Goal: Task Accomplishment & Management: Manage account settings

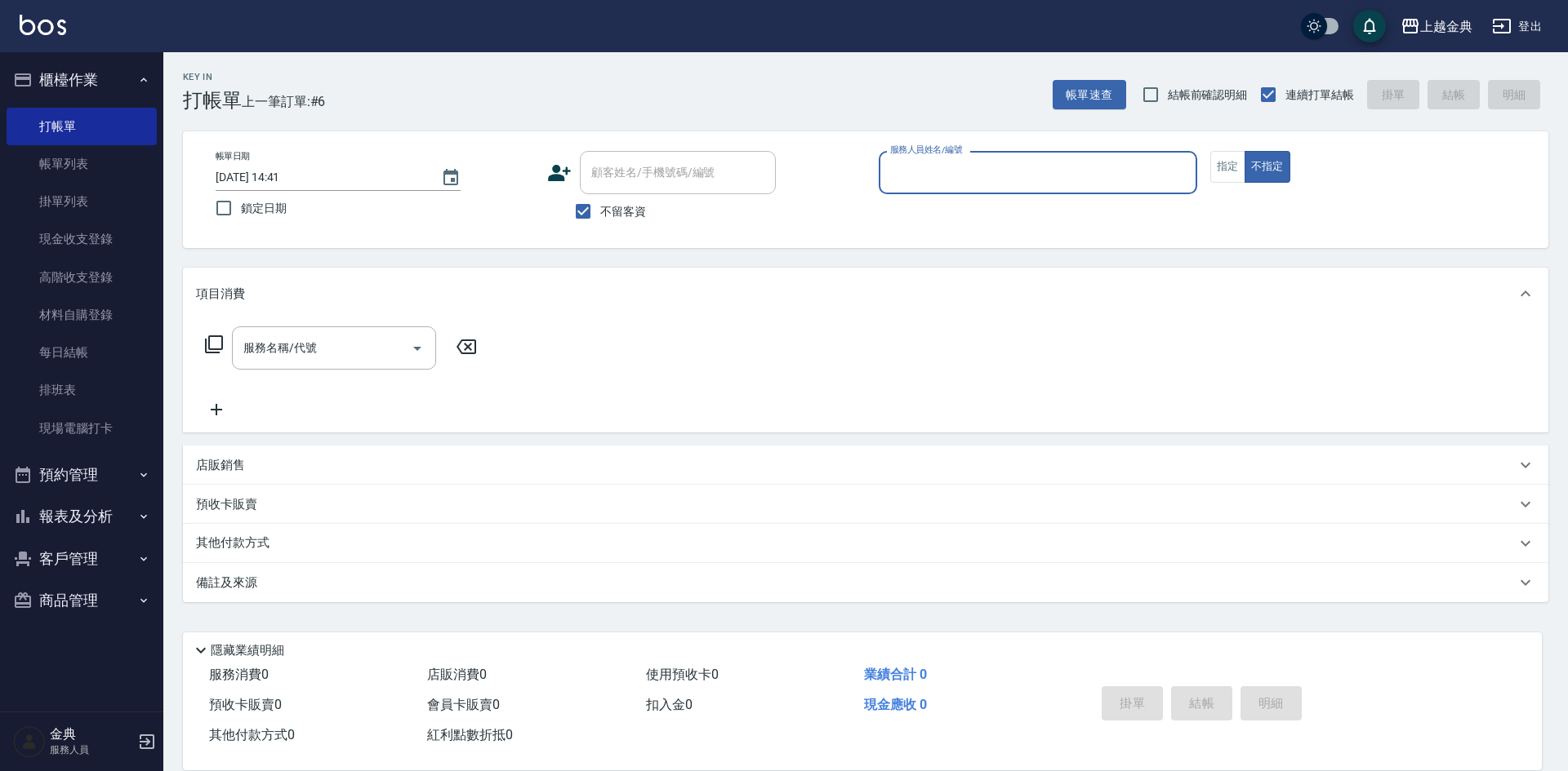
click at [982, 159] on input "服務人員姓名/編號" at bounding box center [1038, 173] width 304 height 28
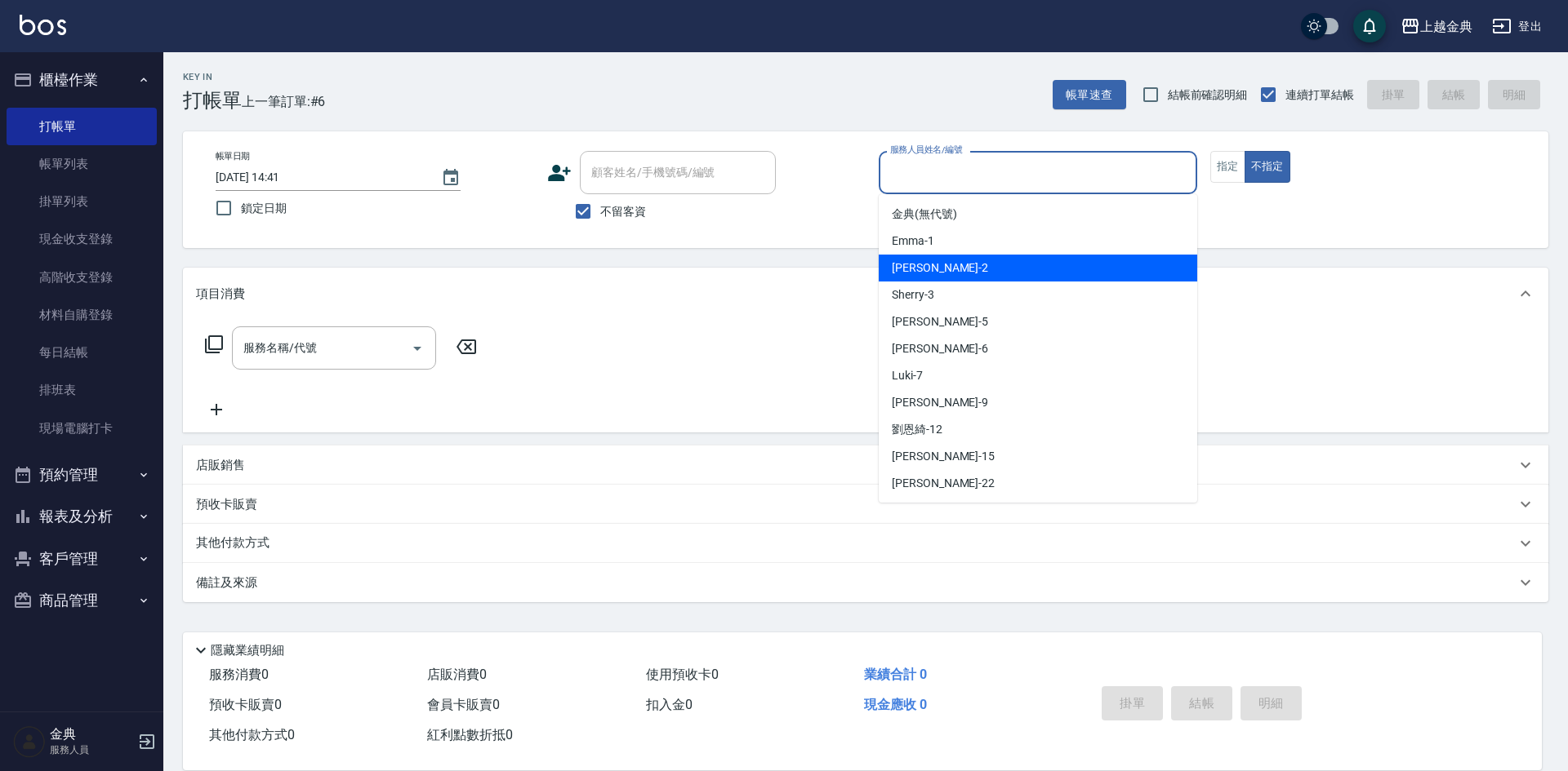
click at [970, 260] on div "Cindy -2" at bounding box center [1037, 268] width 318 height 27
type input "Cindy-2"
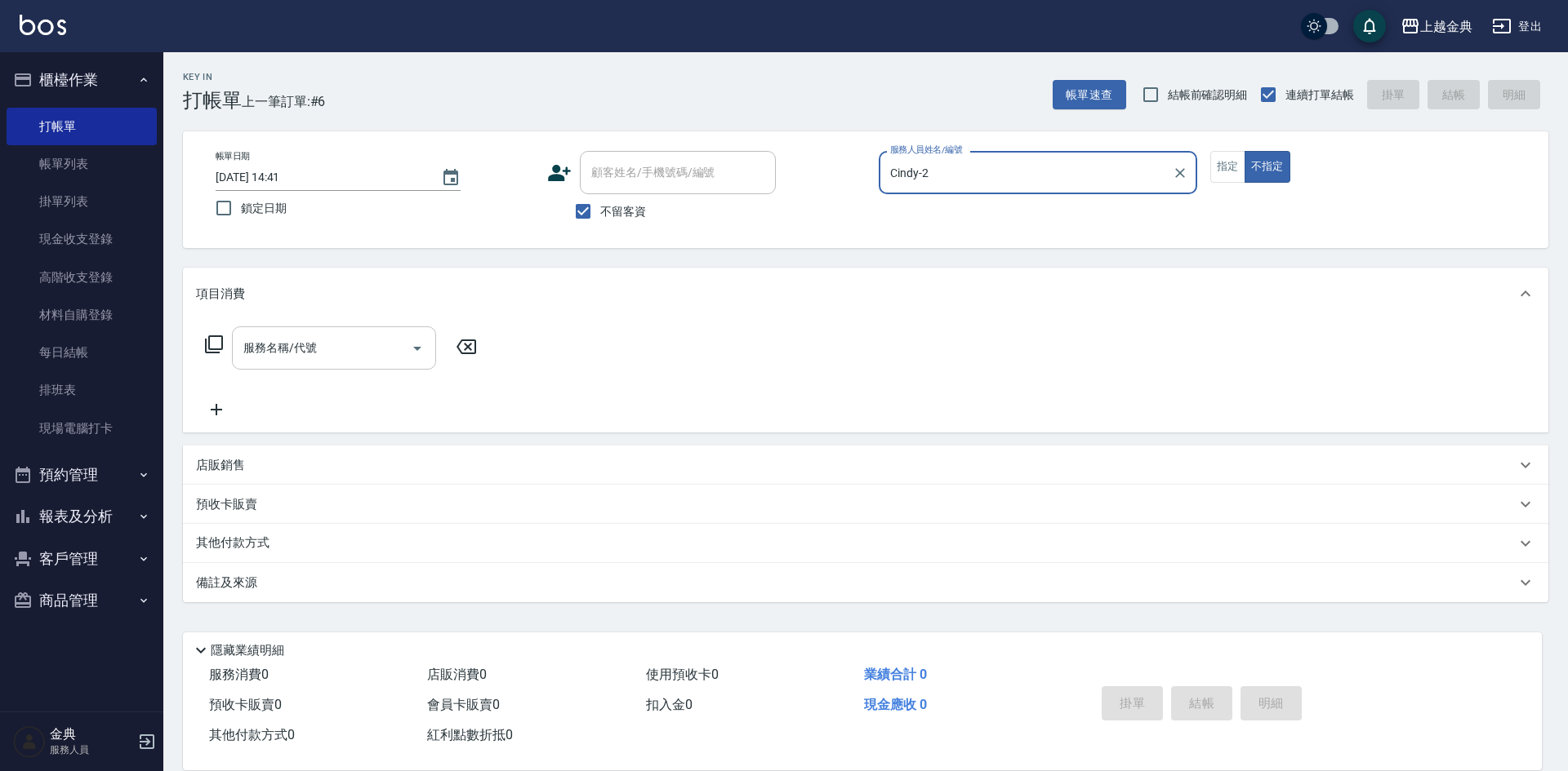
click at [326, 363] on div "服務名稱/代號" at bounding box center [334, 348] width 205 height 43
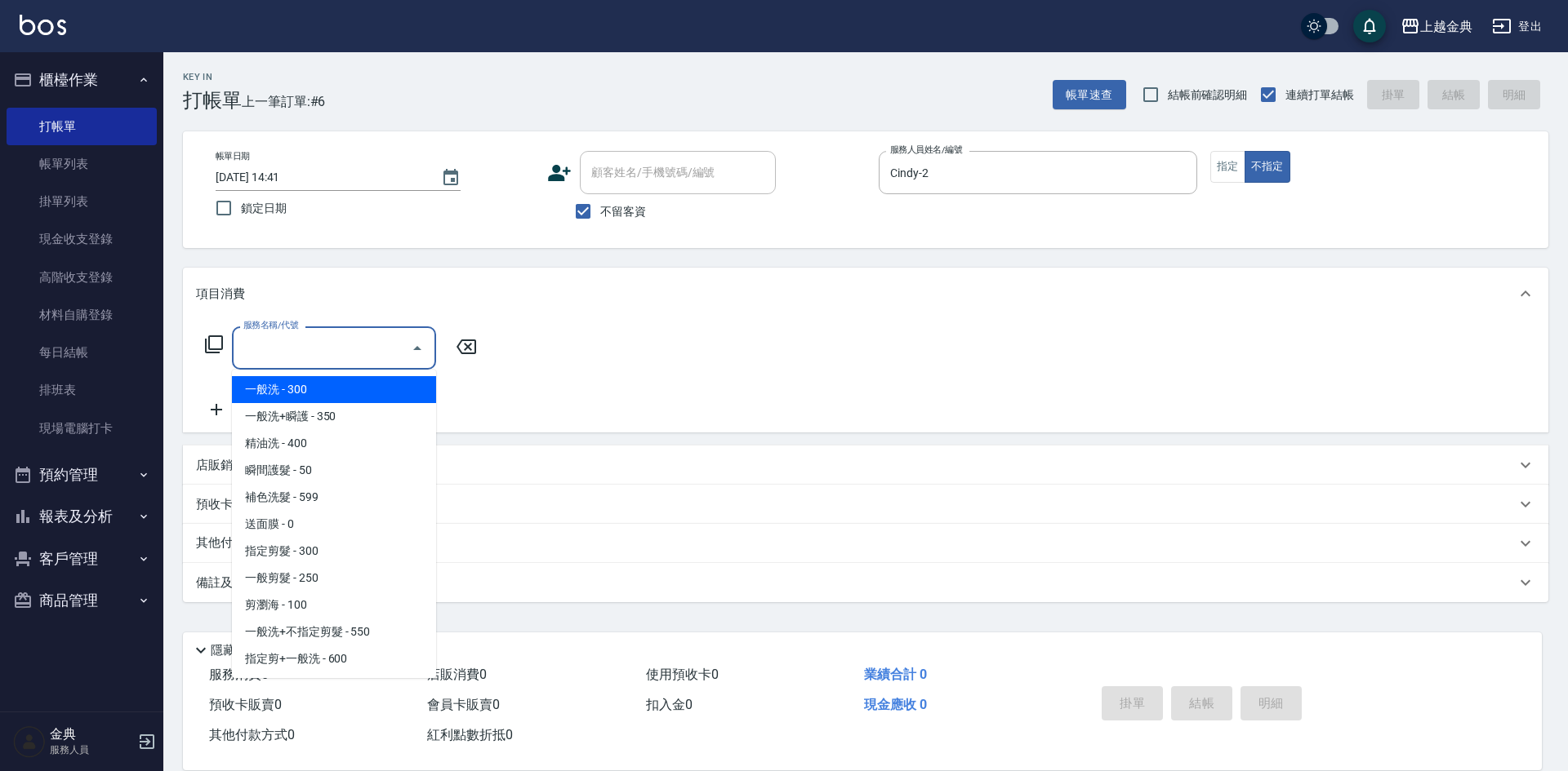
drag, startPoint x: 326, startPoint y: 363, endPoint x: 329, endPoint y: 401, distance: 38.1
click at [329, 394] on body "上越金典 登出 櫃檯作業 打帳單 帳單列表 掛單列表 現金收支登錄 高階收支登錄 材料自購登錄 每日結帳 排班表 現場電腦打卡 預約管理 預約管理 單日預約紀…" at bounding box center [784, 386] width 1568 height 771
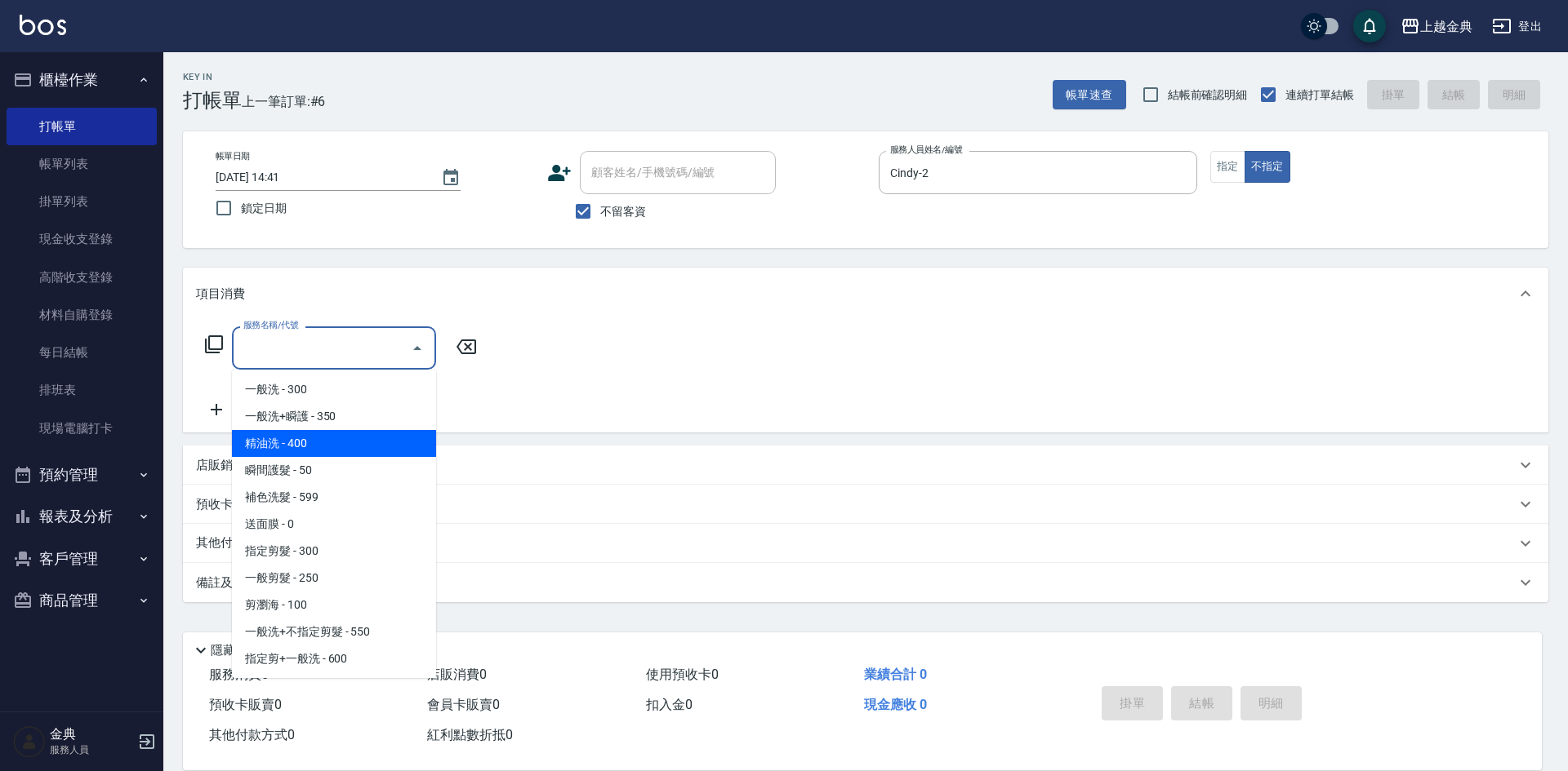
click at [355, 447] on span "精油洗 - 400" at bounding box center [334, 443] width 205 height 27
type input "精油洗(102)"
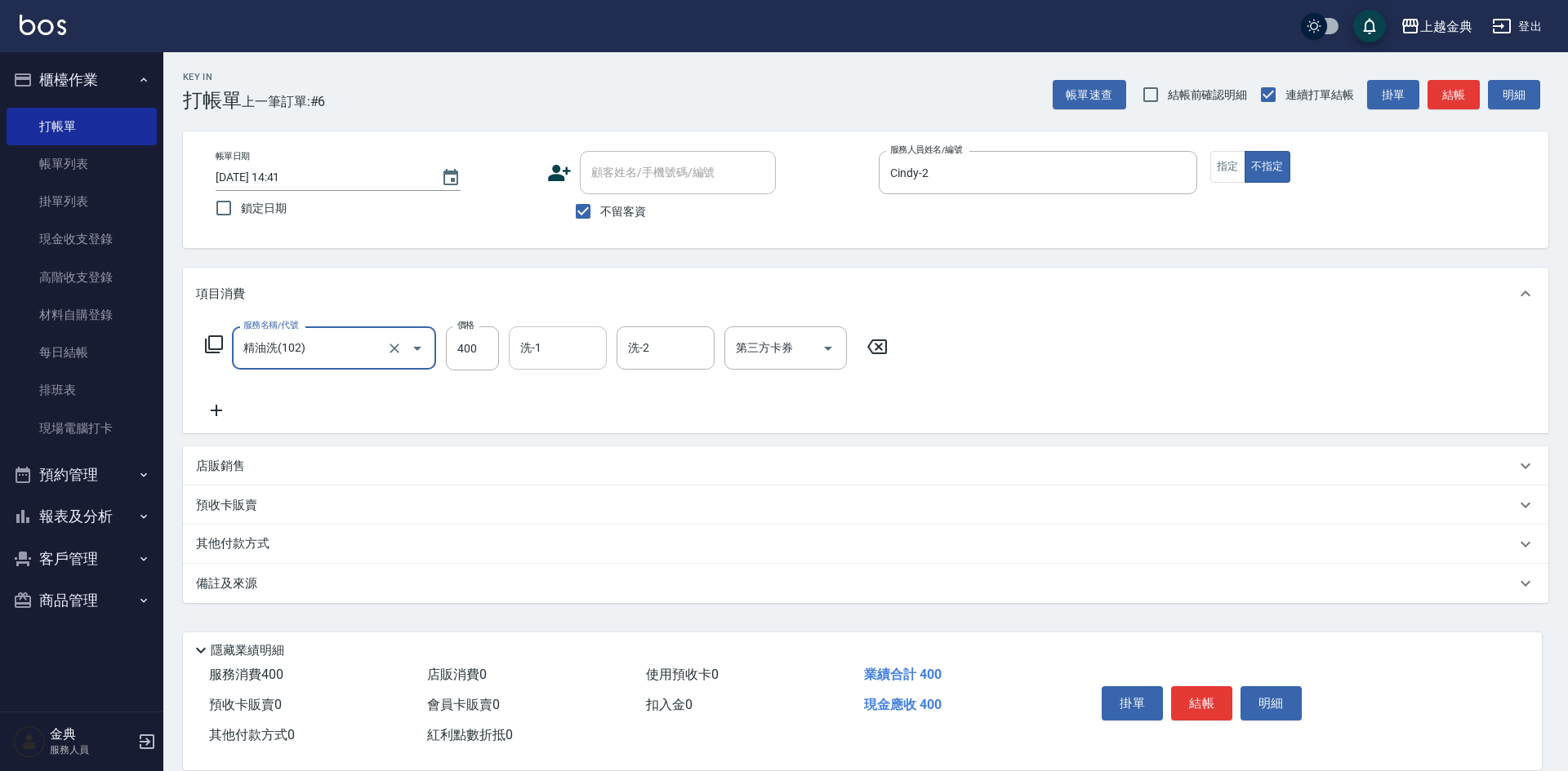
click at [559, 355] on input "洗-1" at bounding box center [558, 348] width 83 height 28
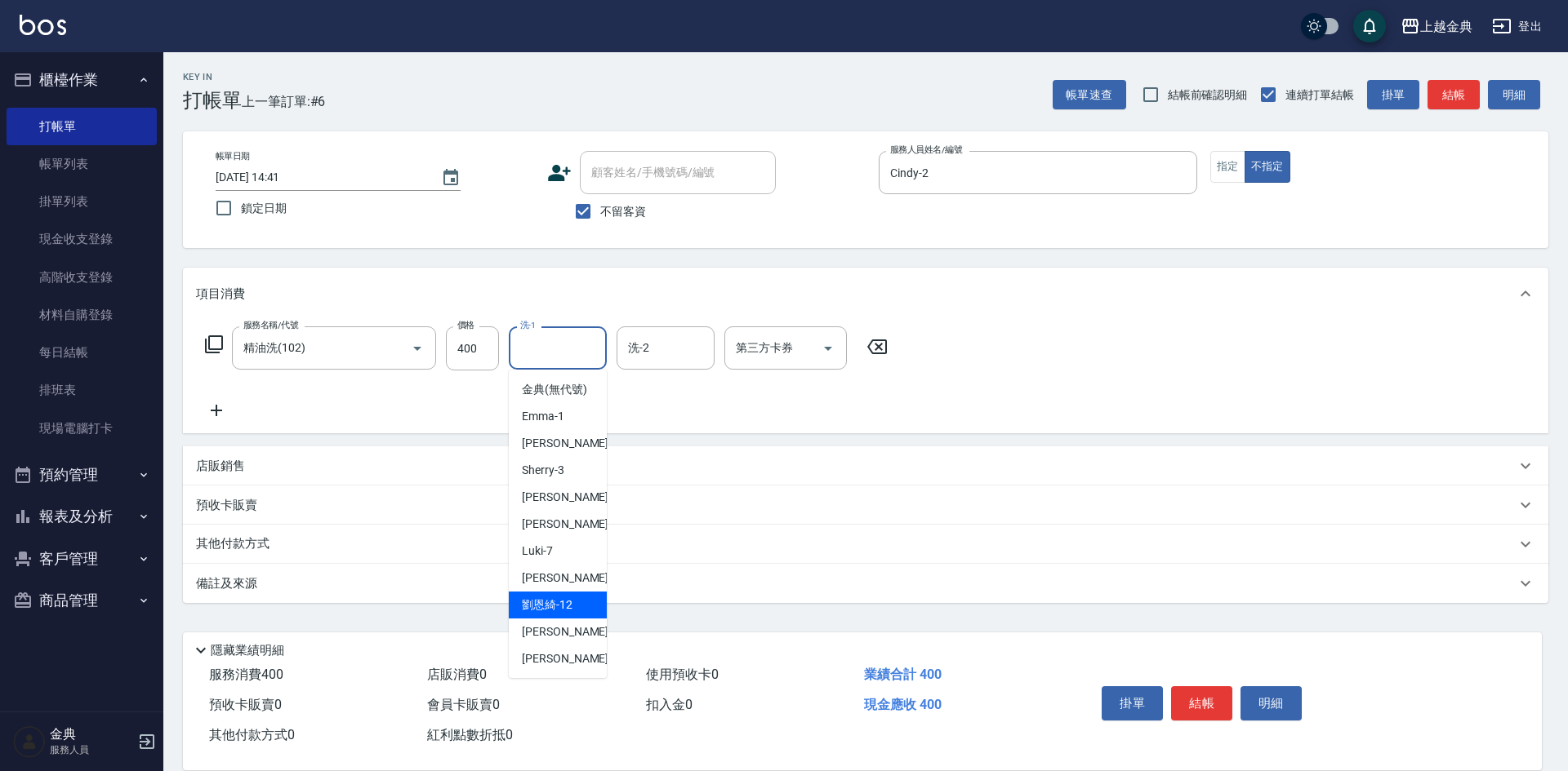
click at [589, 618] on div "[PERSON_NAME]-12" at bounding box center [557, 605] width 98 height 27
type input "[PERSON_NAME]-12"
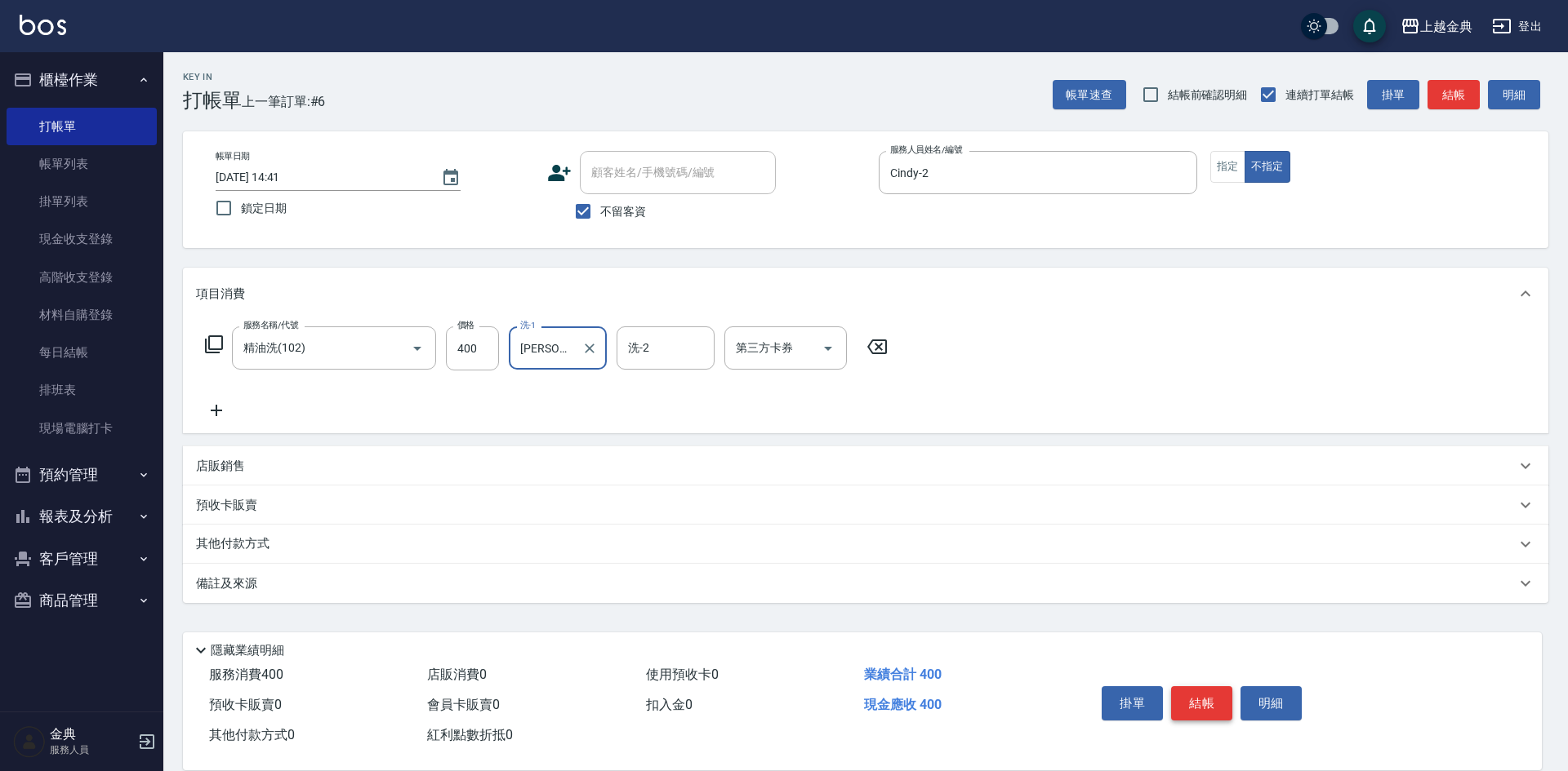
click at [1222, 692] on button "結帳" at bounding box center [1201, 703] width 61 height 34
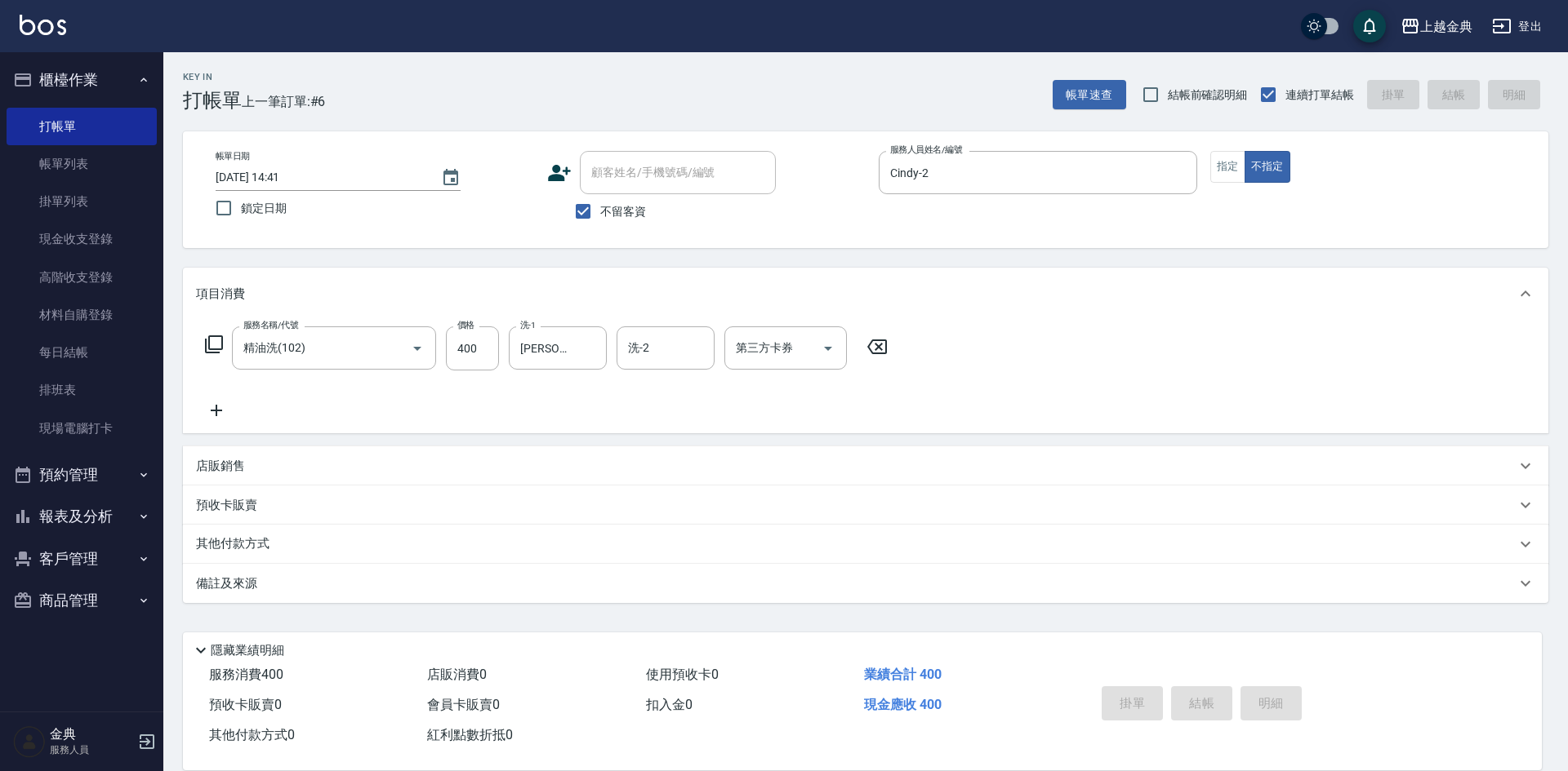
type input "[DATE] 17:18"
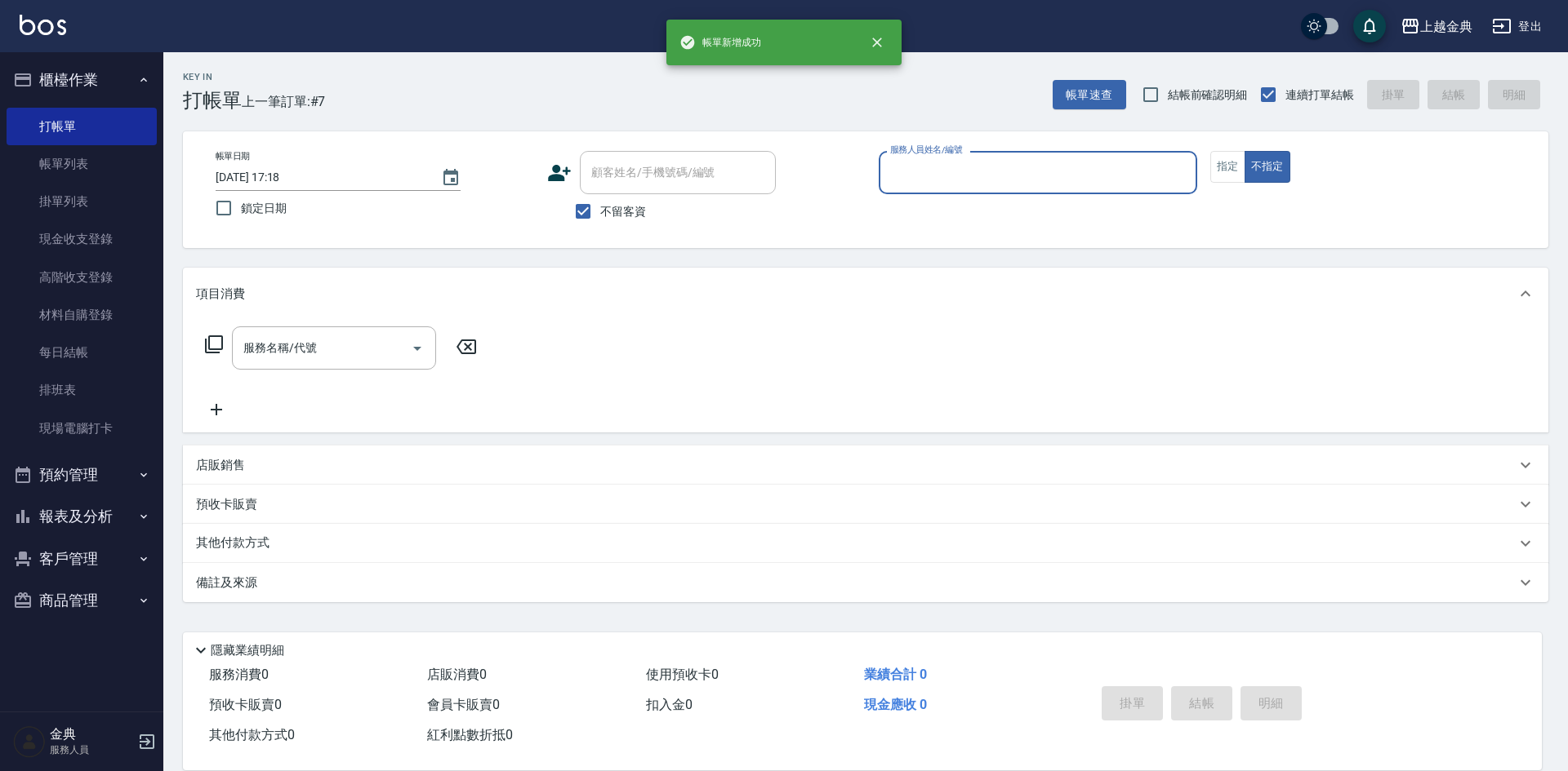
click at [984, 182] on input "服務人員姓名/編號" at bounding box center [1038, 173] width 304 height 28
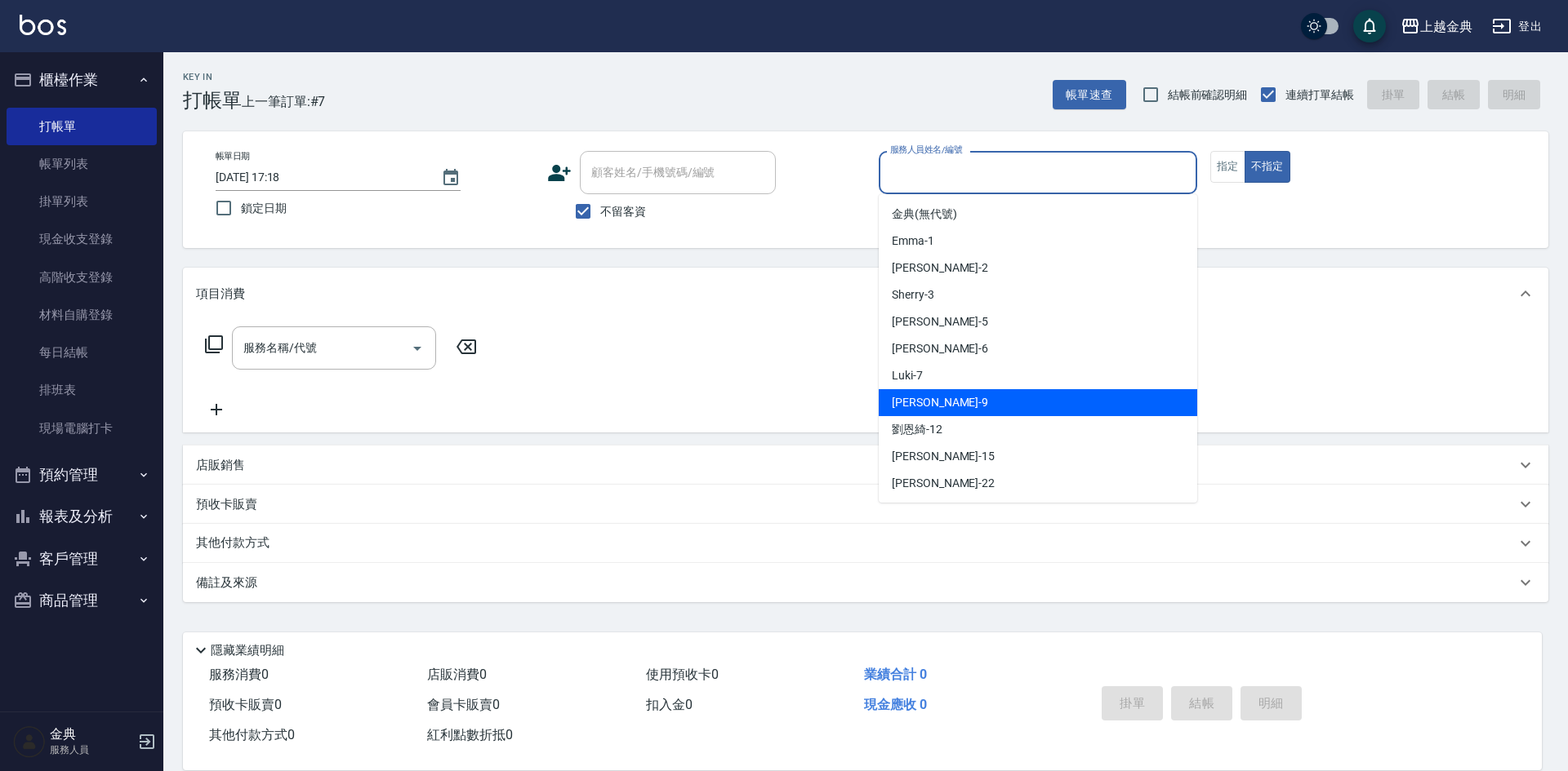
click at [983, 394] on div "[PERSON_NAME] -9" at bounding box center [1037, 403] width 318 height 27
type input "[PERSON_NAME]-9"
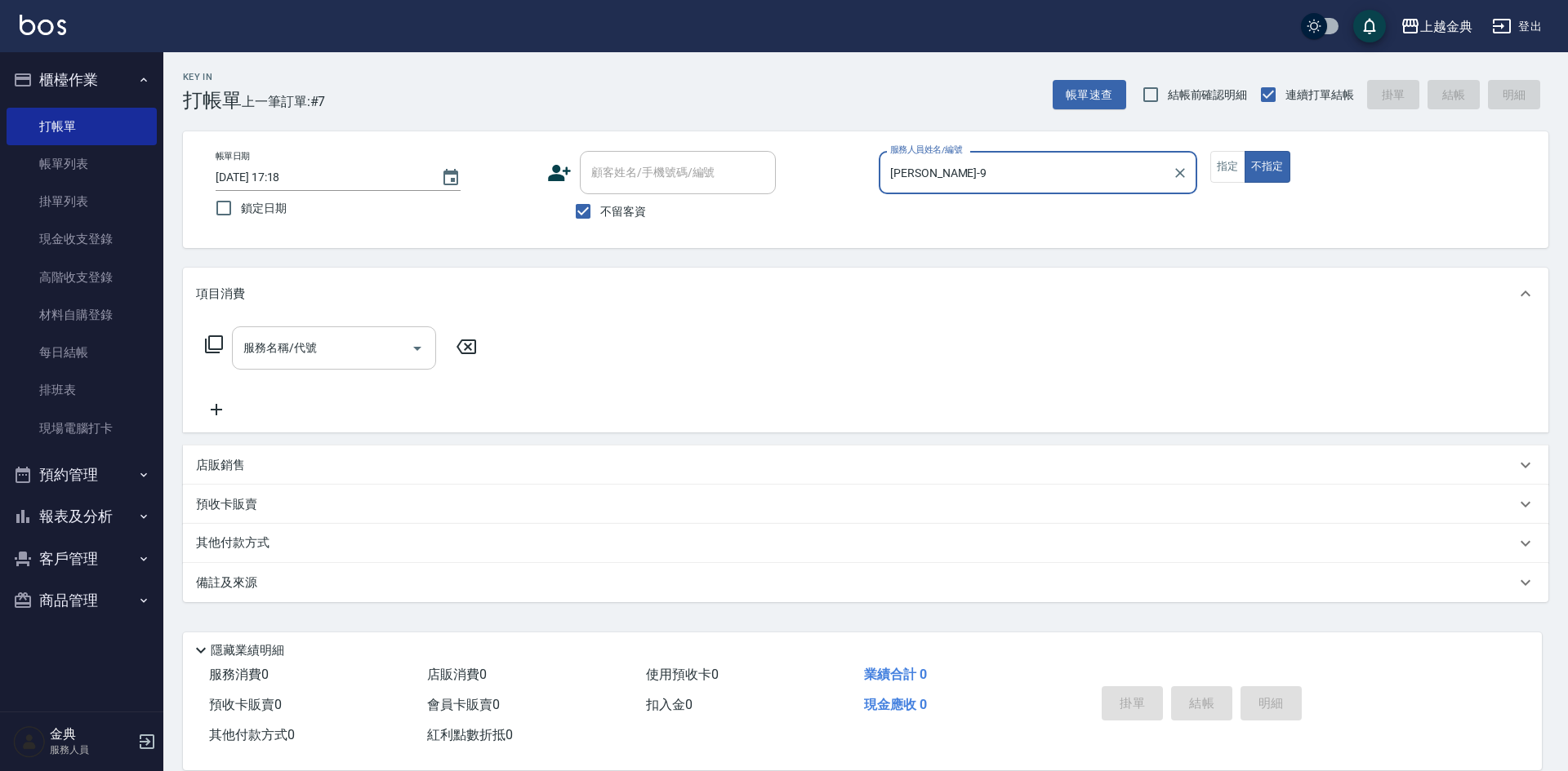
click at [331, 363] on div "服務名稱/代號" at bounding box center [334, 348] width 205 height 43
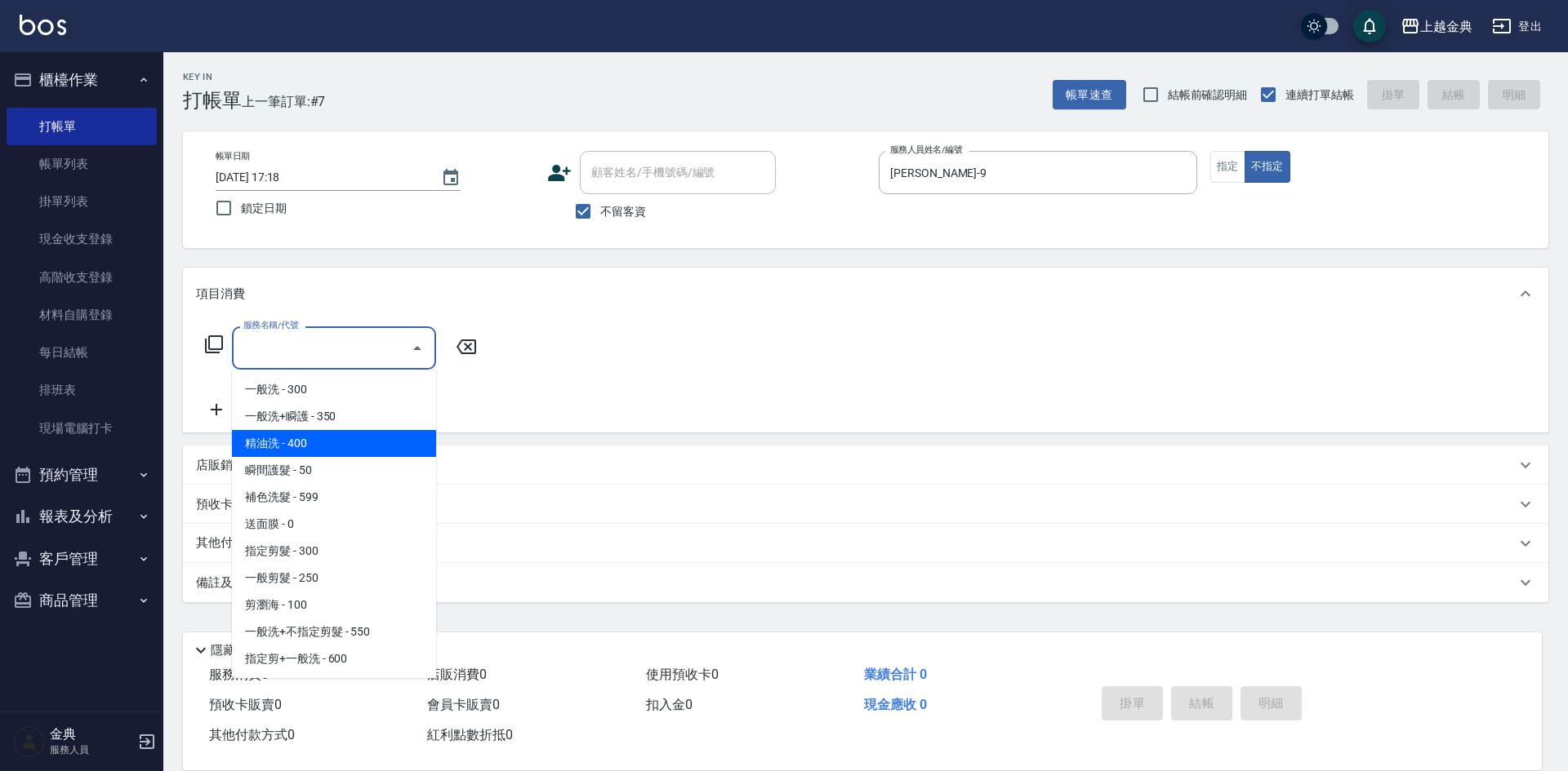
click at [324, 434] on span "精油洗 - 400" at bounding box center [334, 443] width 205 height 27
type input "精油洗(102)"
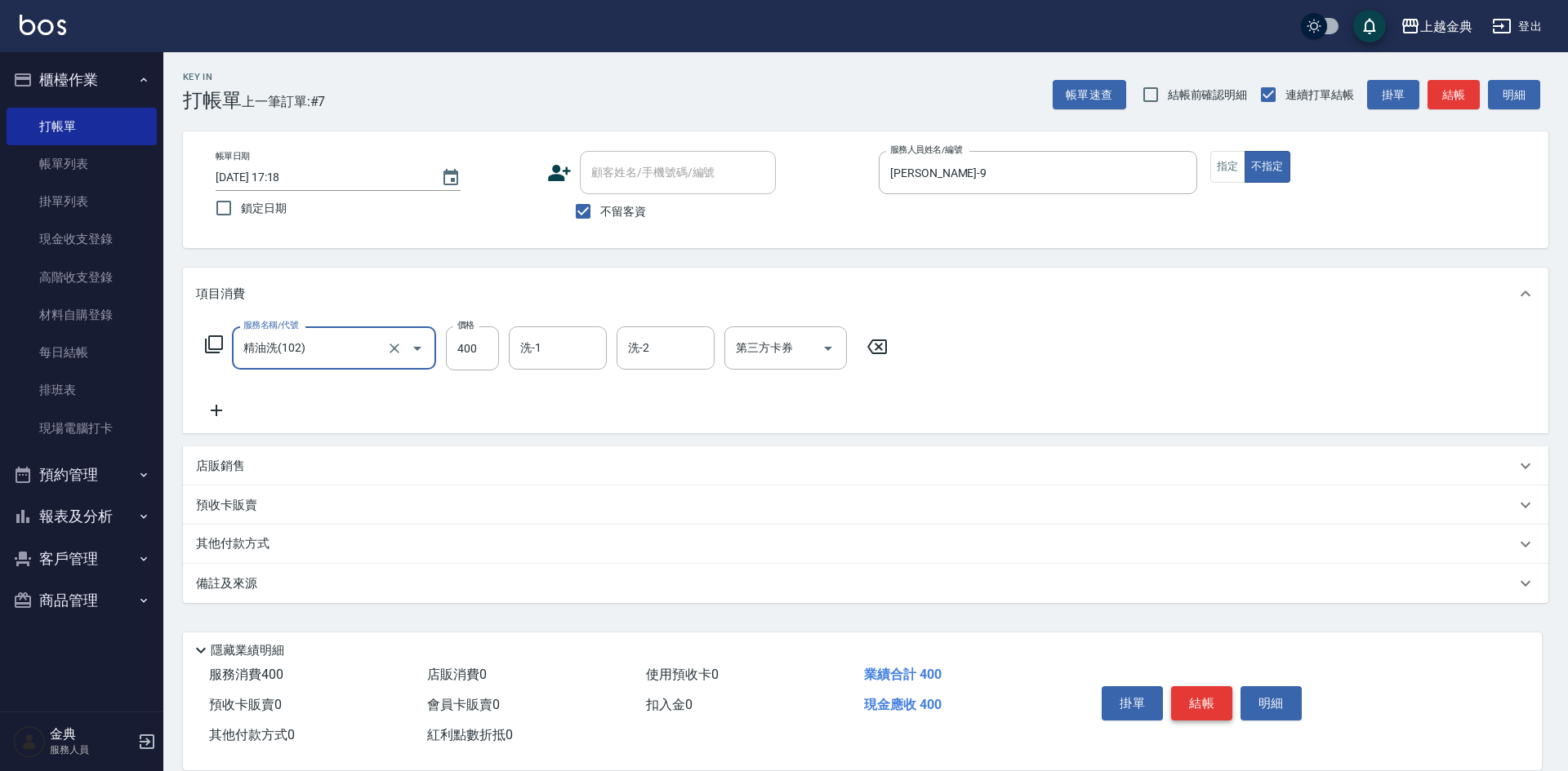
click at [1205, 698] on button "結帳" at bounding box center [1201, 703] width 61 height 34
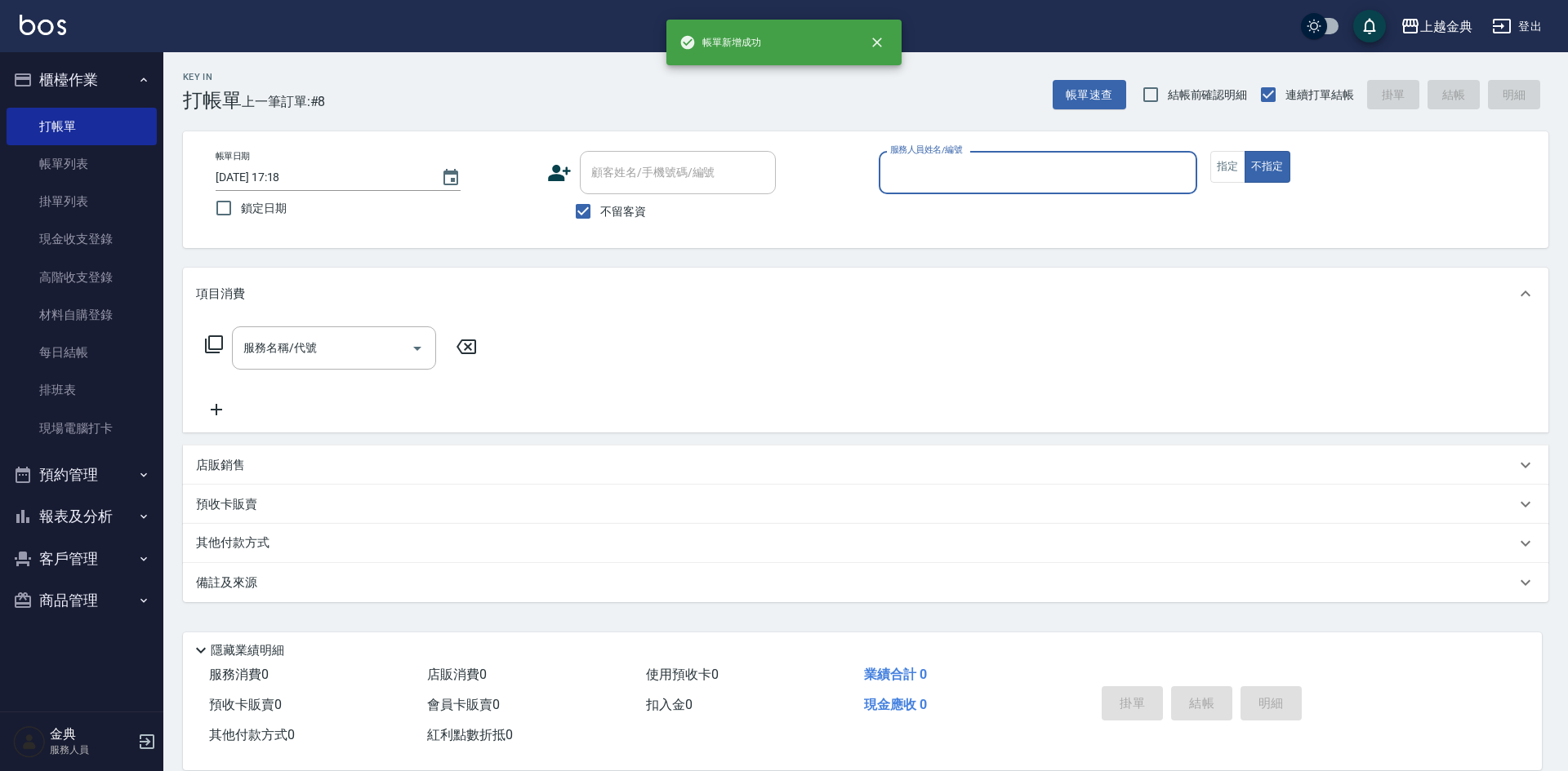
click at [940, 174] on input "服務人員姓名/編號" at bounding box center [1038, 173] width 304 height 28
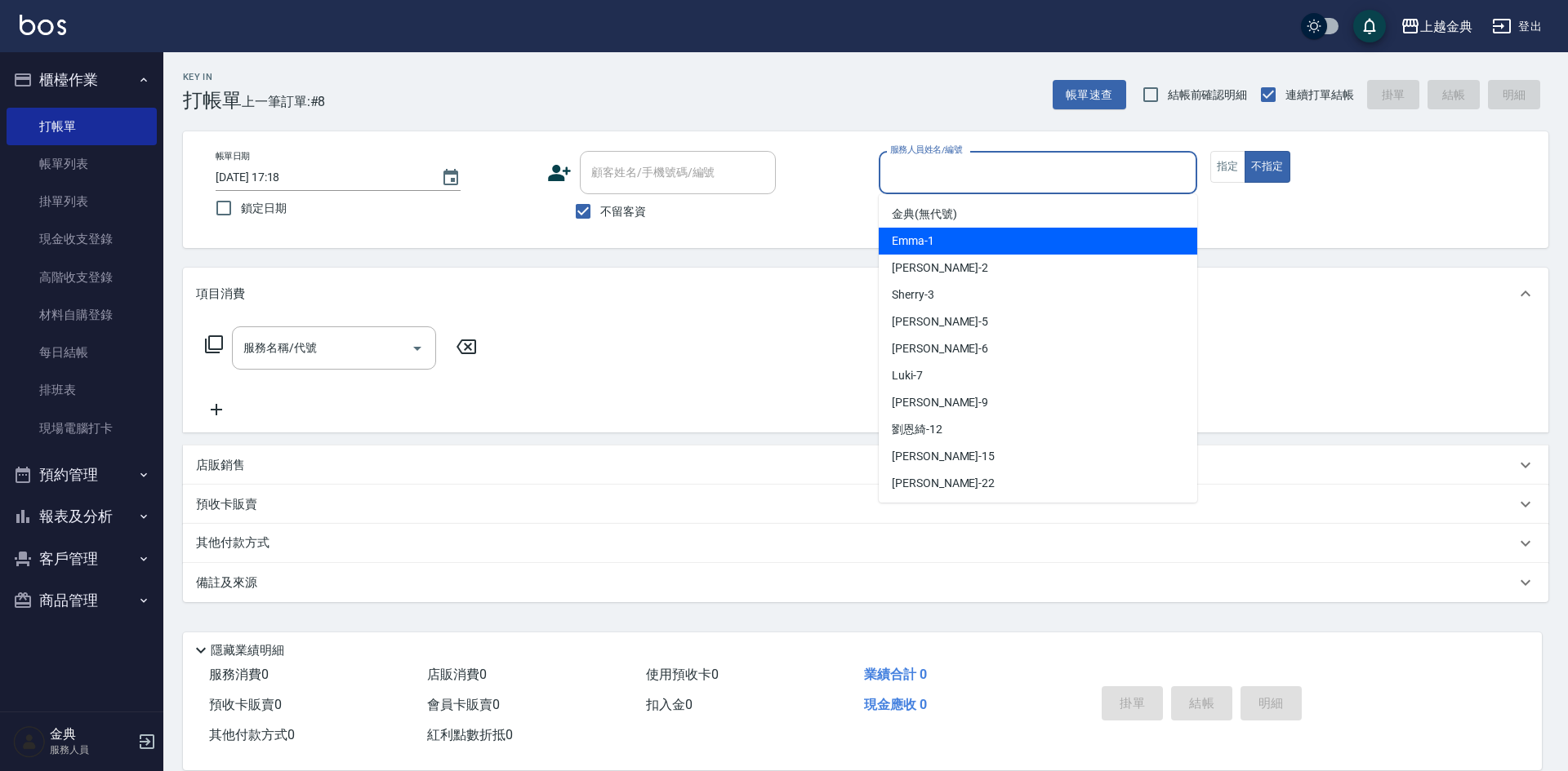
click at [959, 234] on div "Emma -1" at bounding box center [1037, 241] width 318 height 27
type input "Emma-1"
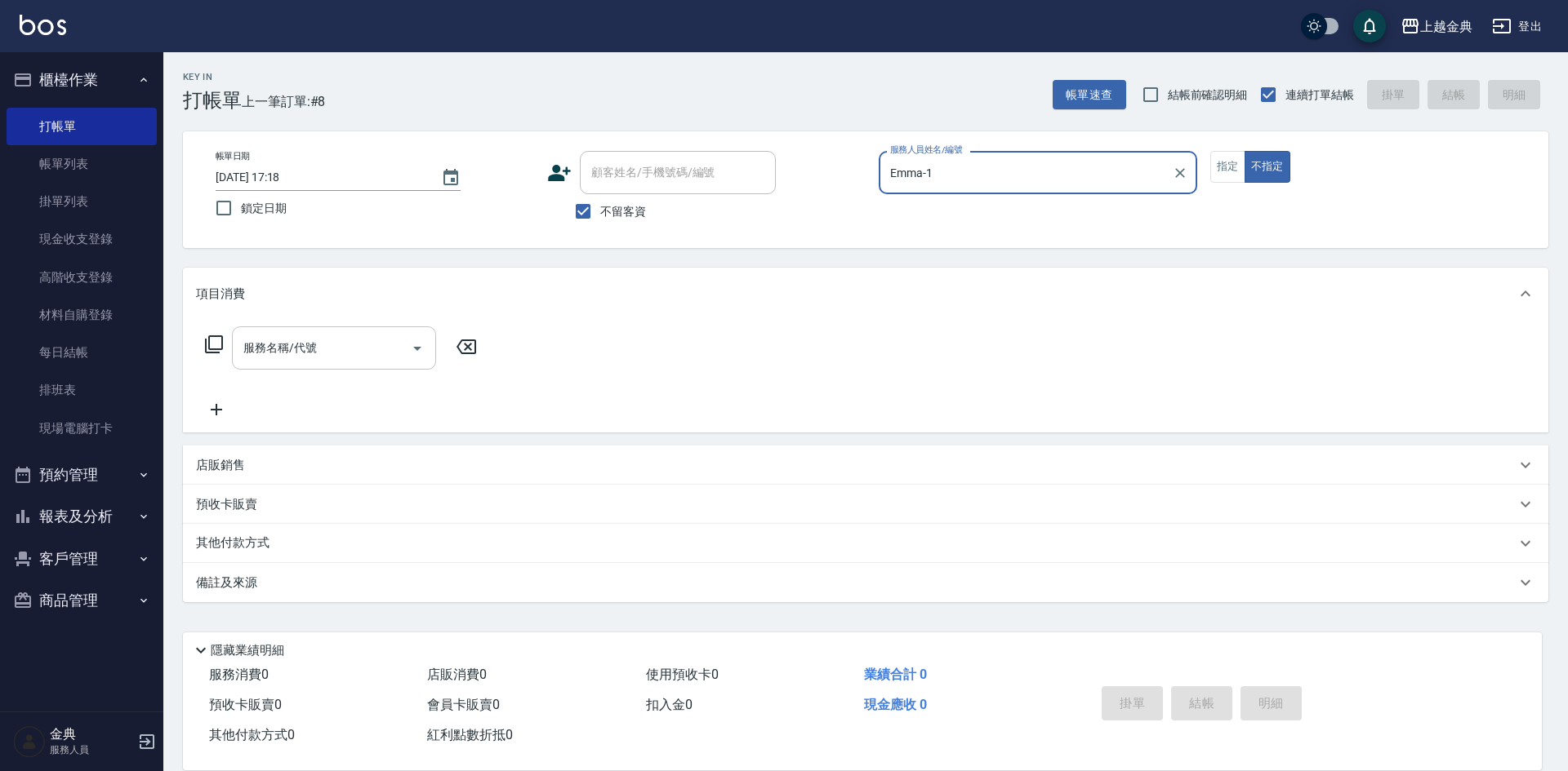
click at [321, 342] on input "服務名稱/代號" at bounding box center [322, 348] width 165 height 28
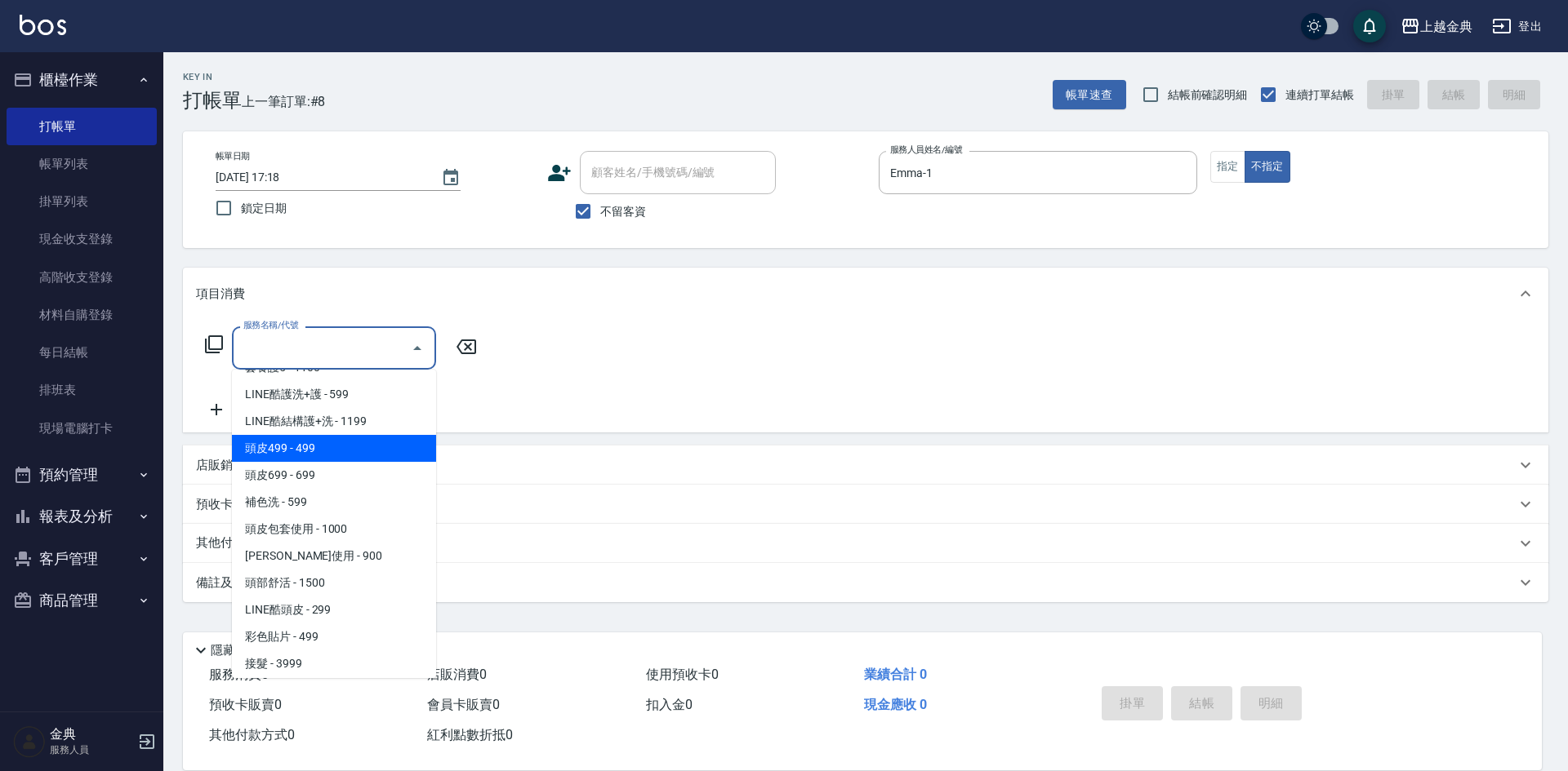
scroll to position [1142, 0]
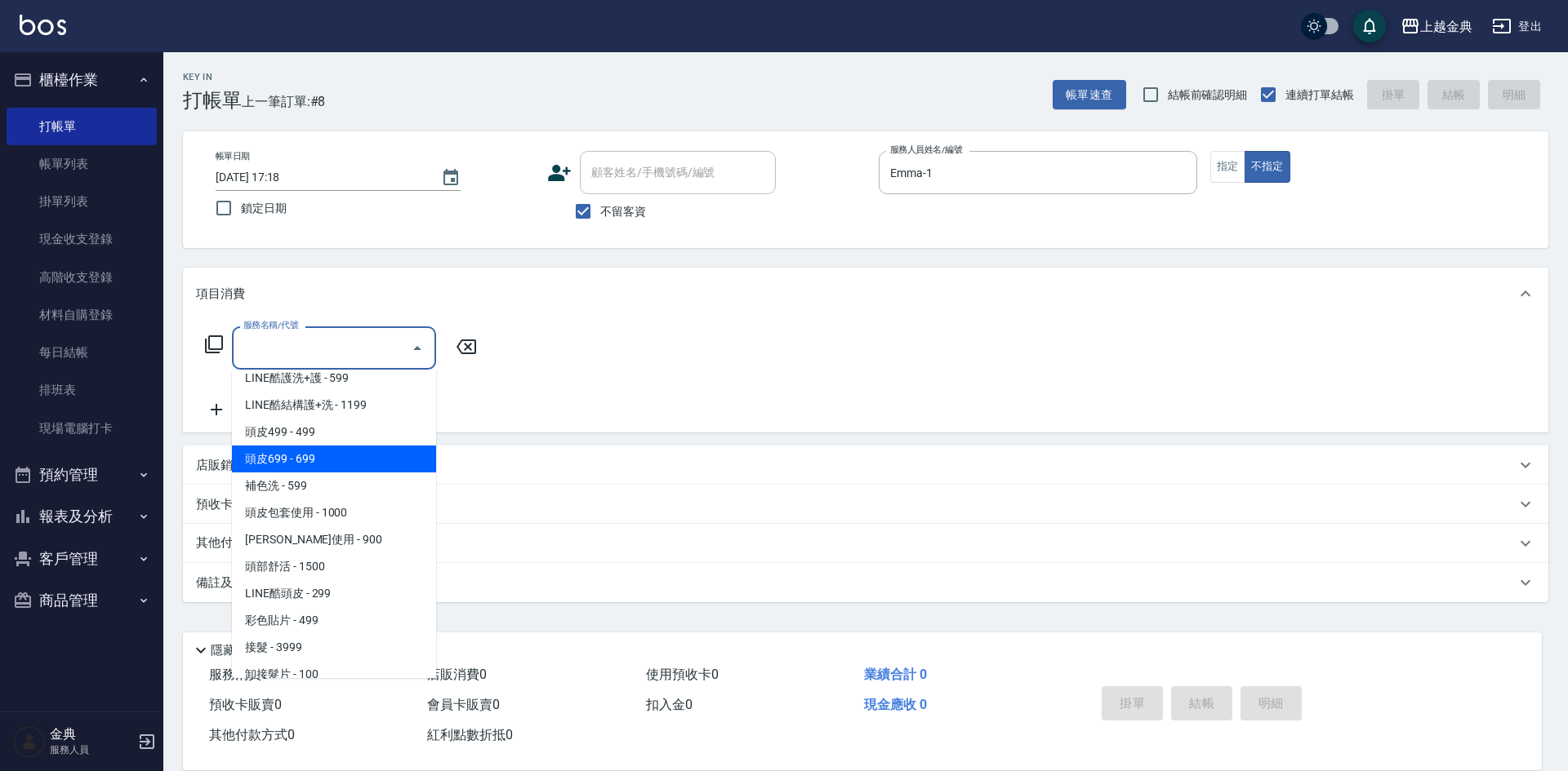
click at [346, 455] on span "頭皮699 - 699" at bounding box center [334, 459] width 205 height 27
type input "頭皮699(602)"
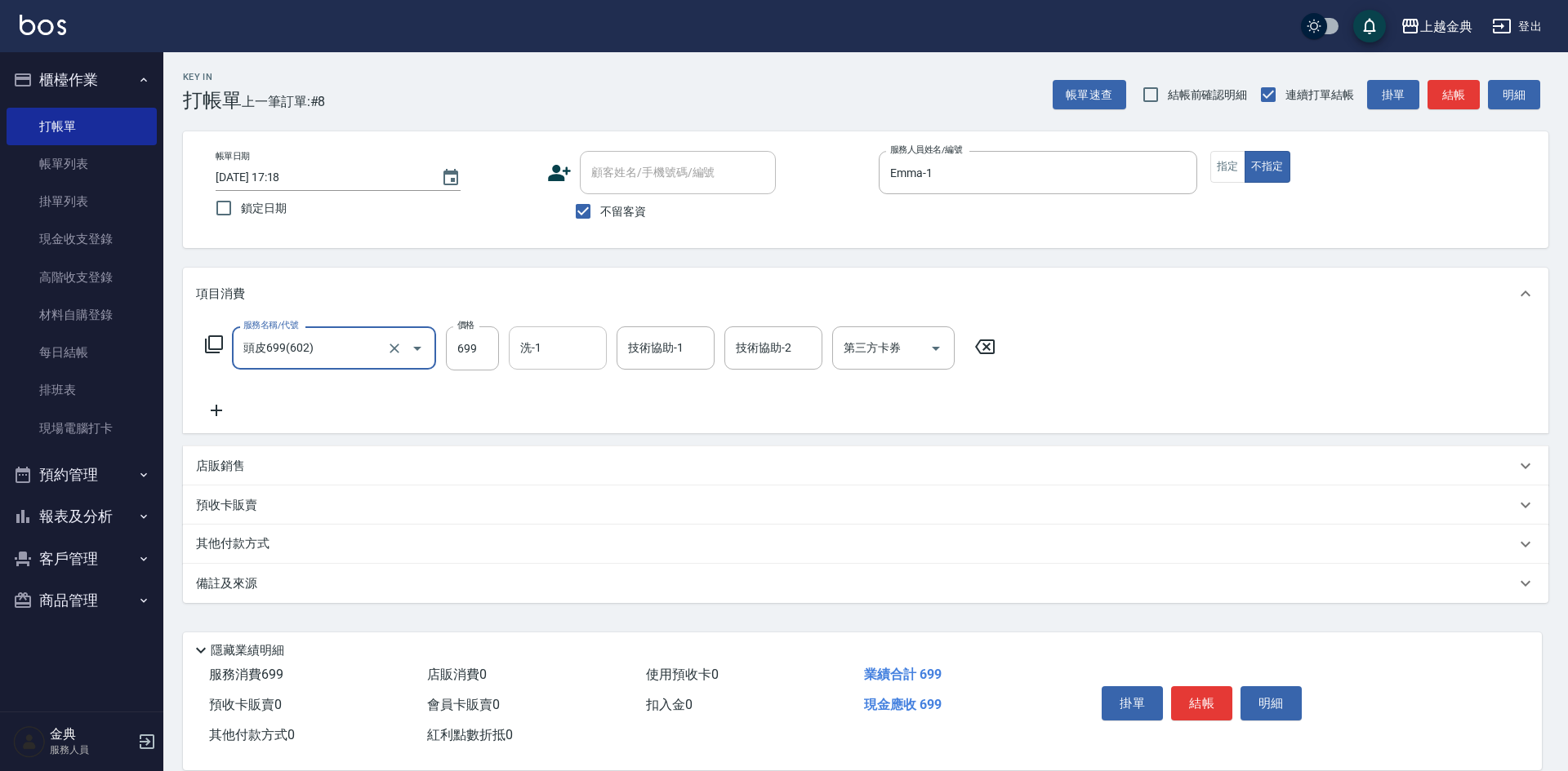
click at [568, 353] on input "洗-1" at bounding box center [558, 348] width 83 height 28
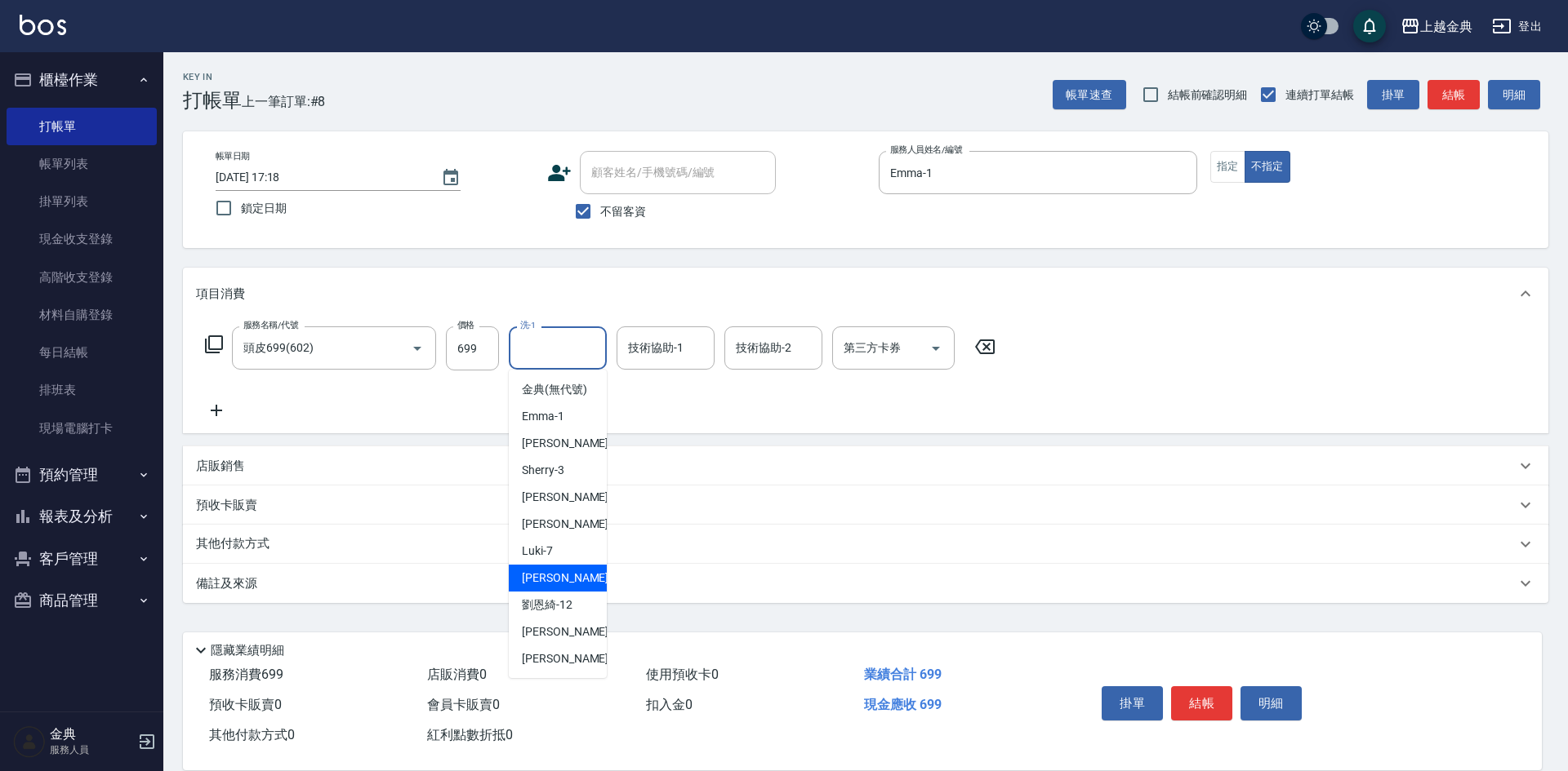
click at [563, 592] on div "[PERSON_NAME] -9" at bounding box center [557, 578] width 98 height 27
type input "[PERSON_NAME]-9"
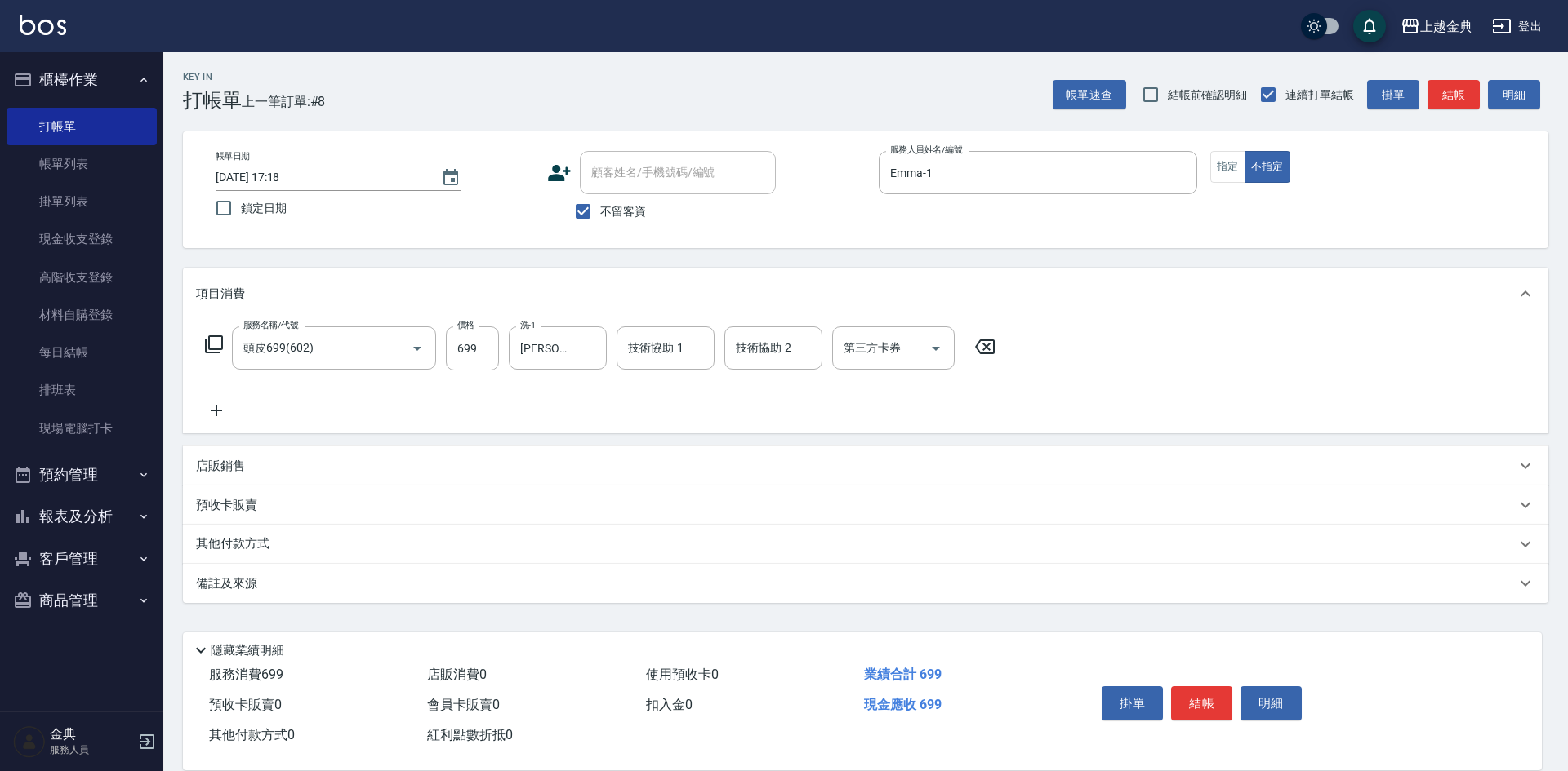
click at [650, 320] on div "服務名稱/代號 頭皮699(602) 服務名稱/代號 價格 699 價格 洗-1 [PERSON_NAME]-9 洗-1 技術協助-1 技術協助-1 技術協助…" at bounding box center [865, 376] width 1365 height 113
click at [654, 348] on div "技術協助-1 技術協助-1" at bounding box center [665, 348] width 98 height 43
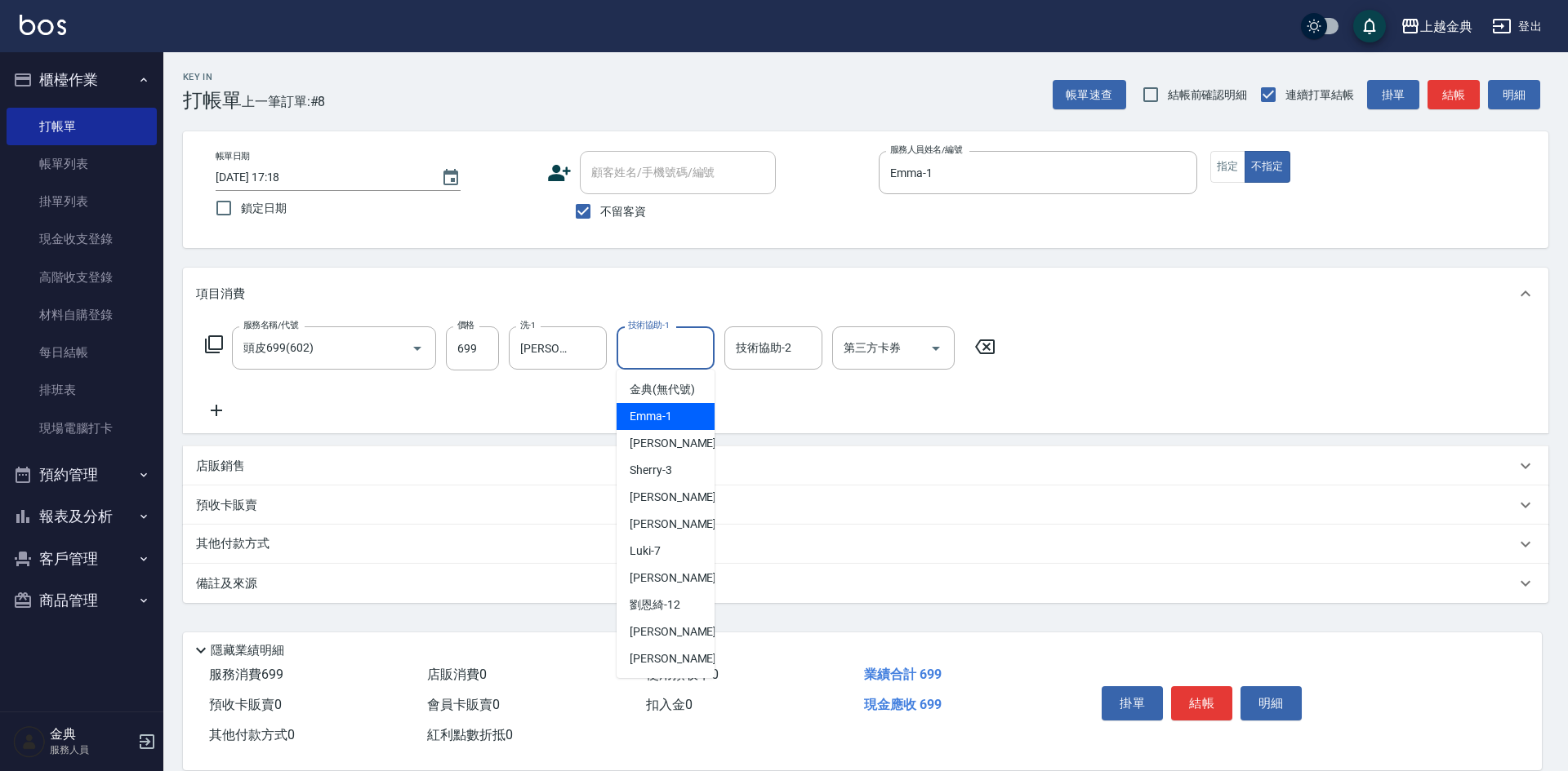
click at [667, 426] on span "Emma -1" at bounding box center [650, 416] width 43 height 18
type input "Emma-1"
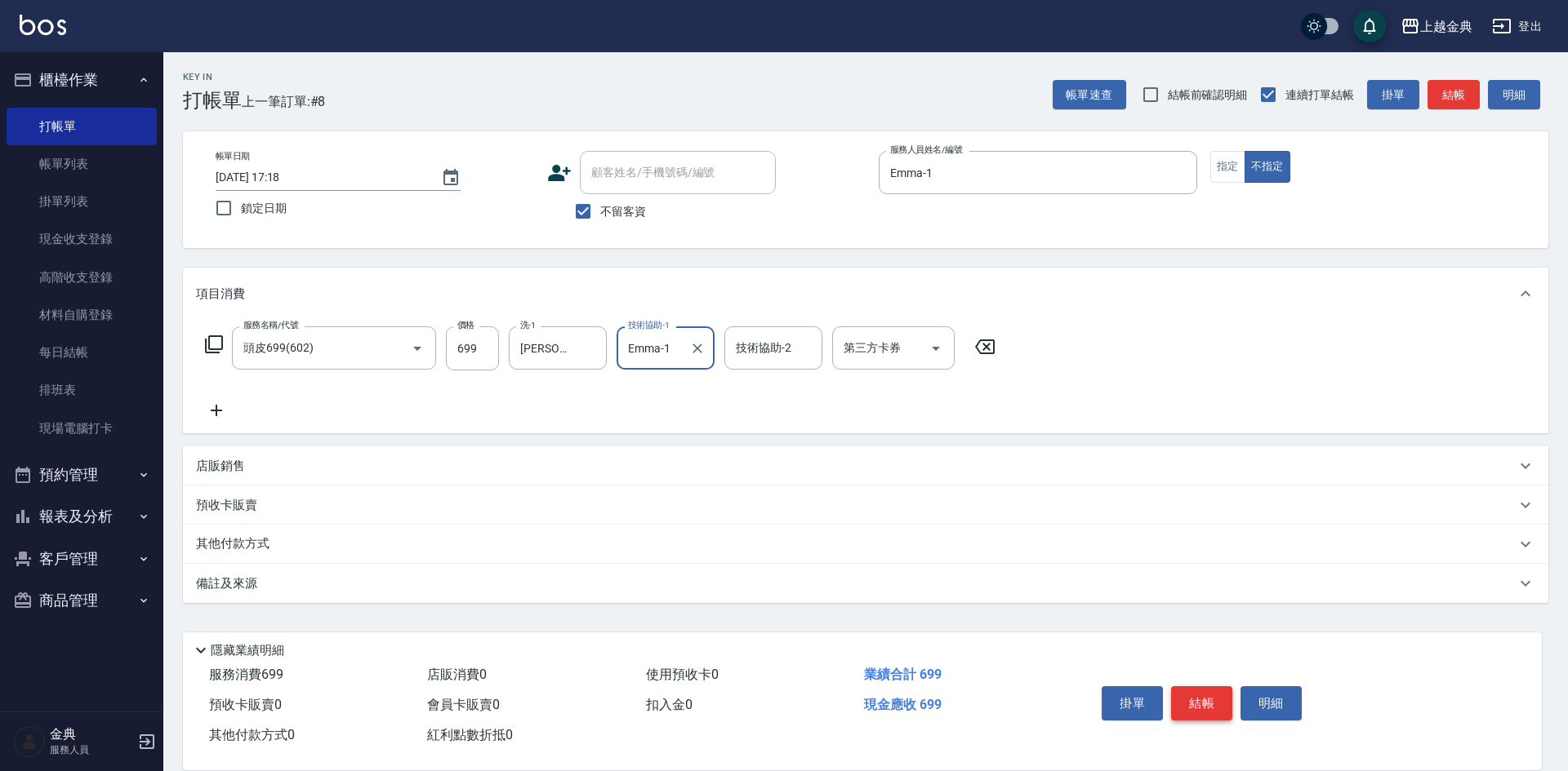
click at [1191, 695] on button "結帳" at bounding box center [1201, 703] width 61 height 34
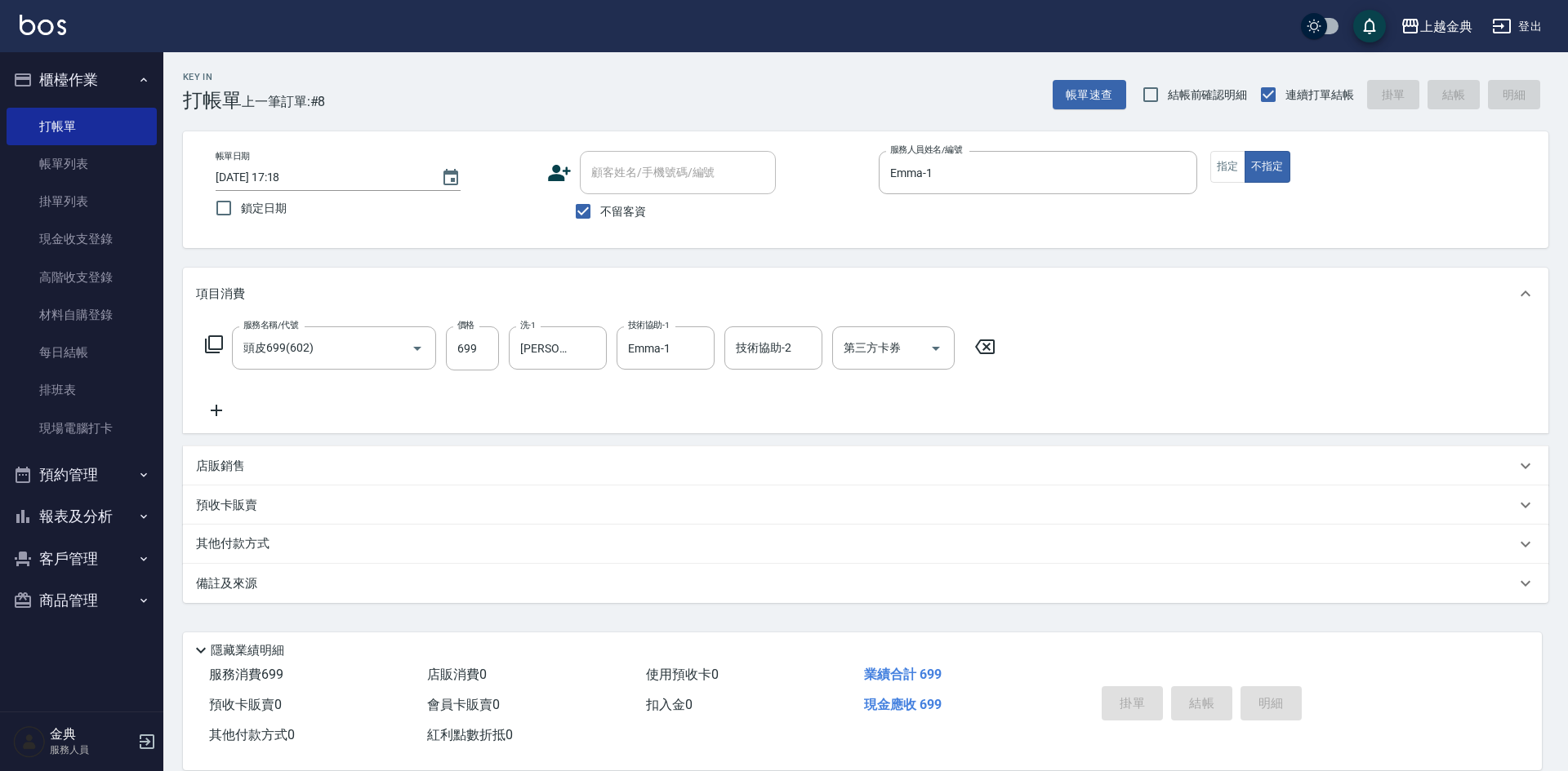
type input "[DATE] 17:19"
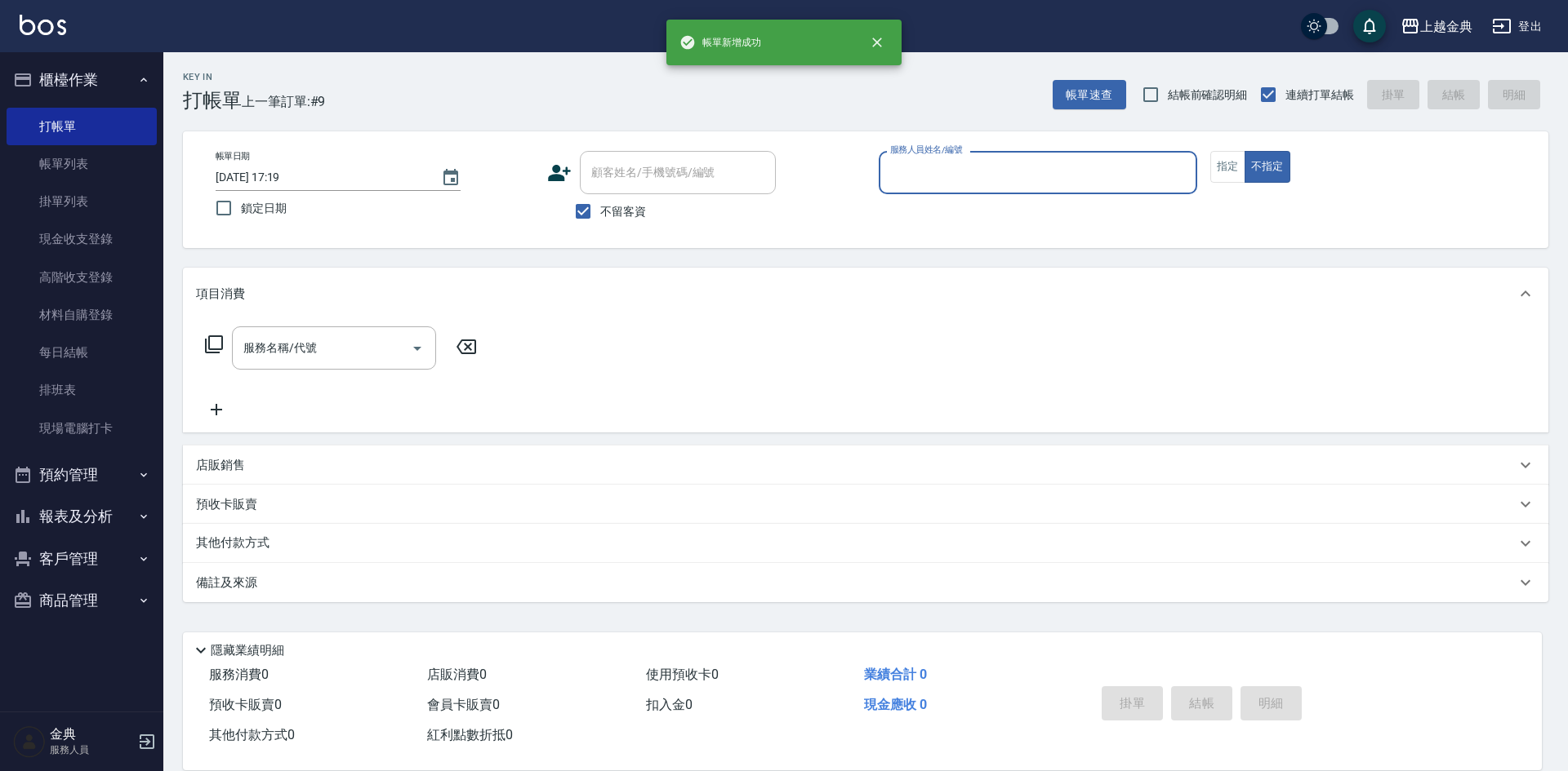
click at [985, 165] on input "服務人員姓名/編號" at bounding box center [1038, 173] width 304 height 28
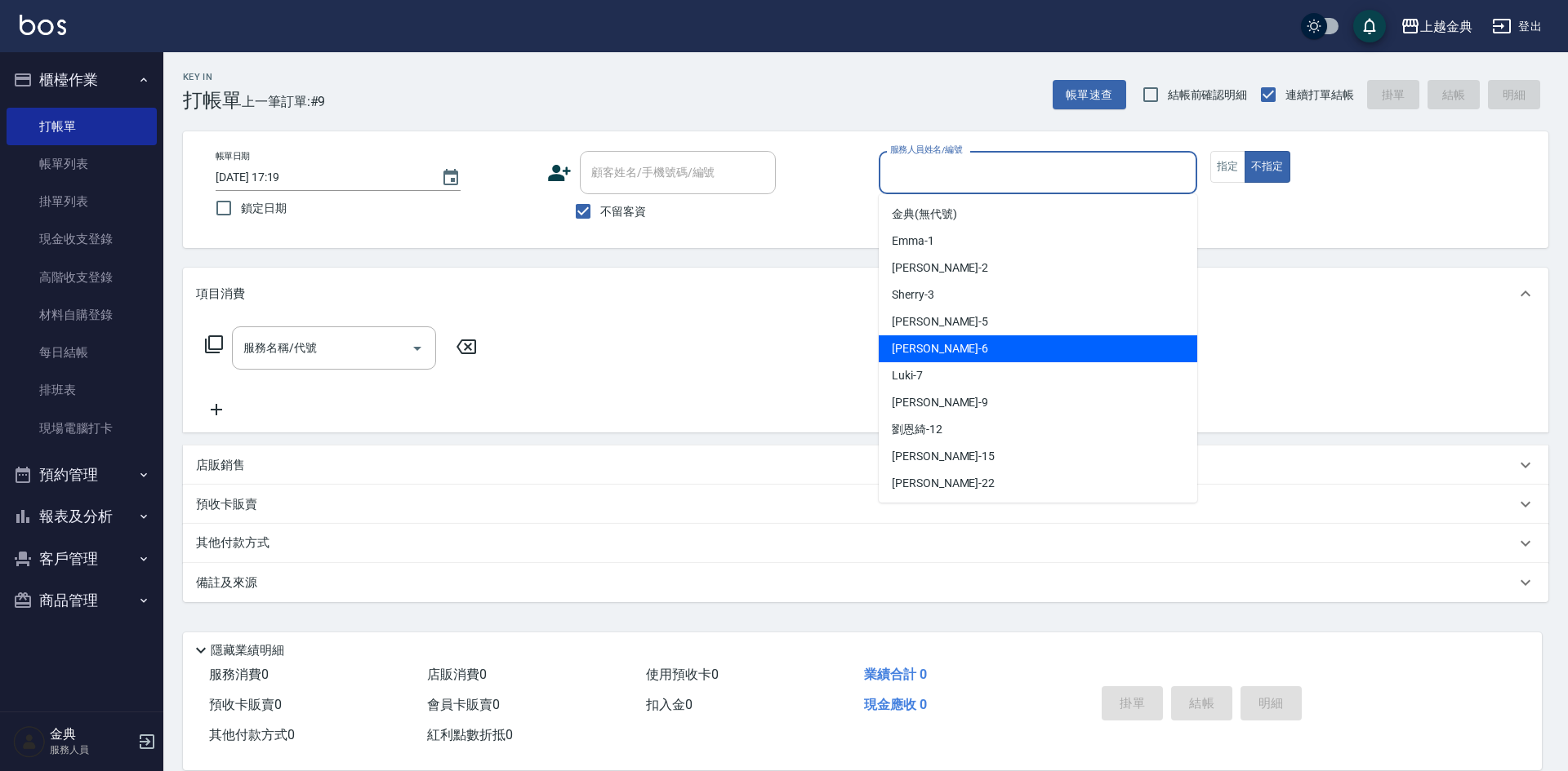
click at [1034, 354] on div "[PERSON_NAME] -6" at bounding box center [1037, 349] width 318 height 27
type input "[PERSON_NAME]-6"
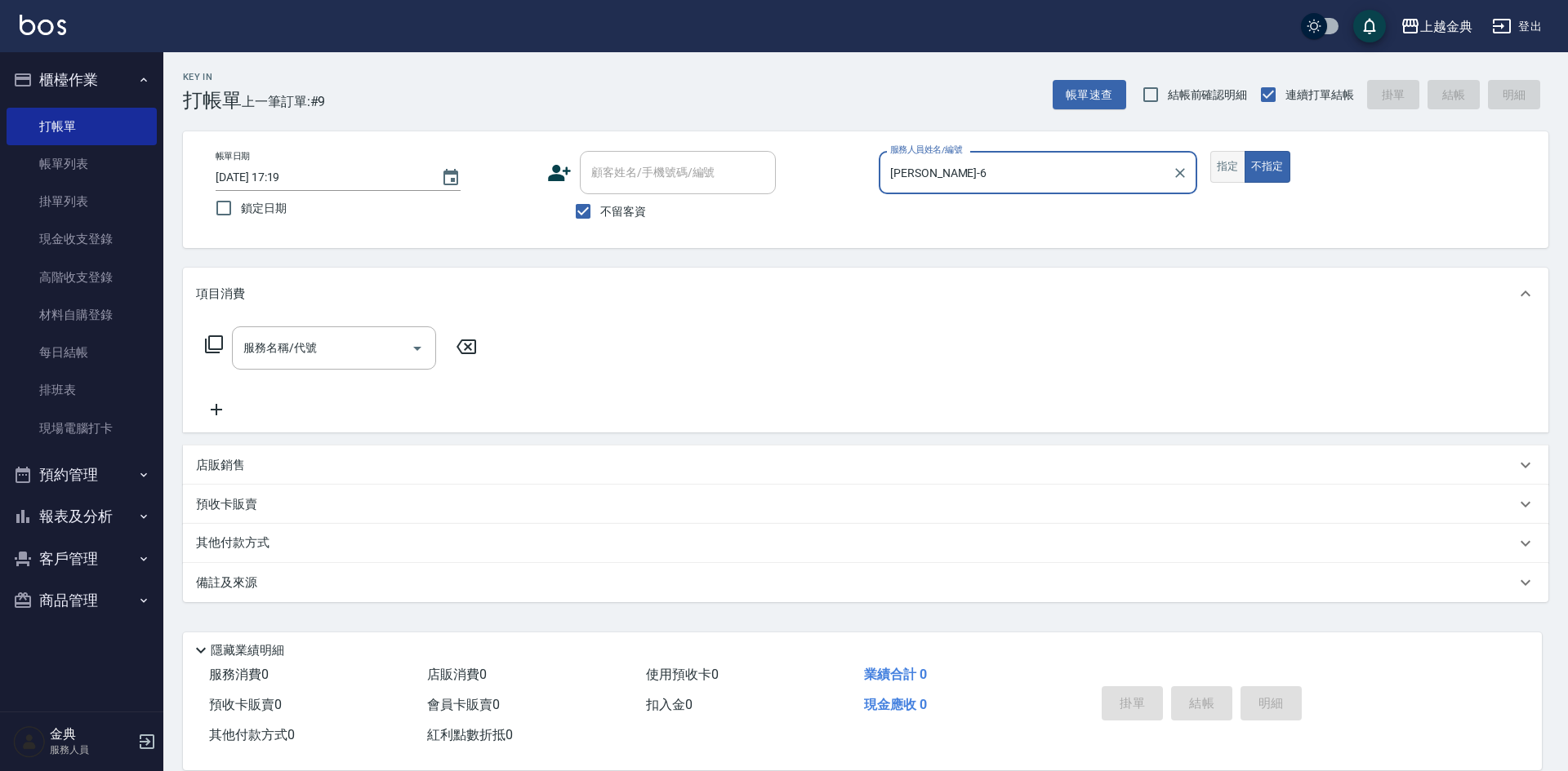
click at [1229, 164] on button "指定" at bounding box center [1228, 167] width 35 height 32
click at [260, 355] on input "服務名稱/代號" at bounding box center [322, 348] width 165 height 28
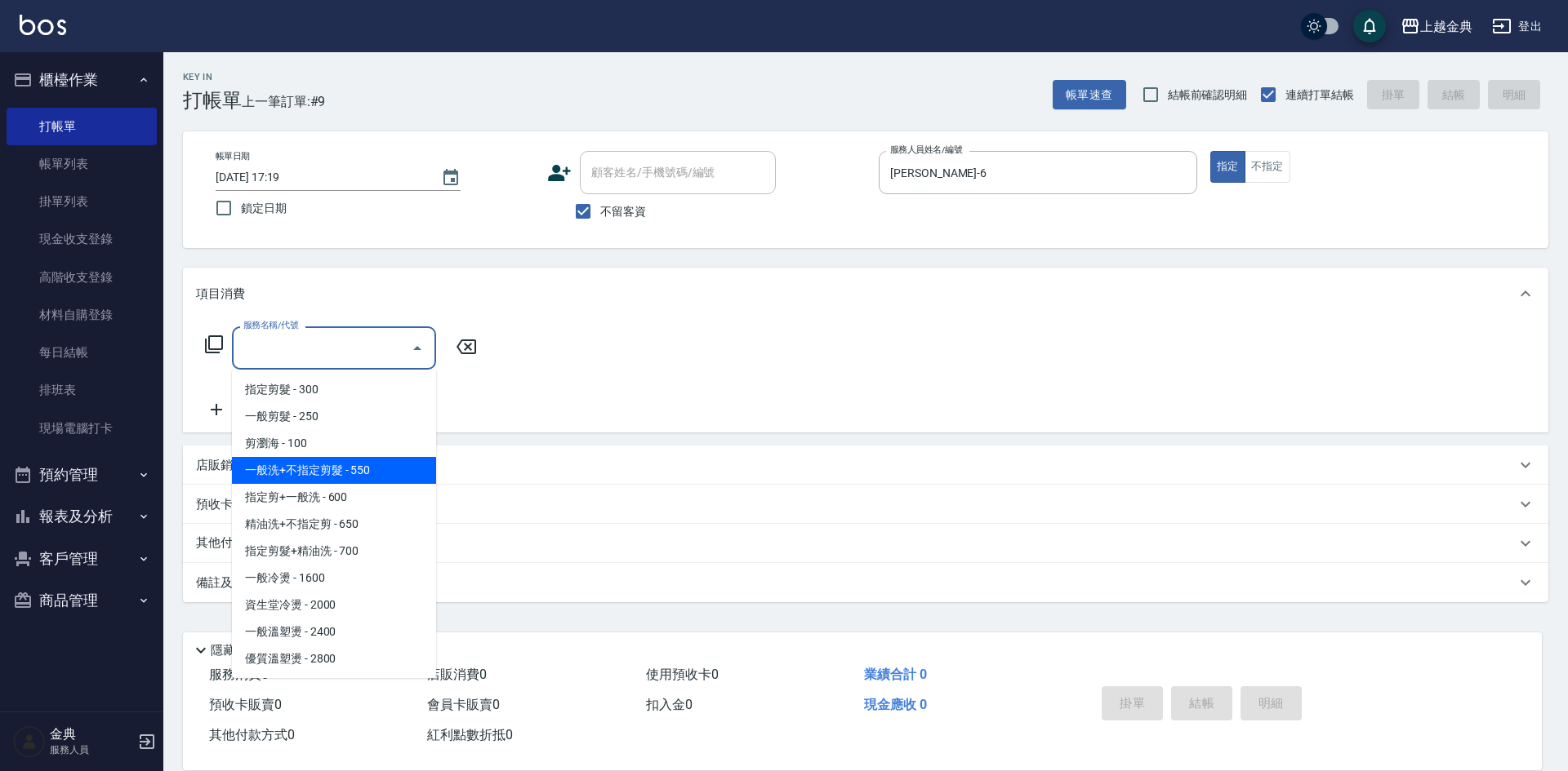
scroll to position [164, 0]
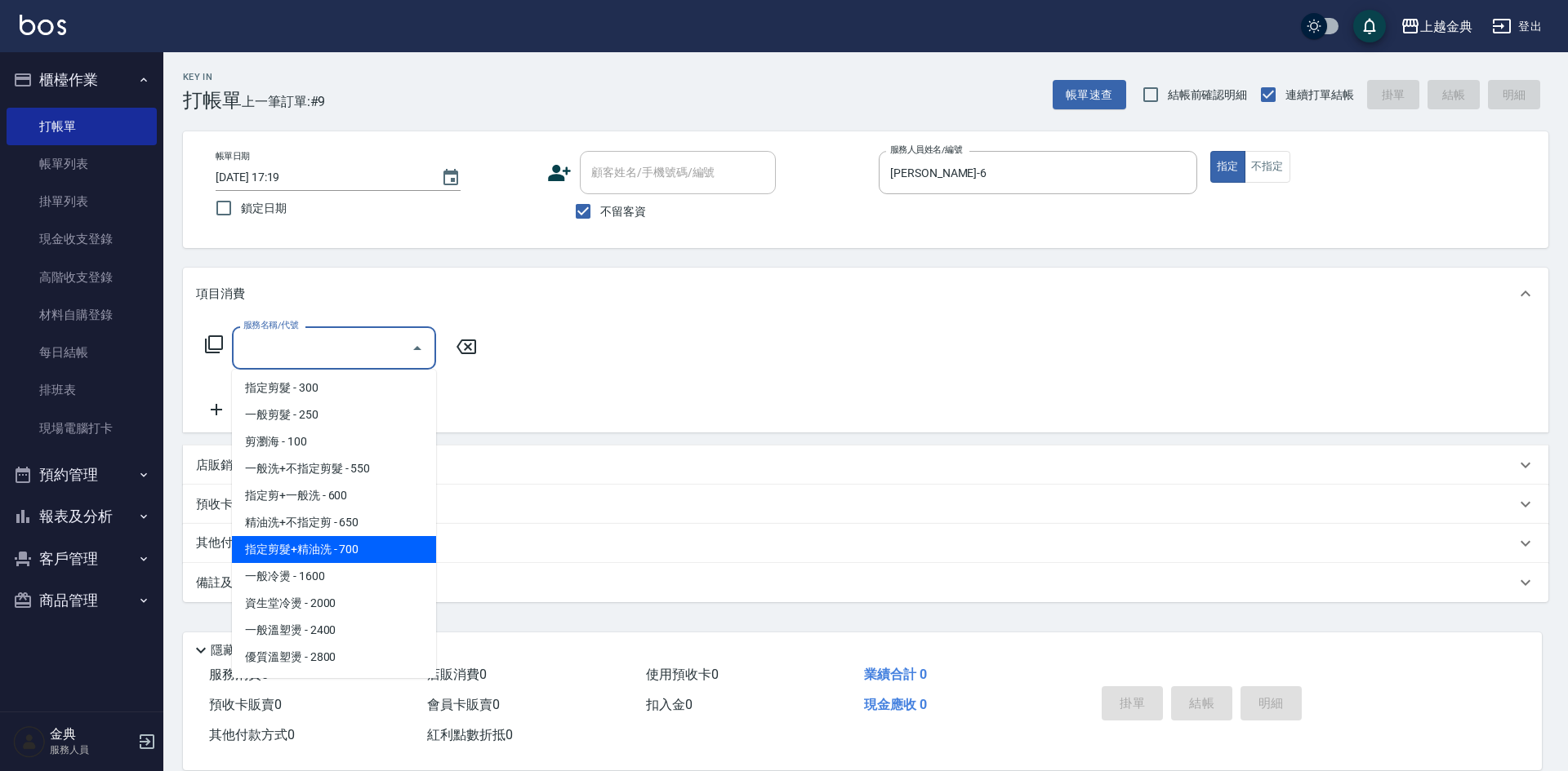
click at [382, 558] on span "指定剪髮+精油洗 - 700" at bounding box center [334, 550] width 205 height 27
type input "指定剪髮+精油洗(207)"
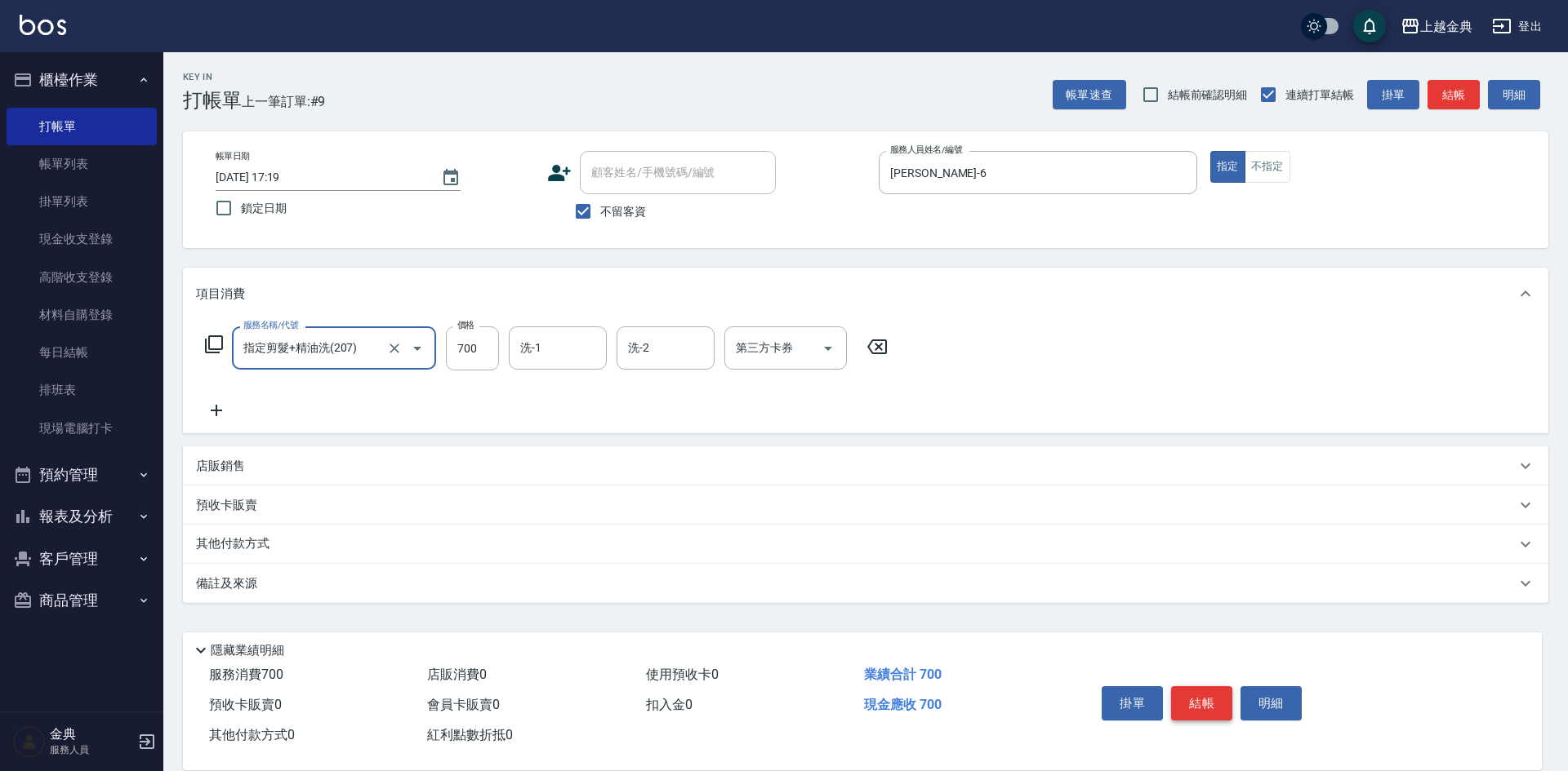
click at [1188, 691] on button "結帳" at bounding box center [1201, 703] width 61 height 34
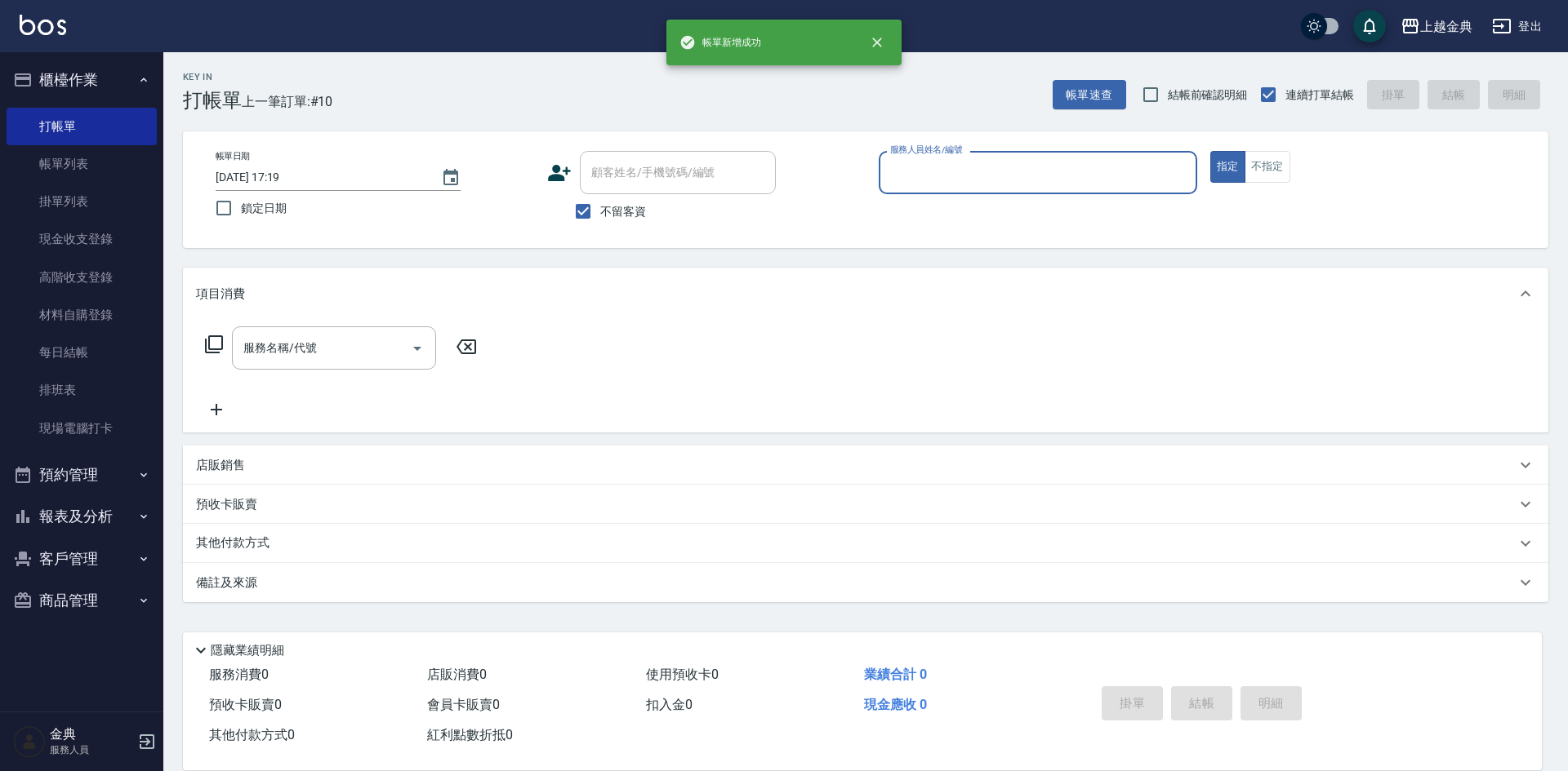
click at [982, 173] on input "服務人員姓名/編號" at bounding box center [1038, 173] width 304 height 28
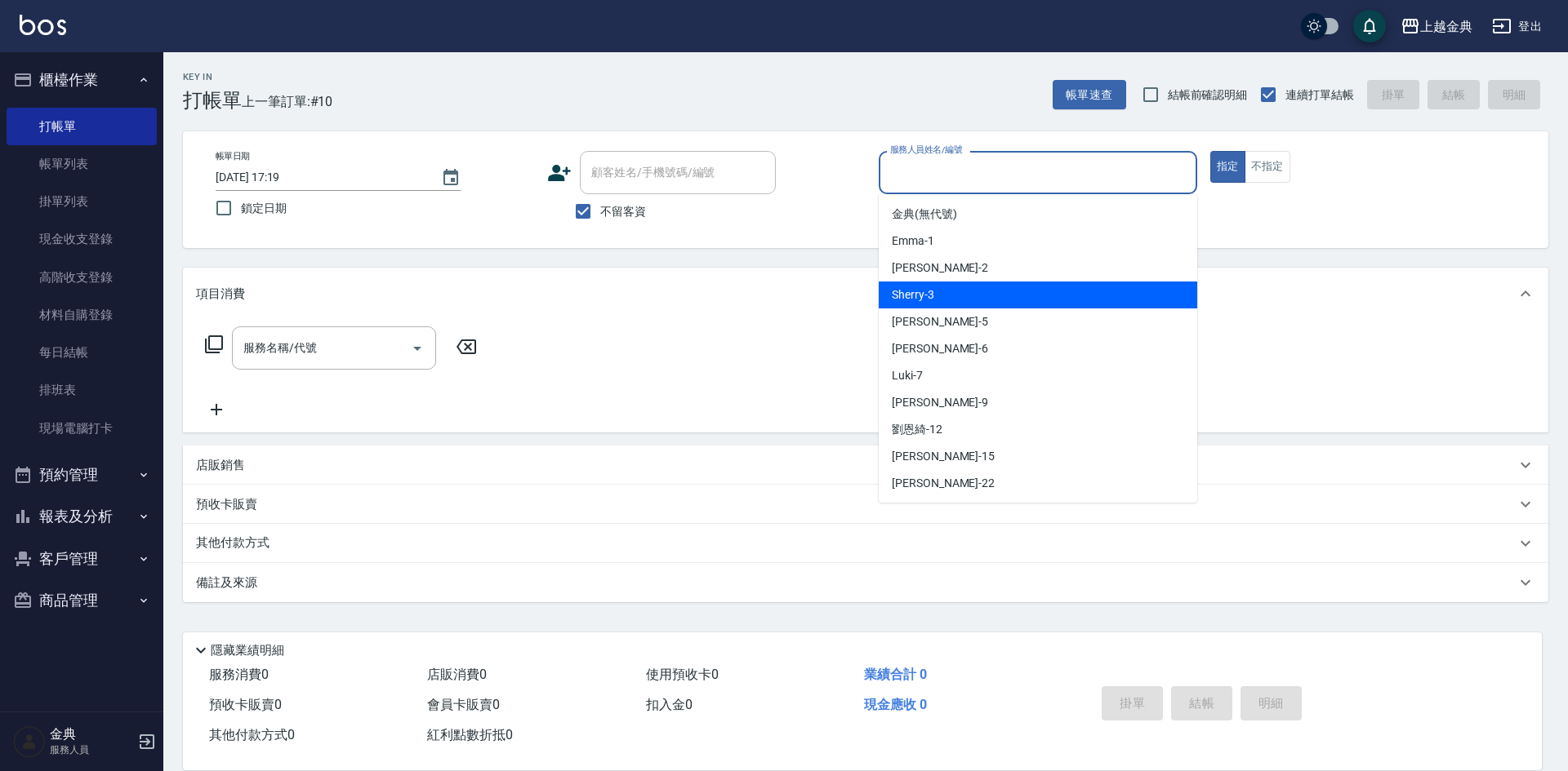
click at [998, 284] on div "Sherry -3" at bounding box center [1037, 295] width 318 height 27
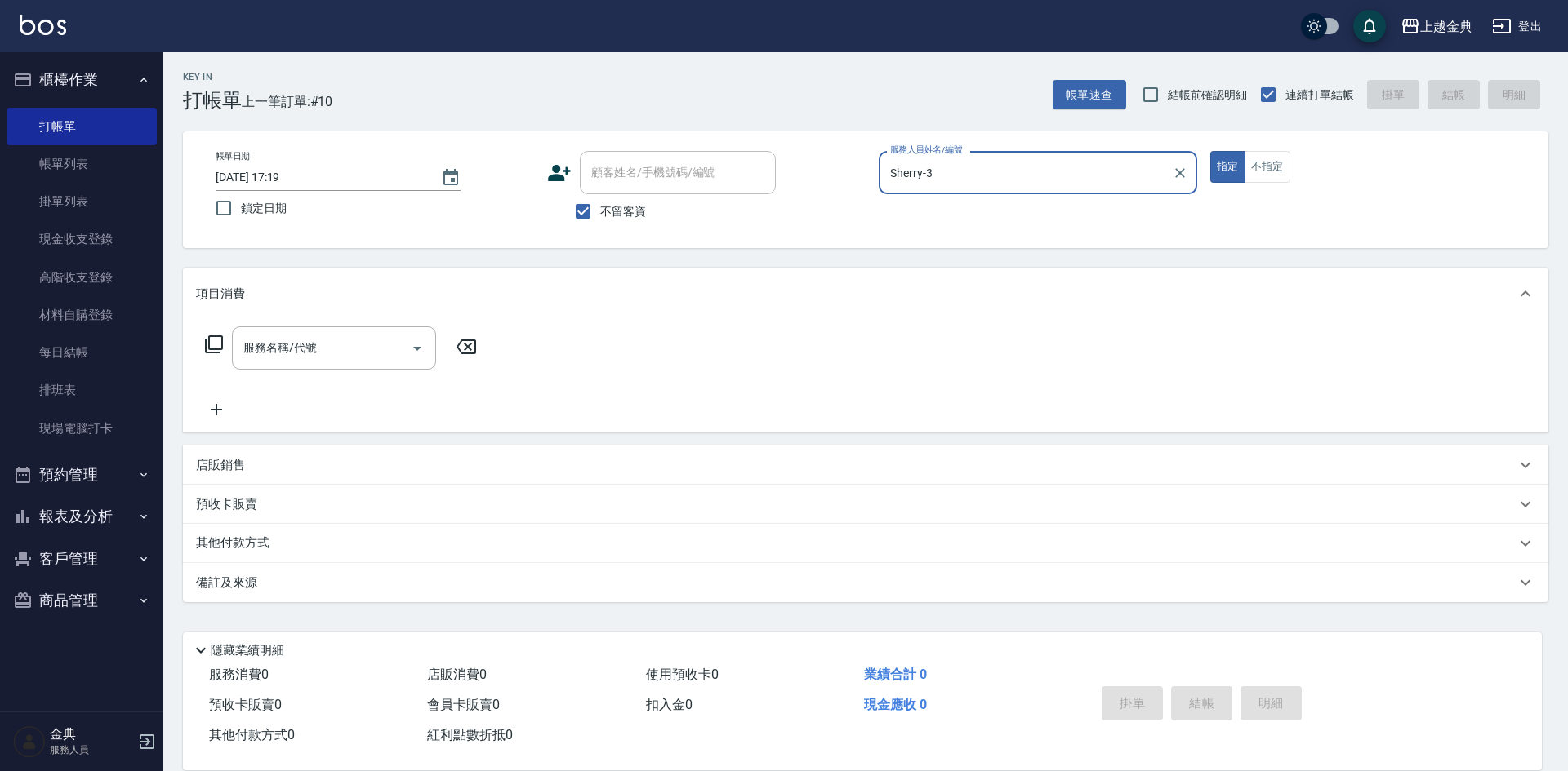
click at [974, 177] on input "Sherry-3" at bounding box center [1025, 173] width 280 height 28
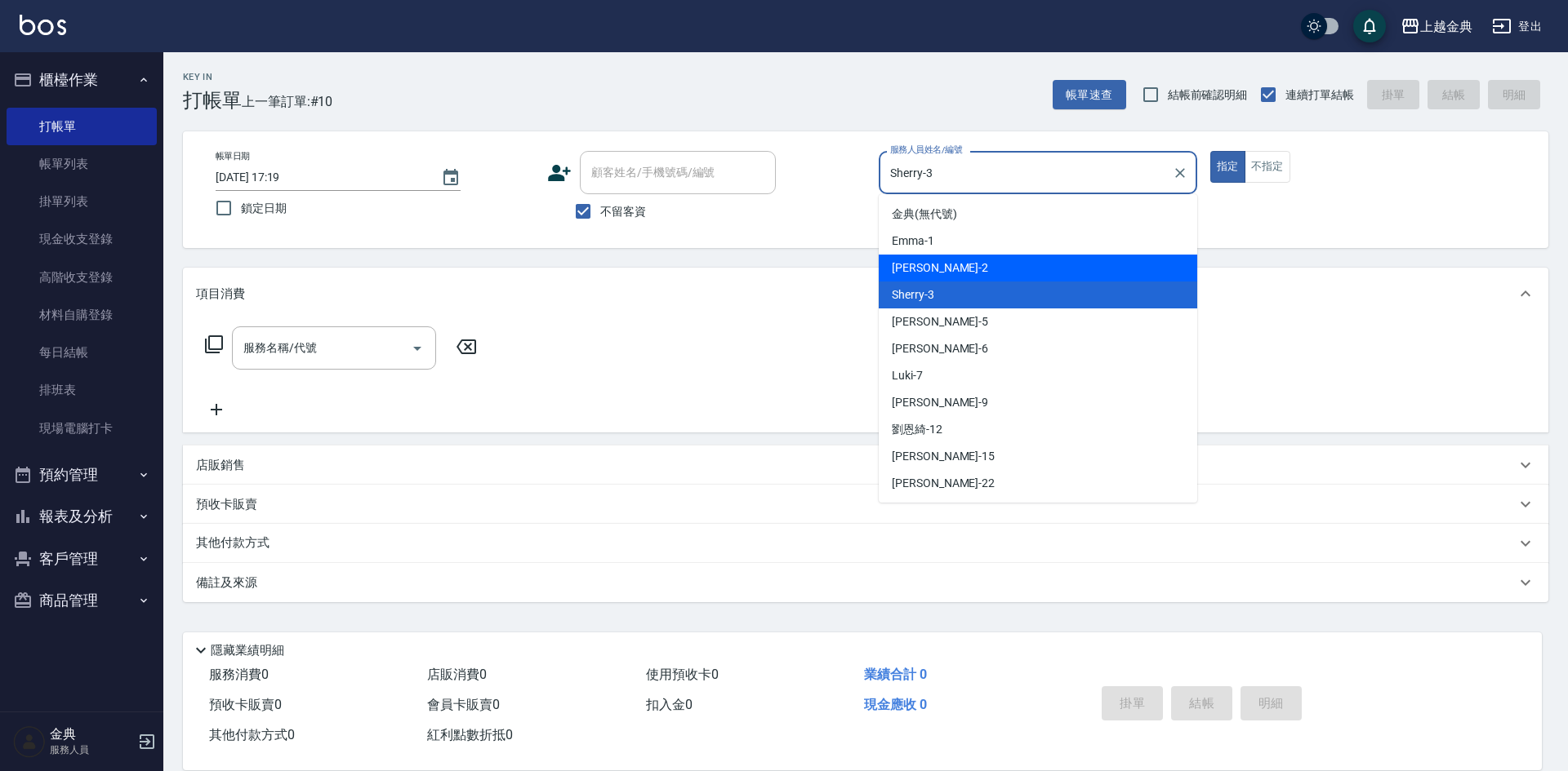
click at [988, 266] on div "Cindy -2" at bounding box center [1037, 268] width 318 height 27
type input "Cindy-2"
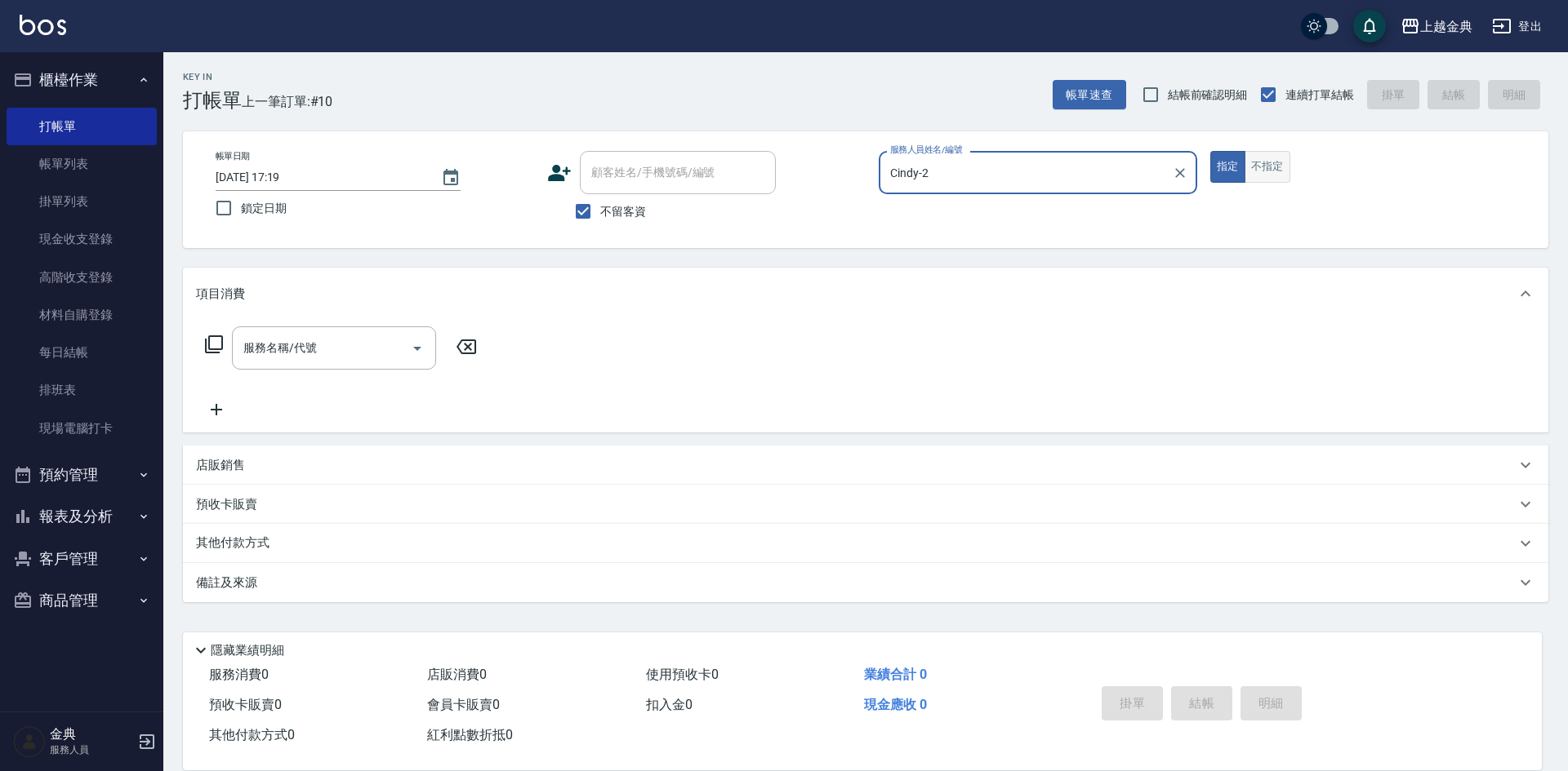
click at [1254, 174] on button "不指定" at bounding box center [1267, 167] width 46 height 32
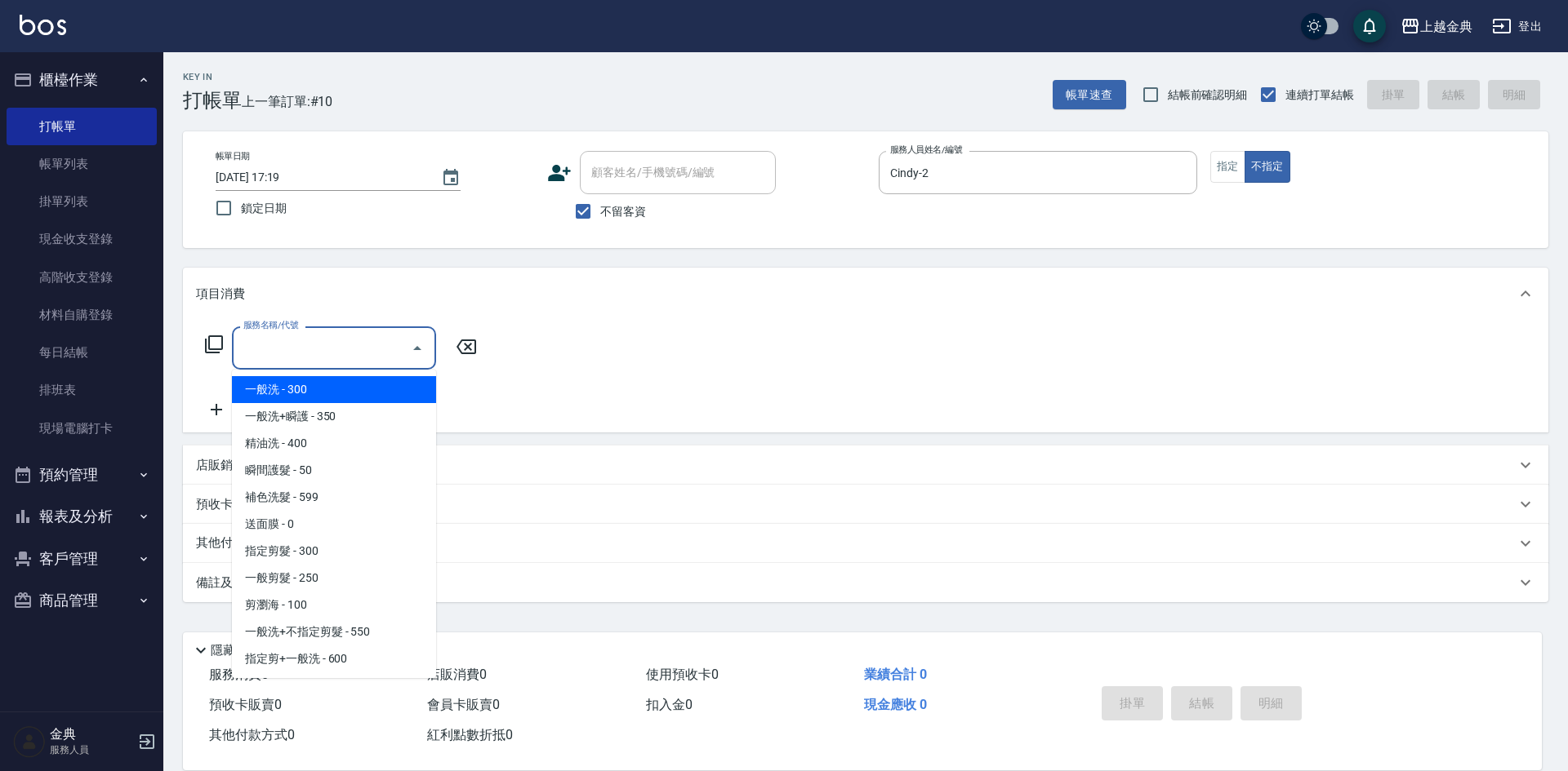
click at [301, 359] on input "服務名稱/代號" at bounding box center [322, 348] width 165 height 28
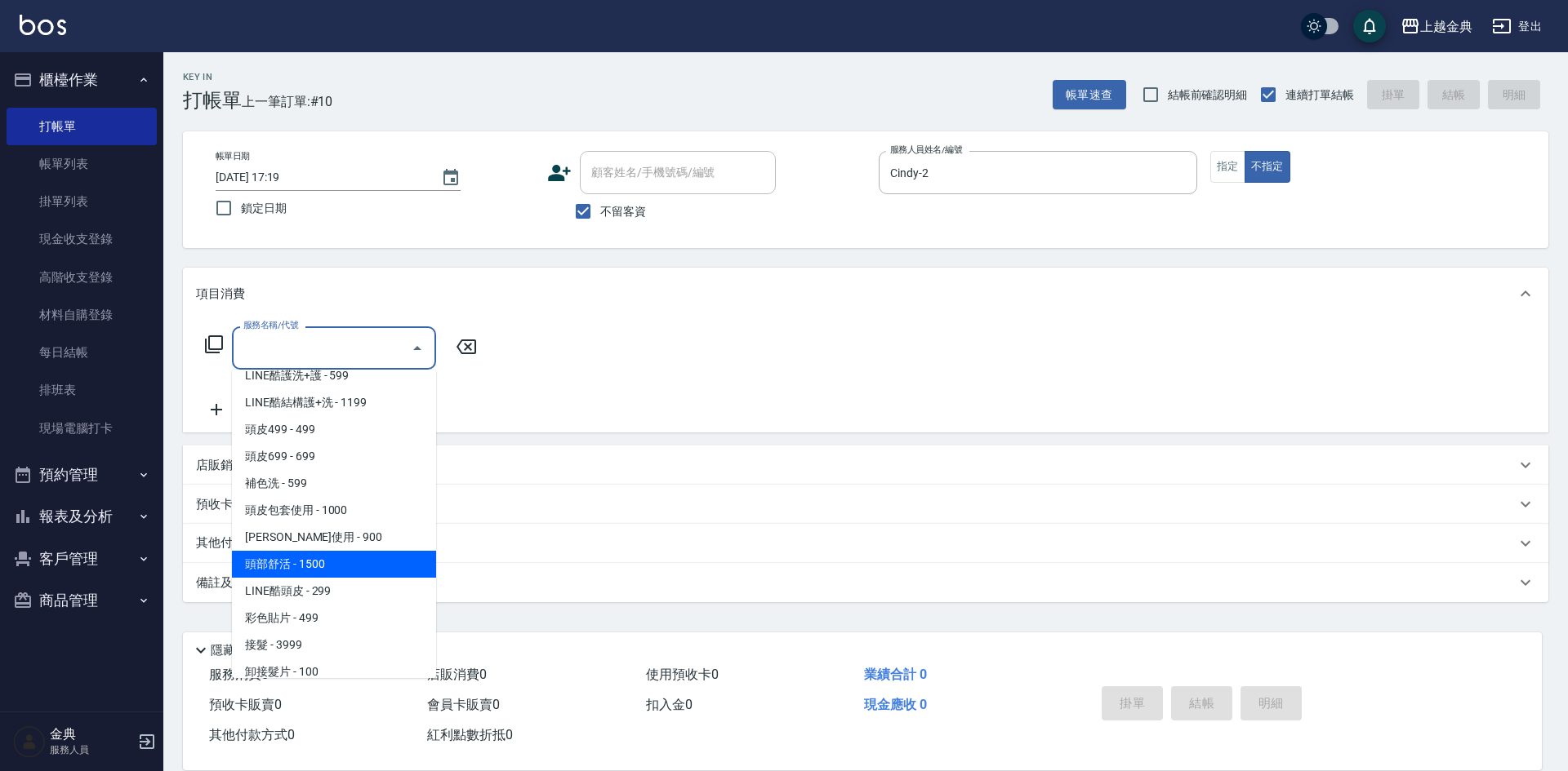
scroll to position [1142, 0]
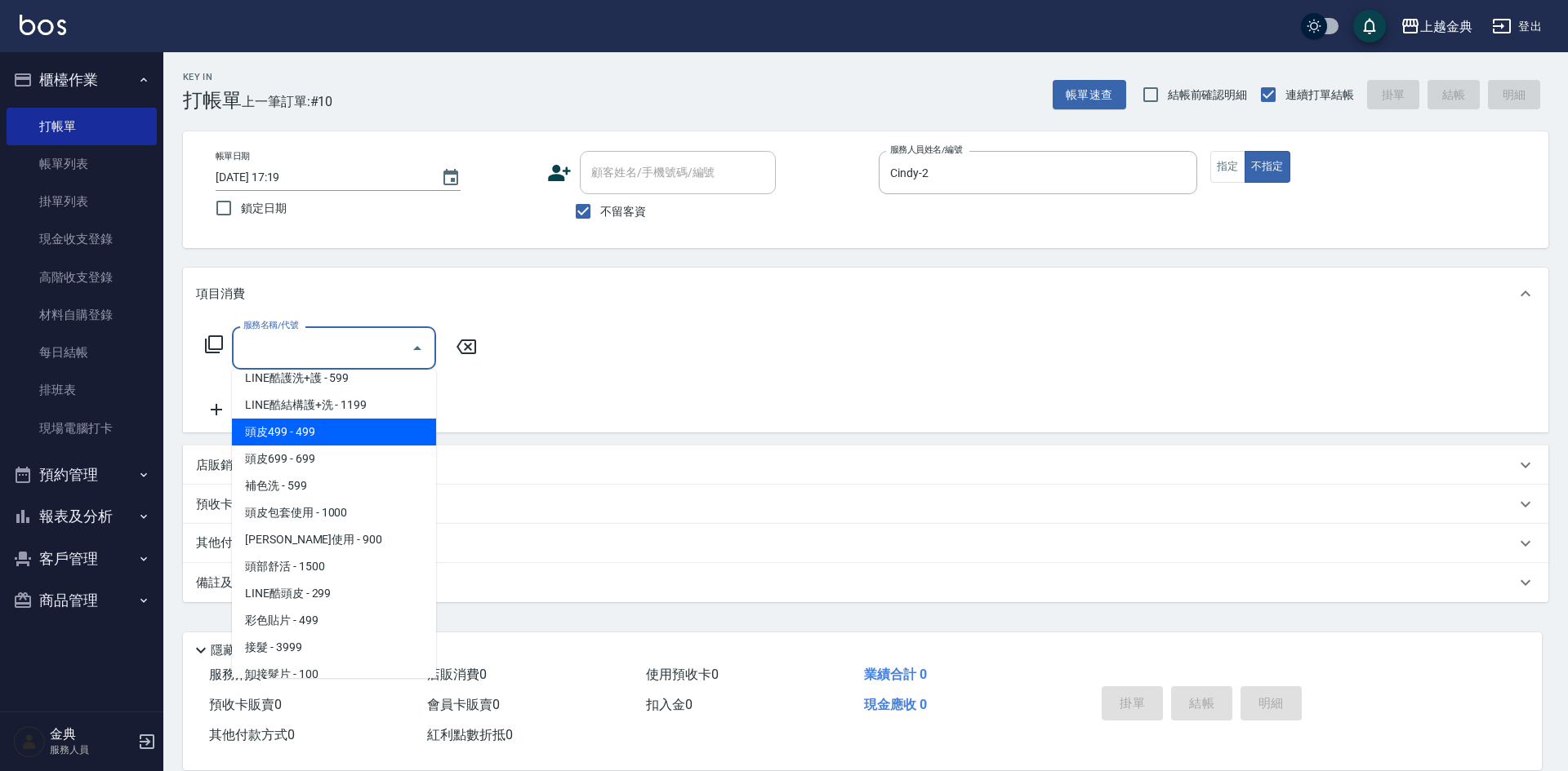
click at [334, 431] on span "頭皮499 - 499" at bounding box center [334, 432] width 205 height 27
type input "頭皮499(601)"
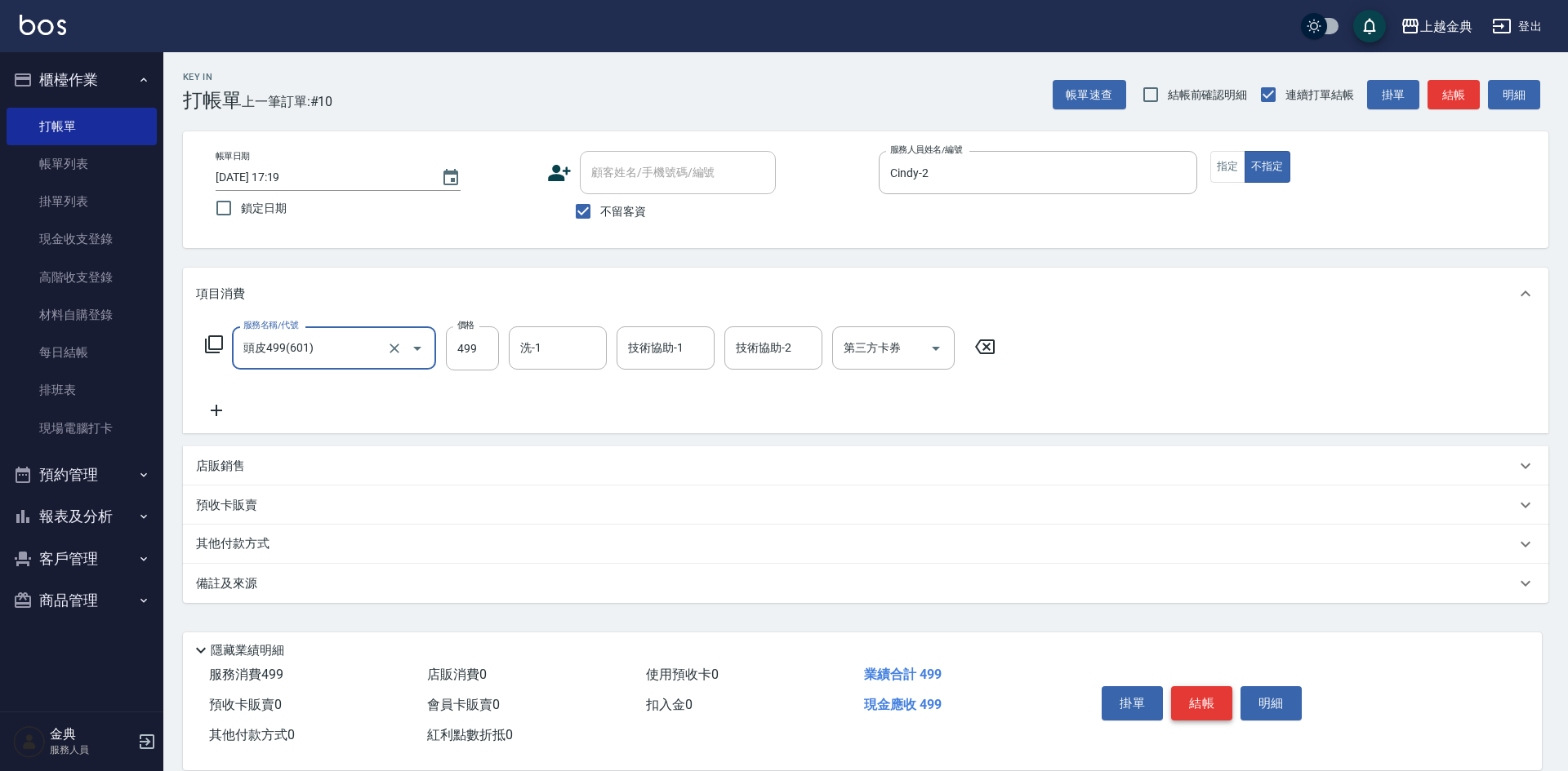
click at [1189, 709] on button "結帳" at bounding box center [1201, 703] width 61 height 34
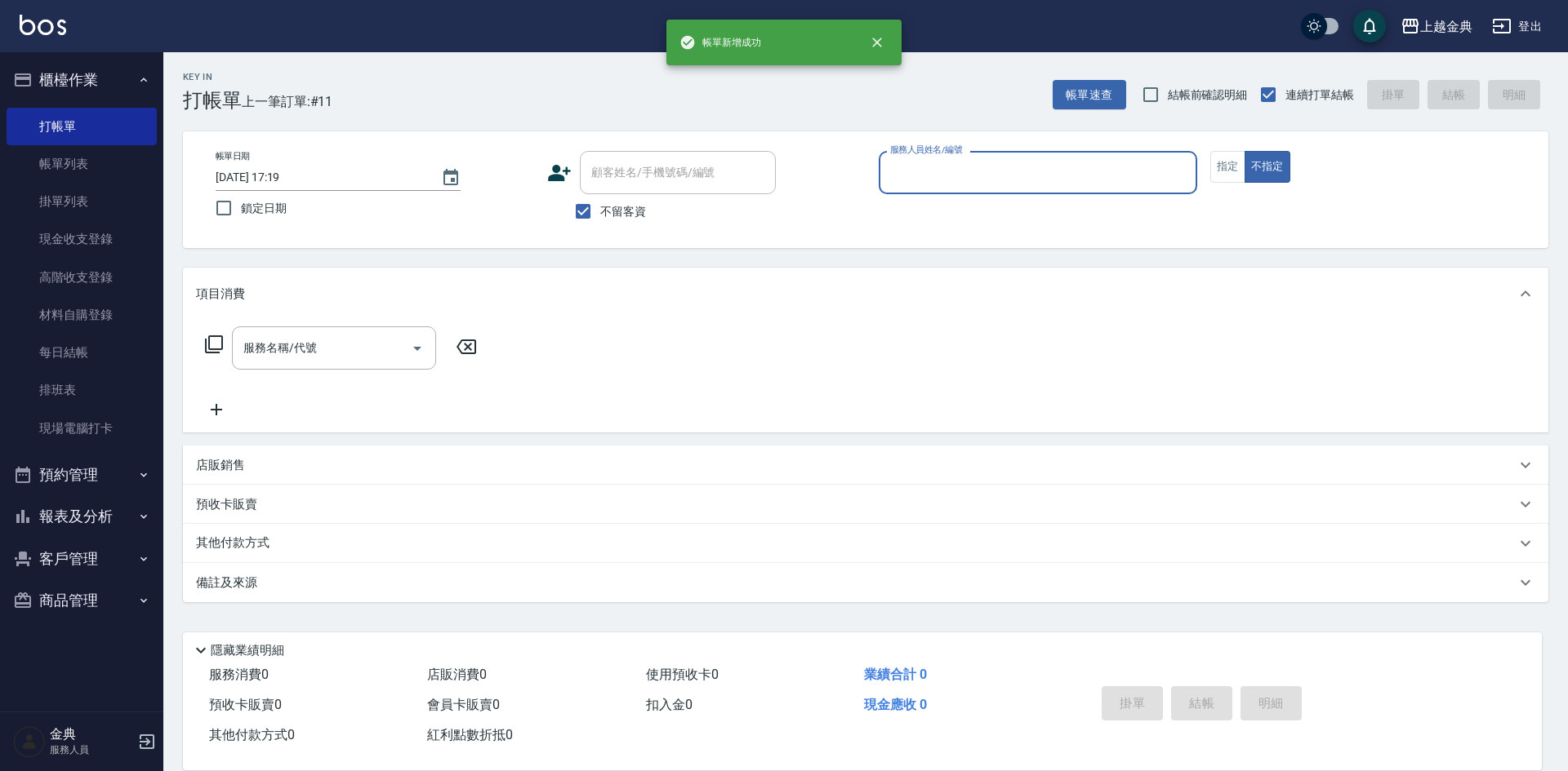
click at [998, 156] on div "服務人員姓名/編號" at bounding box center [1037, 173] width 318 height 43
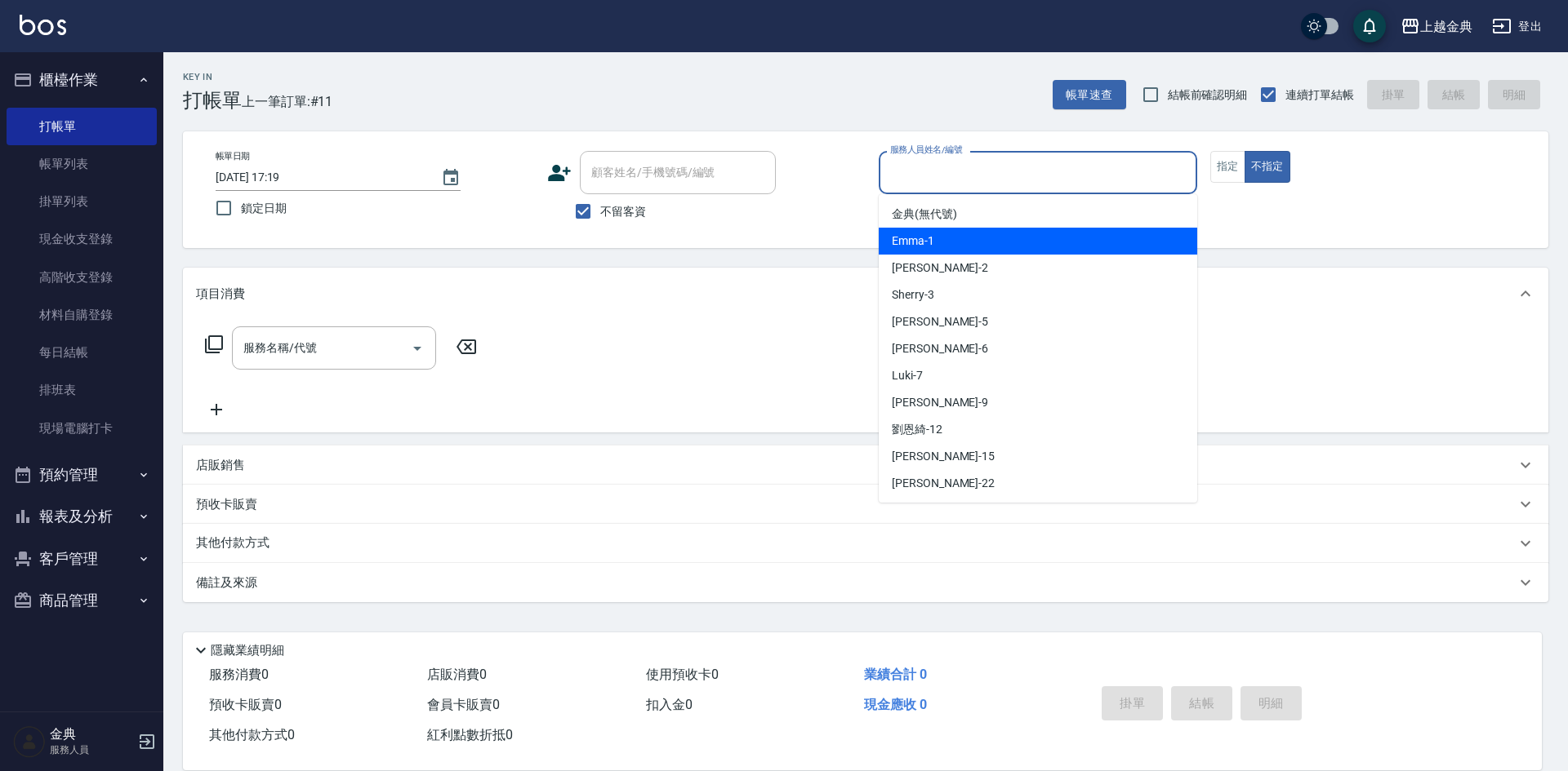
click at [987, 247] on div "Emma -1" at bounding box center [1037, 241] width 318 height 27
type input "Emma-1"
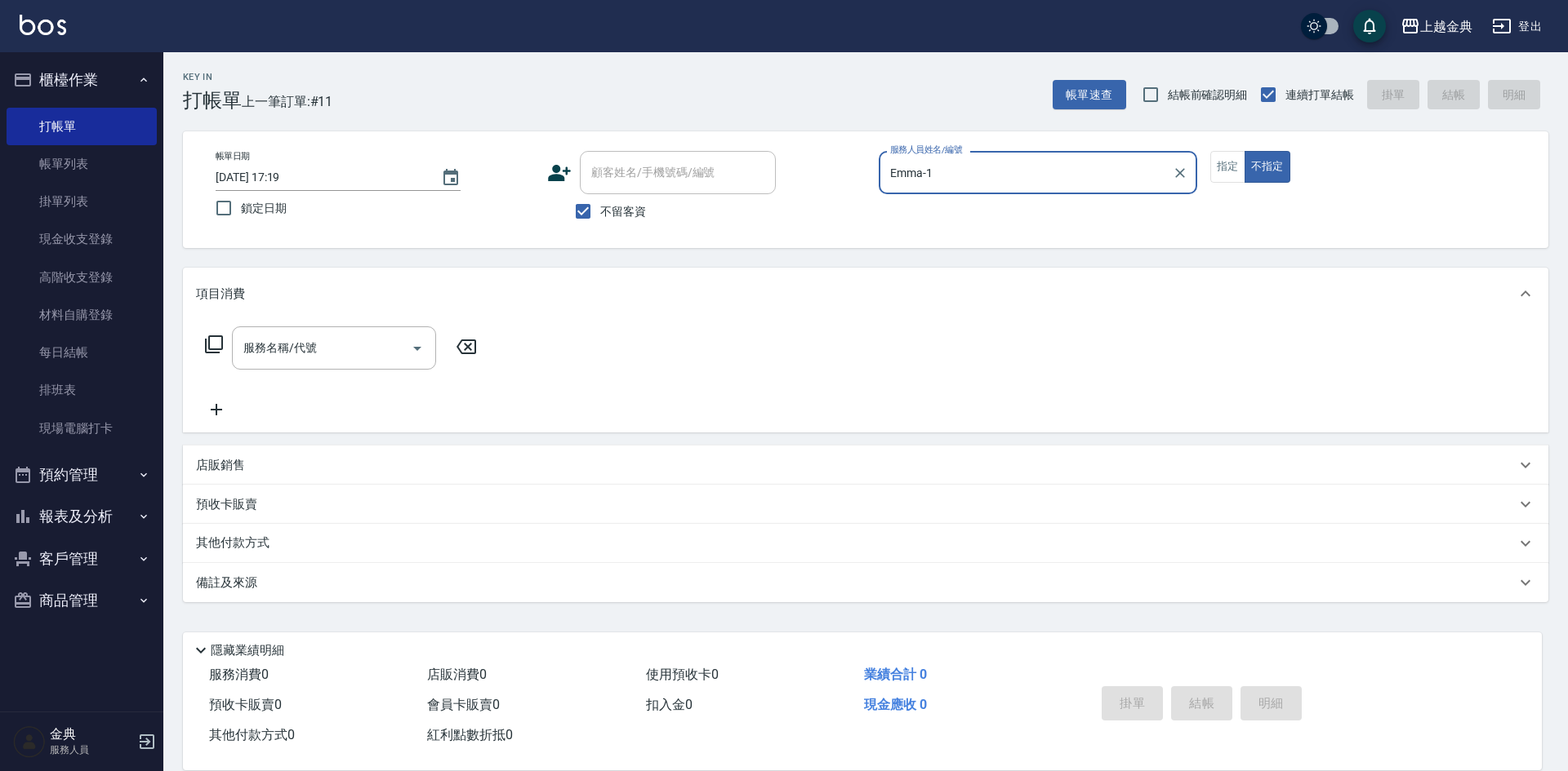
drag, startPoint x: 1239, startPoint y: 175, endPoint x: 1186, endPoint y: 200, distance: 58.6
click at [1240, 174] on button "指定" at bounding box center [1228, 167] width 35 height 32
click at [311, 360] on input "服務名稱/代號" at bounding box center [322, 348] width 165 height 28
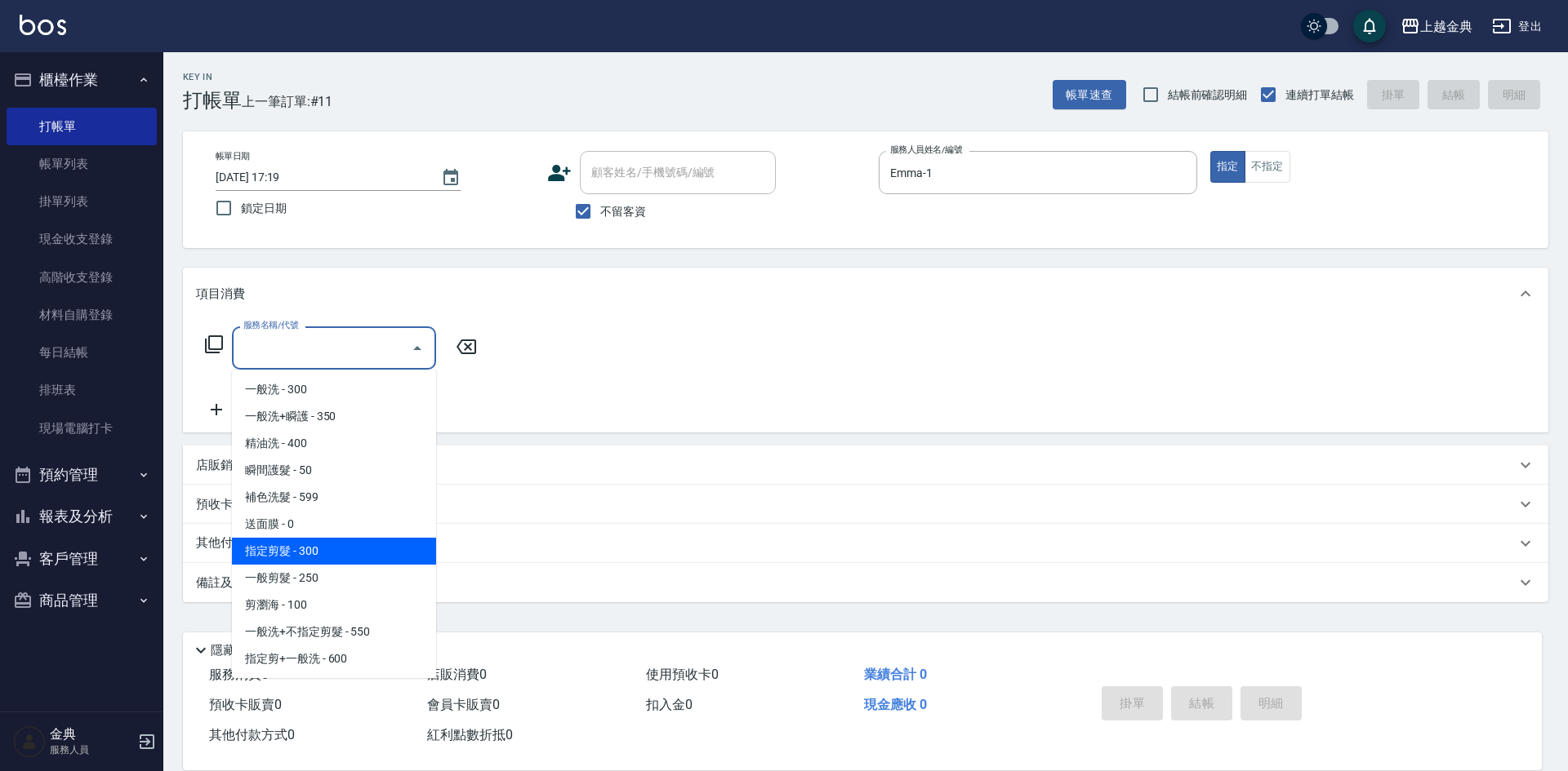
click at [382, 561] on span "指定剪髮 - 300" at bounding box center [334, 552] width 205 height 27
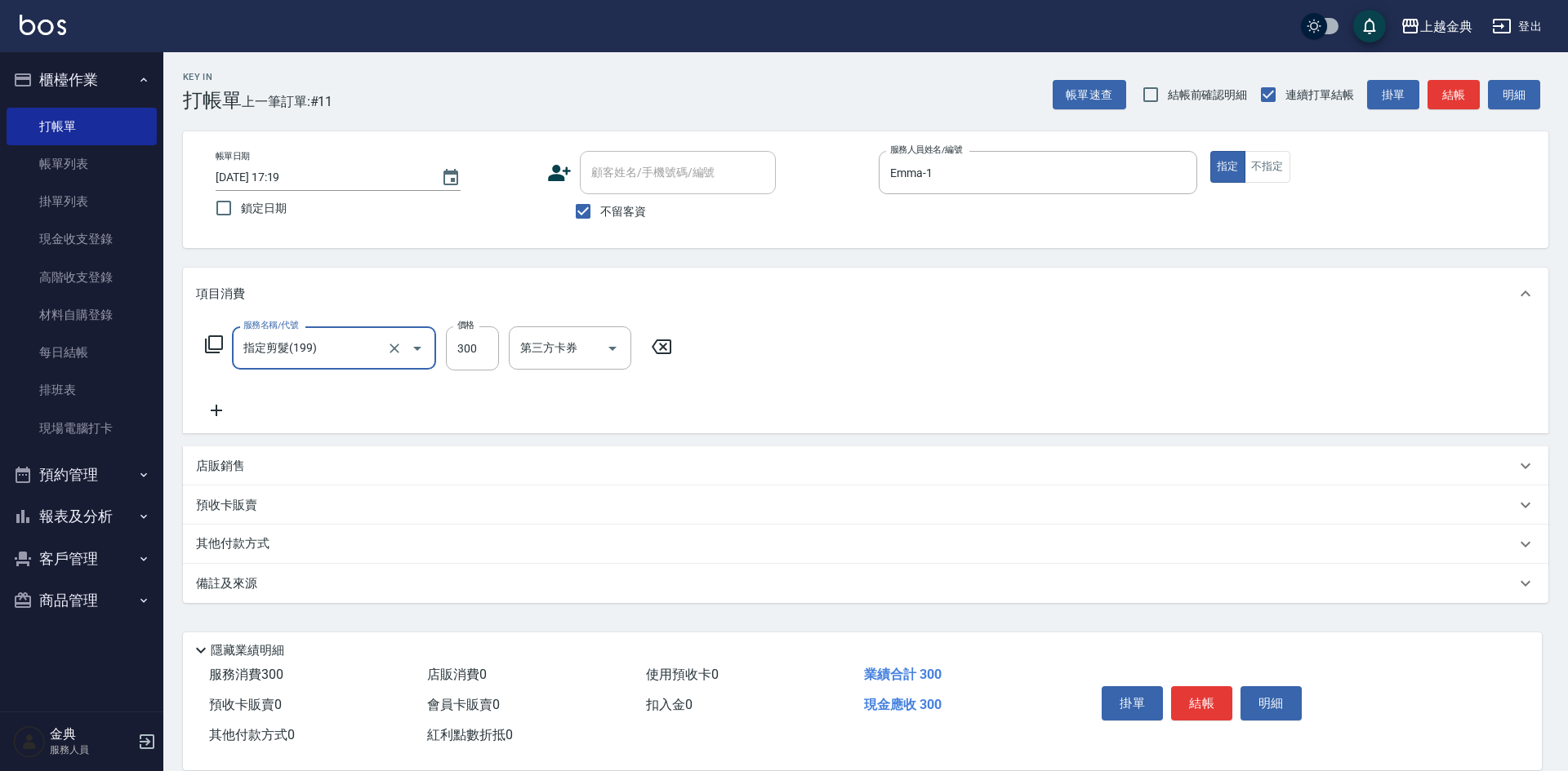
click at [363, 355] on input "指定剪髮(199)" at bounding box center [311, 348] width 144 height 28
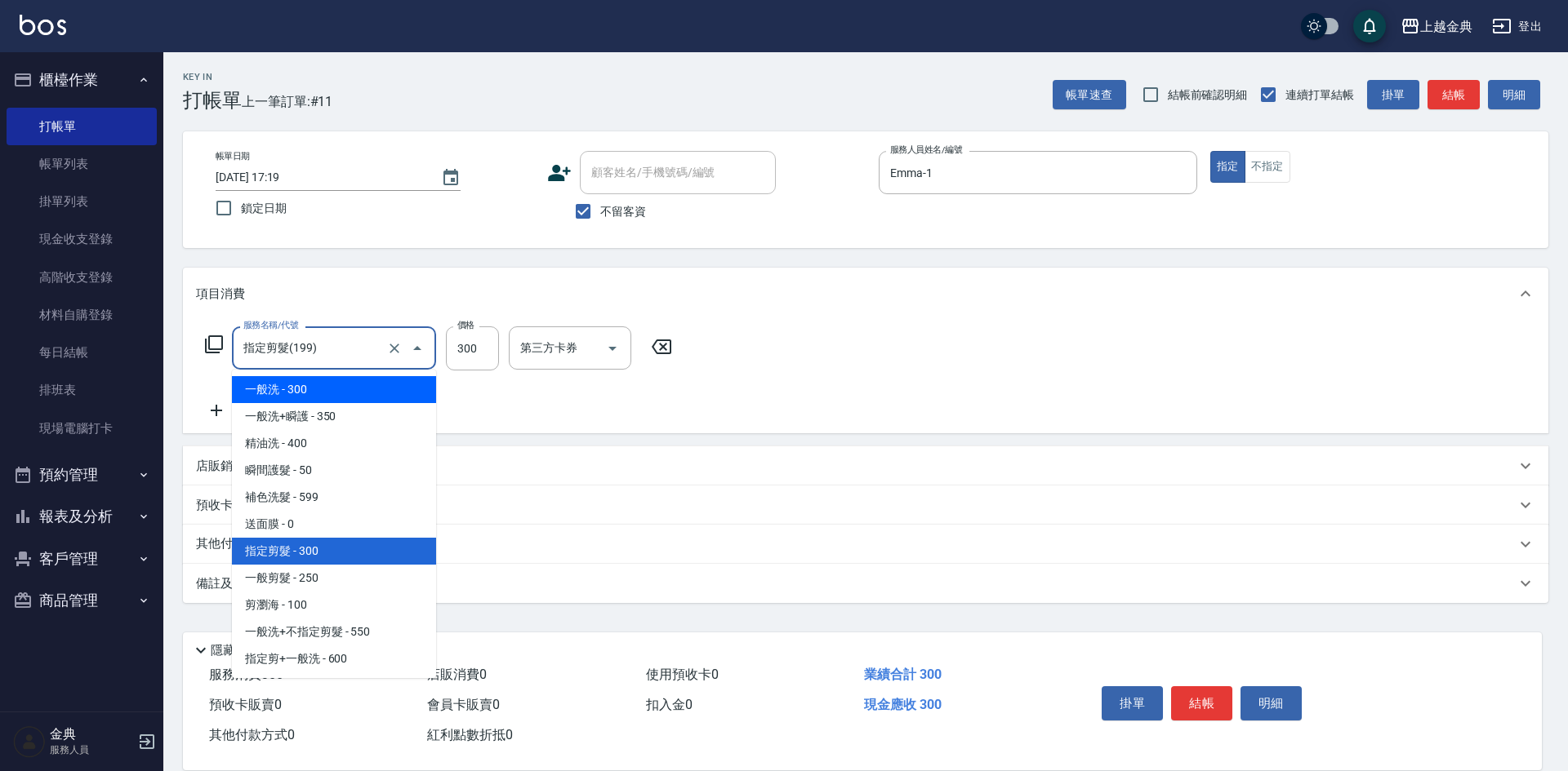
click at [352, 380] on span "一般洗 - 300" at bounding box center [334, 390] width 205 height 27
type input "一般洗(100)"
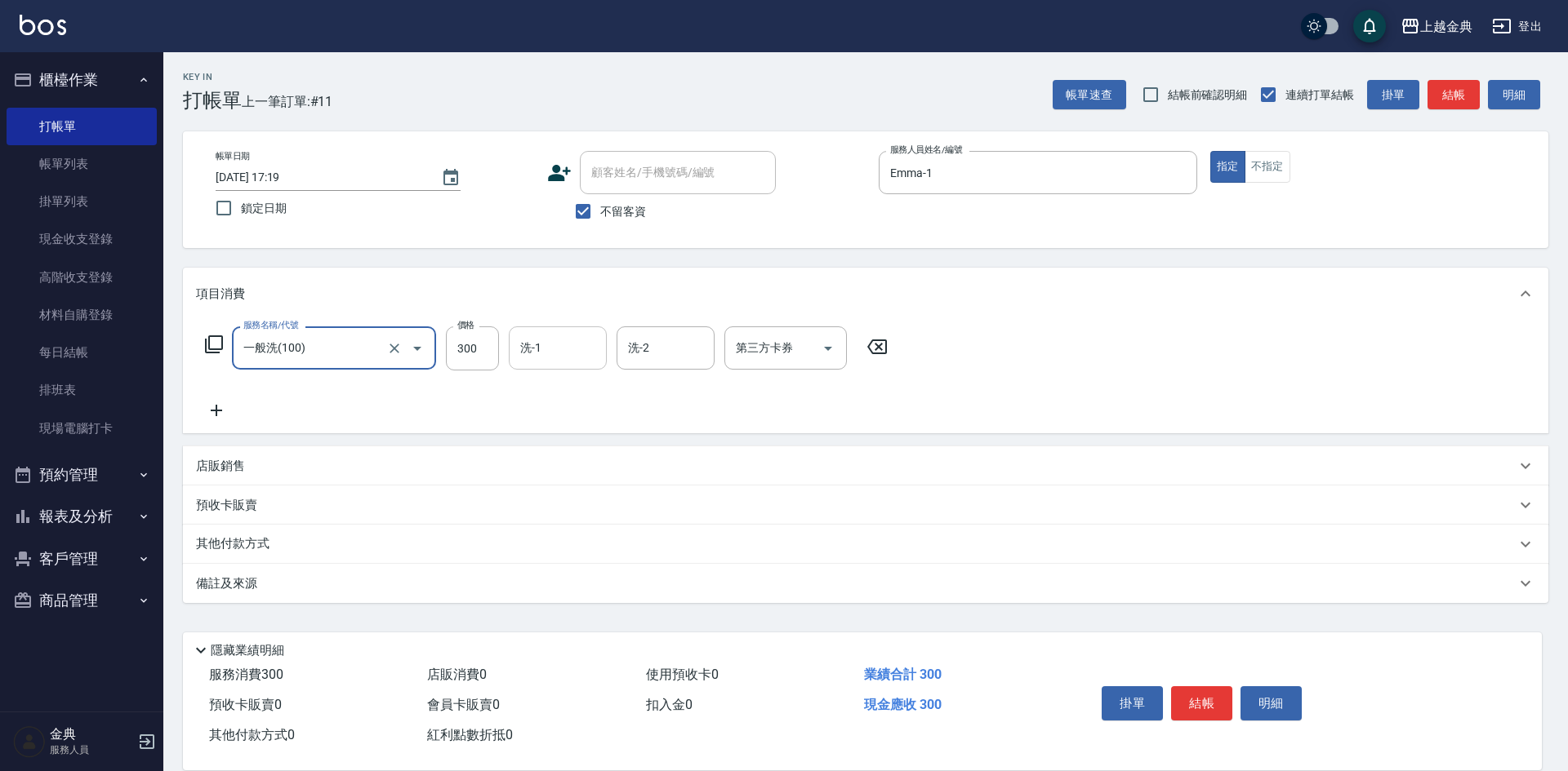
click at [554, 349] on input "洗-1" at bounding box center [558, 348] width 83 height 28
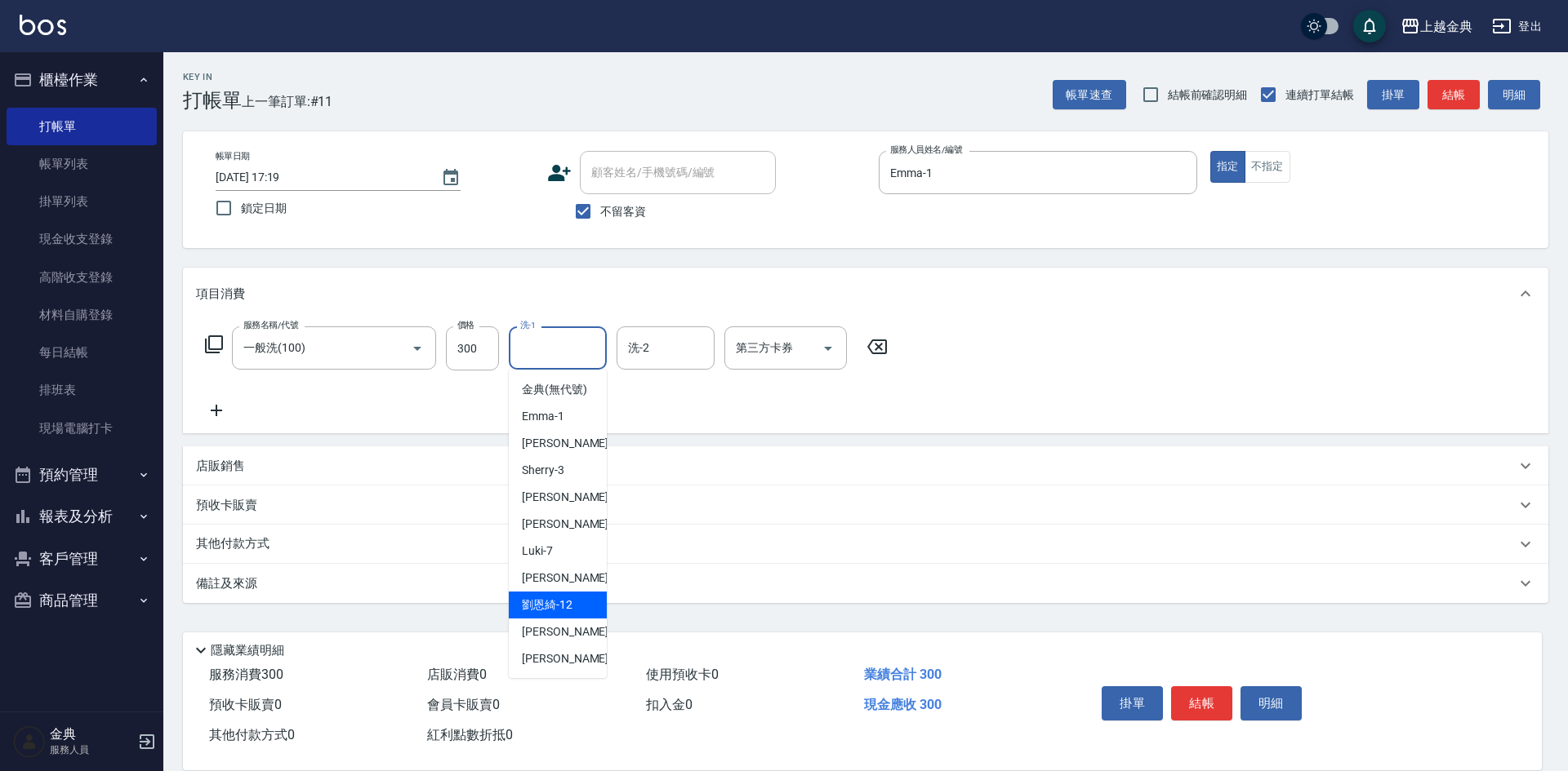
click at [588, 618] on div "[PERSON_NAME]-12" at bounding box center [557, 605] width 98 height 27
type input "[PERSON_NAME]-12"
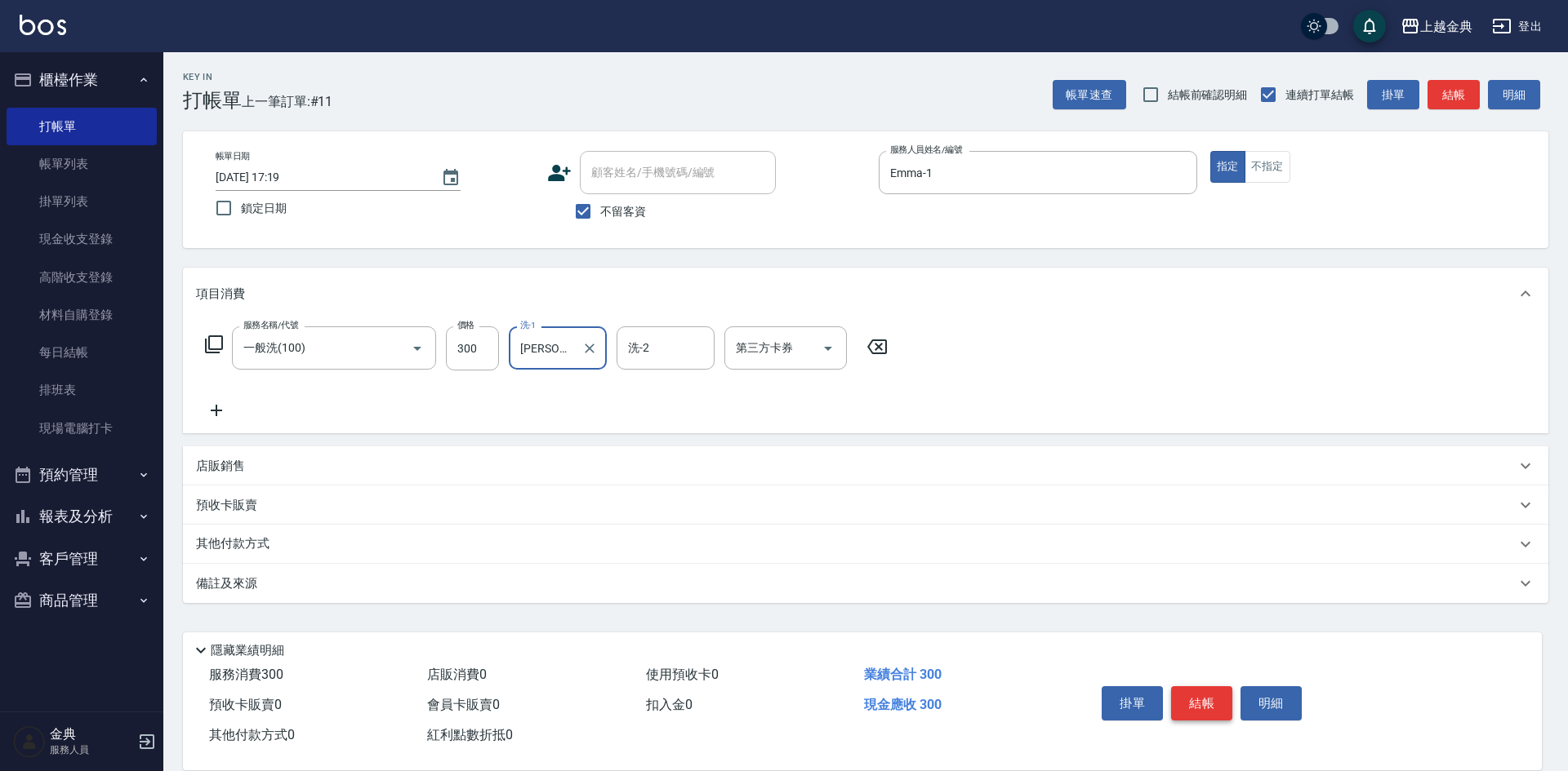
click at [1189, 687] on button "結帳" at bounding box center [1201, 703] width 61 height 34
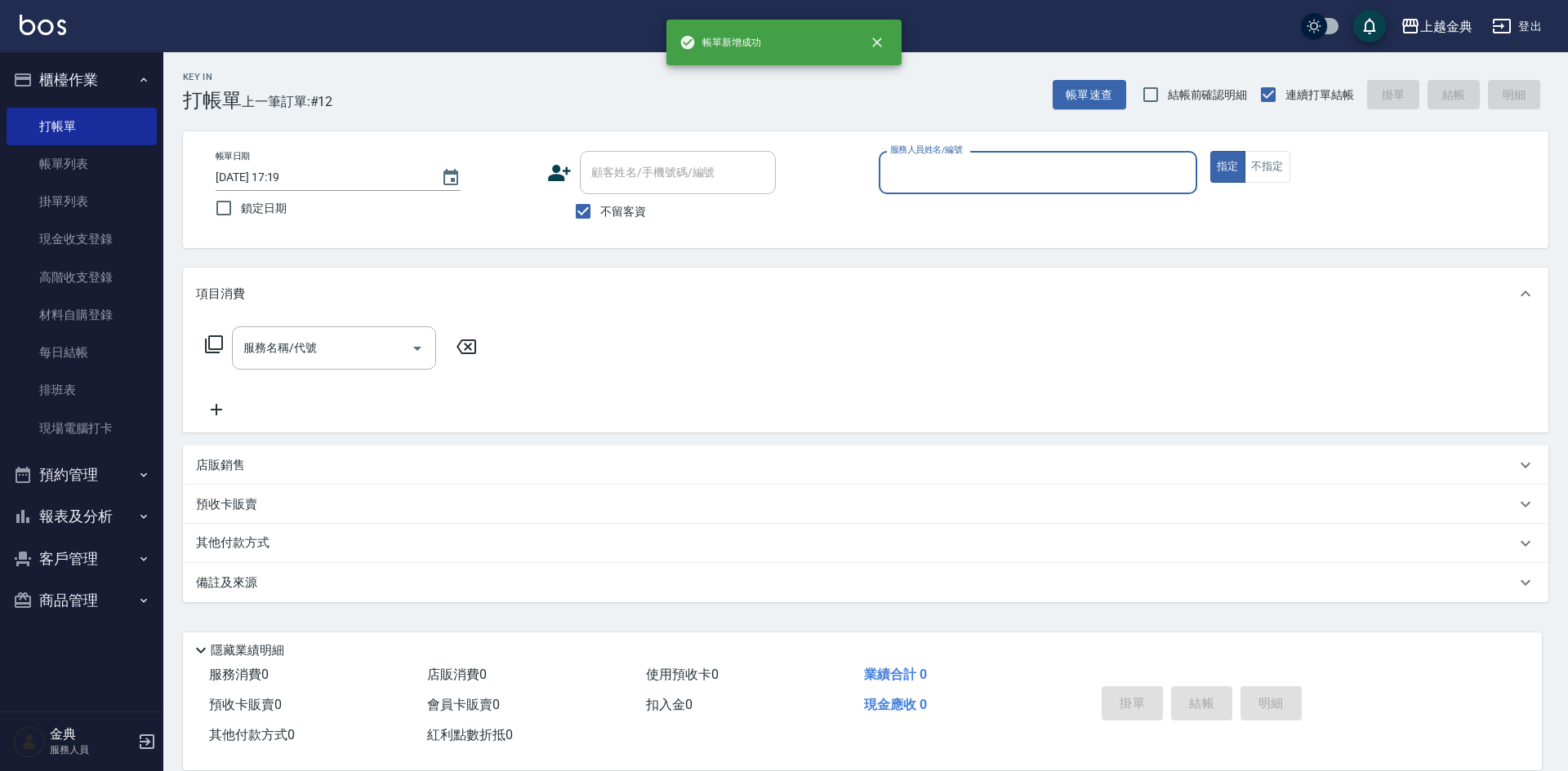
click at [973, 170] on input "服務人員姓名/編號" at bounding box center [1038, 173] width 304 height 28
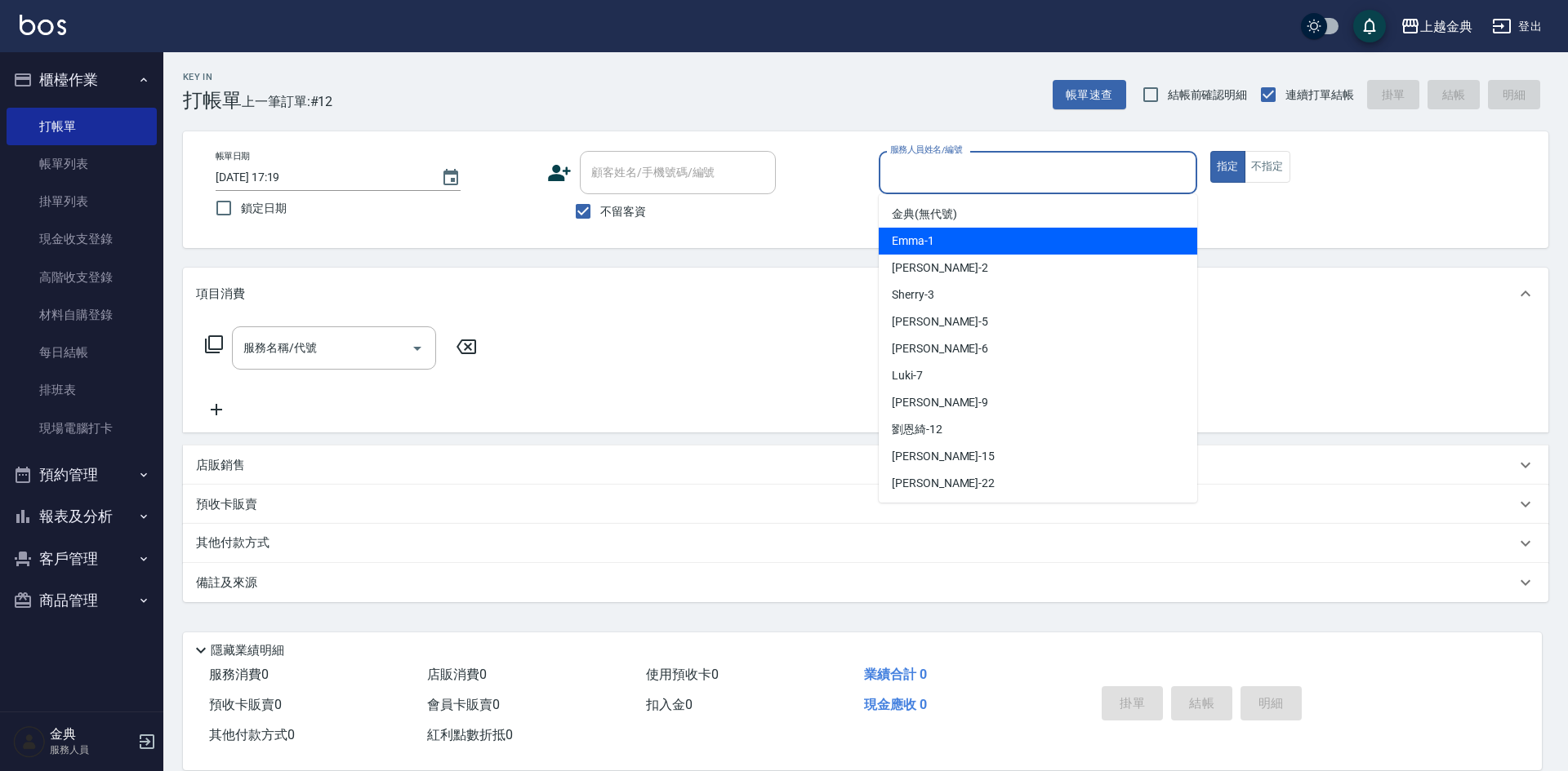
click at [967, 241] on div "Emma -1" at bounding box center [1037, 241] width 318 height 27
type input "Emma-1"
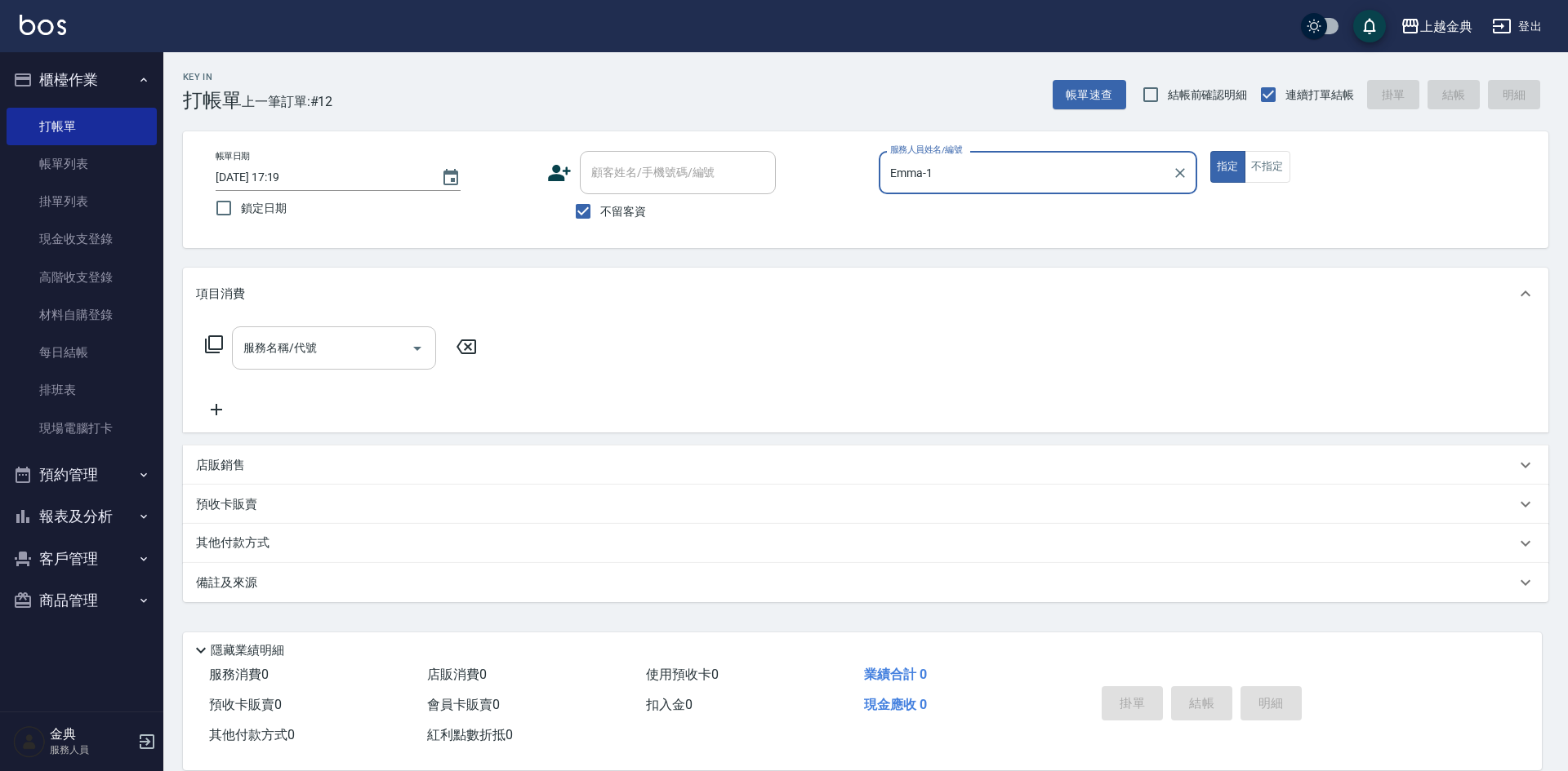
click at [333, 356] on input "服務名稱/代號" at bounding box center [322, 348] width 165 height 28
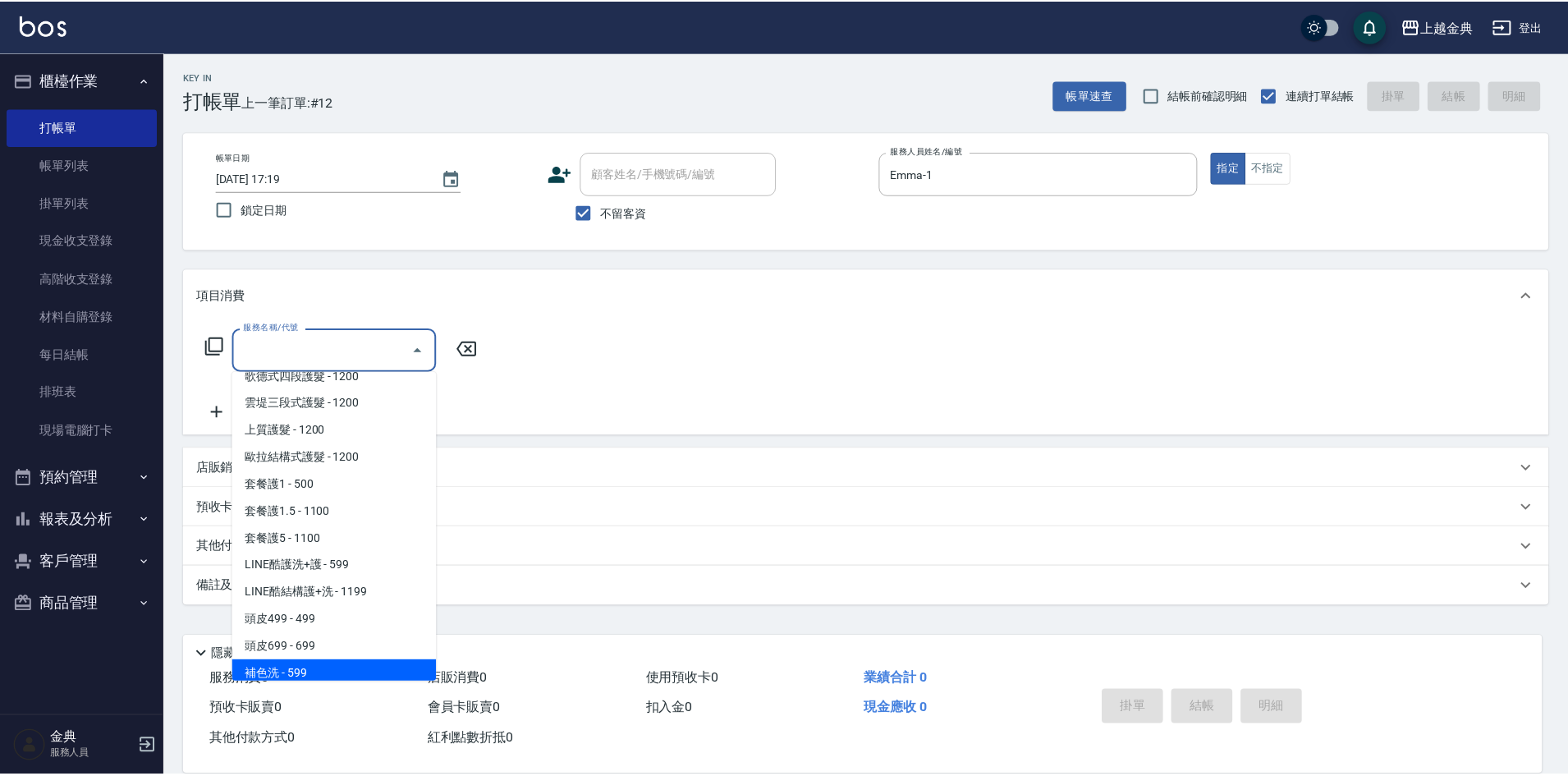
scroll to position [1068, 0]
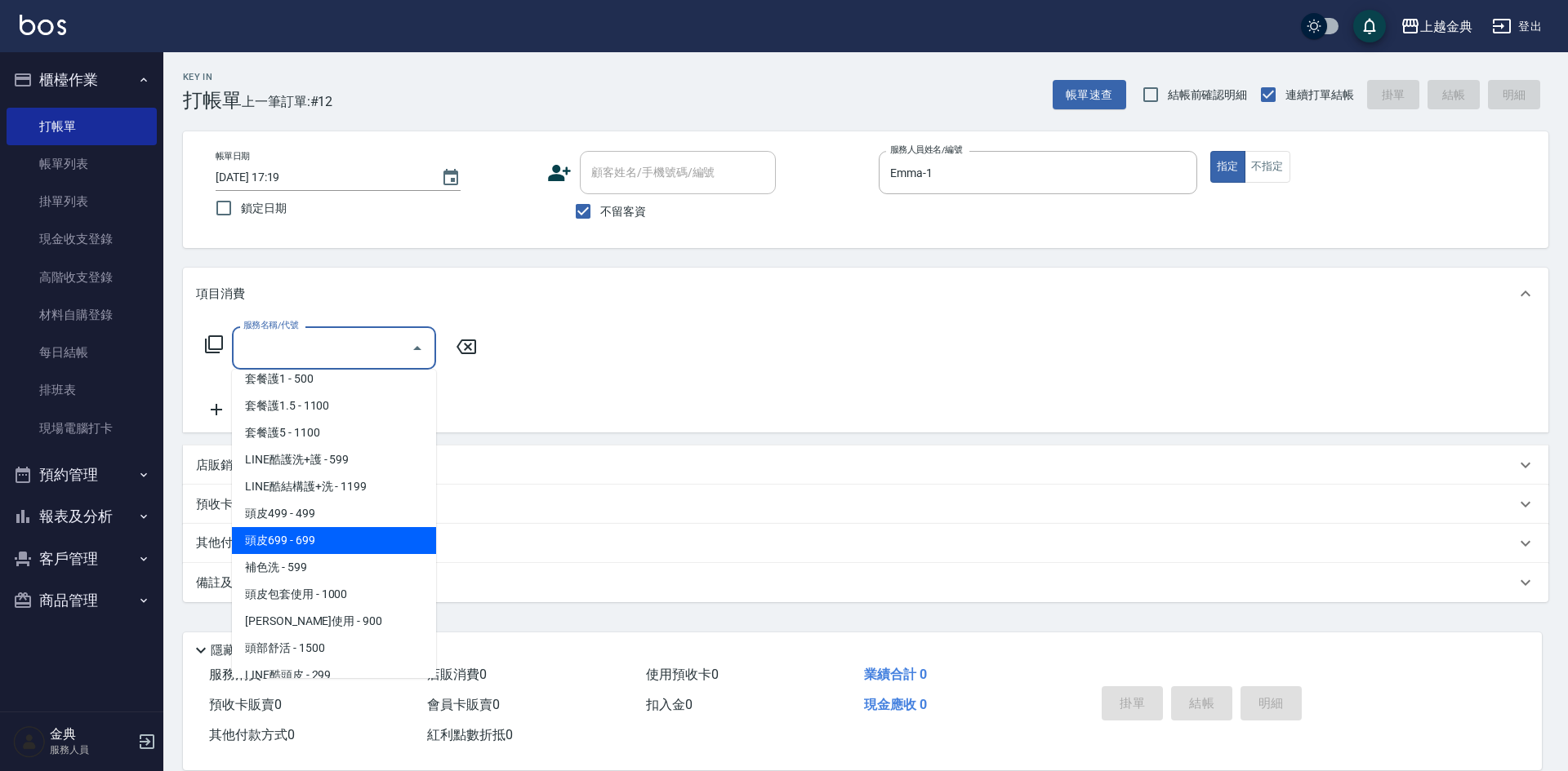
click at [354, 536] on span "頭皮699 - 699" at bounding box center [334, 541] width 205 height 27
type input "頭皮699(602)"
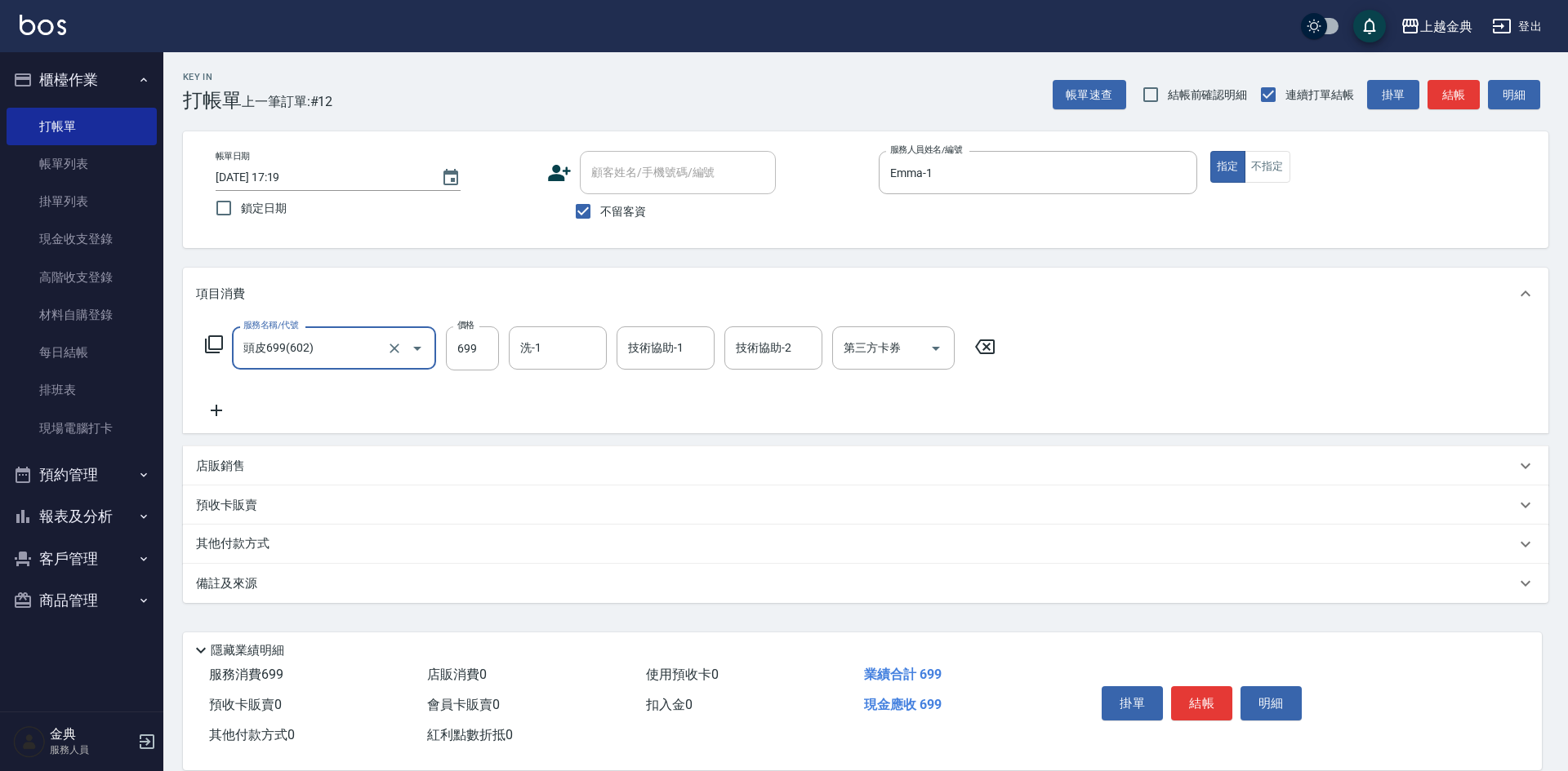
click at [226, 413] on icon at bounding box center [216, 410] width 41 height 19
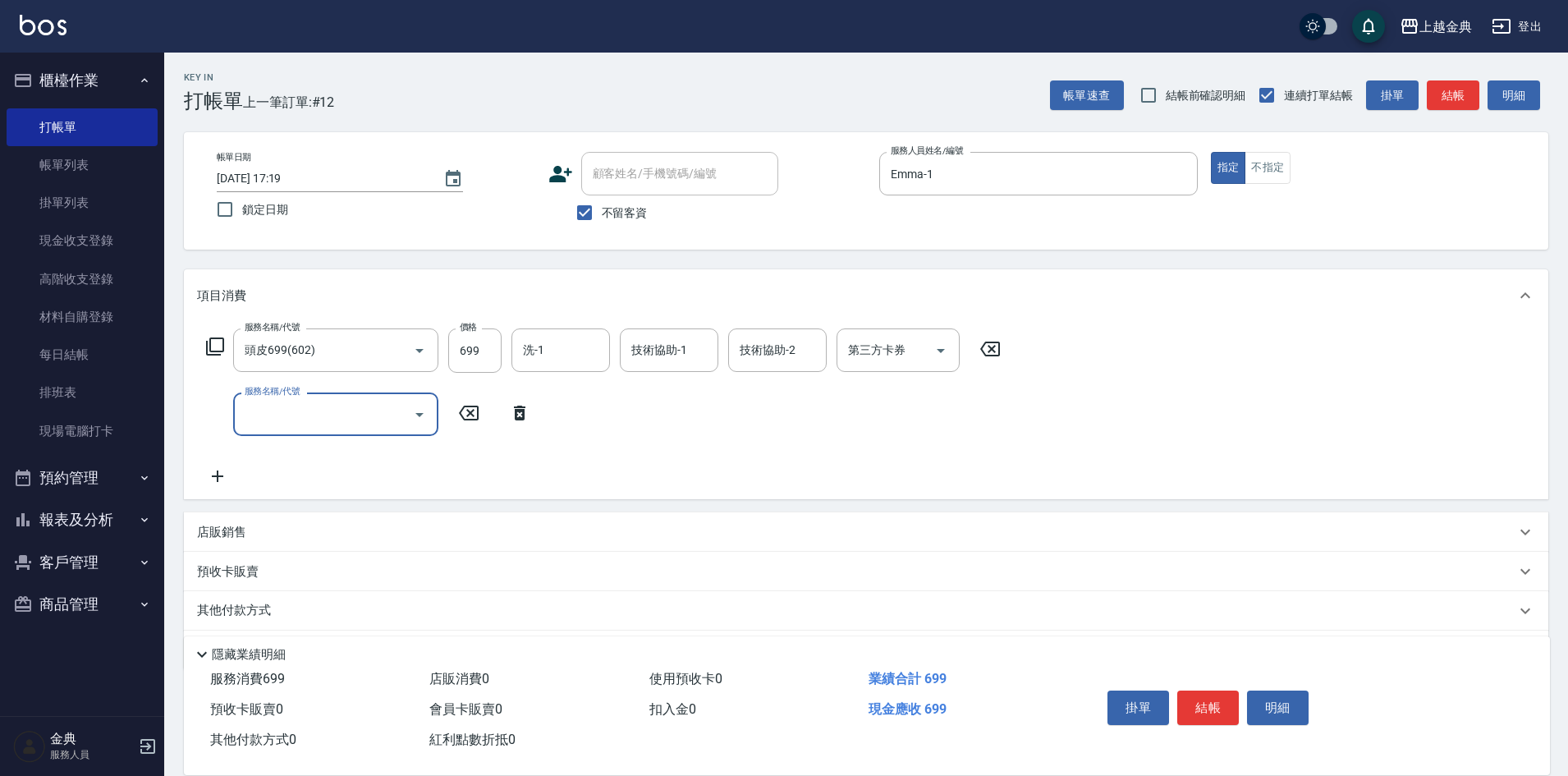
click at [274, 417] on input "服務名稱/代號" at bounding box center [324, 414] width 166 height 29
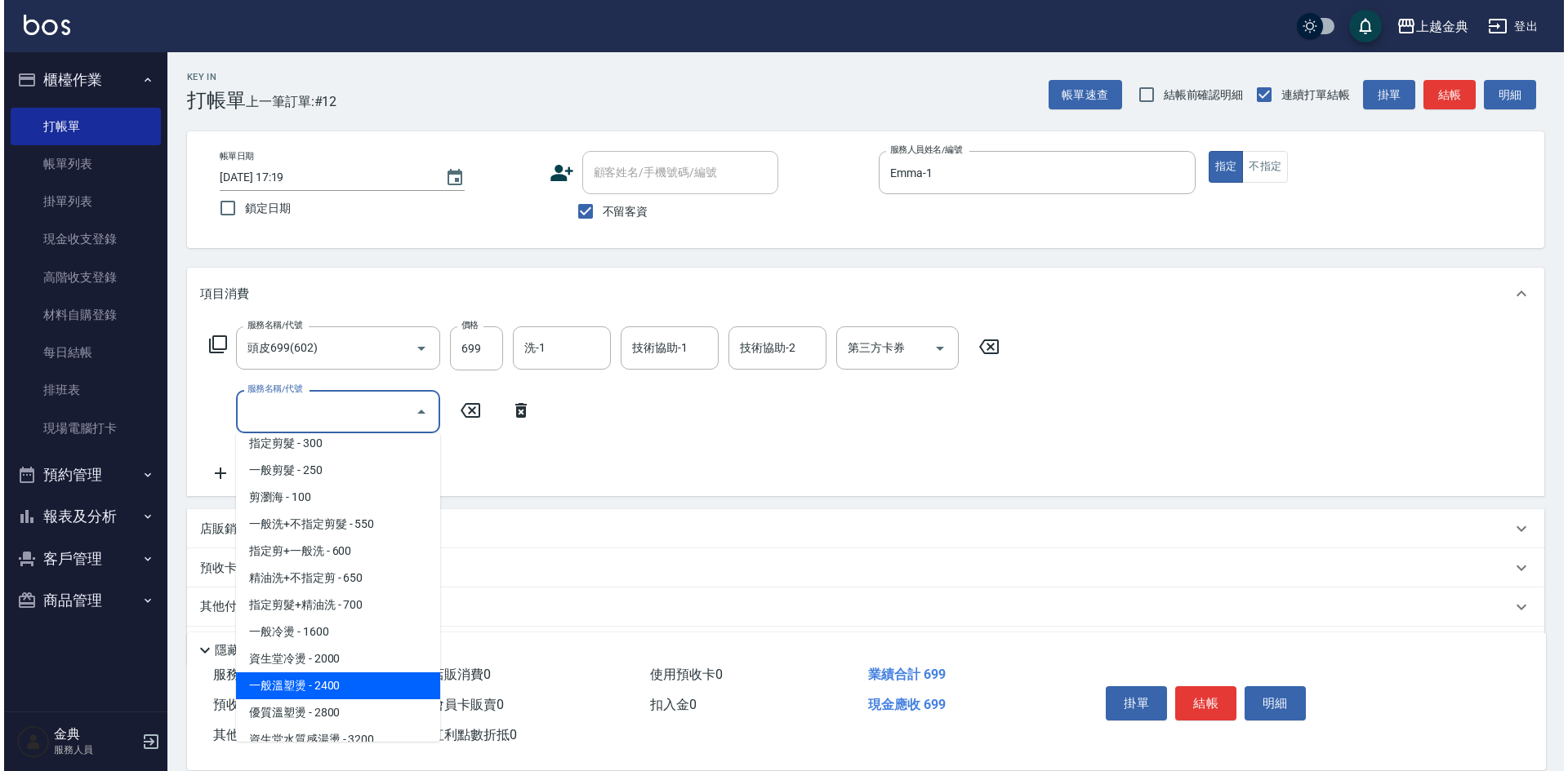
scroll to position [82, 0]
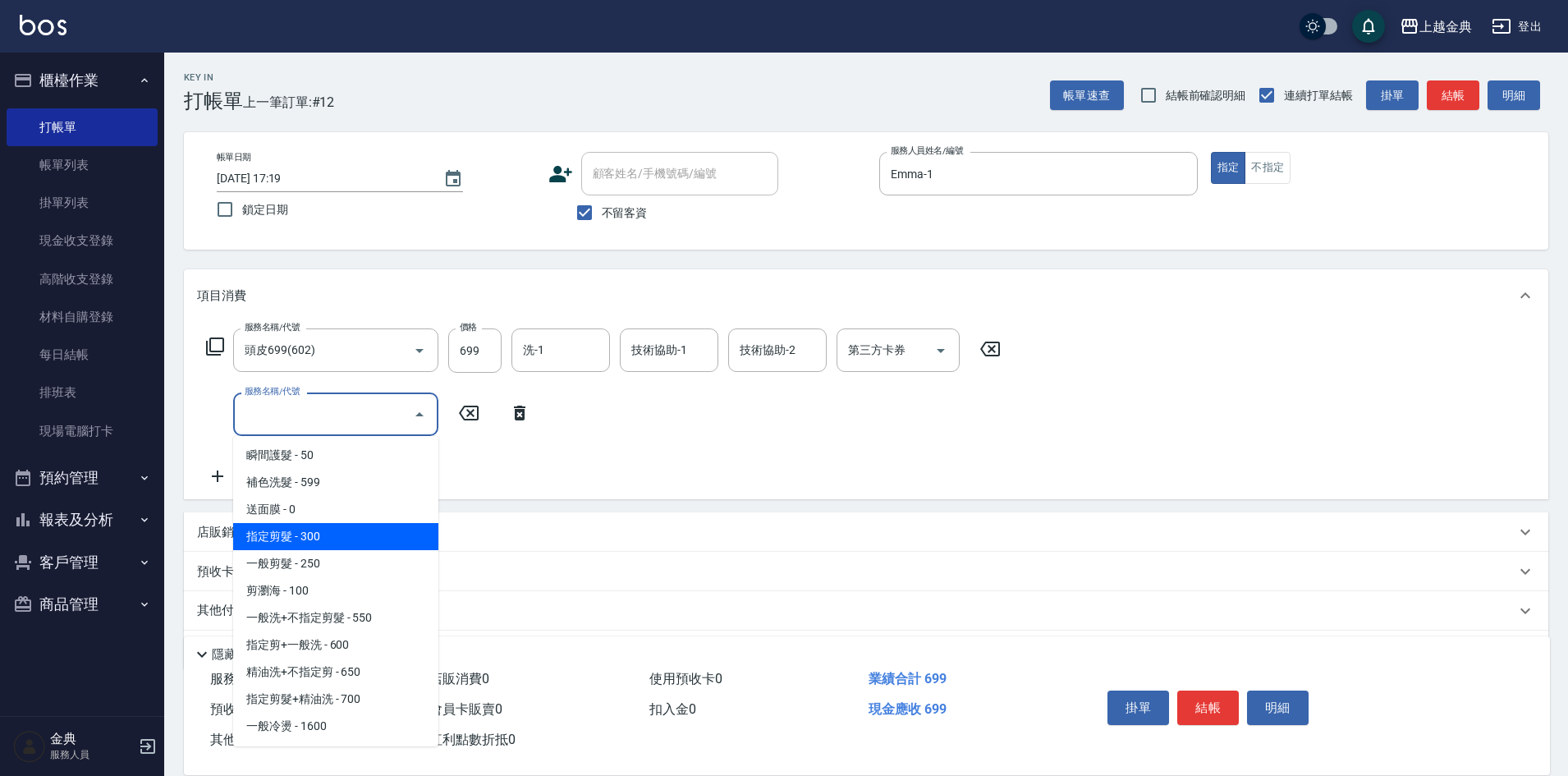
click at [339, 538] on span "指定剪髮 - 300" at bounding box center [336, 537] width 206 height 27
type input "指定剪髮(199)"
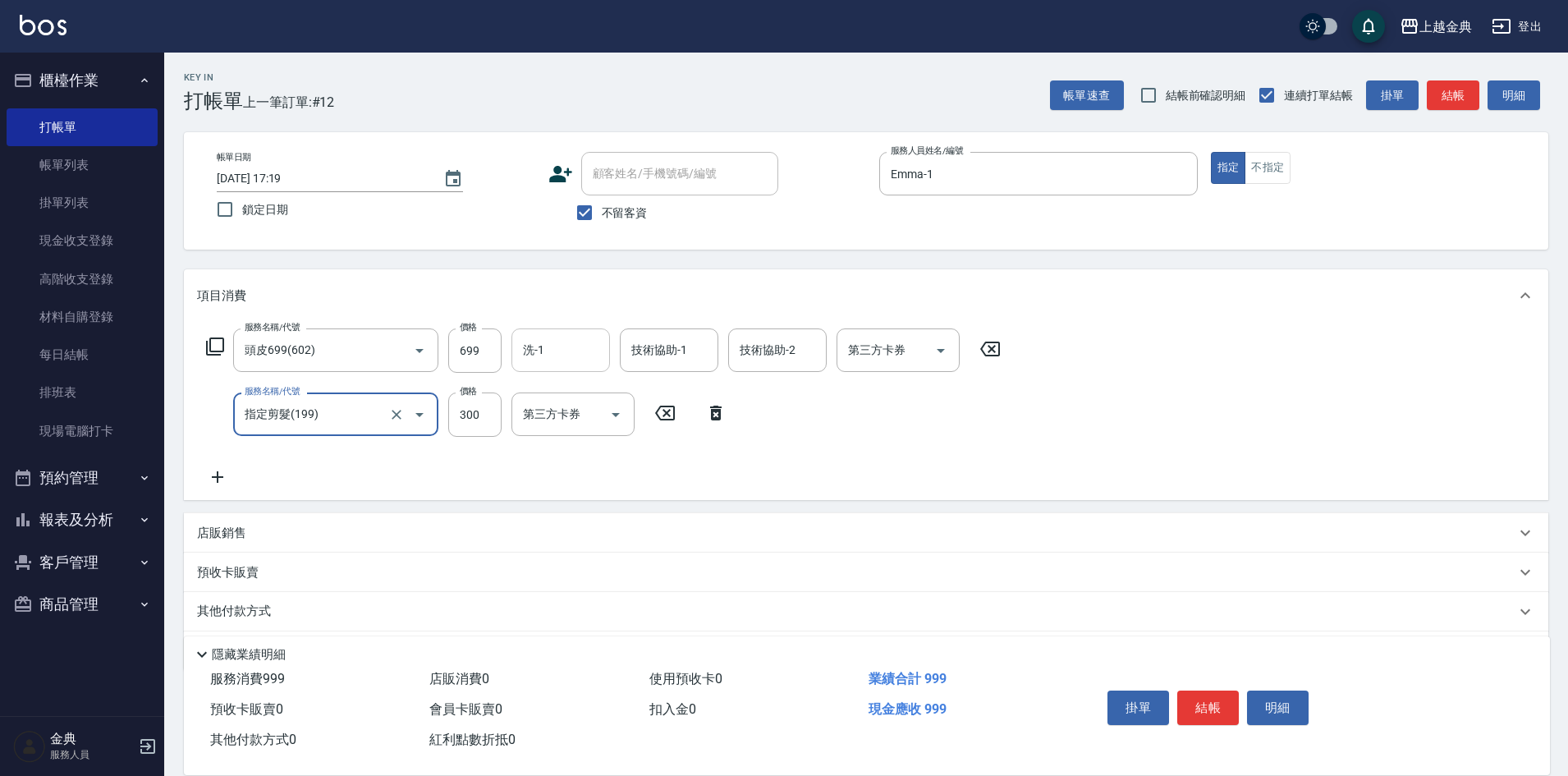
click at [552, 362] on input "洗-1" at bounding box center [561, 350] width 84 height 29
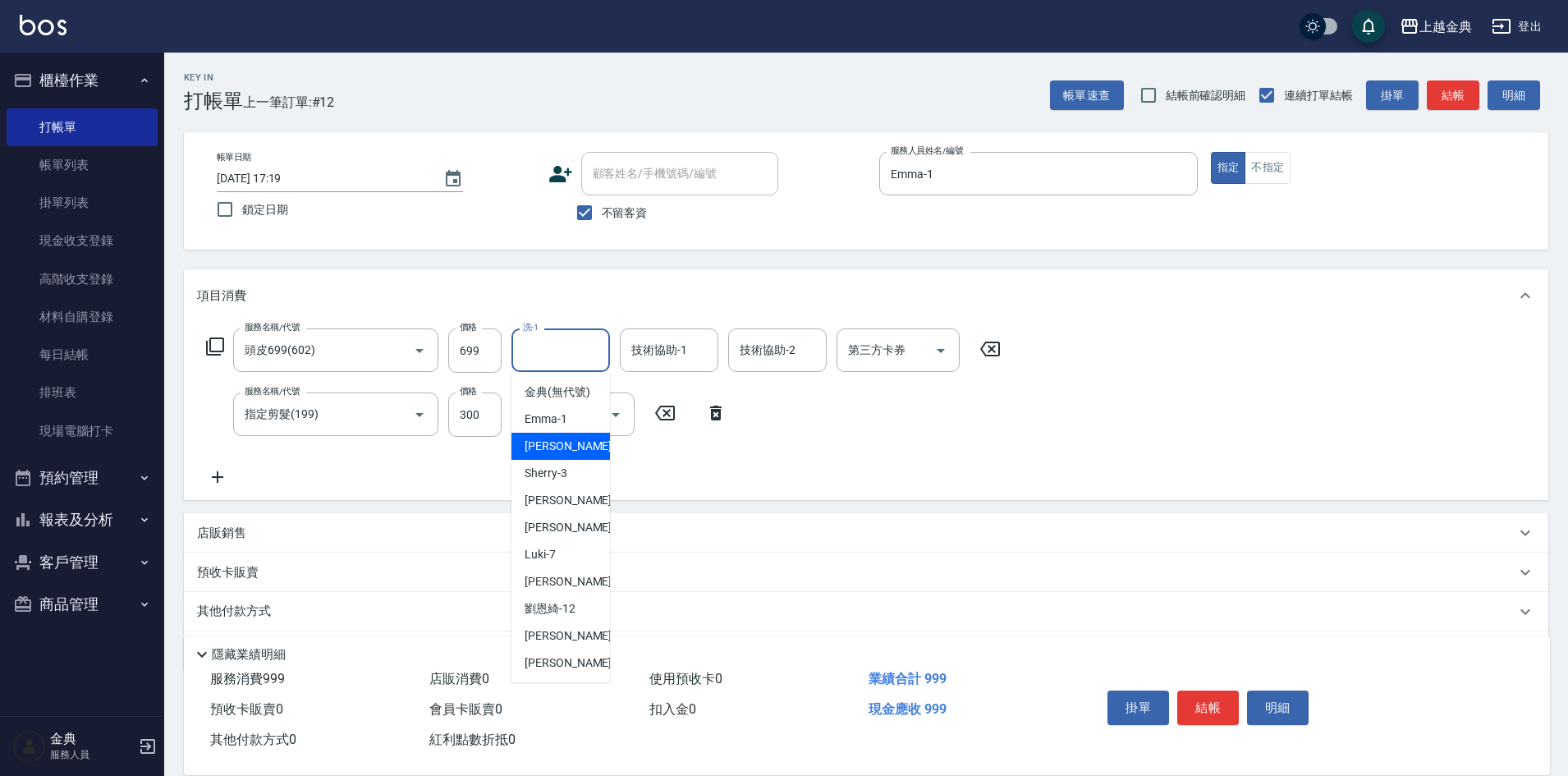
click at [583, 460] on div "Cindy -2" at bounding box center [560, 446] width 98 height 27
type input "Cindy-2"
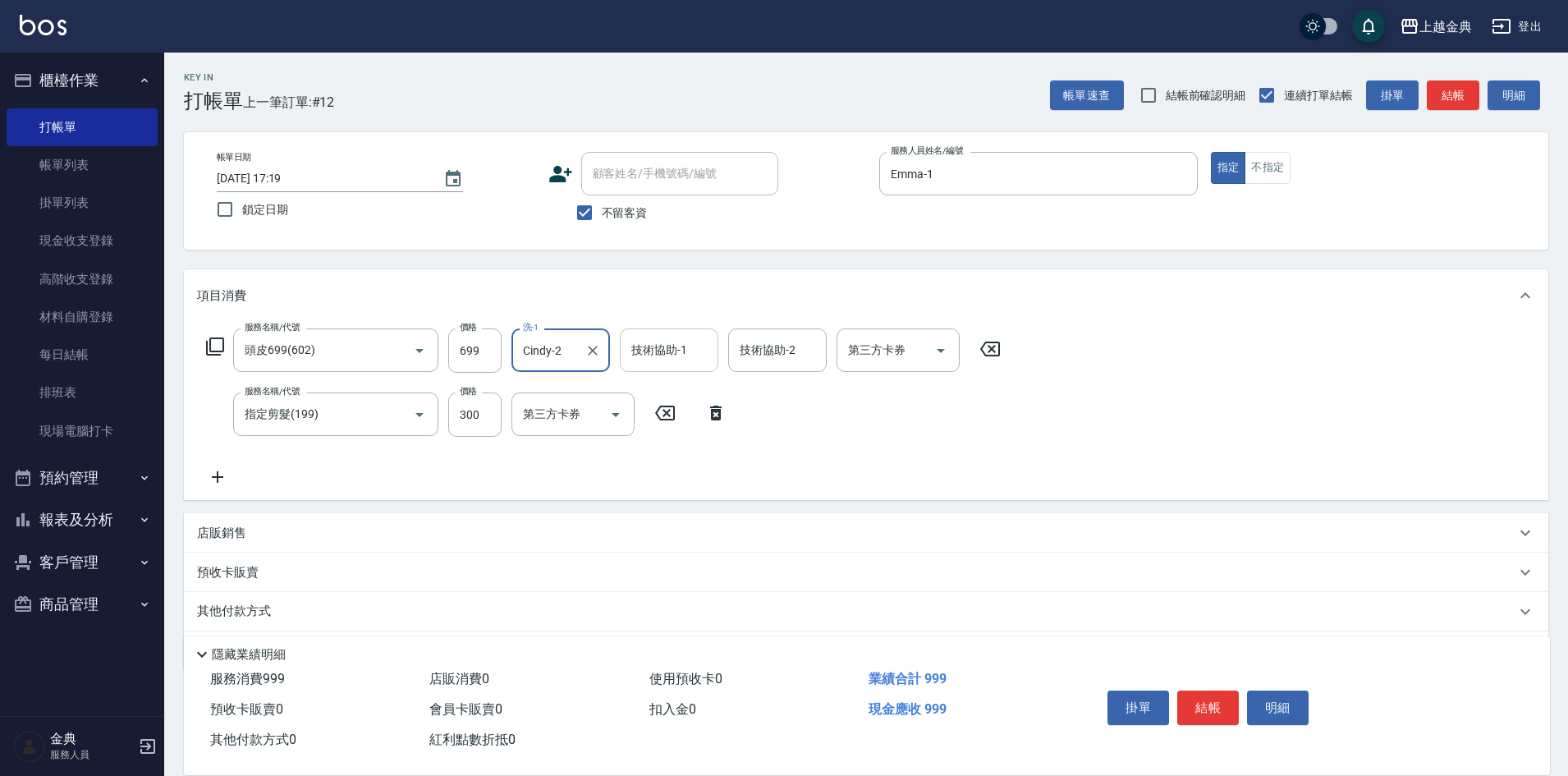
drag, startPoint x: 681, startPoint y: 354, endPoint x: 685, endPoint y: 371, distance: 17.5
click at [682, 353] on input "技術協助-1" at bounding box center [669, 350] width 84 height 29
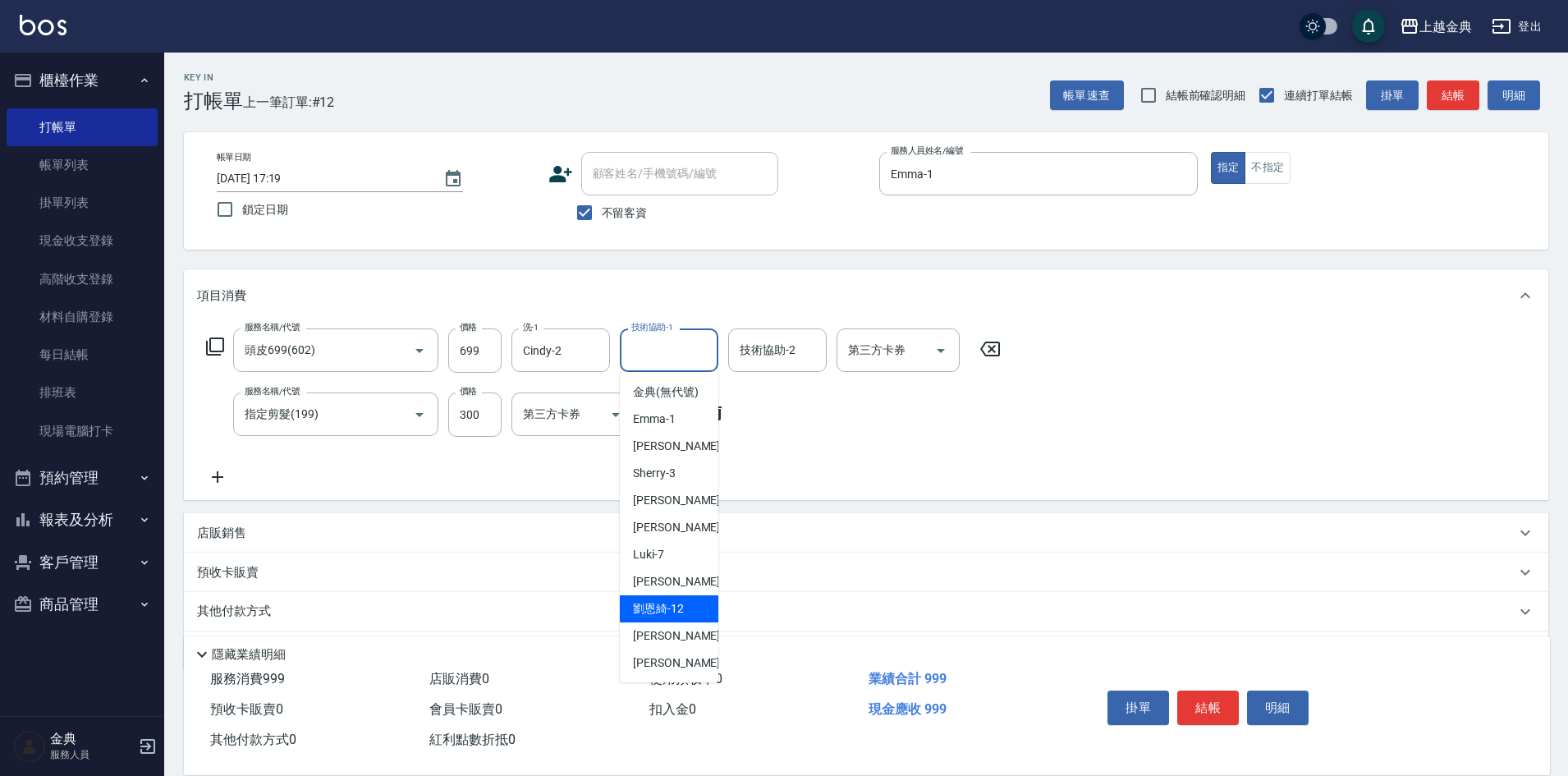
click at [669, 618] on span "[PERSON_NAME]-12" at bounding box center [658, 609] width 51 height 18
type input "[PERSON_NAME]-12"
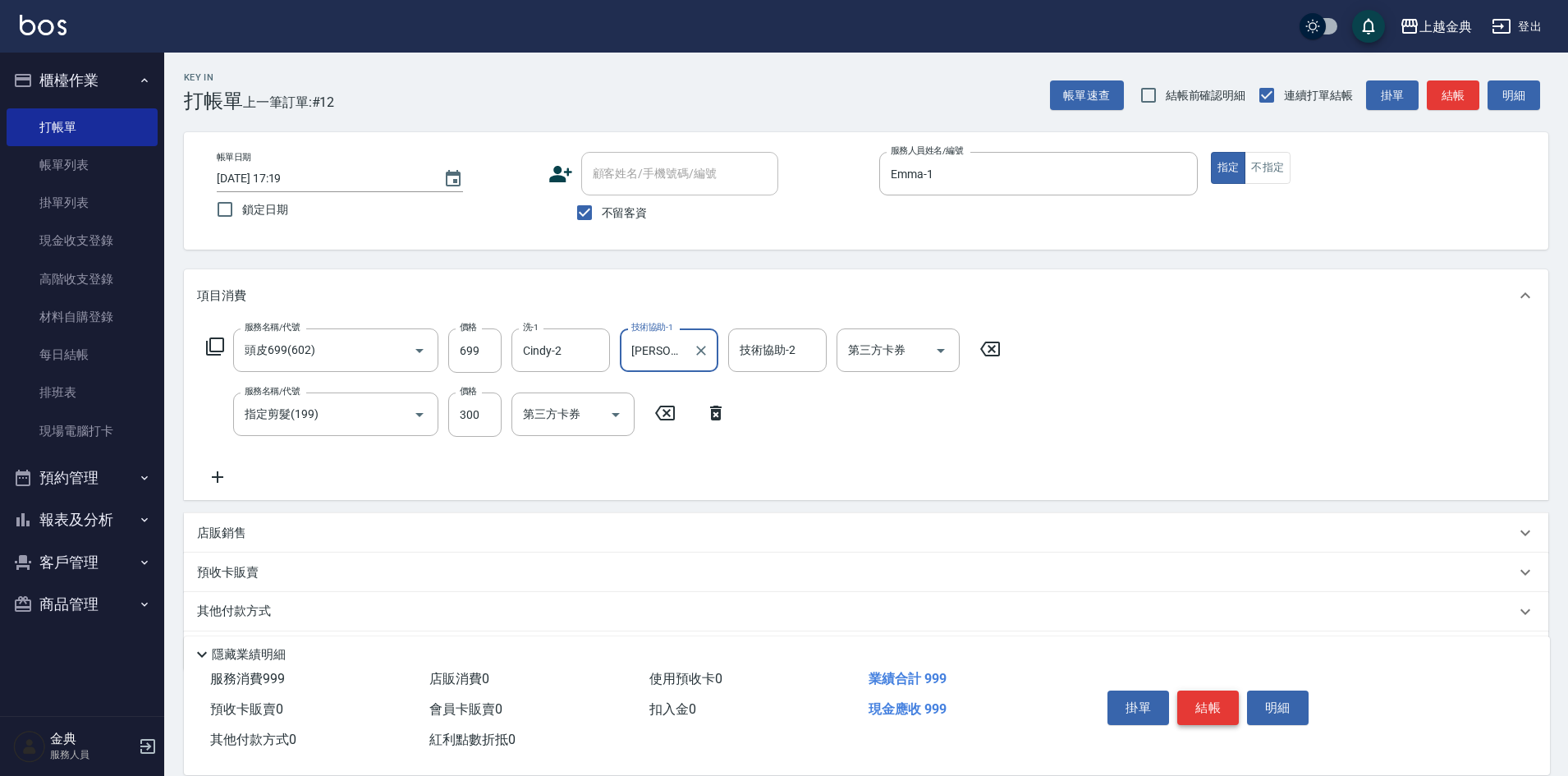
click at [1222, 701] on button "結帳" at bounding box center [1208, 708] width 61 height 34
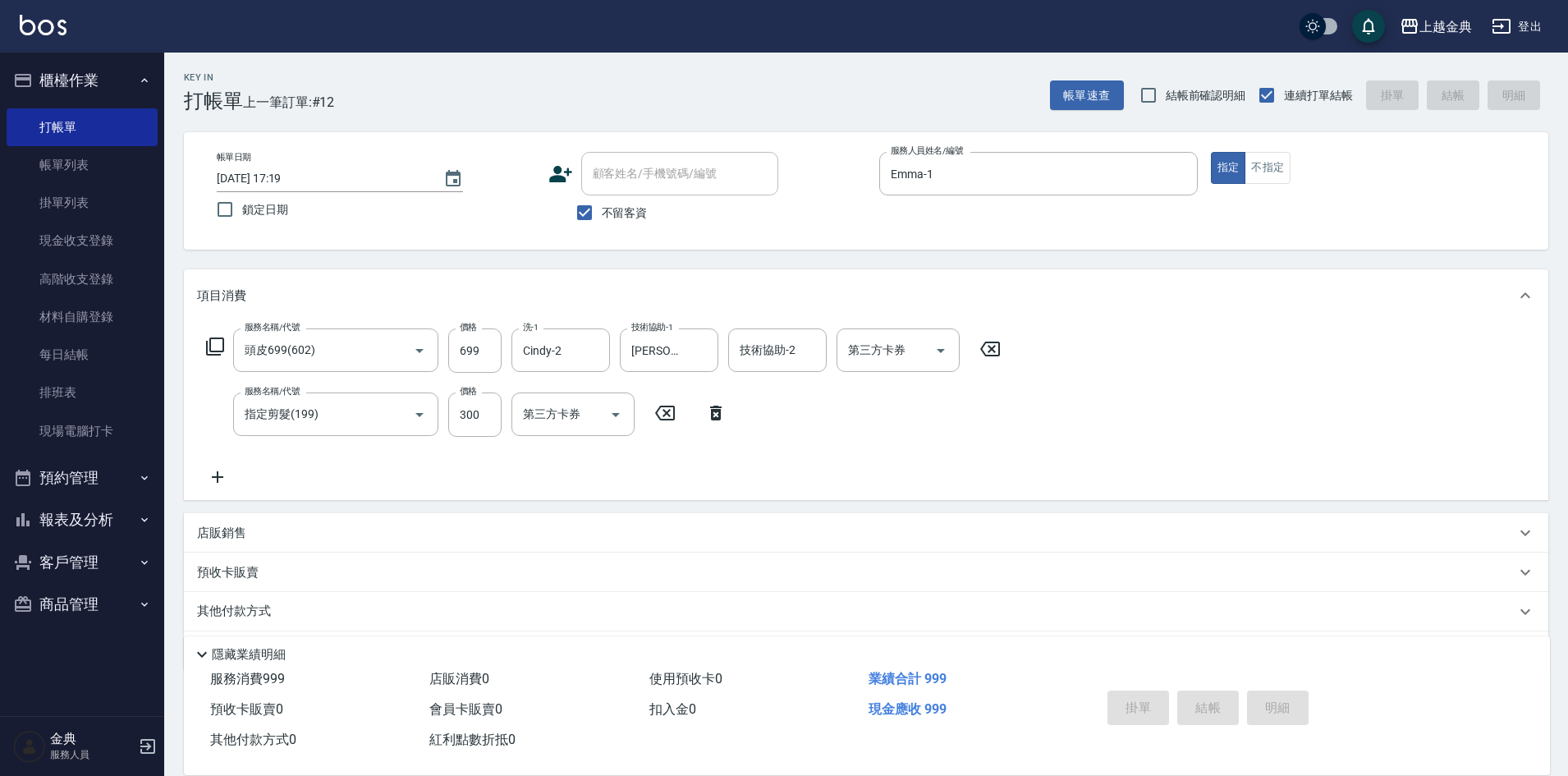
type input "[DATE] 17:20"
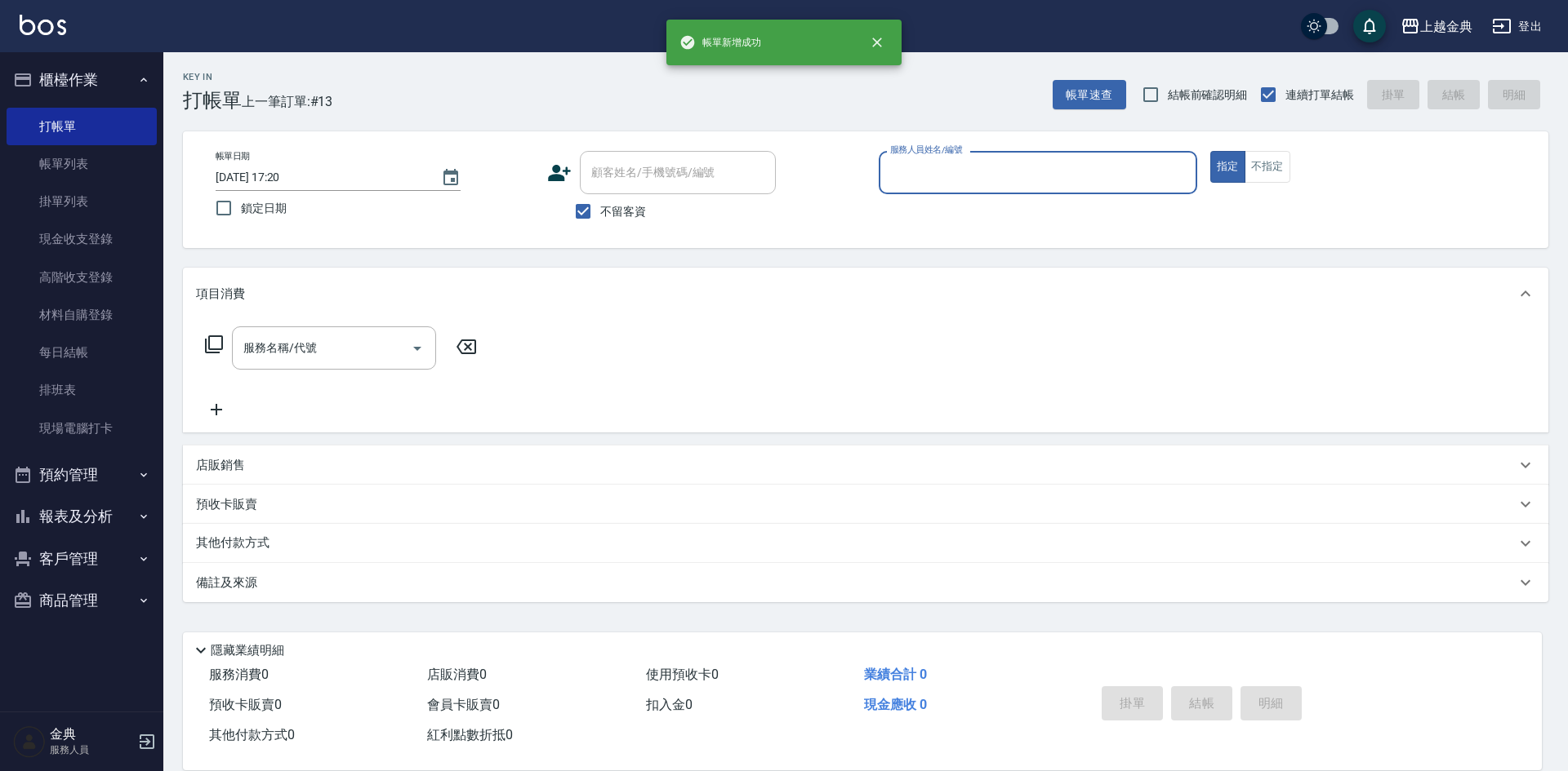
click at [1009, 176] on input "服務人員姓名/編號" at bounding box center [1038, 173] width 304 height 28
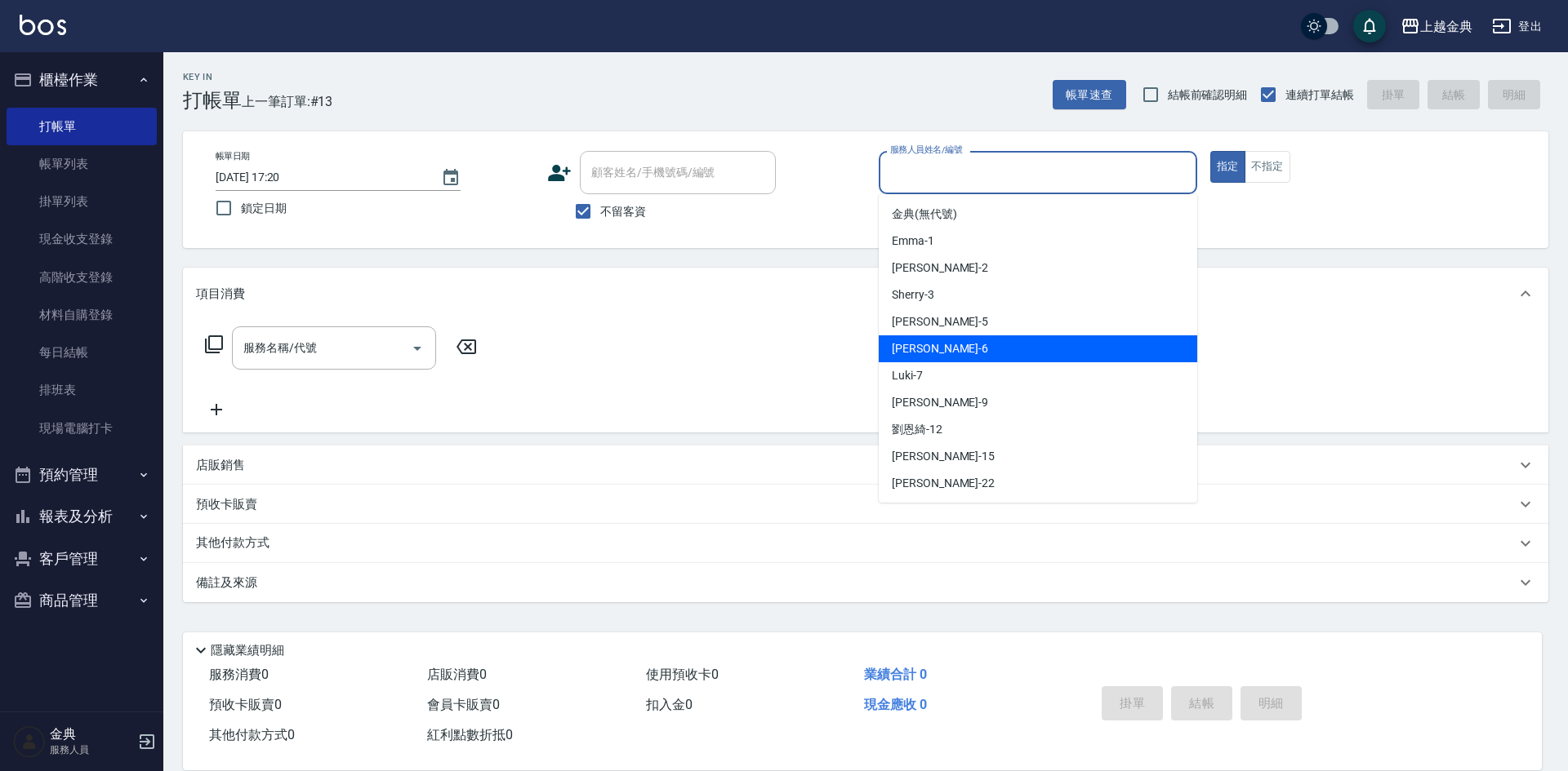
click at [1004, 349] on div "[PERSON_NAME] -6" at bounding box center [1037, 349] width 318 height 27
type input "[PERSON_NAME]-6"
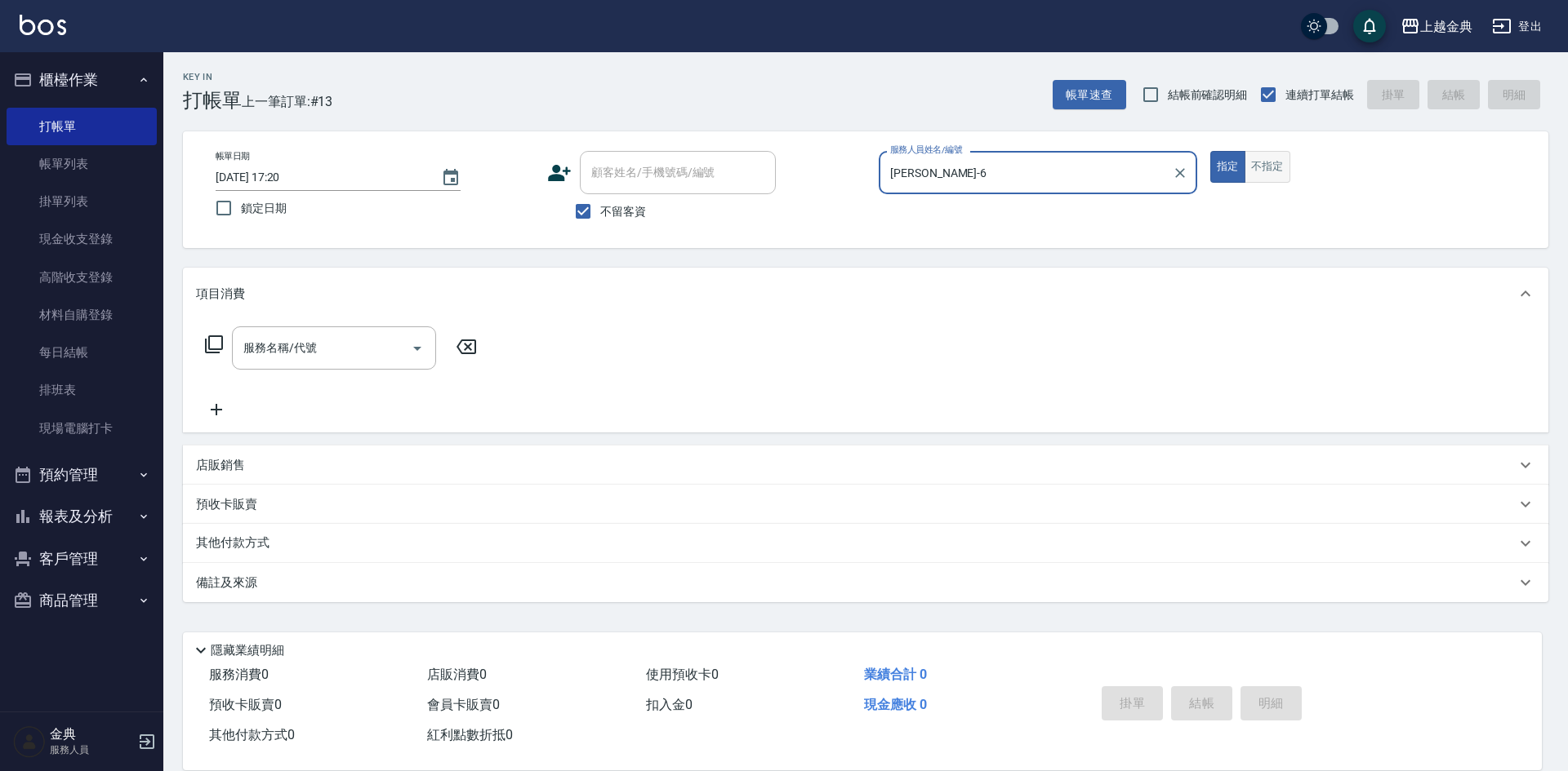
click at [1276, 174] on button "不指定" at bounding box center [1267, 167] width 46 height 32
click at [1209, 165] on div "帳單日期 [DATE] 17:20 鎖定日期 顧客姓名/手機號碼/編號 顧客姓名/手機號碼/編號 不留客資 服務人員姓名/編號 [PERSON_NAME]-6…" at bounding box center [866, 189] width 1327 height 78
click at [1229, 165] on button "指定" at bounding box center [1228, 167] width 35 height 32
click at [329, 354] on input "服務名稱/代號" at bounding box center [322, 348] width 165 height 28
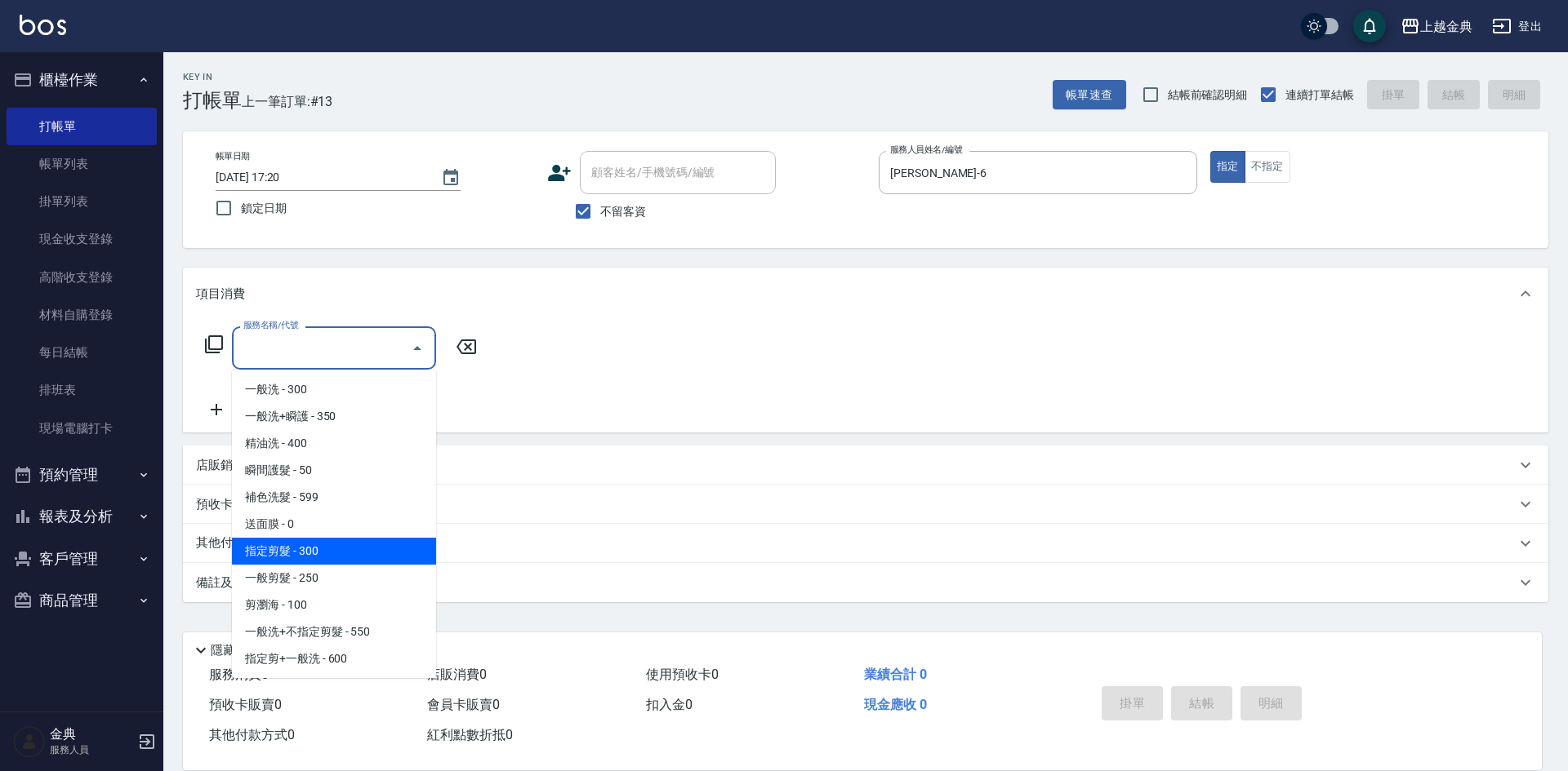
click at [333, 549] on span "指定剪髮 - 300" at bounding box center [334, 552] width 205 height 27
type input "指定剪髮(199)"
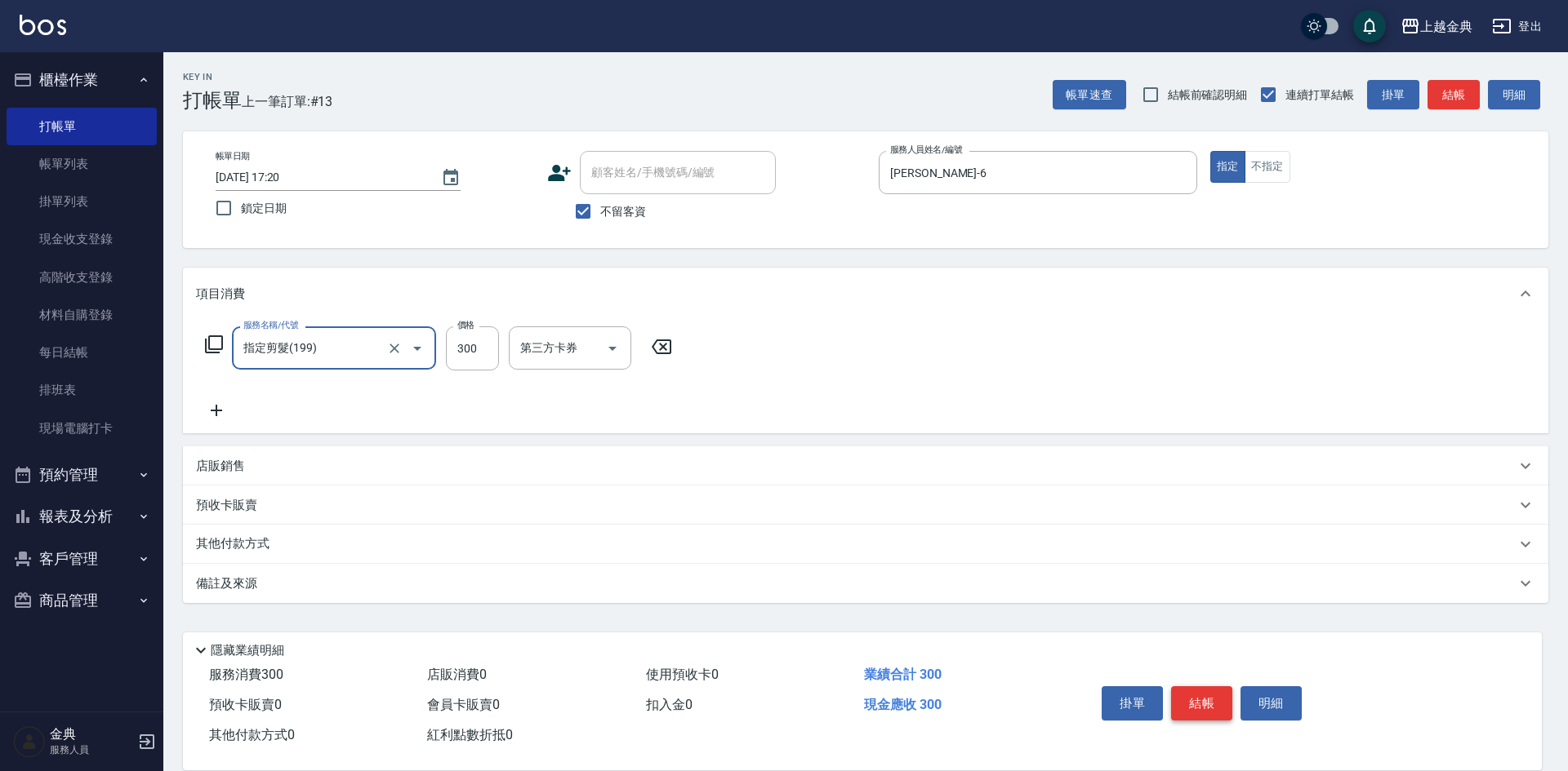
click at [1196, 689] on button "結帳" at bounding box center [1201, 703] width 61 height 34
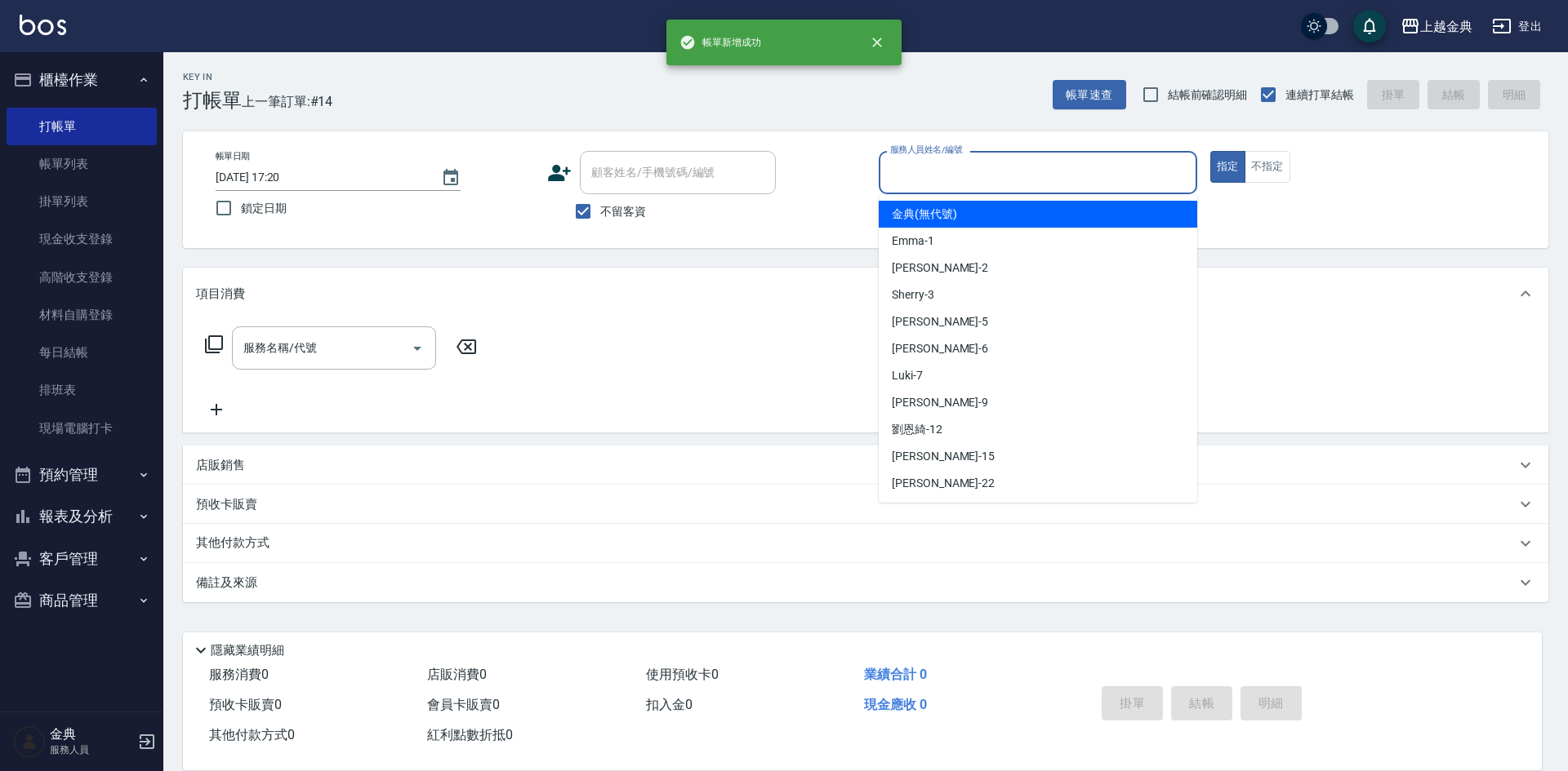
click at [1015, 183] on input "服務人員姓名/編號" at bounding box center [1038, 173] width 304 height 28
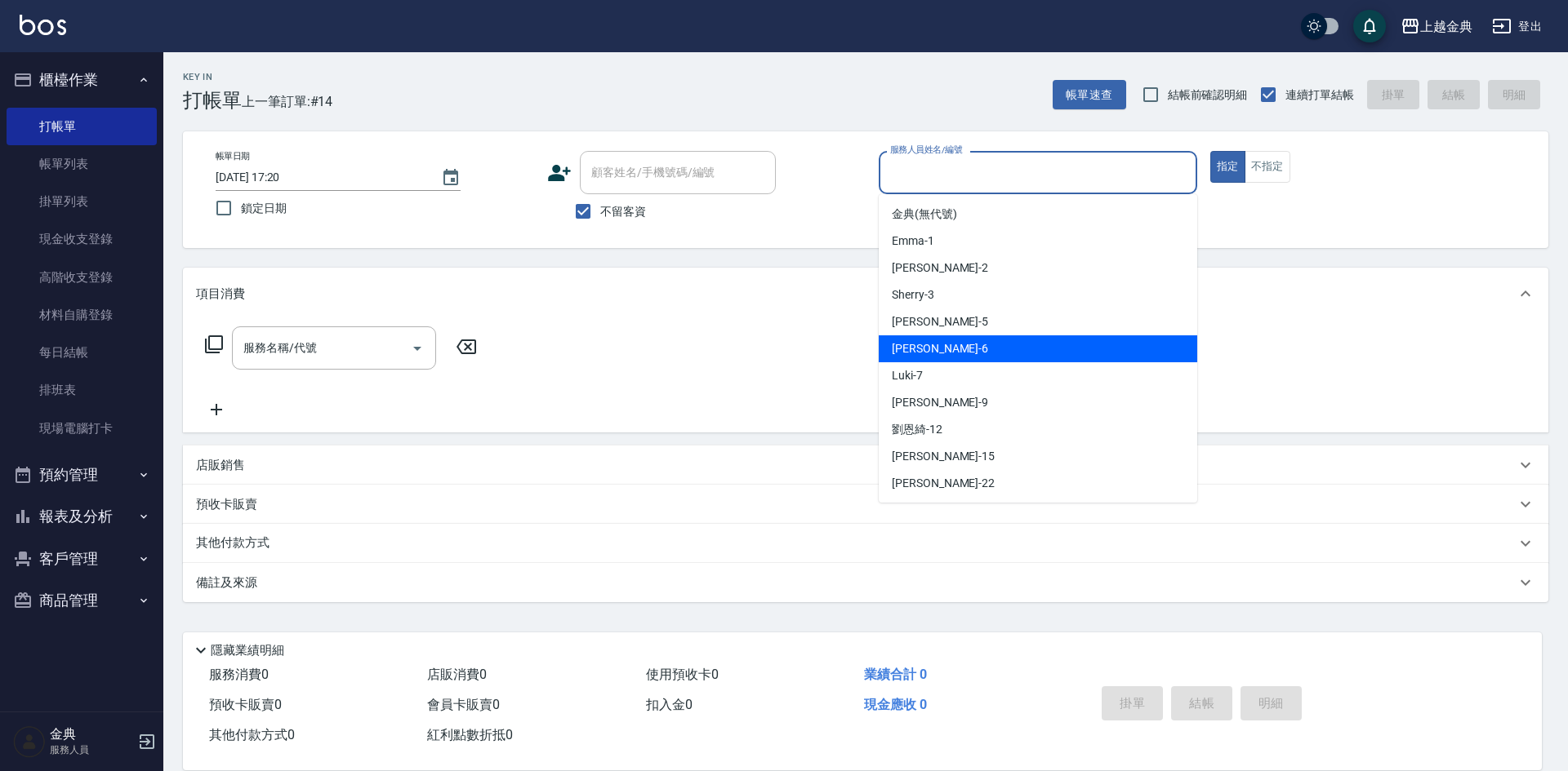
click at [991, 354] on div "[PERSON_NAME] -6" at bounding box center [1037, 349] width 318 height 27
type input "[PERSON_NAME]-6"
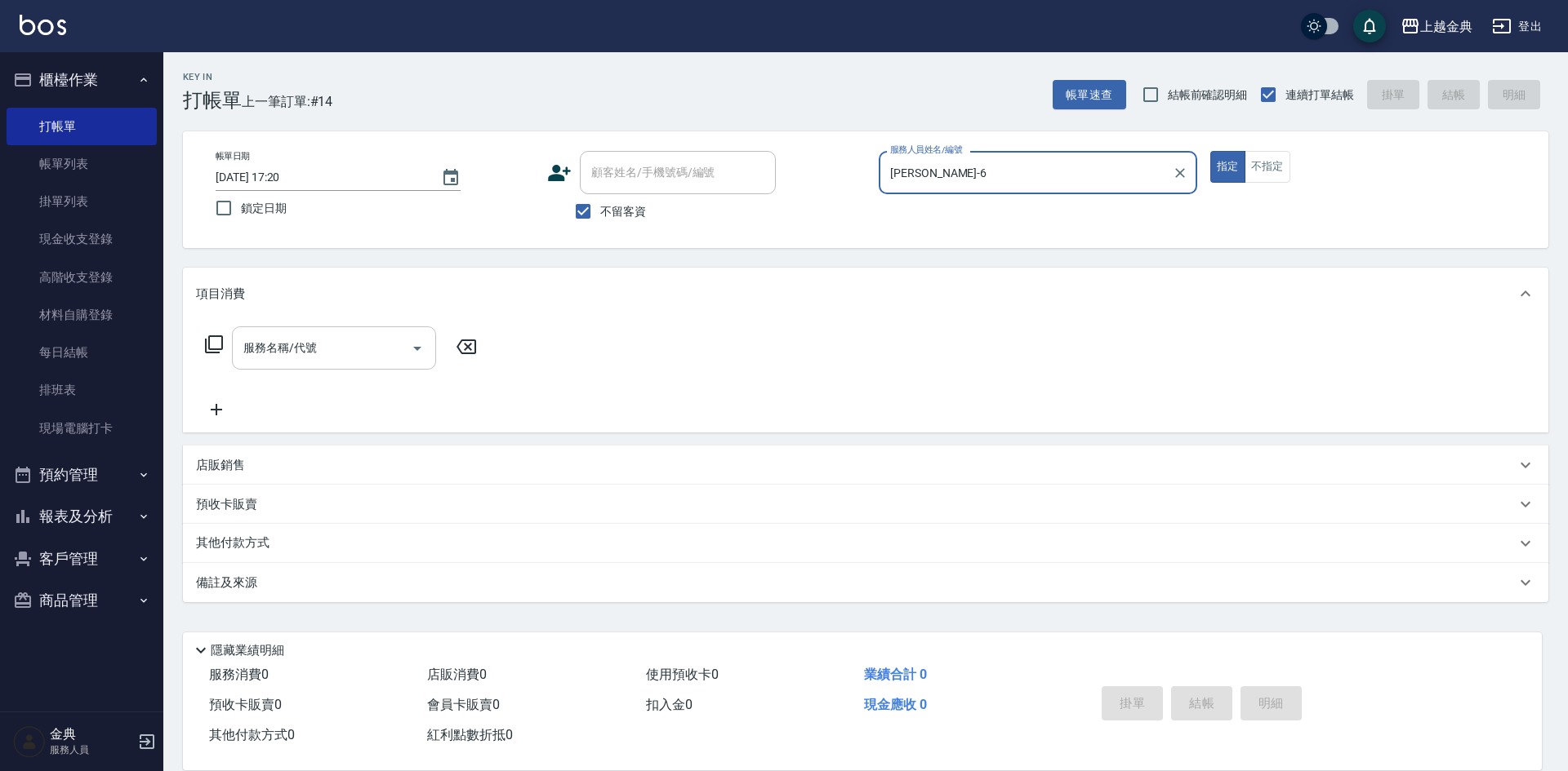
click at [312, 350] on input "服務名稱/代號" at bounding box center [322, 348] width 165 height 28
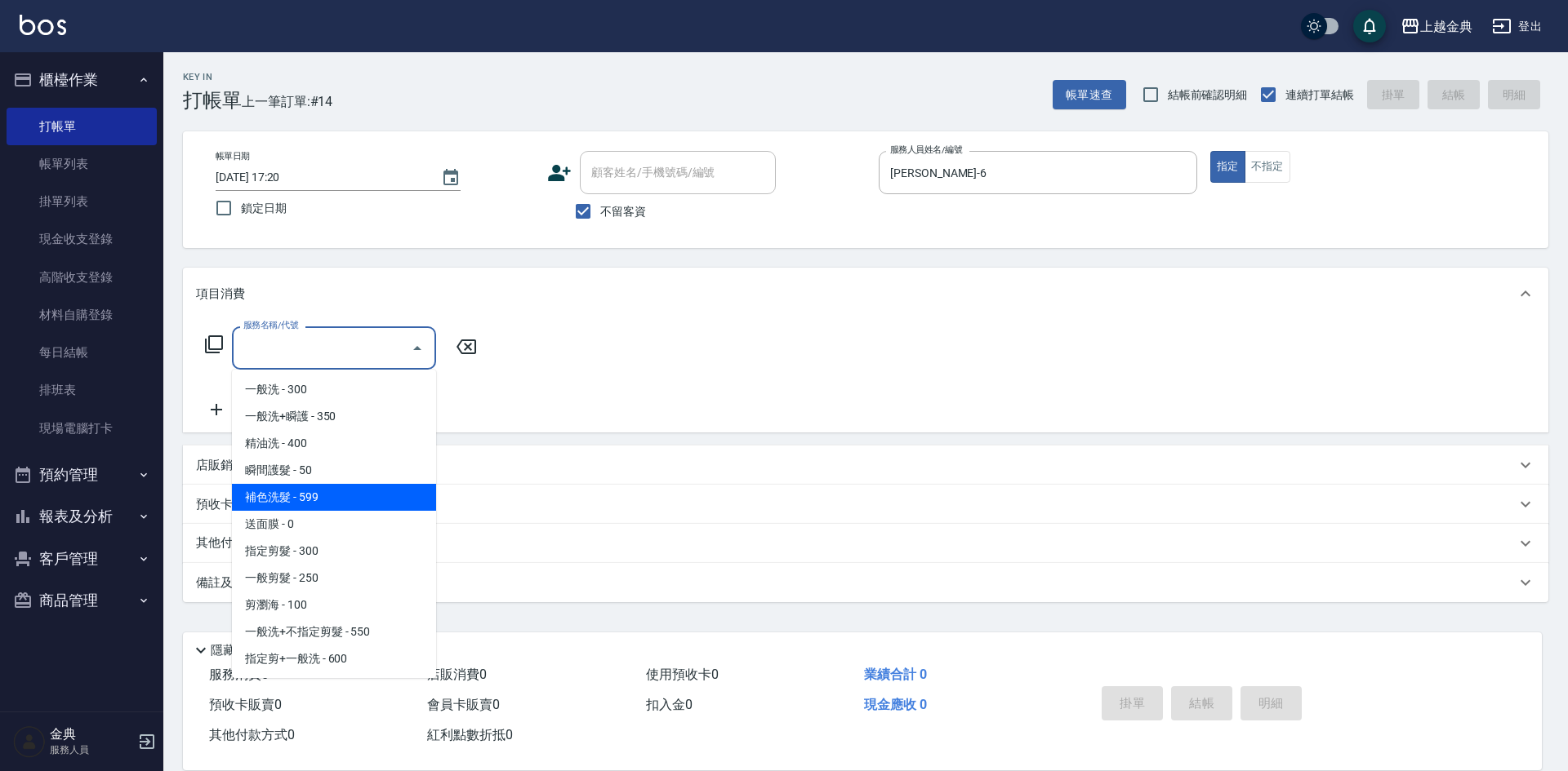
scroll to position [164, 0]
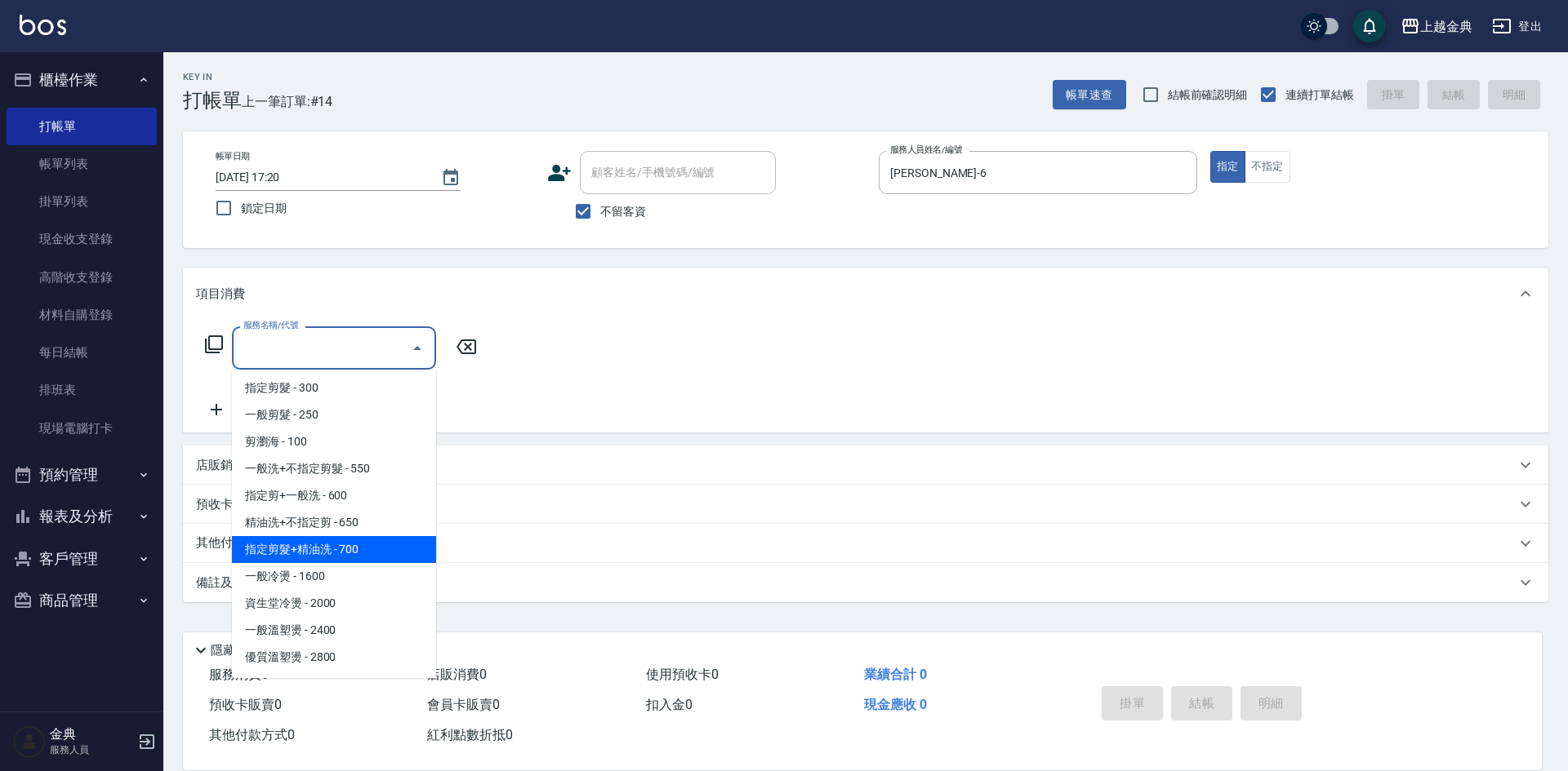
click at [396, 559] on span "指定剪髮+精油洗 - 700" at bounding box center [334, 550] width 205 height 27
type input "指定剪髮+精油洗(207)"
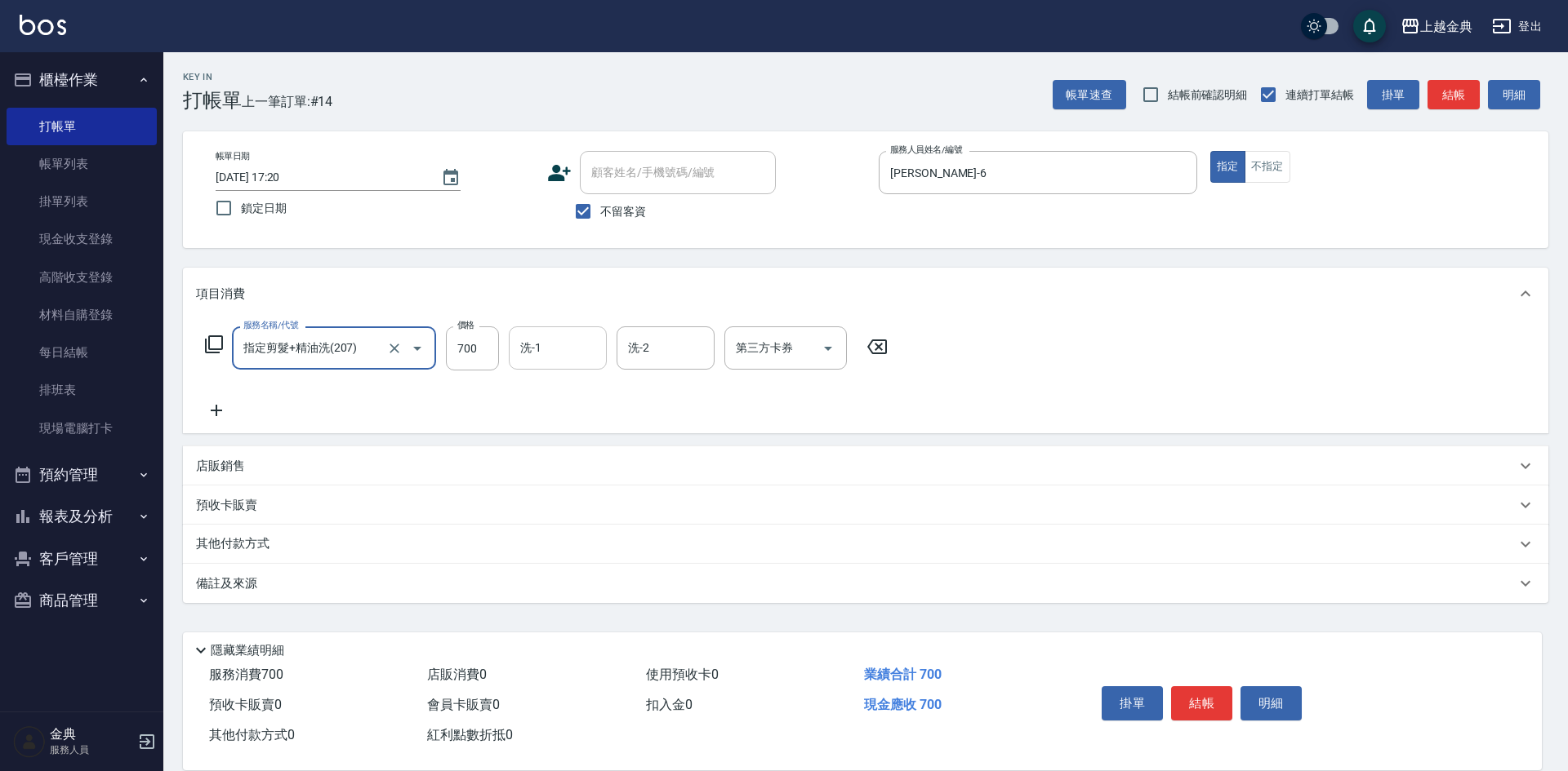
click at [590, 348] on input "洗-1" at bounding box center [558, 348] width 83 height 28
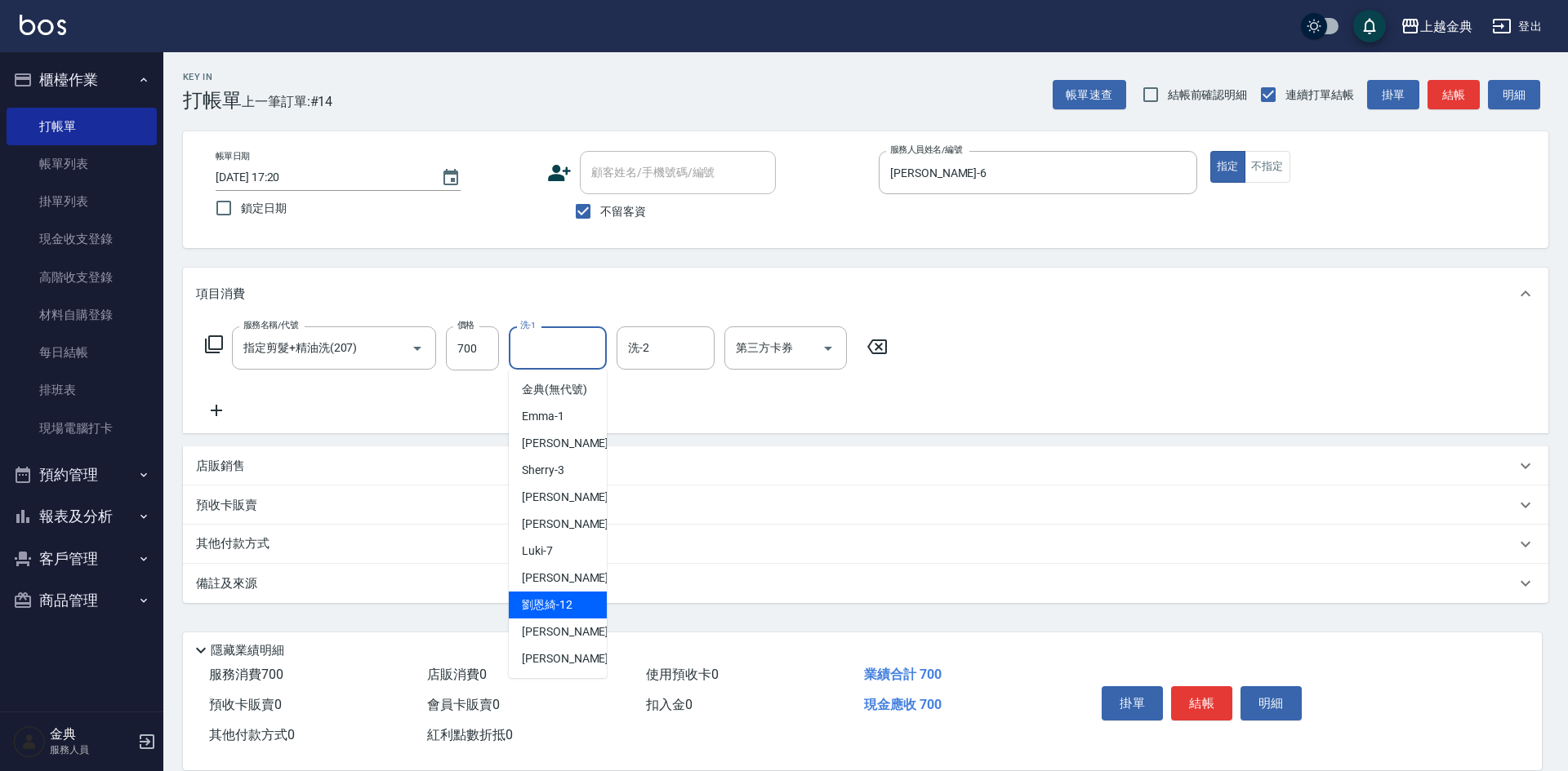
click at [572, 614] on span "[PERSON_NAME]-12" at bounding box center [547, 605] width 51 height 18
type input "[PERSON_NAME]-12"
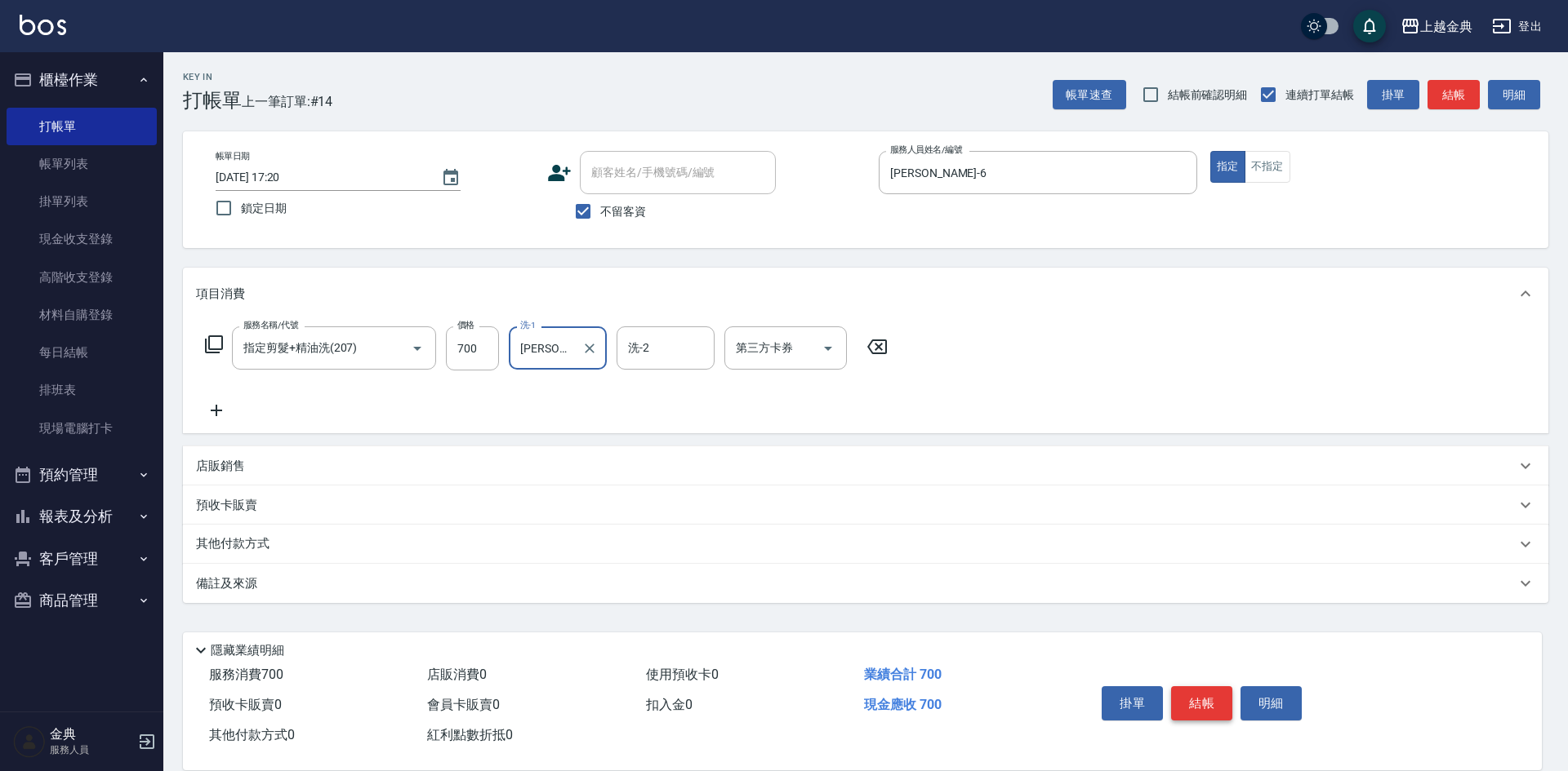
click at [1210, 709] on button "結帳" at bounding box center [1201, 703] width 61 height 34
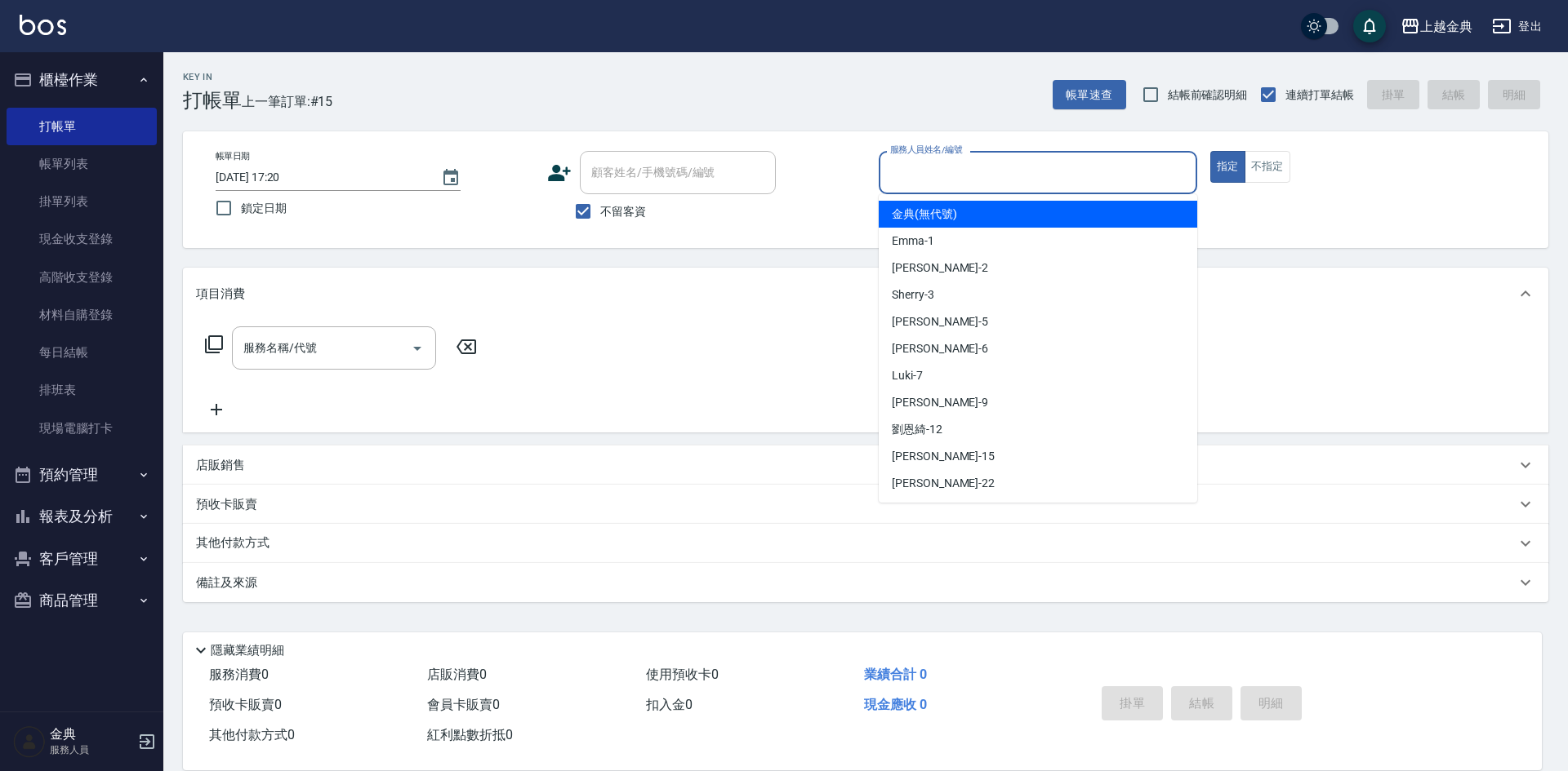
click at [950, 167] on input "服務人員姓名/編號" at bounding box center [1038, 173] width 304 height 28
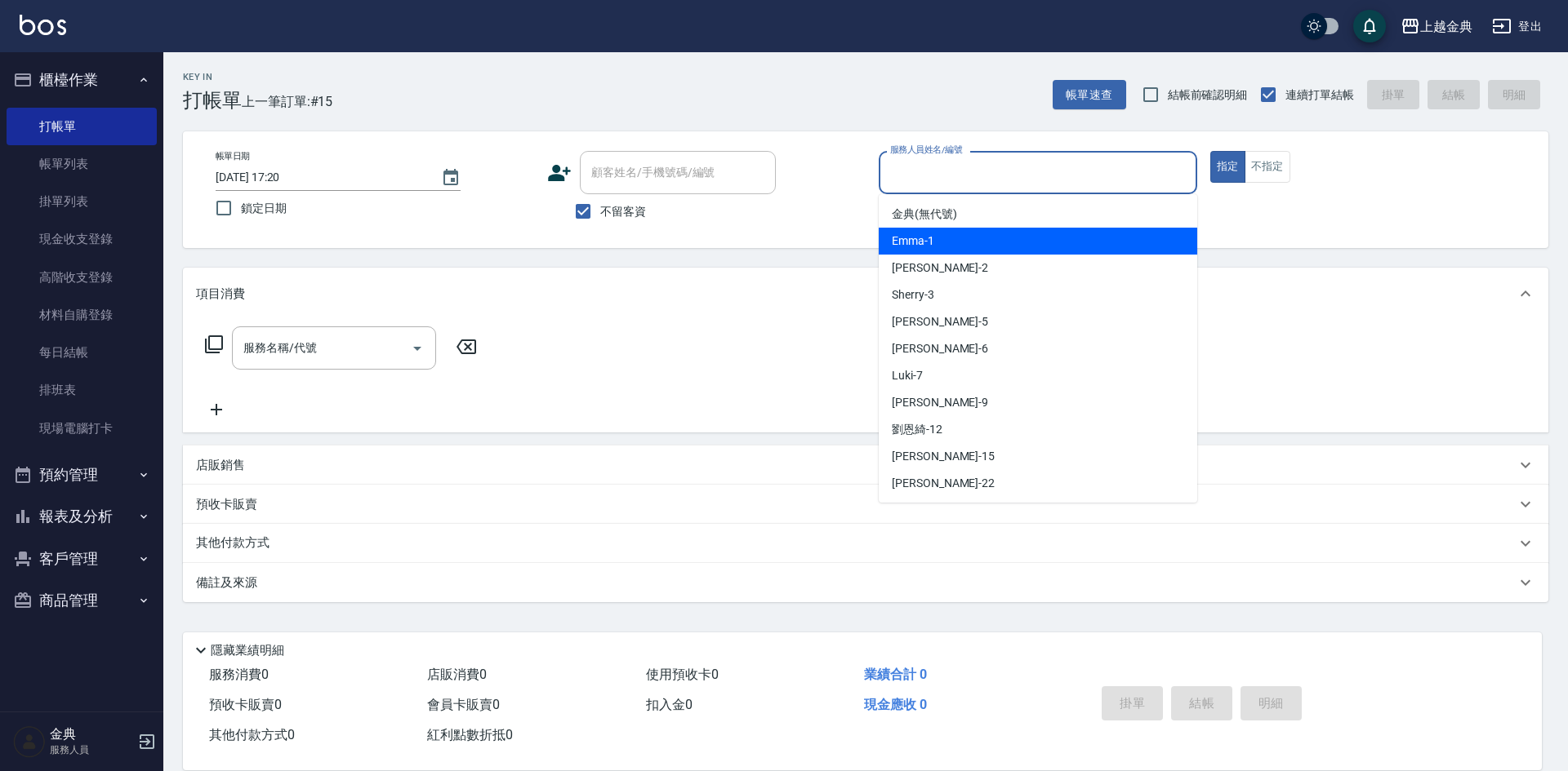
click at [940, 240] on div "Emma -1" at bounding box center [1037, 241] width 318 height 27
type input "Emma-1"
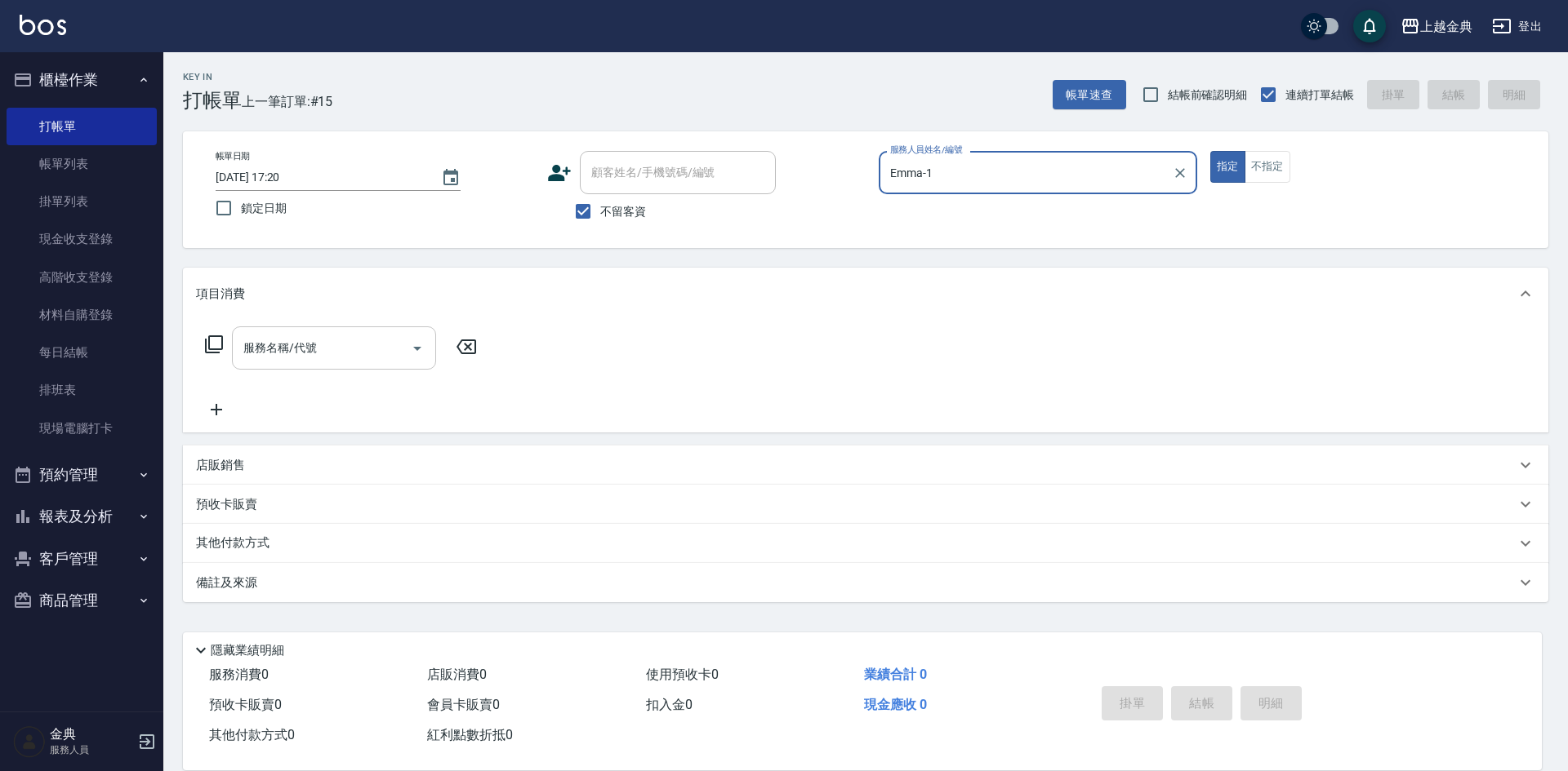
click at [378, 340] on input "服務名稱/代號" at bounding box center [322, 348] width 165 height 28
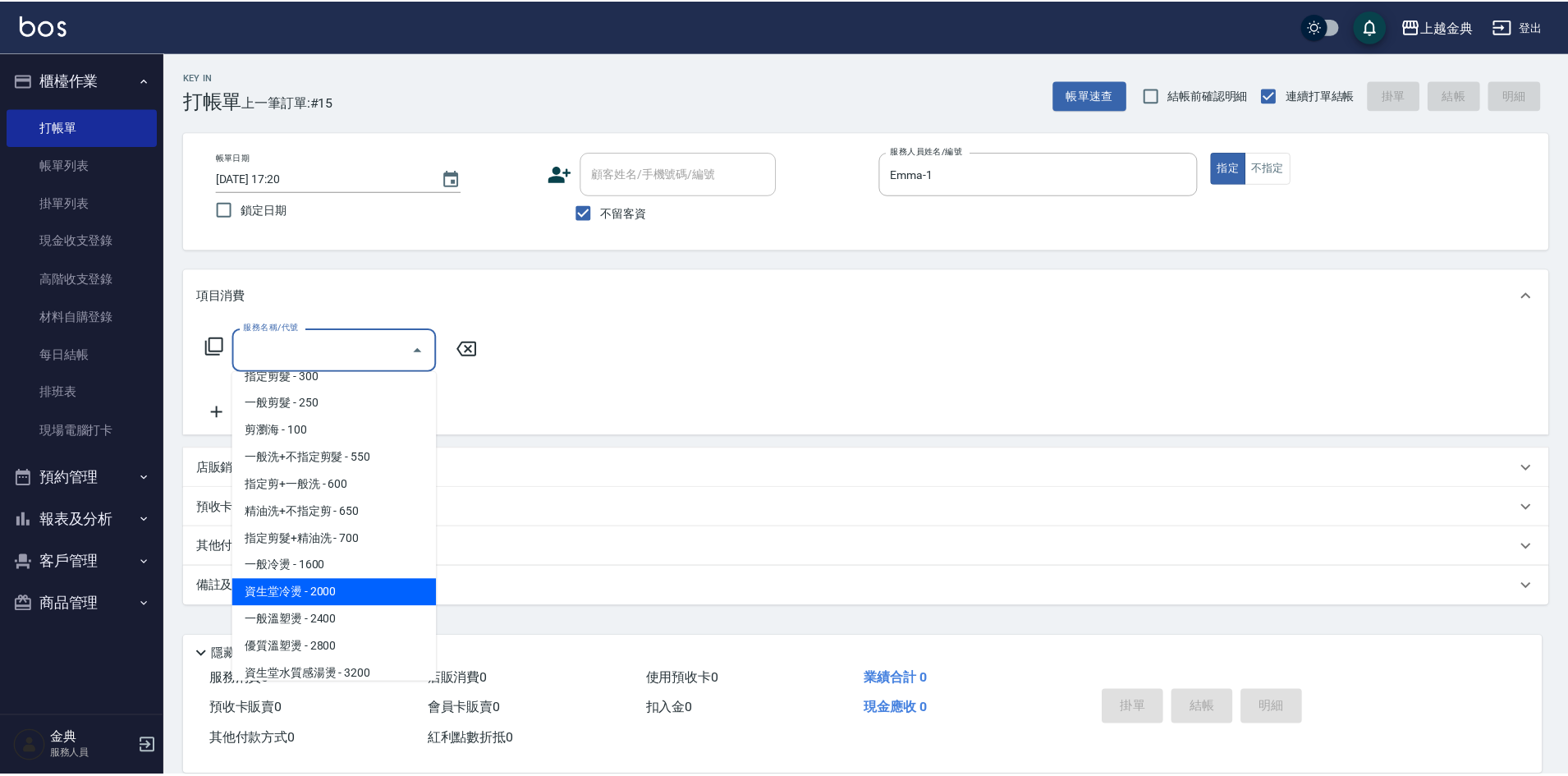
scroll to position [246, 0]
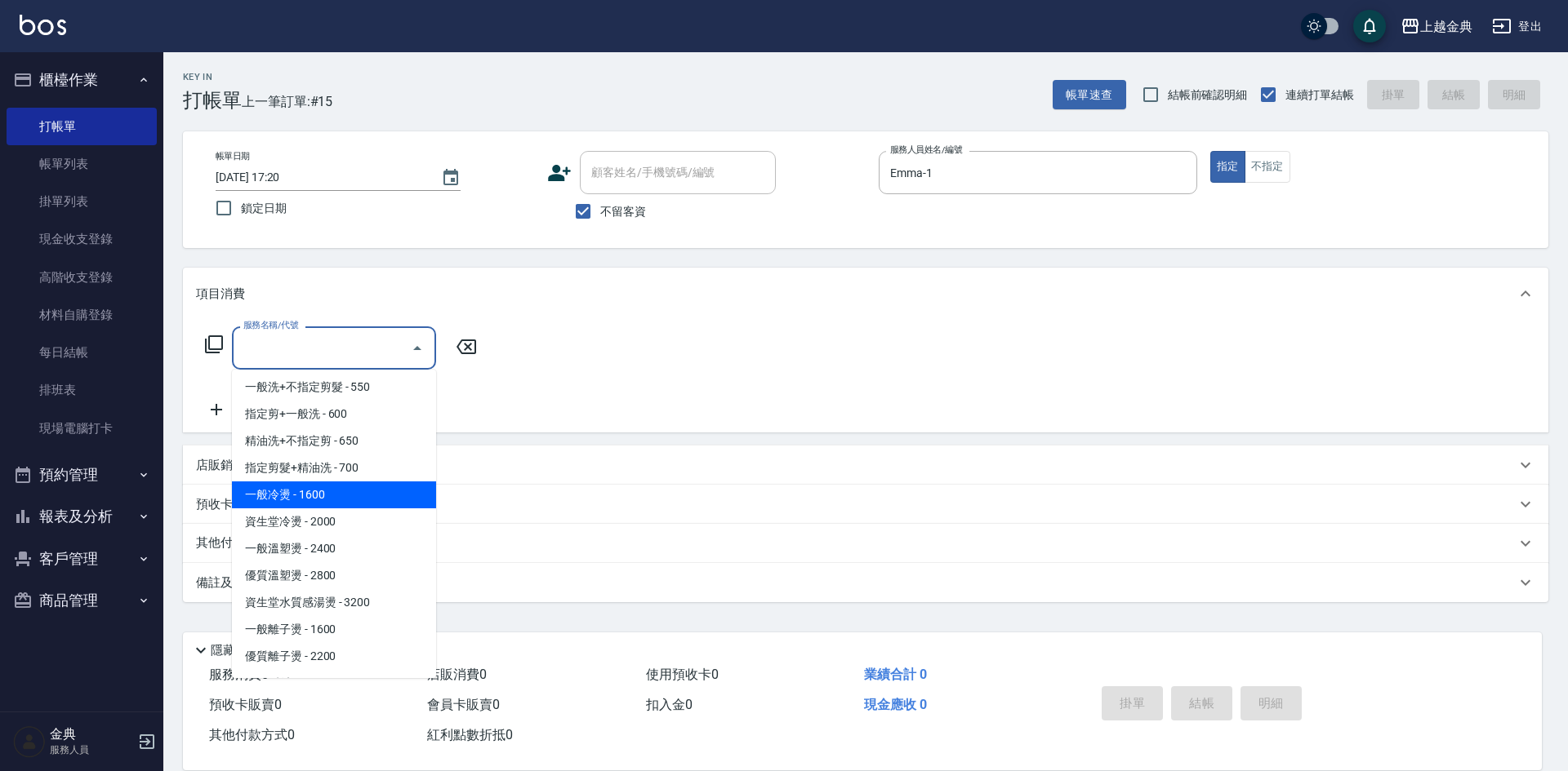
click at [334, 490] on span "一般冷燙 - 1600" at bounding box center [334, 495] width 205 height 27
type input "一般冷燙(301)"
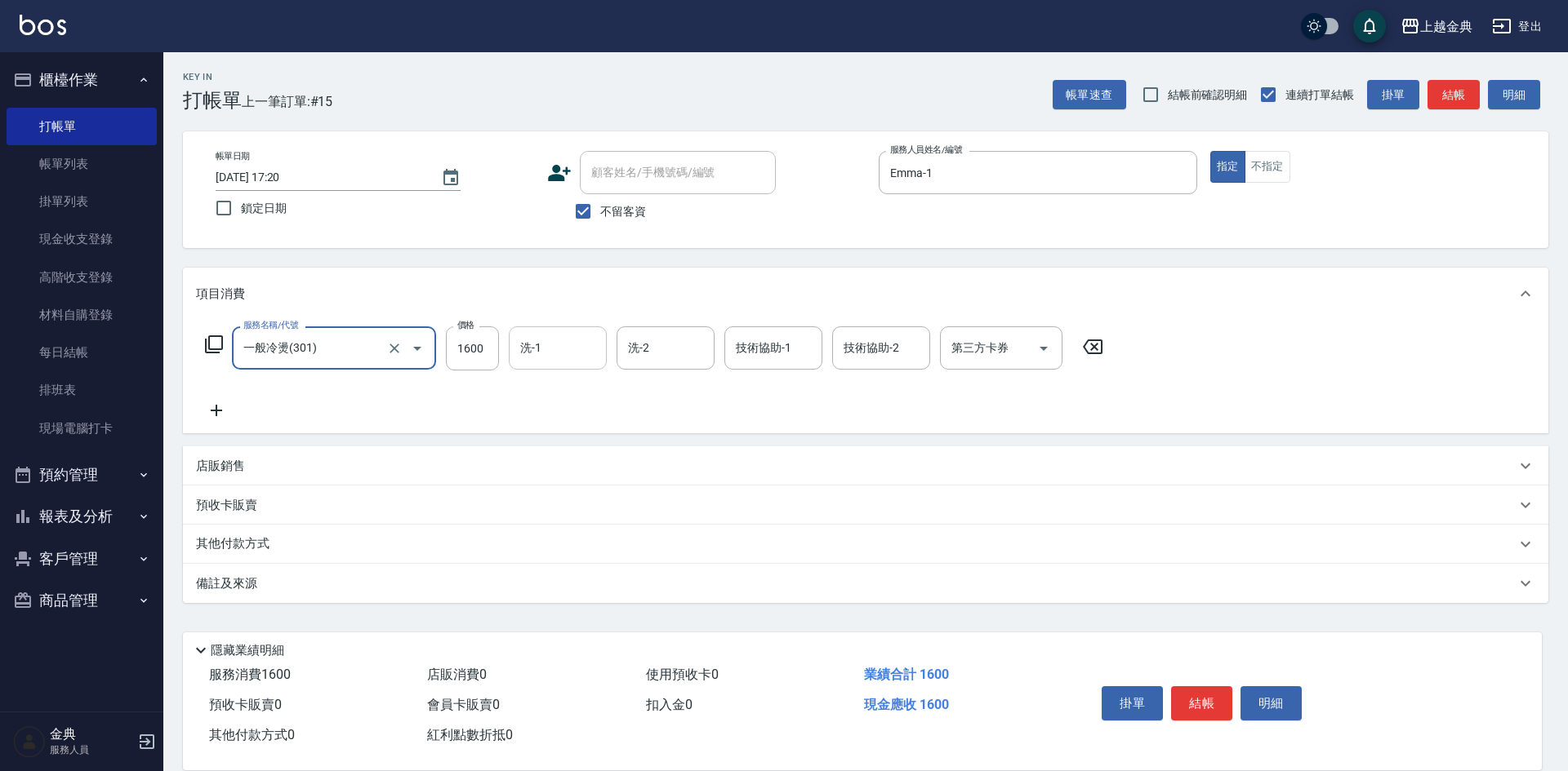
click at [541, 351] on div "洗-1 洗-1" at bounding box center [557, 348] width 98 height 43
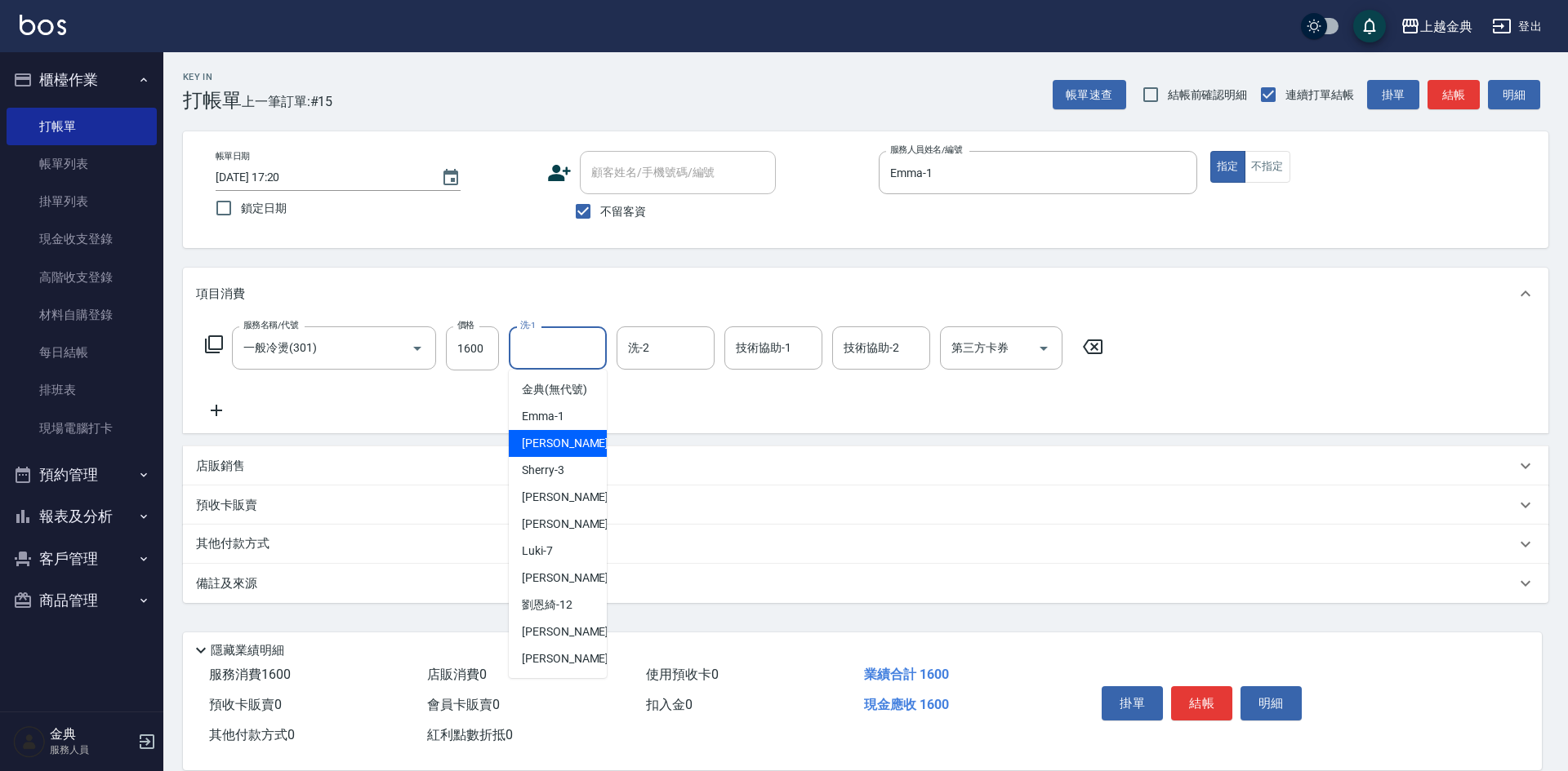
click at [564, 457] on div "Cindy -2" at bounding box center [557, 443] width 98 height 27
type input "Cindy-2"
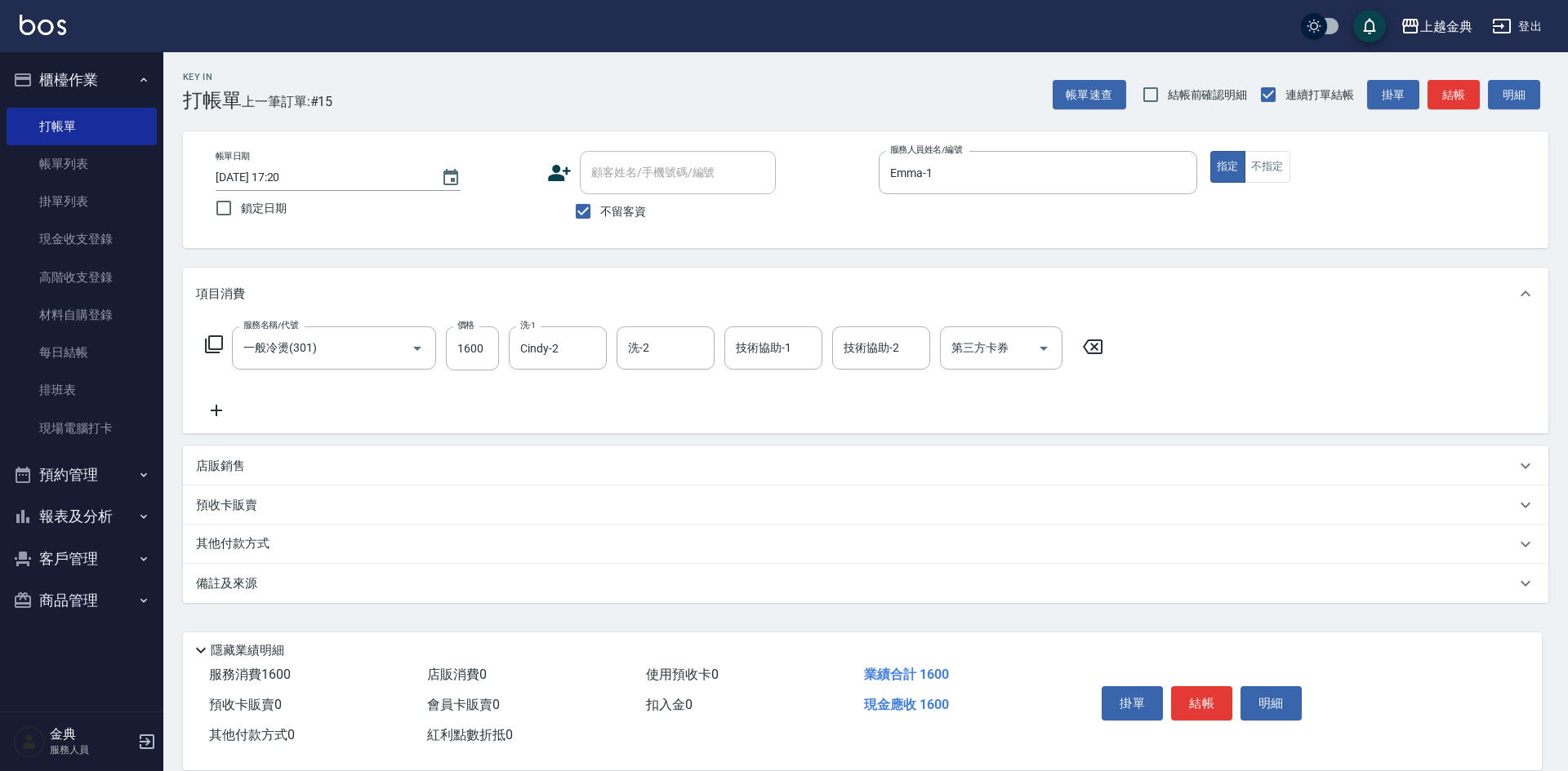
click at [221, 418] on icon at bounding box center [216, 410] width 41 height 19
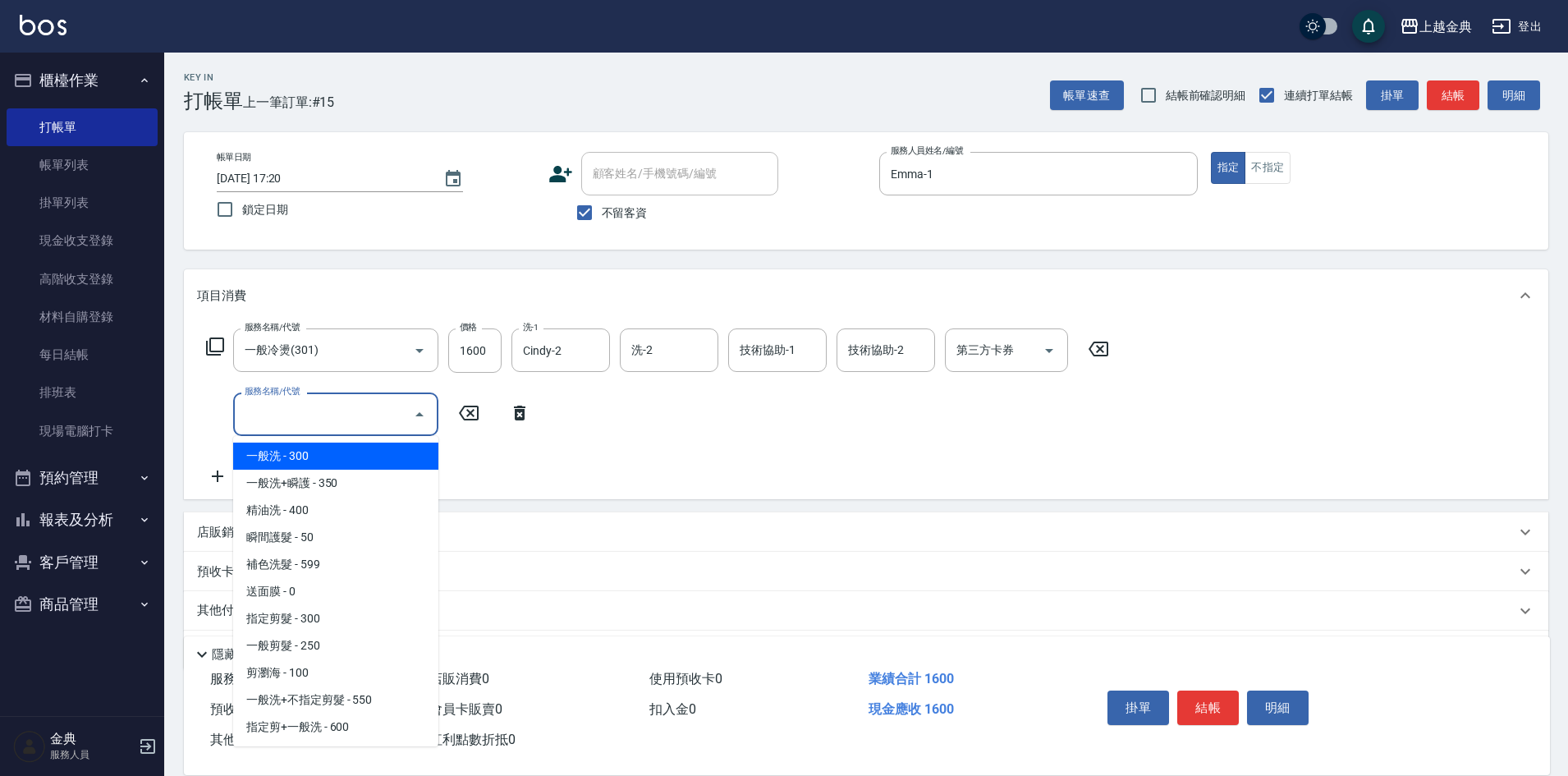
click at [280, 419] on input "服務名稱/代號" at bounding box center [324, 414] width 166 height 29
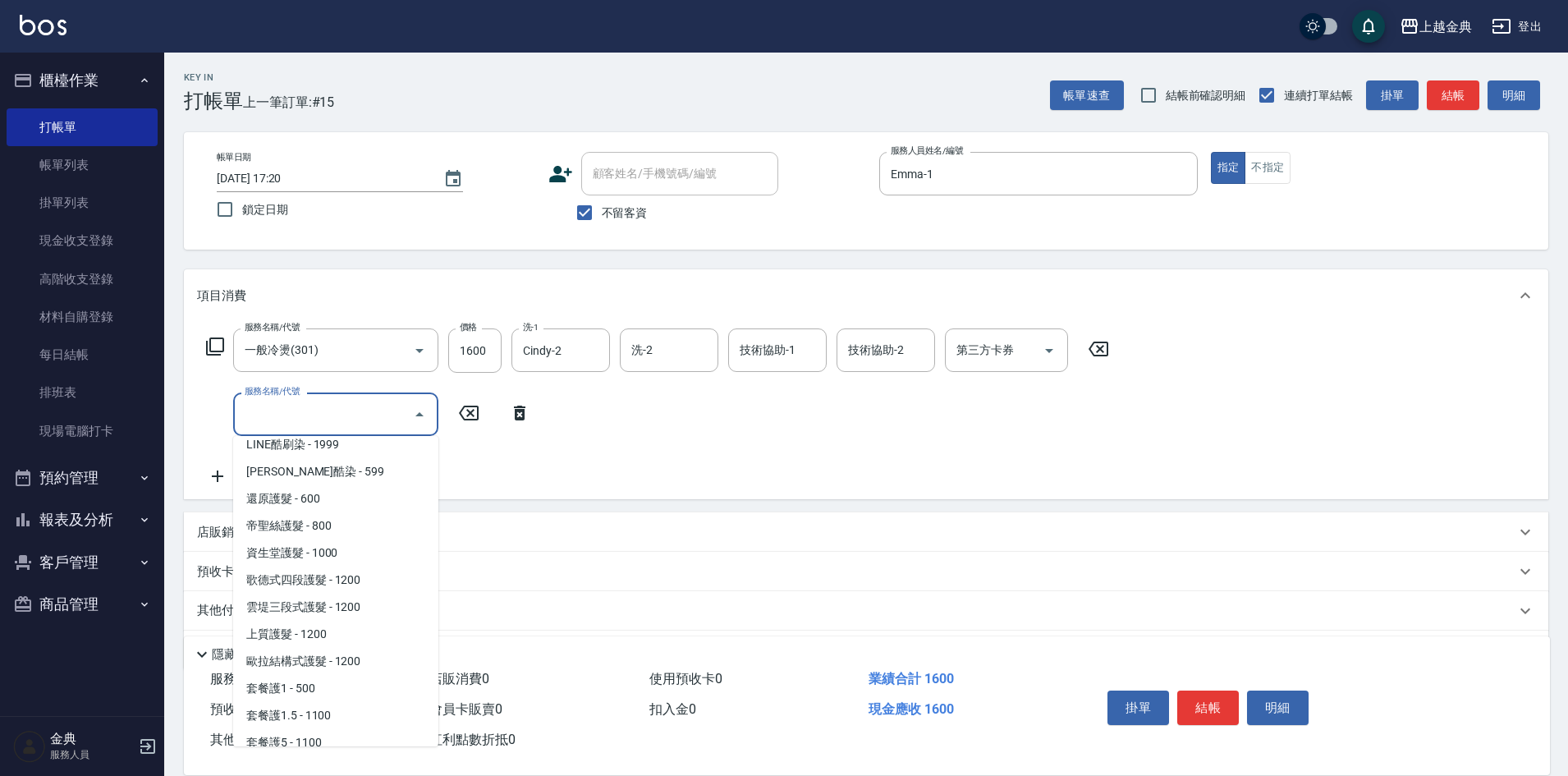
scroll to position [821, 0]
click at [303, 505] on span "還原護髮 - 600" at bounding box center [336, 502] width 206 height 27
type input "還原護髮(501)"
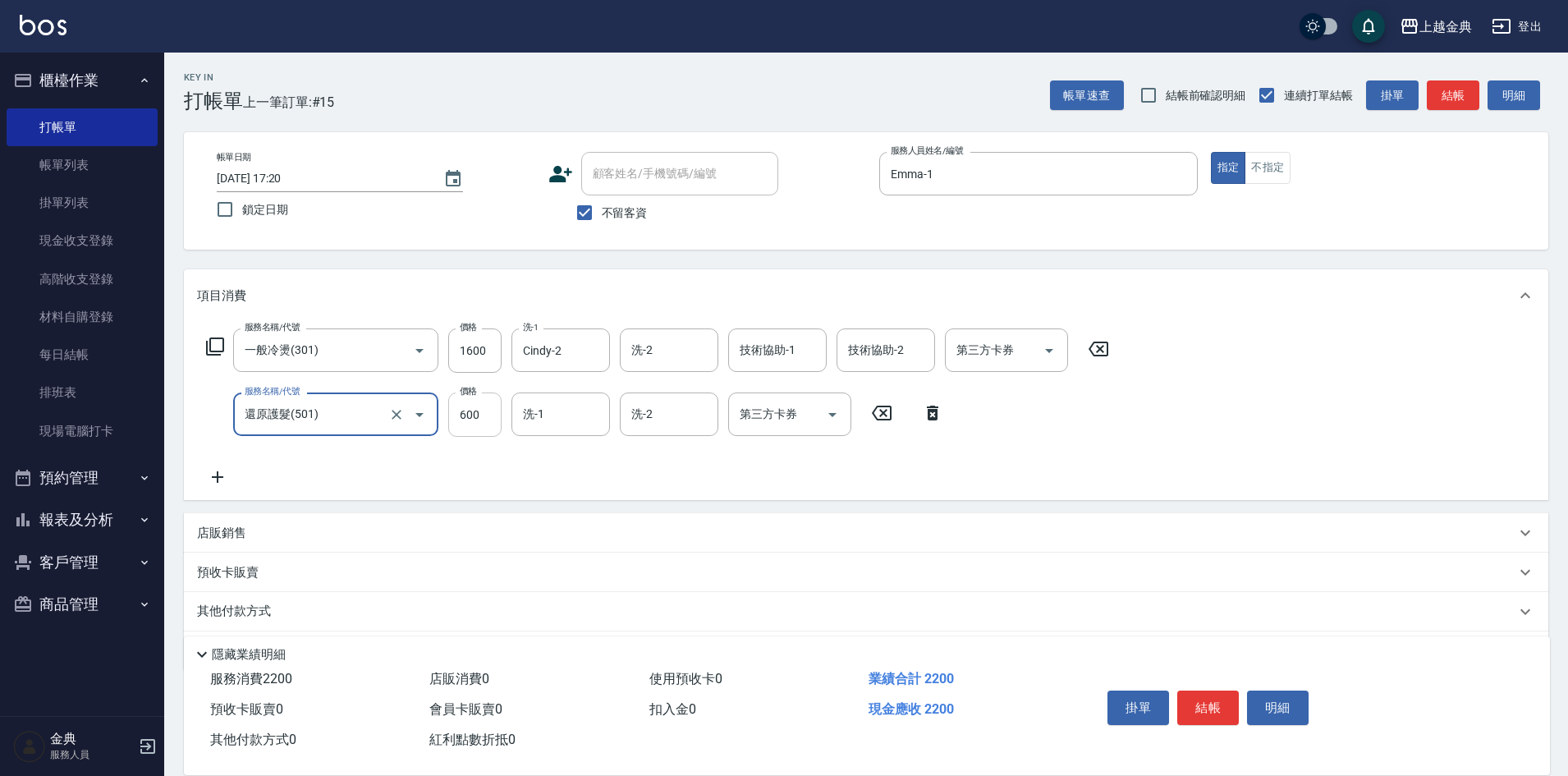
click at [470, 413] on input "600" at bounding box center [475, 415] width 54 height 45
click at [561, 420] on input "洗-1" at bounding box center [561, 414] width 84 height 29
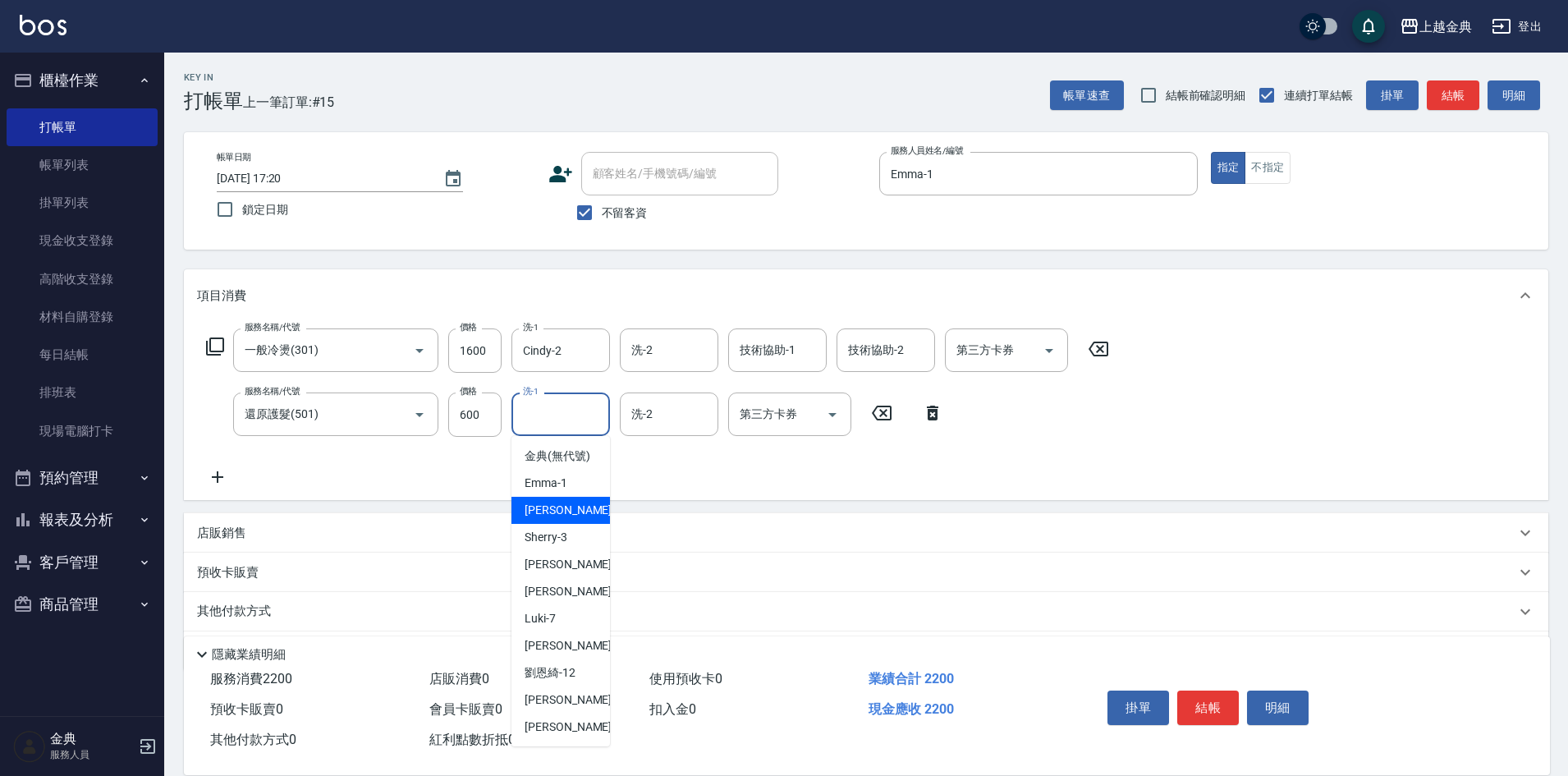
click at [583, 524] on div "Cindy -2" at bounding box center [560, 511] width 98 height 27
type input "Cindy-2"
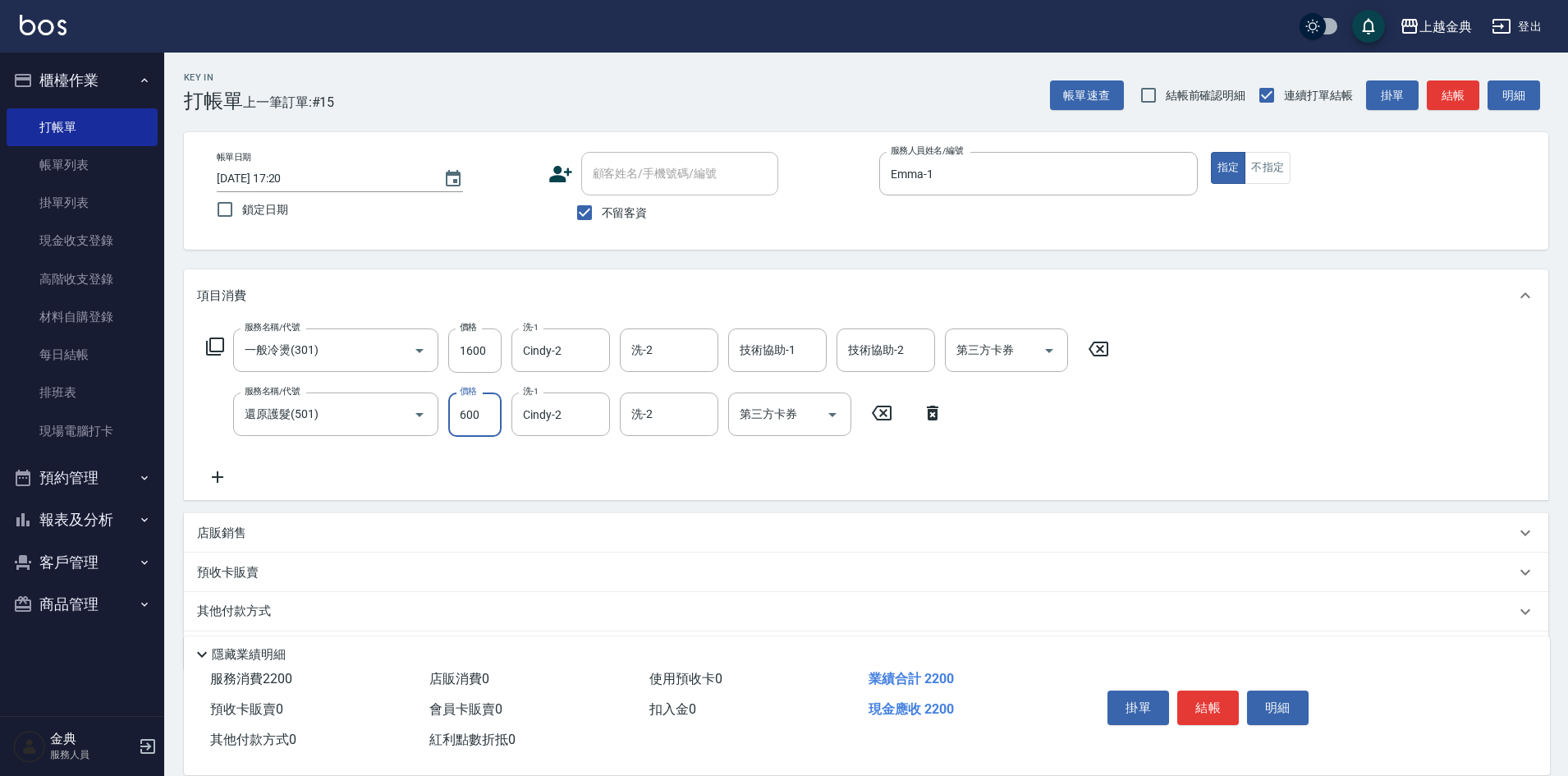
click at [475, 416] on input "600" at bounding box center [475, 415] width 54 height 45
type input "0"
click at [471, 349] on input "1600" at bounding box center [475, 350] width 54 height 45
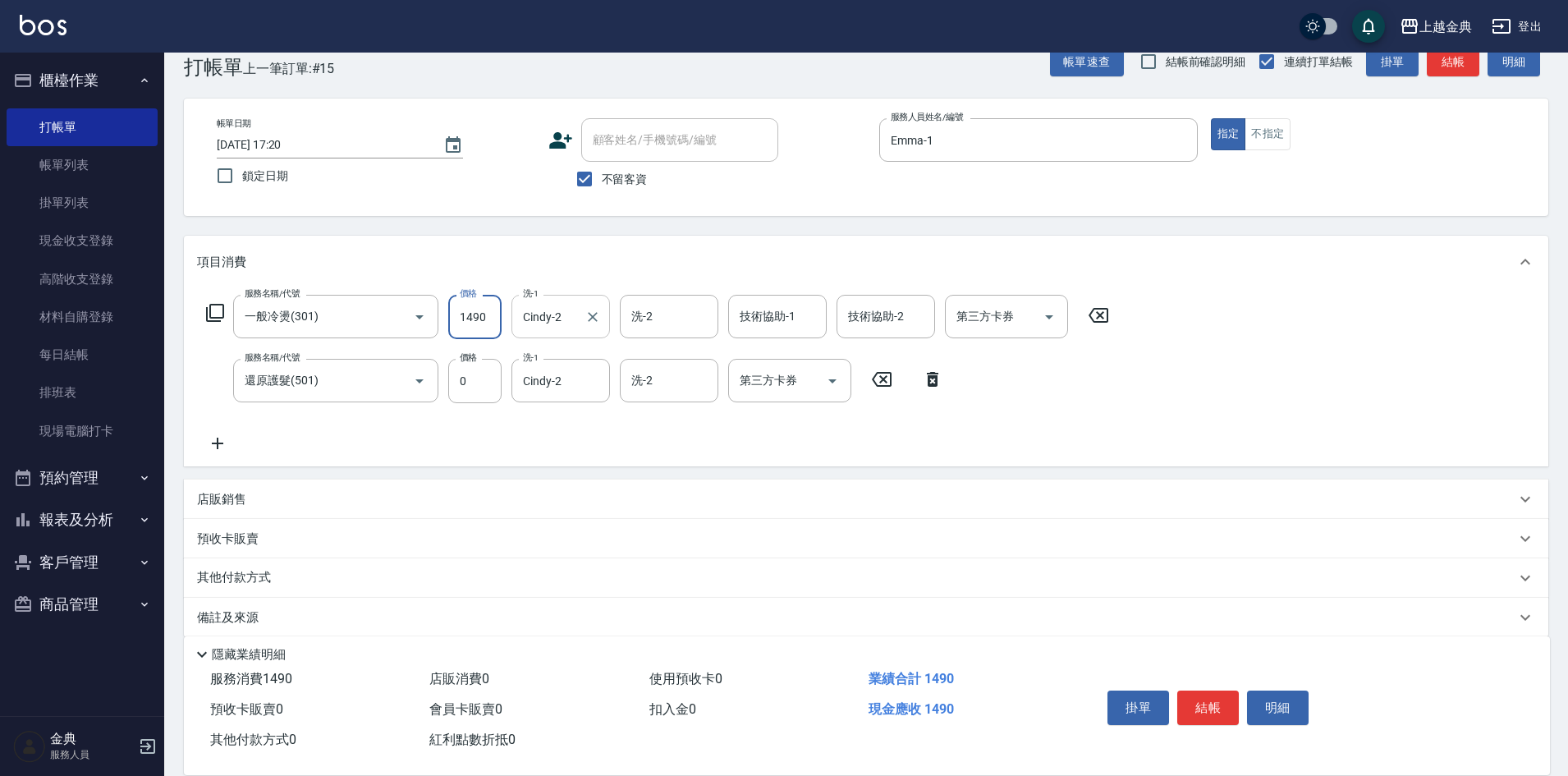
scroll to position [53, 0]
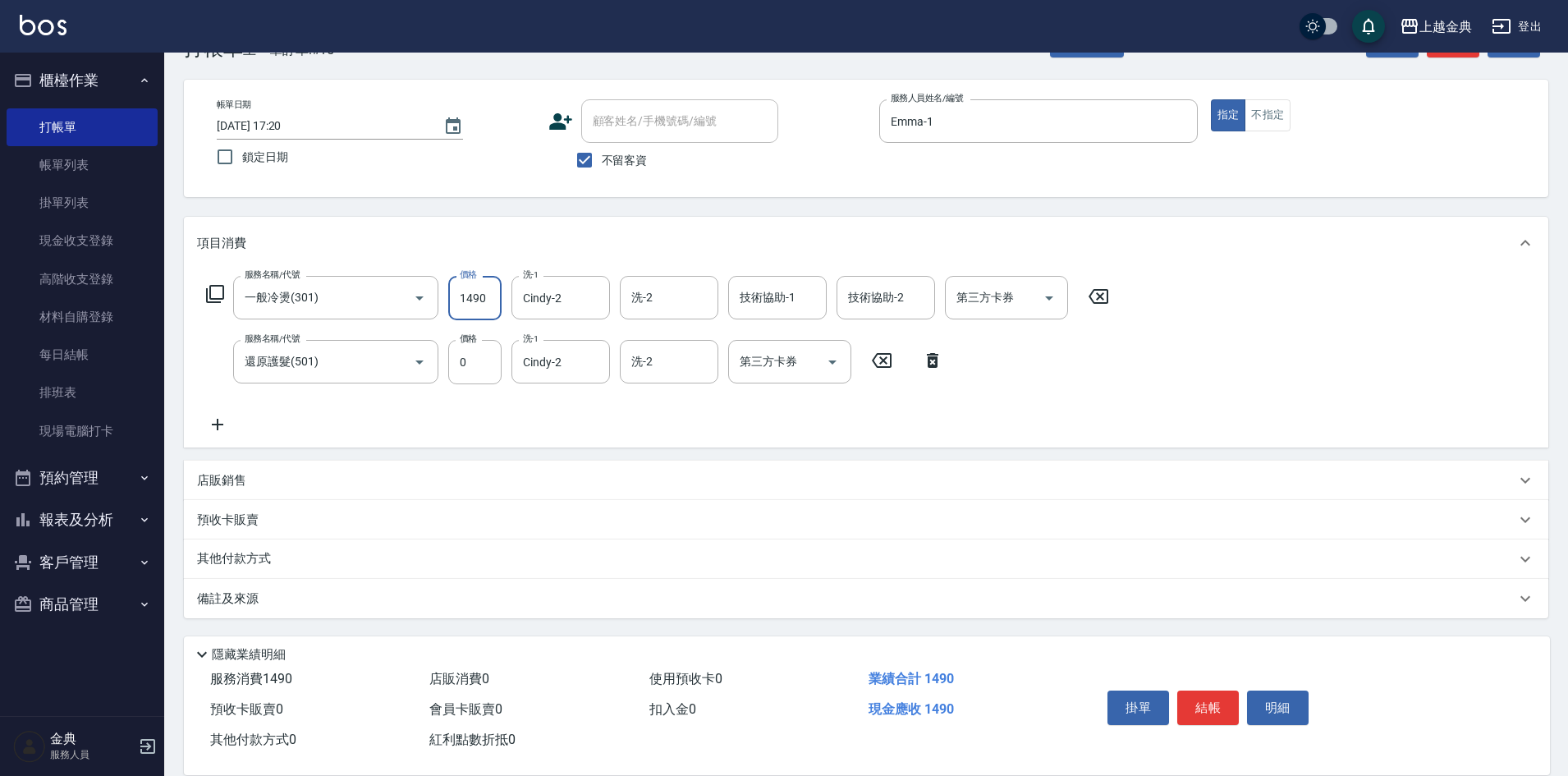
type input "1490"
click at [256, 544] on div "其他付款方式" at bounding box center [866, 559] width 1365 height 39
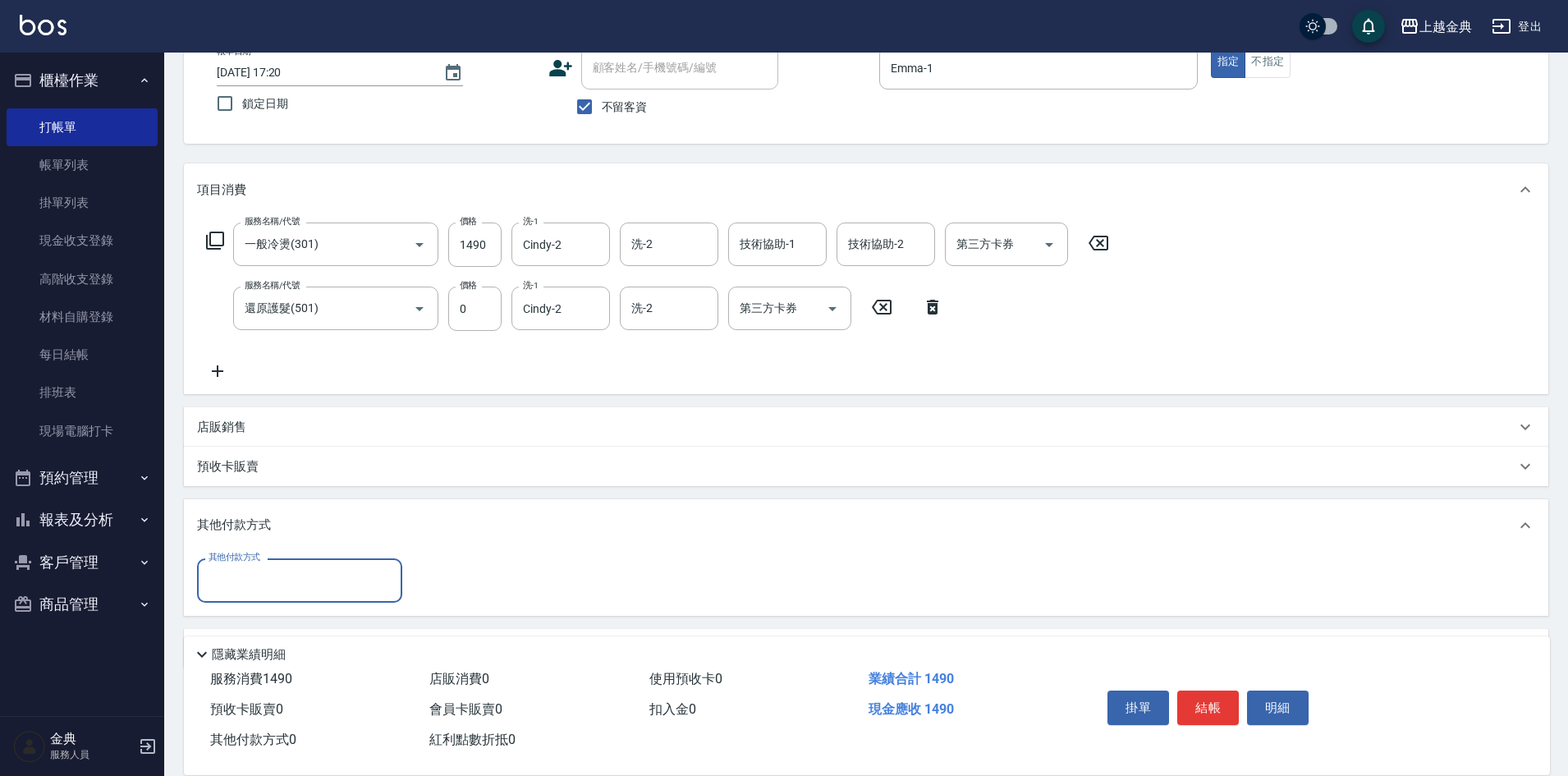
scroll to position [134, 0]
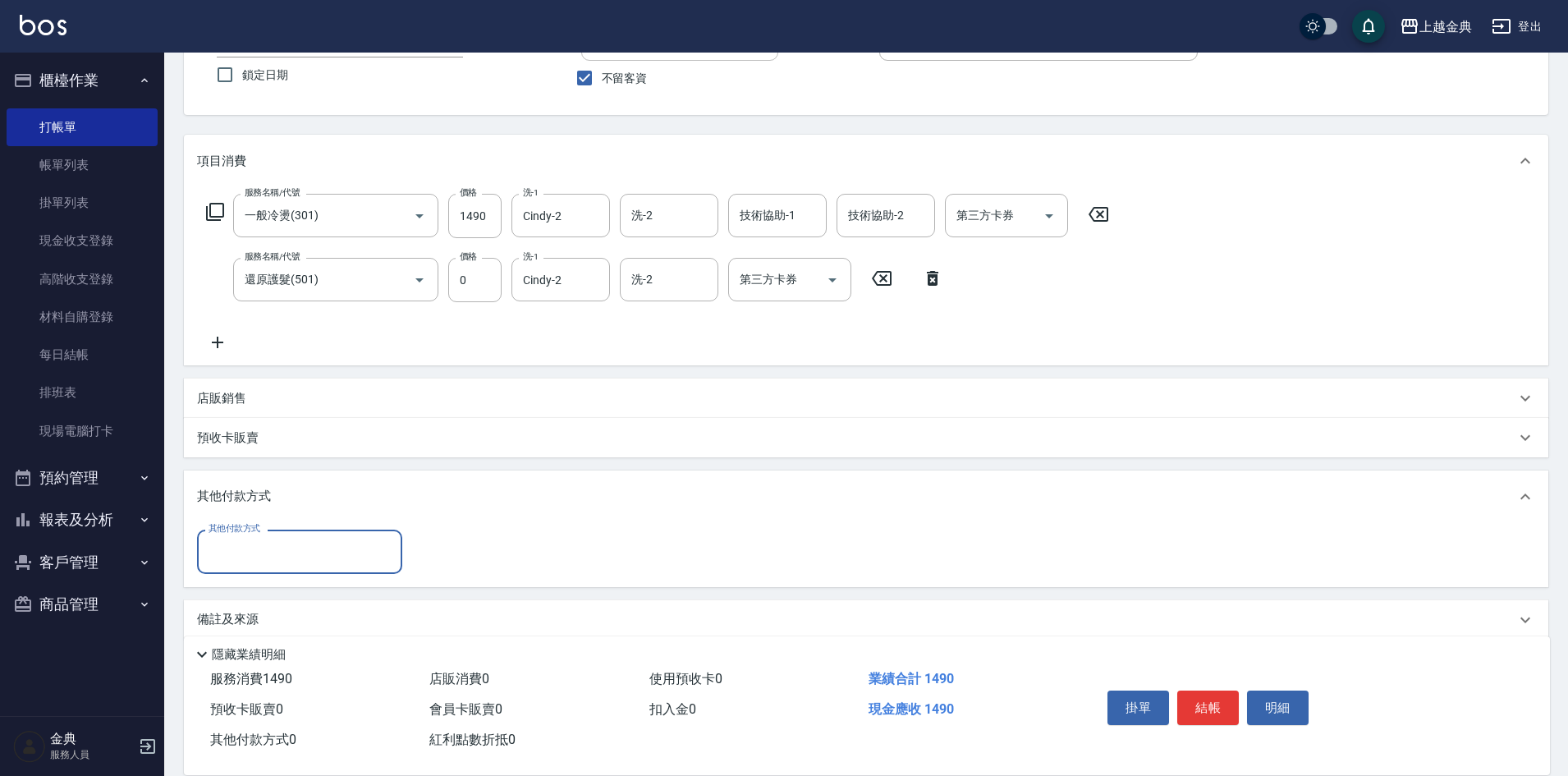
click at [337, 539] on input "其他付款方式" at bounding box center [300, 552] width 191 height 29
click at [307, 627] on span "信用卡" at bounding box center [300, 621] width 206 height 27
type input "信用卡"
click at [507, 558] on input "0" at bounding box center [473, 552] width 123 height 45
type input "1490"
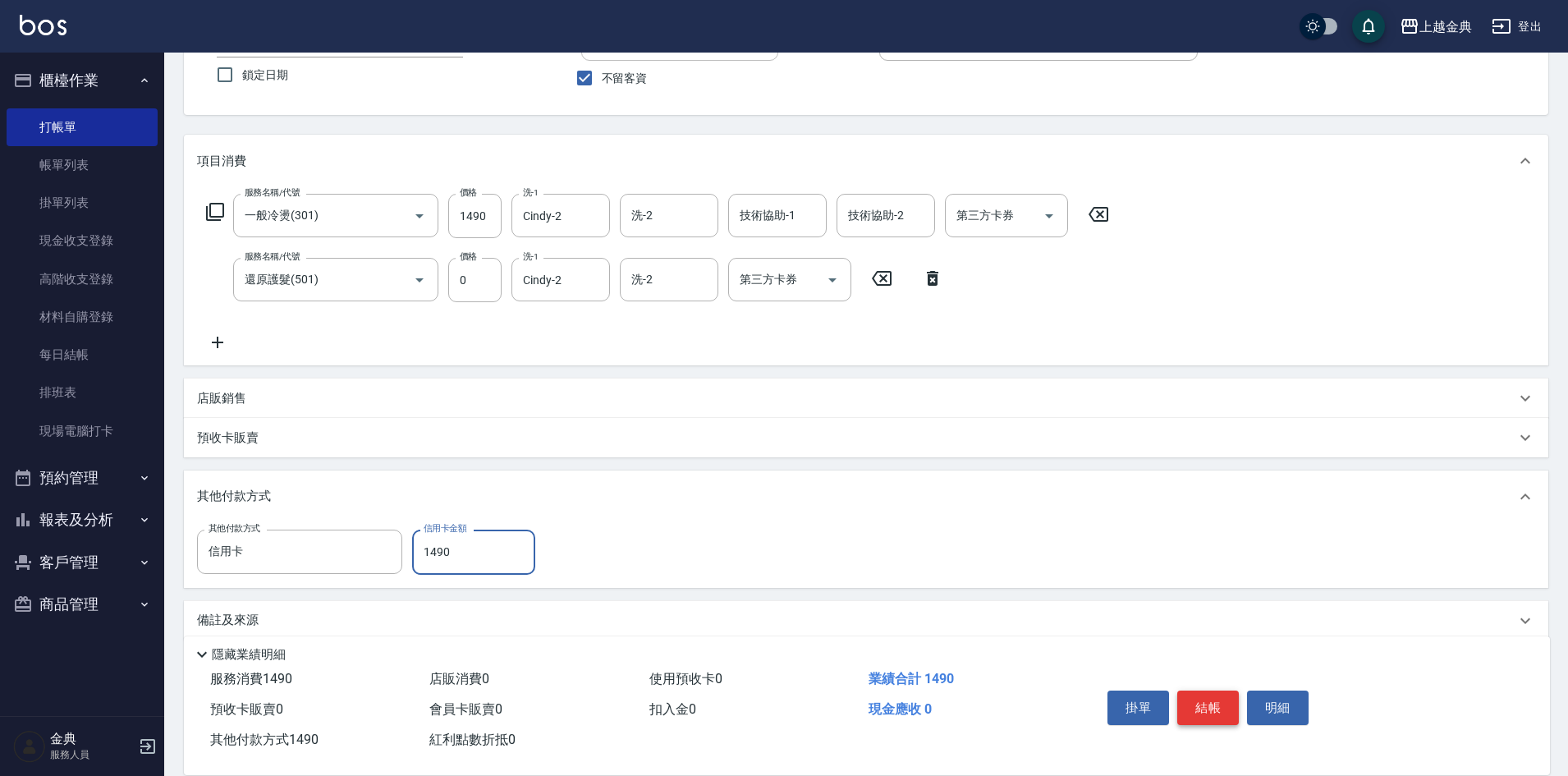
click at [1218, 710] on button "結帳" at bounding box center [1208, 708] width 61 height 34
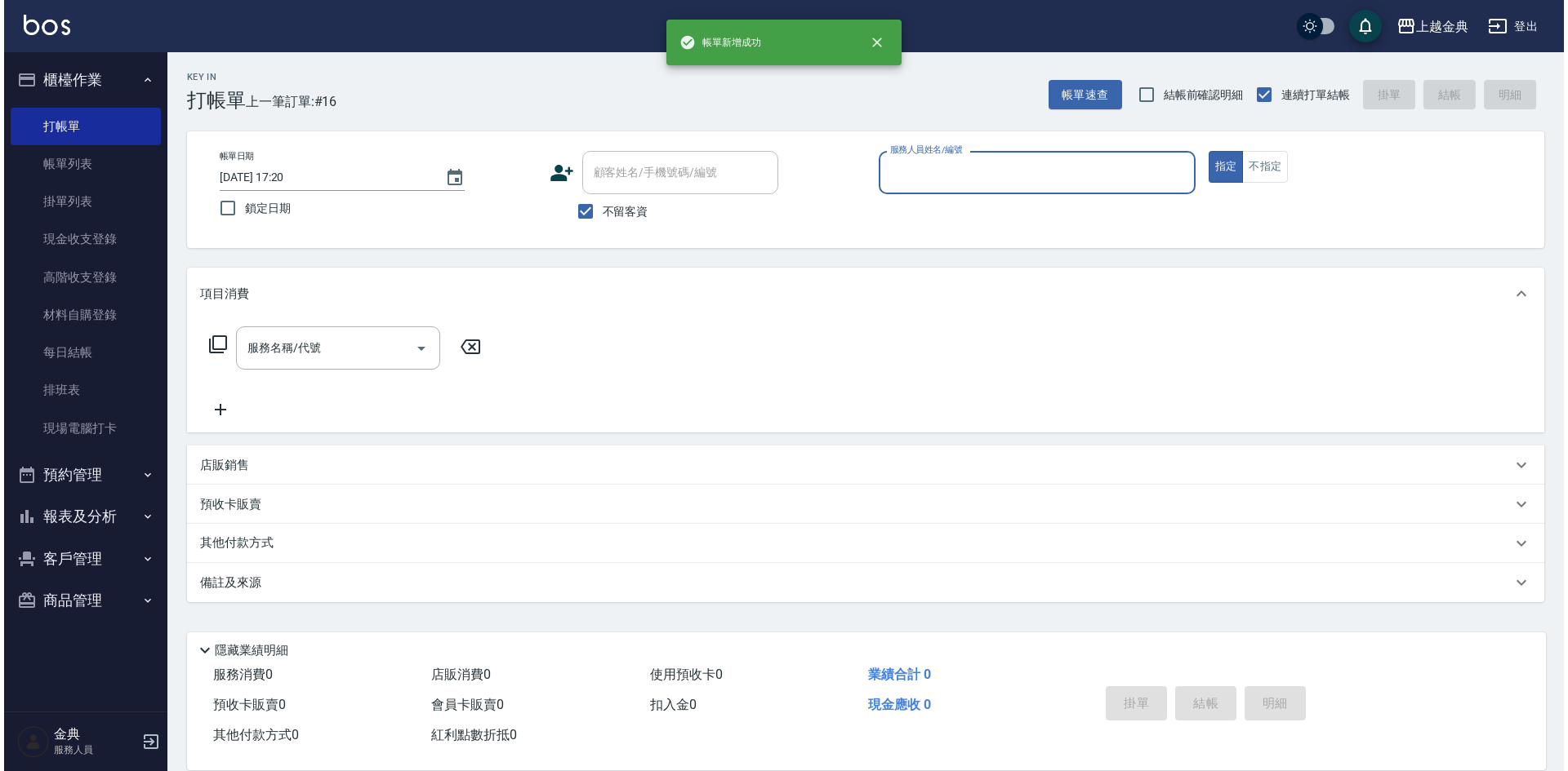
scroll to position [0, 0]
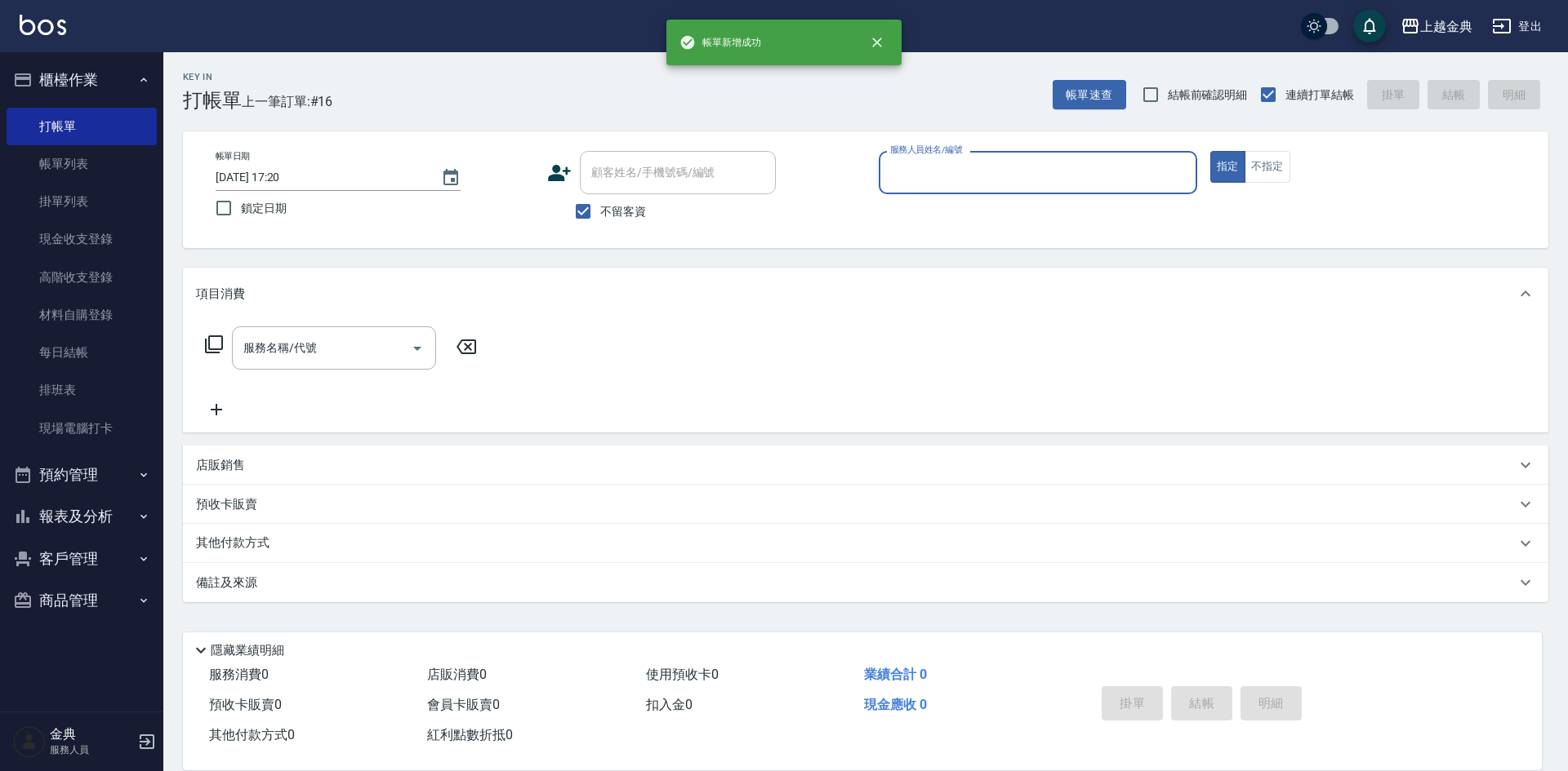
click at [960, 172] on input "服務人員姓名/編號" at bounding box center [1038, 173] width 304 height 28
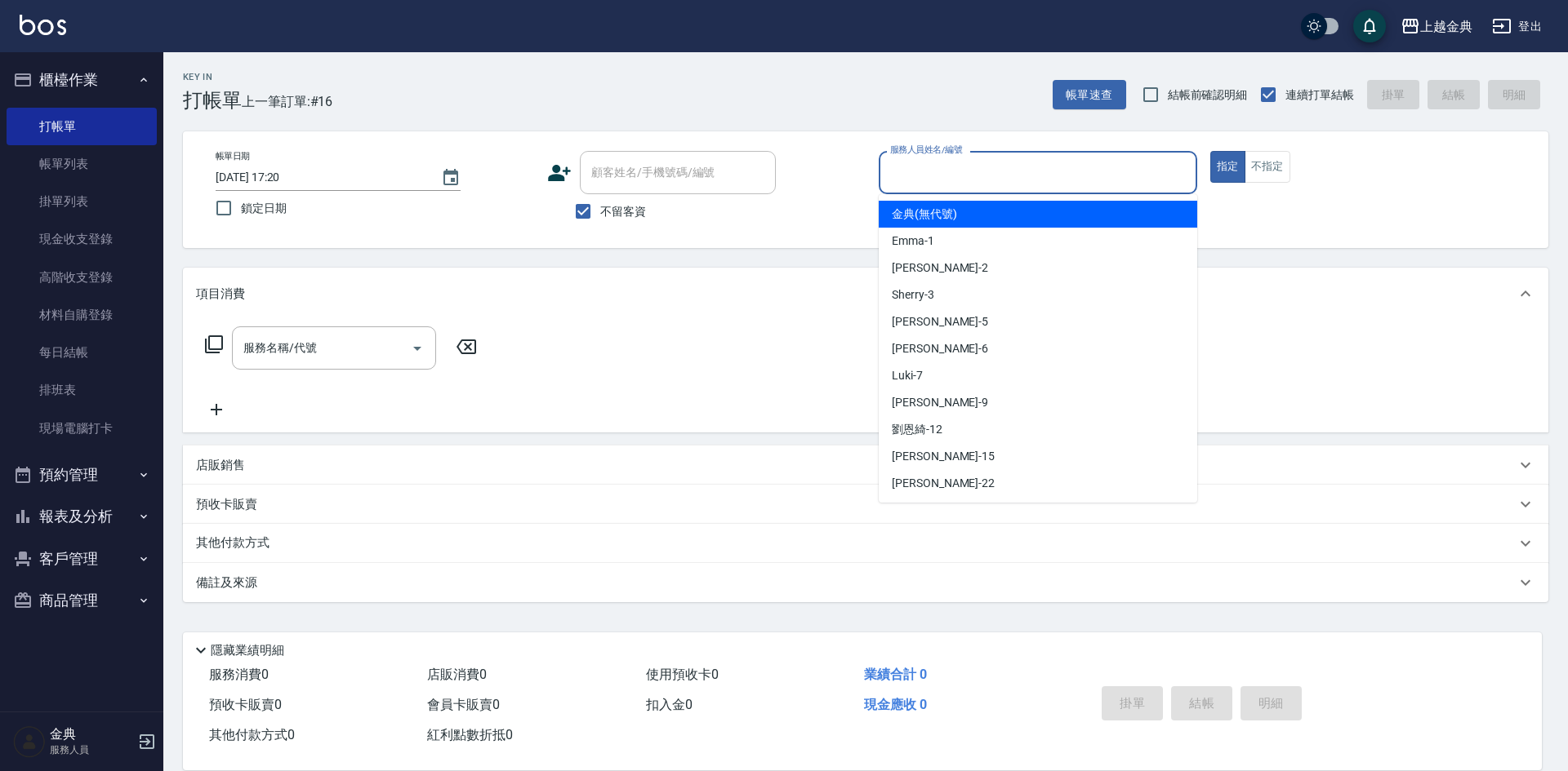
click at [954, 173] on input "服務人員姓名/編號" at bounding box center [1038, 173] width 304 height 28
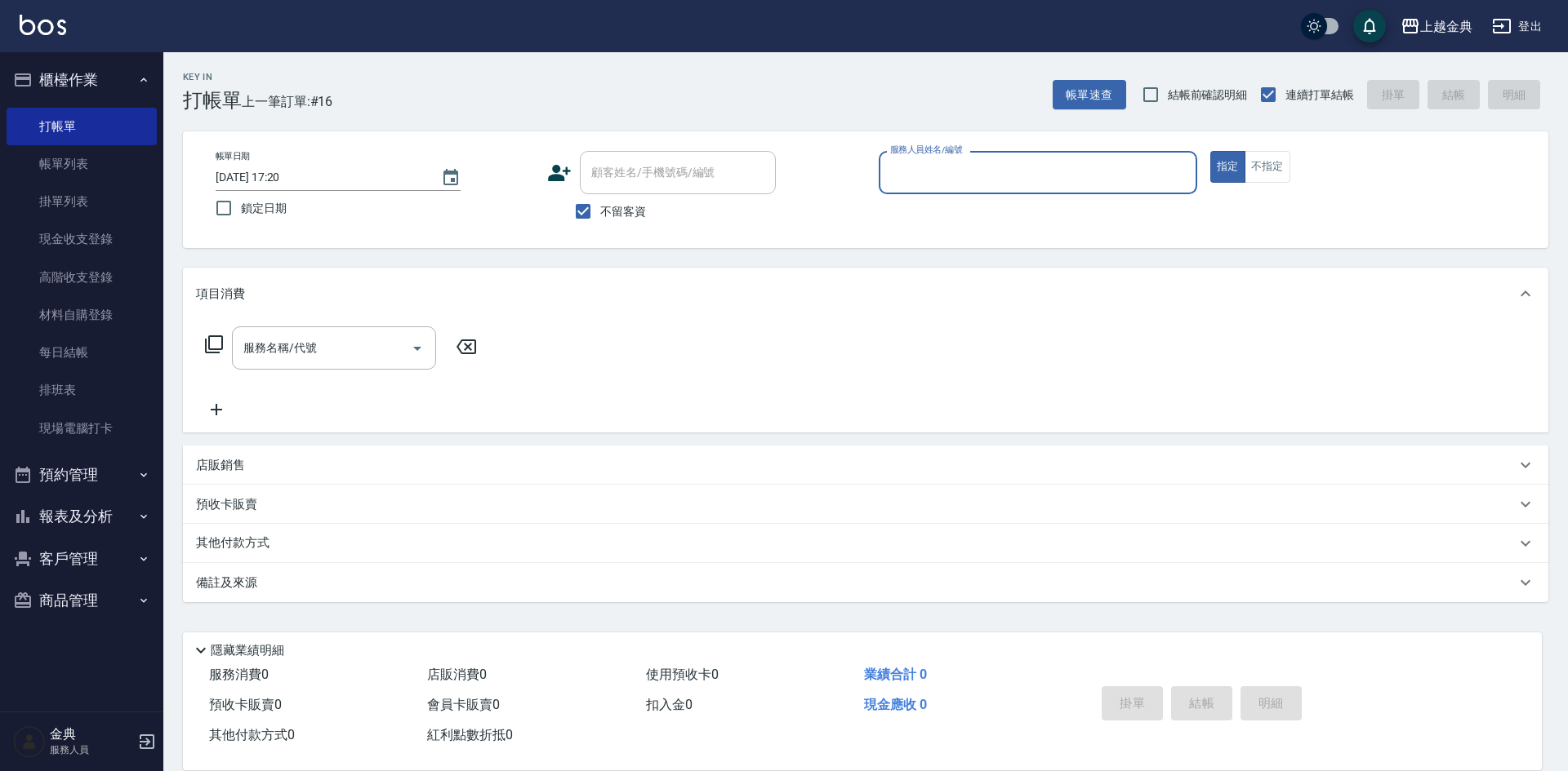
click at [953, 177] on input "服務人員姓名/編號" at bounding box center [1038, 173] width 304 height 28
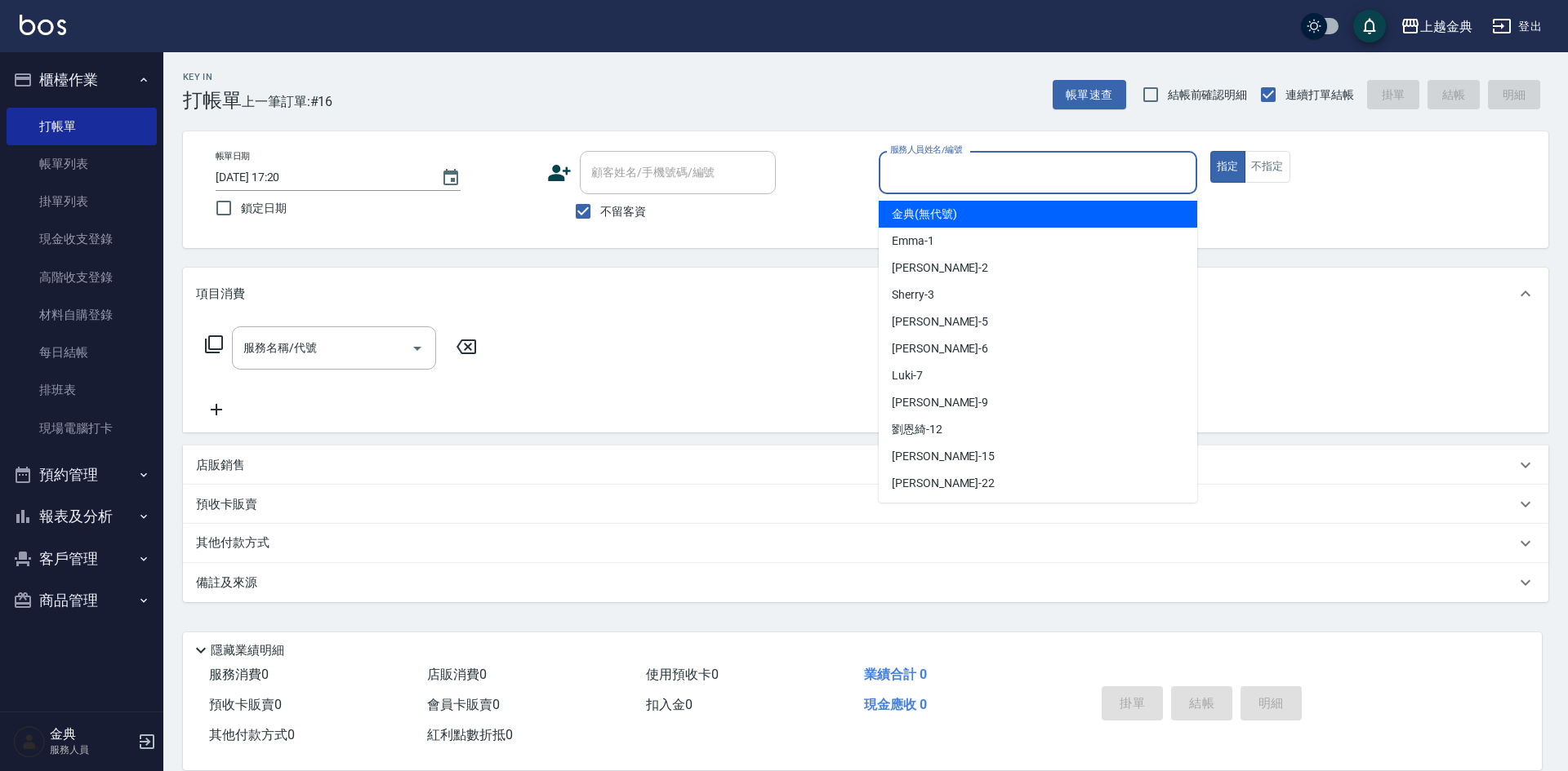
click at [953, 164] on input "服務人員姓名/編號" at bounding box center [1038, 173] width 304 height 28
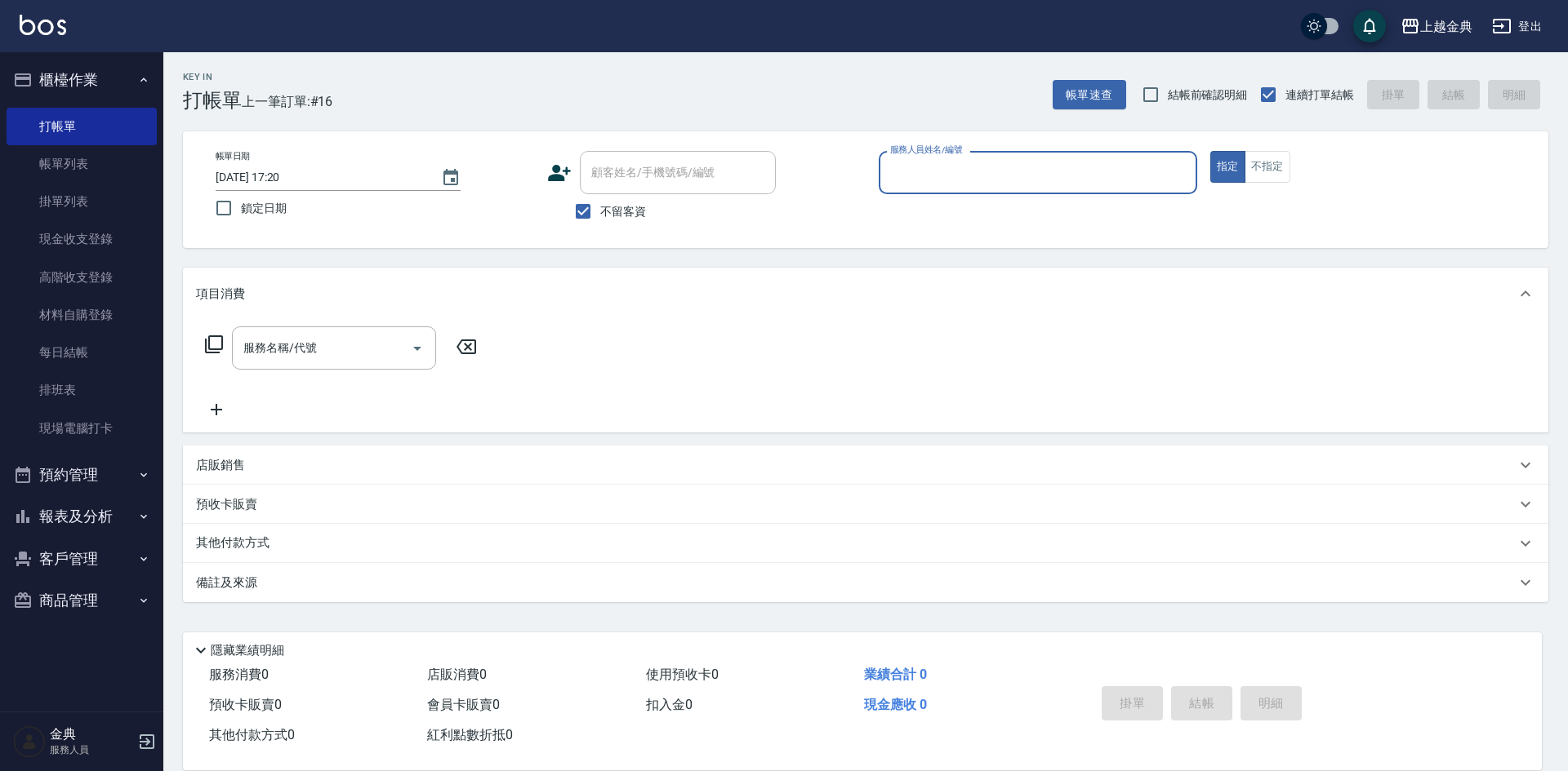
click at [945, 162] on input "服務人員姓名/編號" at bounding box center [1038, 173] width 304 height 28
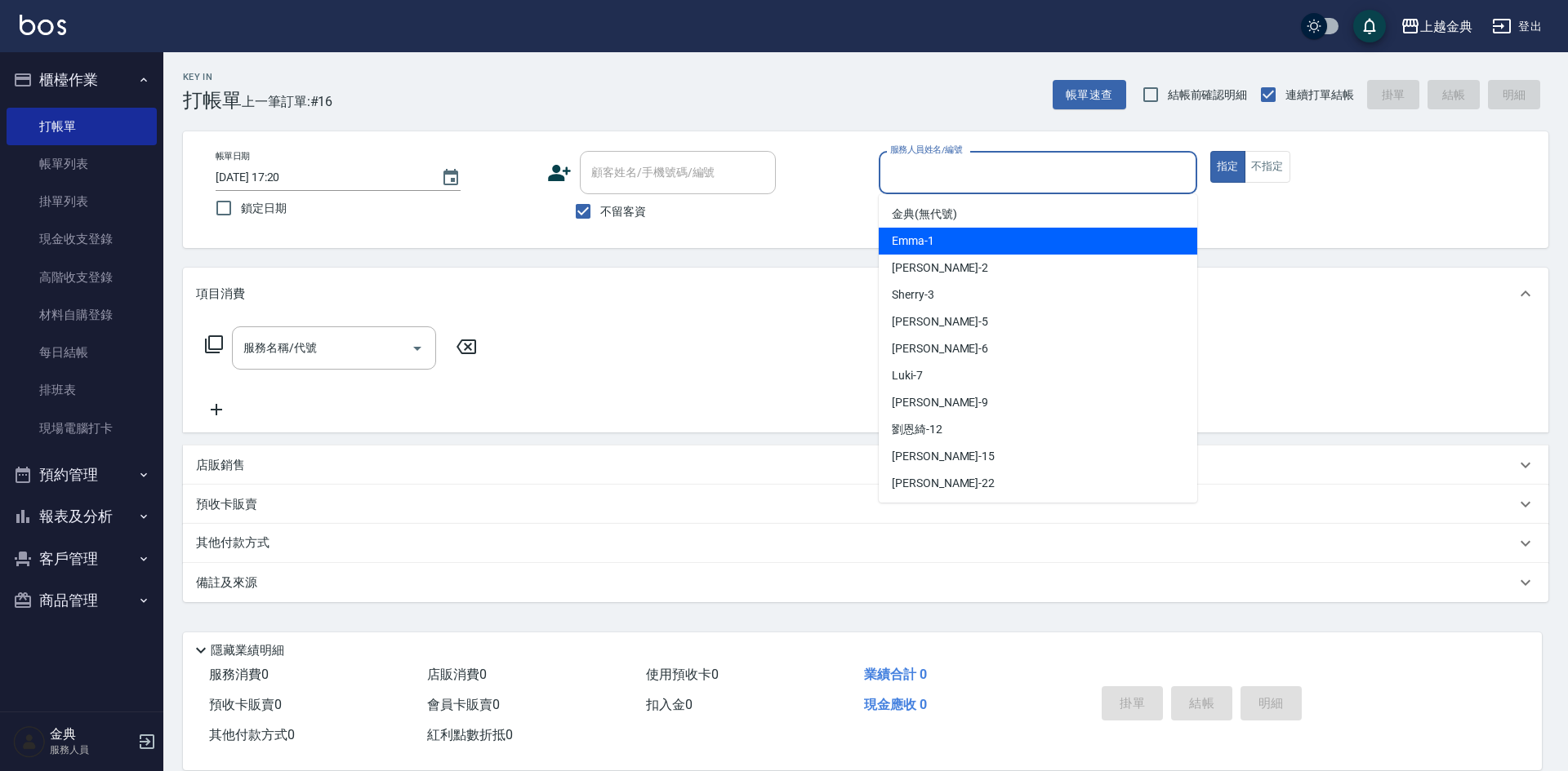
click at [959, 244] on div "Emma -1" at bounding box center [1037, 241] width 318 height 27
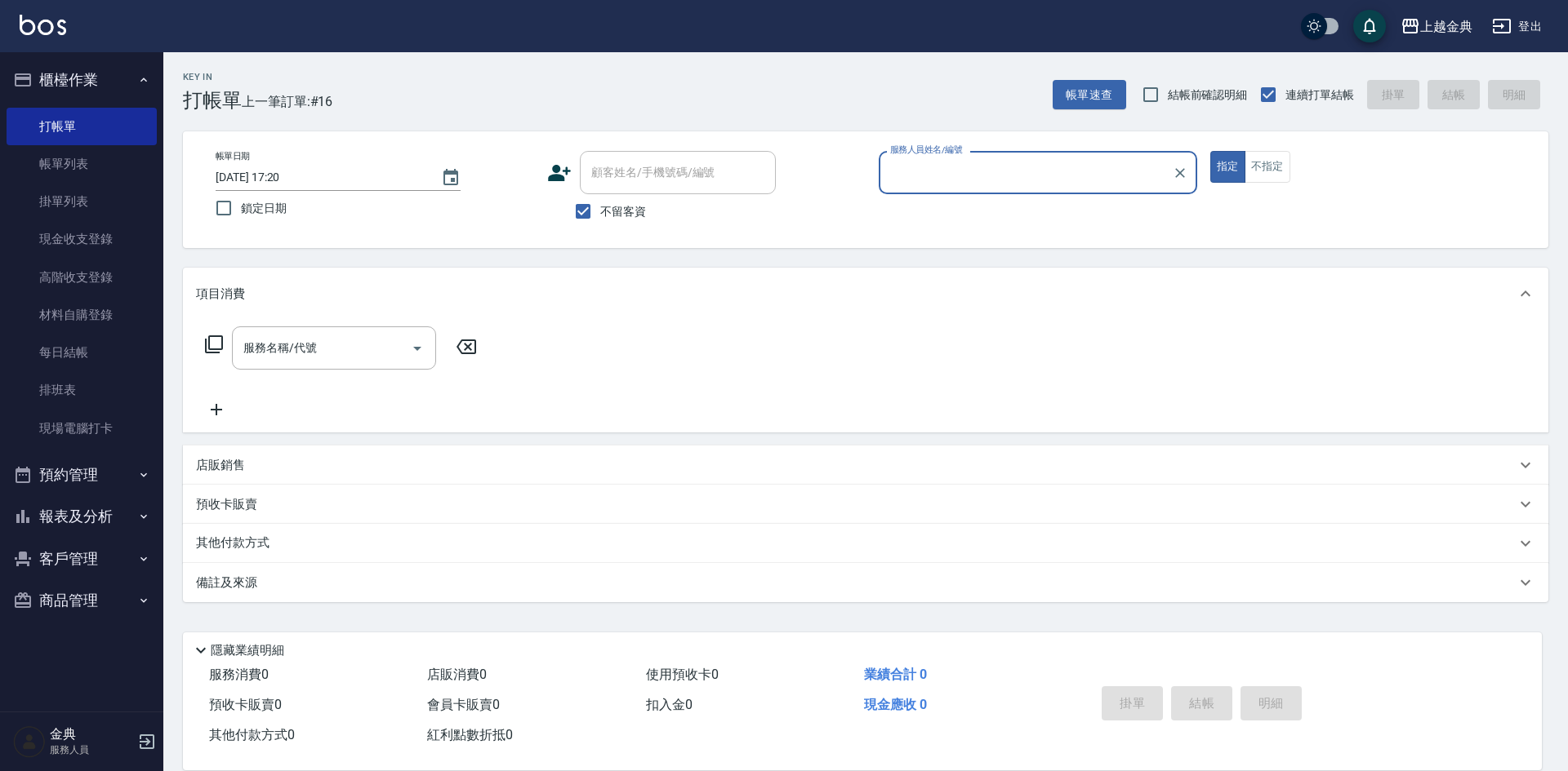
type input "Emma-1"
click at [275, 355] on input "服務名稱/代號" at bounding box center [322, 348] width 165 height 28
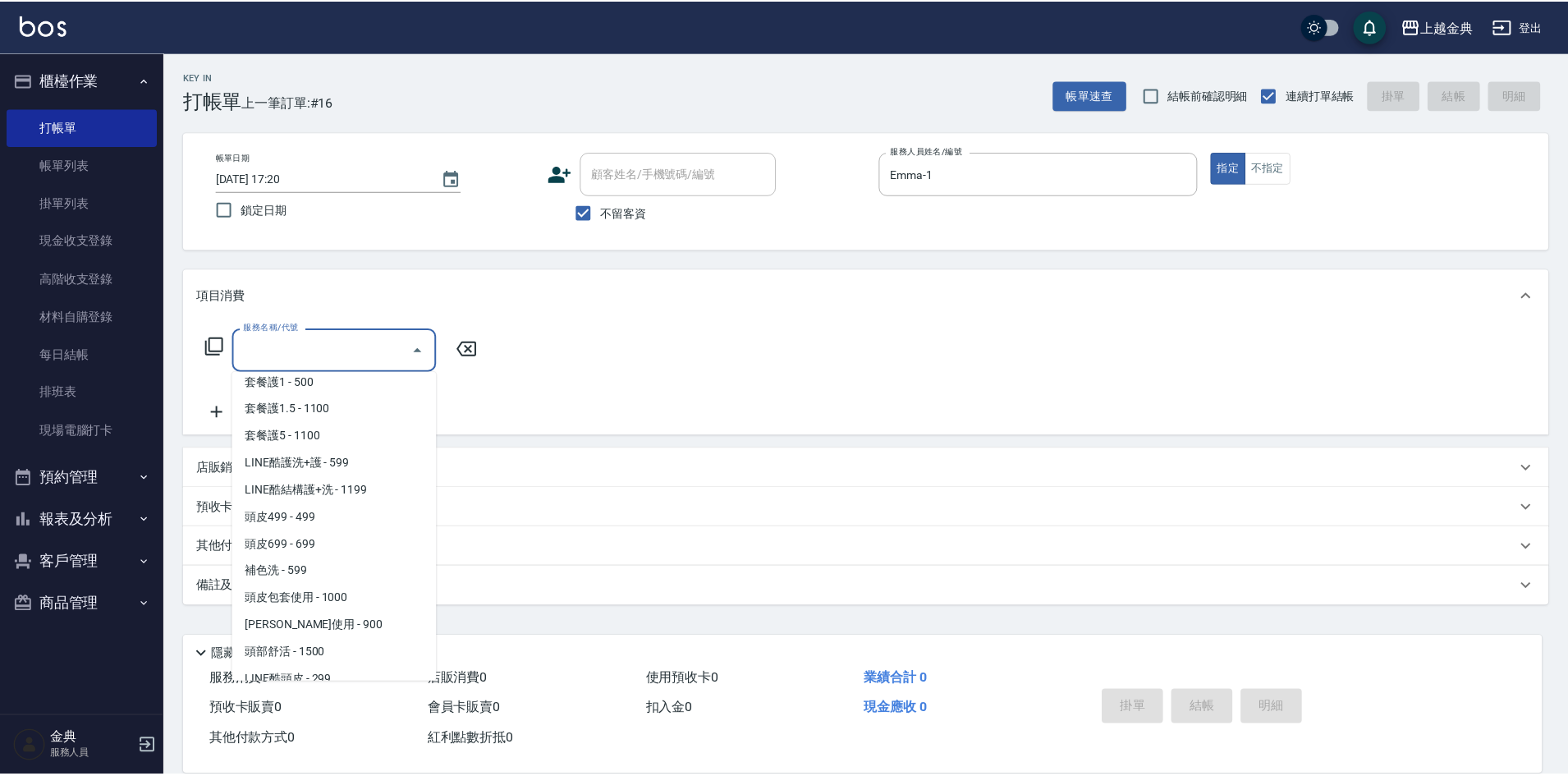
scroll to position [1068, 0]
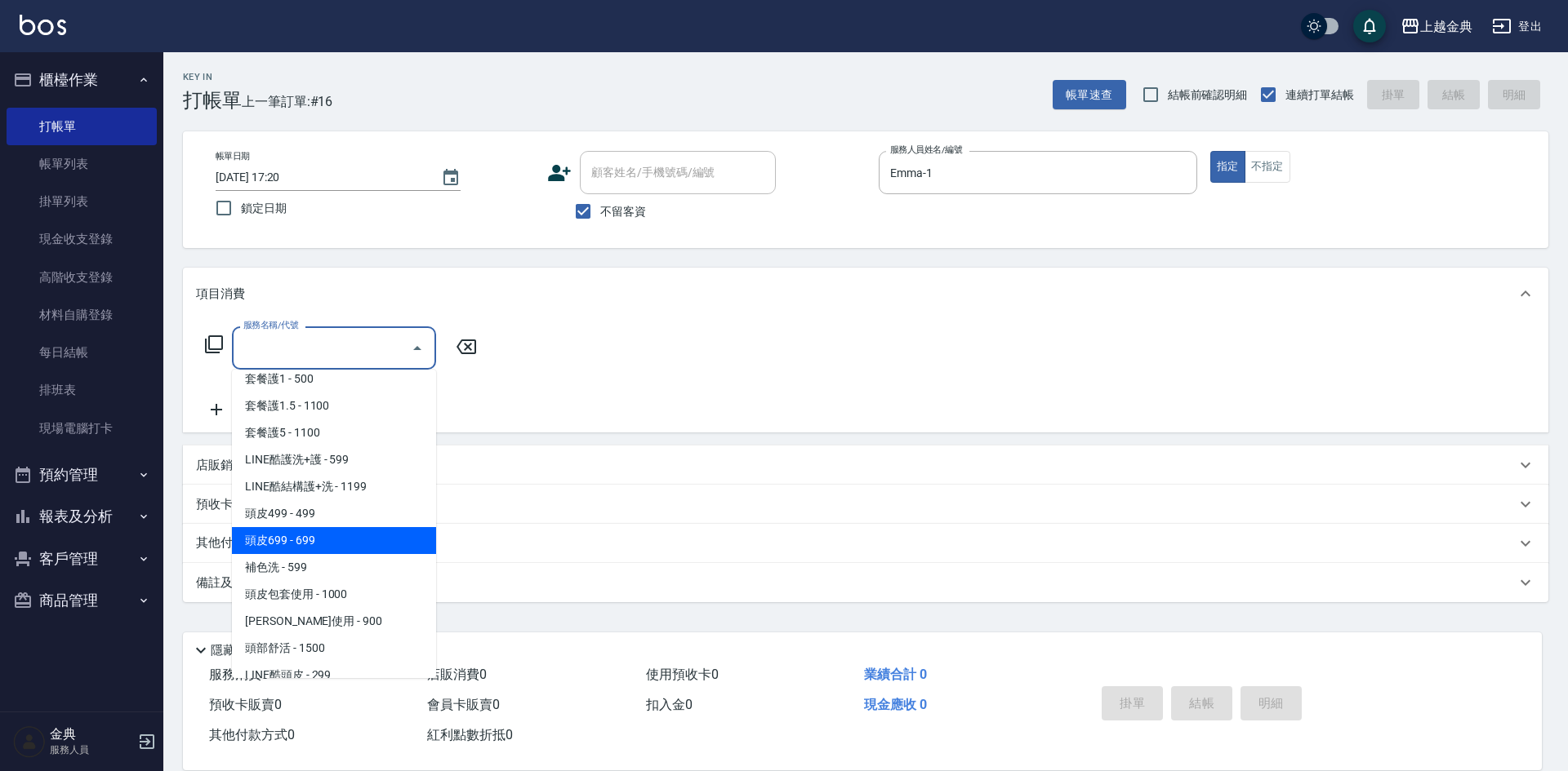
click at [377, 532] on span "頭皮699 - 699" at bounding box center [334, 541] width 205 height 27
type input "頭皮699(602)"
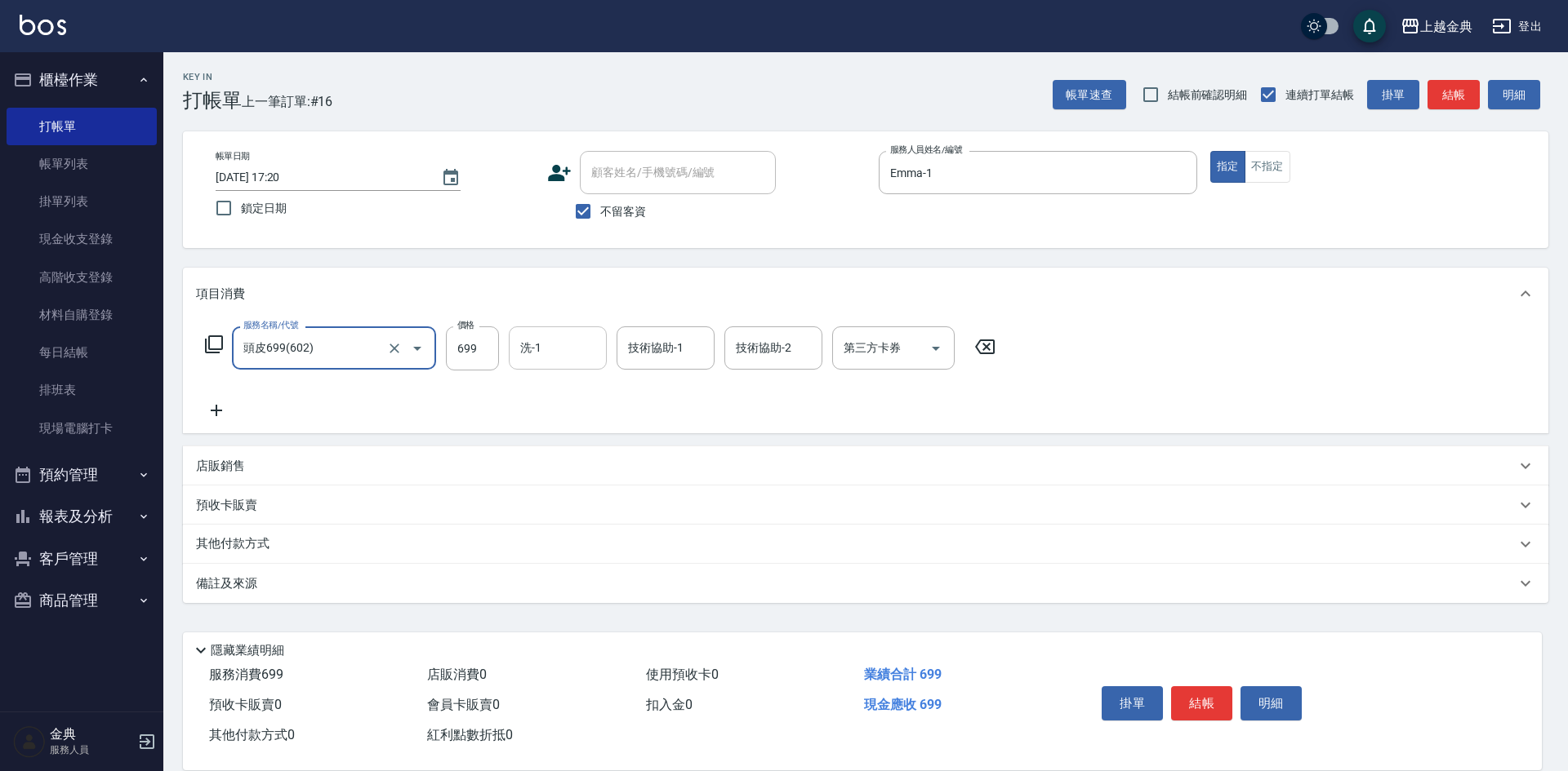
click at [517, 345] on input "洗-1" at bounding box center [558, 348] width 83 height 28
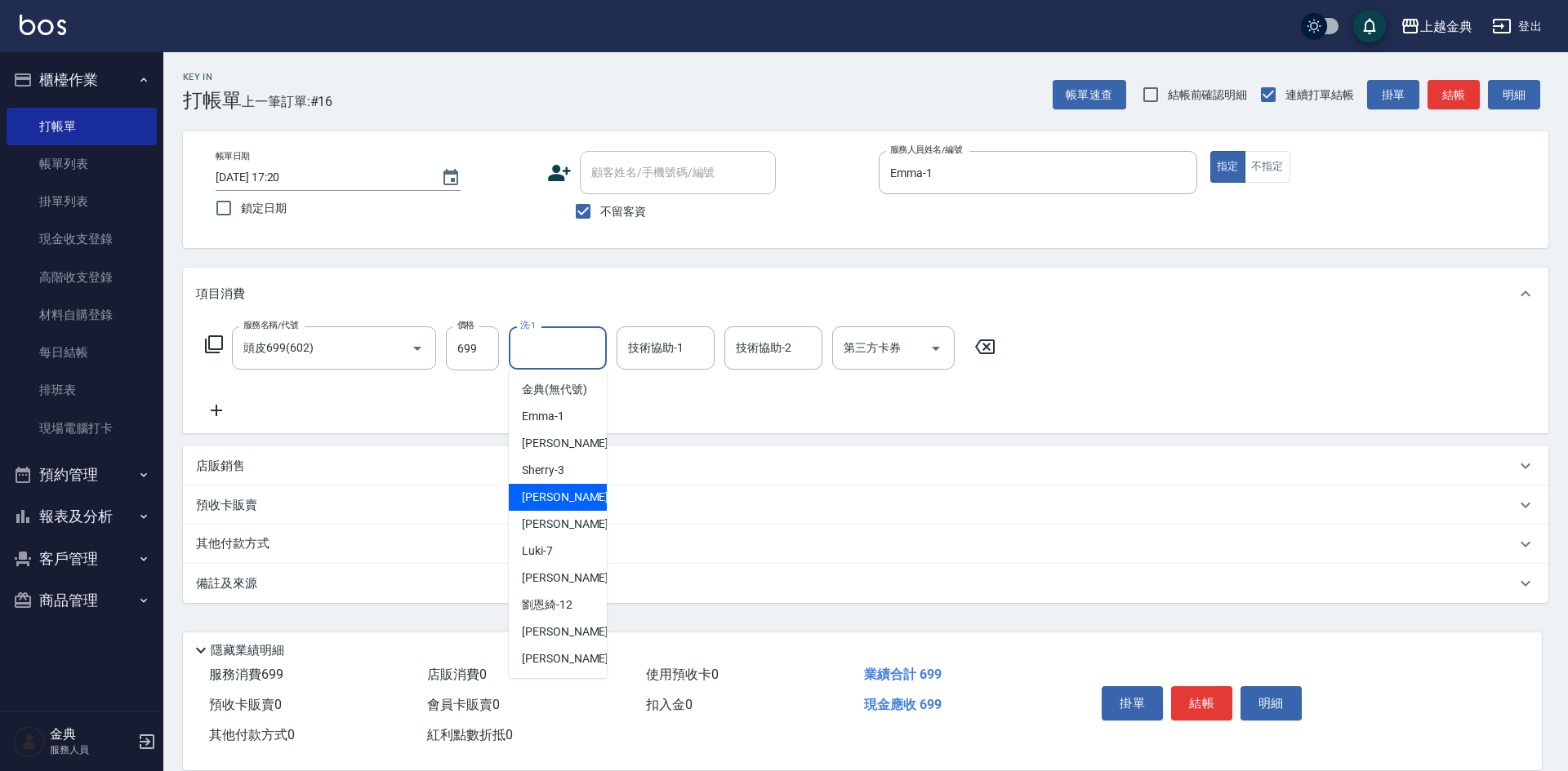
click at [549, 506] on span "[PERSON_NAME] -5" at bounding box center [569, 497] width 96 height 18
type input "[PERSON_NAME]-5"
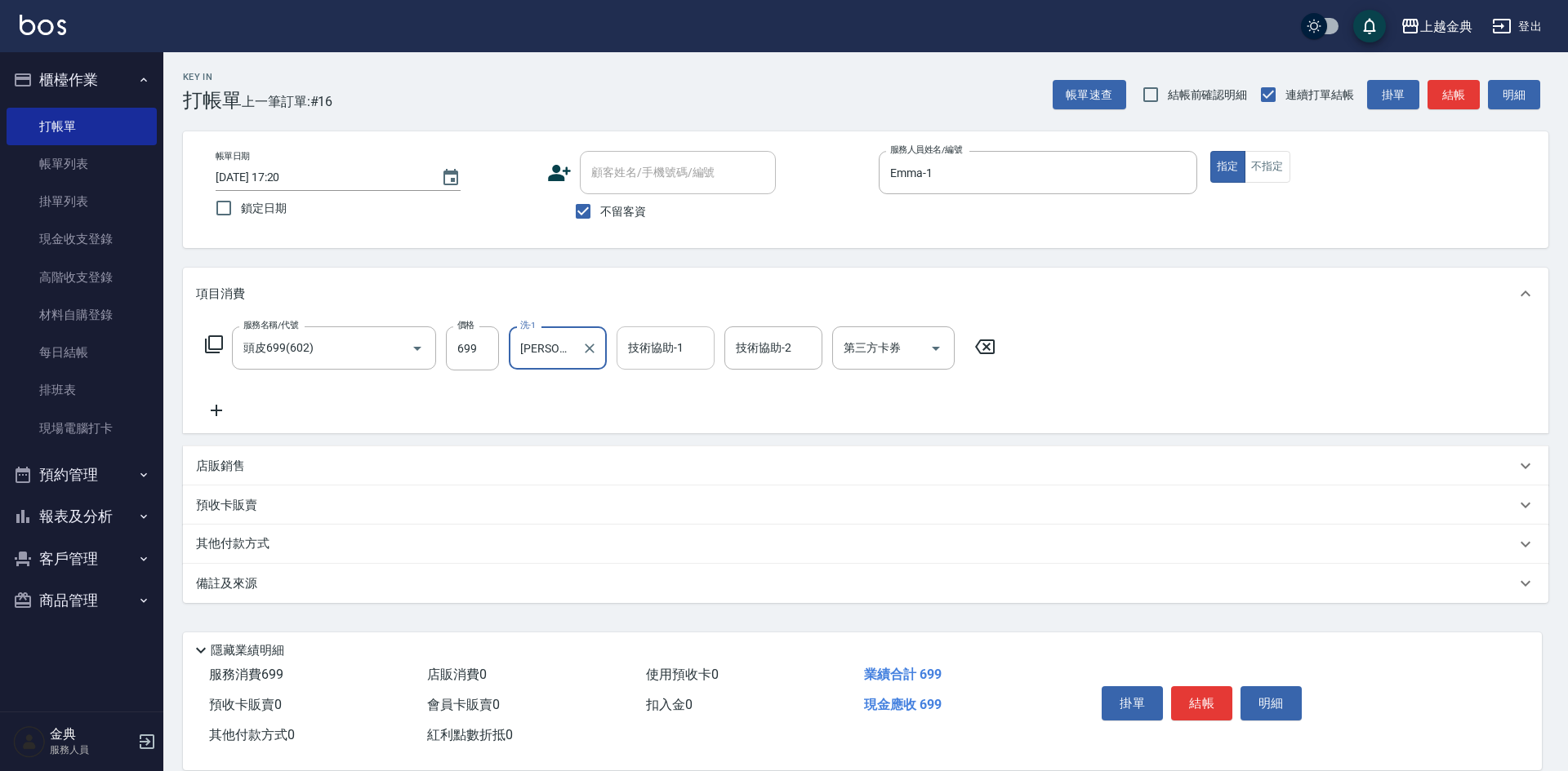
click at [676, 346] on div "技術協助-1 技術協助-1" at bounding box center [665, 348] width 98 height 43
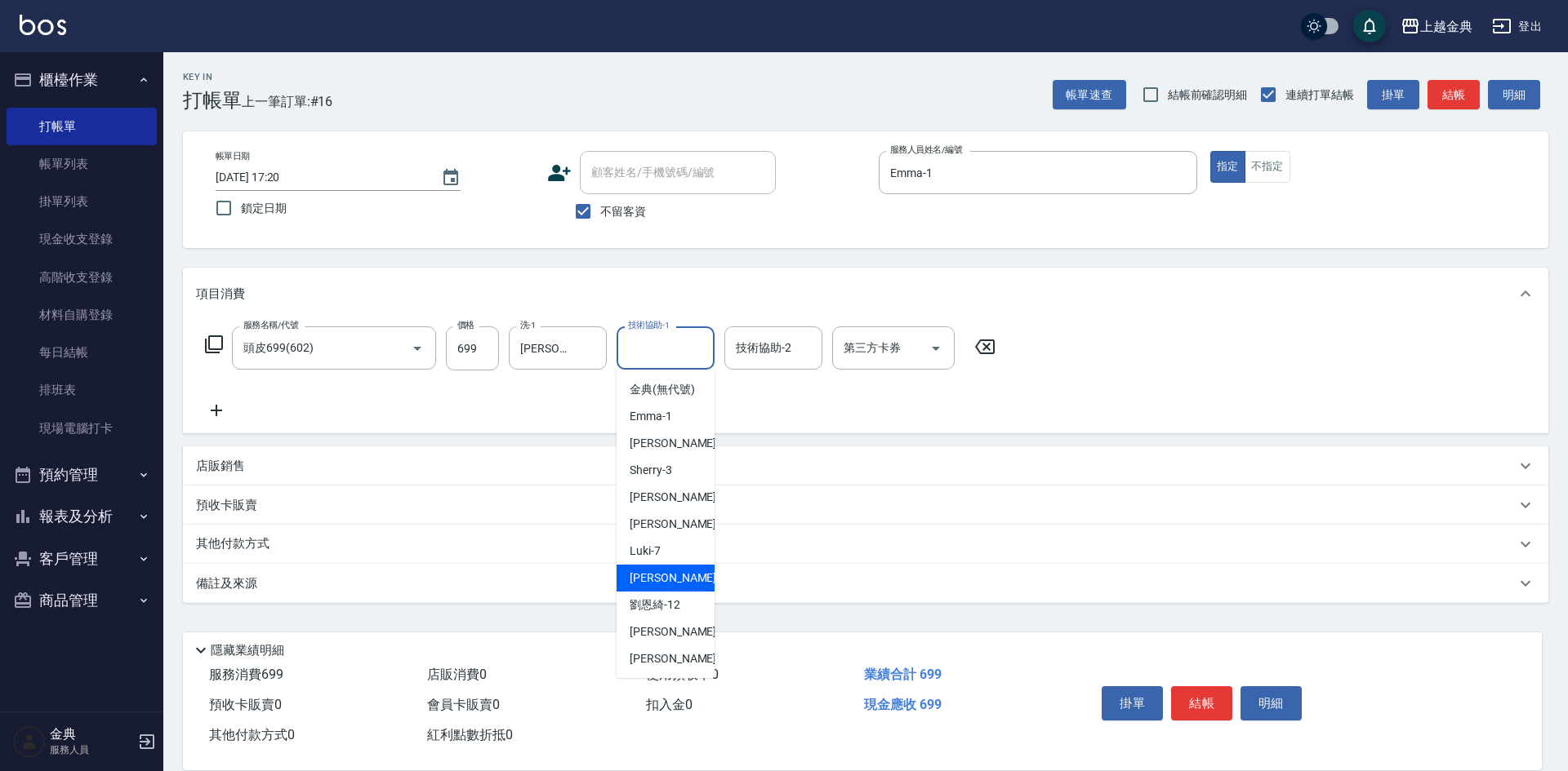
click at [678, 592] on div "[PERSON_NAME] -9" at bounding box center [665, 578] width 98 height 27
type input "[PERSON_NAME]-9"
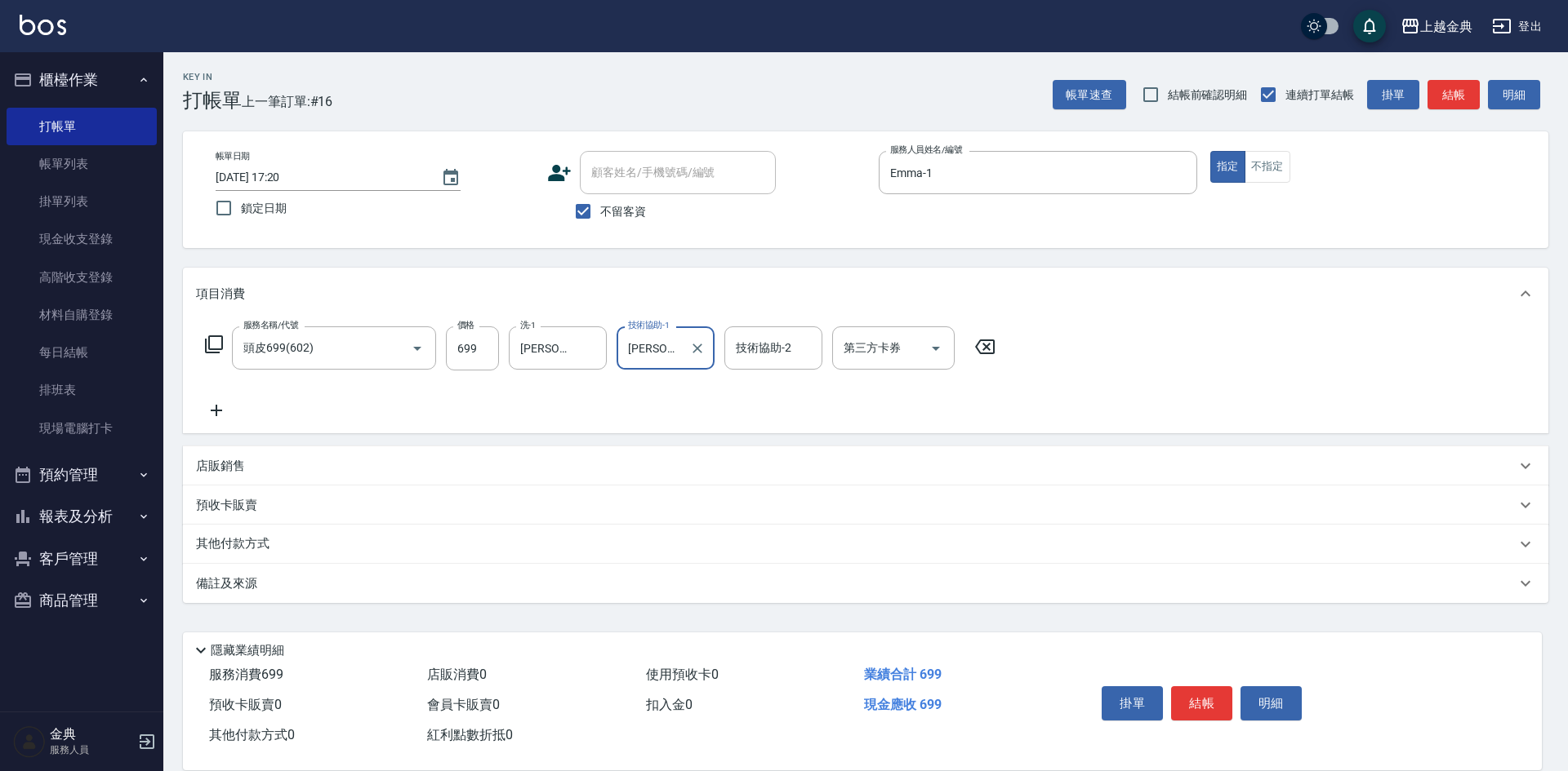
click at [234, 402] on icon at bounding box center [216, 410] width 41 height 19
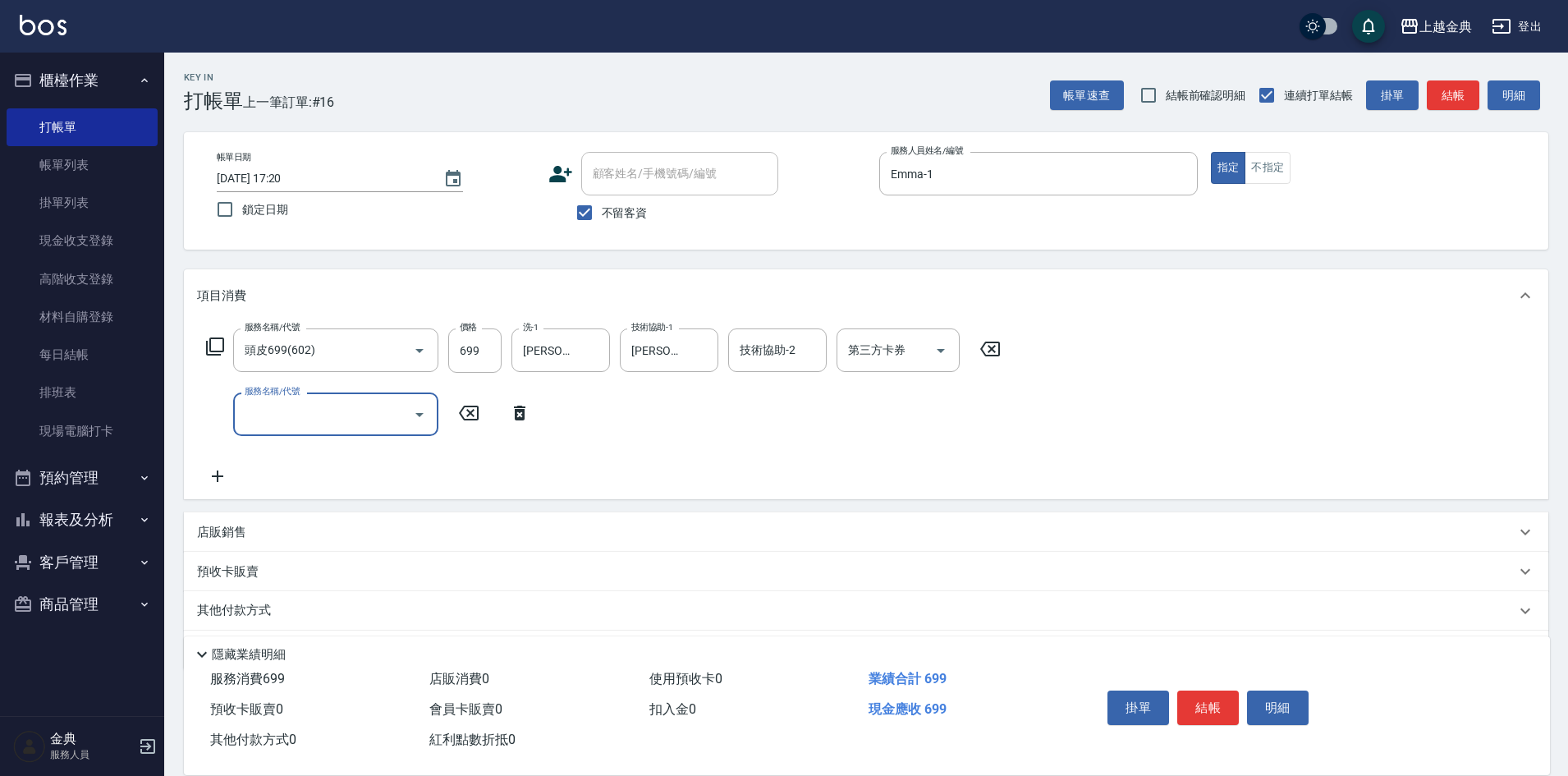
click at [248, 411] on input "服務名稱/代號" at bounding box center [324, 414] width 166 height 29
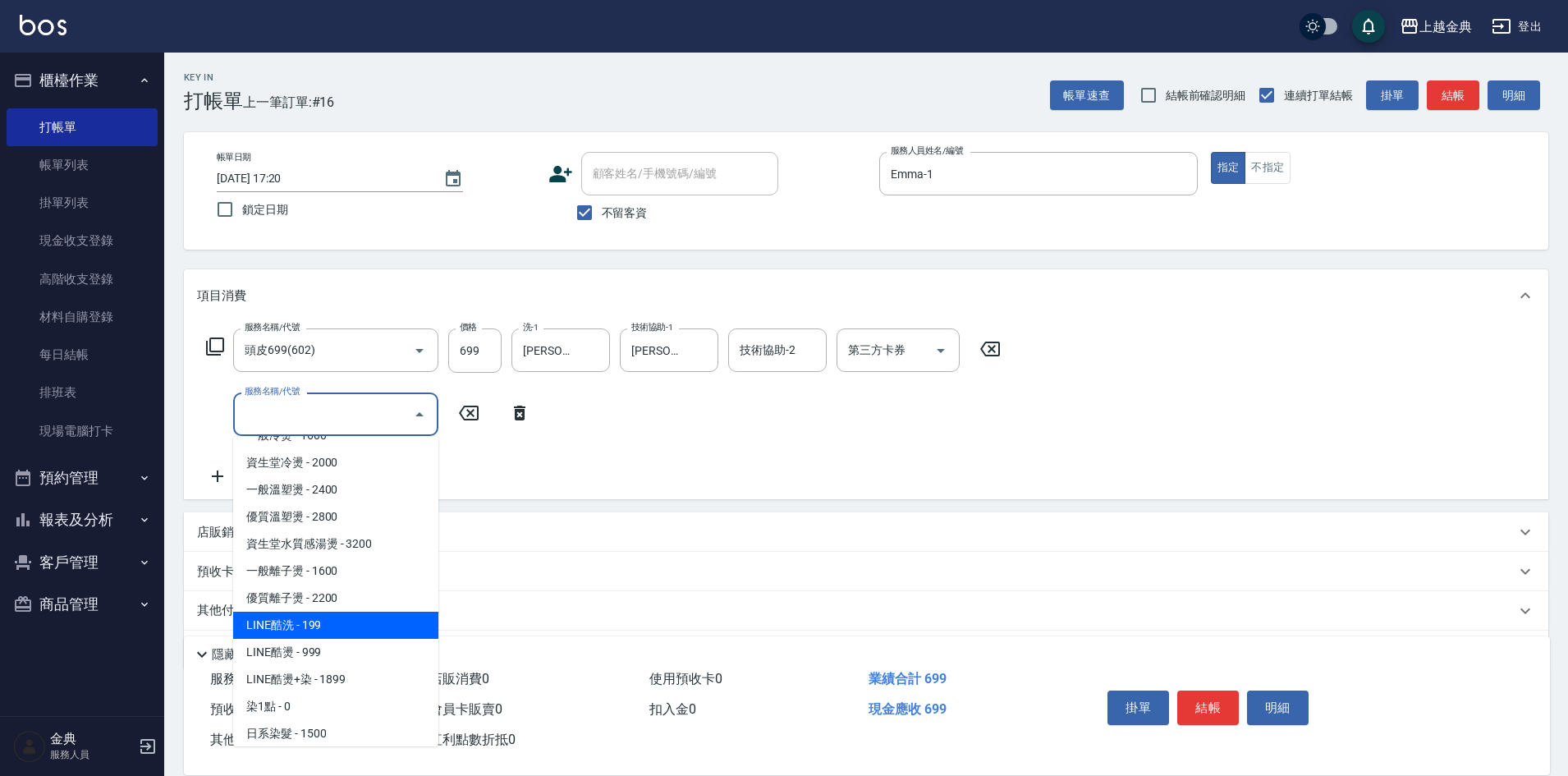
scroll to position [411, 0]
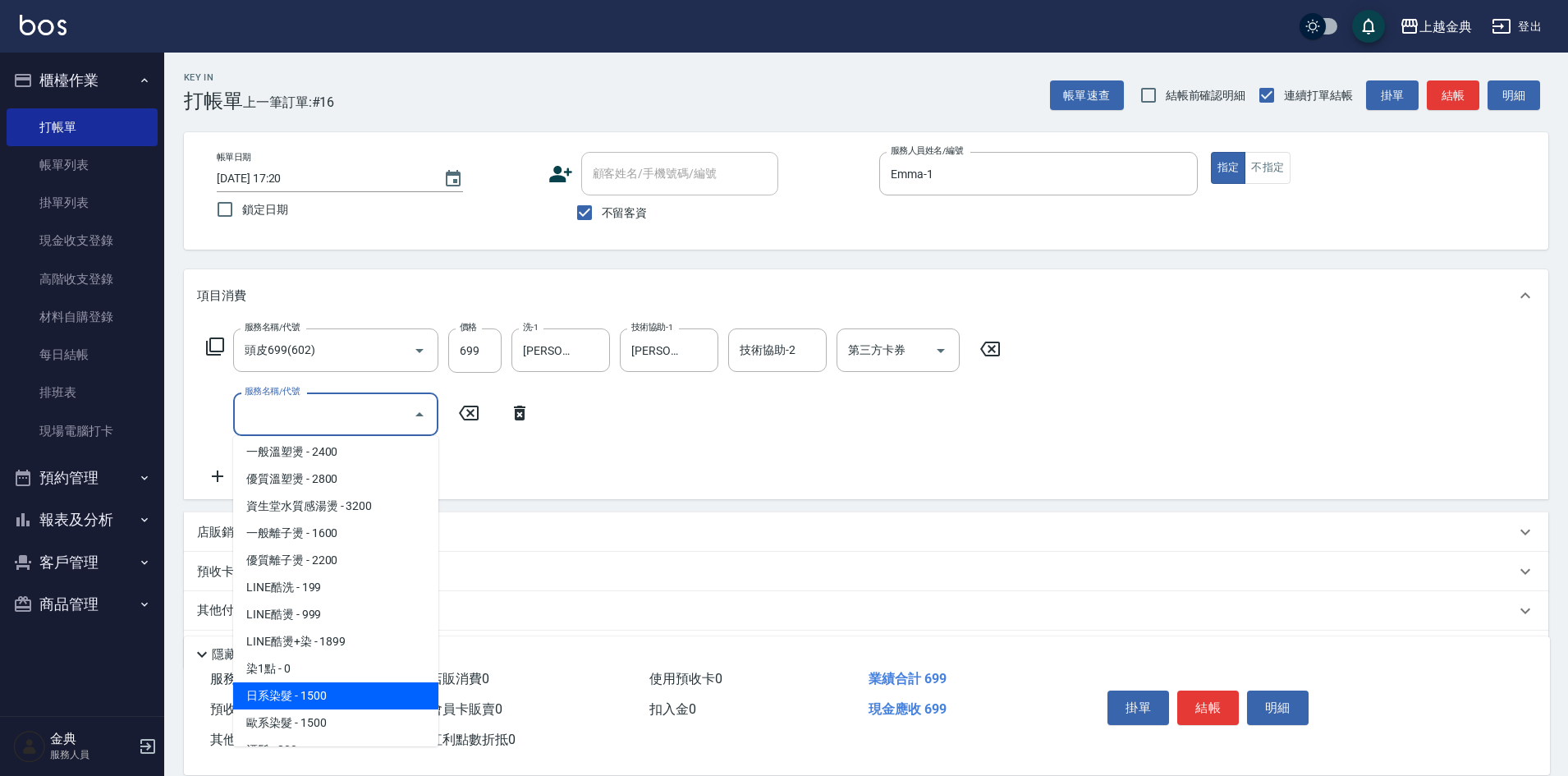
click at [332, 685] on span "日系染髮 - 1500" at bounding box center [336, 696] width 206 height 27
type input "日系染髮(401)"
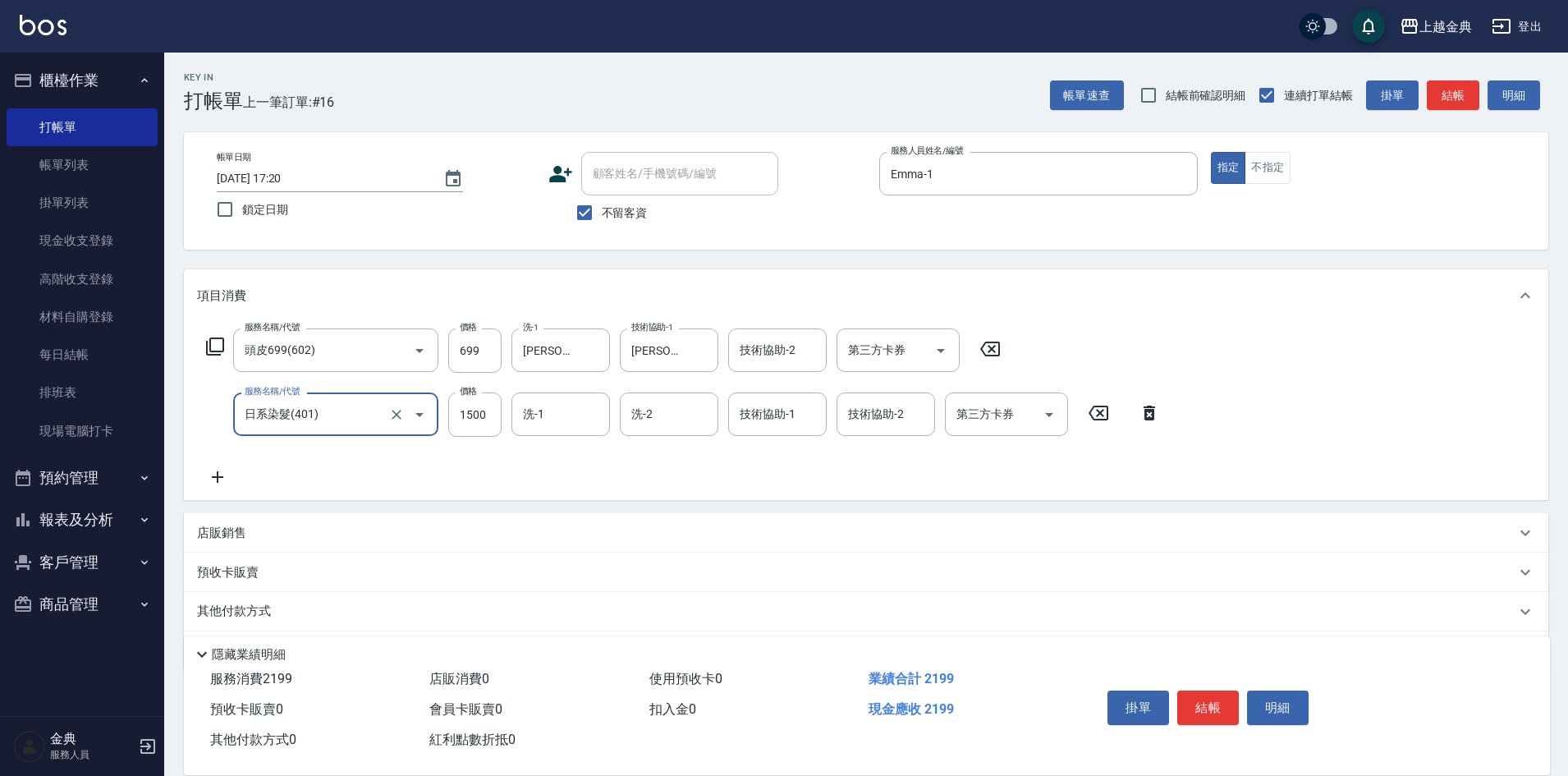
click at [201, 474] on icon at bounding box center [217, 477] width 41 height 19
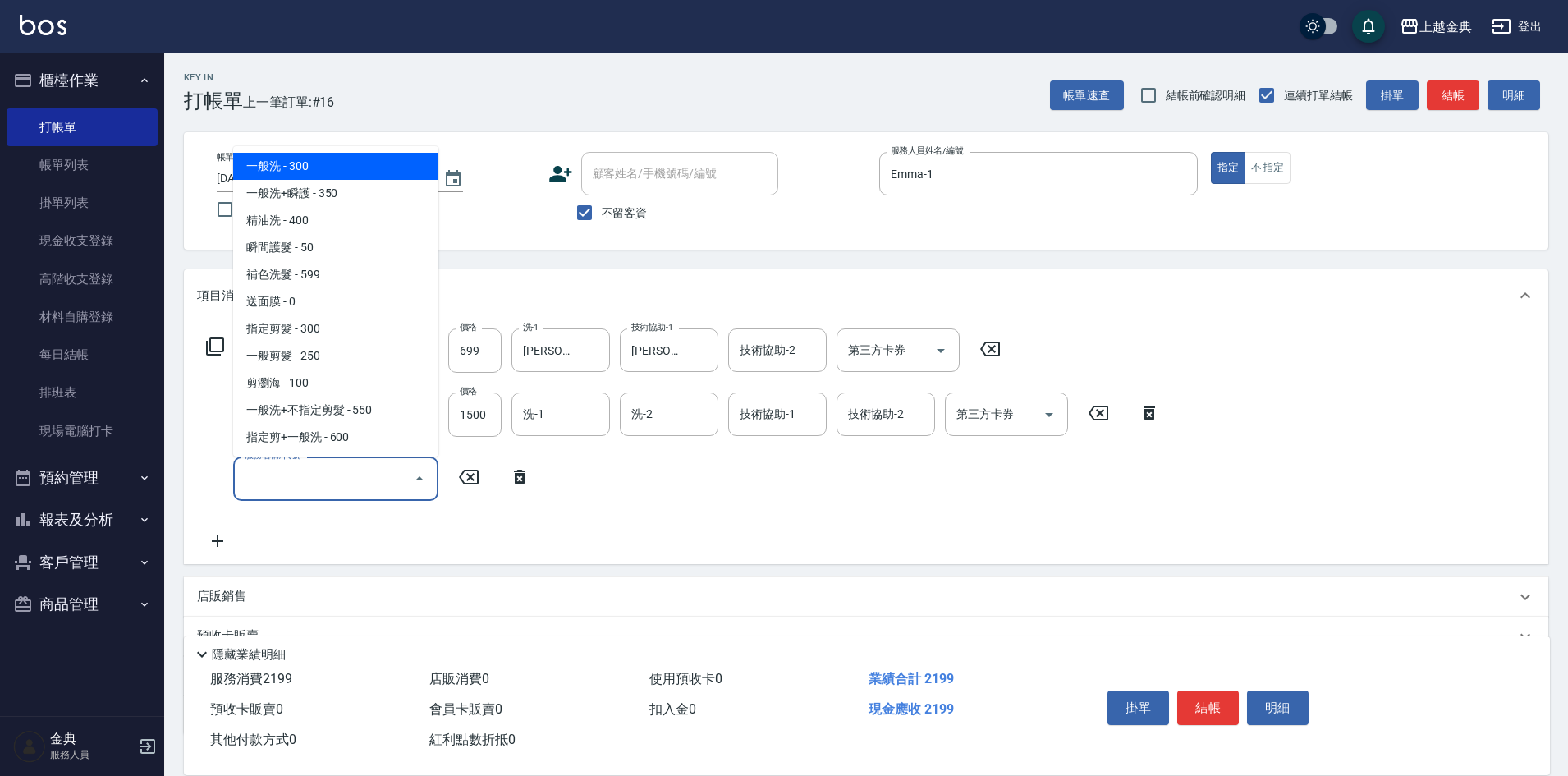
click at [264, 474] on input "服務名稱/代號" at bounding box center [324, 479] width 166 height 29
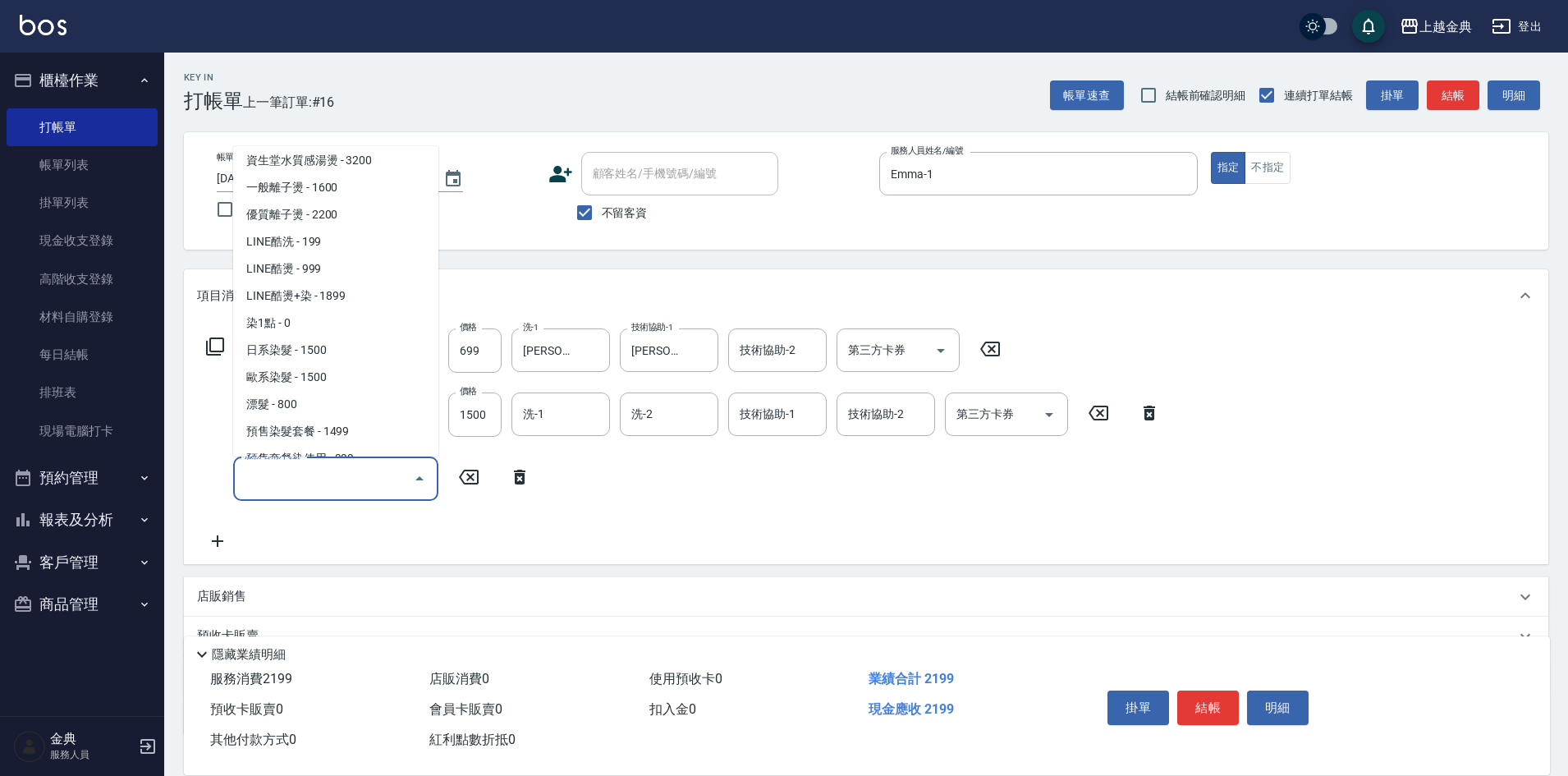
scroll to position [493, 0]
click at [356, 308] on span "染1點 - 0" at bounding box center [336, 296] width 206 height 27
type input "染1點(400)"
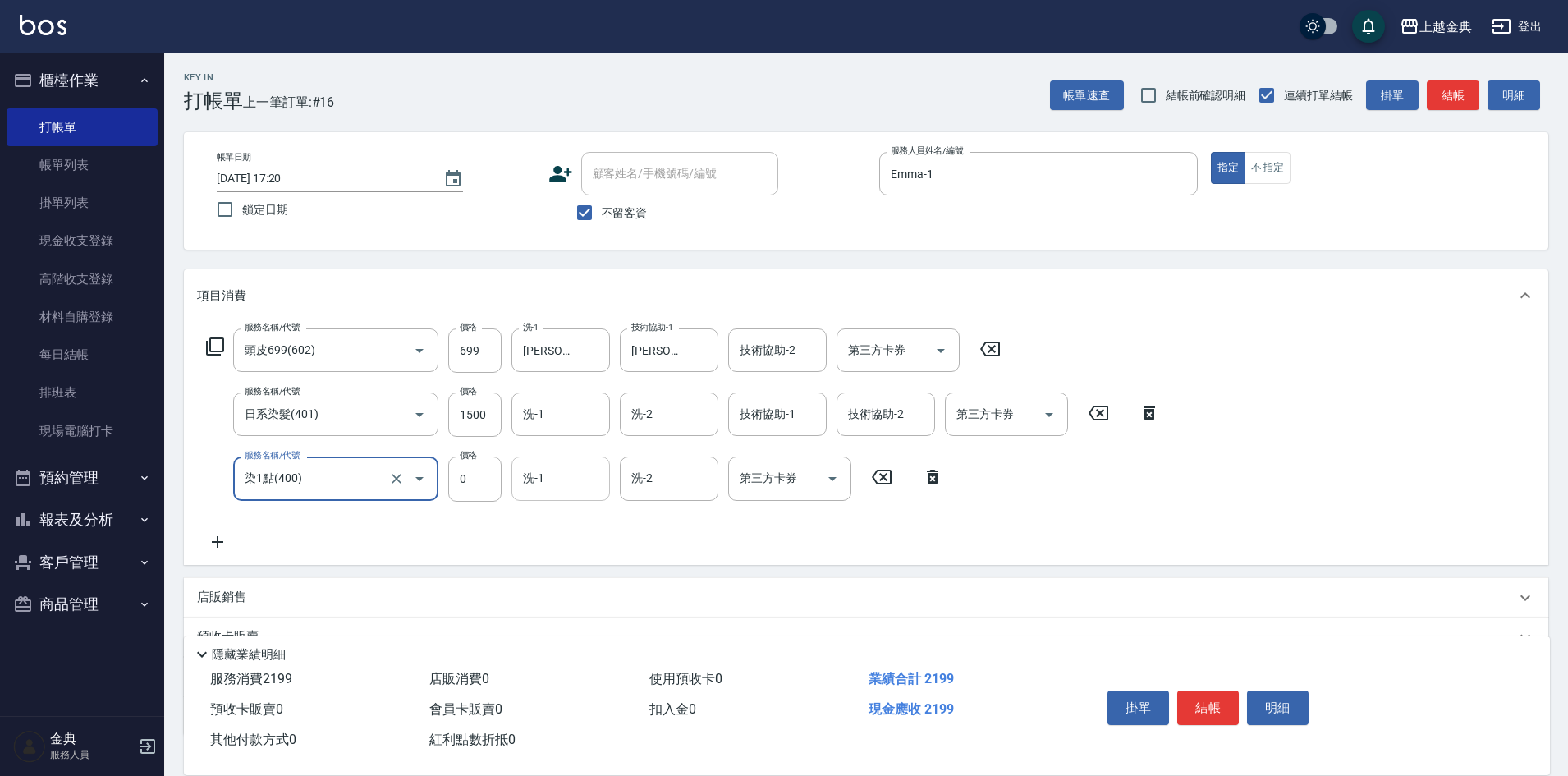
click at [536, 477] on div "洗-1 洗-1" at bounding box center [560, 479] width 98 height 44
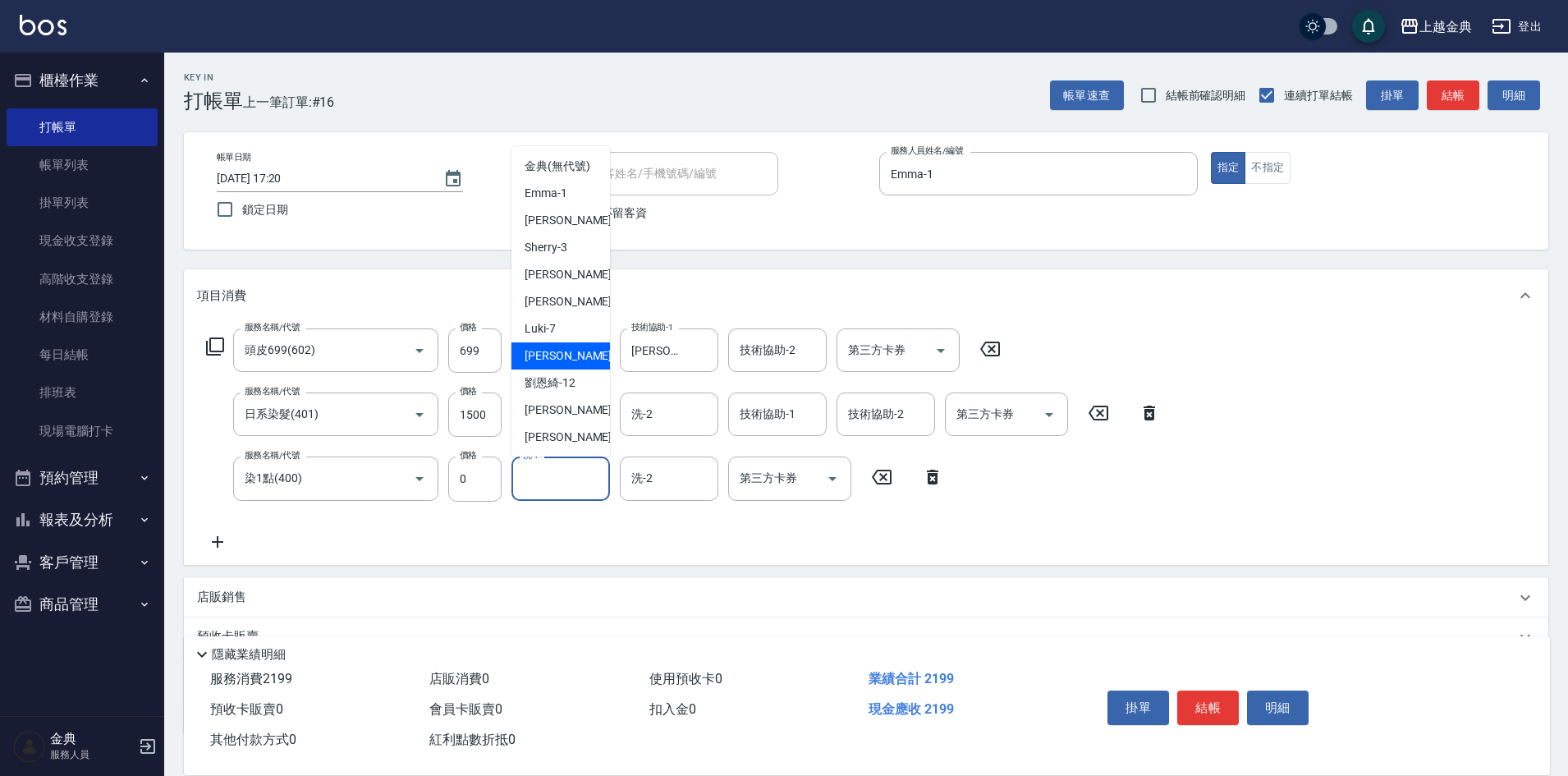
click at [583, 370] on div "[PERSON_NAME] -9" at bounding box center [560, 356] width 98 height 27
type input "[PERSON_NAME]-9"
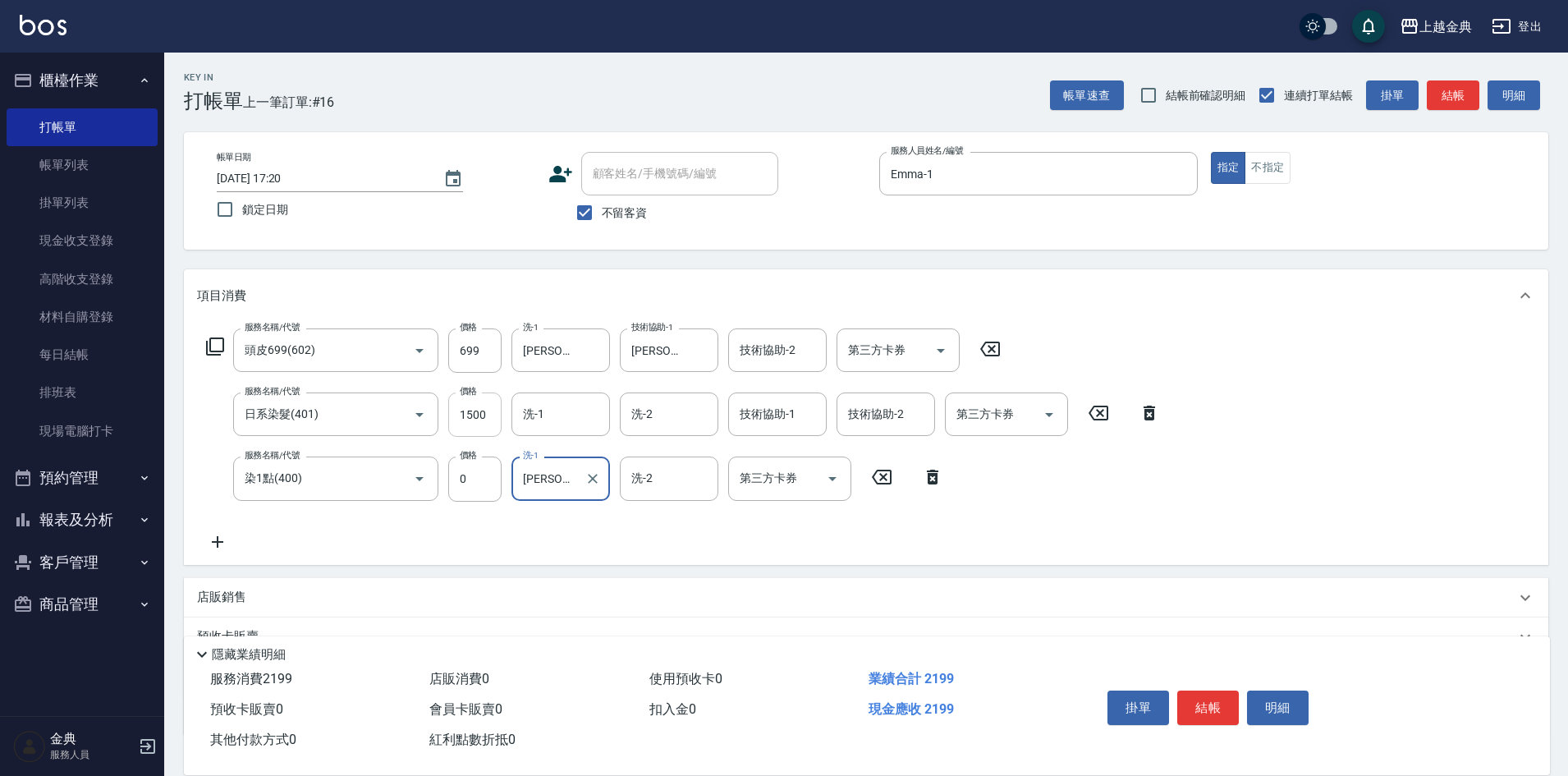
click at [487, 404] on input "1500" at bounding box center [475, 415] width 54 height 45
click at [488, 426] on input "1500" at bounding box center [475, 415] width 54 height 45
type input "1490"
click at [615, 216] on span "不留客資" at bounding box center [625, 213] width 46 height 18
click at [602, 216] on input "不留客資" at bounding box center [584, 212] width 34 height 34
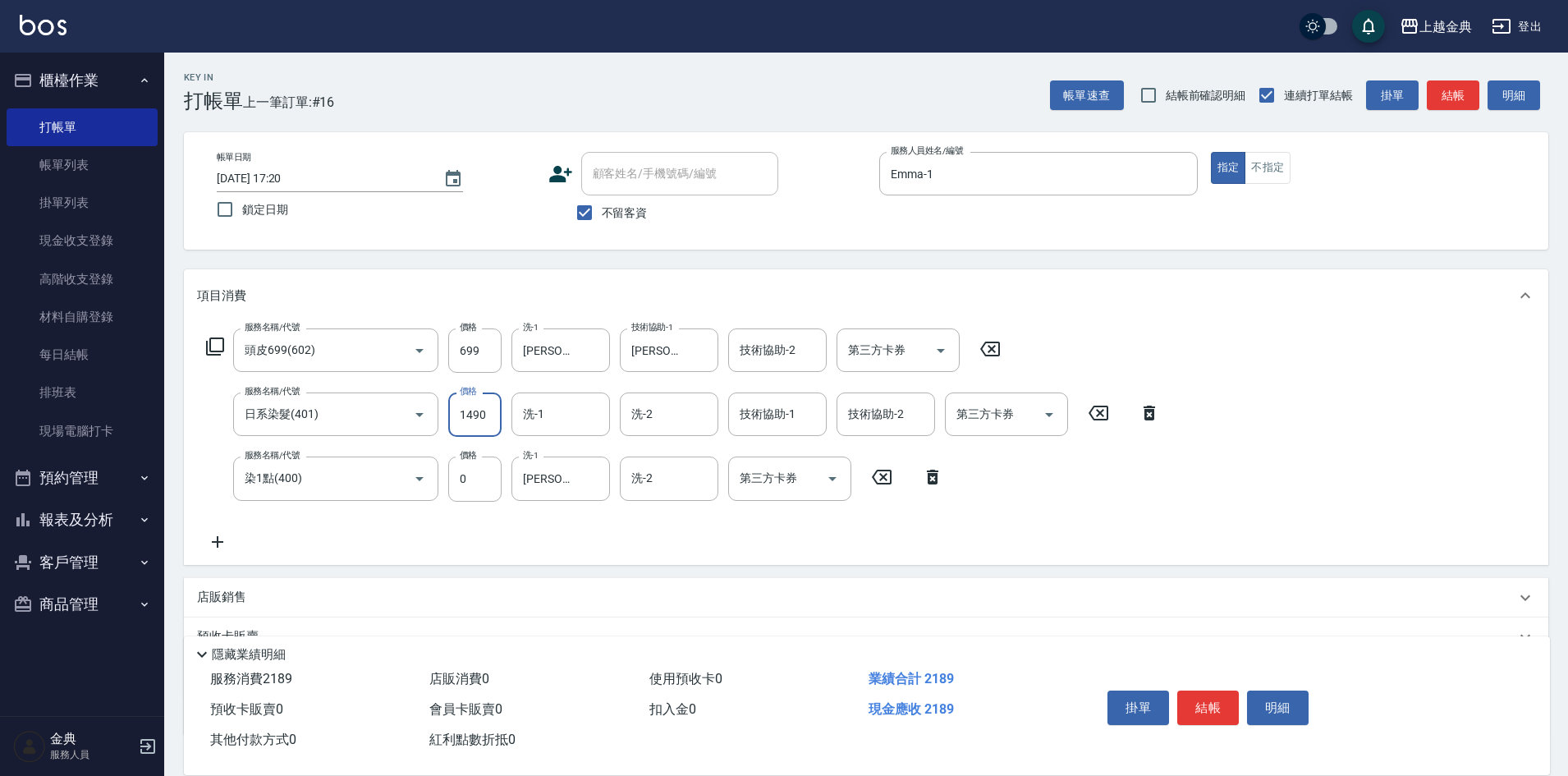
checkbox input "false"
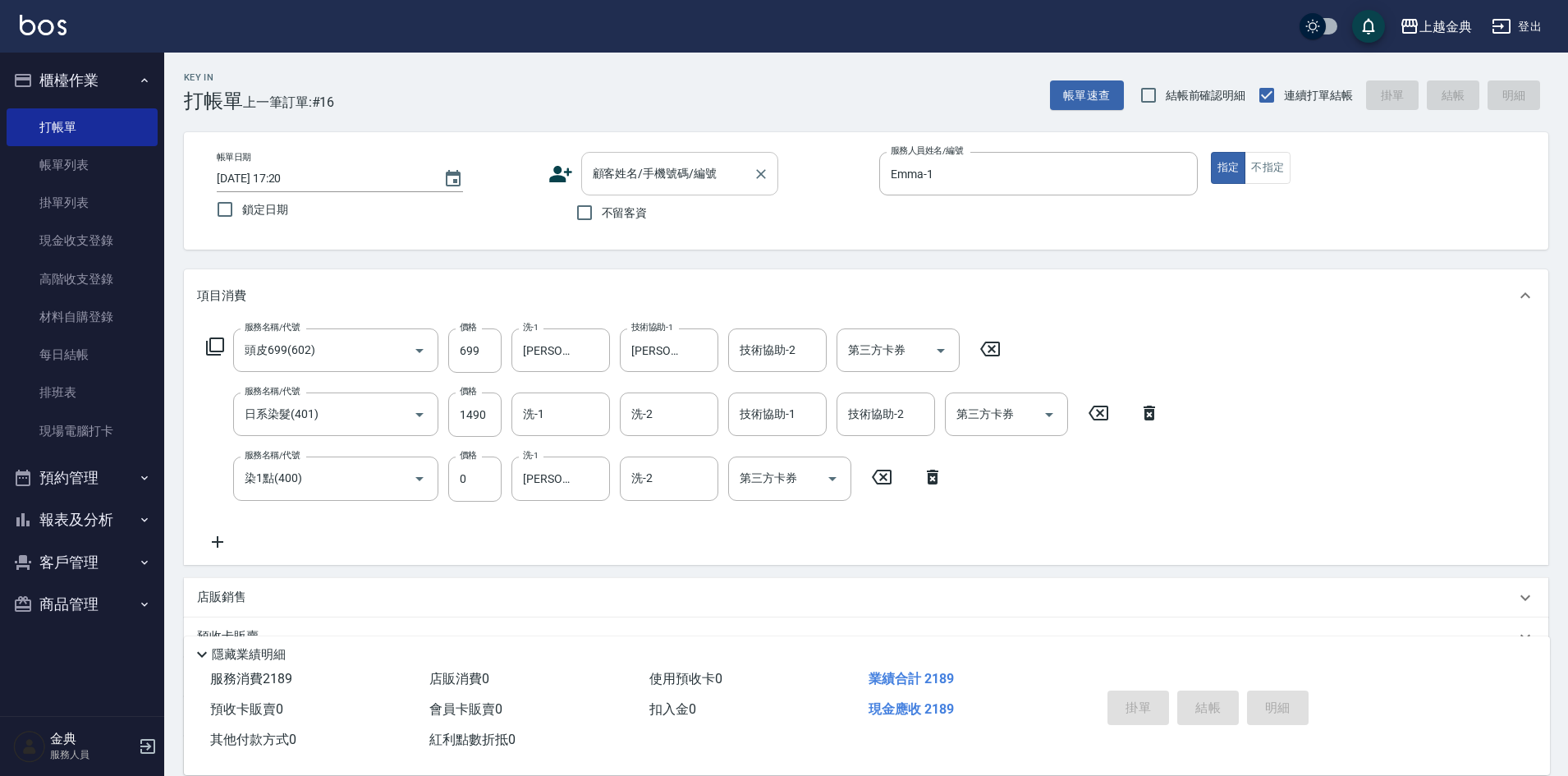
click at [650, 165] on div "顧客姓名/手機號碼/編號 顧客姓名/手機號碼/編號" at bounding box center [680, 174] width 197 height 44
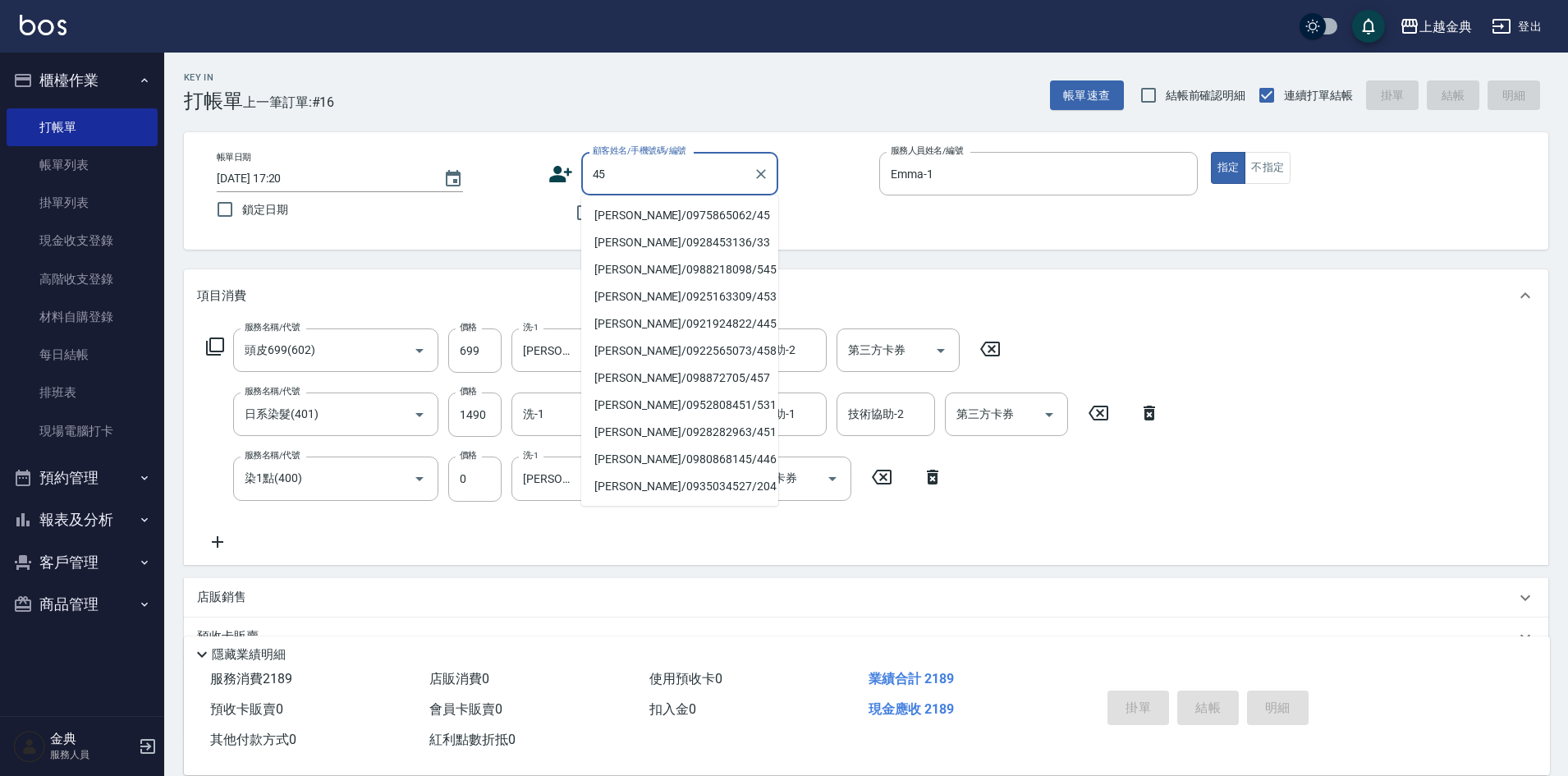
type input "4"
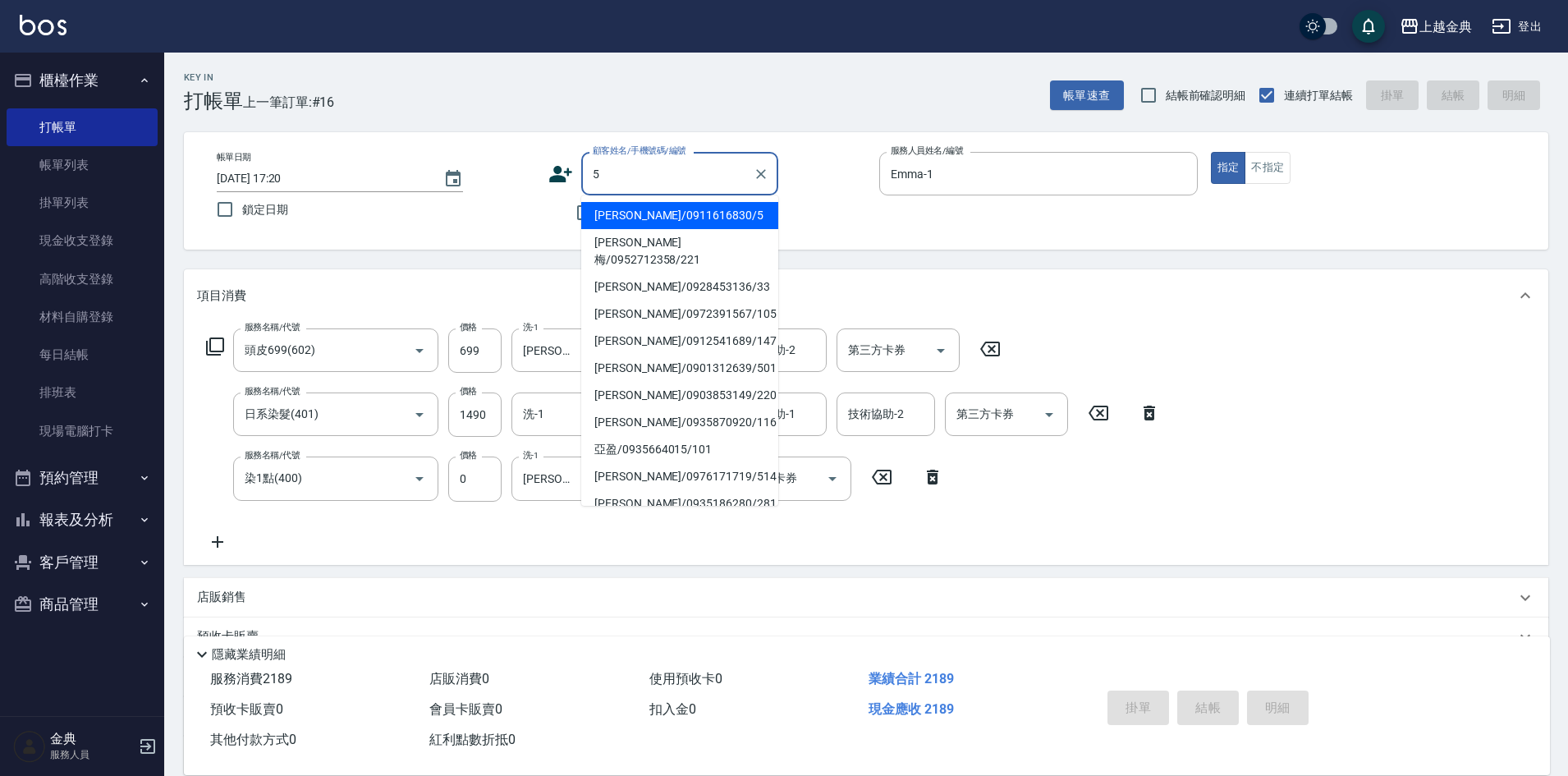
click at [725, 211] on li "[PERSON_NAME]/0911616830/5" at bounding box center [680, 216] width 197 height 27
type input "[PERSON_NAME]/0911616830/5"
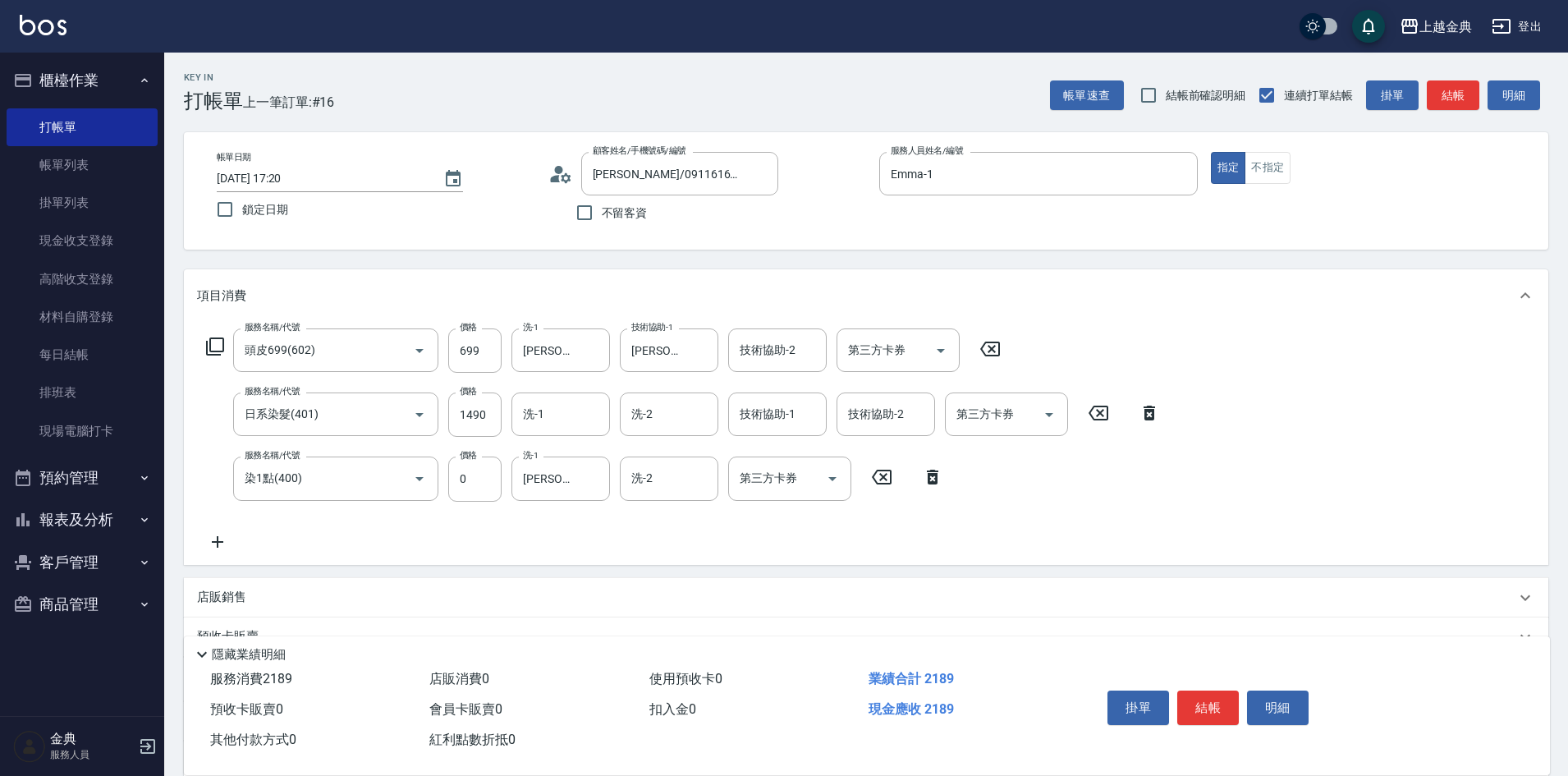
click at [942, 476] on icon at bounding box center [933, 477] width 41 height 19
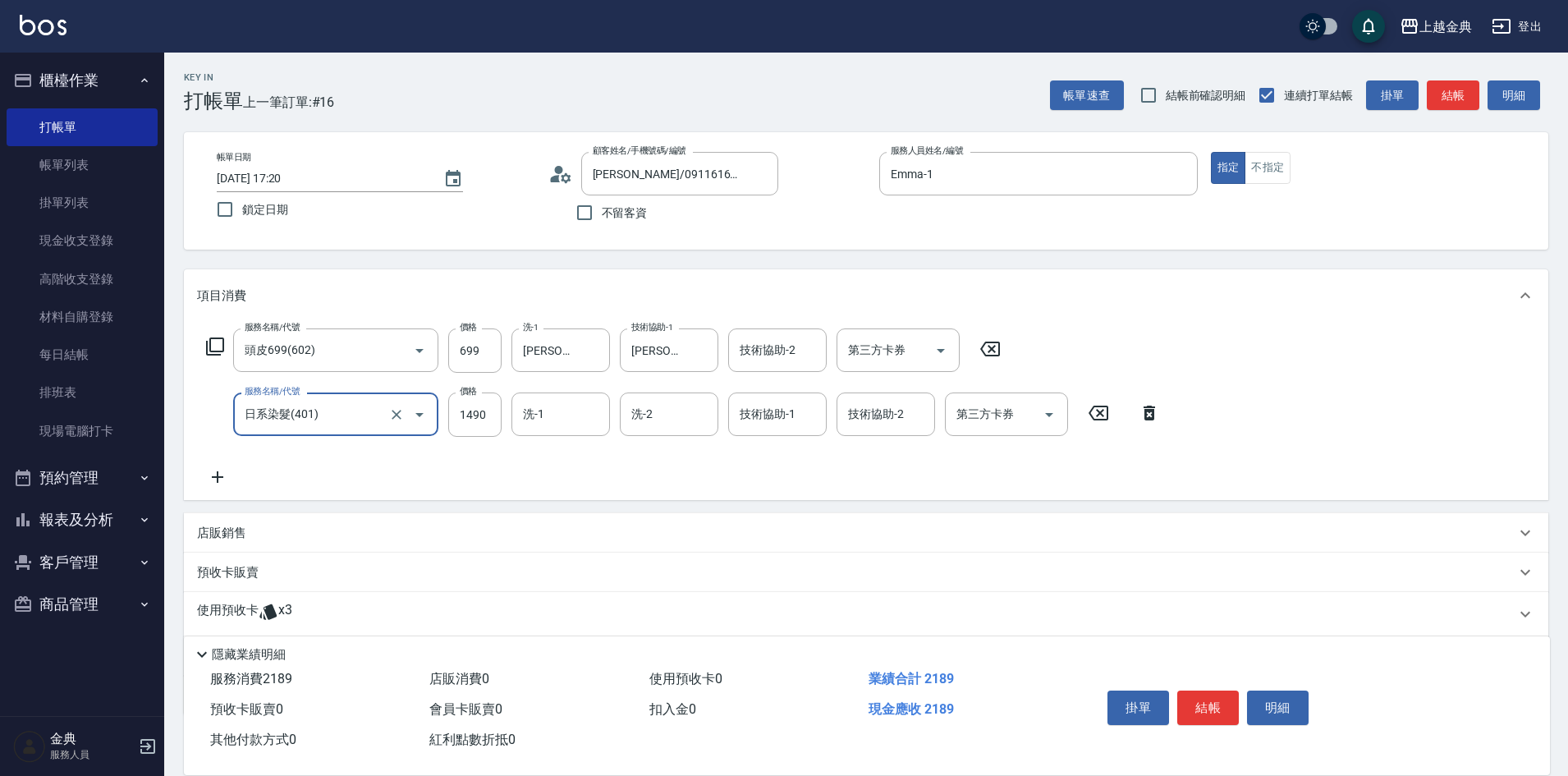
click at [294, 602] on div "使用預收卡 x3" at bounding box center [856, 614] width 1319 height 24
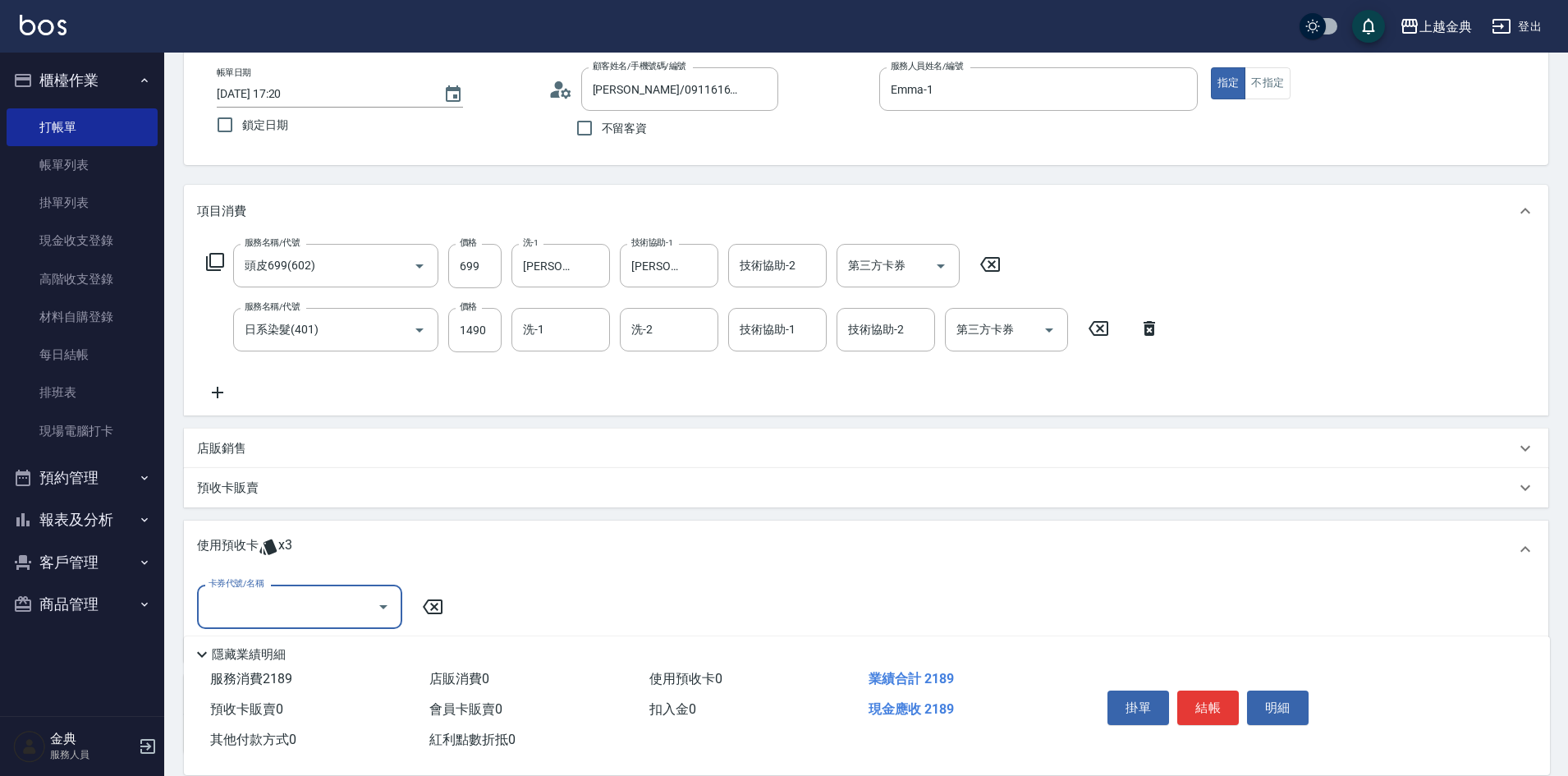
scroll to position [165, 0]
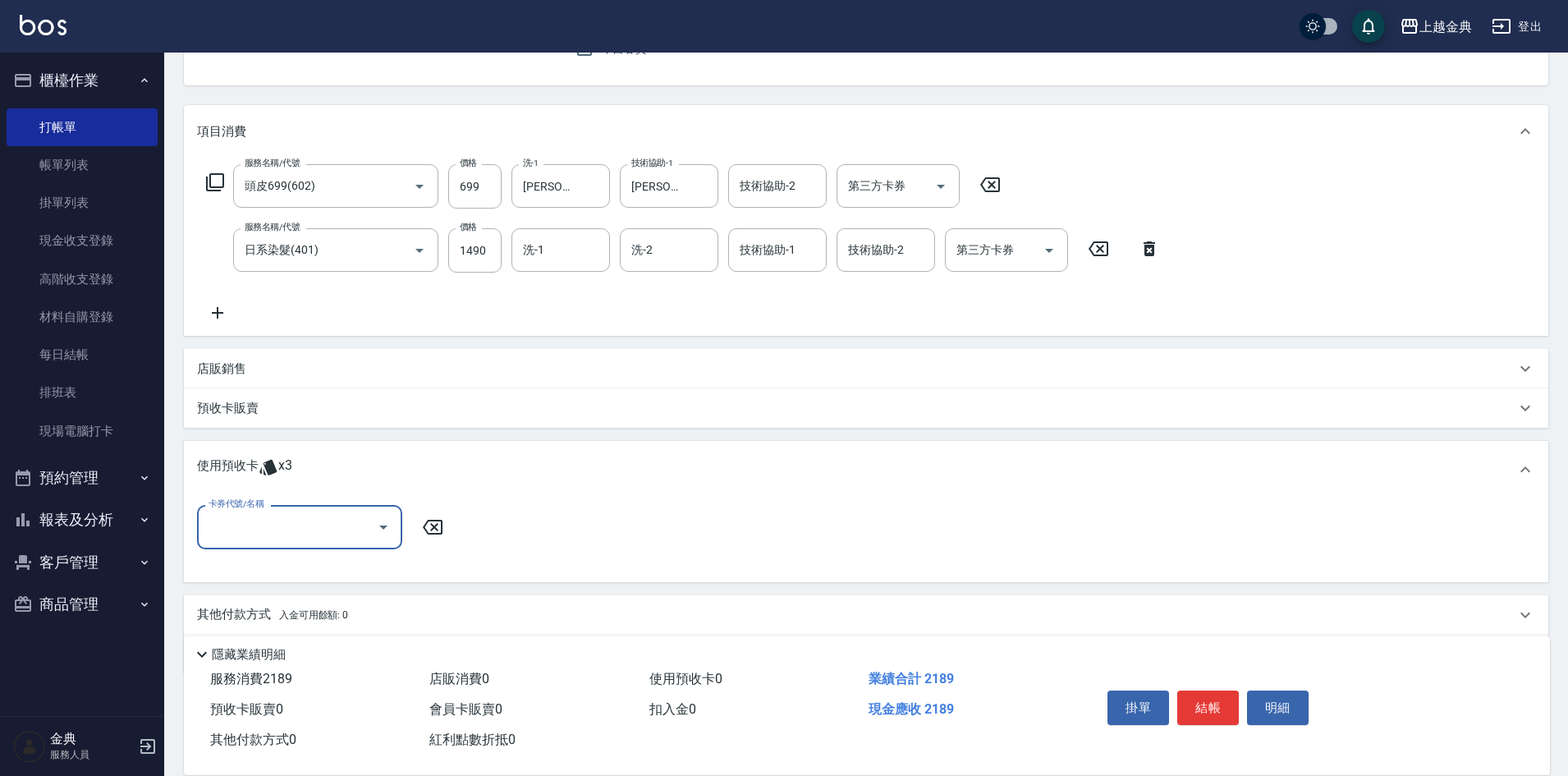
click at [307, 521] on input "卡券代號/名稱" at bounding box center [288, 527] width 166 height 29
click at [311, 564] on div "護髮包套3送1(1) 剩餘3張" at bounding box center [300, 569] width 206 height 27
type input "護髮包套3送1(1)"
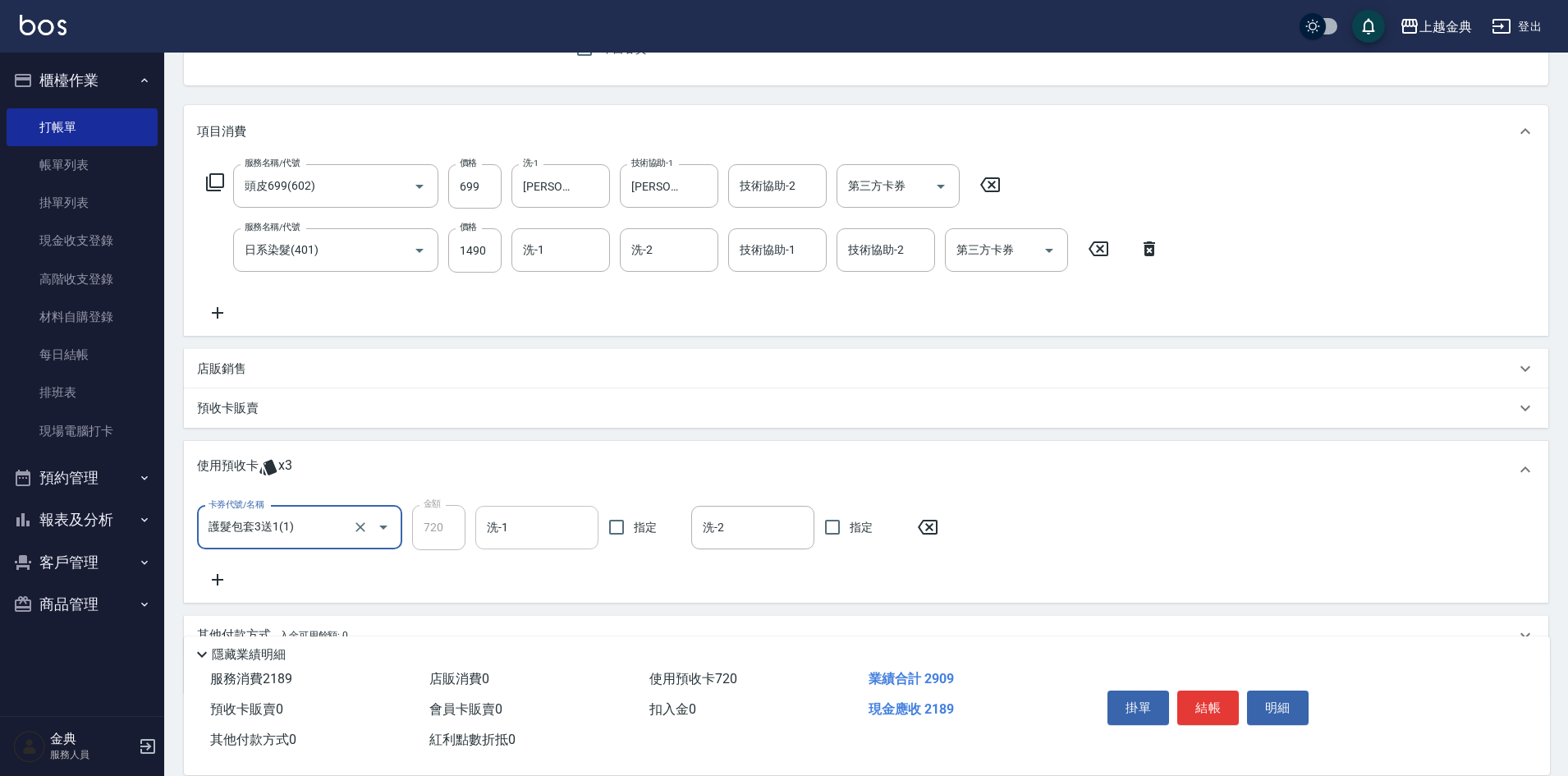
click at [505, 517] on div "洗-1 洗-1" at bounding box center [536, 528] width 123 height 44
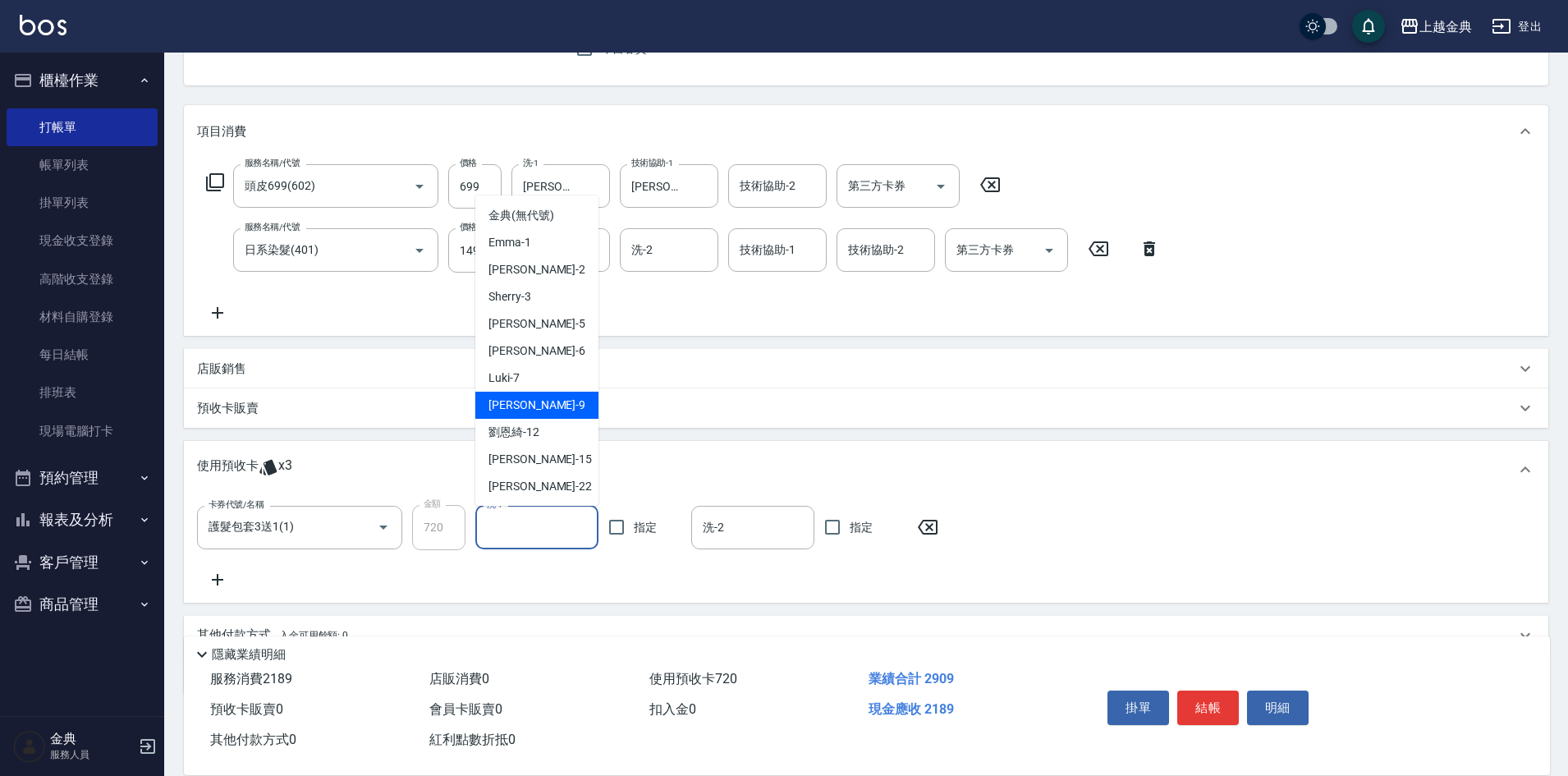
click at [541, 402] on div "[PERSON_NAME] -9" at bounding box center [536, 406] width 123 height 27
type input "[PERSON_NAME]-9"
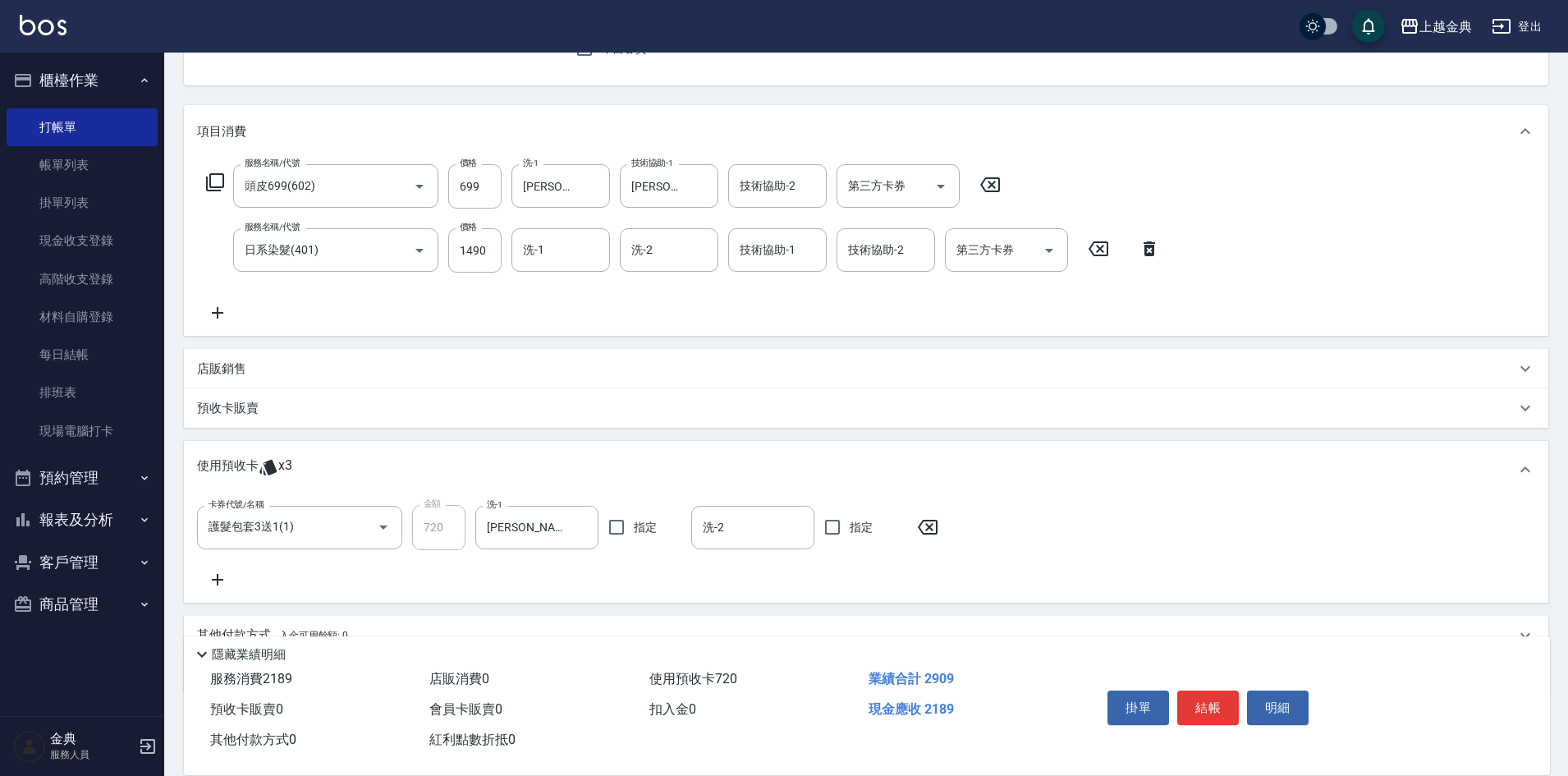
scroll to position [241, 0]
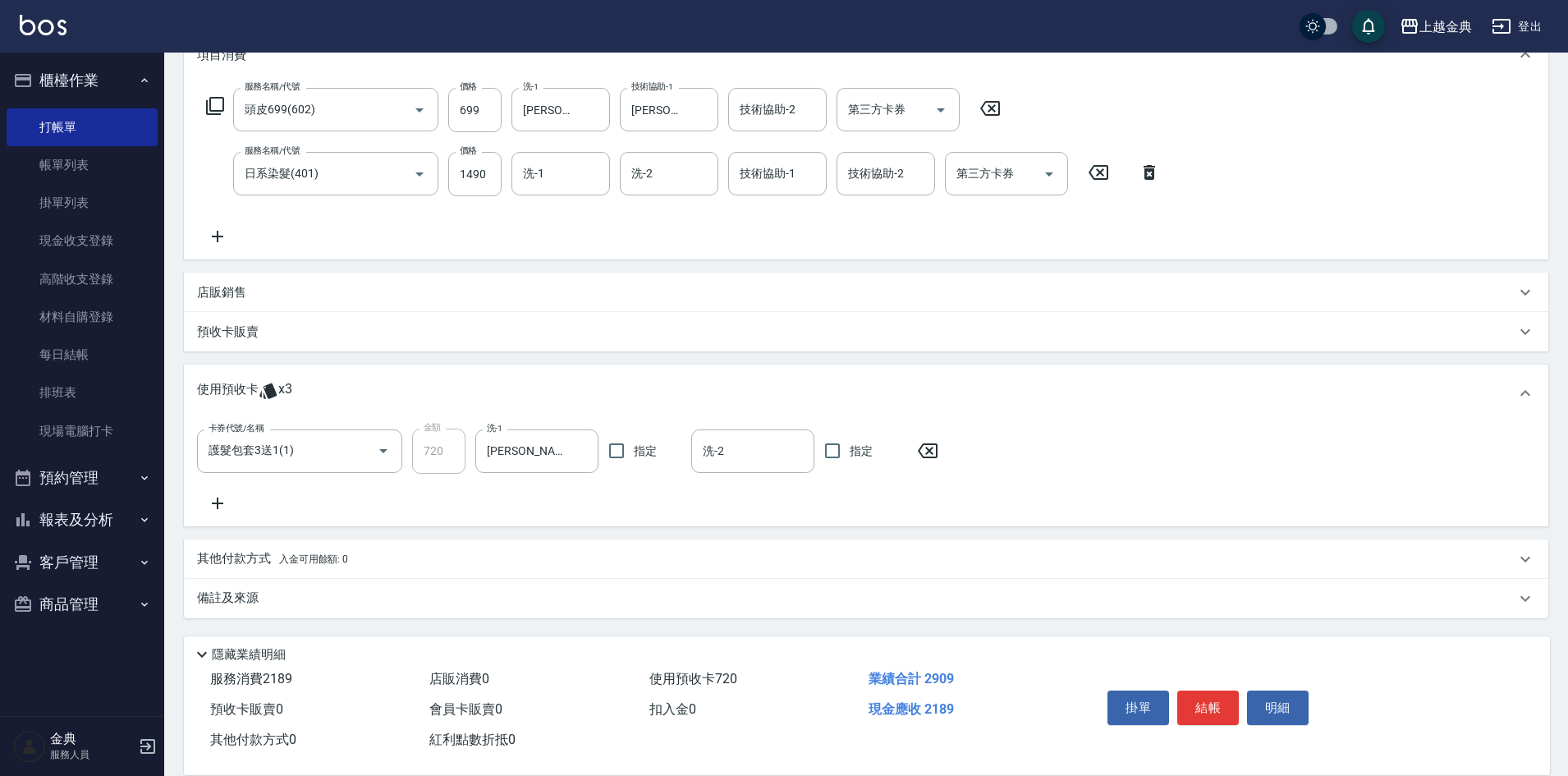
click at [284, 554] on span "入金可用餘額: 0" at bounding box center [314, 559] width 70 height 12
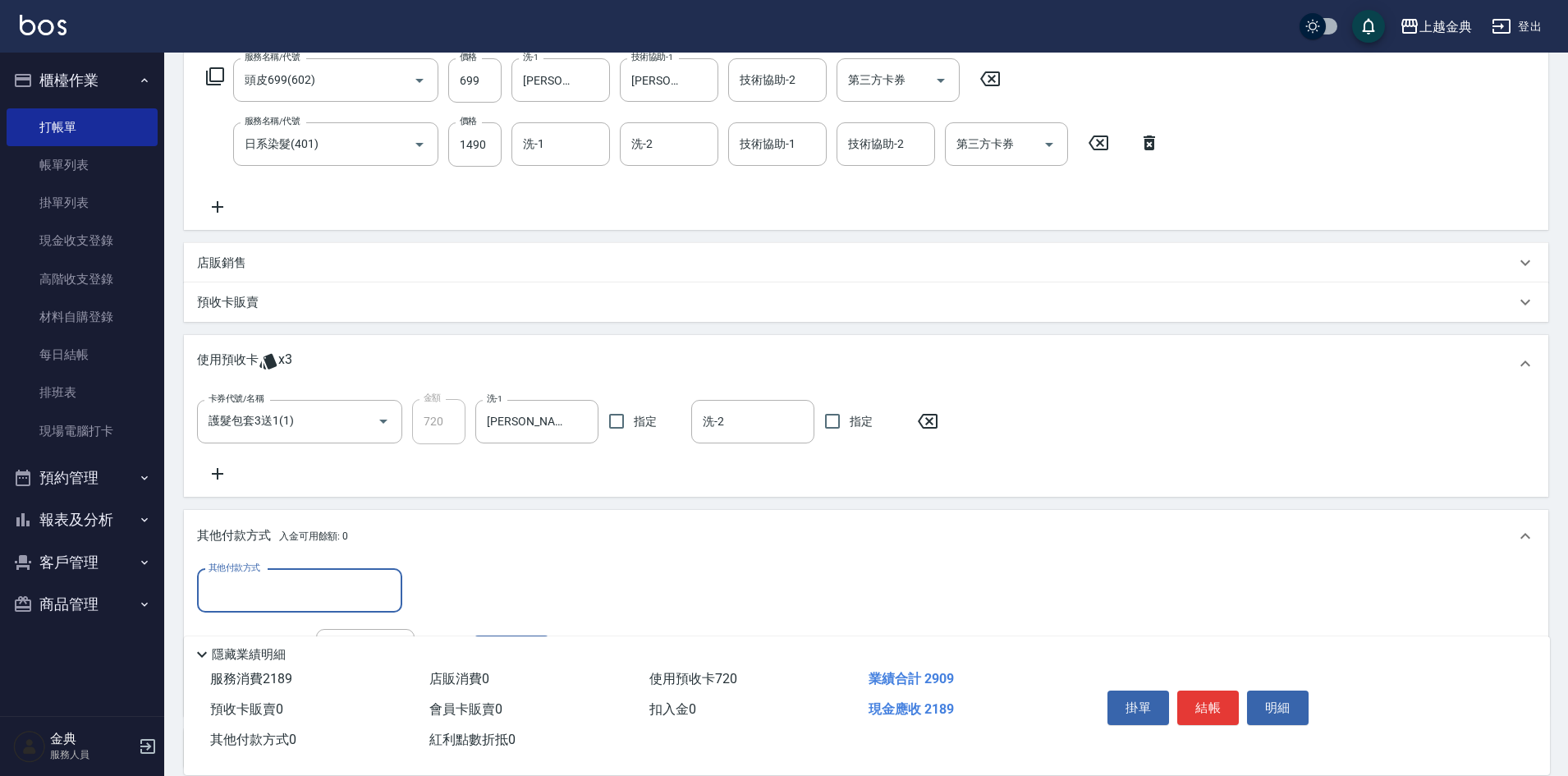
scroll to position [0, 0]
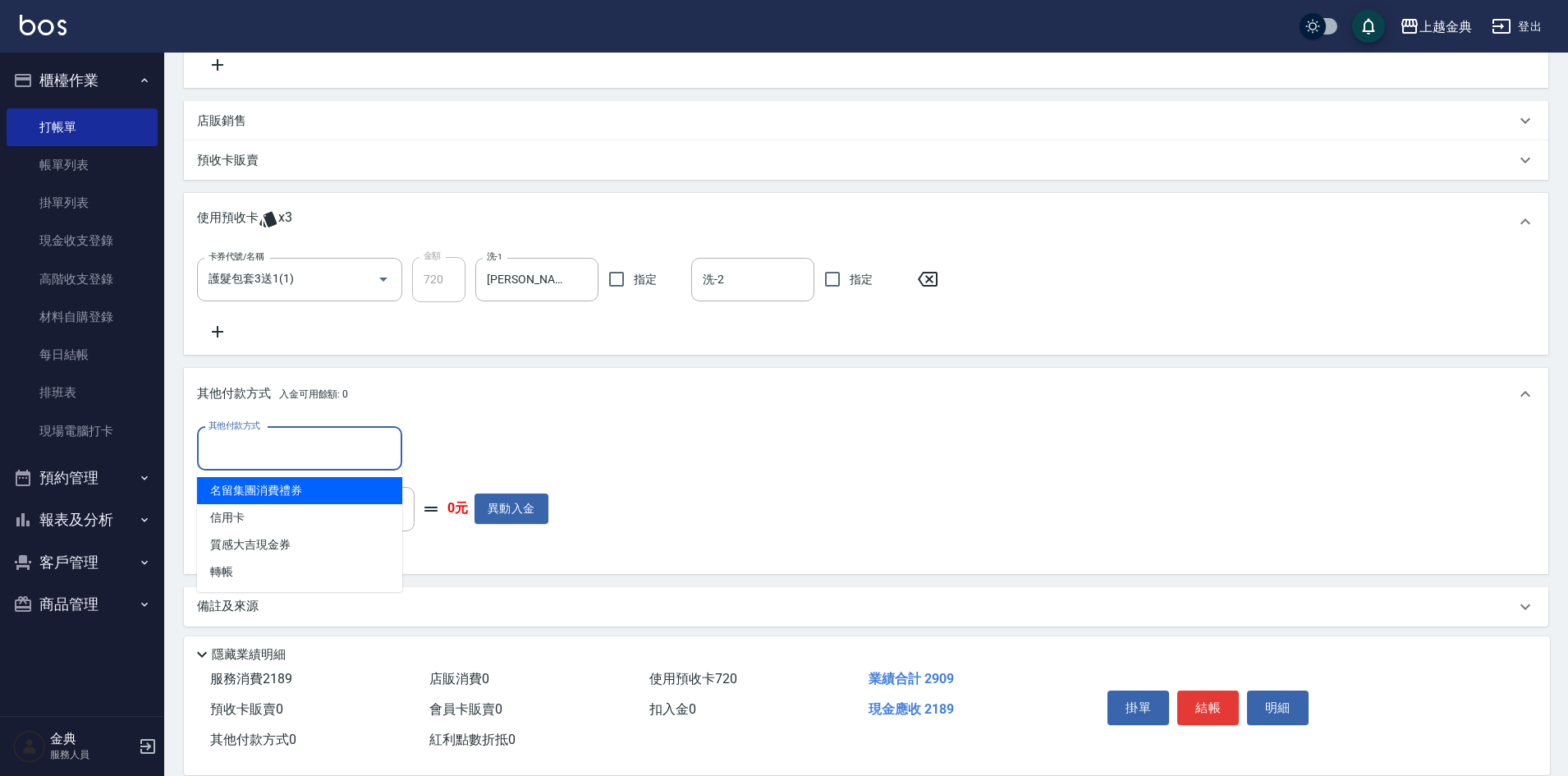
click at [280, 439] on input "其他付款方式" at bounding box center [300, 448] width 191 height 29
click at [277, 522] on span "信用卡" at bounding box center [300, 518] width 206 height 27
type input "信用卡"
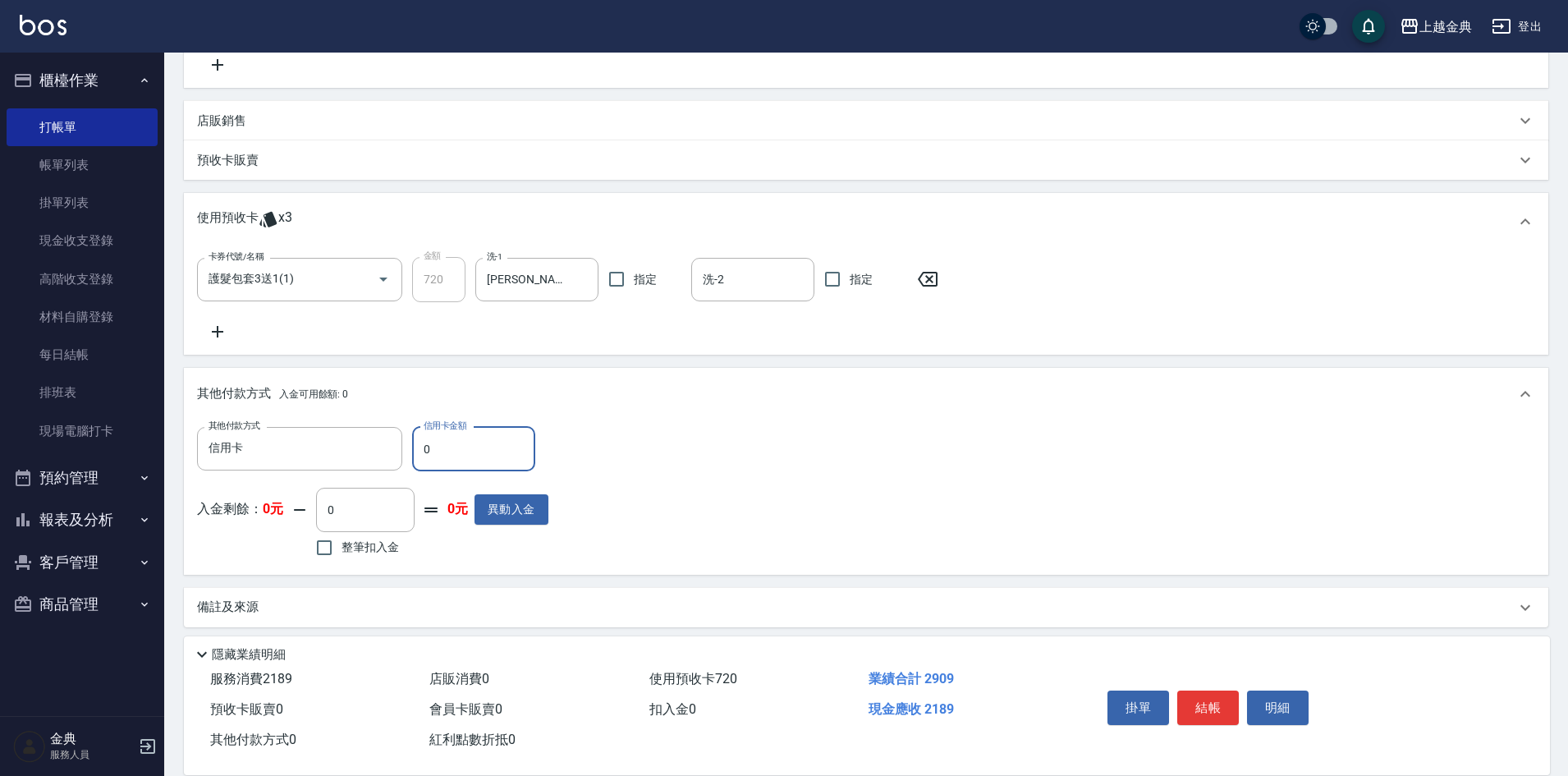
click at [489, 433] on input "0" at bounding box center [473, 449] width 123 height 45
type input "2189"
click at [1194, 705] on button "結帳" at bounding box center [1208, 708] width 61 height 34
type input "[DATE] 17:23"
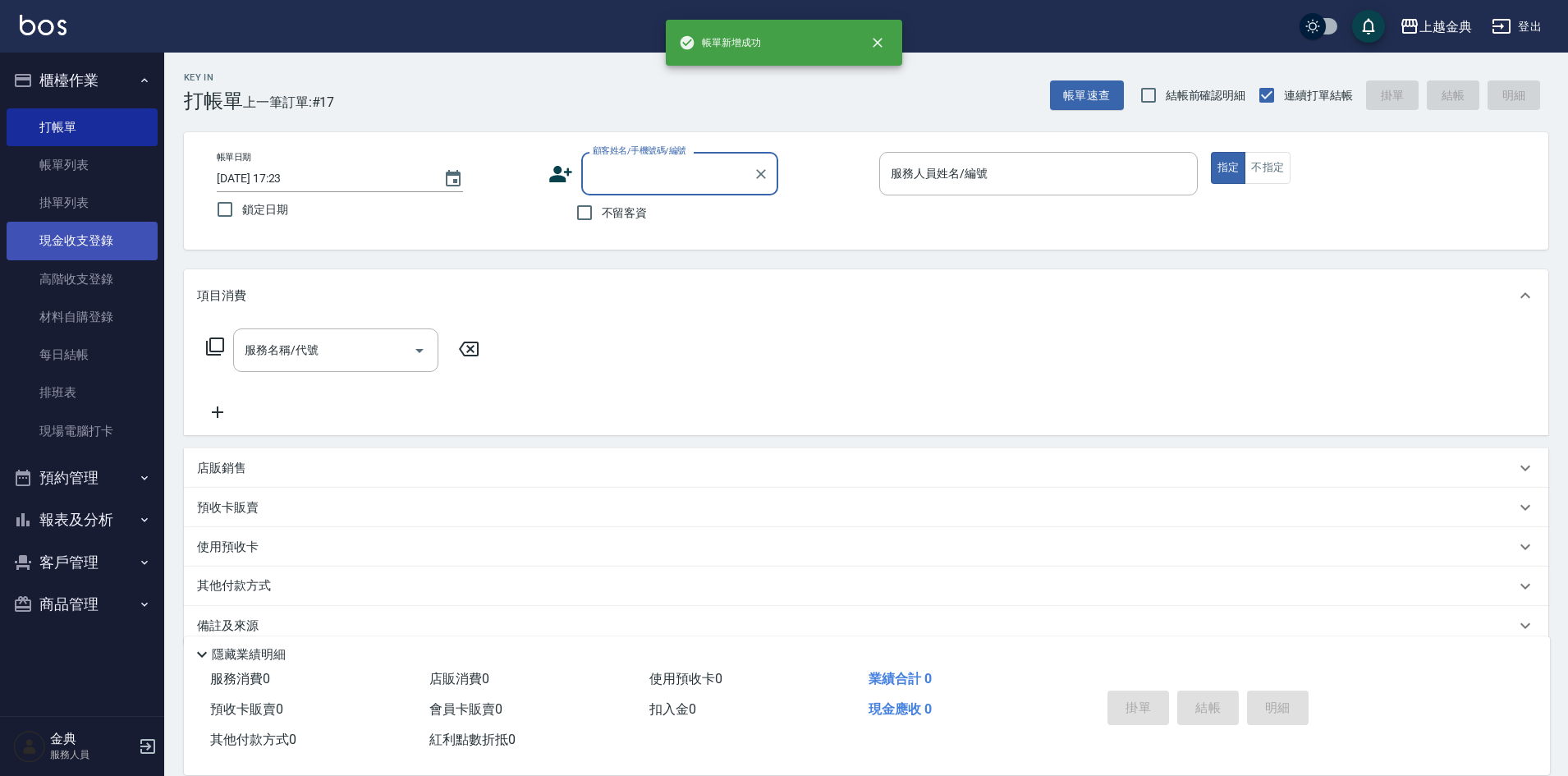
drag, startPoint x: 82, startPoint y: 160, endPoint x: 118, endPoint y: 251, distance: 97.9
click at [82, 160] on link "帳單列表" at bounding box center [82, 165] width 151 height 38
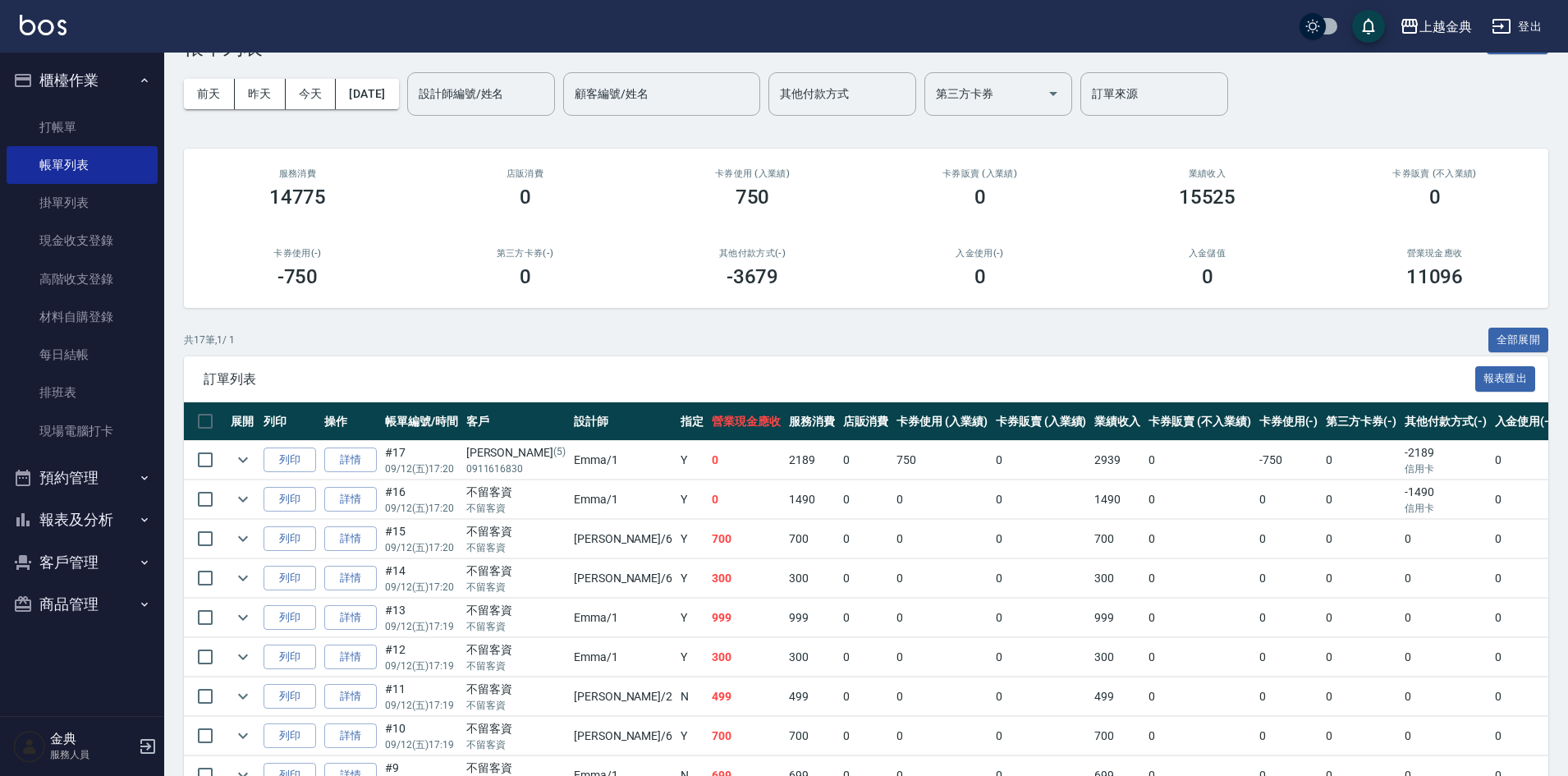
scroll to position [82, 0]
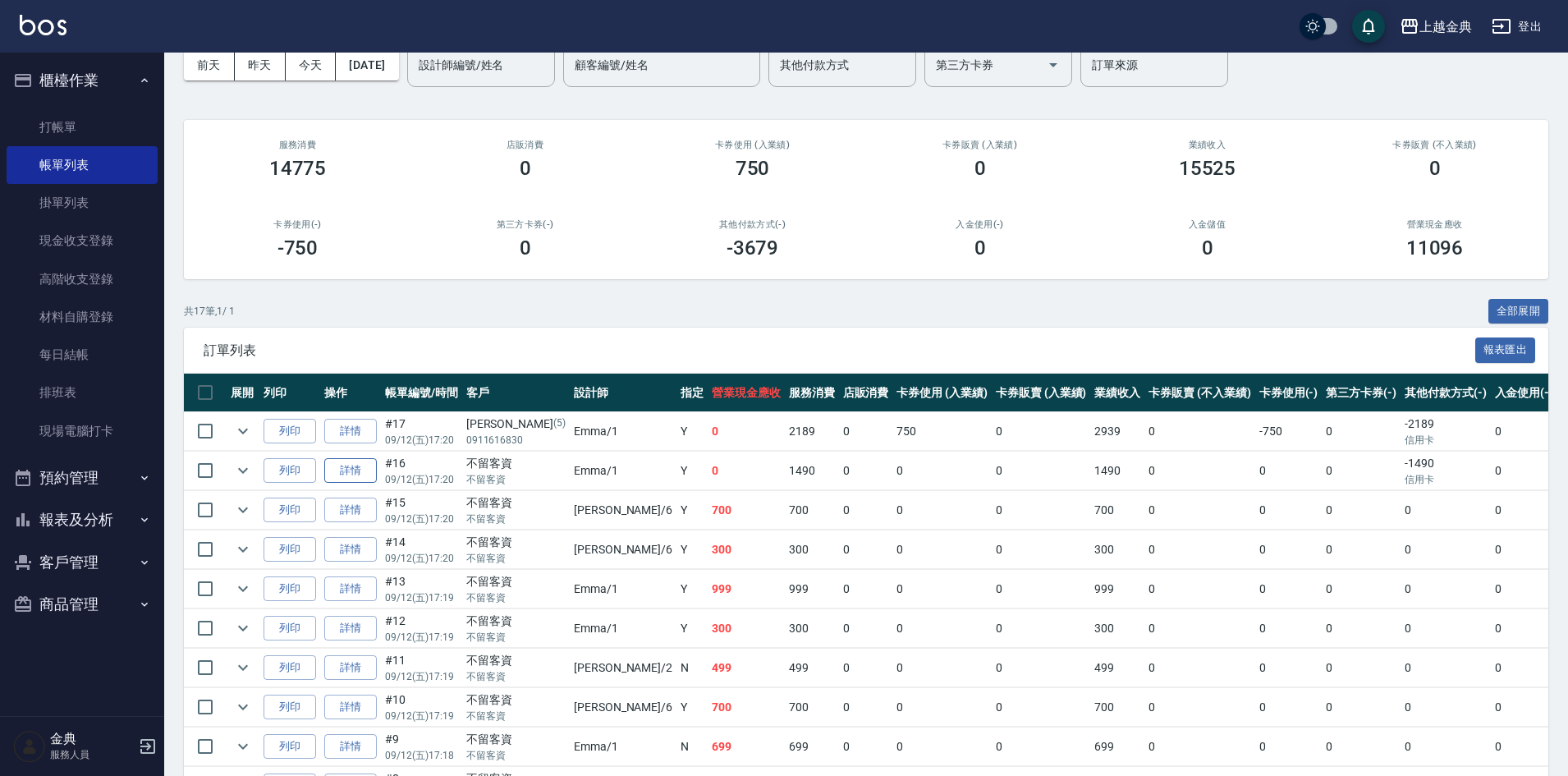
click at [358, 479] on link "詳情" at bounding box center [350, 471] width 53 height 25
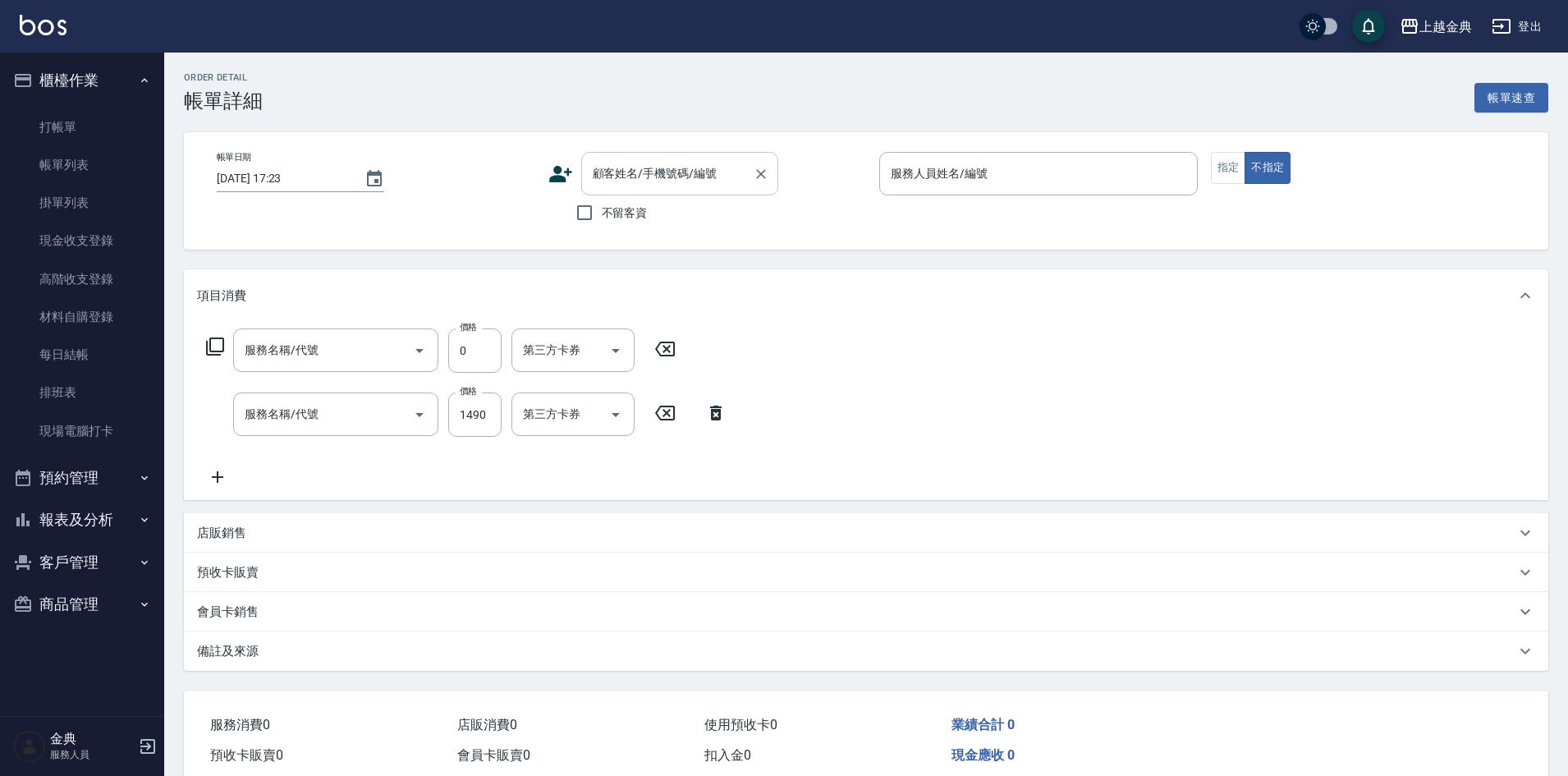
type input "[DATE] 17:20"
checkbox input "true"
type input "Emma-1"
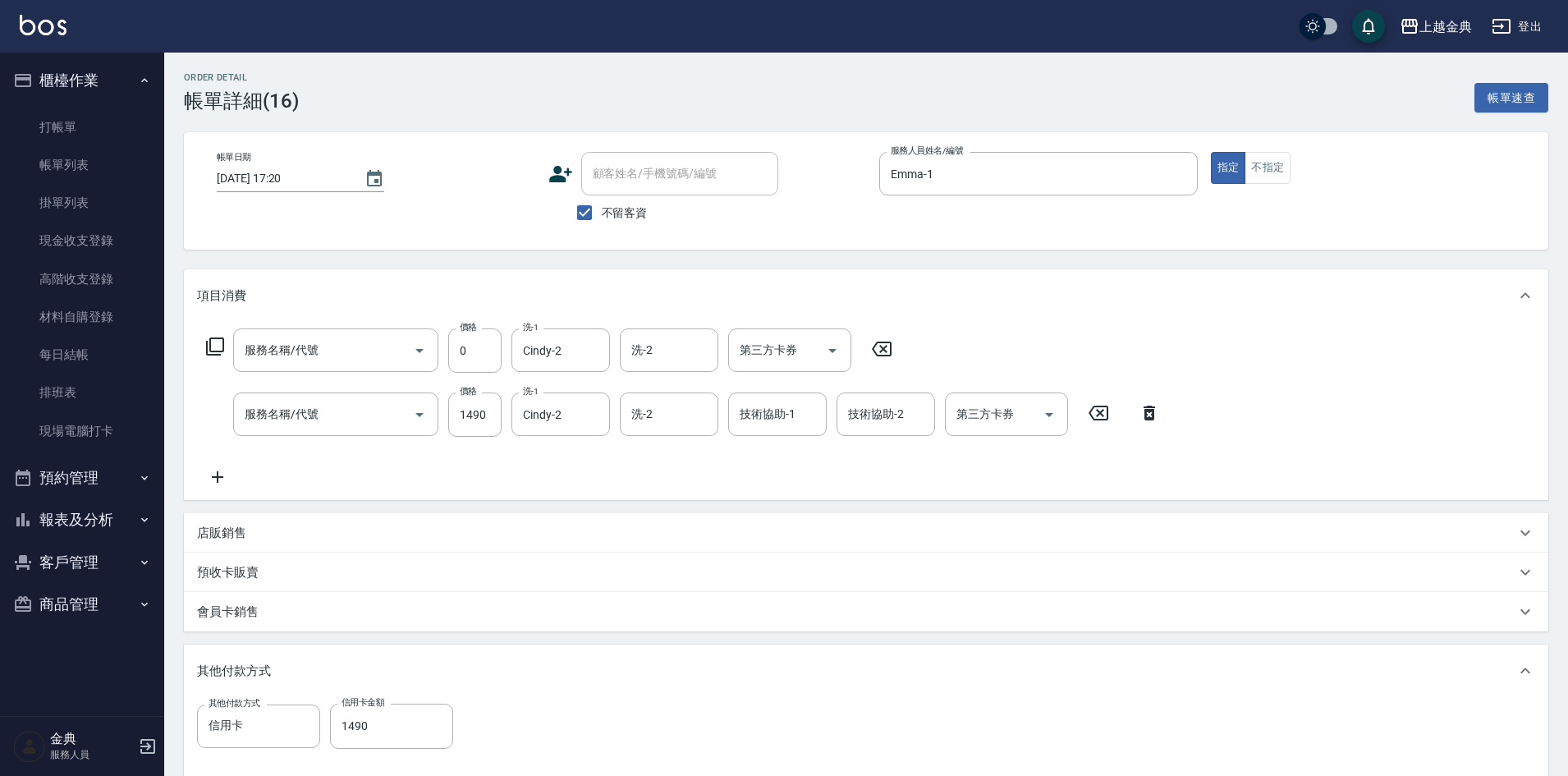
type input "還原護髮(501)"
type input "一般冷燙(301)"
click at [619, 219] on span "不留客資" at bounding box center [625, 213] width 46 height 18
click at [602, 219] on input "不留客資" at bounding box center [584, 212] width 34 height 34
checkbox input "false"
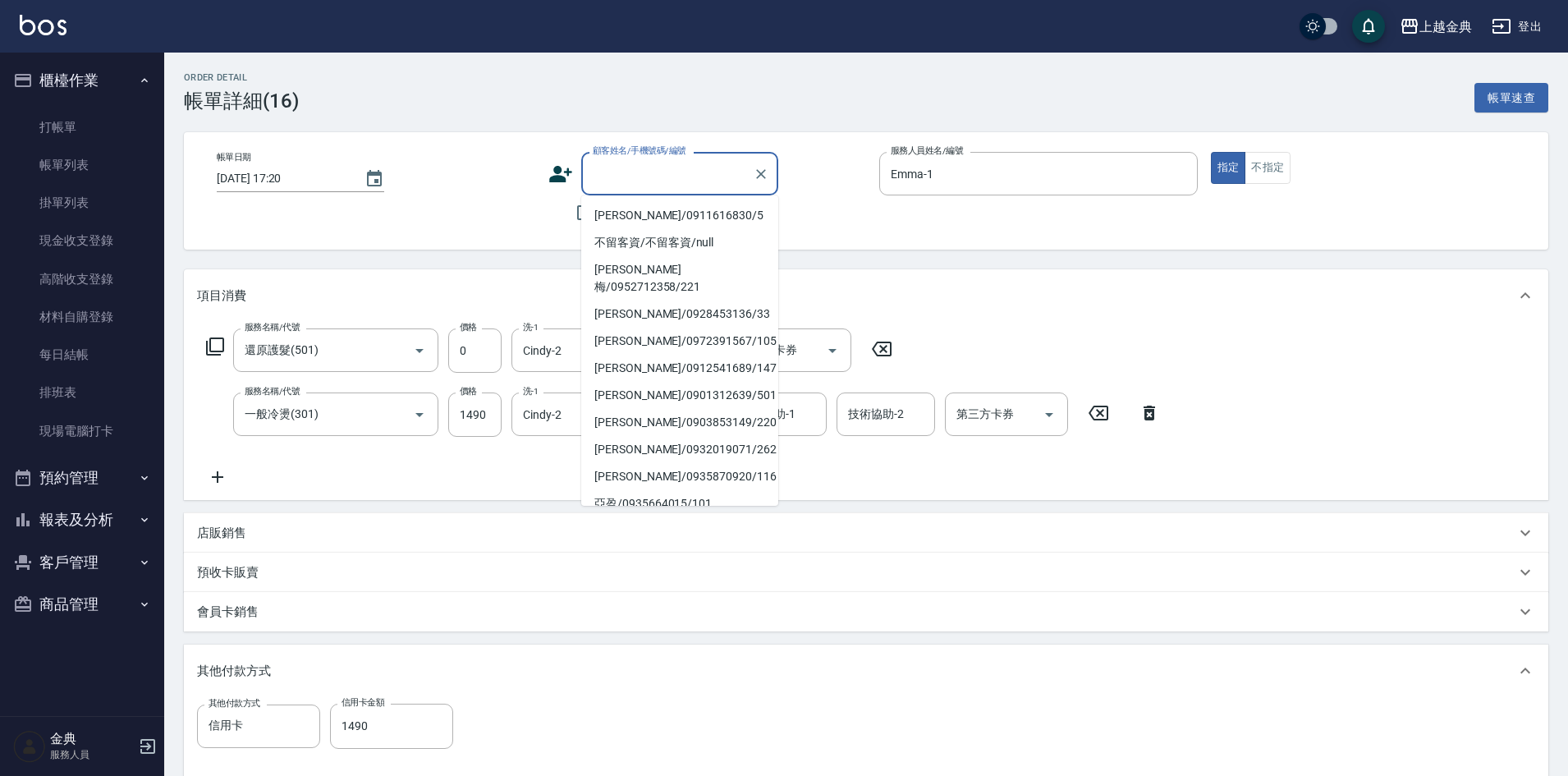
click at [651, 175] on div "顧客姓名/手機號碼/編號 顧客姓名/手機號碼/編號" at bounding box center [680, 174] width 197 height 44
click at [703, 208] on li "[PERSON_NAME]/0911616830/5" at bounding box center [680, 216] width 197 height 27
type input "[PERSON_NAME]/0911616830/5"
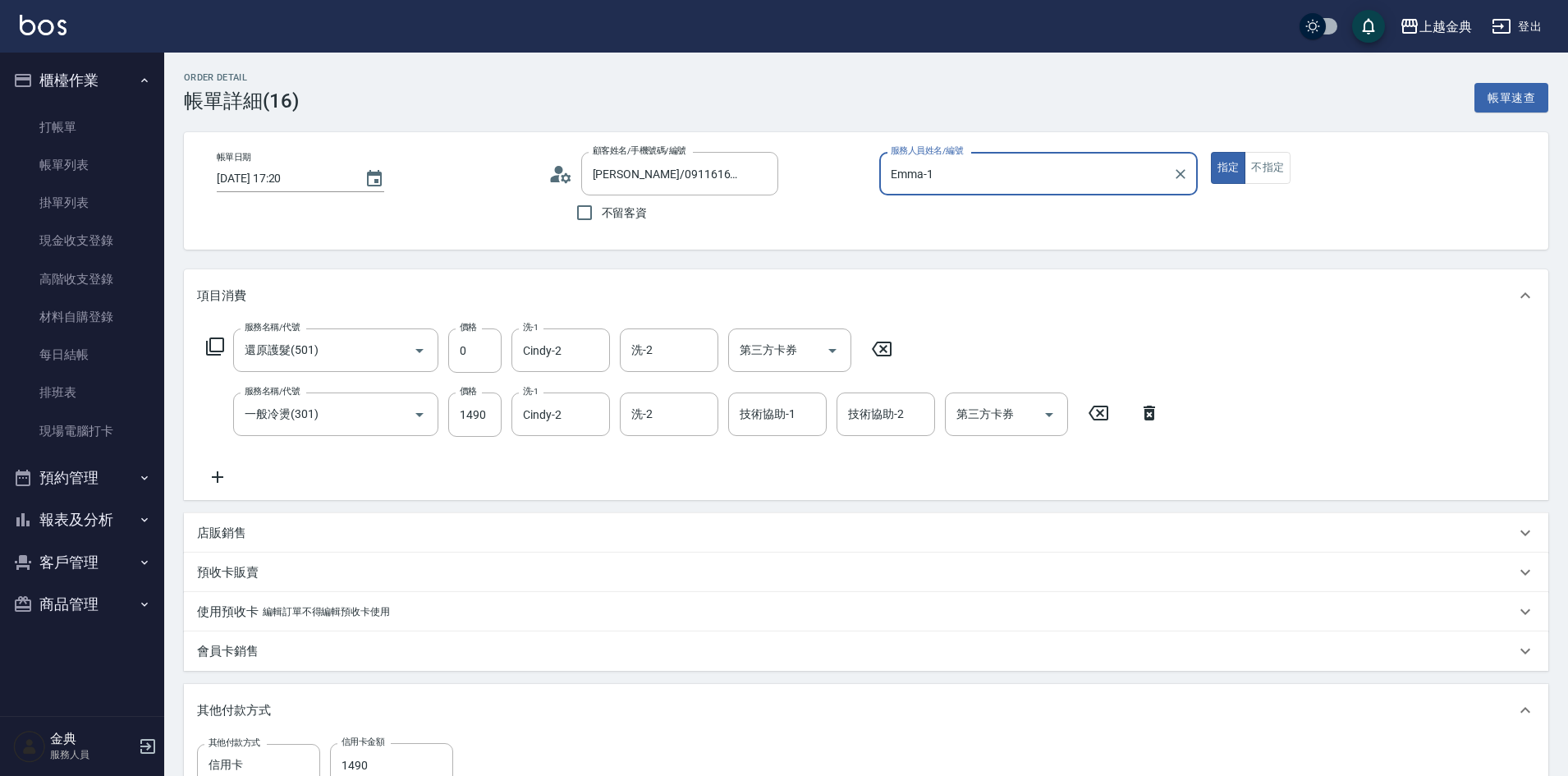
click at [886, 354] on icon at bounding box center [881, 349] width 41 height 19
click at [721, 174] on input "[PERSON_NAME]/0911616830/5" at bounding box center [667, 174] width 158 height 29
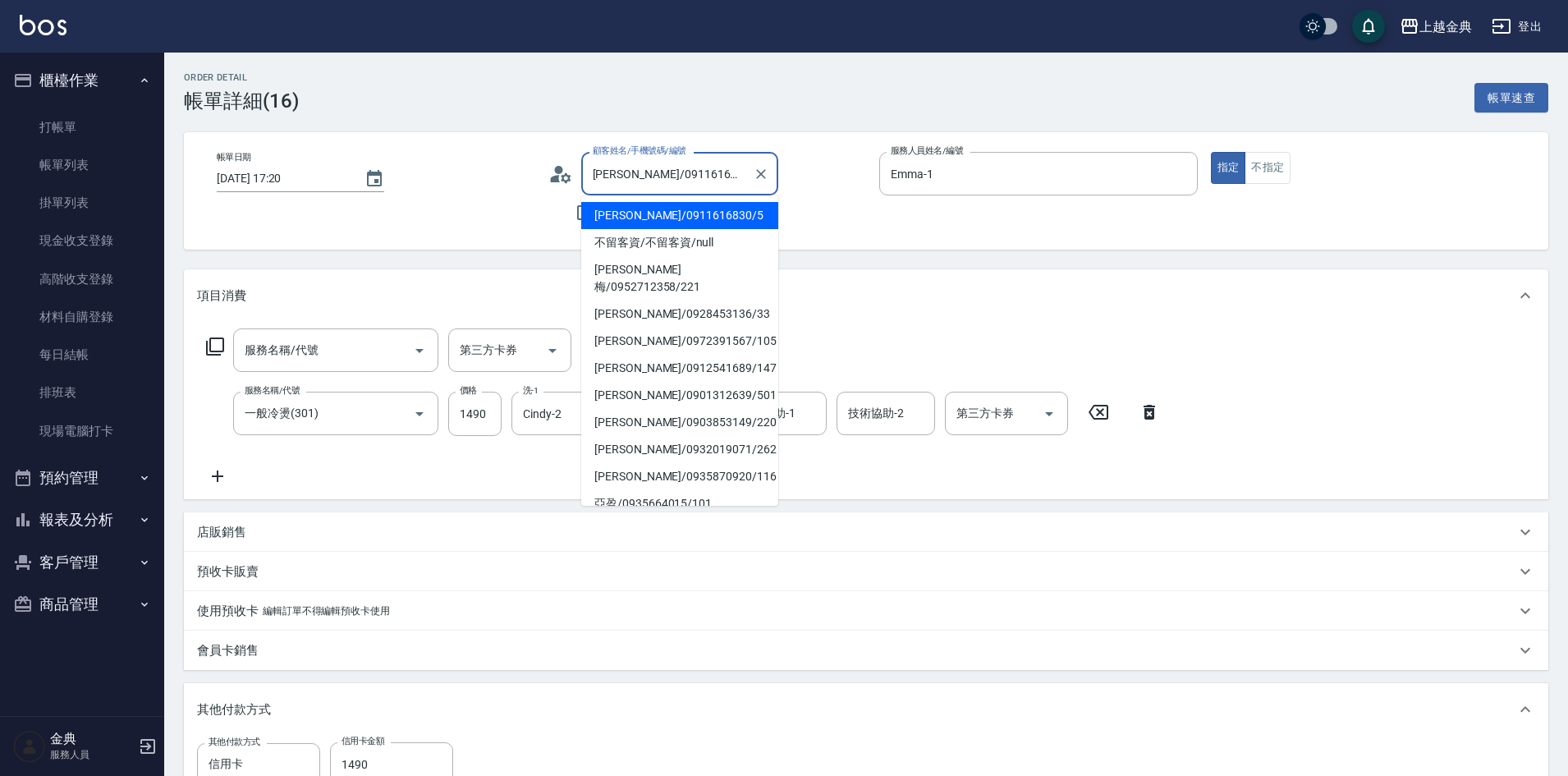
click at [661, 211] on li "[PERSON_NAME]/0911616830/5" at bounding box center [680, 216] width 197 height 27
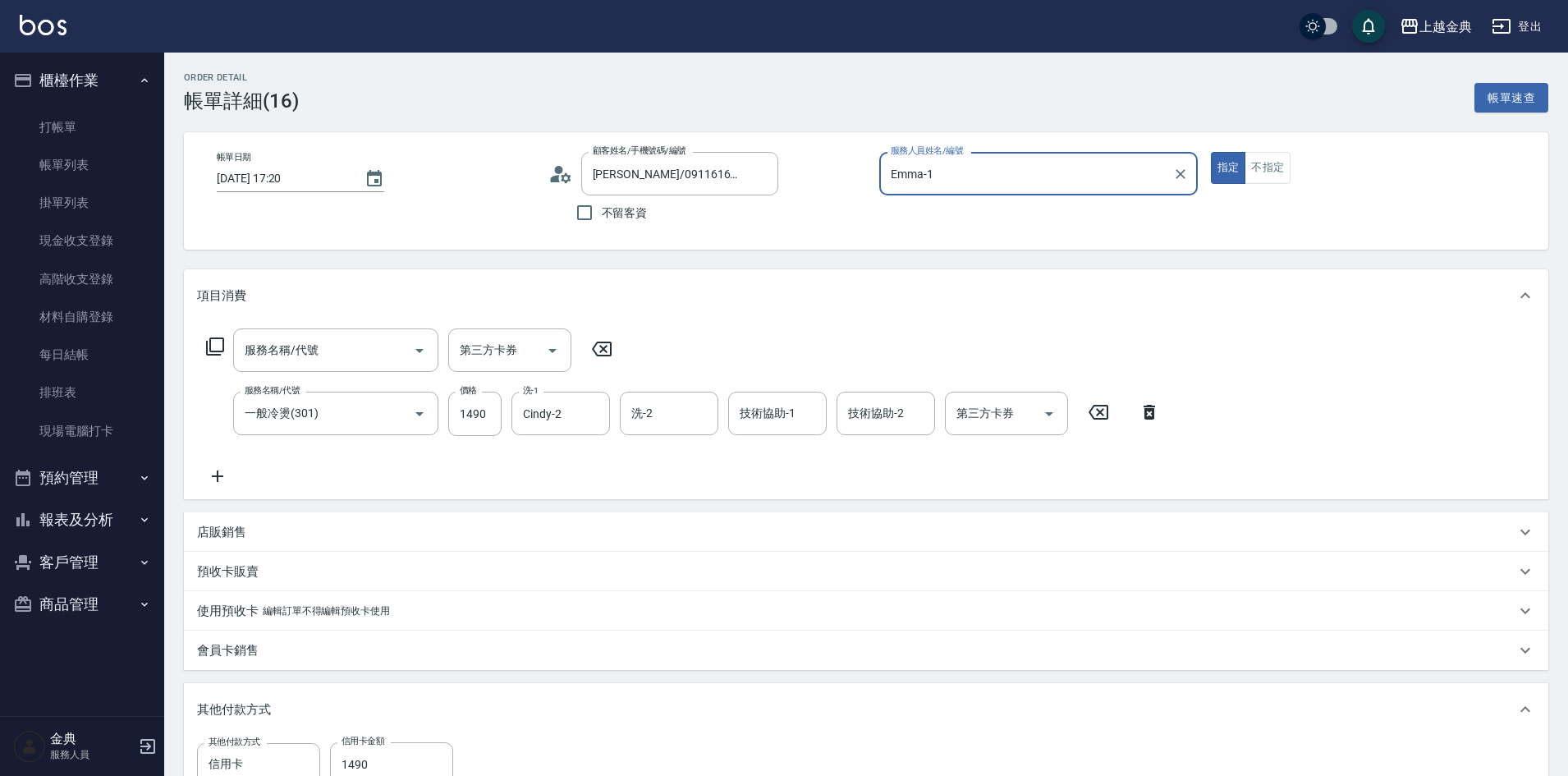
click at [903, 240] on div "帳單日期 [DATE] 17:20 顧客姓名/手機號碼/編號 [PERSON_NAME]/0911616830/5 顧客姓名/手機號碼/編號 不留客資 服務人…" at bounding box center [866, 191] width 1365 height 118
click at [507, 239] on div "帳單日期 [DATE] 17:20 顧客姓名/手機號碼/編號 [PERSON_NAME]/0911616830/5 顧客姓名/手機號碼/編號 不留客資 服務人…" at bounding box center [866, 191] width 1365 height 118
click at [607, 349] on icon at bounding box center [602, 349] width 41 height 19
click at [1152, 407] on icon at bounding box center [1150, 412] width 12 height 15
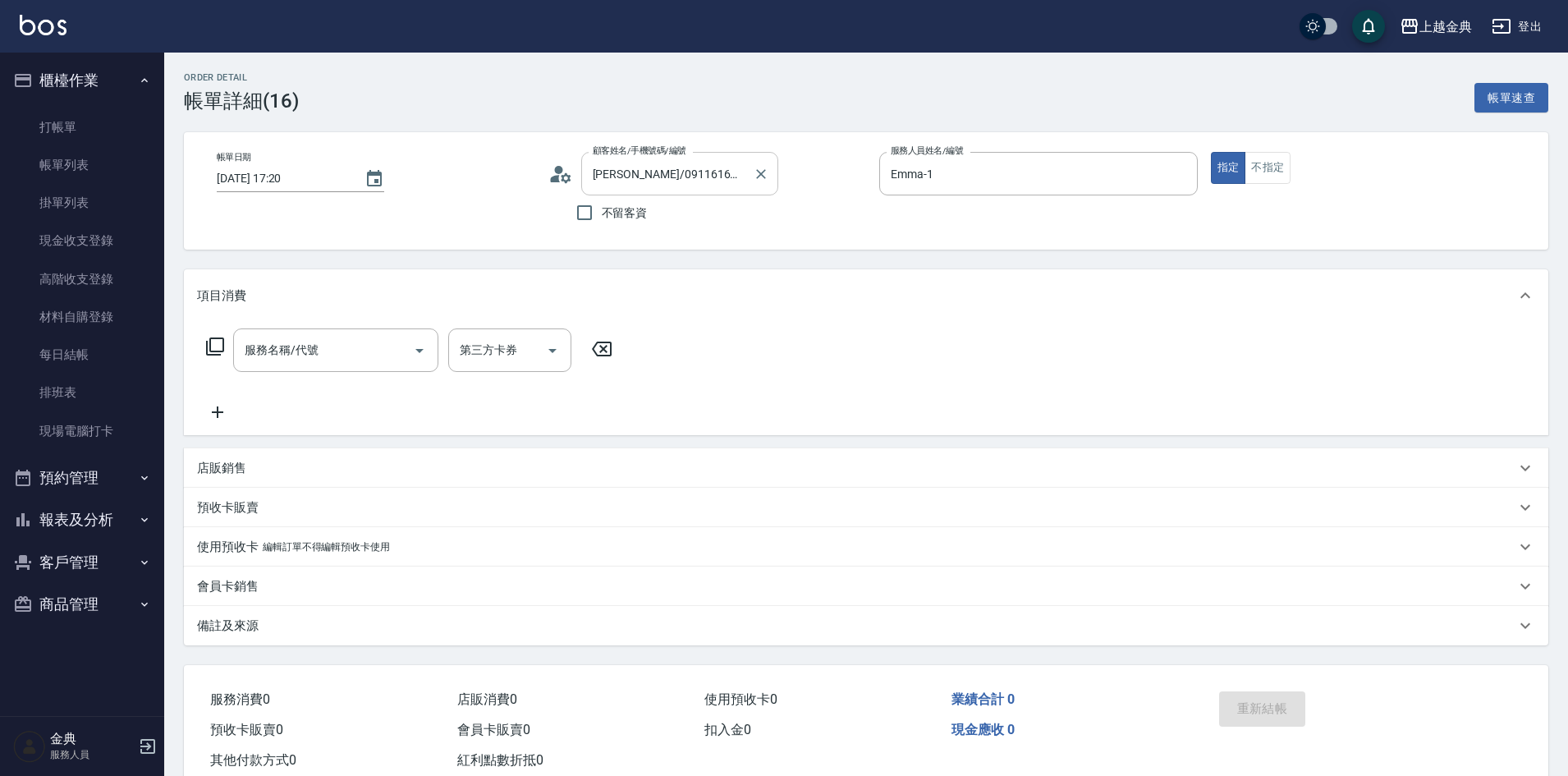
click at [726, 162] on input "[PERSON_NAME]/0911616830/5" at bounding box center [667, 174] width 158 height 29
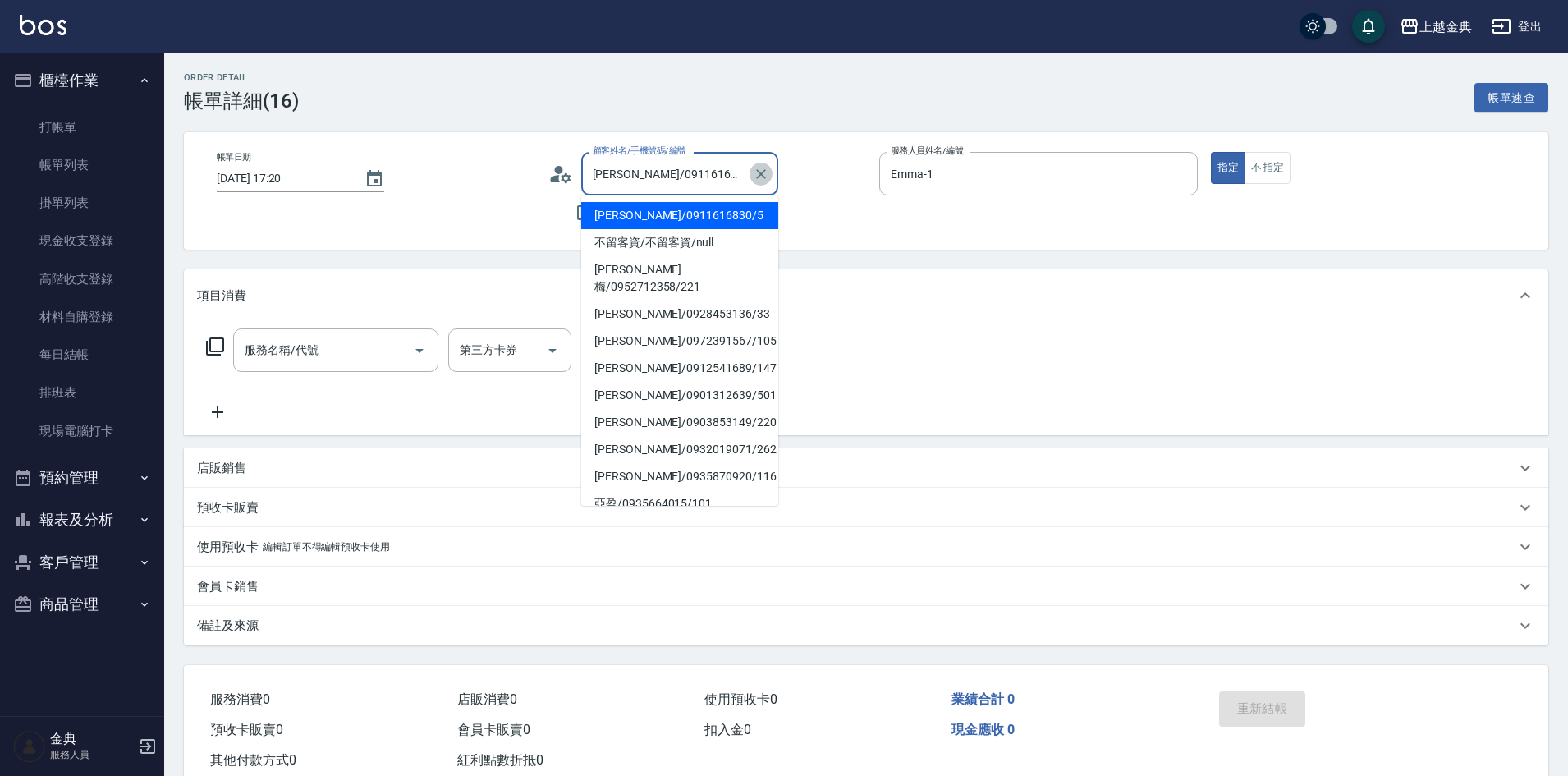
click at [765, 176] on icon "Clear" at bounding box center [761, 175] width 17 height 17
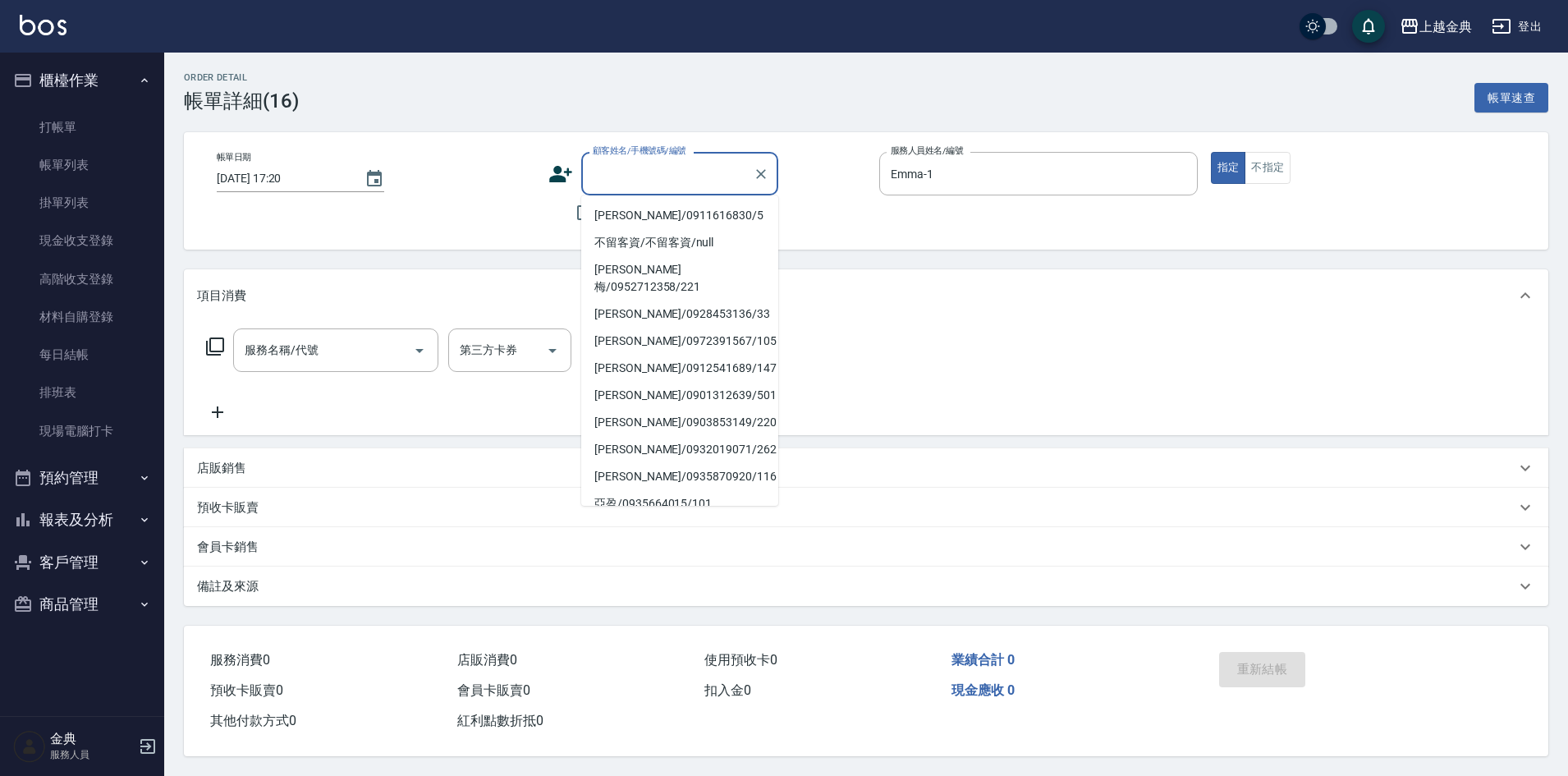
click at [690, 176] on input "顧客姓名/手機號碼/編號" at bounding box center [667, 174] width 158 height 29
click at [658, 212] on li "[PERSON_NAME]/0911616830/5" at bounding box center [680, 216] width 197 height 27
type input "[PERSON_NAME]/0911616830/5"
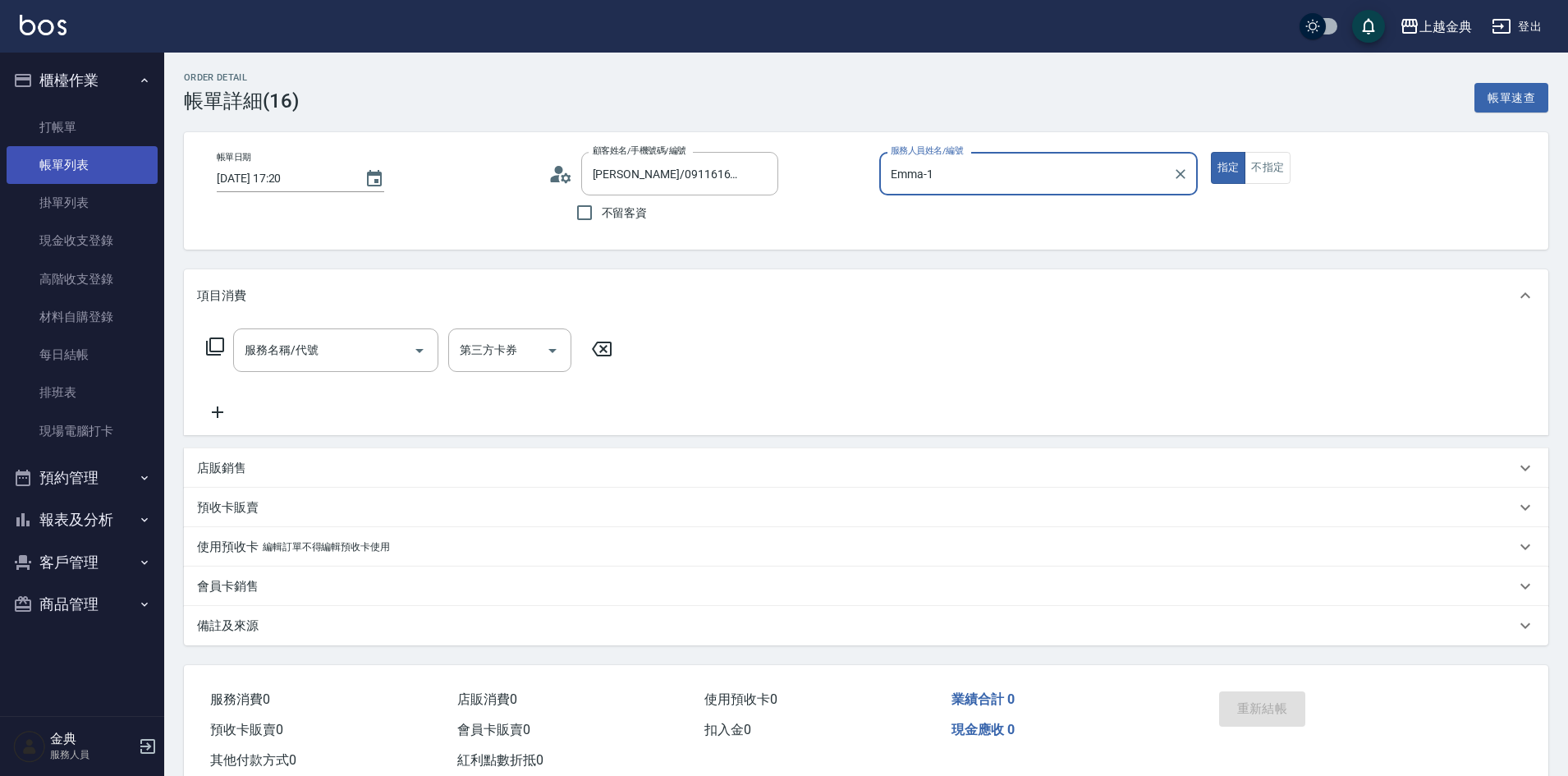
drag, startPoint x: 72, startPoint y: 151, endPoint x: 799, endPoint y: 545, distance: 826.9
click at [72, 151] on link "帳單列表" at bounding box center [82, 165] width 151 height 38
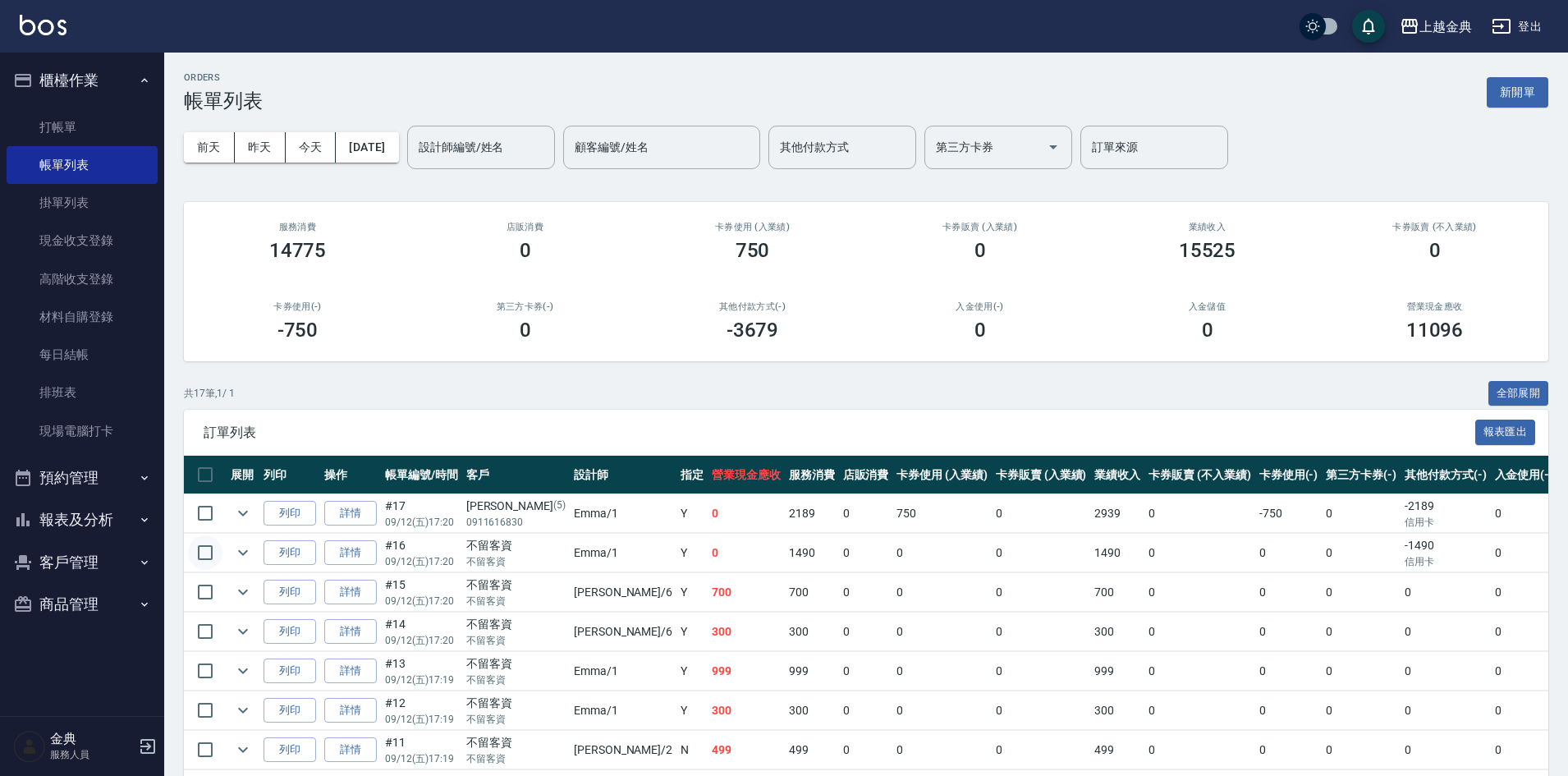
click at [207, 546] on input "checkbox" at bounding box center [205, 553] width 34 height 34
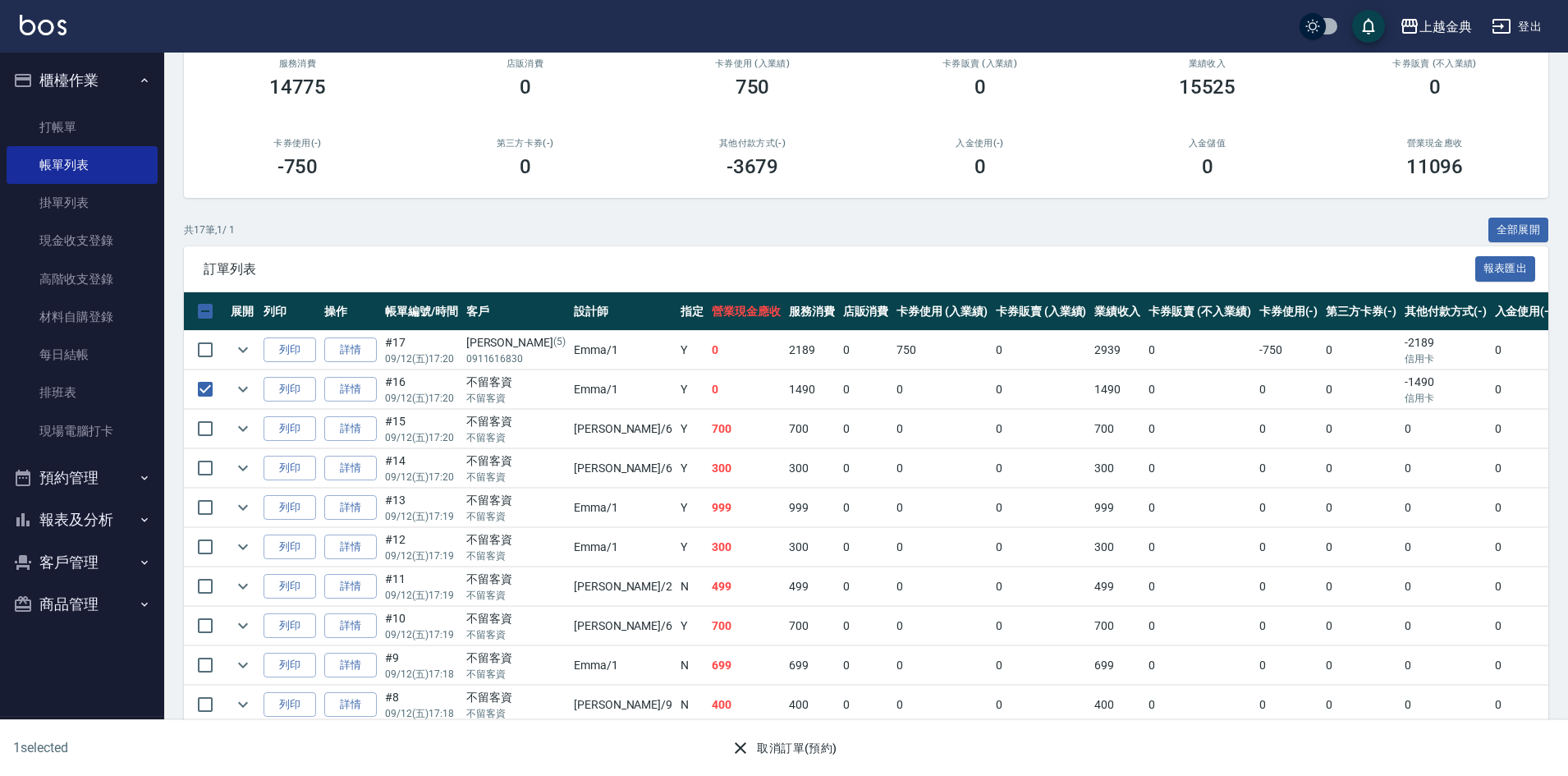
scroll to position [165, 0]
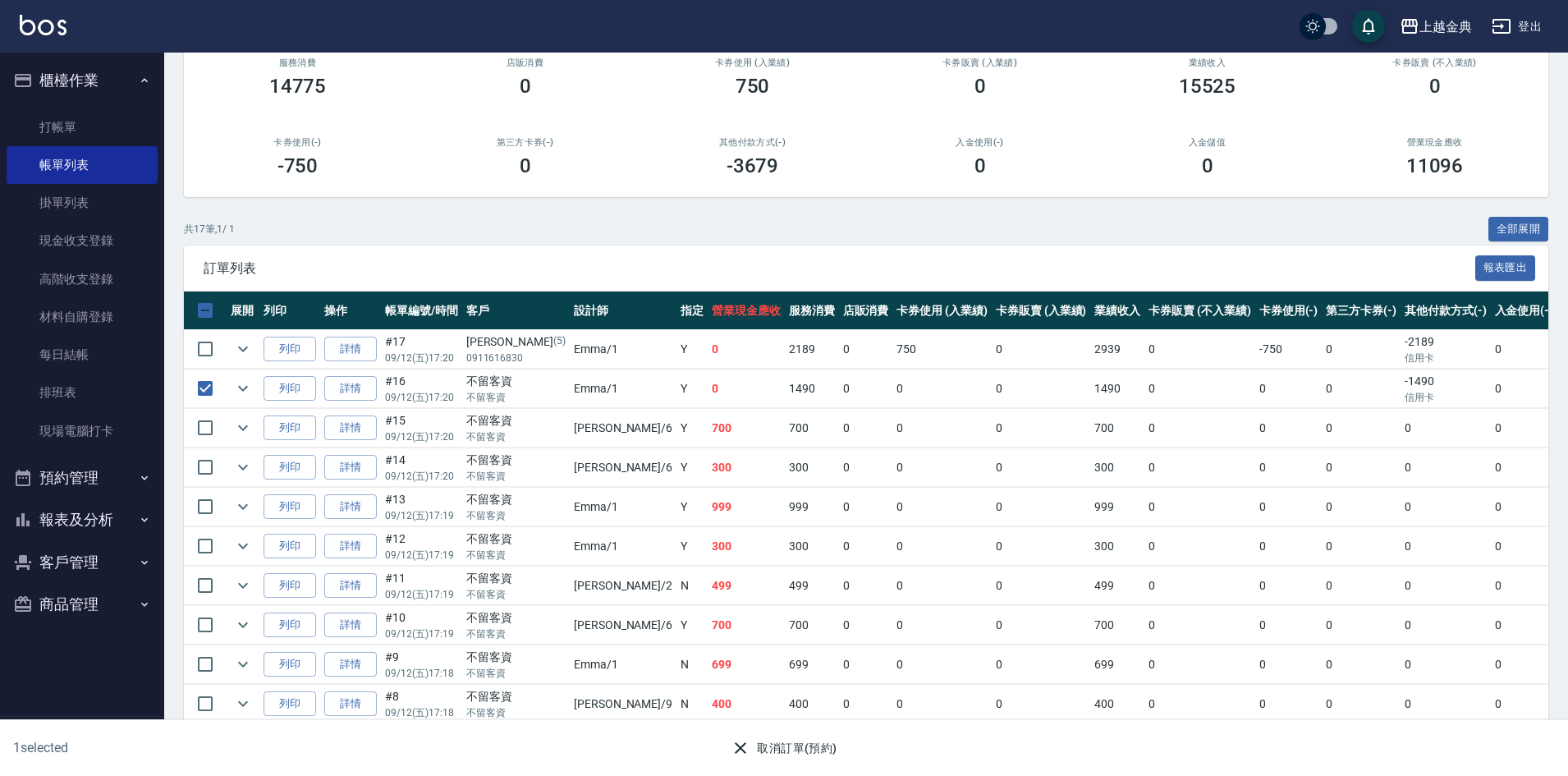
click at [781, 748] on button "取消訂單(預約)" at bounding box center [784, 748] width 119 height 30
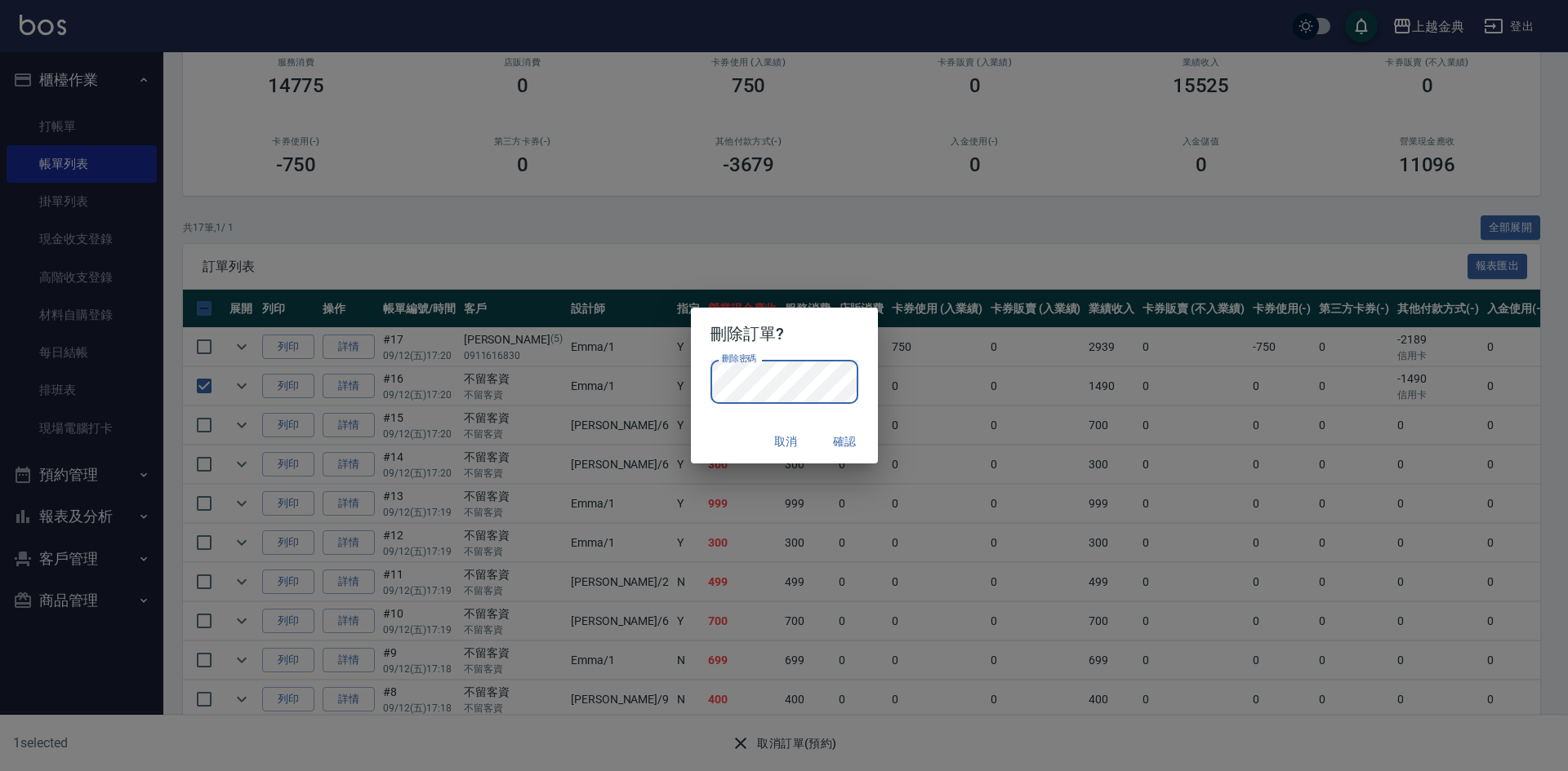
click at [713, 436] on div "取消 確認" at bounding box center [785, 442] width 187 height 43
click at [852, 446] on button "確認" at bounding box center [845, 442] width 53 height 30
checkbox input "false"
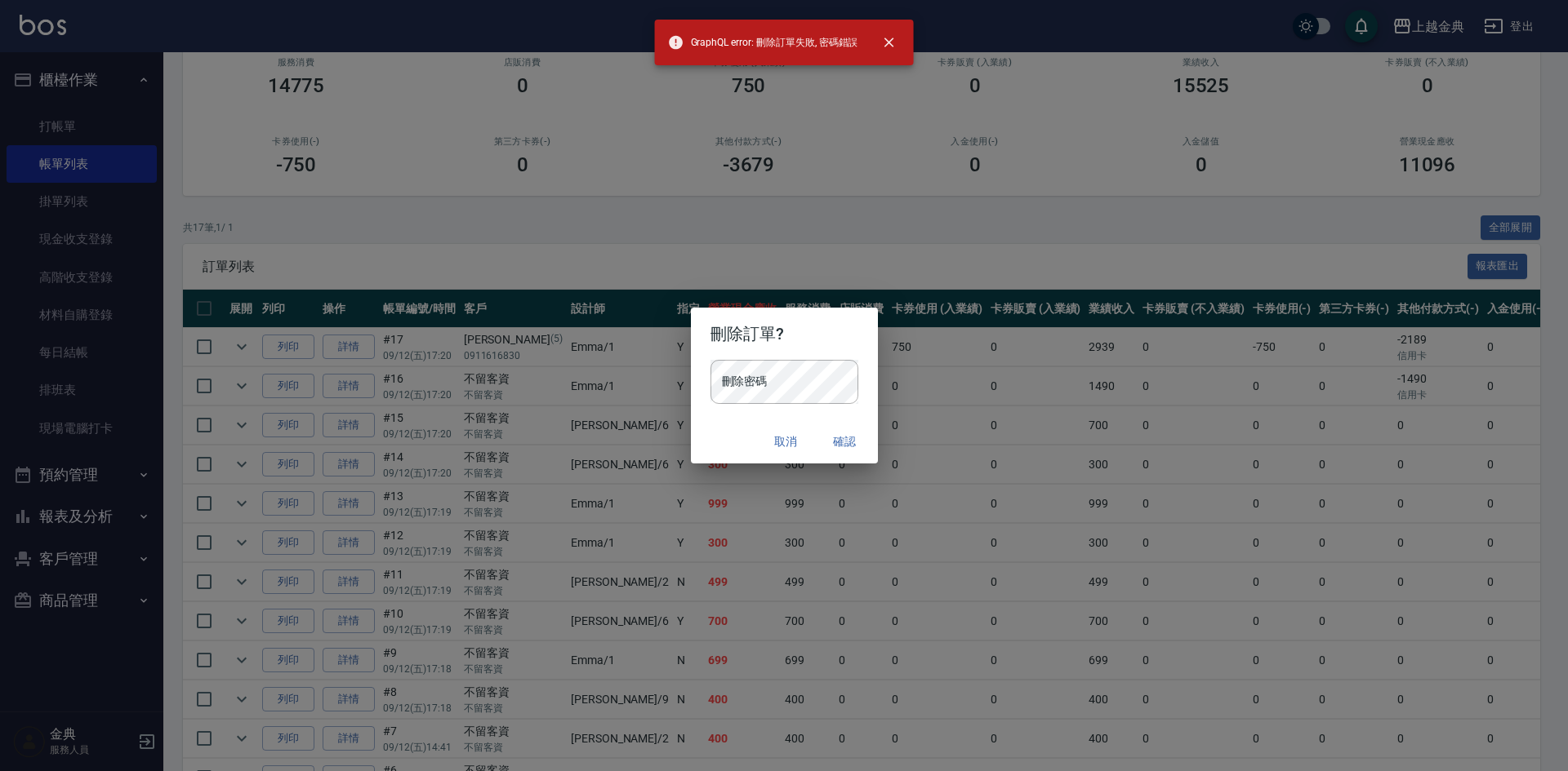
click at [787, 436] on button "取消" at bounding box center [787, 442] width 53 height 30
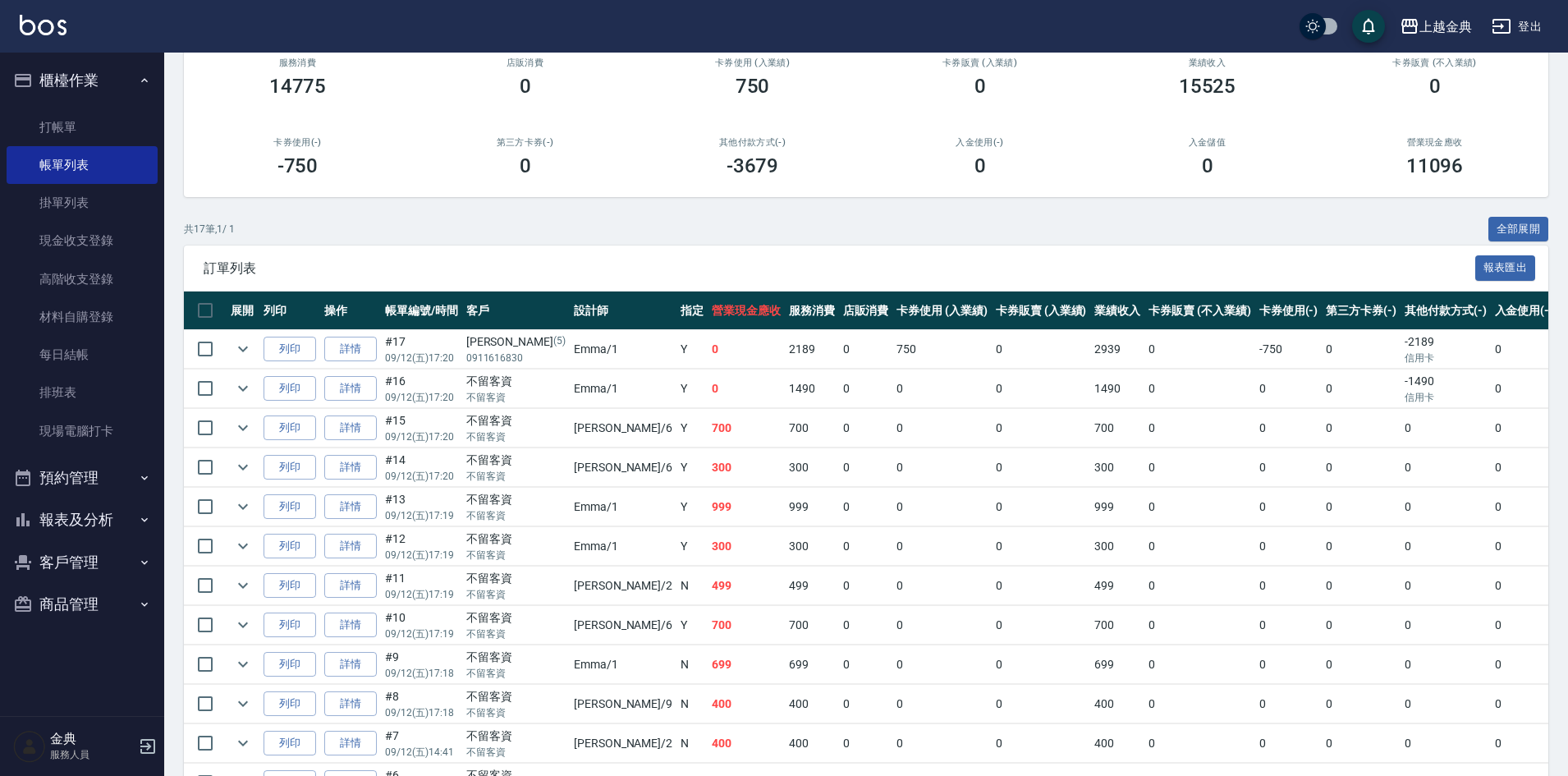
click at [707, 281] on div "訂單列表 報表匯出" at bounding box center [866, 268] width 1365 height 45
click at [363, 393] on link "詳情" at bounding box center [350, 389] width 53 height 25
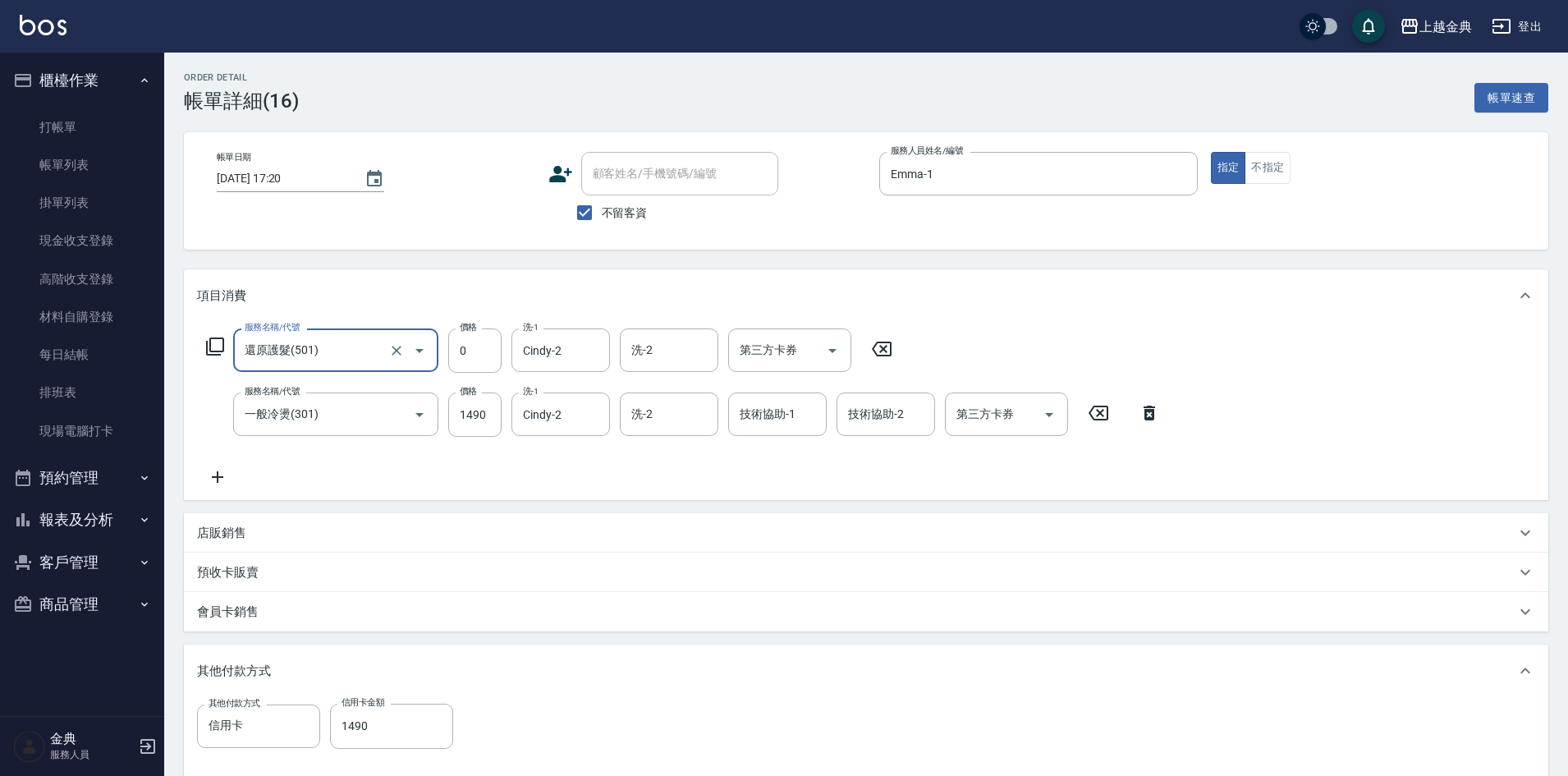
click at [636, 202] on label "不留客資" at bounding box center [608, 212] width 81 height 34
click at [602, 202] on input "不留客資" at bounding box center [584, 212] width 34 height 34
checkbox input "false"
click at [651, 128] on div "Order detail 帳單詳細 (16) 帳單速查 帳單日期 [DATE] 17:20 顧客姓名/手機號碼/編號 顧客姓名/手機號碼/編號 不留客資 服務…" at bounding box center [866, 529] width 1404 height 952
click at [656, 170] on input "顧客姓名/手機號碼/編號" at bounding box center [667, 174] width 158 height 29
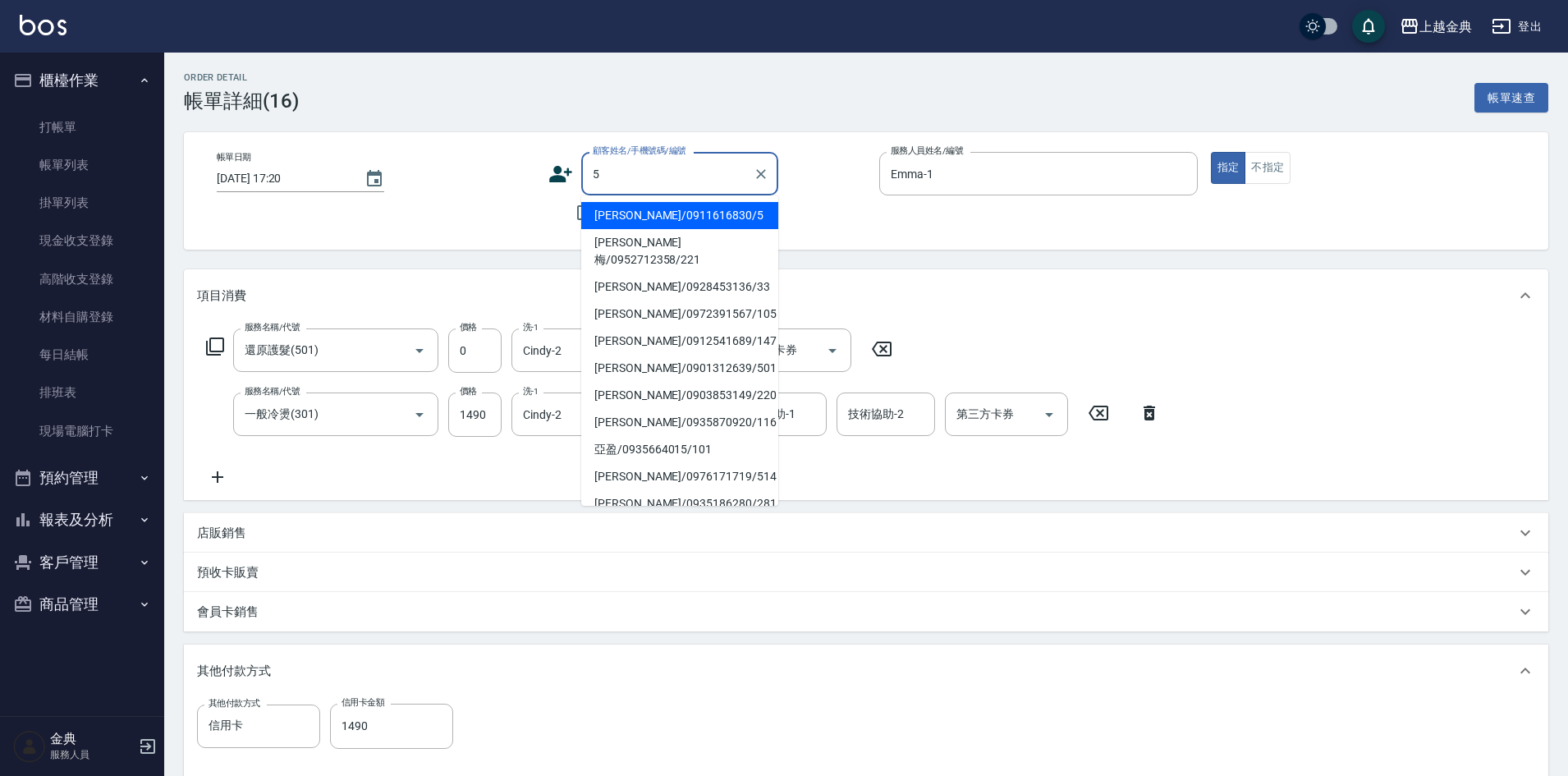
click at [664, 202] on ul "[PERSON_NAME]/0911616830/5 [PERSON_NAME]/0952712358/221 [PERSON_NAME]/092845313…" at bounding box center [680, 351] width 197 height 311
click at [660, 210] on li "[PERSON_NAME]/0911616830/5" at bounding box center [680, 216] width 197 height 27
type input "[PERSON_NAME]/0911616830/5"
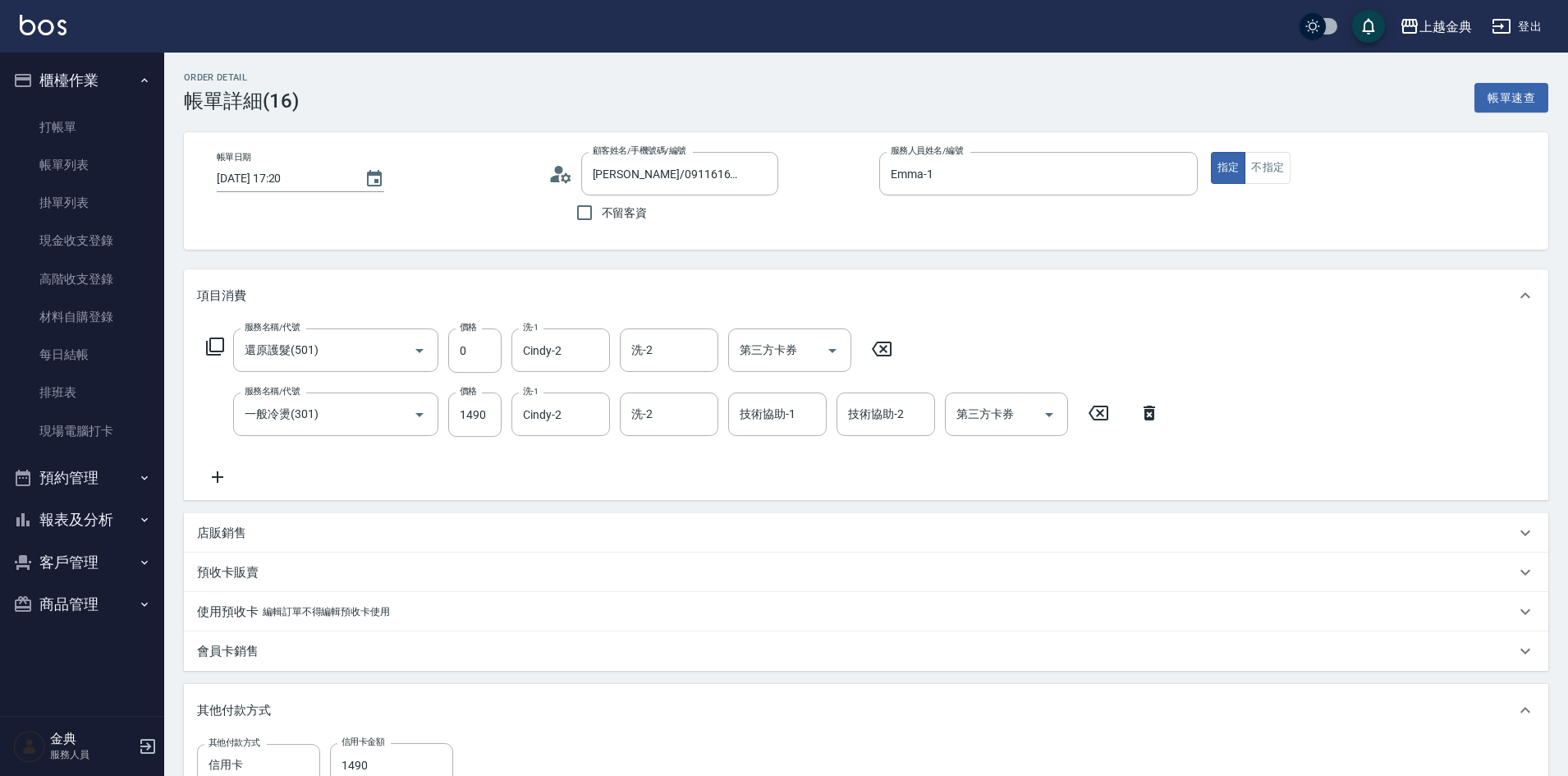
drag, startPoint x: 306, startPoint y: 424, endPoint x: 379, endPoint y: 570, distance: 163.2
click at [379, 570] on div "預收卡販賣" at bounding box center [856, 573] width 1319 height 18
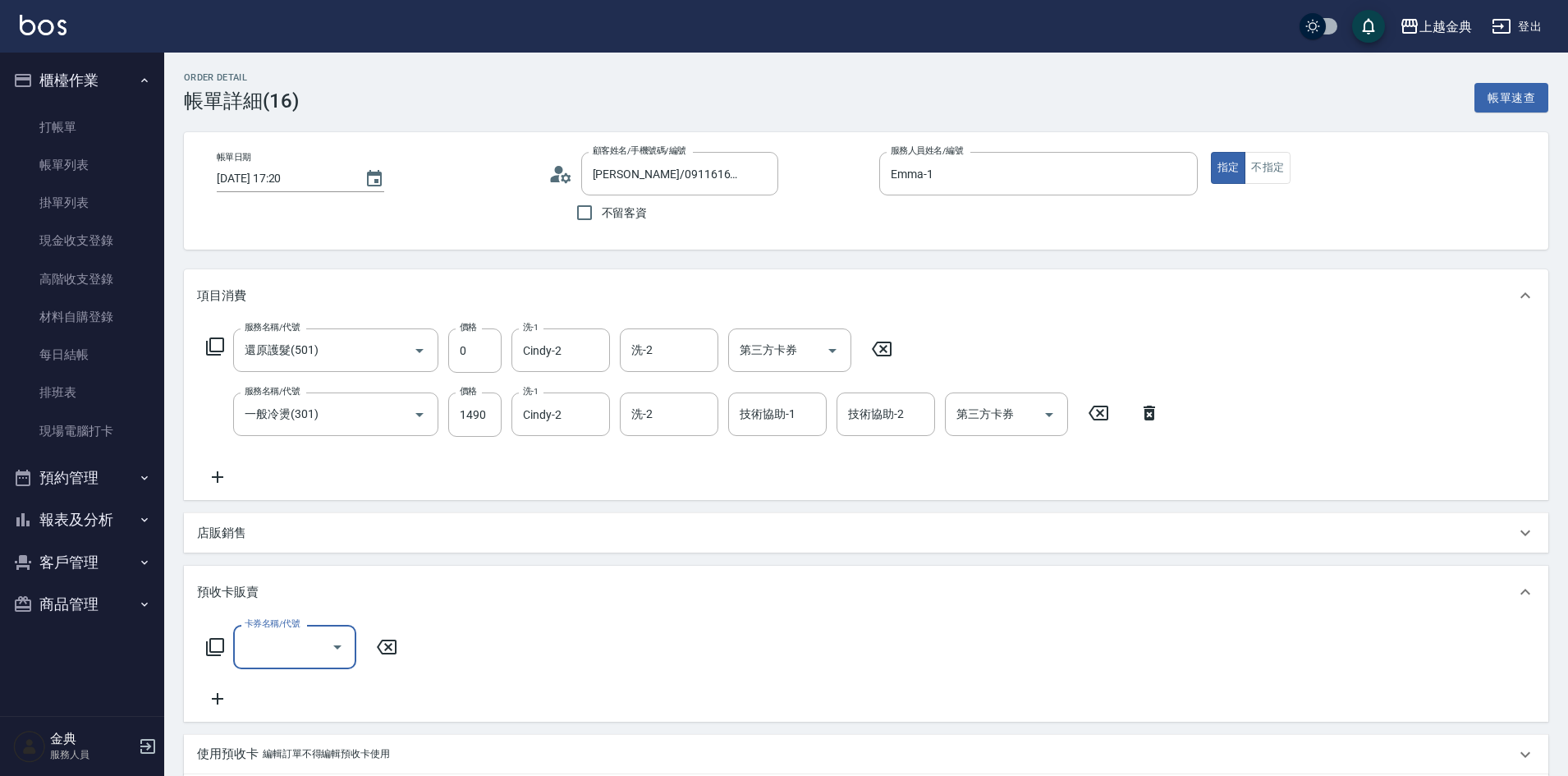
click at [314, 600] on div "預收卡販賣" at bounding box center [856, 592] width 1319 height 18
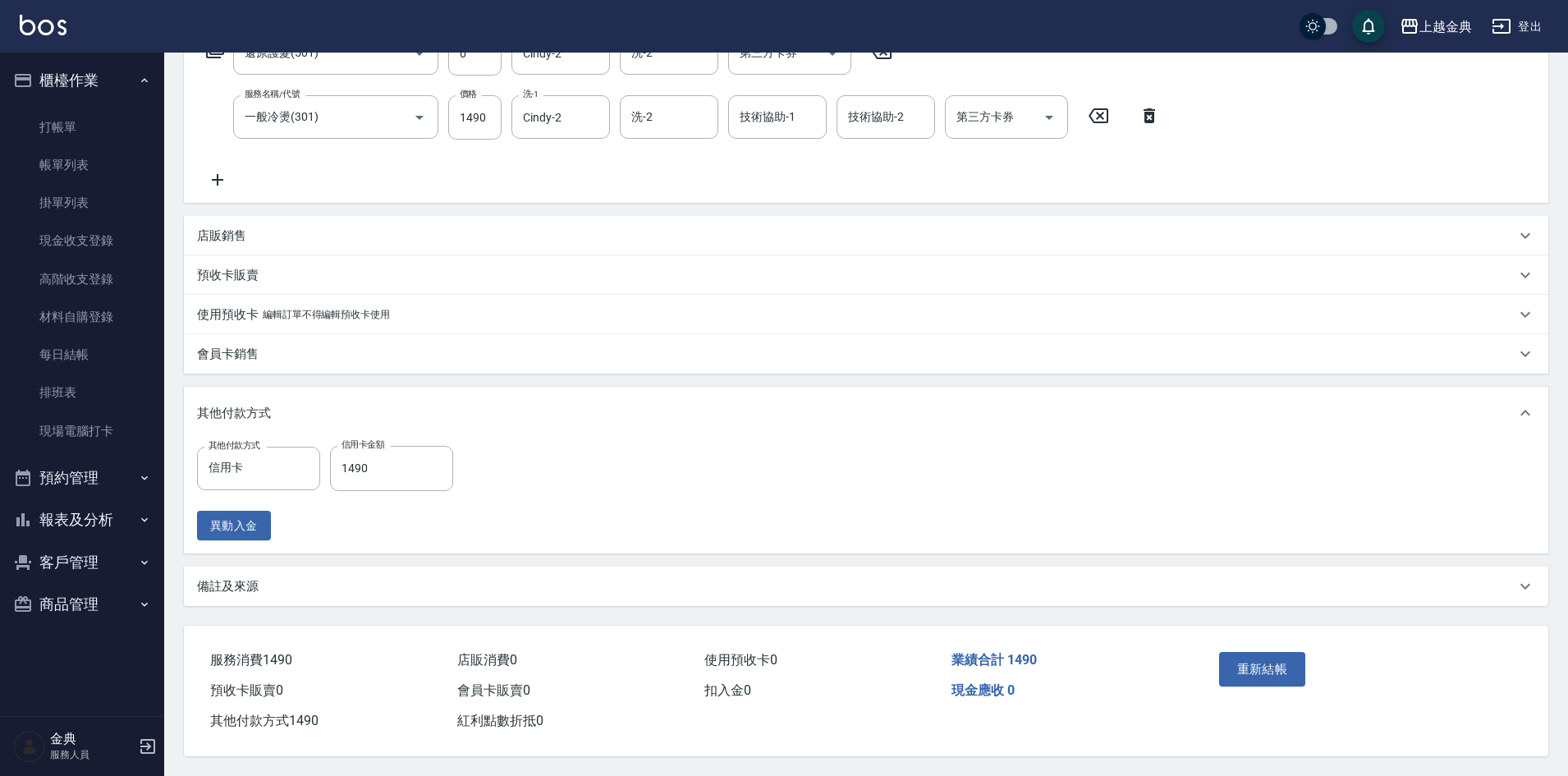
scroll to position [305, 0]
click at [306, 307] on p "編輯訂單不得編輯預收卡使用" at bounding box center [327, 315] width 128 height 18
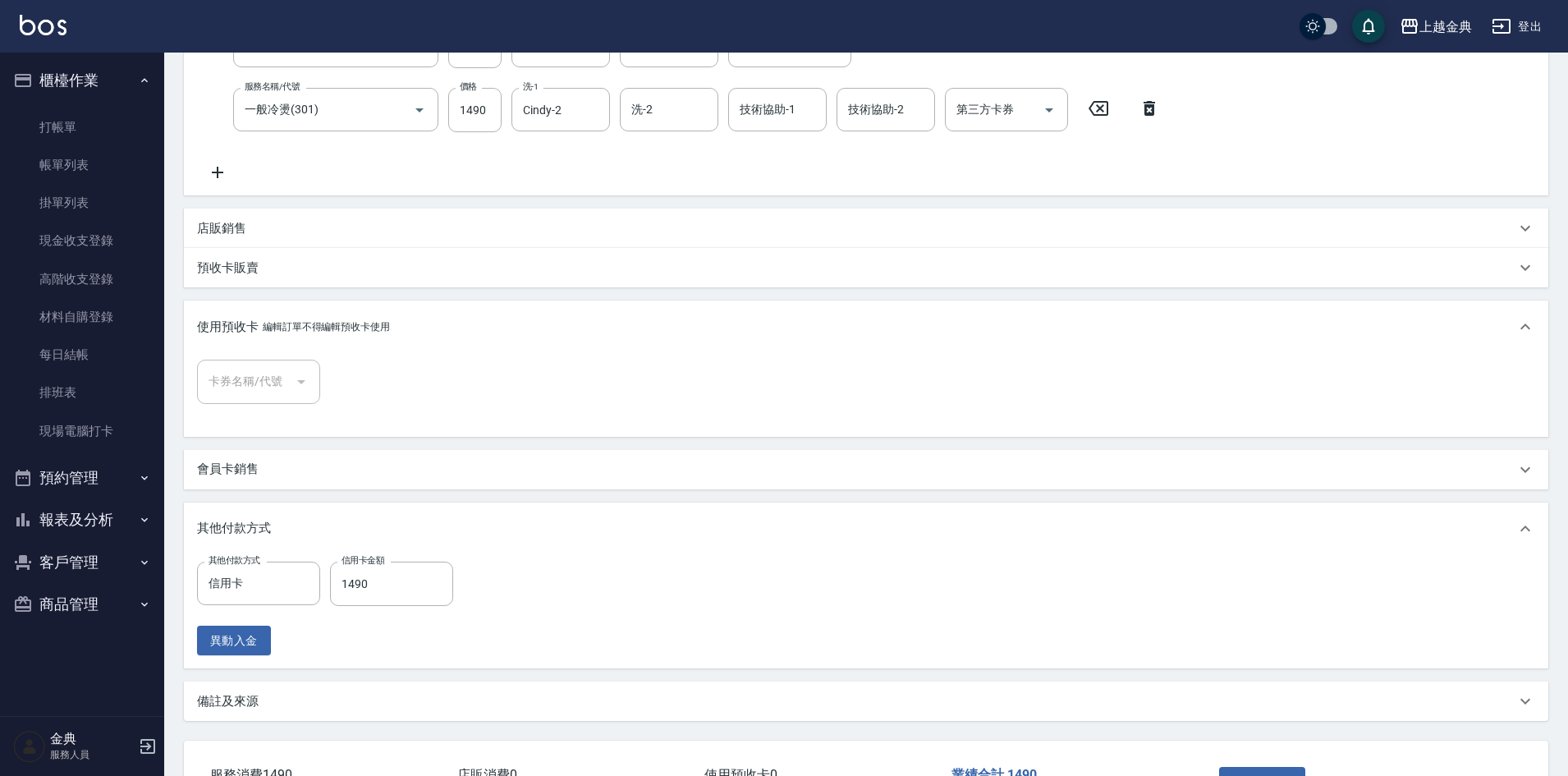
click at [459, 363] on div "卡券名稱/代號 卡券名稱/代號" at bounding box center [866, 391] width 1338 height 63
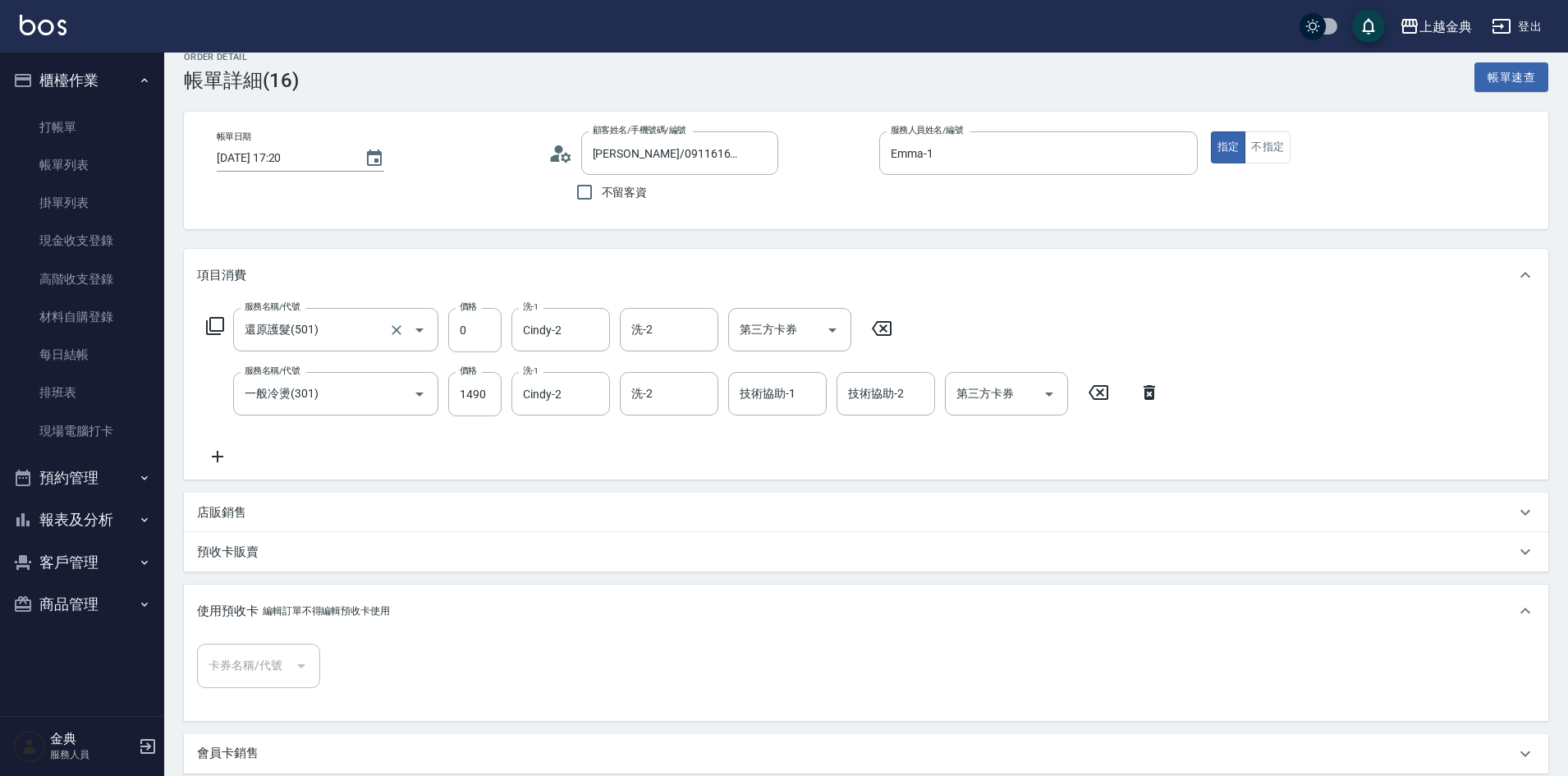
scroll to position [0, 0]
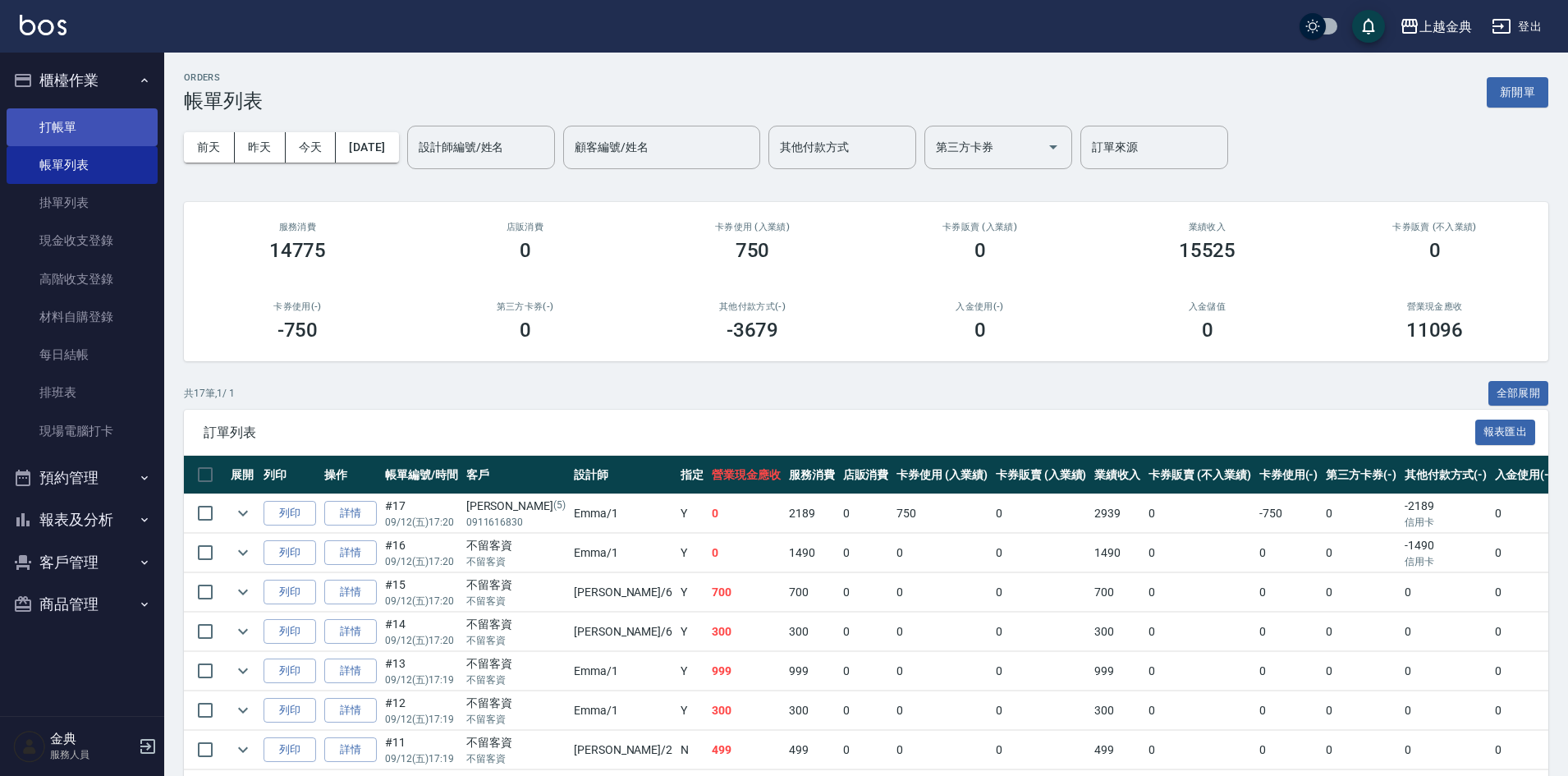
click at [76, 128] on link "打帳單" at bounding box center [82, 127] width 151 height 38
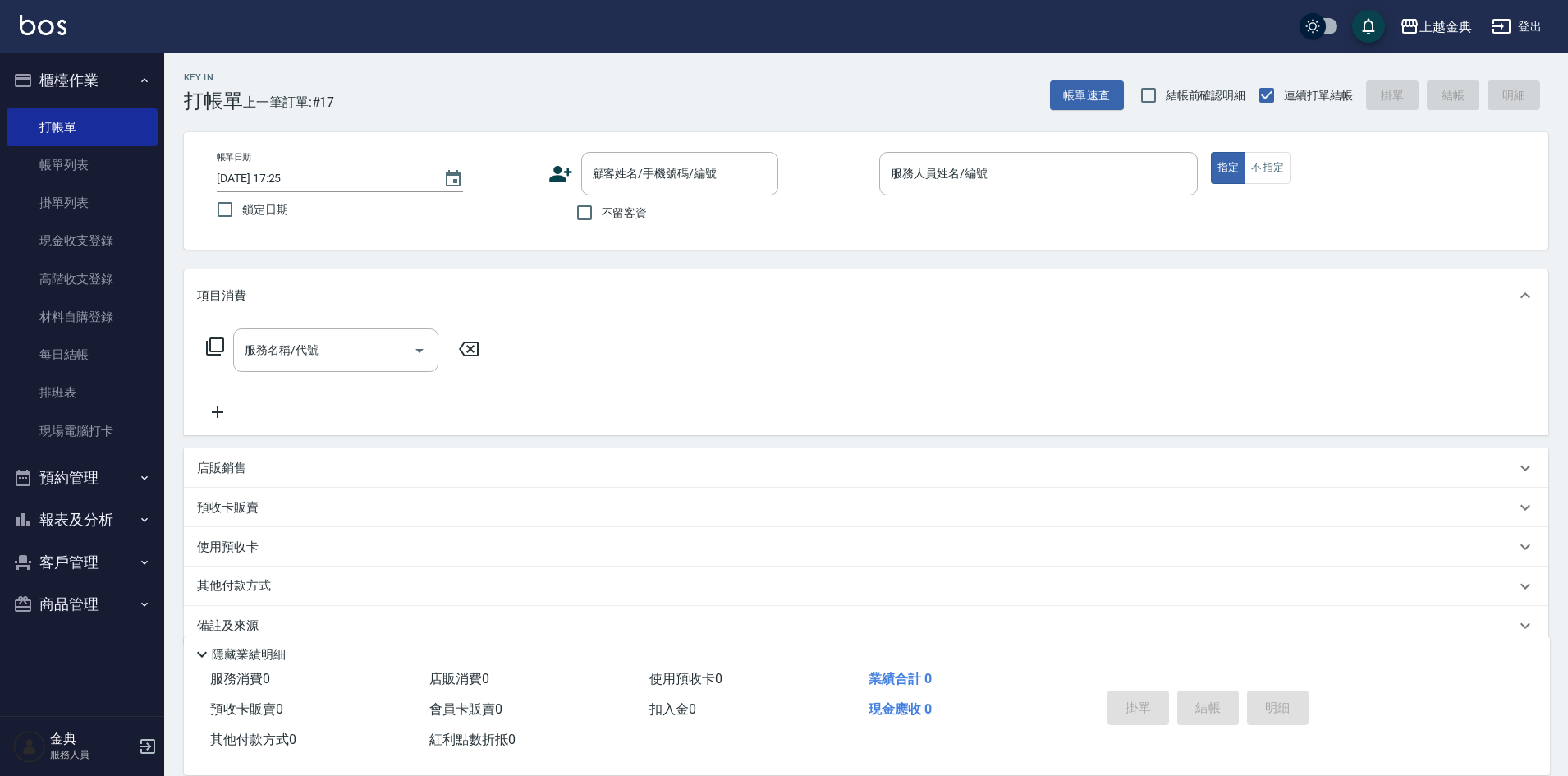
click at [629, 217] on span "不留客資" at bounding box center [625, 213] width 46 height 18
click at [602, 217] on input "不留客資" at bounding box center [584, 212] width 34 height 34
checkbox input "true"
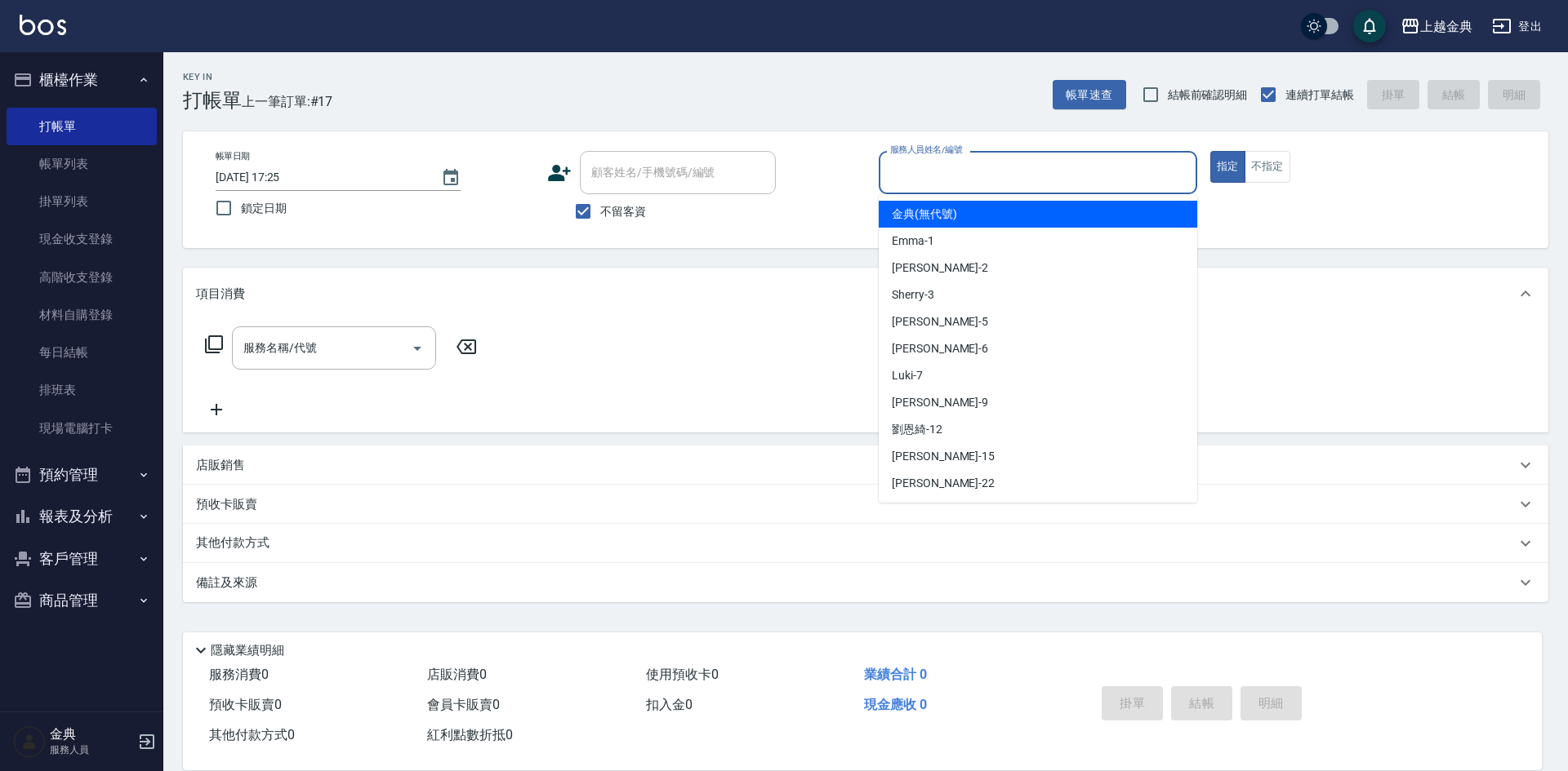
click at [910, 174] on input "服務人員姓名/編號" at bounding box center [1038, 173] width 304 height 28
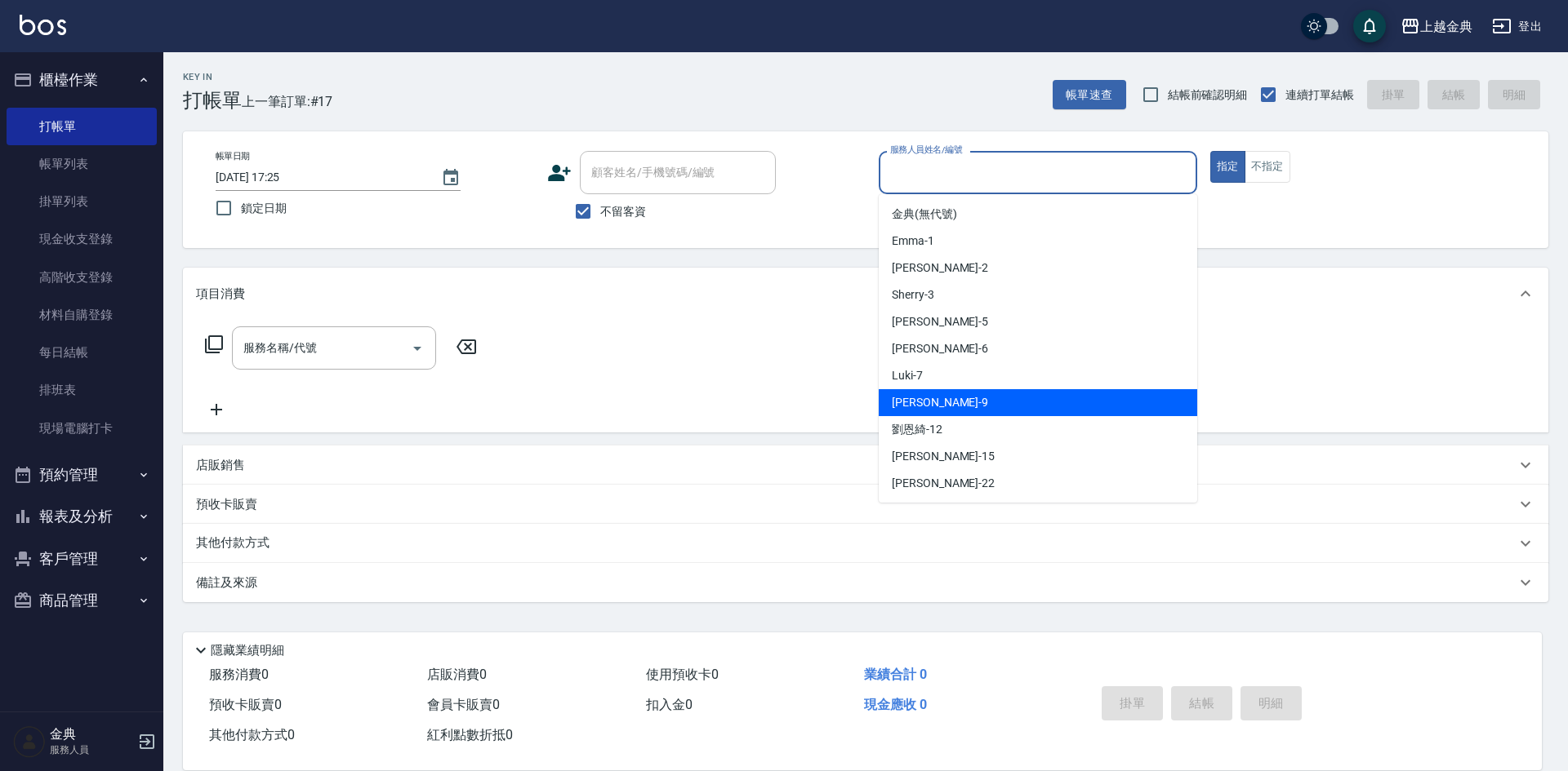
click at [977, 391] on div "[PERSON_NAME] -9" at bounding box center [1037, 403] width 318 height 27
type input "[PERSON_NAME]-9"
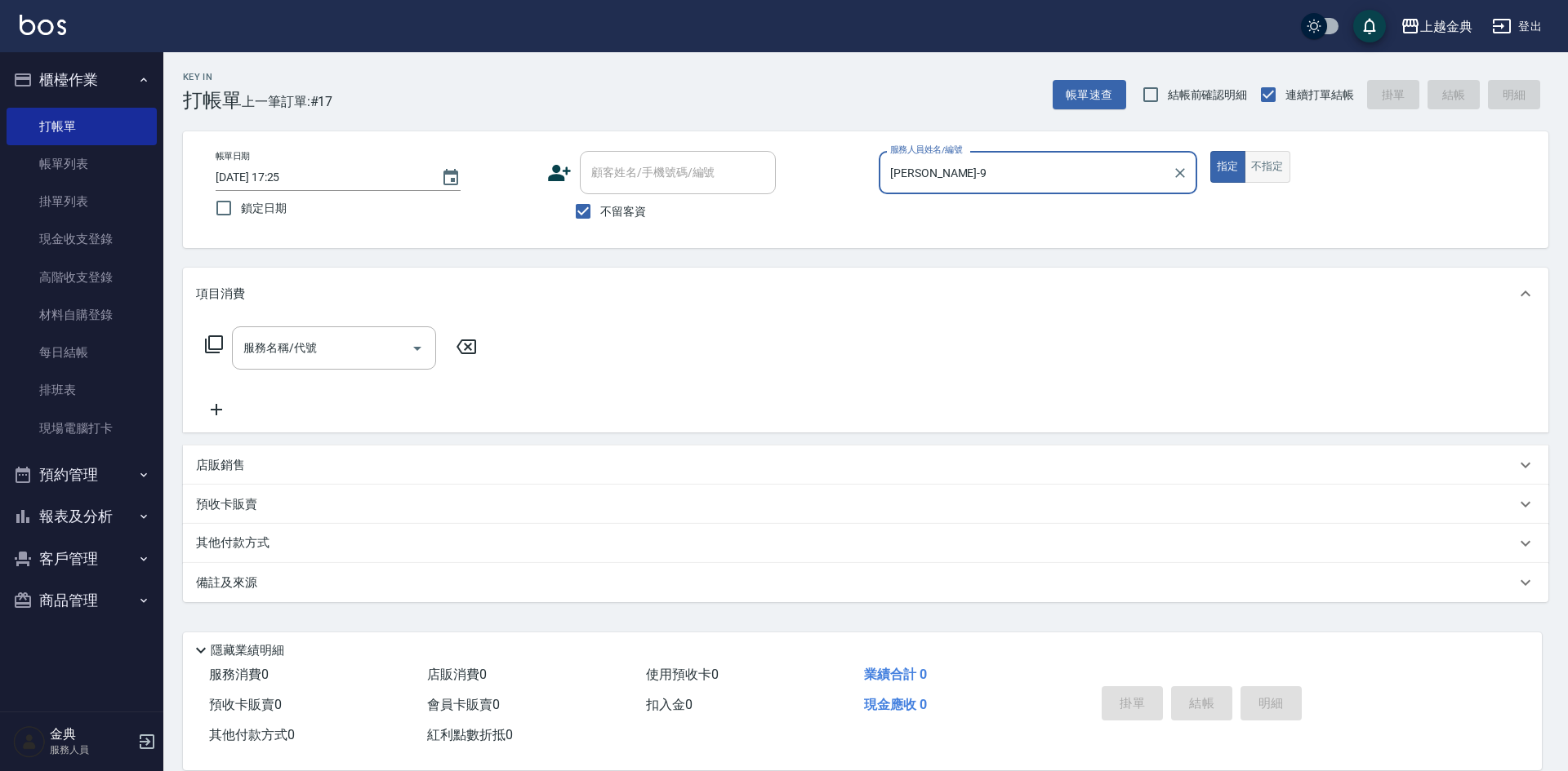
click at [1267, 173] on button "不指定" at bounding box center [1267, 167] width 46 height 32
click at [299, 335] on input "服務名稱/代號" at bounding box center [322, 348] width 165 height 28
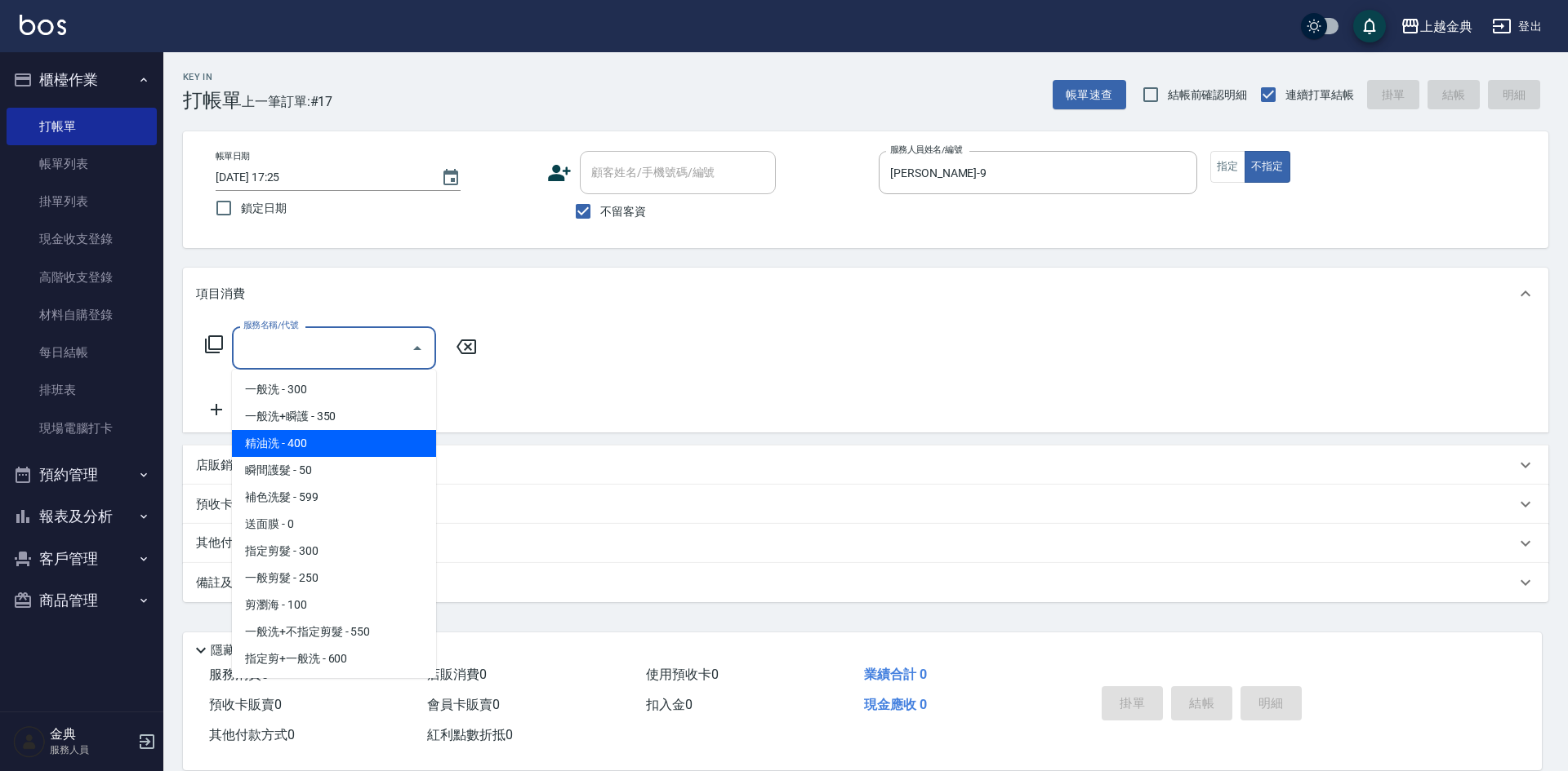
click at [327, 445] on span "精油洗 - 400" at bounding box center [334, 443] width 205 height 27
type input "精油洗(102)"
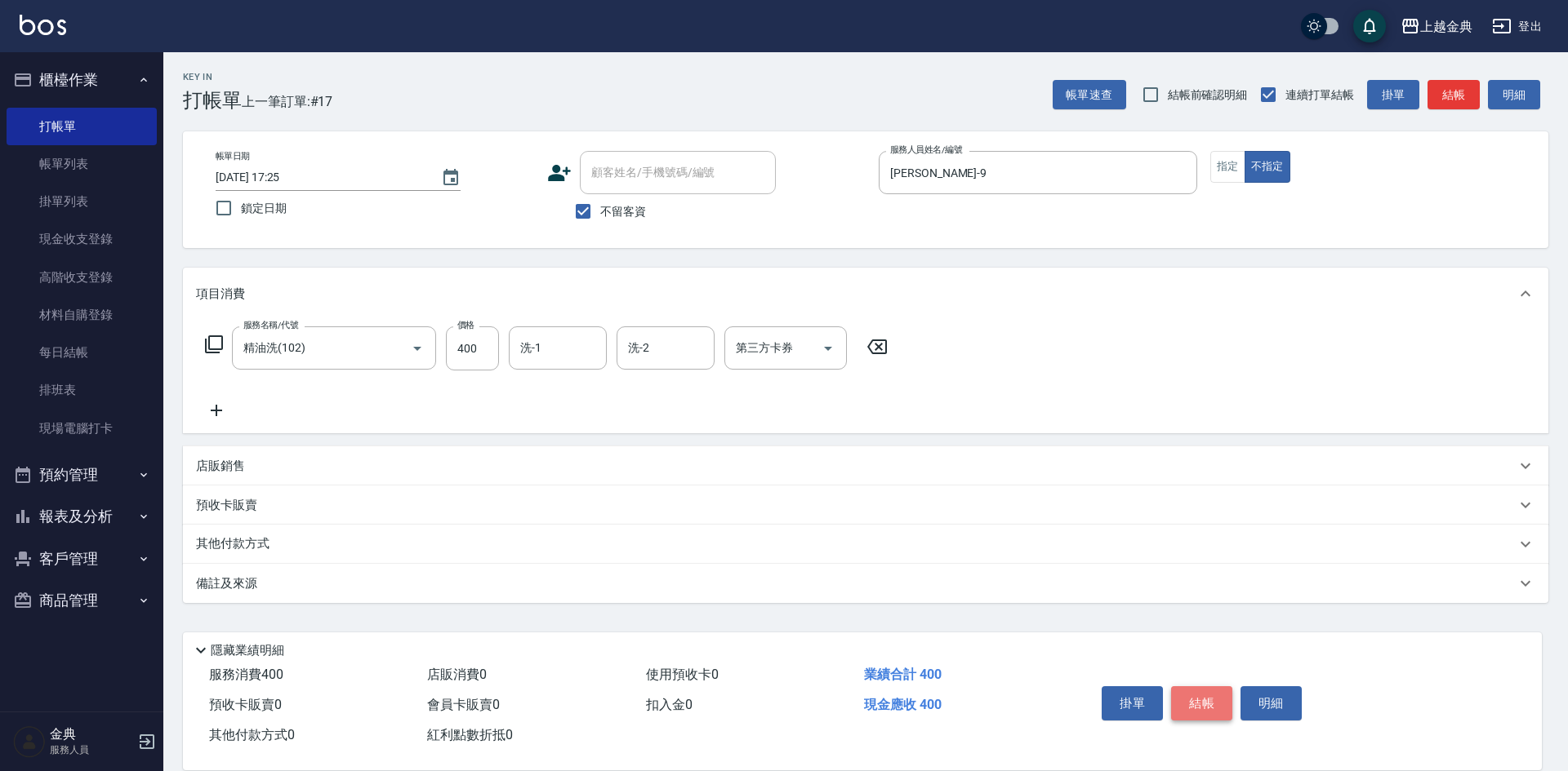
click at [1208, 693] on button "結帳" at bounding box center [1201, 703] width 61 height 34
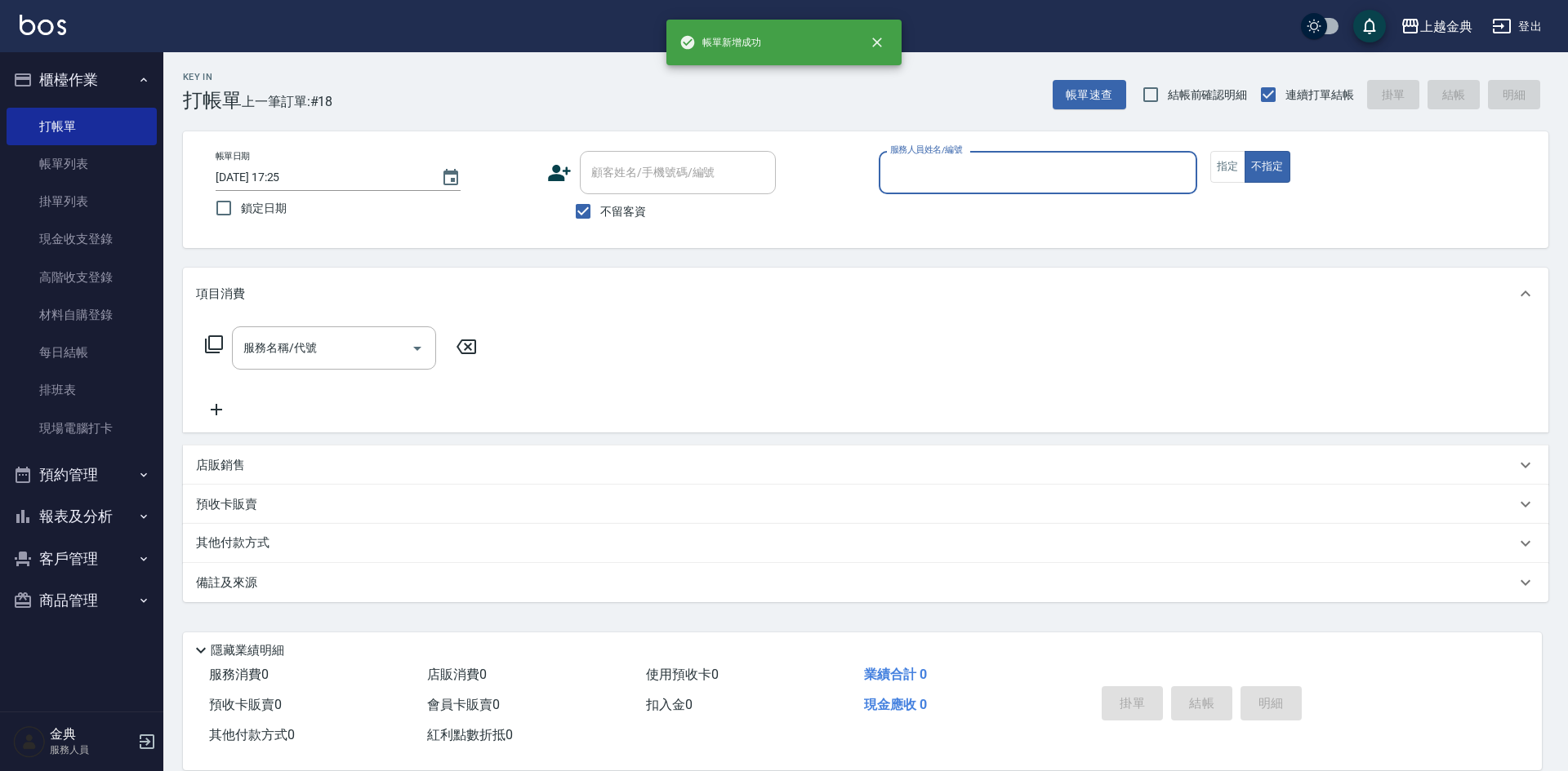
click at [1042, 211] on p at bounding box center [1037, 203] width 318 height 18
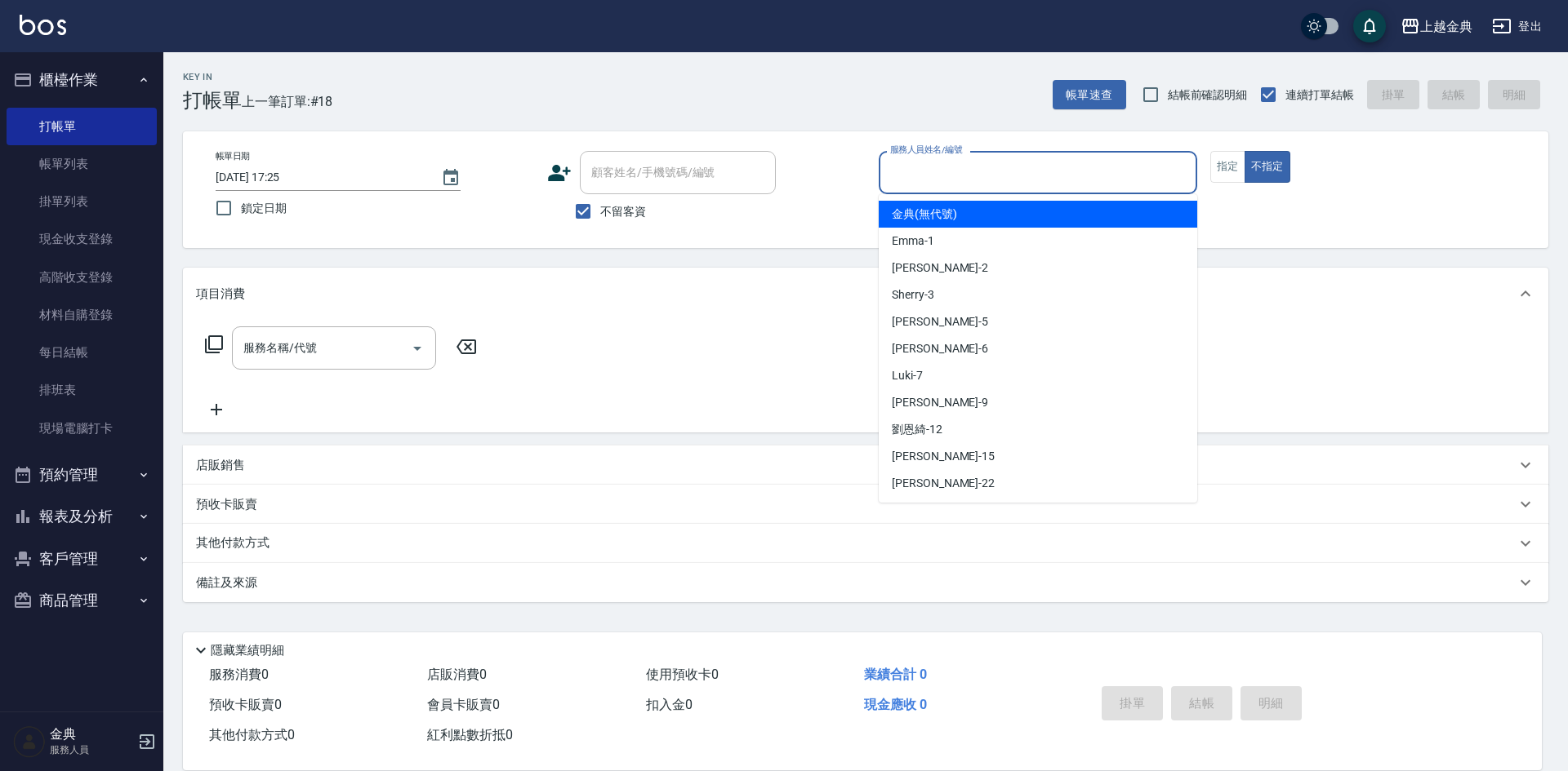
click at [1033, 181] on input "服務人員姓名/編號" at bounding box center [1038, 173] width 304 height 28
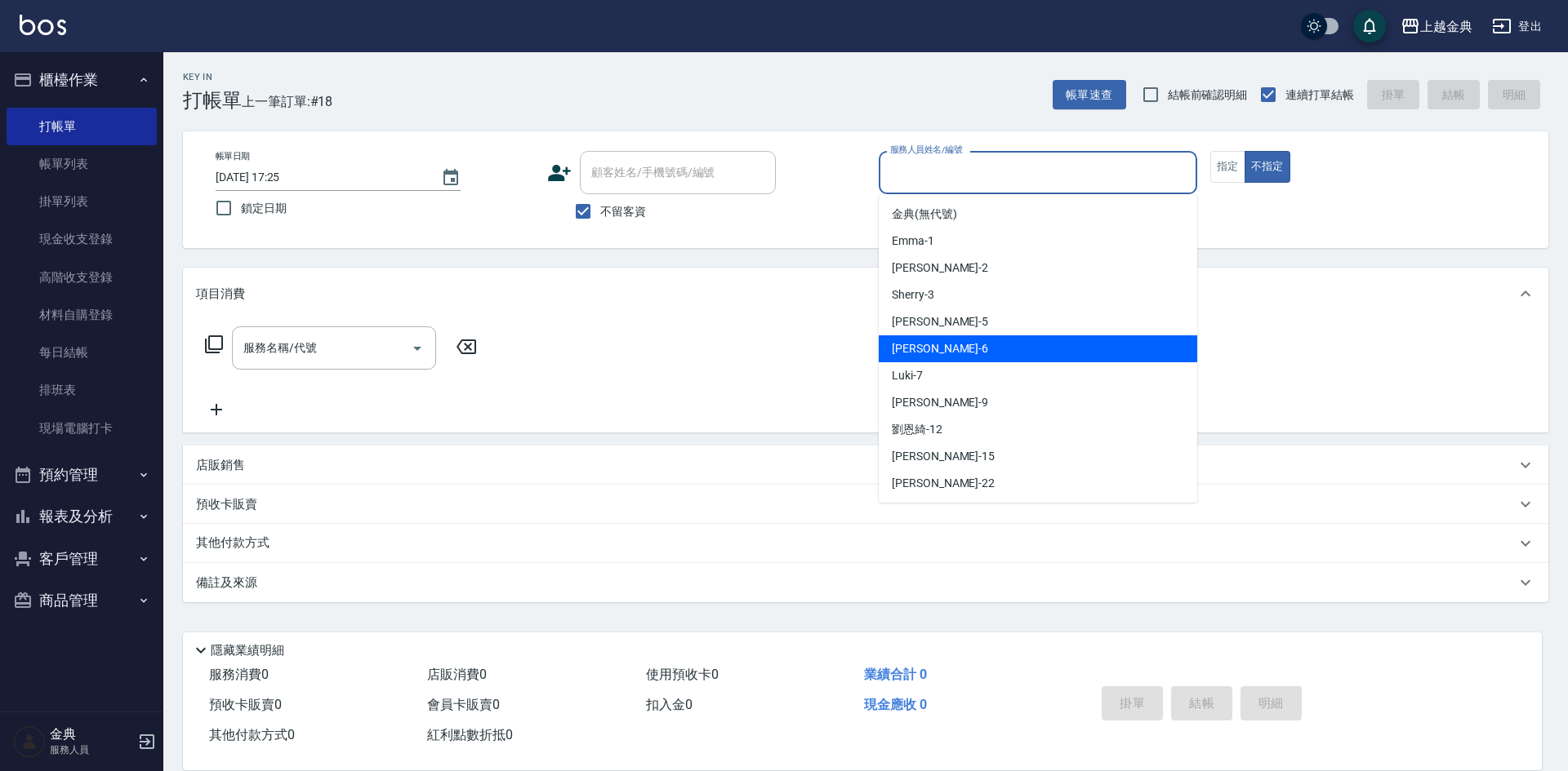
click at [1000, 337] on div "[PERSON_NAME] -6" at bounding box center [1037, 349] width 318 height 27
type input "[PERSON_NAME]-6"
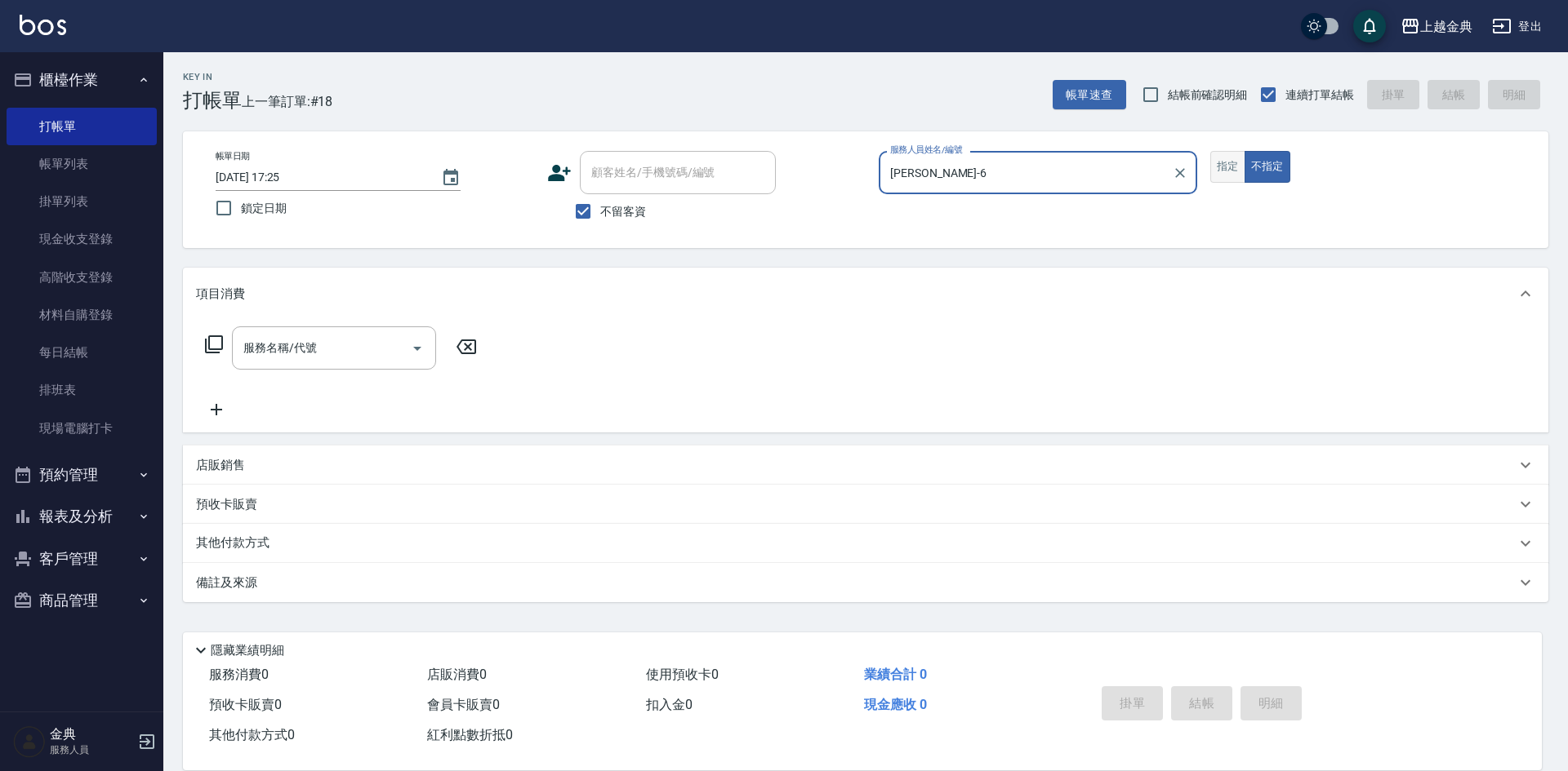
click at [1225, 174] on button "指定" at bounding box center [1228, 167] width 35 height 32
click at [314, 347] on div "服務名稱/代號 服務名稱/代號" at bounding box center [334, 348] width 205 height 43
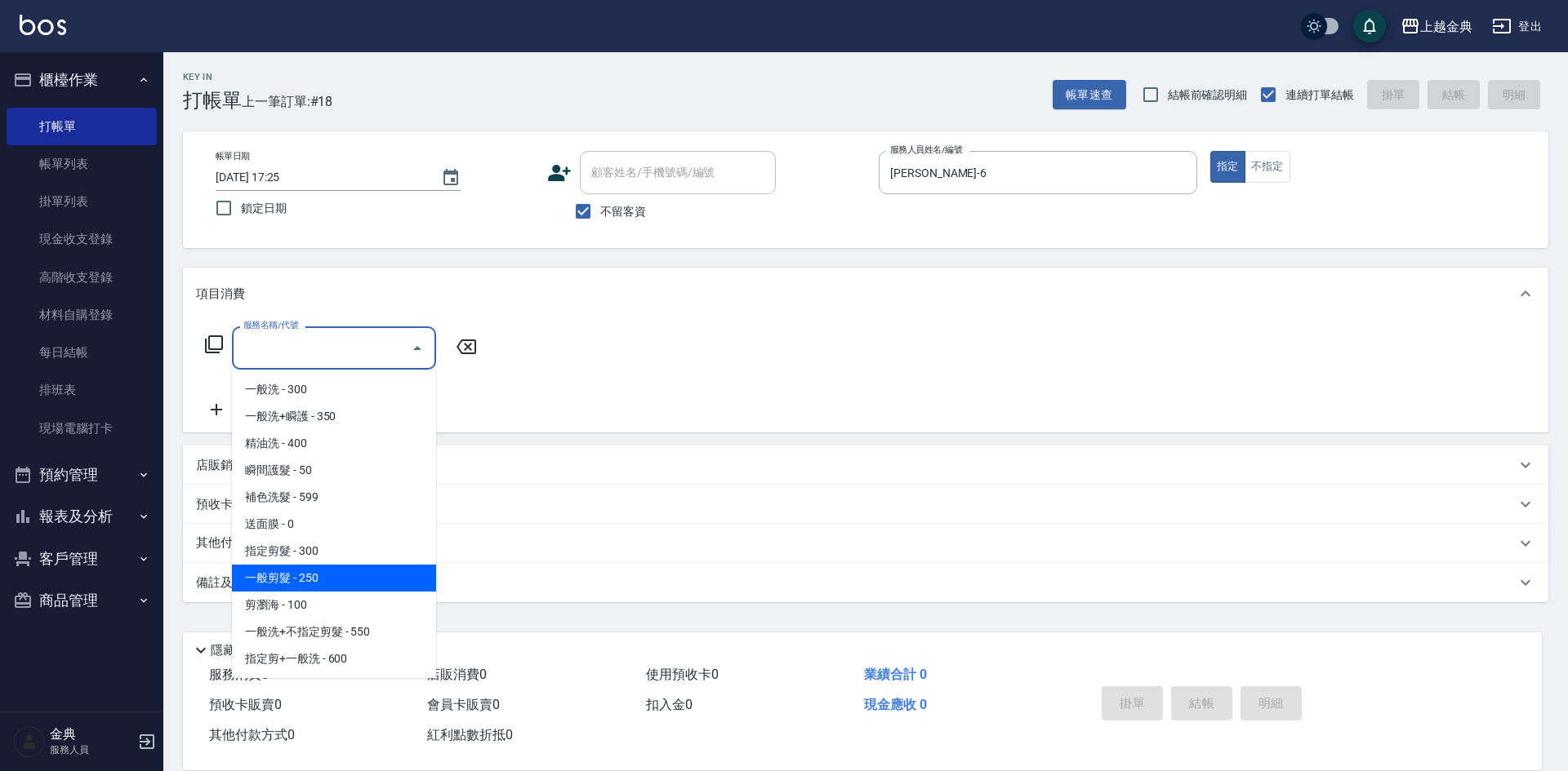
click at [331, 577] on span "一般剪髮 - 250" at bounding box center [334, 578] width 205 height 27
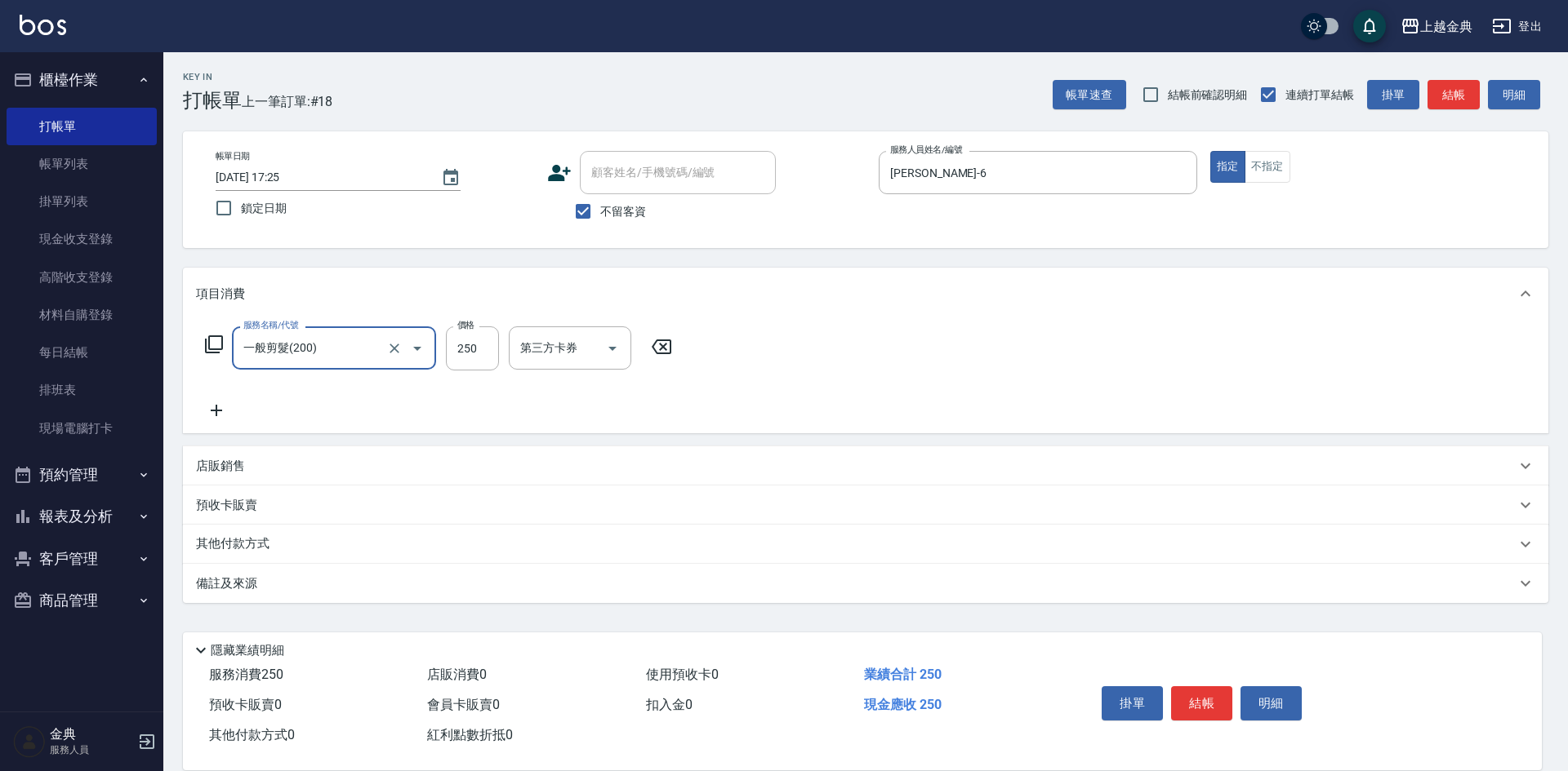
click at [336, 358] on input "一般剪髮(200)" at bounding box center [311, 348] width 144 height 28
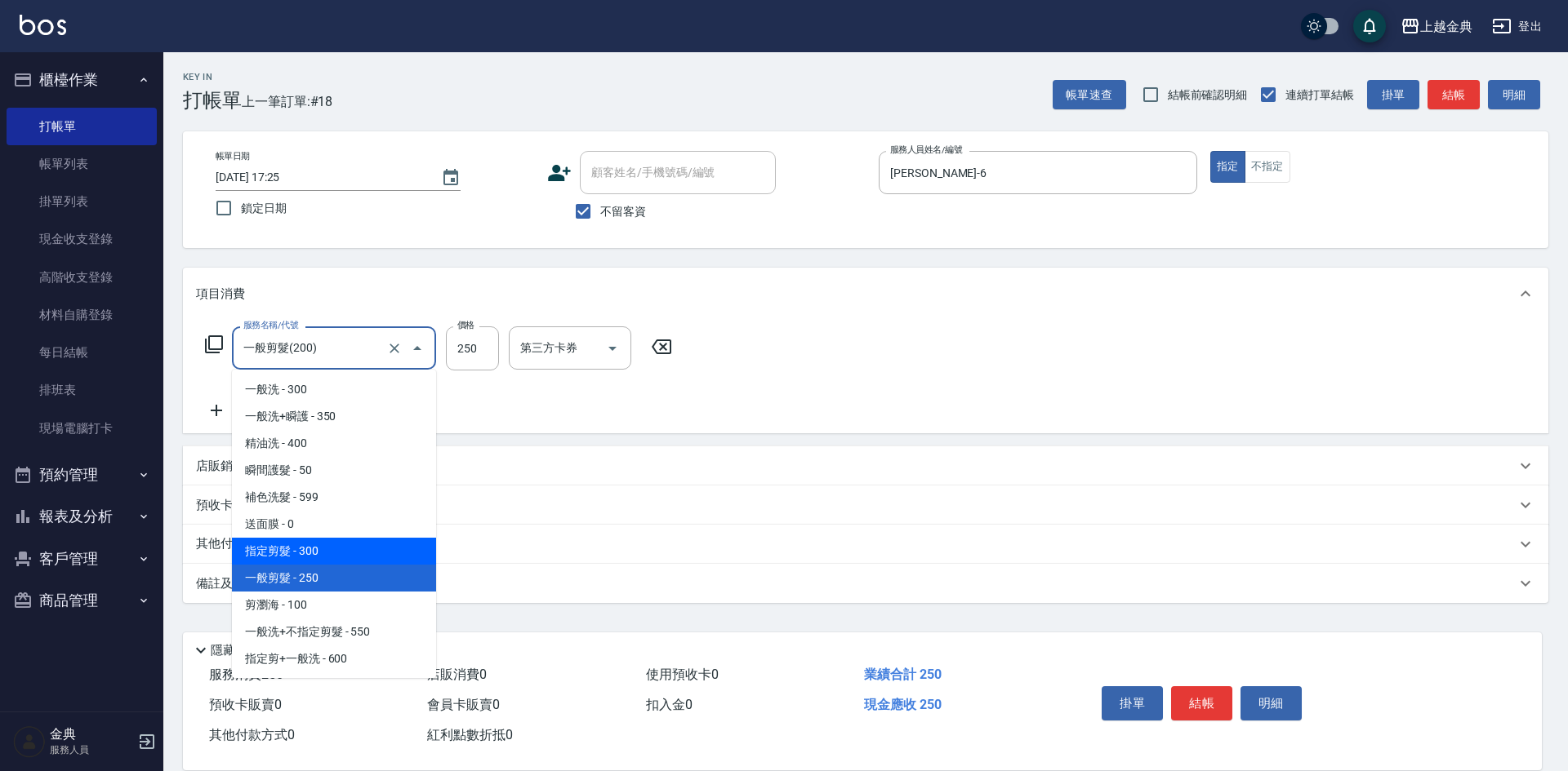
click at [339, 548] on span "指定剪髮 - 300" at bounding box center [334, 552] width 205 height 27
type input "指定剪髮(199)"
type input "300"
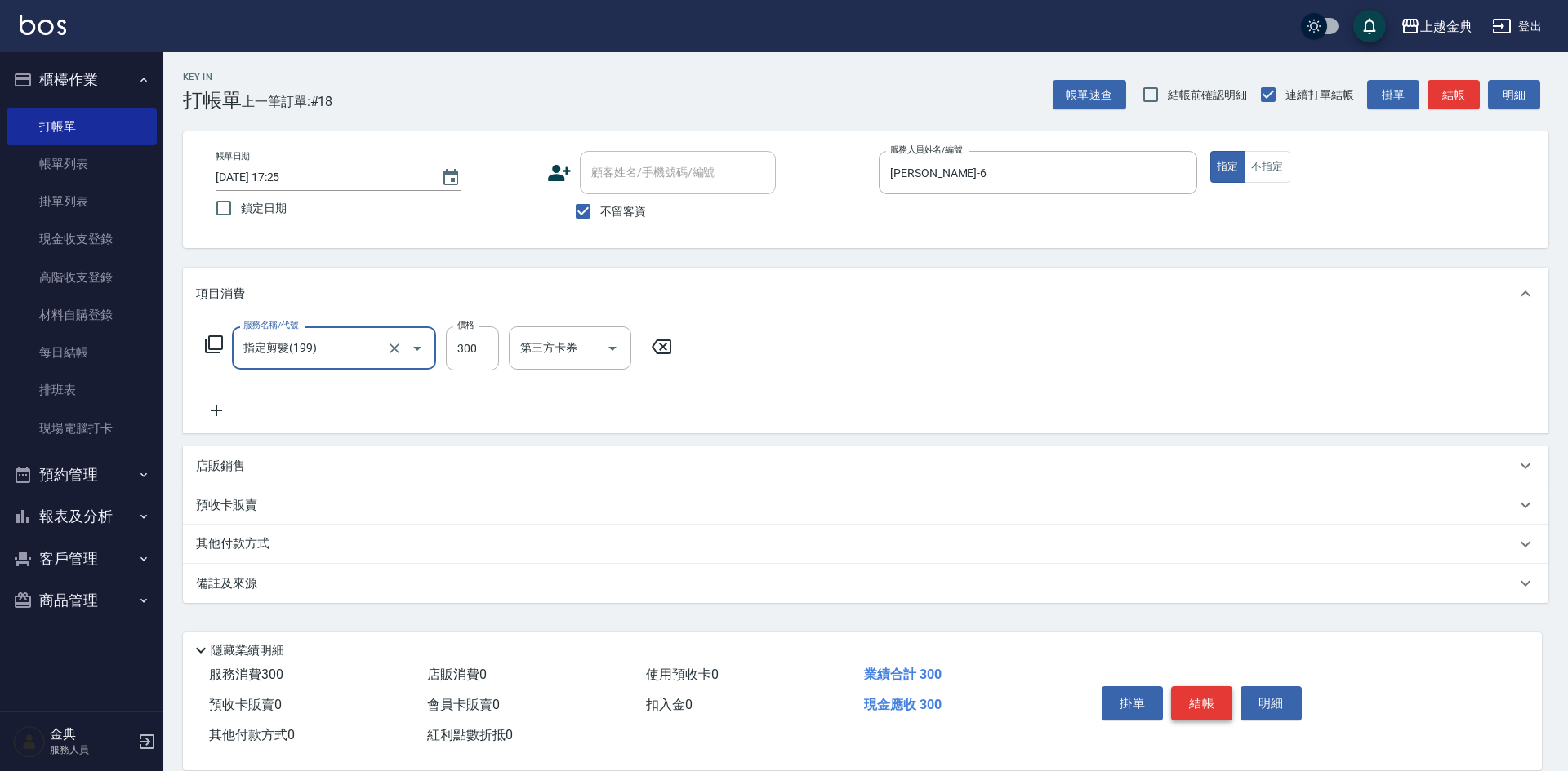
click at [1193, 696] on button "結帳" at bounding box center [1201, 703] width 61 height 34
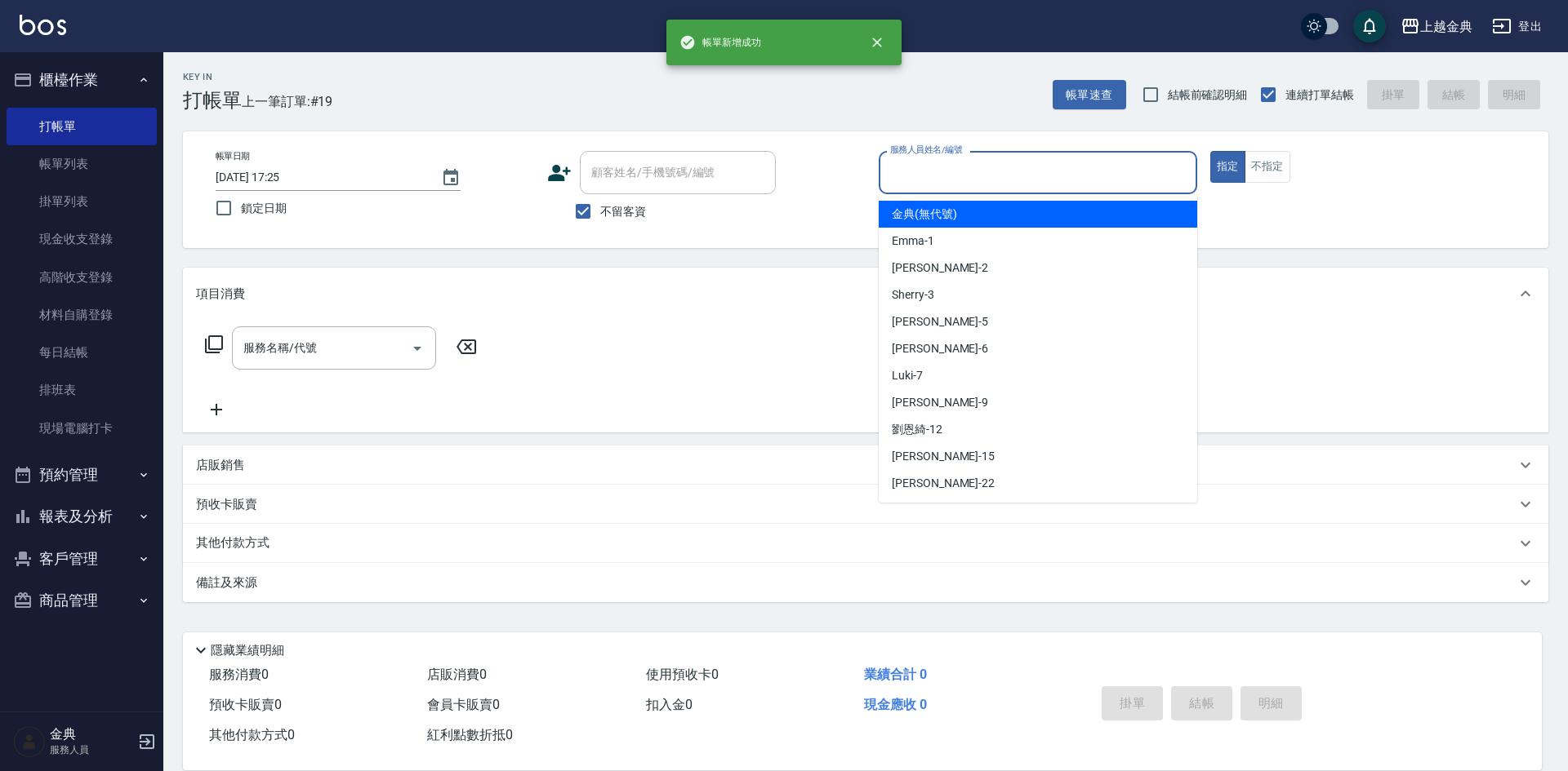
click at [976, 173] on input "服務人員姓名/編號" at bounding box center [1038, 173] width 304 height 28
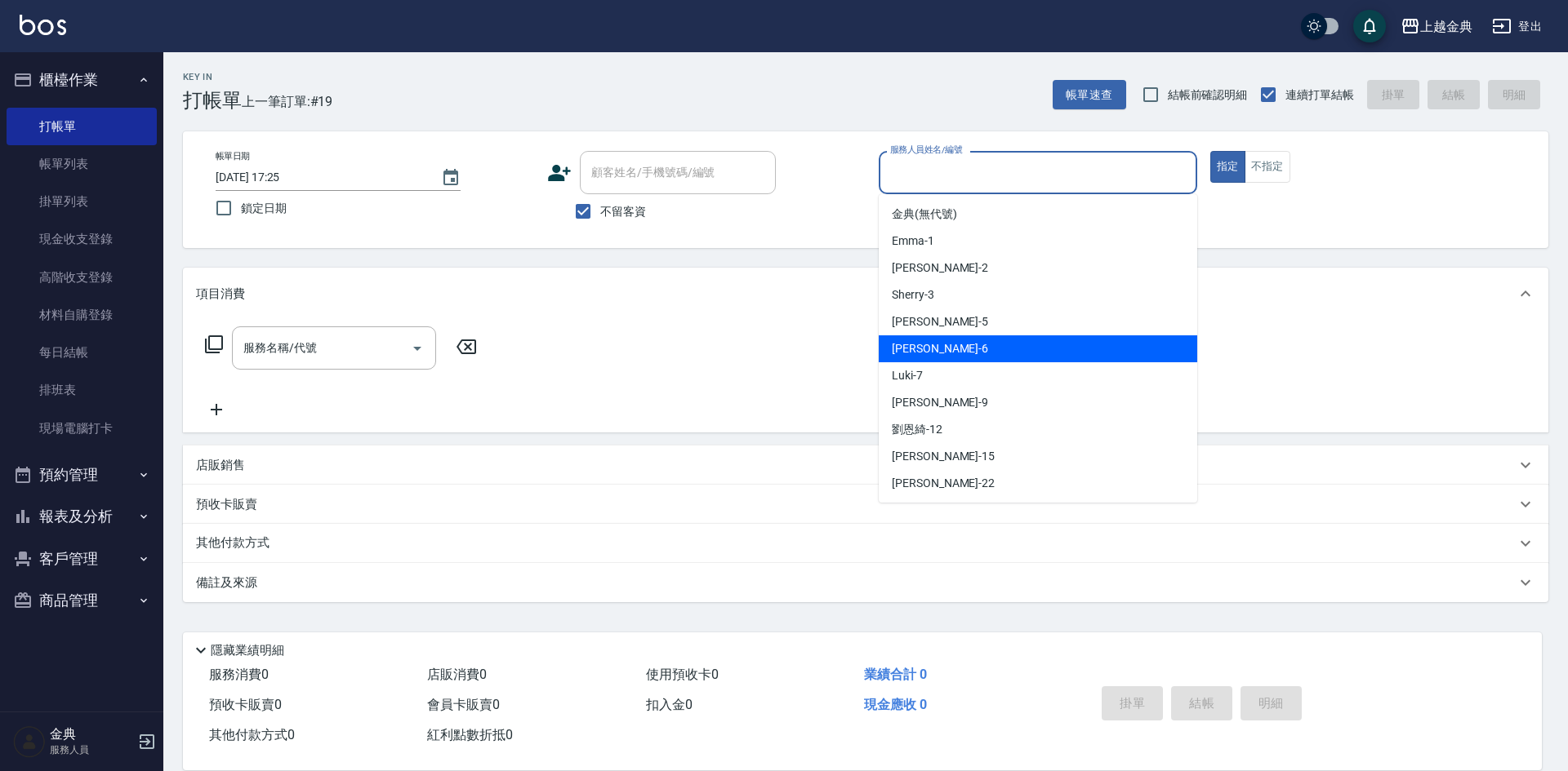
click at [972, 345] on div "[PERSON_NAME] -6" at bounding box center [1037, 349] width 318 height 27
type input "[PERSON_NAME]-6"
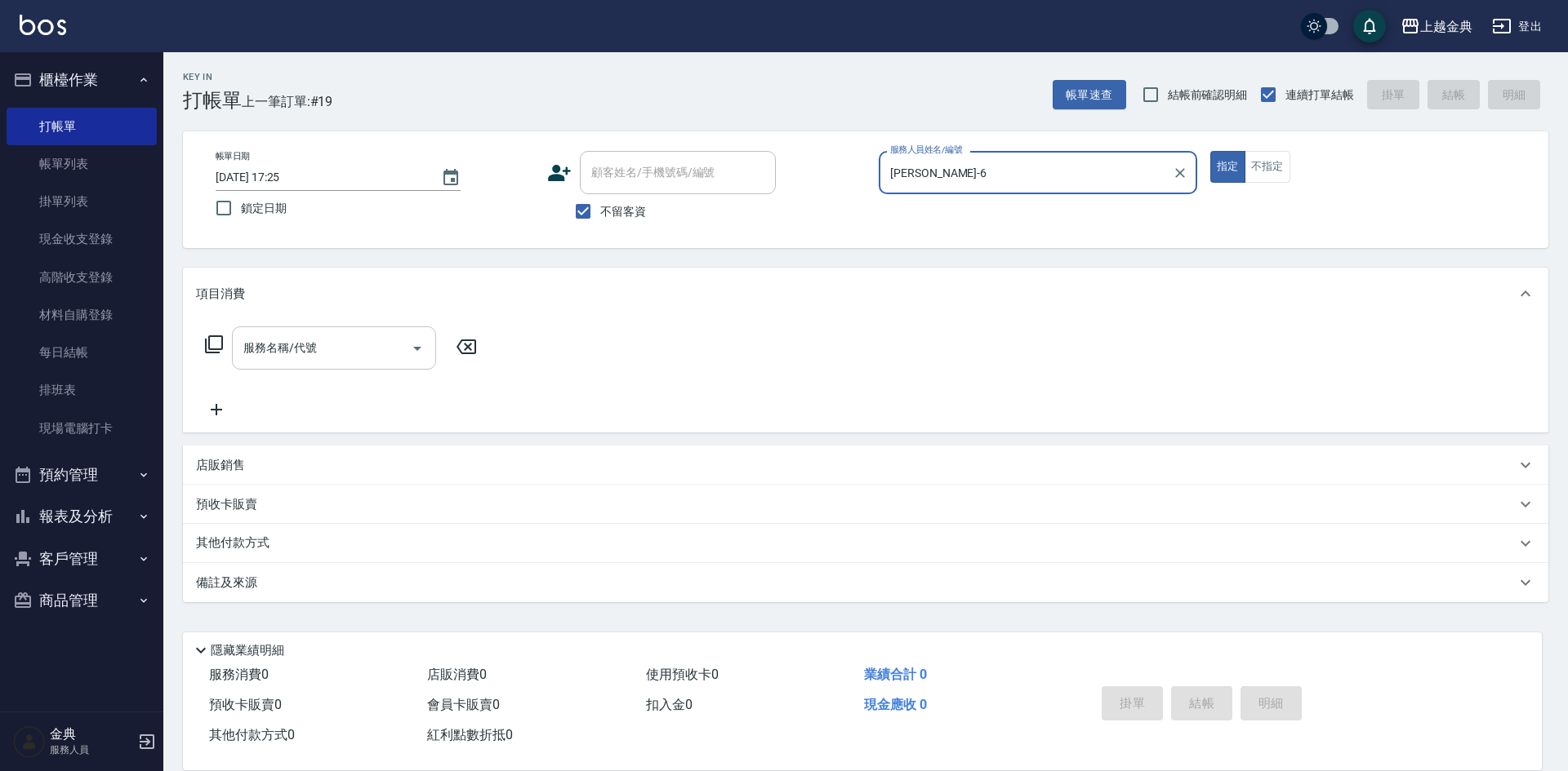
click at [304, 365] on div "服務名稱/代號" at bounding box center [334, 348] width 205 height 43
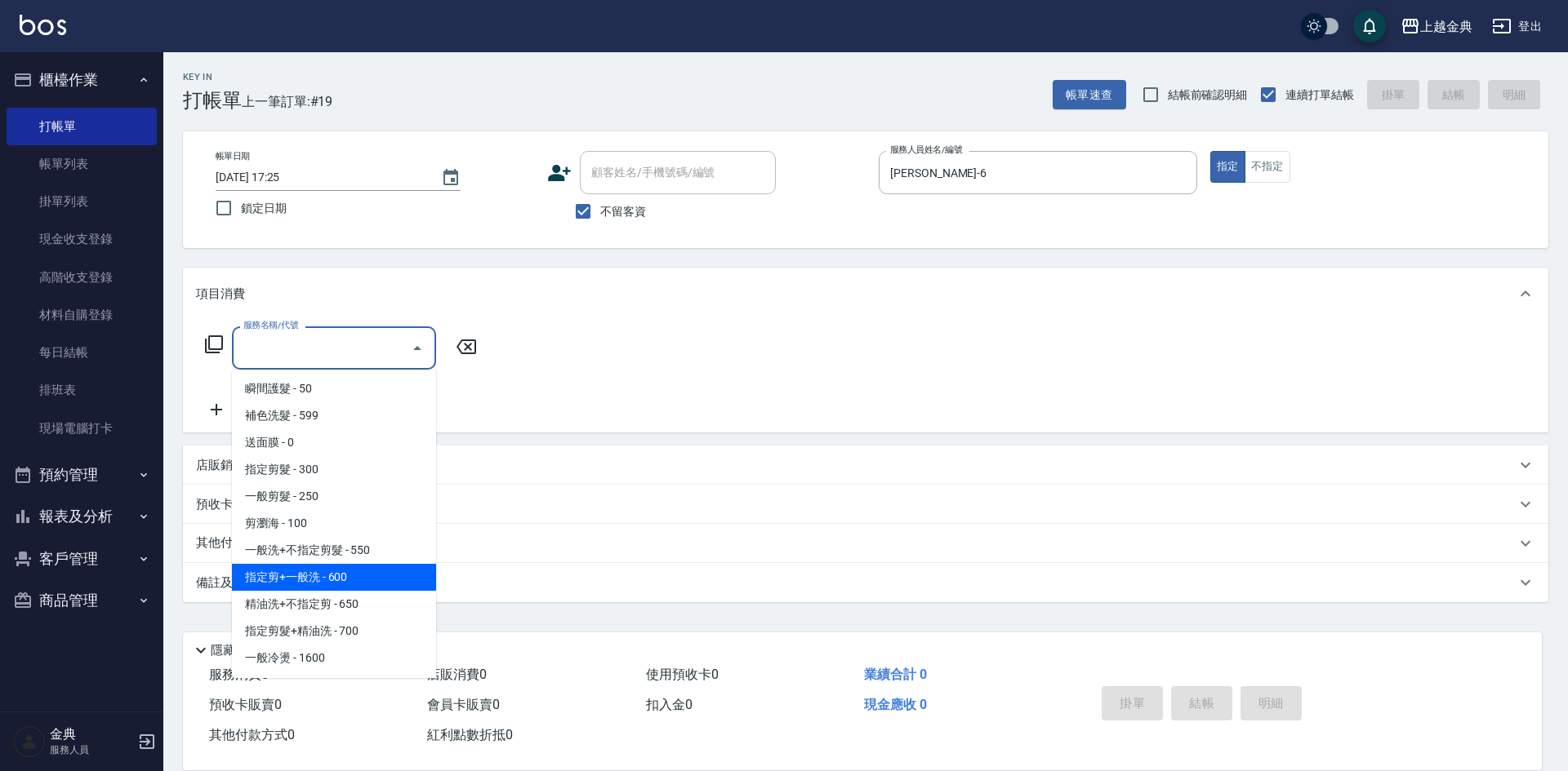
scroll to position [164, 0]
click at [333, 586] on span "一般冷燙 - 1600" at bounding box center [334, 577] width 205 height 27
type input "一般冷燙(301)"
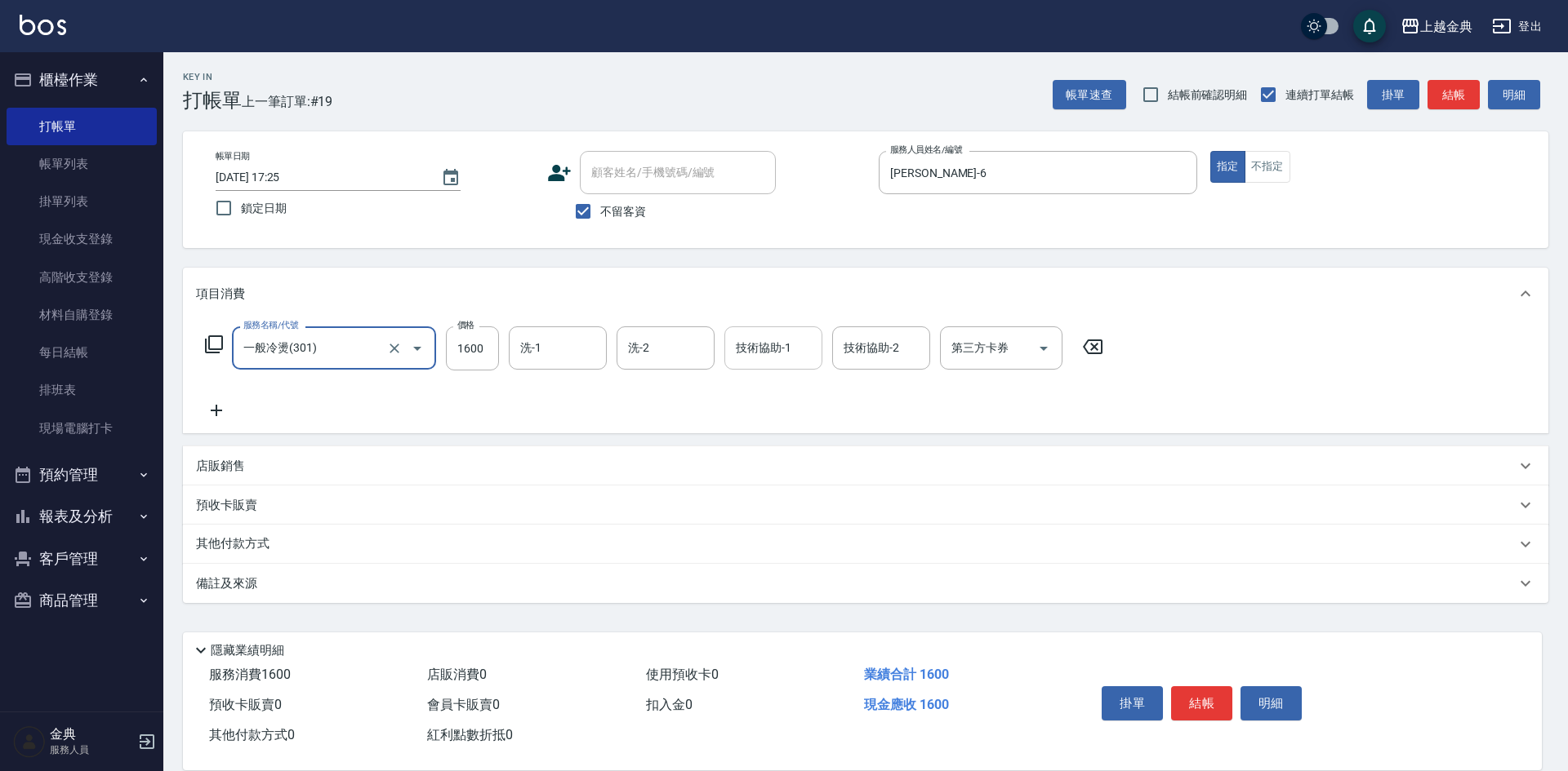
click at [797, 345] on input "技術協助-1" at bounding box center [773, 348] width 83 height 28
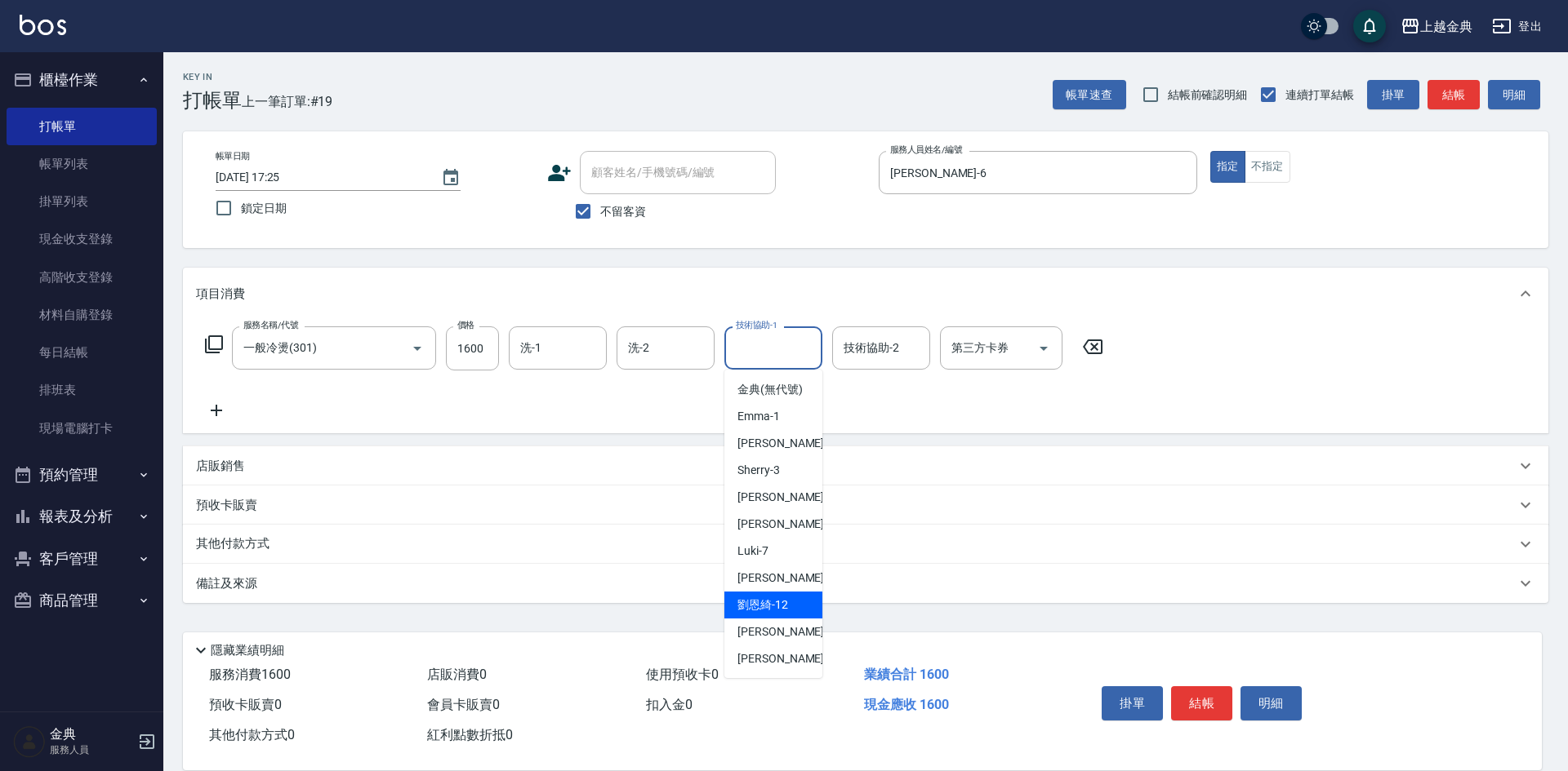
click at [786, 614] on span "[PERSON_NAME]-12" at bounding box center [762, 605] width 51 height 18
type input "[PERSON_NAME]-12"
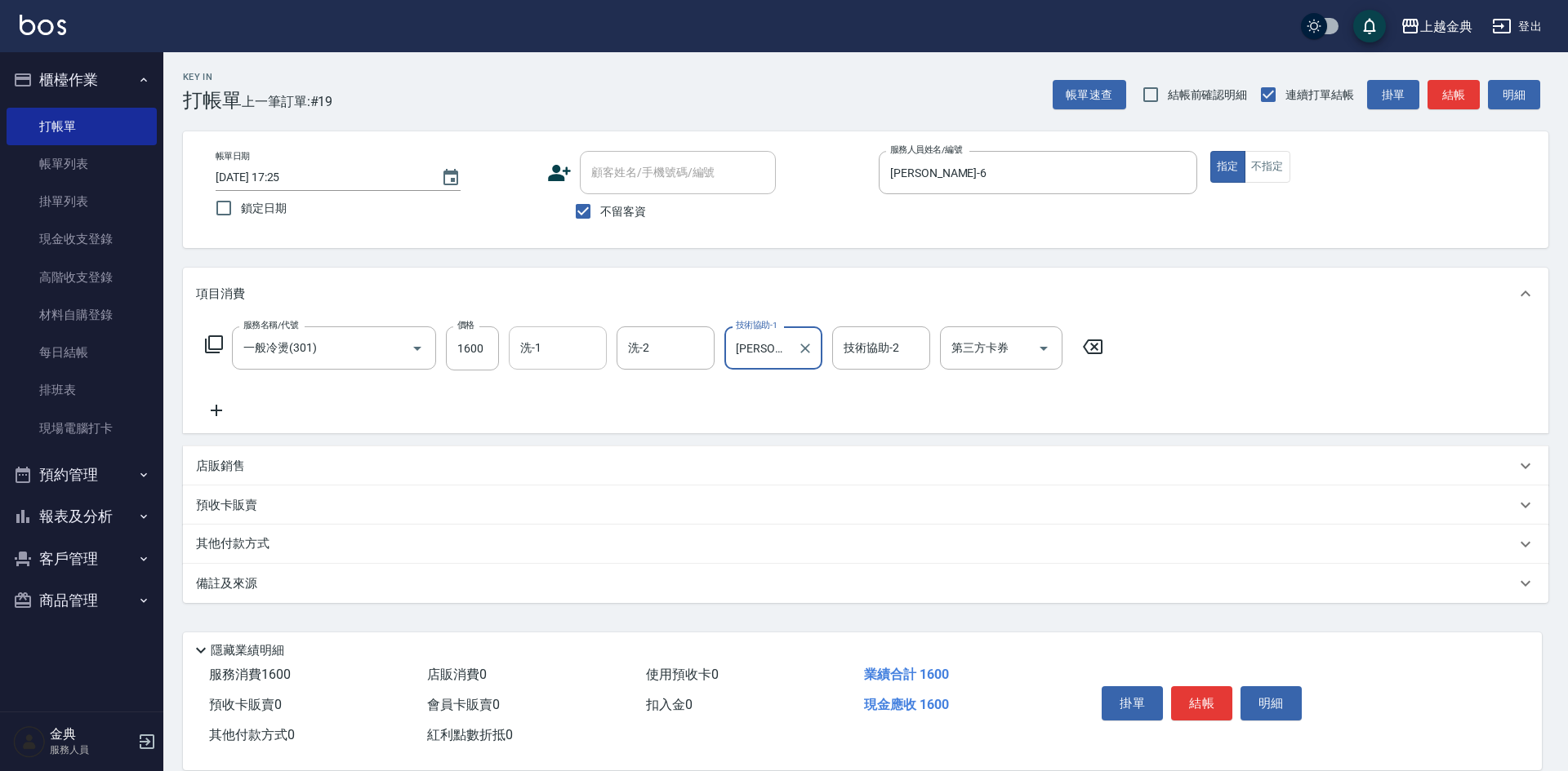
click at [569, 355] on input "洗-1" at bounding box center [558, 348] width 83 height 28
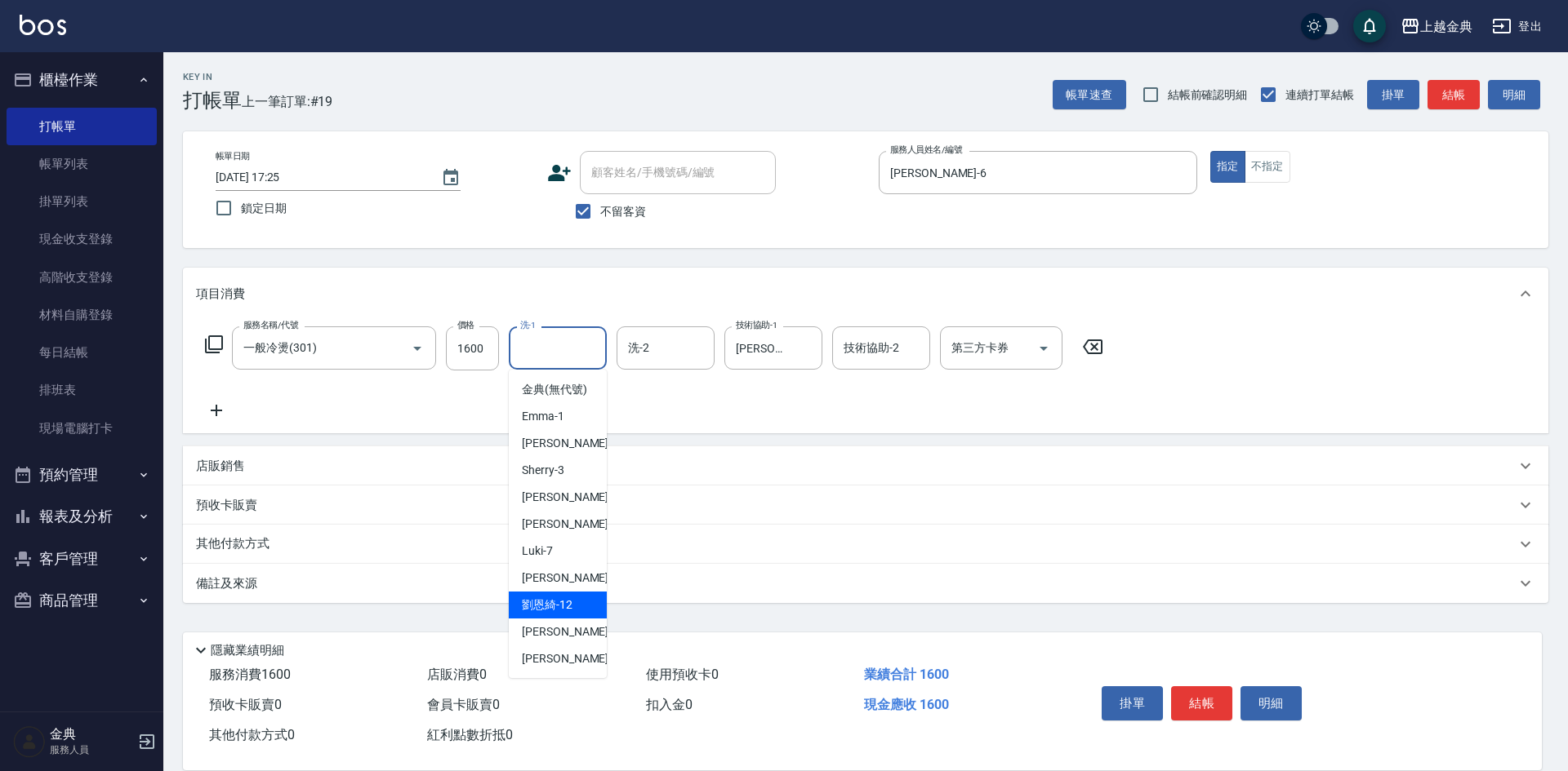
click at [561, 613] on div "[PERSON_NAME]-12" at bounding box center [557, 605] width 98 height 27
type input "[PERSON_NAME]-12"
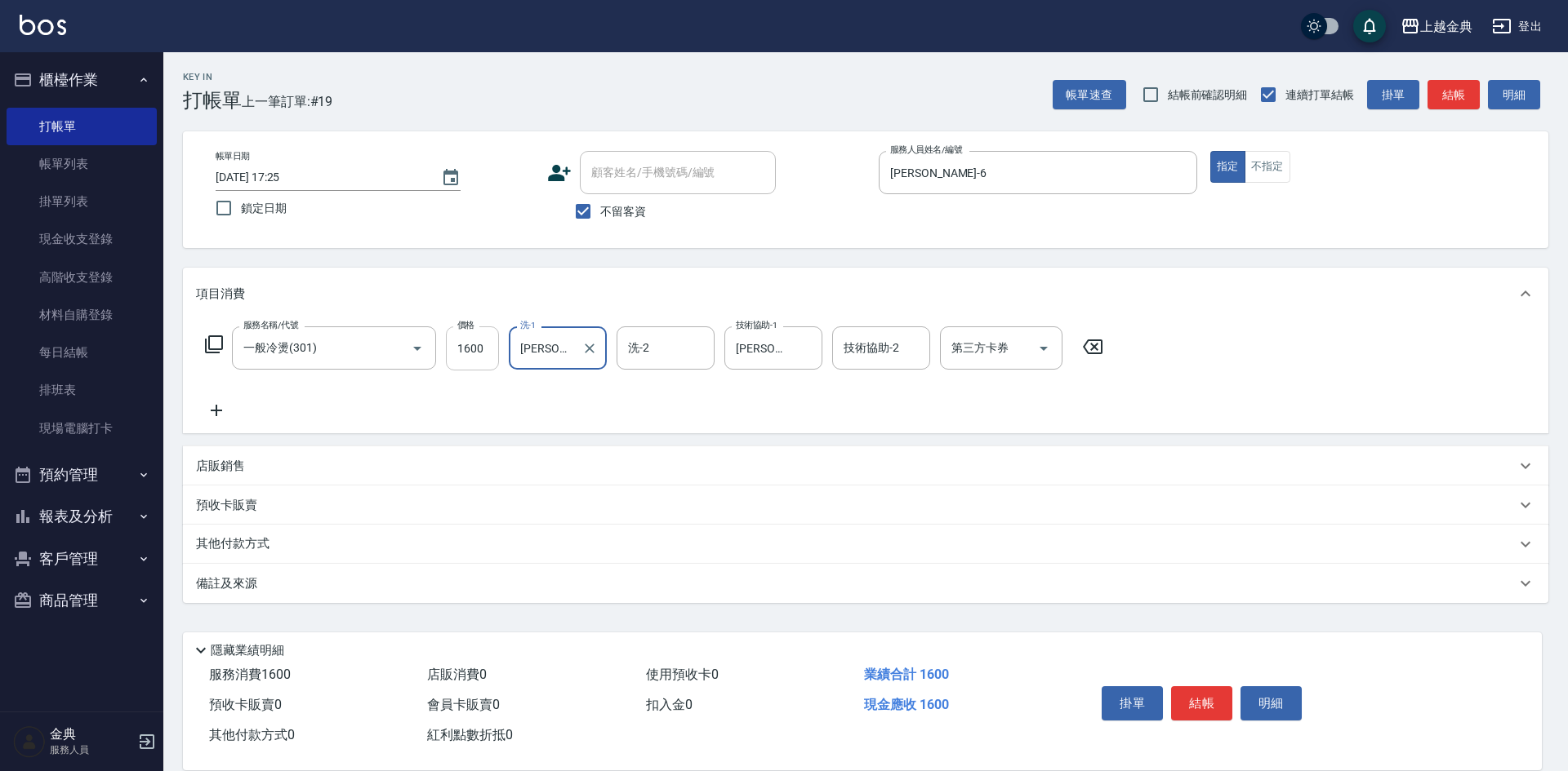
click at [471, 355] on input "1600" at bounding box center [473, 348] width 53 height 44
type input "3100"
click at [251, 532] on div "其他付款方式" at bounding box center [865, 544] width 1365 height 39
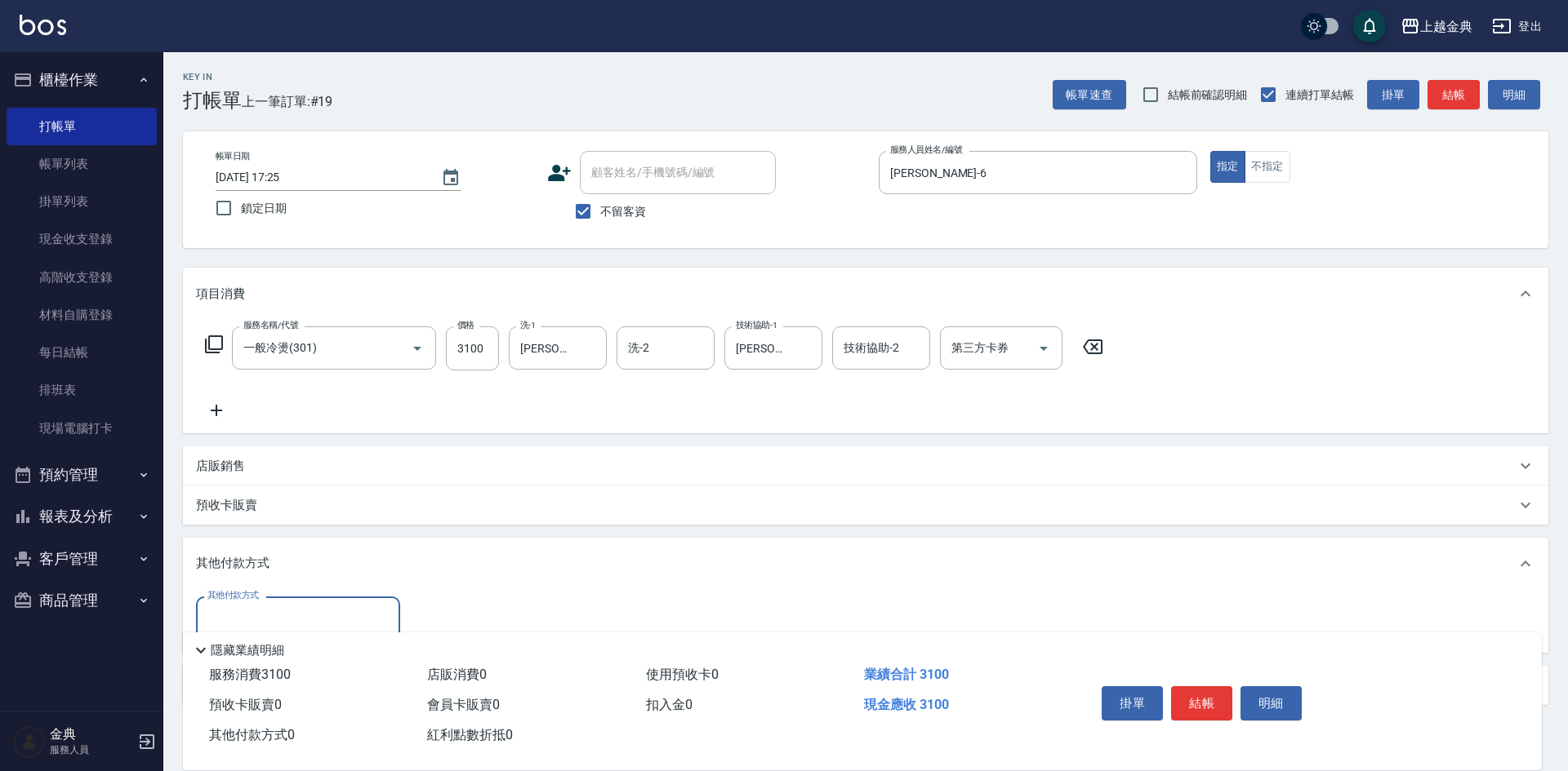
scroll to position [0, 0]
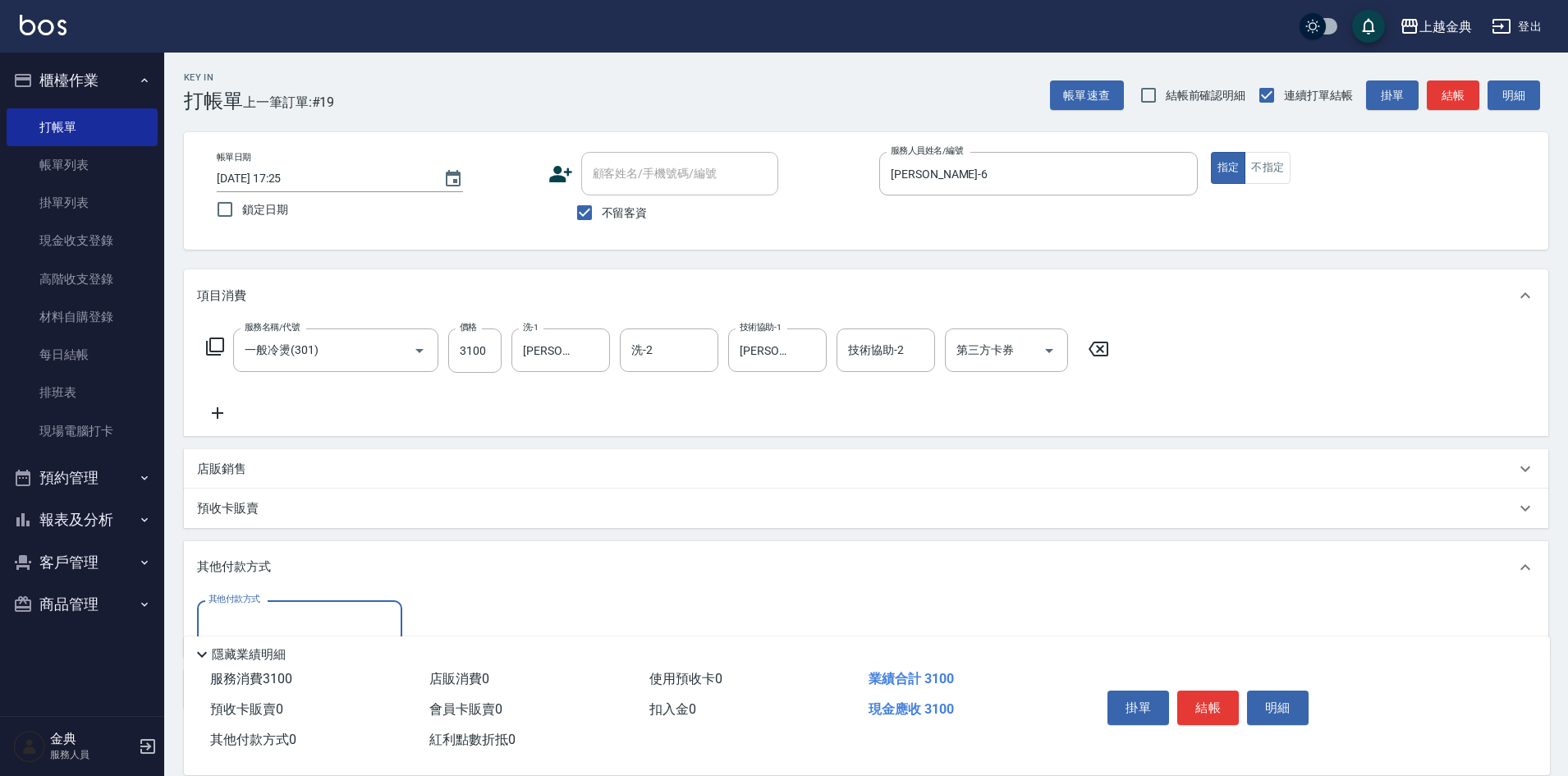
click at [253, 606] on div "其他付款方式" at bounding box center [300, 622] width 206 height 44
click at [254, 700] on span "信用卡" at bounding box center [300, 691] width 206 height 27
type input "信用卡"
type input "3100"
click at [1203, 691] on button "結帳" at bounding box center [1208, 708] width 61 height 34
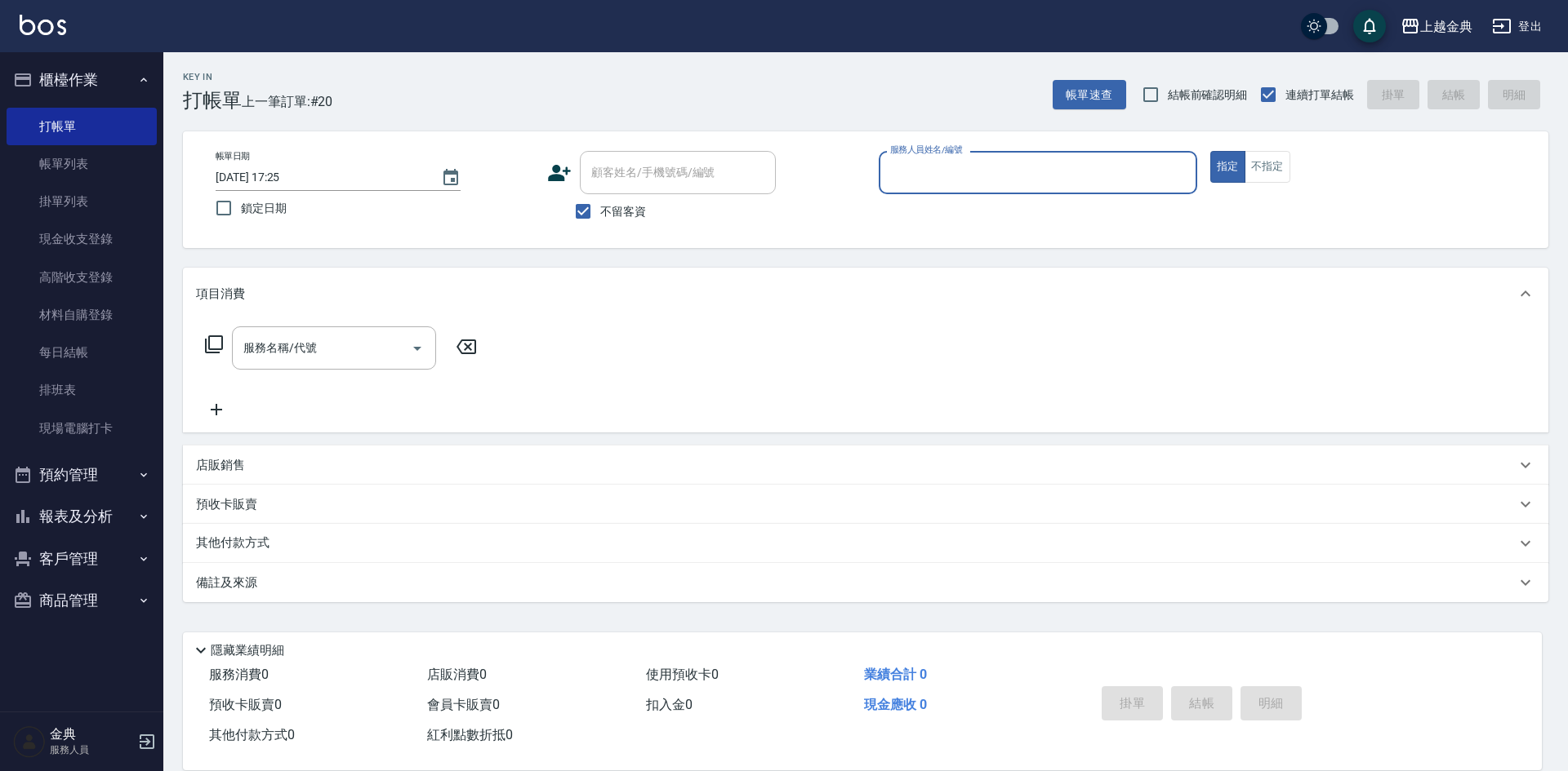
click at [1062, 179] on input "服務人員姓名/編號" at bounding box center [1038, 173] width 304 height 28
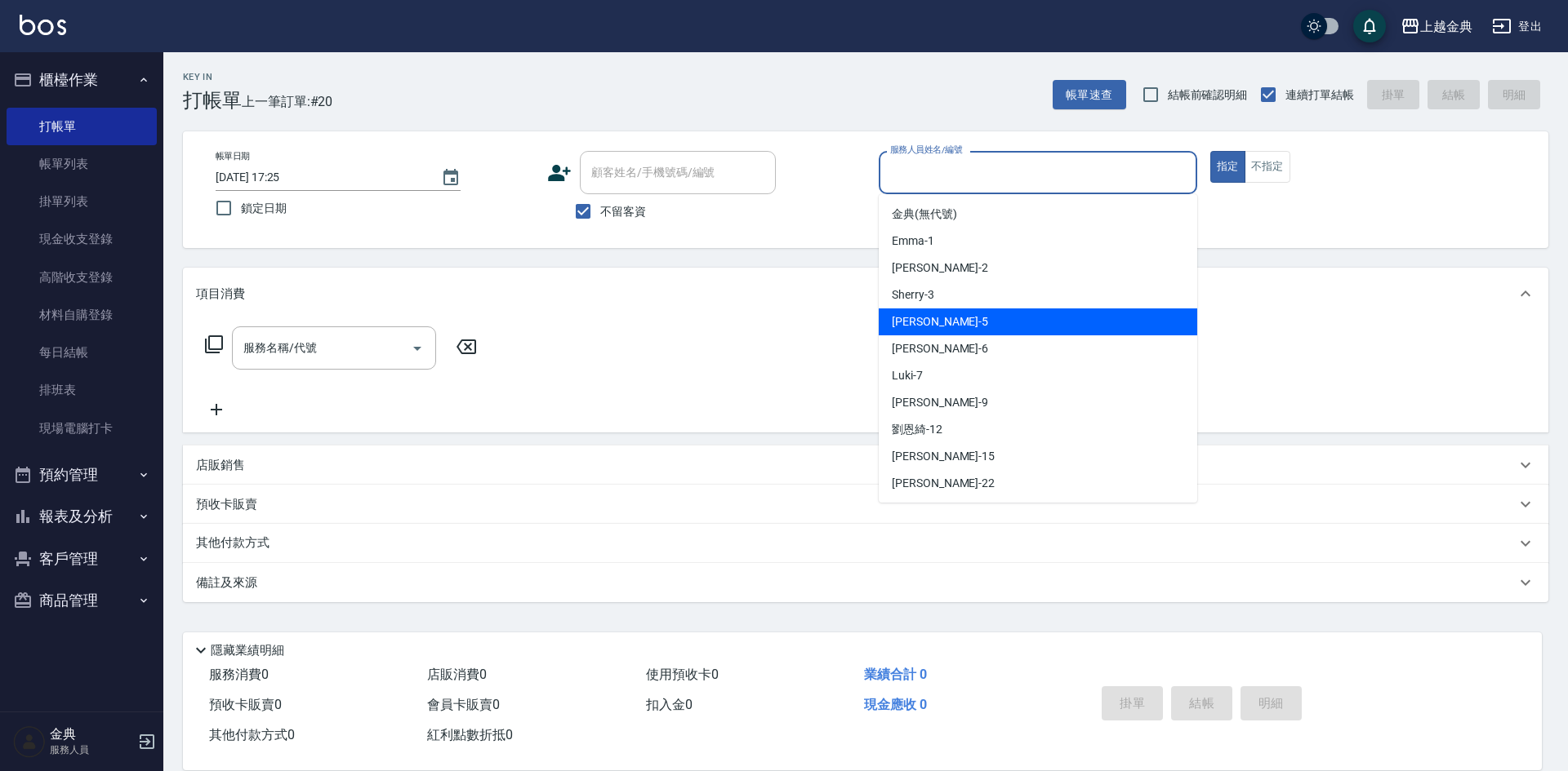
click at [1010, 309] on div "[PERSON_NAME] -5" at bounding box center [1037, 322] width 318 height 27
type input "[PERSON_NAME]-5"
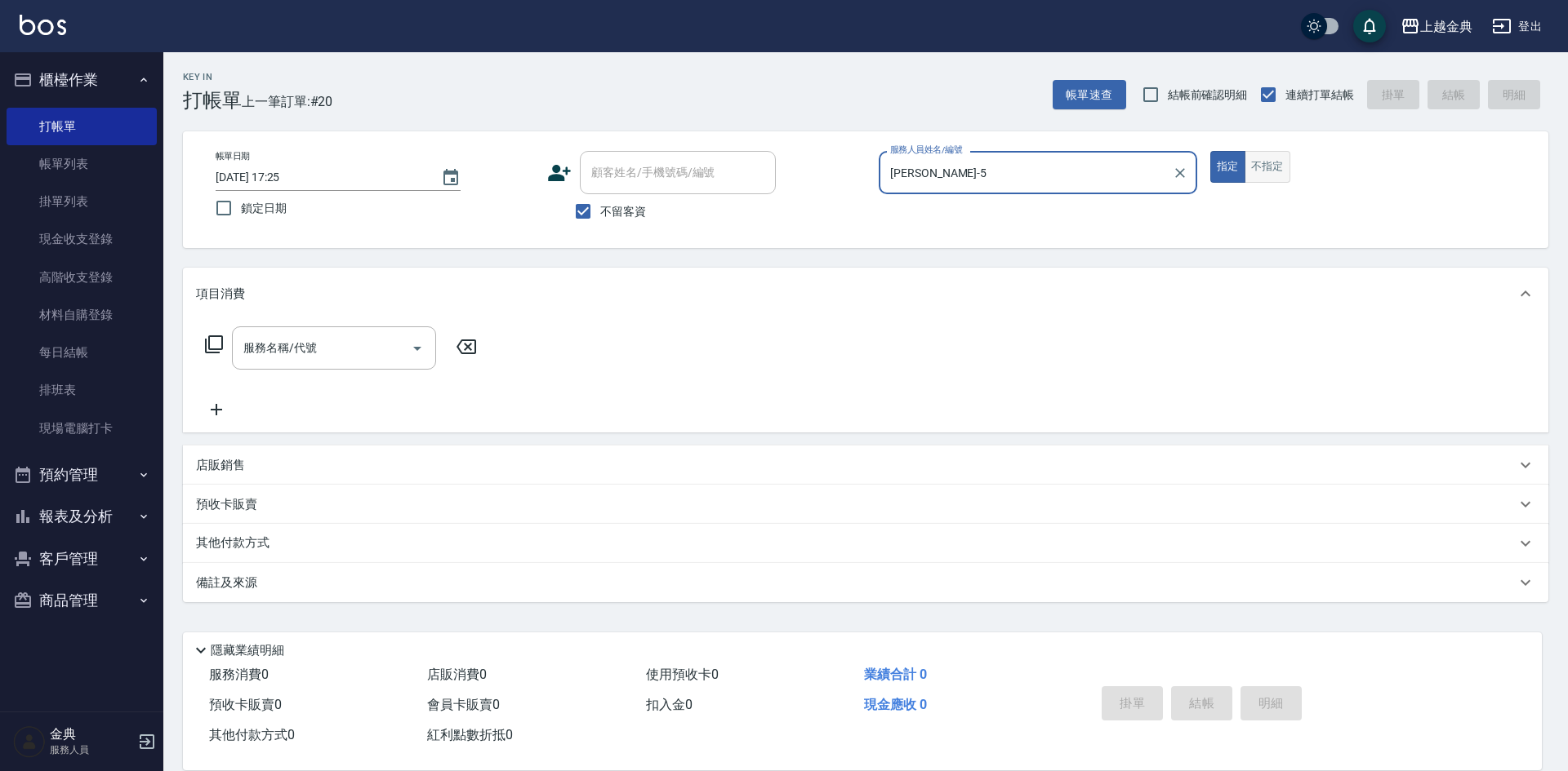
click at [1287, 165] on button "不指定" at bounding box center [1267, 167] width 46 height 32
click at [302, 356] on input "服務名稱/代號" at bounding box center [322, 348] width 165 height 28
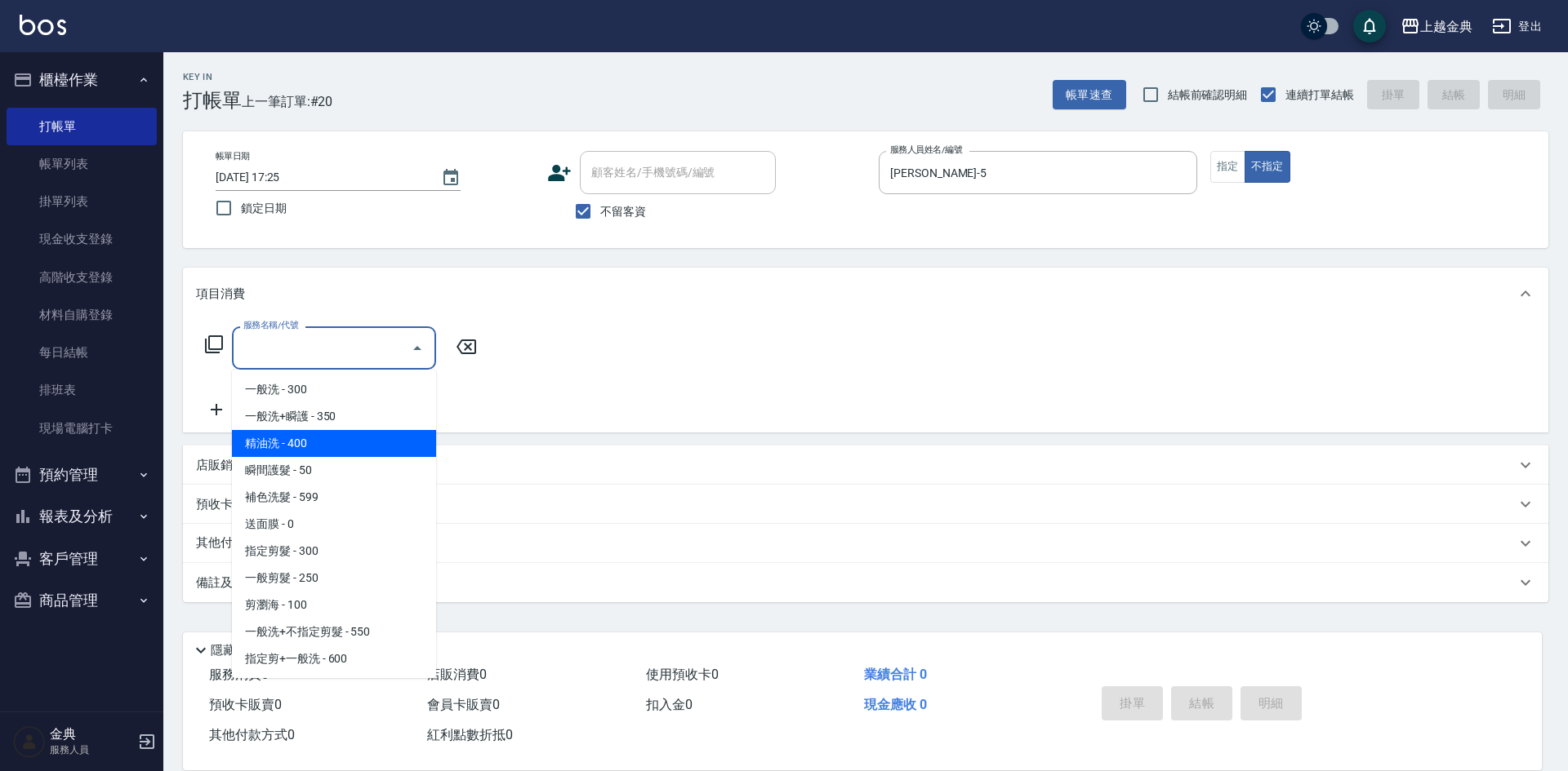
click at [1024, 252] on div "Key In 打帳單 上一筆訂單:#20 帳單速查 結帳前確認明細 連續打單結帳 掛單 結帳 明細 帳單日期 [DATE] 17:25 鎖定日期 顧客姓名/手…" at bounding box center [866, 406] width 1404 height 707
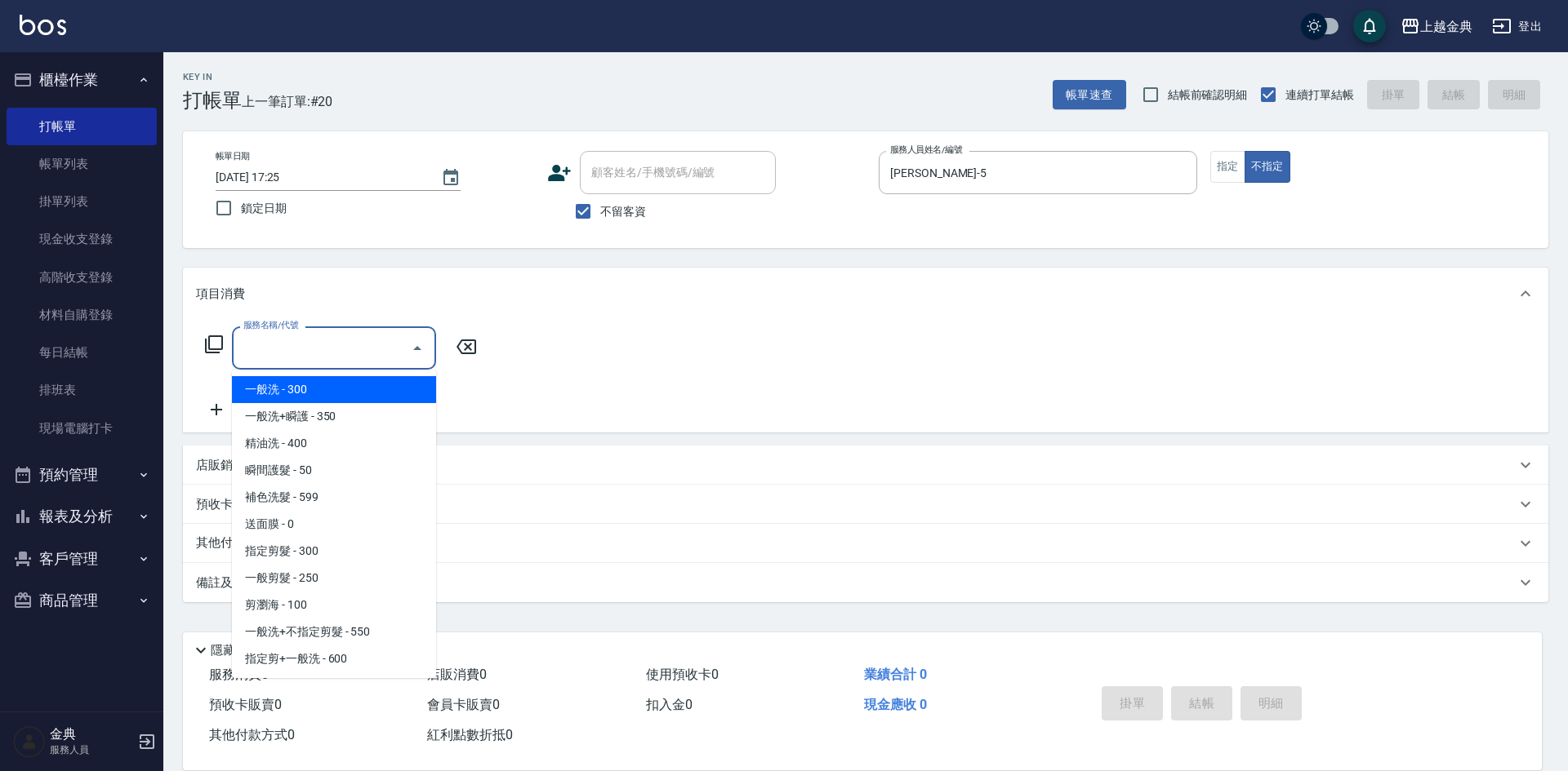
click at [307, 350] on input "服務名稱/代號" at bounding box center [322, 348] width 165 height 28
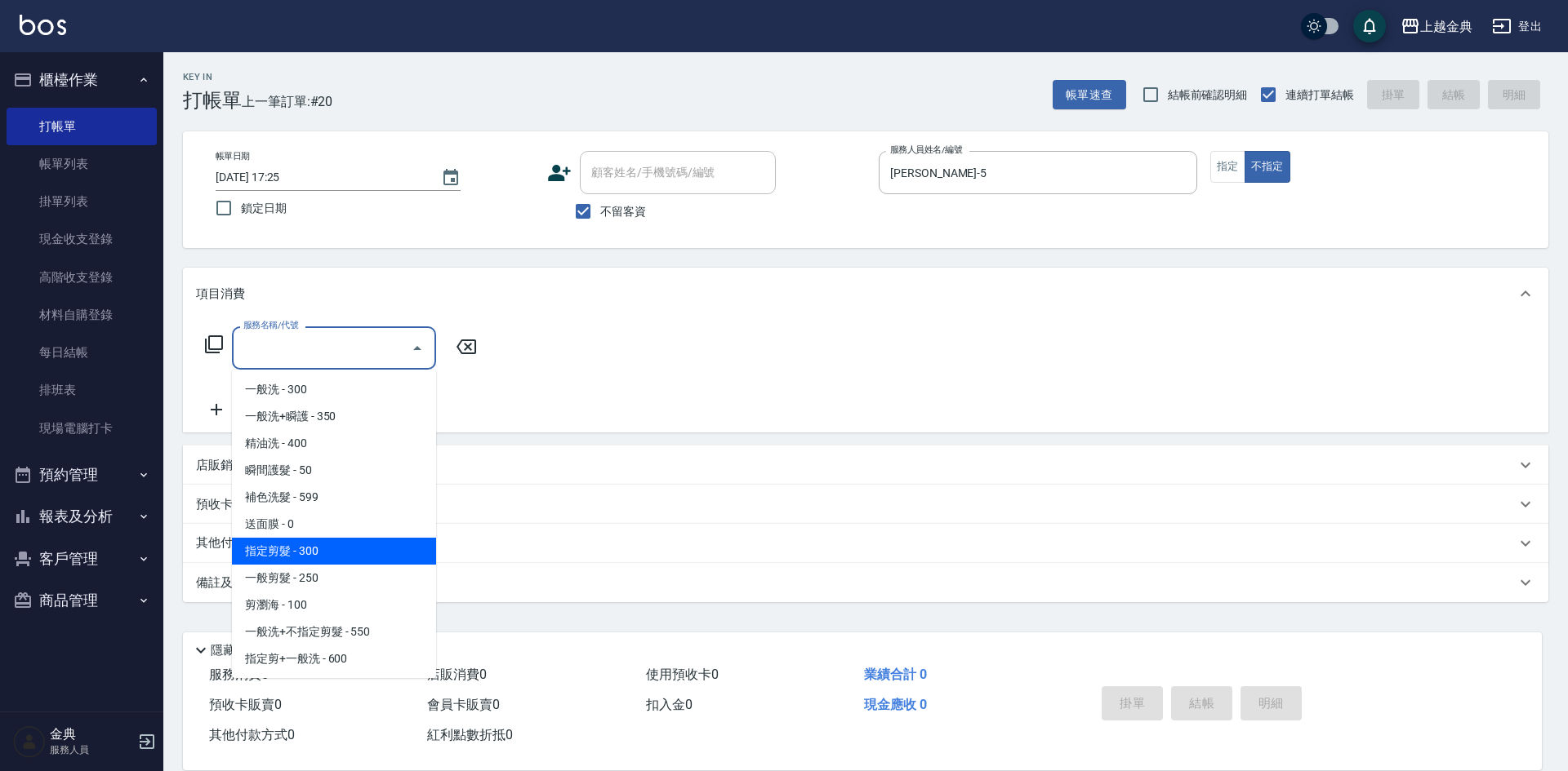
click at [366, 556] on span "指定剪髮 - 300" at bounding box center [334, 552] width 205 height 27
type input "指定剪髮(199)"
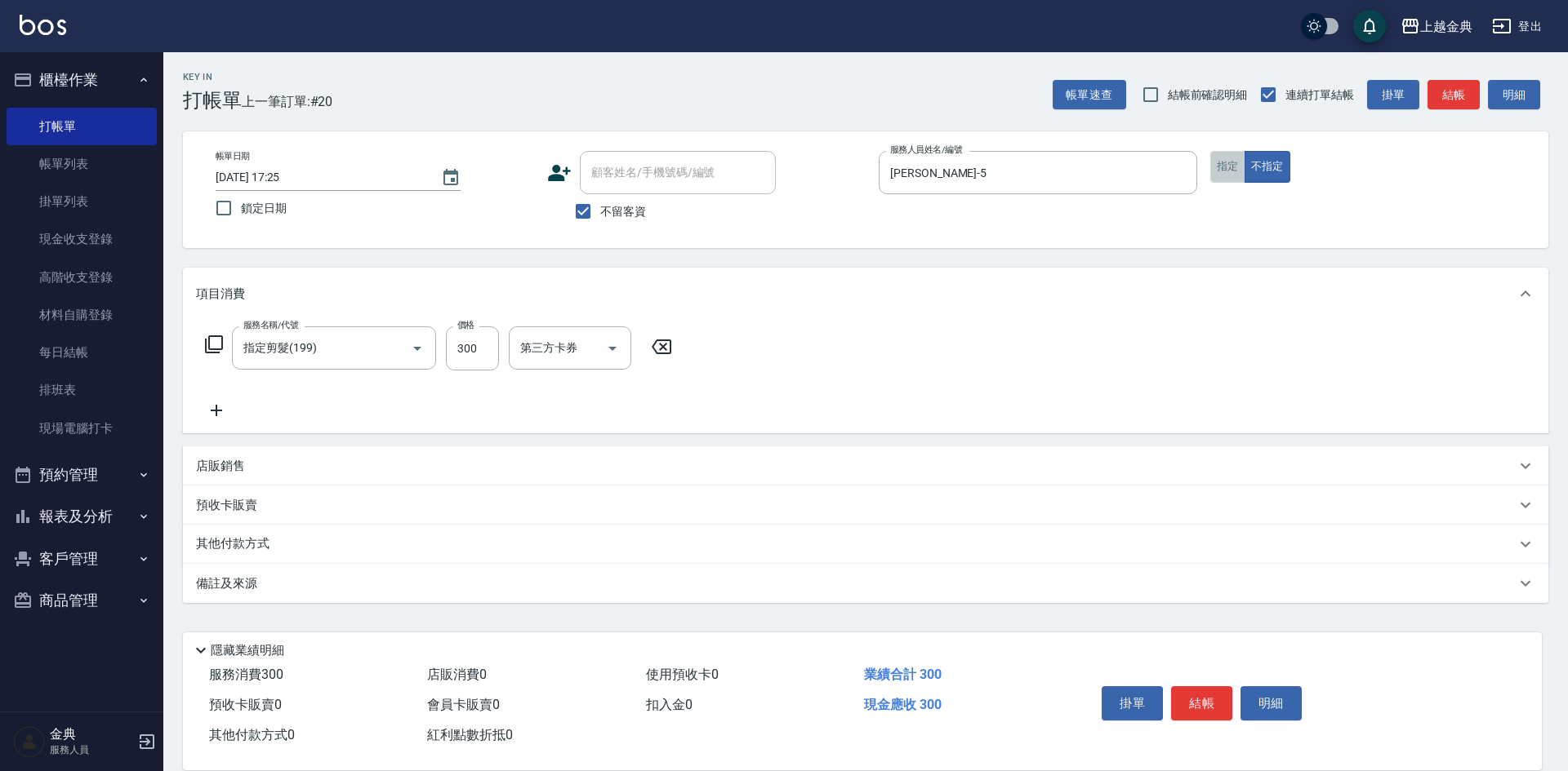
click at [1238, 170] on button "指定" at bounding box center [1228, 167] width 35 height 32
click at [1218, 696] on button "結帳" at bounding box center [1201, 703] width 61 height 34
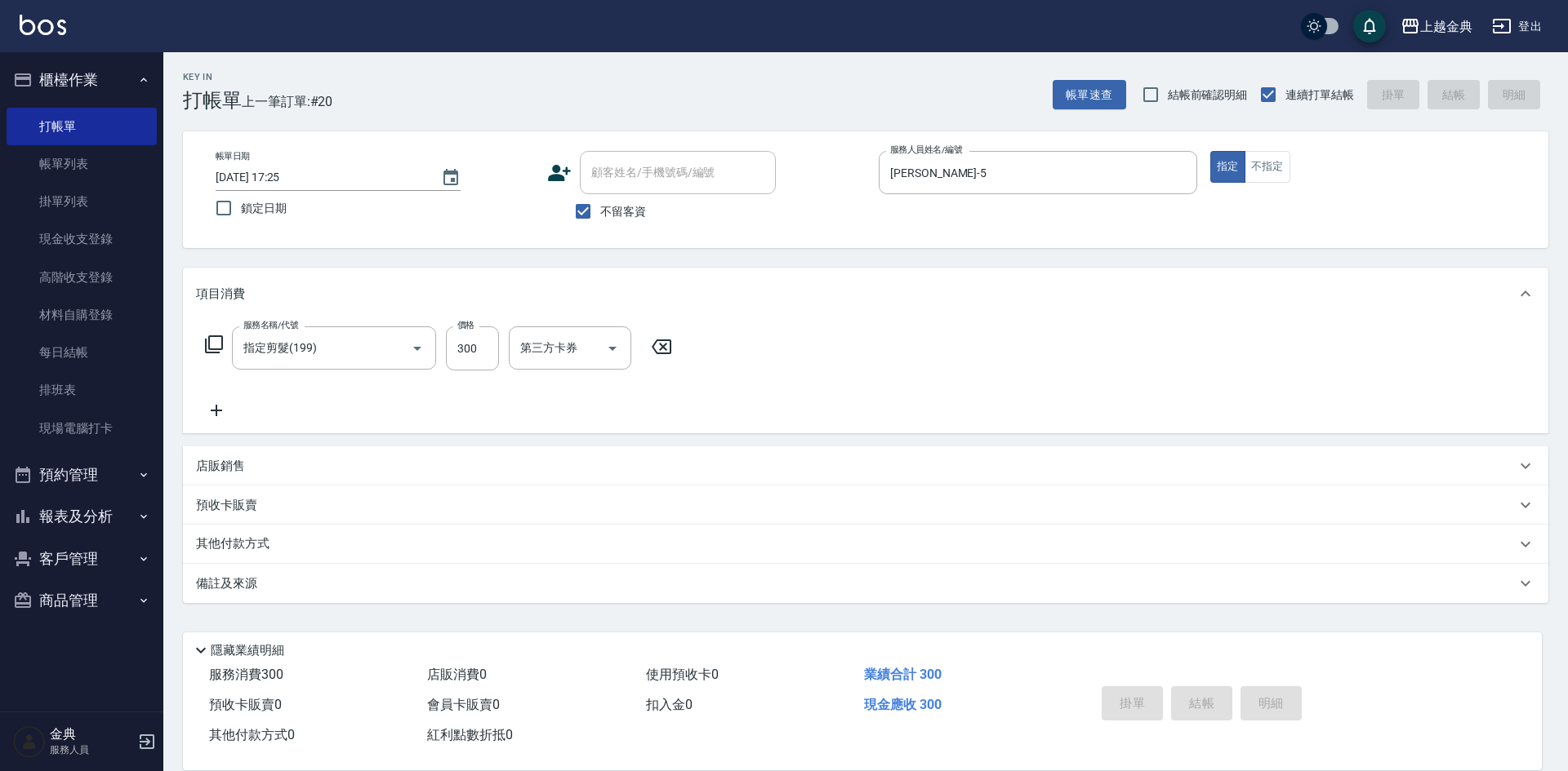
type input "[DATE] 17:26"
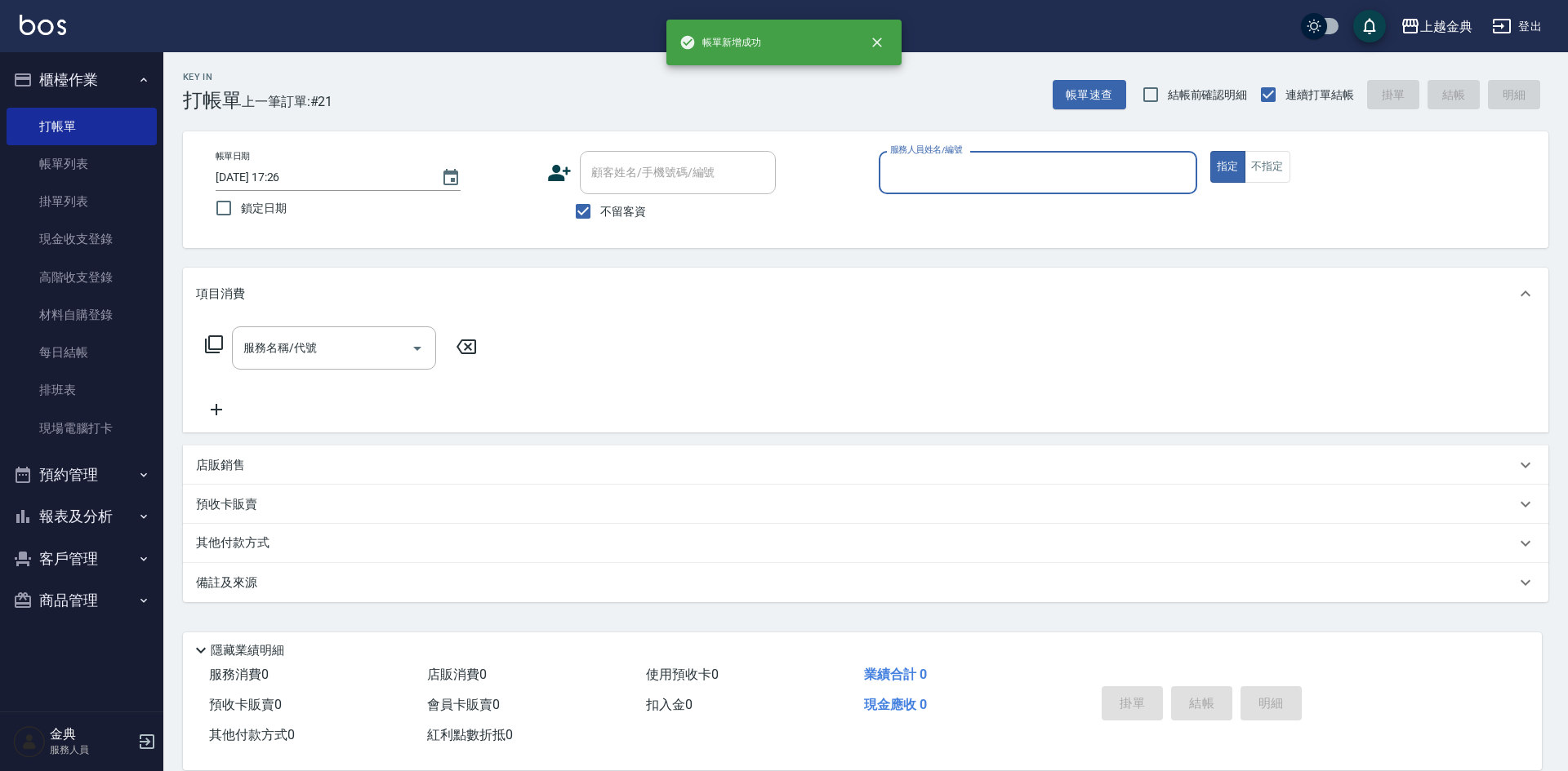
click at [1040, 197] on p at bounding box center [1037, 203] width 318 height 18
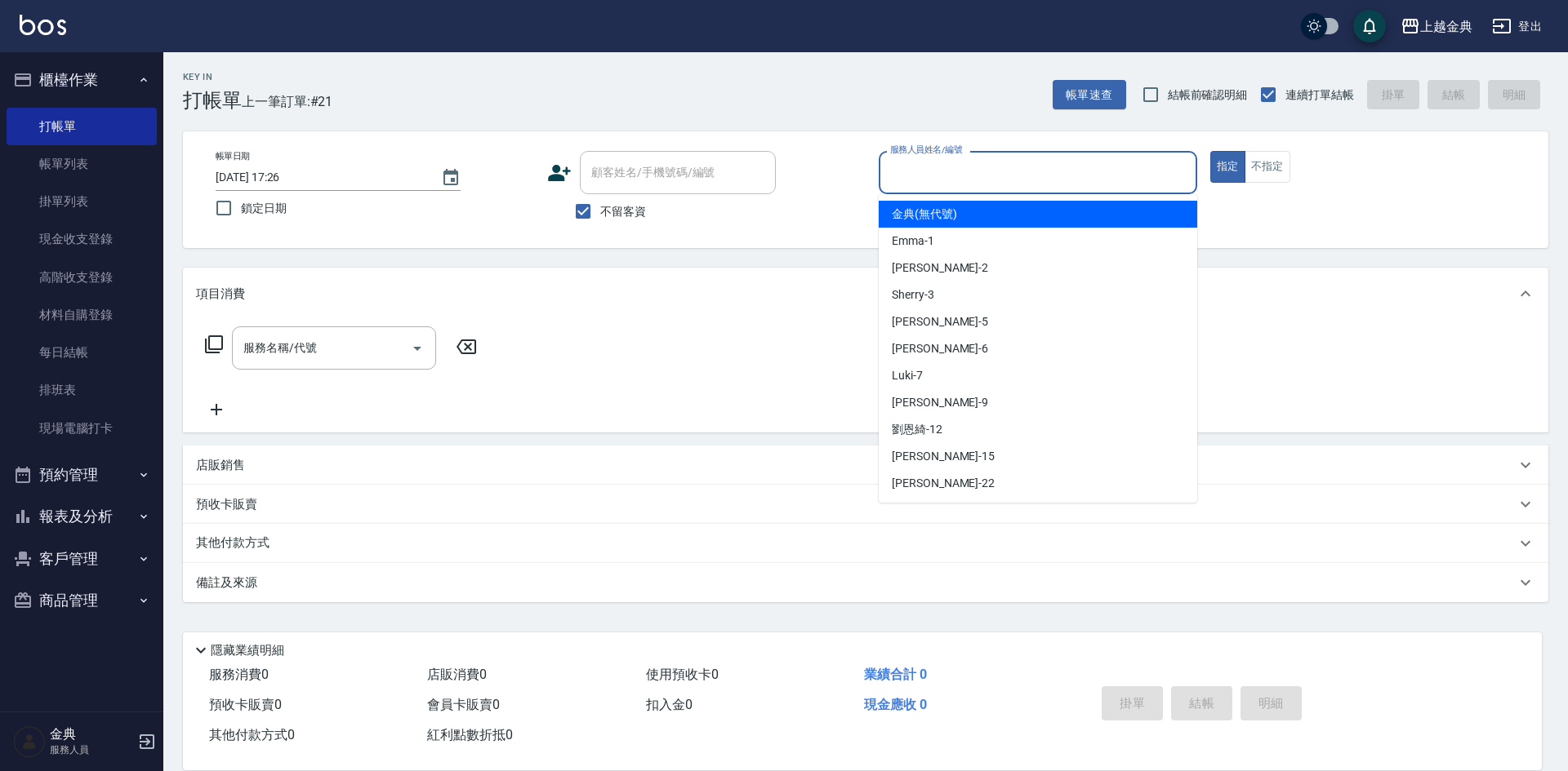
click at [1045, 179] on input "服務人員姓名/編號" at bounding box center [1038, 173] width 304 height 28
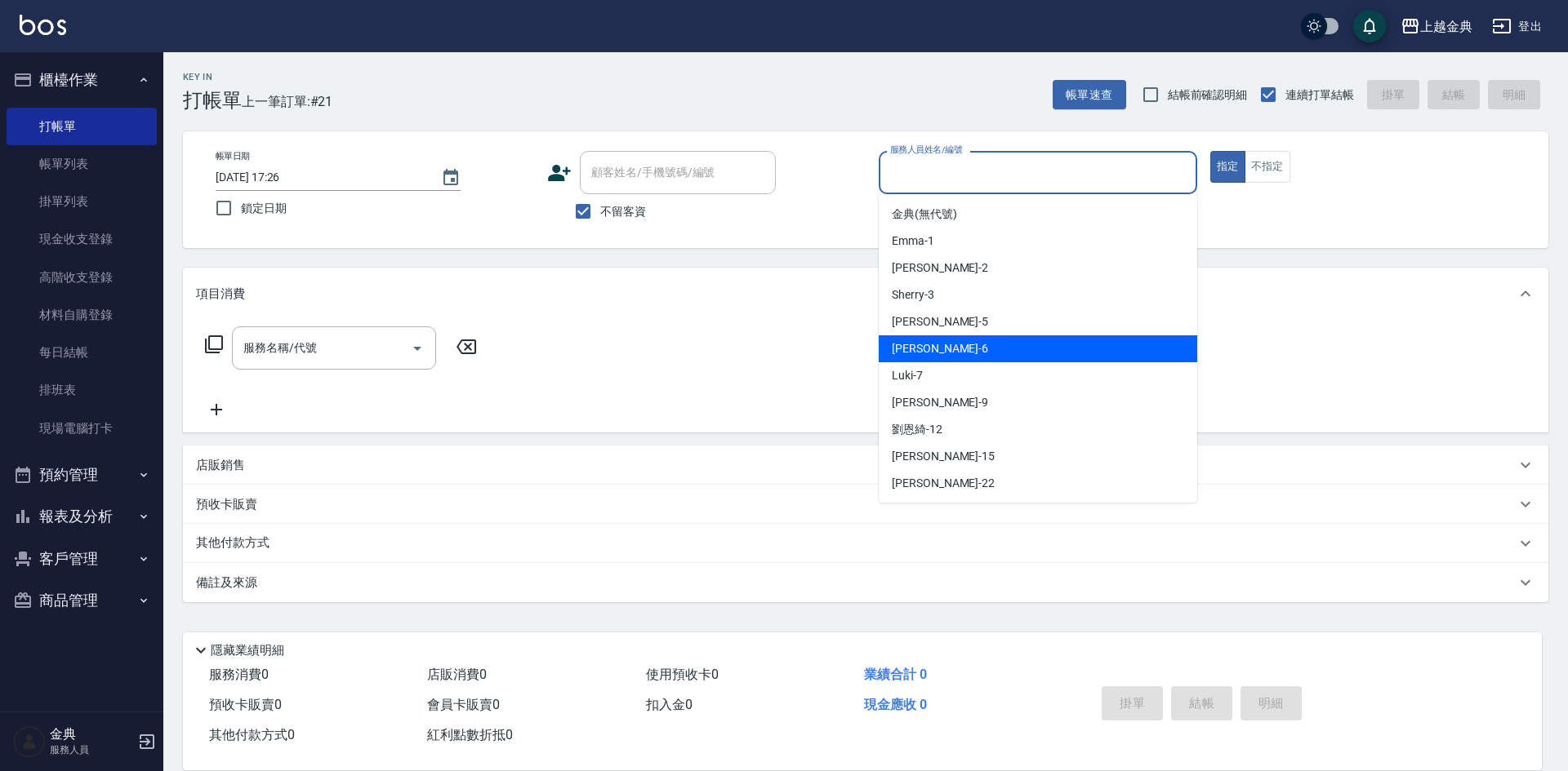
click at [974, 357] on div "[PERSON_NAME] -6" at bounding box center [1037, 349] width 318 height 27
type input "[PERSON_NAME]-6"
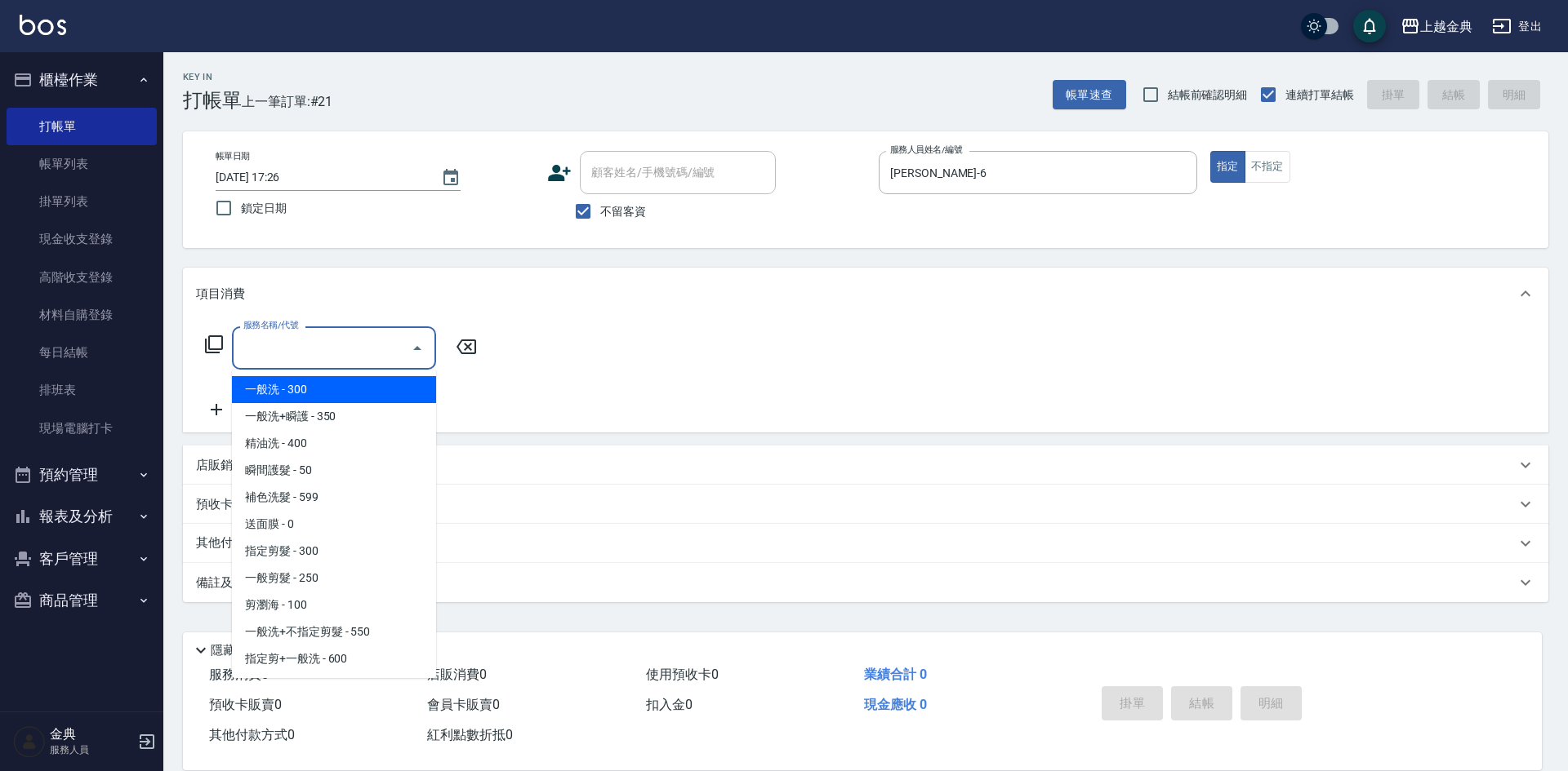
click at [333, 357] on input "服務名稱/代號" at bounding box center [322, 348] width 165 height 28
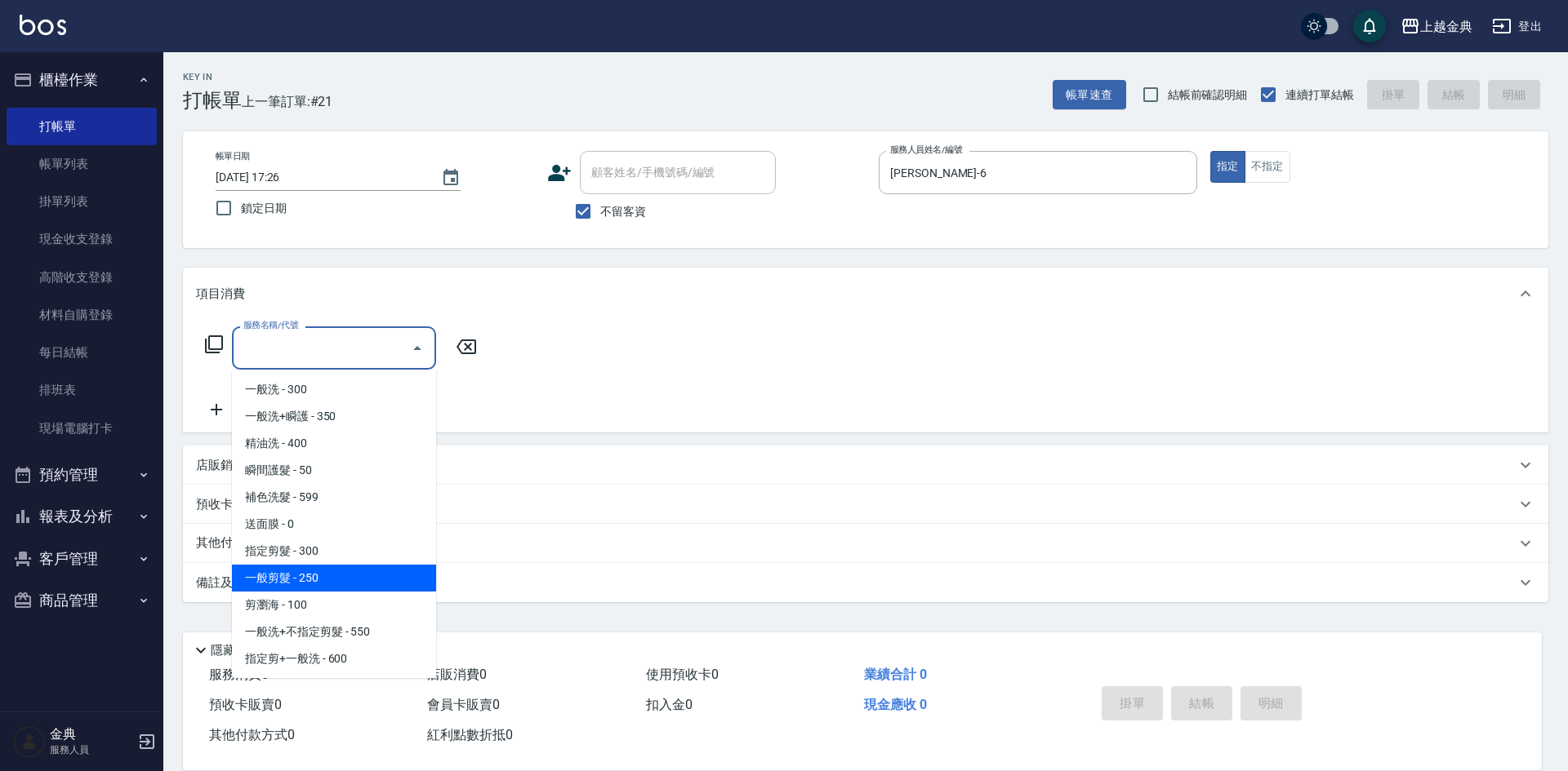
scroll to position [82, 0]
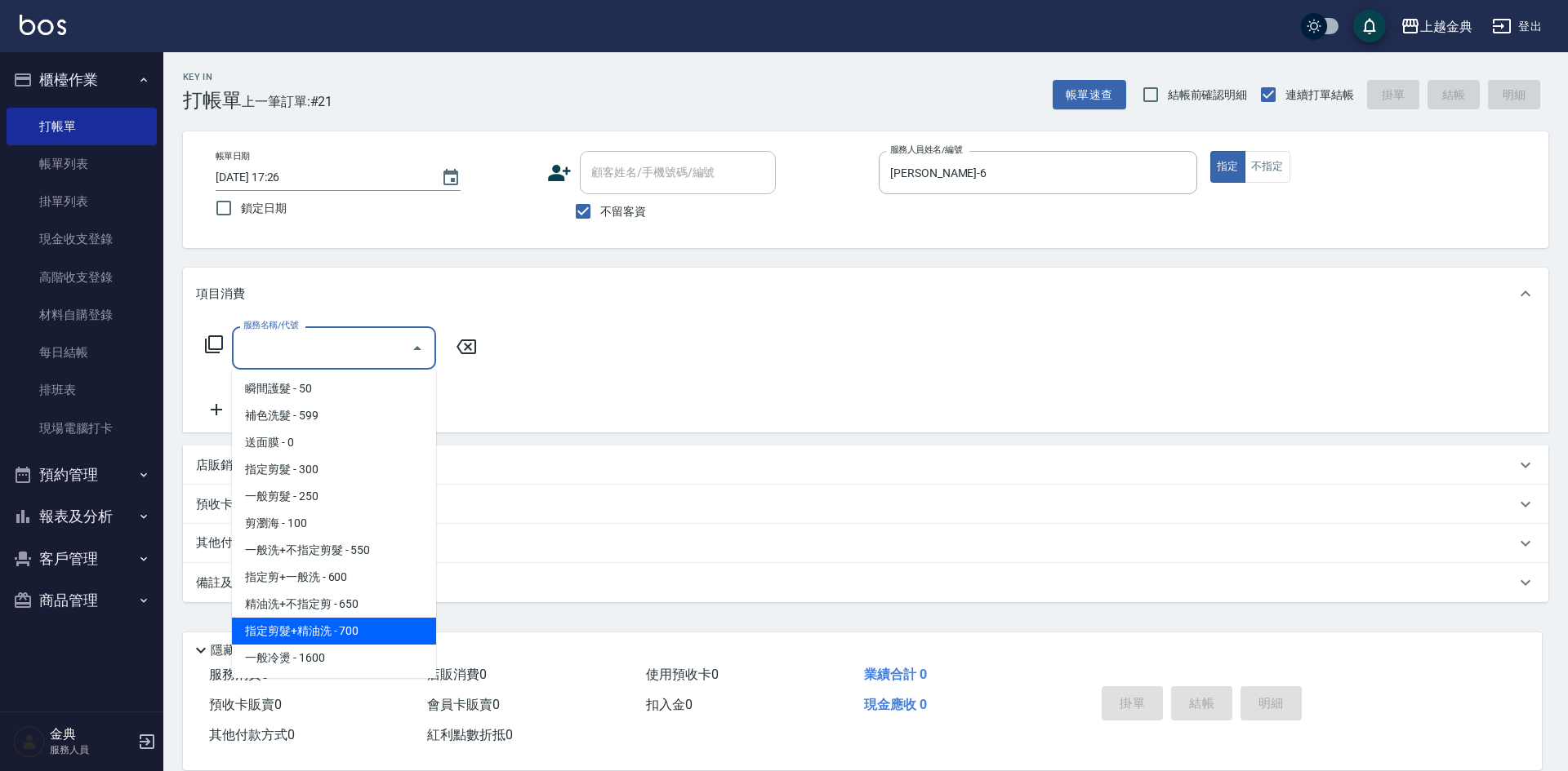
click at [361, 632] on span "指定剪髮+精油洗 - 700" at bounding box center [334, 631] width 205 height 27
type input "指定剪髮+精油洗(207)"
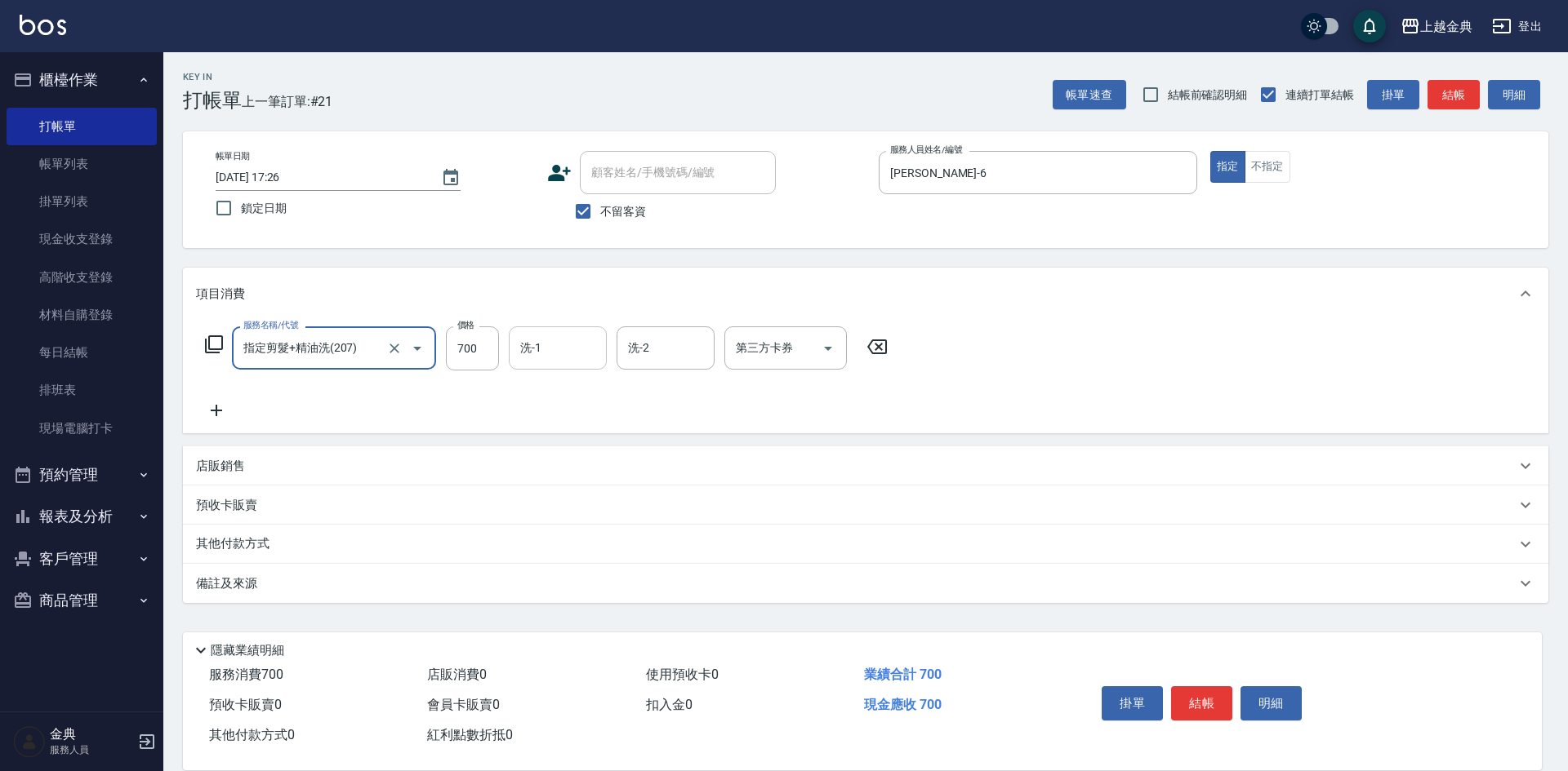
click at [542, 350] on input "洗-1" at bounding box center [558, 348] width 83 height 28
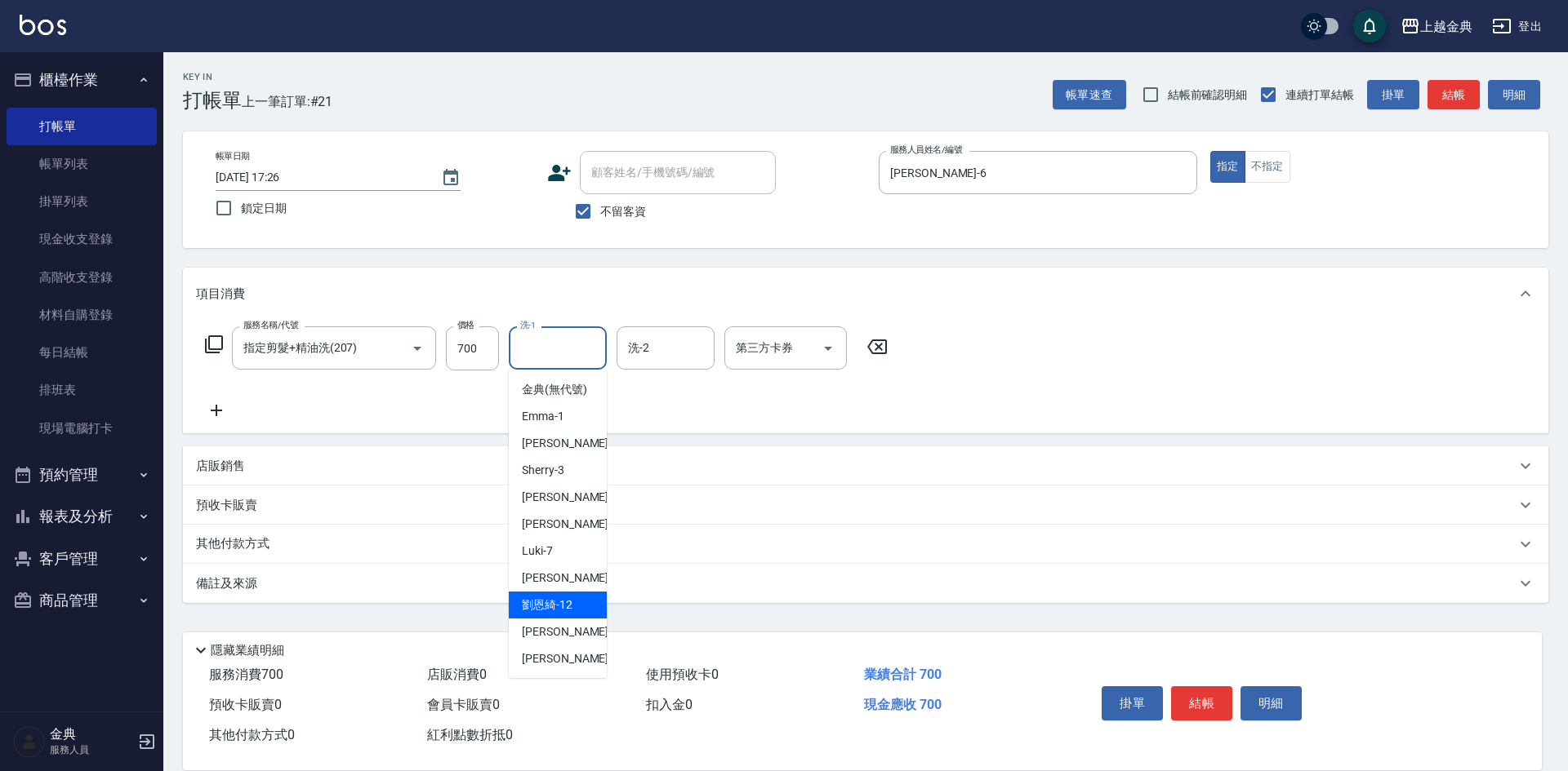
click at [544, 612] on div "[PERSON_NAME]-12" at bounding box center [557, 605] width 98 height 27
type input "[PERSON_NAME]-12"
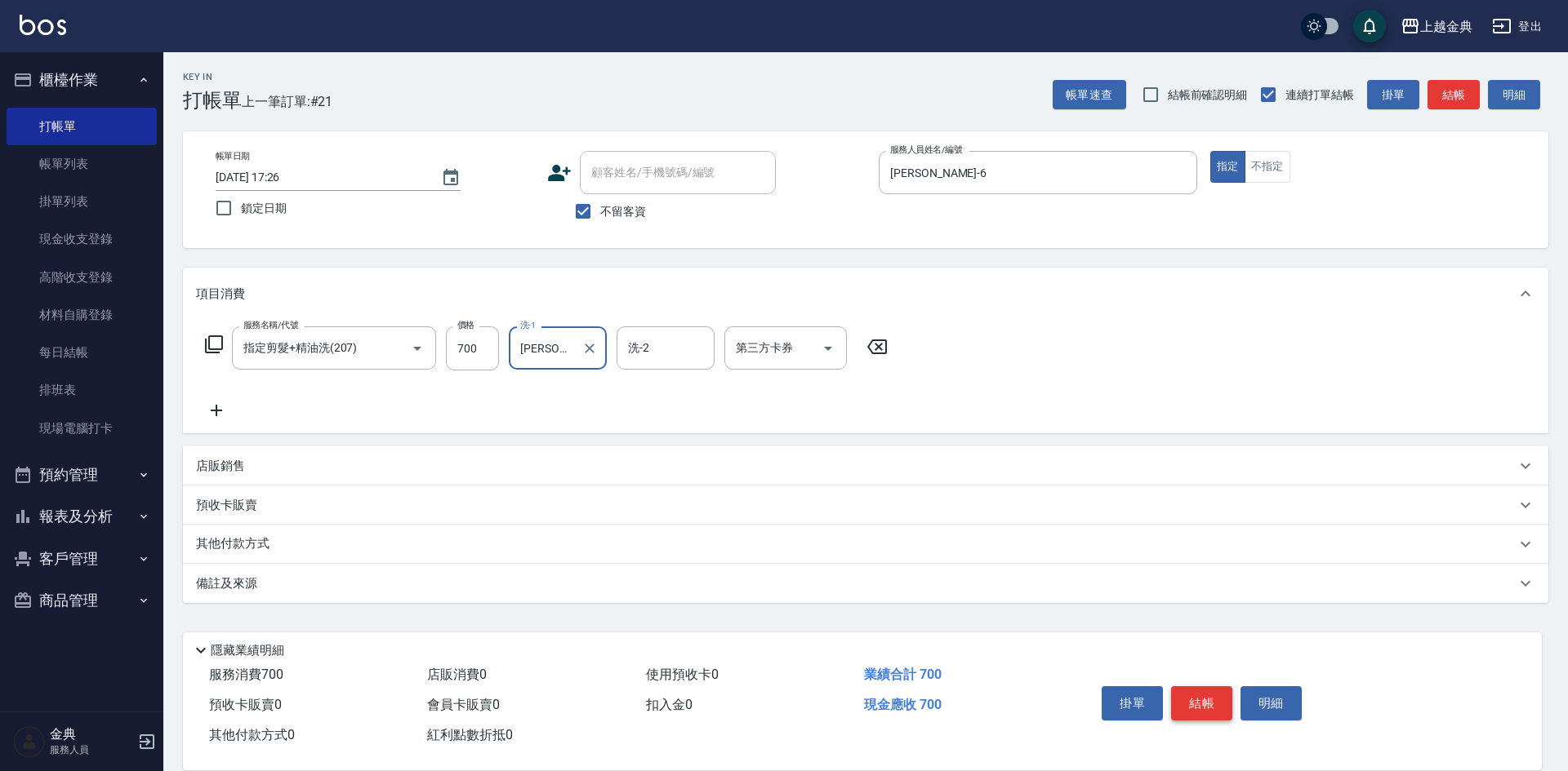
click at [1185, 697] on button "結帳" at bounding box center [1201, 703] width 61 height 34
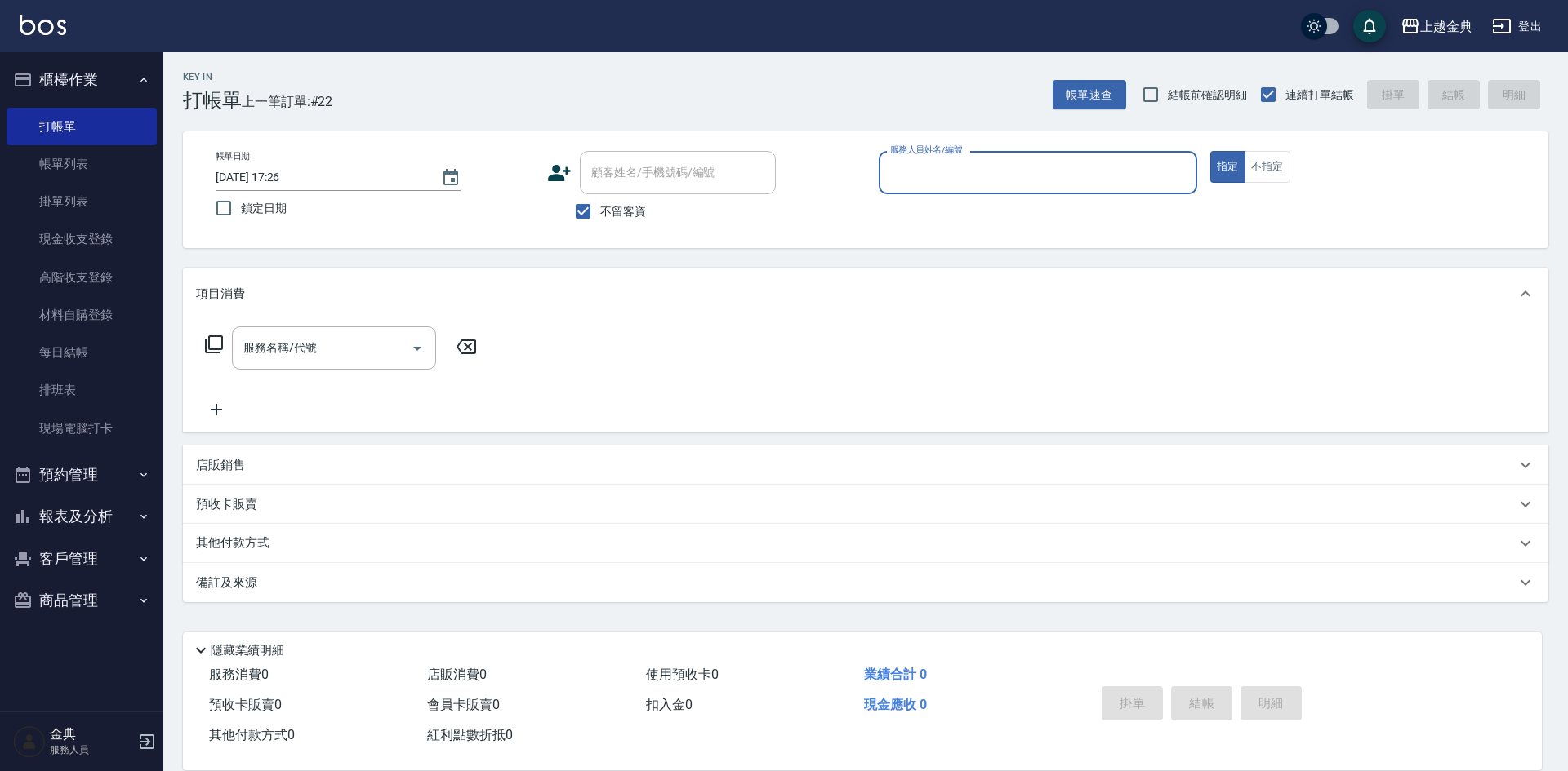
click at [1063, 180] on input "服務人員姓名/編號" at bounding box center [1038, 173] width 304 height 28
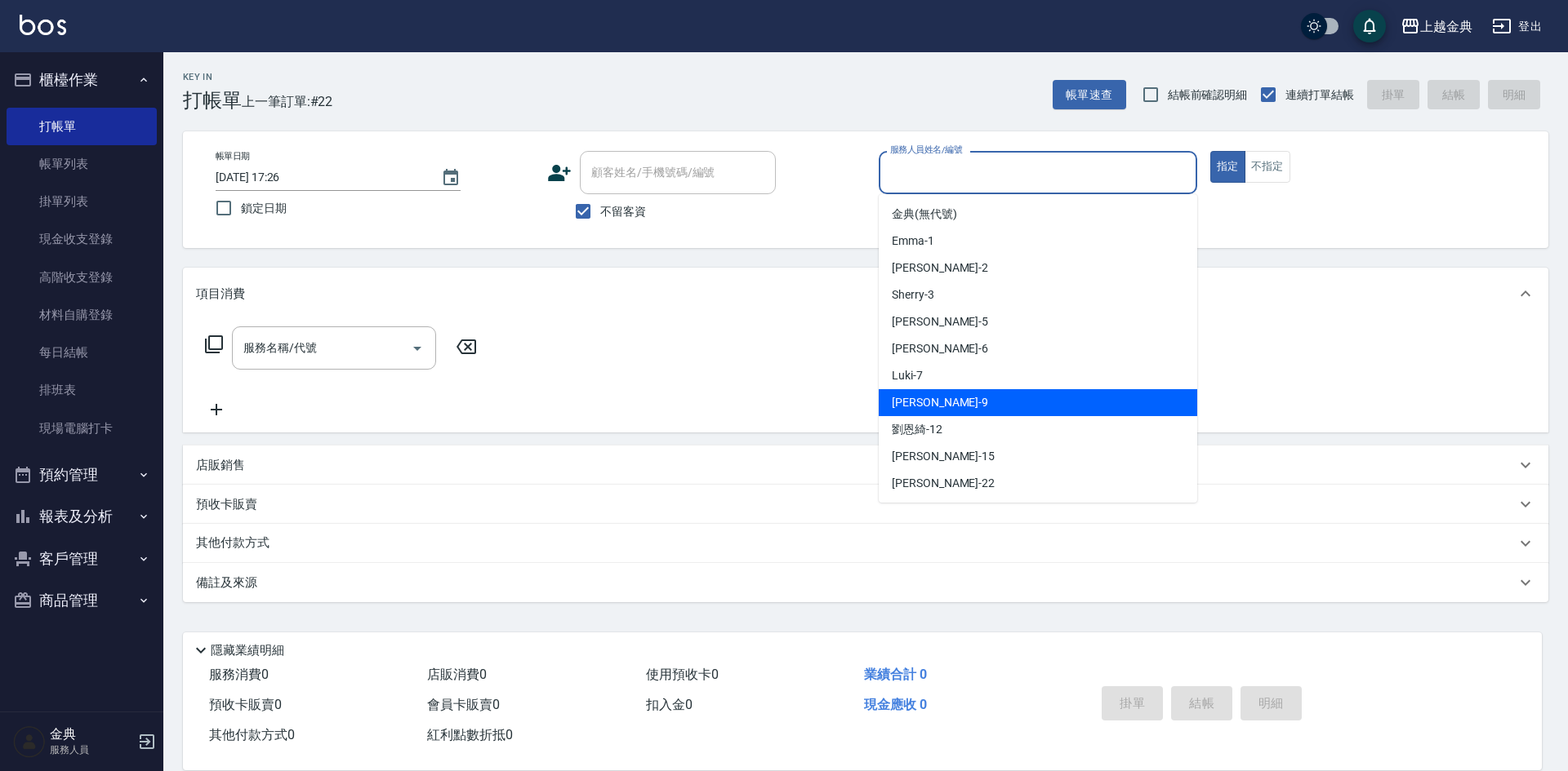
click at [1004, 396] on div "[PERSON_NAME] -9" at bounding box center [1037, 403] width 318 height 27
type input "[PERSON_NAME]-9"
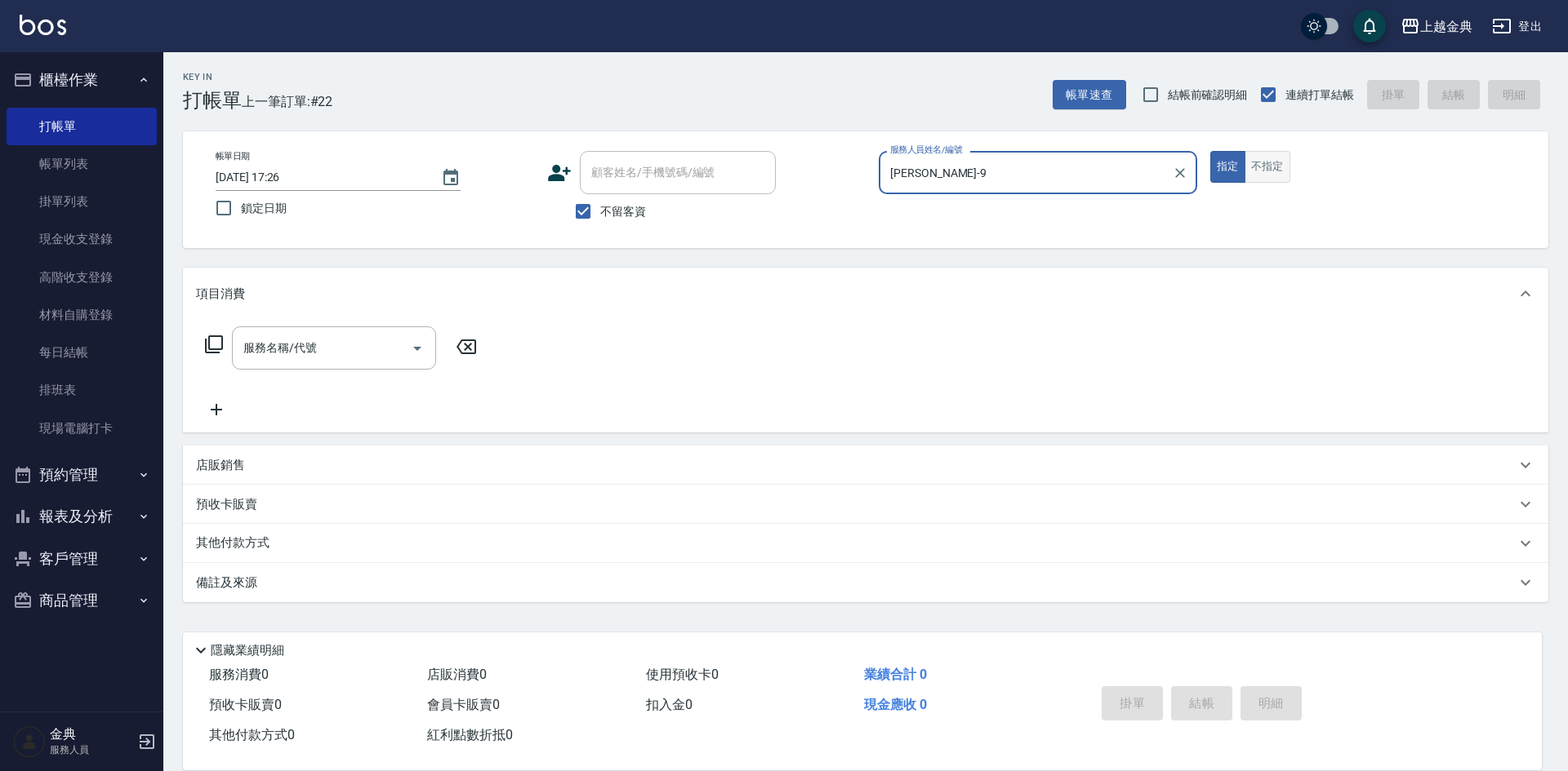
click at [1260, 174] on button "不指定" at bounding box center [1267, 167] width 46 height 32
click at [284, 354] on div "服務名稱/代號 服務名稱/代號" at bounding box center [334, 348] width 205 height 43
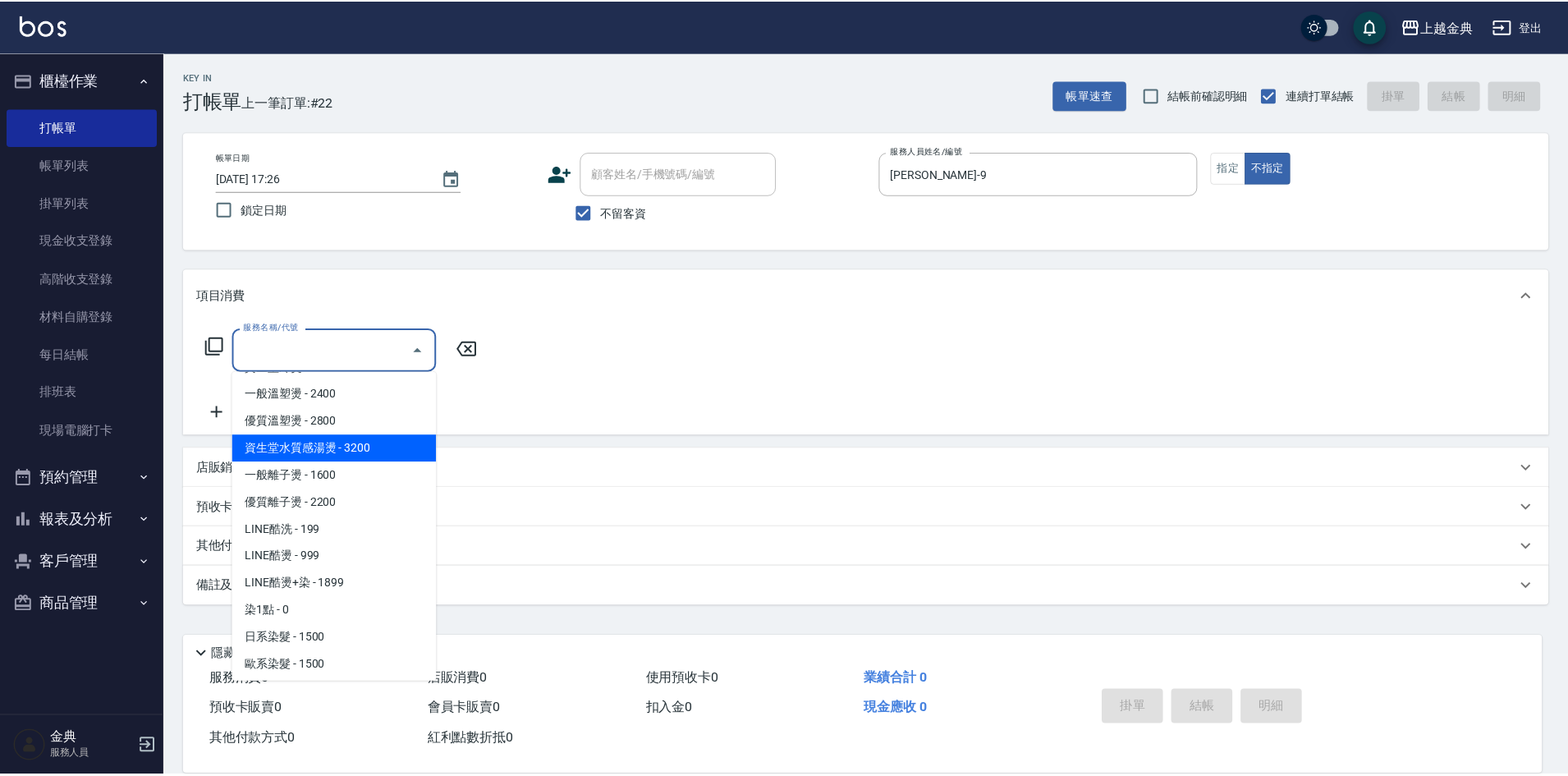
scroll to position [411, 0]
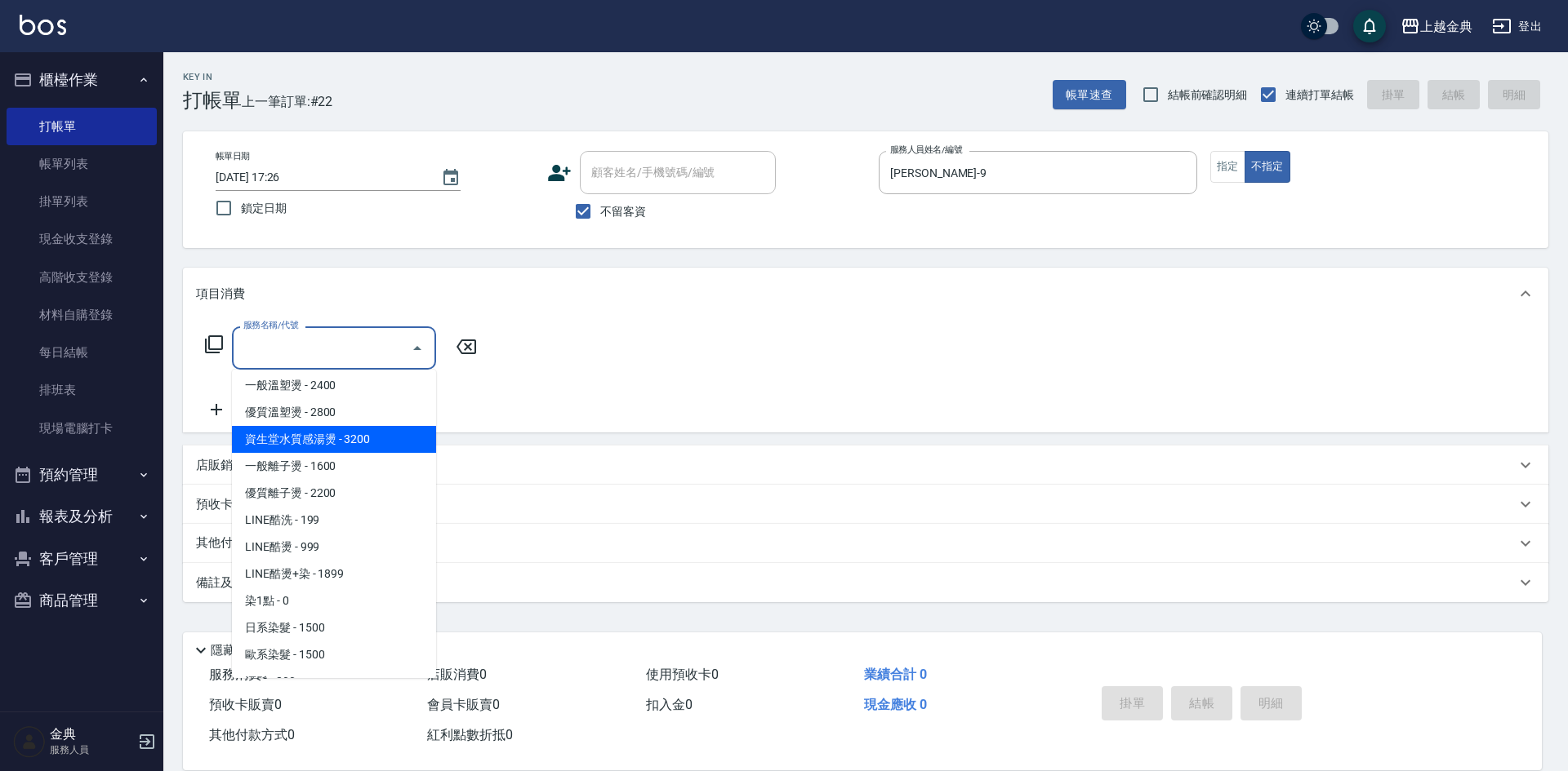
click at [346, 592] on span "染1點 - 0" at bounding box center [334, 601] width 205 height 27
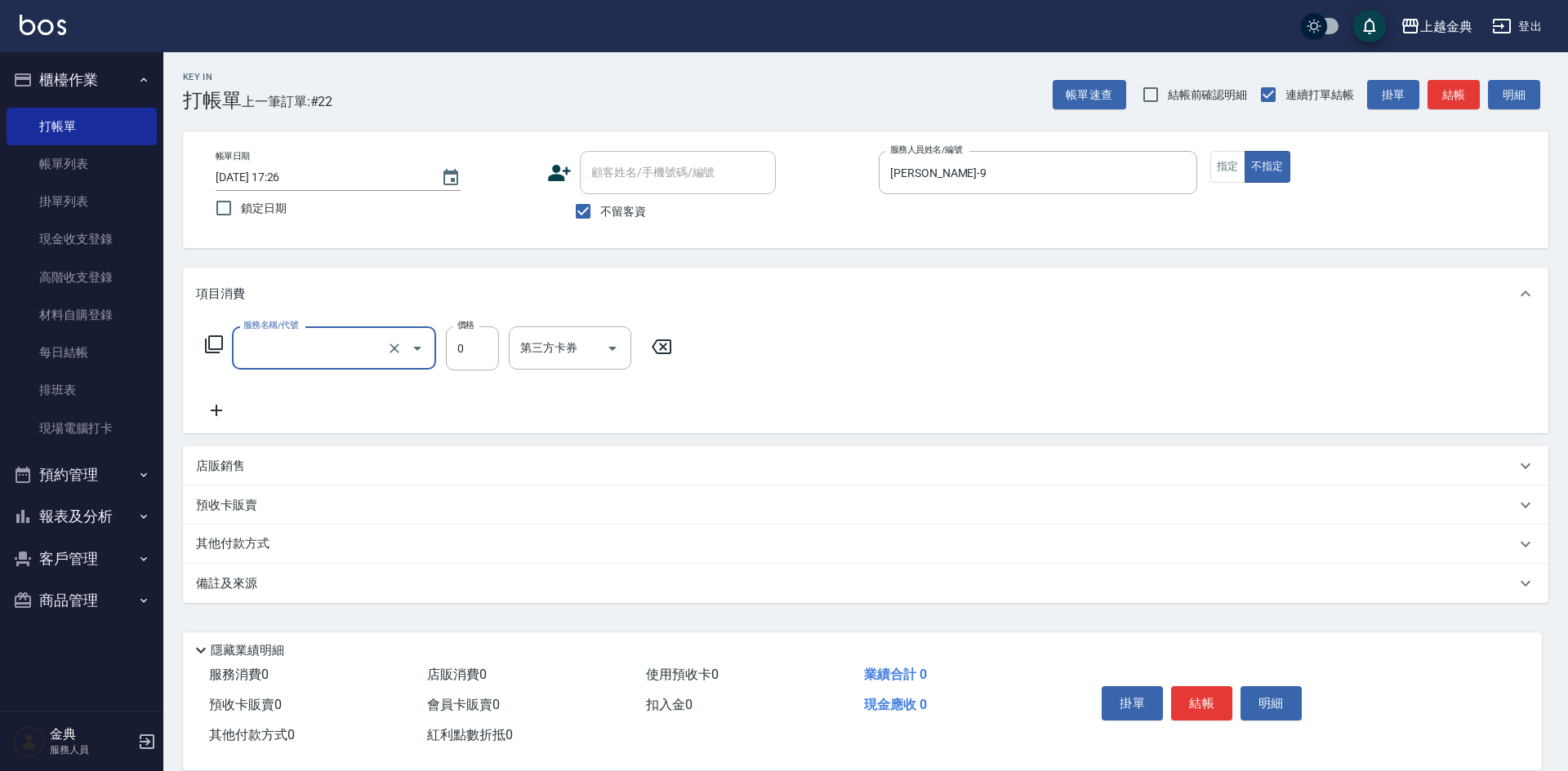
type input "染1點(400)"
click at [216, 414] on icon at bounding box center [216, 411] width 12 height 12
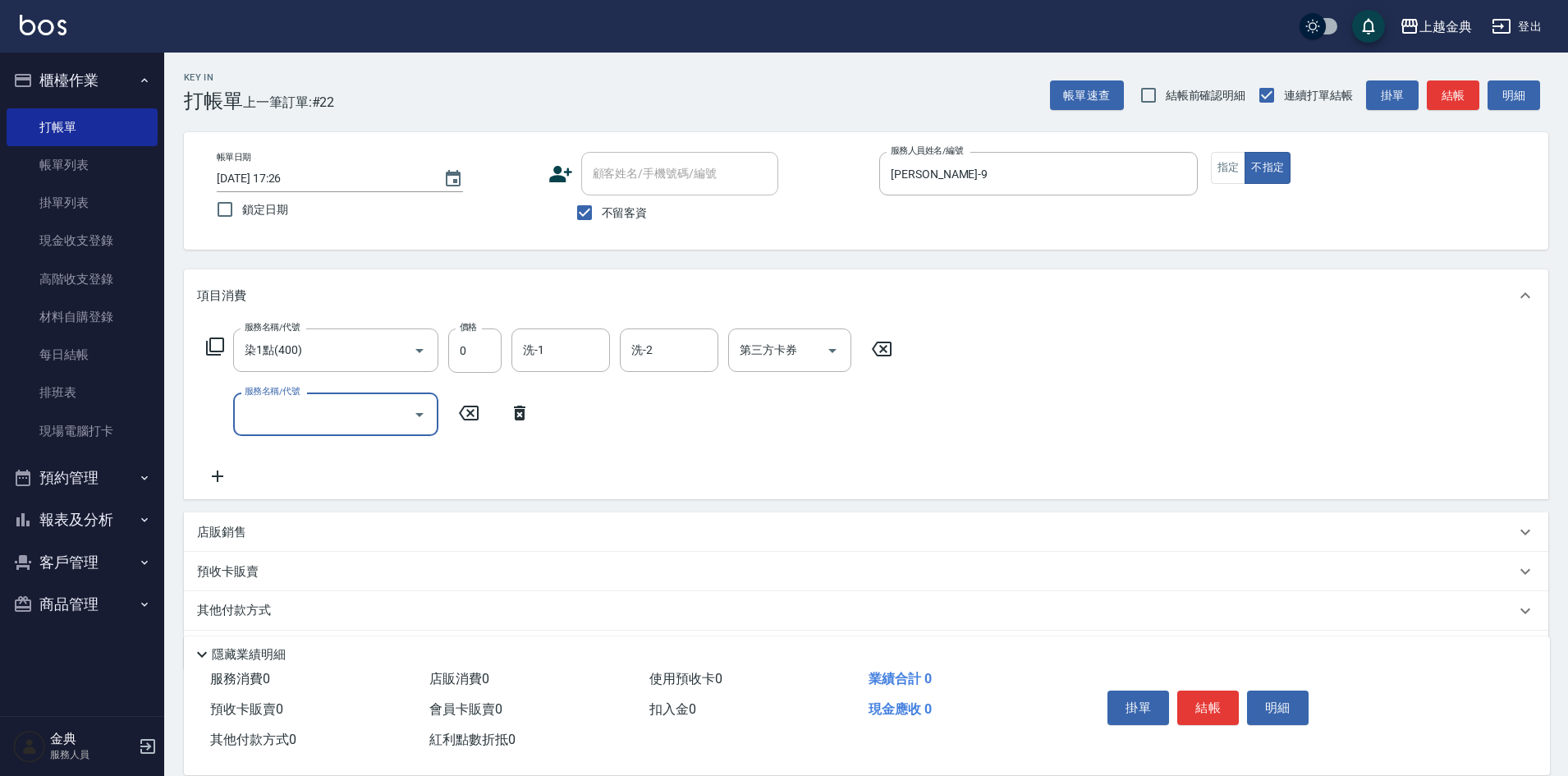
click at [293, 411] on input "服務名稱/代號" at bounding box center [324, 414] width 166 height 29
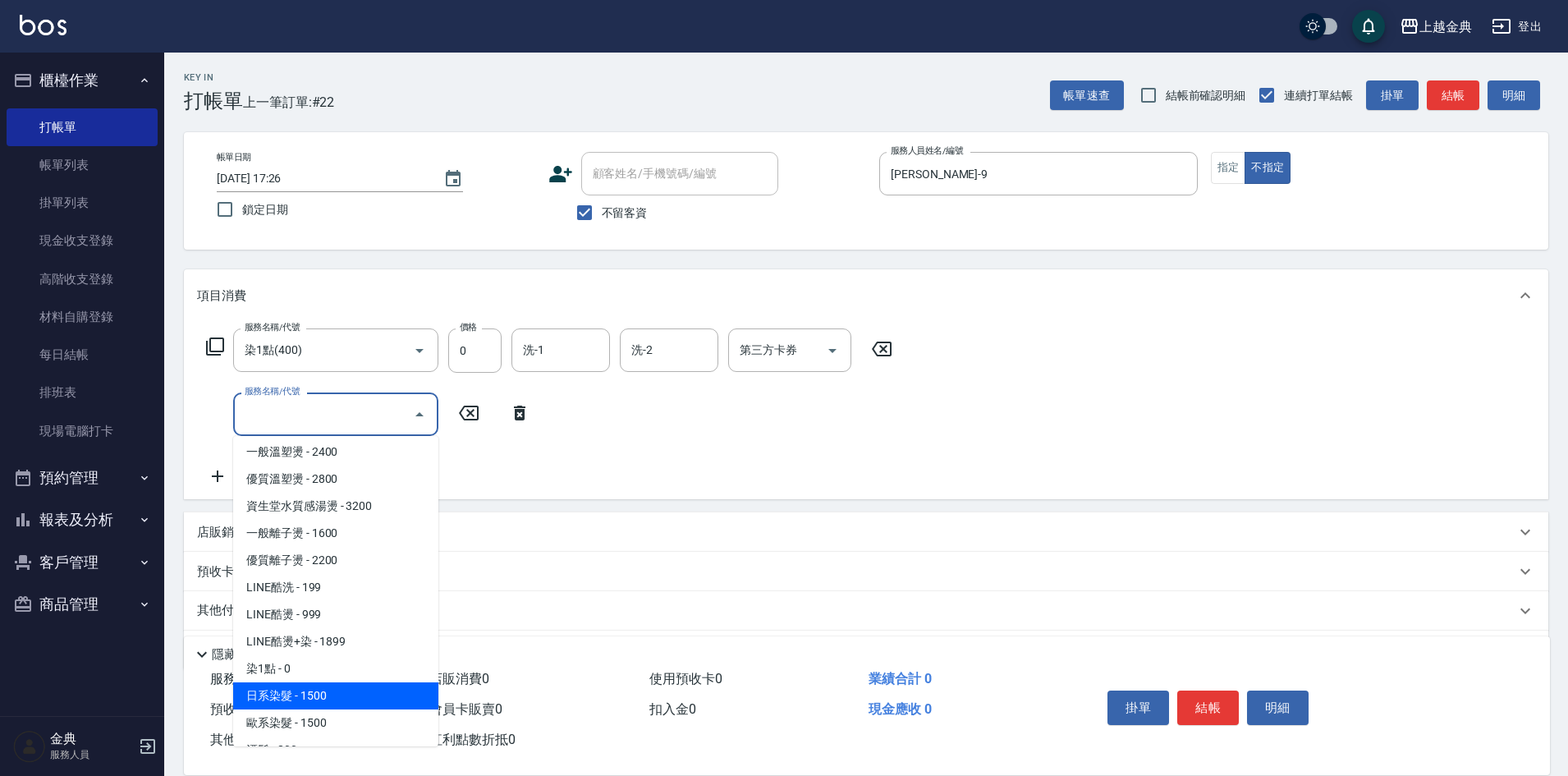
click at [304, 697] on span "日系染髮 - 1500" at bounding box center [336, 696] width 206 height 27
type input "日系染髮(401)"
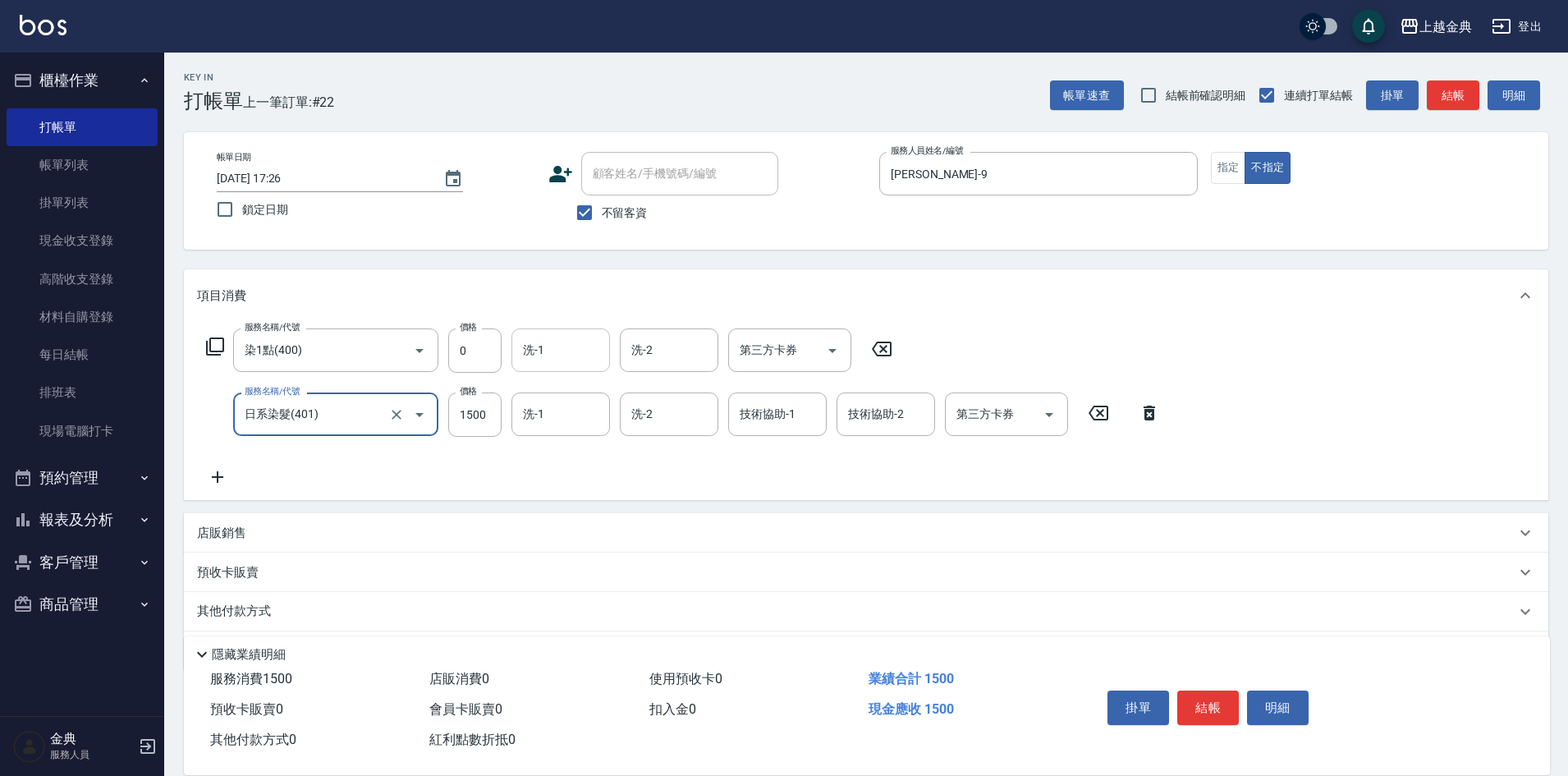
click at [567, 349] on input "洗-1" at bounding box center [561, 350] width 84 height 29
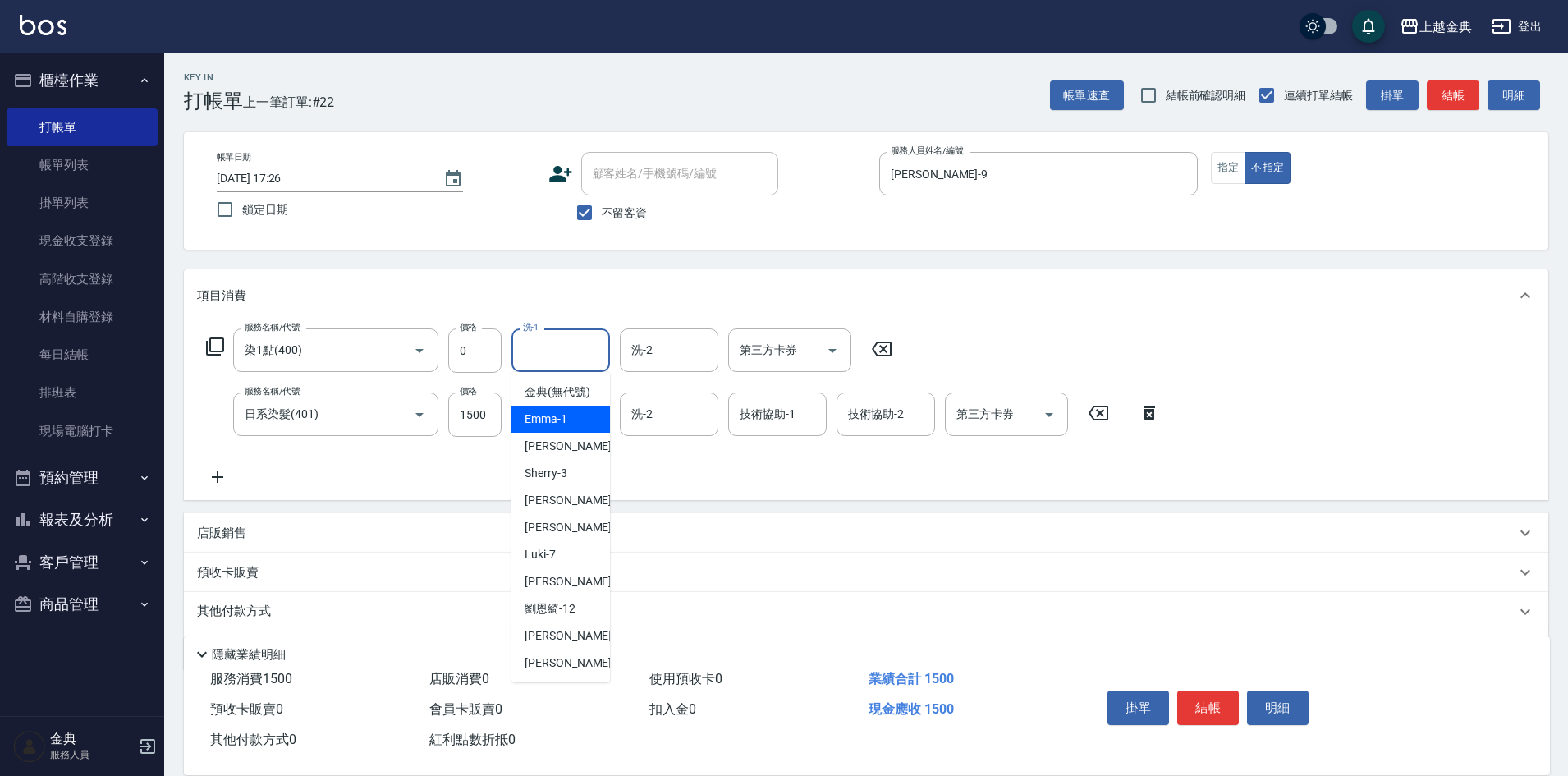
click at [580, 426] on div "Emma -1" at bounding box center [560, 419] width 98 height 27
type input "Emma-1"
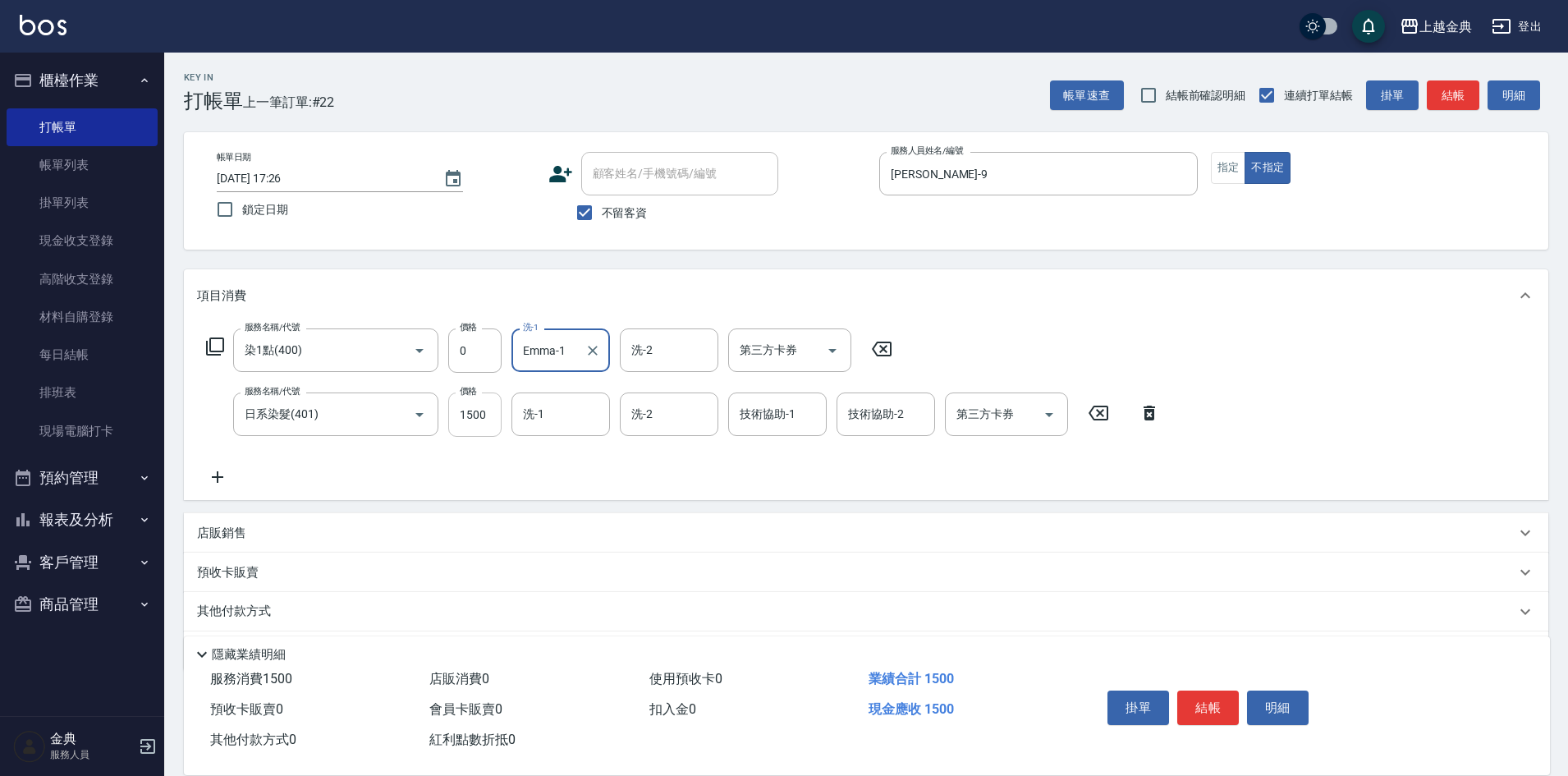
click at [487, 417] on input "1500" at bounding box center [475, 415] width 54 height 45
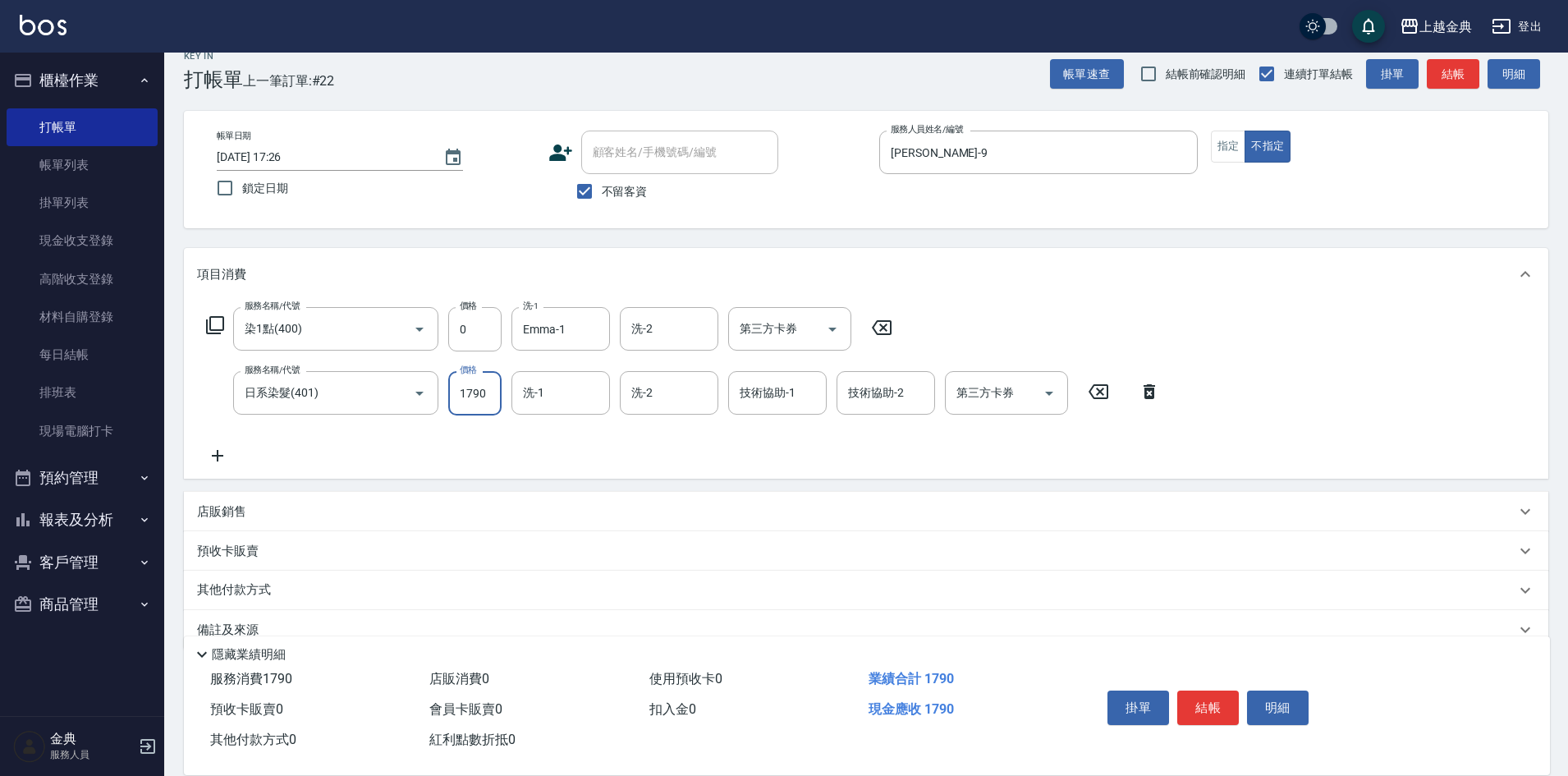
scroll to position [53, 0]
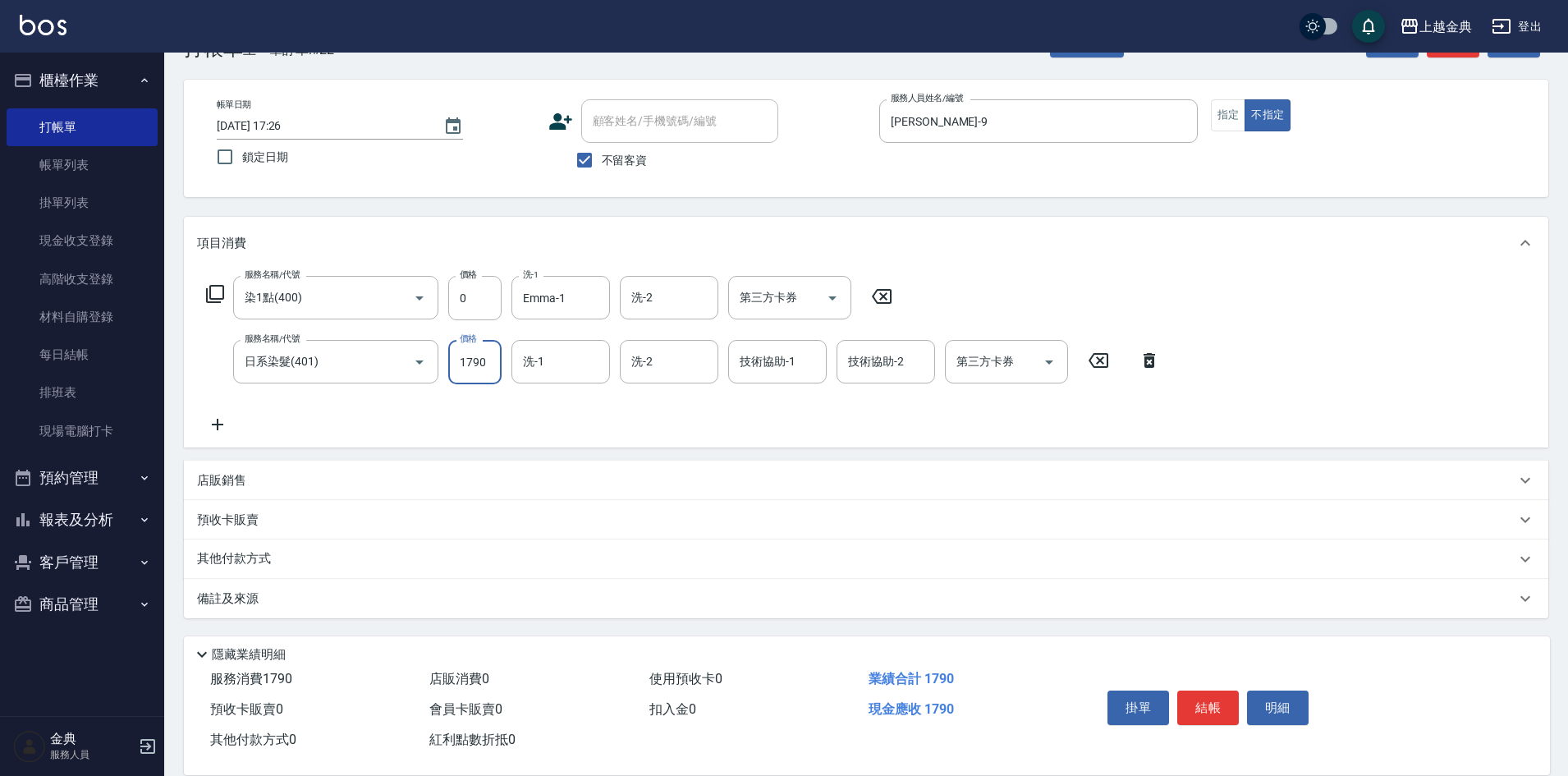
type input "1790"
click at [244, 564] on p "其他付款方式" at bounding box center [238, 559] width 82 height 18
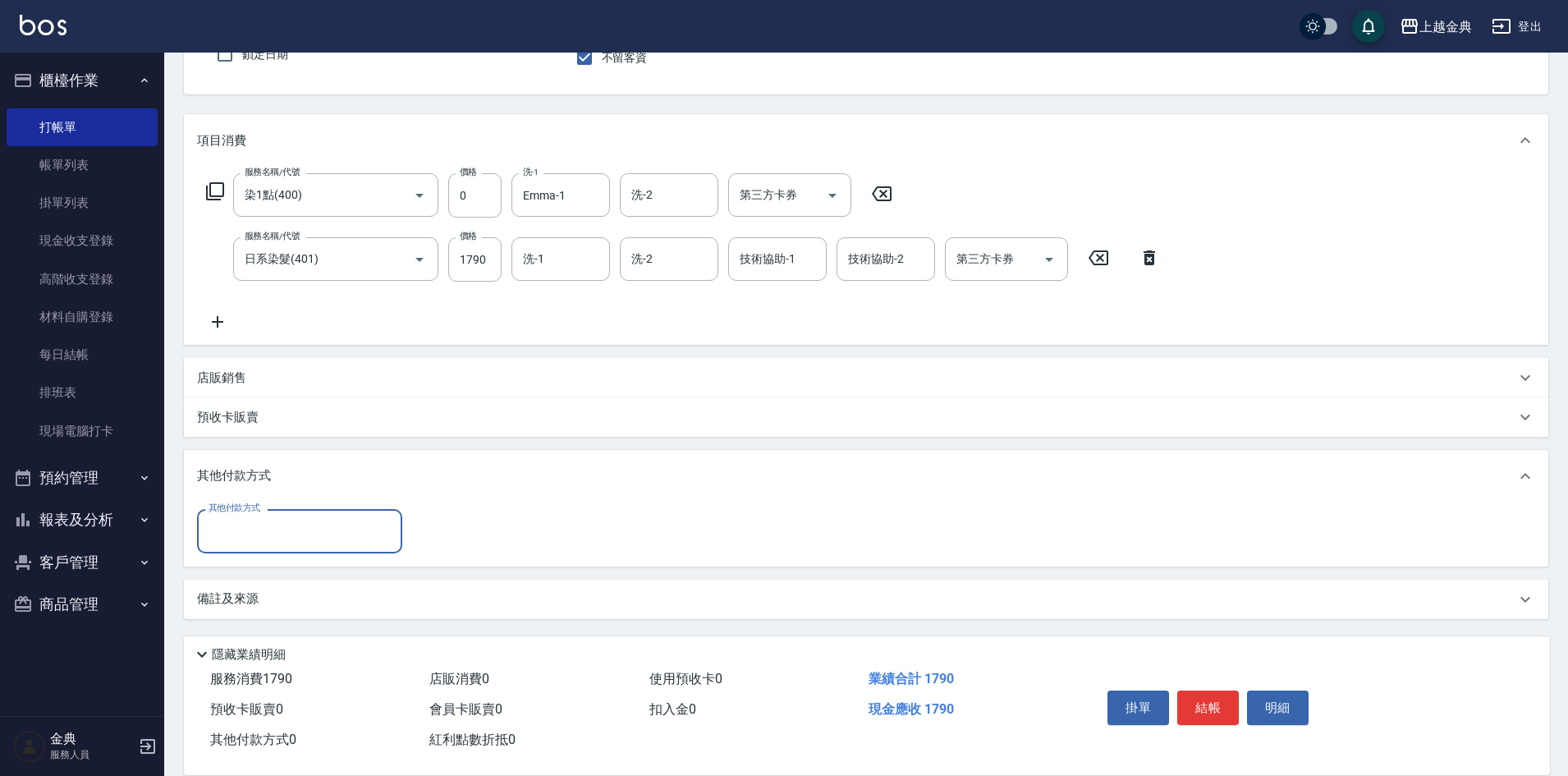
scroll to position [156, 0]
click at [282, 545] on input "其他付款方式" at bounding box center [300, 530] width 191 height 29
click at [283, 595] on span "信用卡" at bounding box center [300, 600] width 206 height 27
type input "信用卡"
type input "1790"
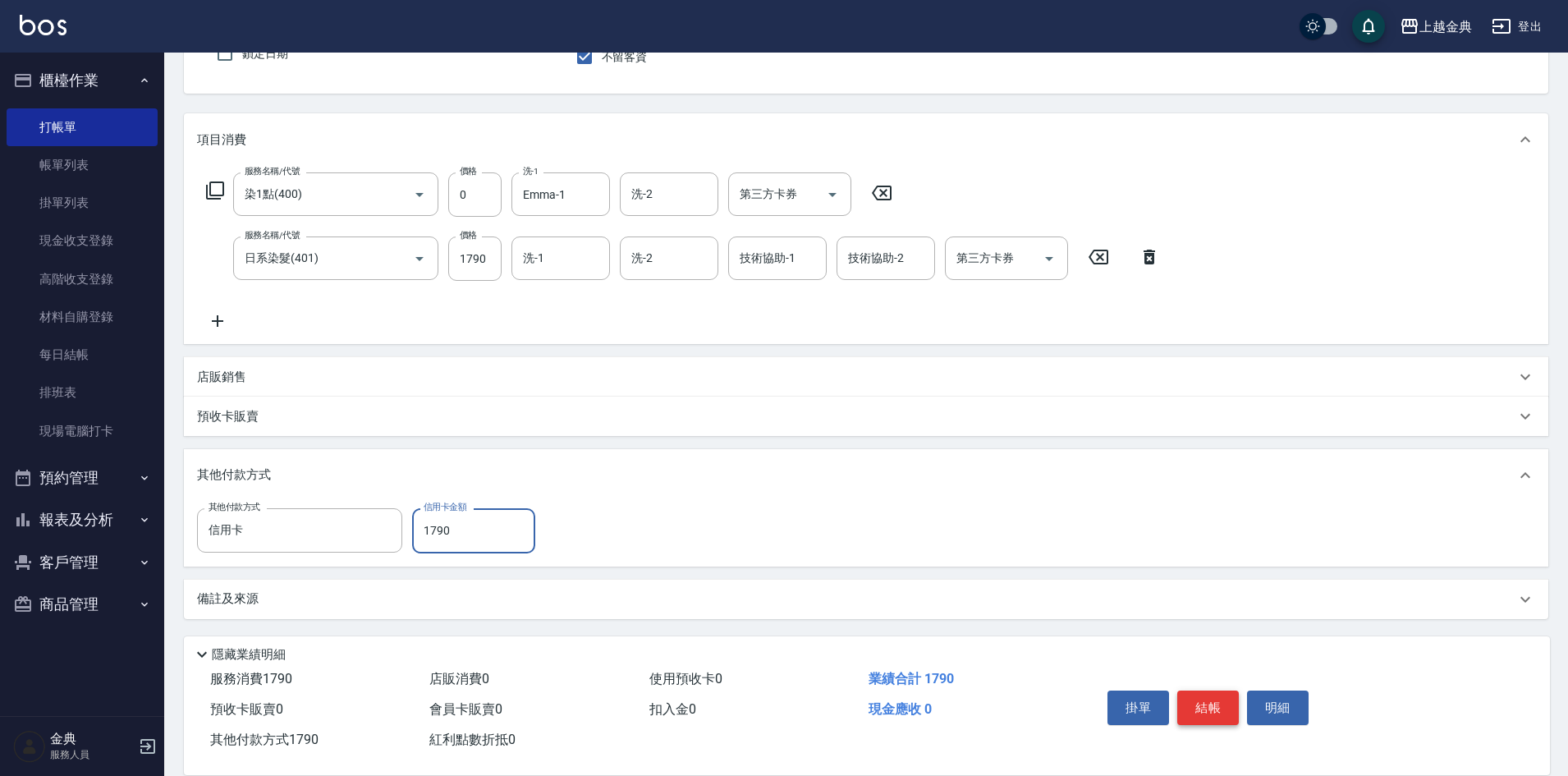
click at [1202, 702] on button "結帳" at bounding box center [1208, 708] width 61 height 34
type input "[DATE] 17:27"
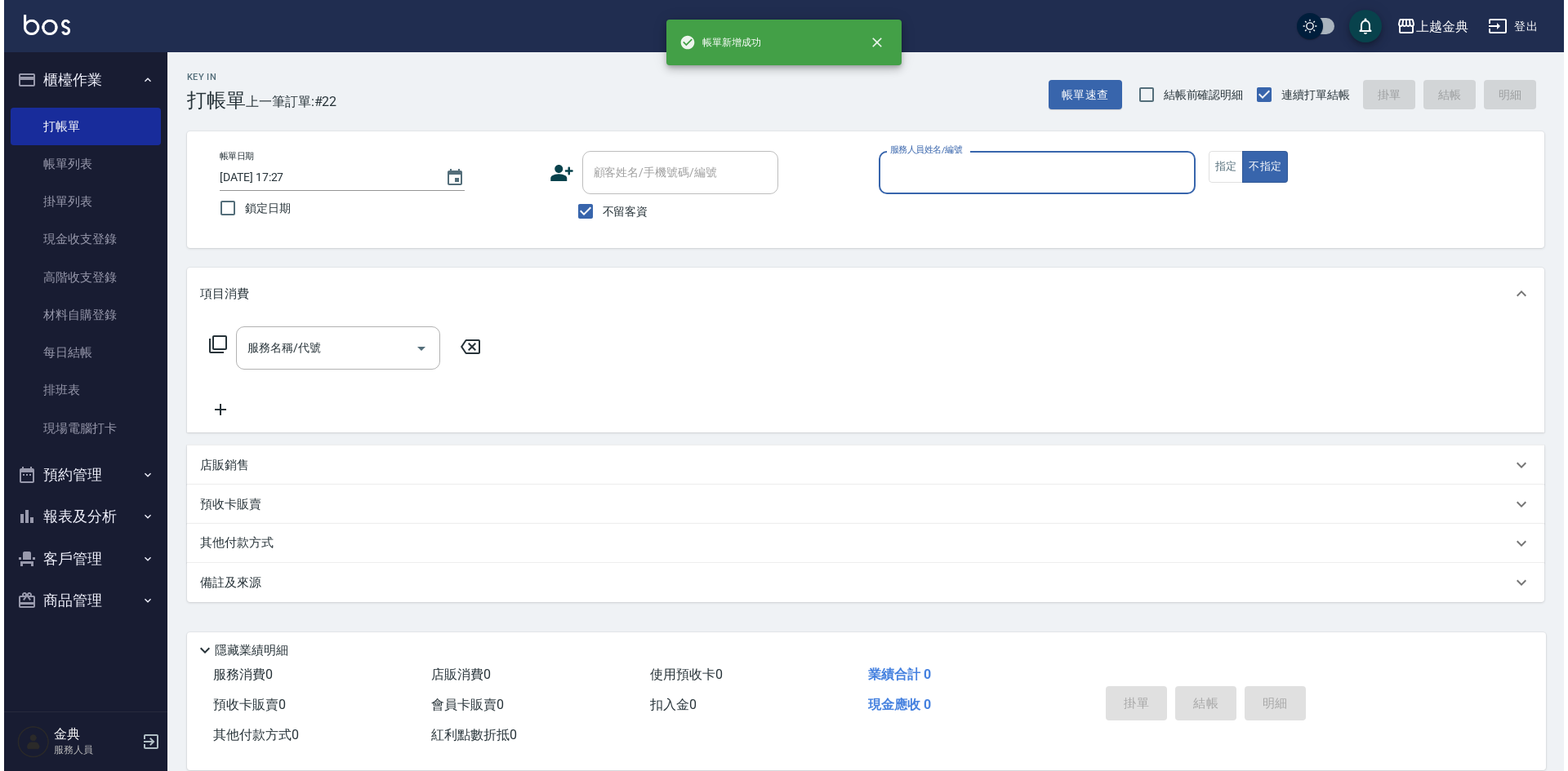
scroll to position [0, 0]
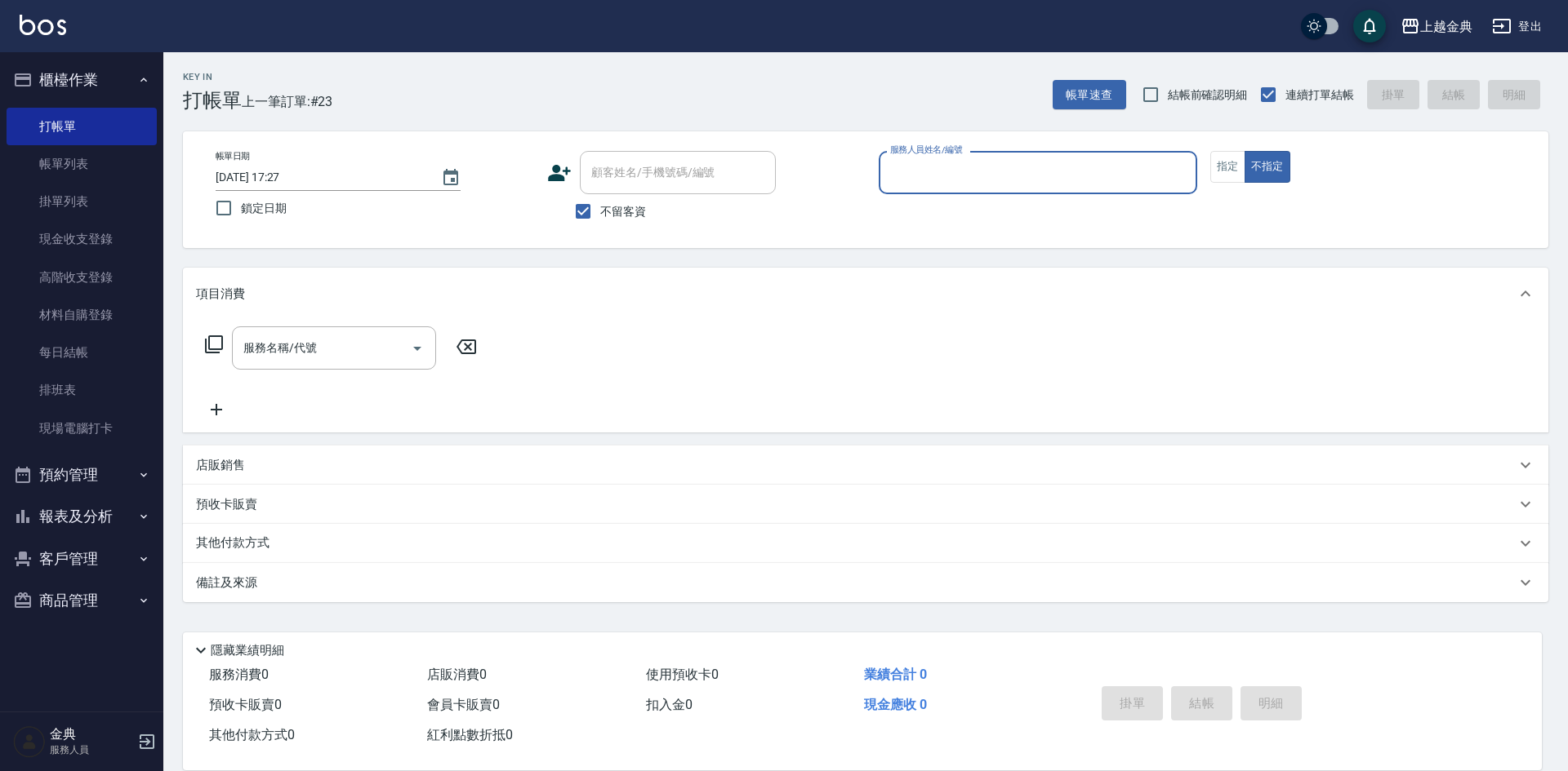
drag, startPoint x: 956, startPoint y: 199, endPoint x: 957, endPoint y: 190, distance: 9.1
click at [957, 198] on p at bounding box center [1037, 203] width 318 height 18
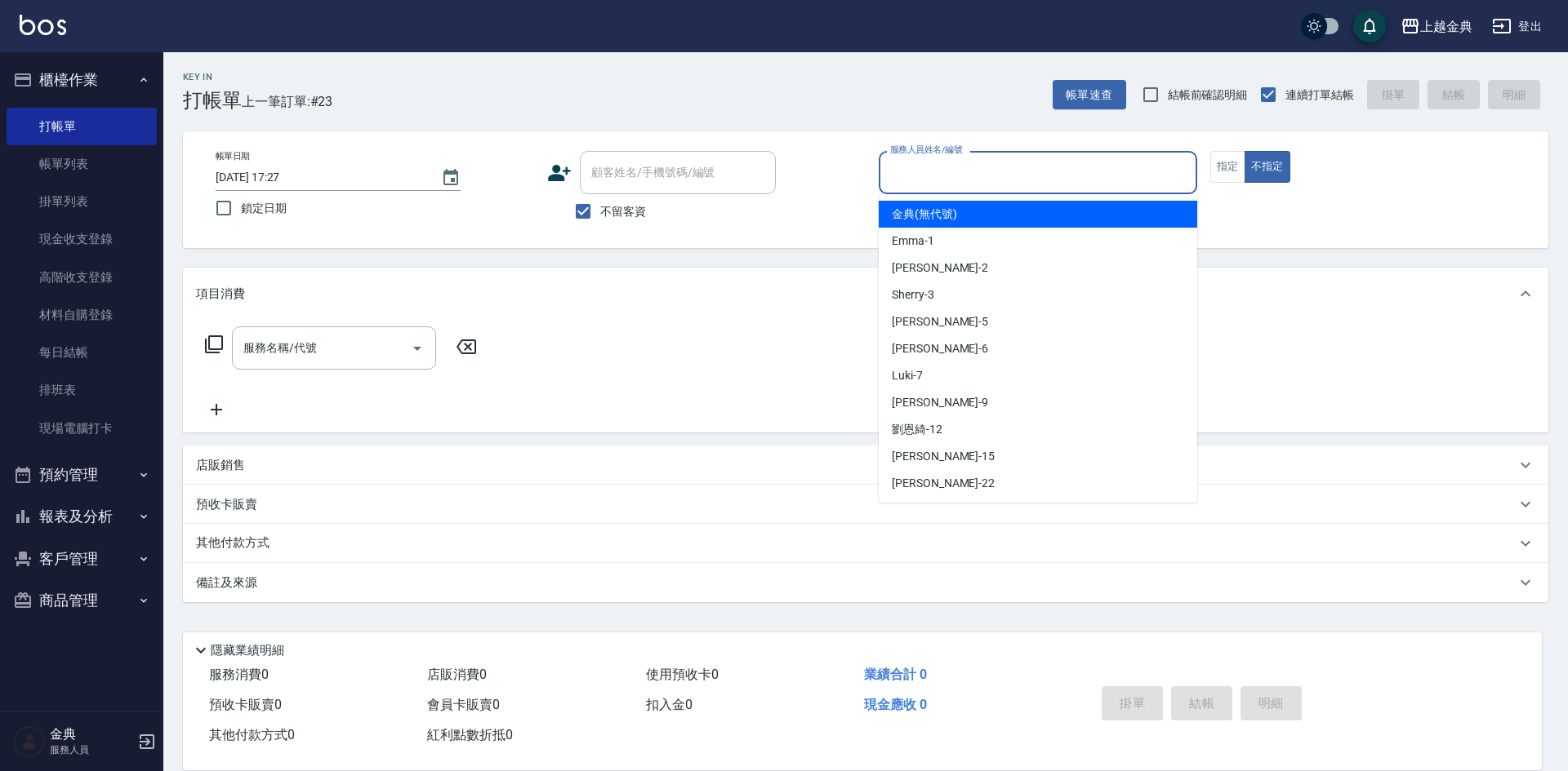
click at [963, 170] on input "服務人員姓名/編號" at bounding box center [1038, 173] width 304 height 28
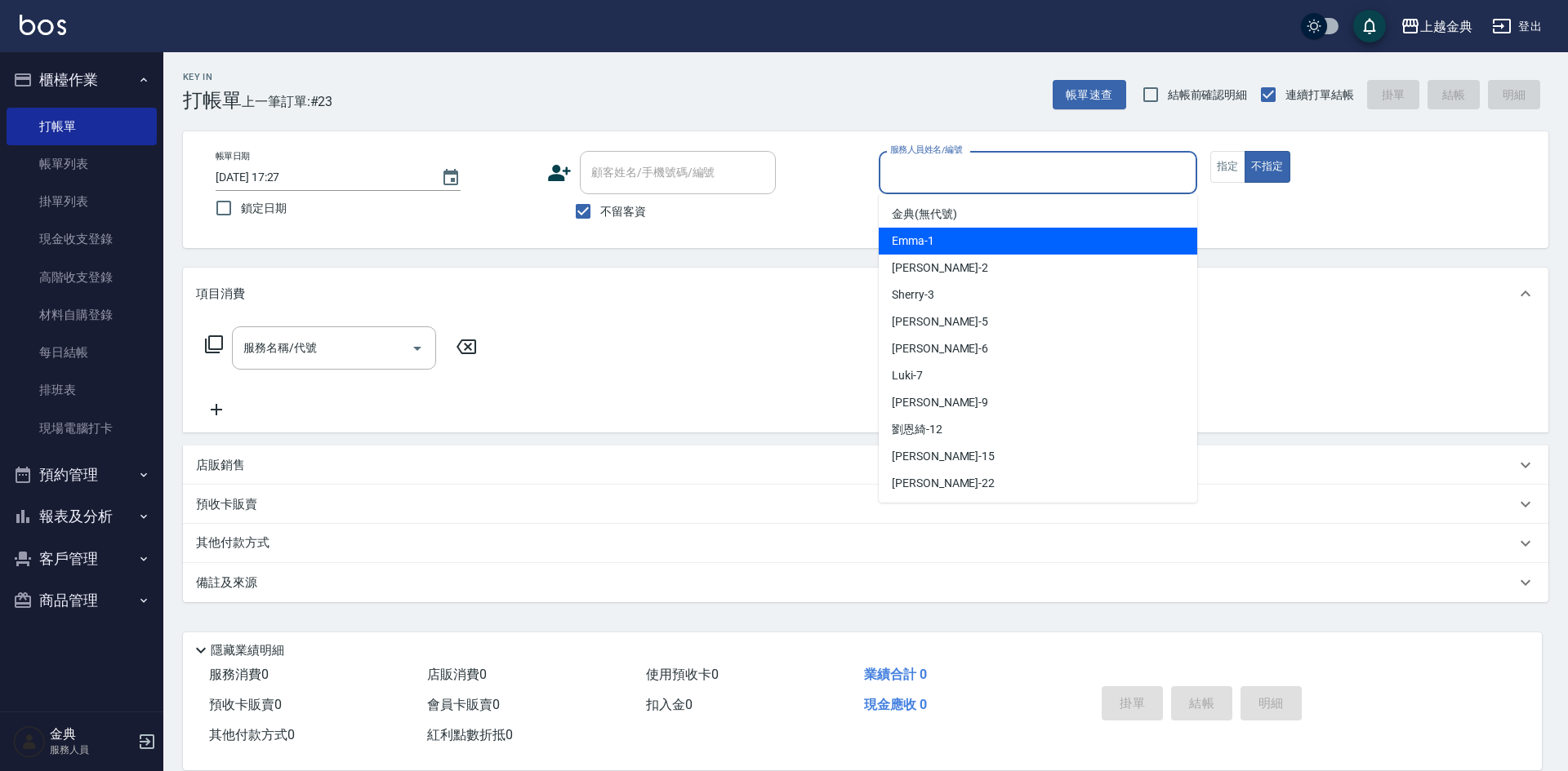
click at [972, 243] on div "Emma -1" at bounding box center [1037, 241] width 318 height 27
type input "Emma-1"
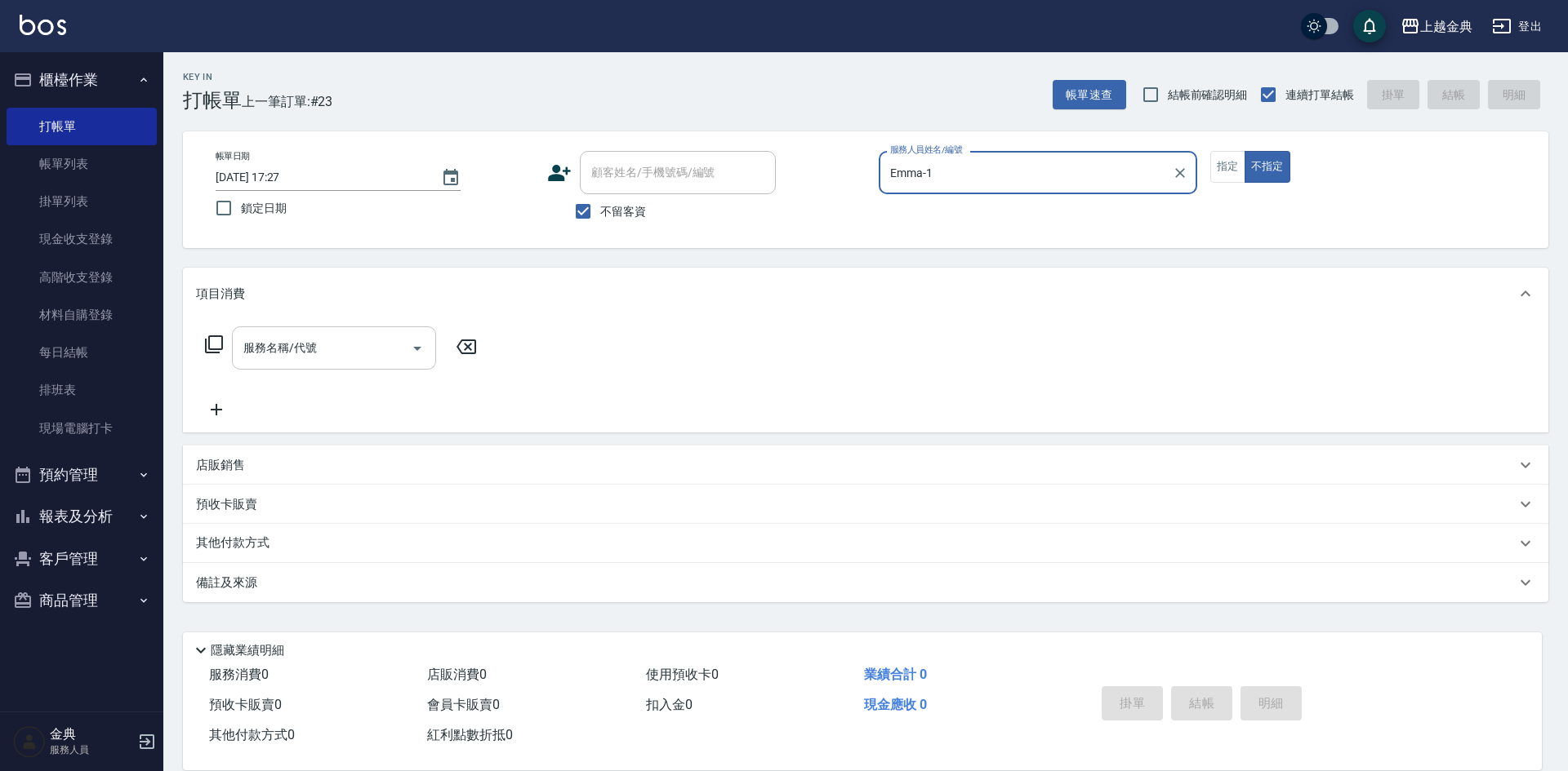
click at [286, 339] on div "服務名稱/代號 服務名稱/代號" at bounding box center [334, 348] width 205 height 43
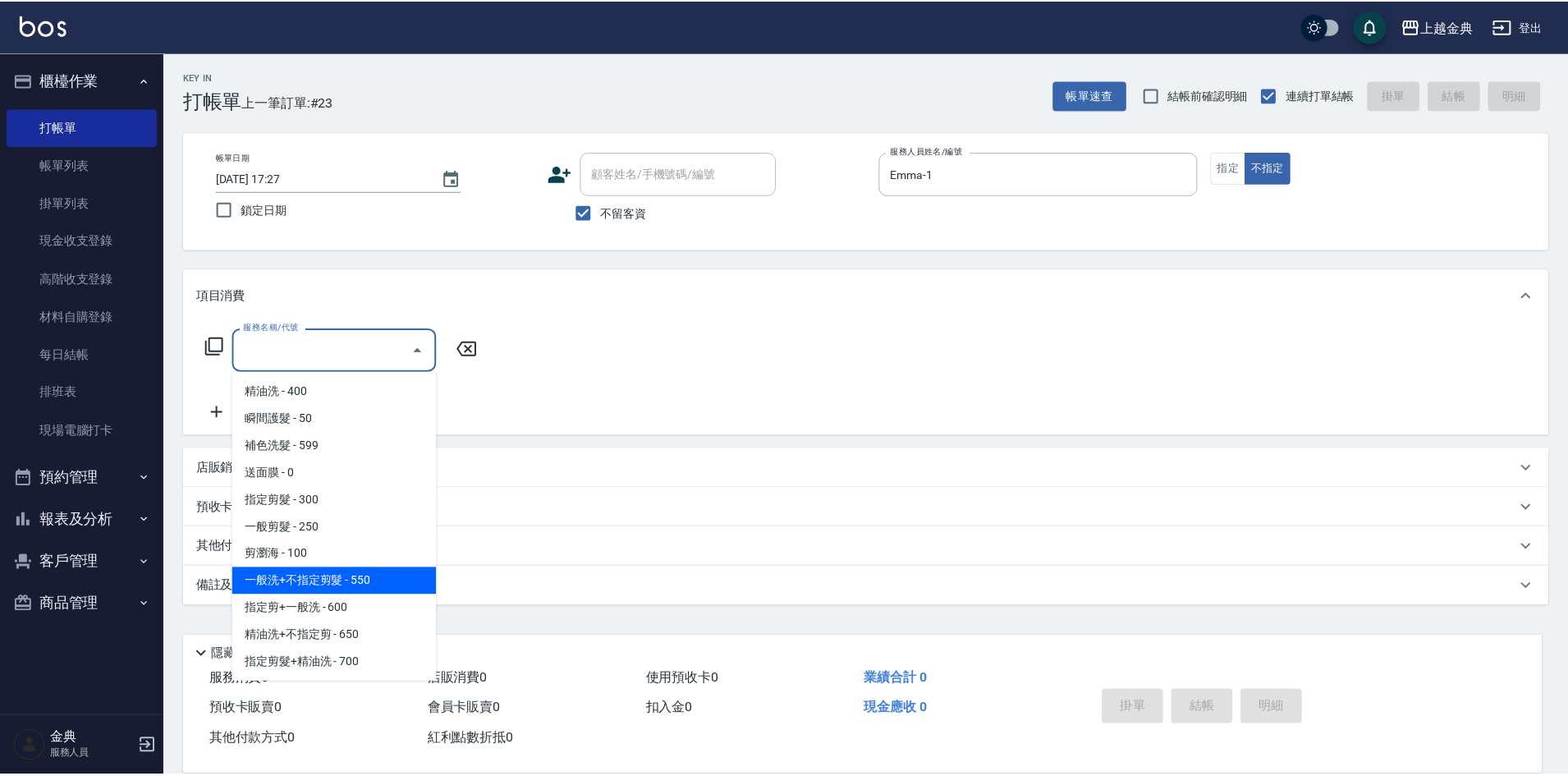
scroll to position [82, 0]
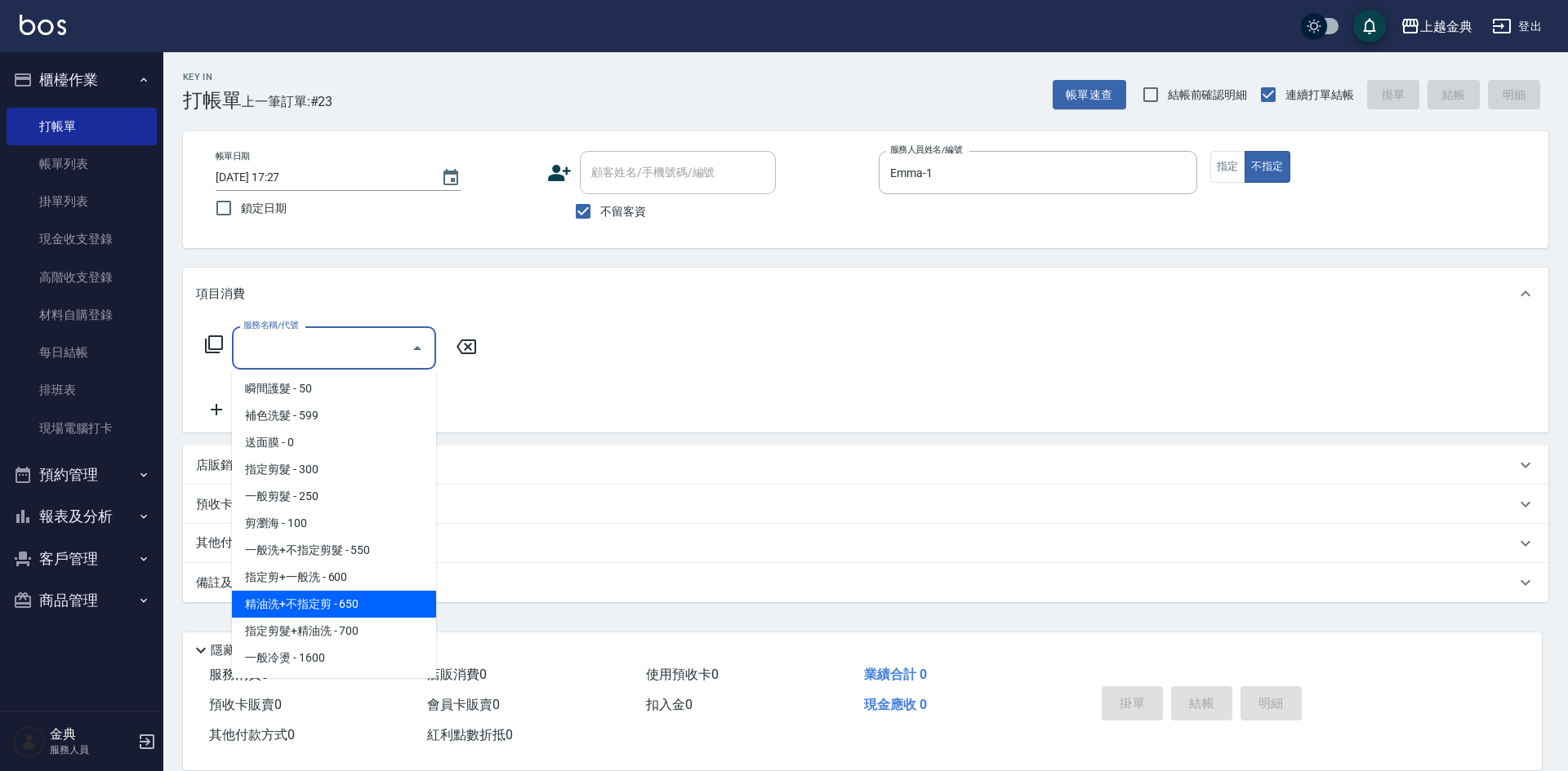
click at [372, 612] on span "精油洗+不指定剪 - 650" at bounding box center [334, 604] width 205 height 27
type input "精油洗+不指定剪(205)"
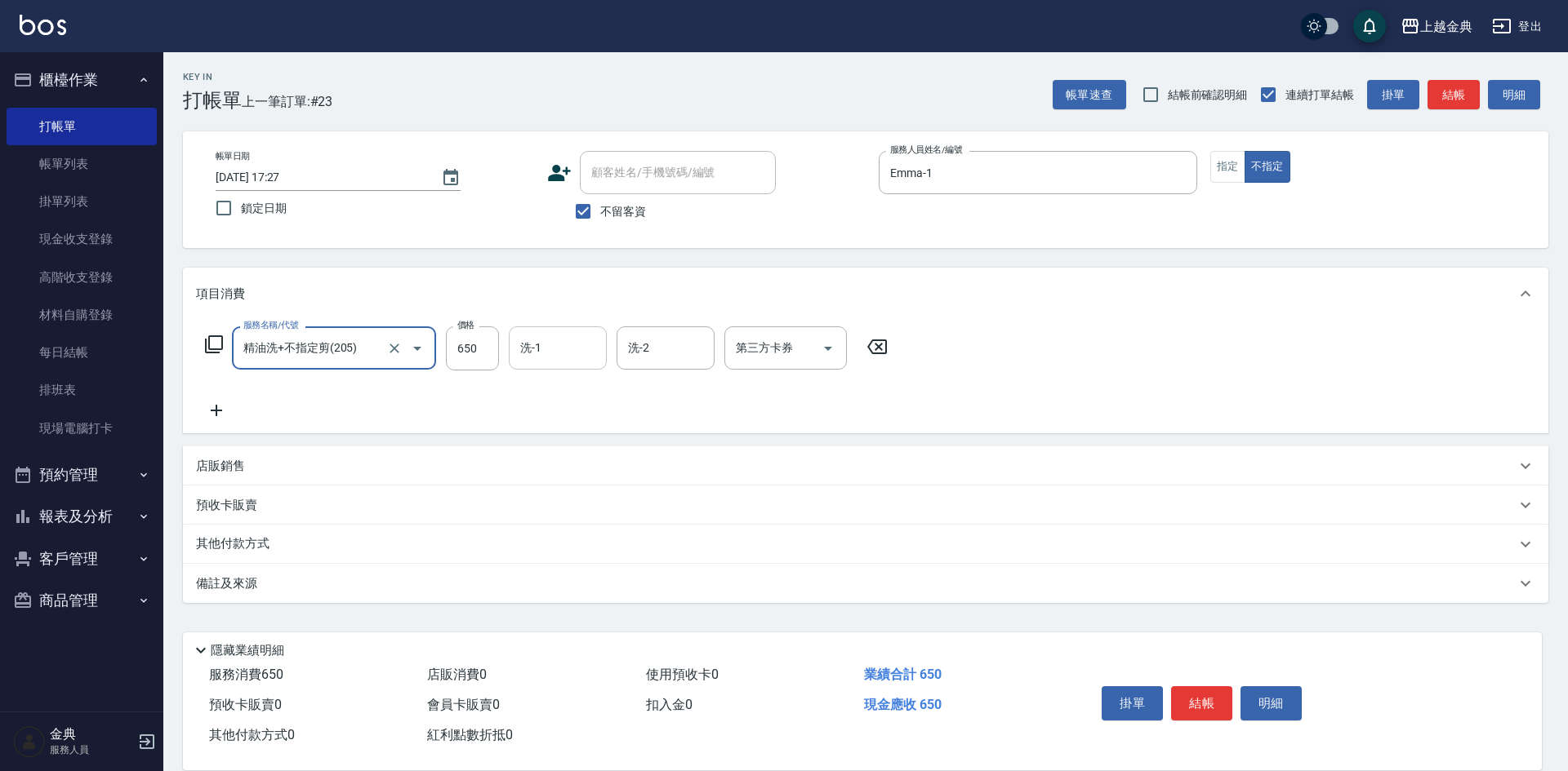
click at [543, 350] on input "洗-1" at bounding box center [558, 348] width 83 height 28
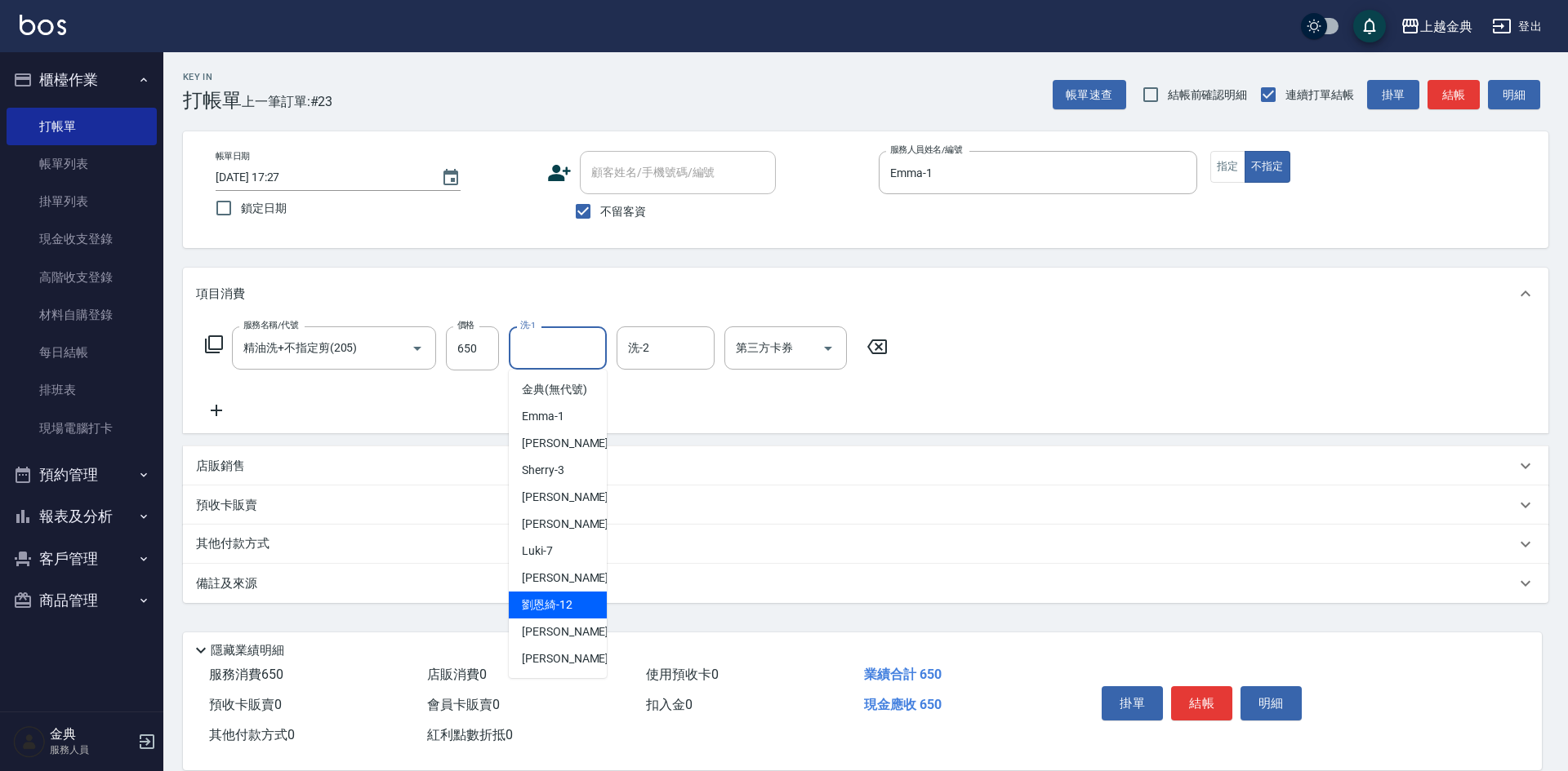
click at [581, 618] on div "[PERSON_NAME]-12" at bounding box center [557, 605] width 98 height 27
type input "[PERSON_NAME]-12"
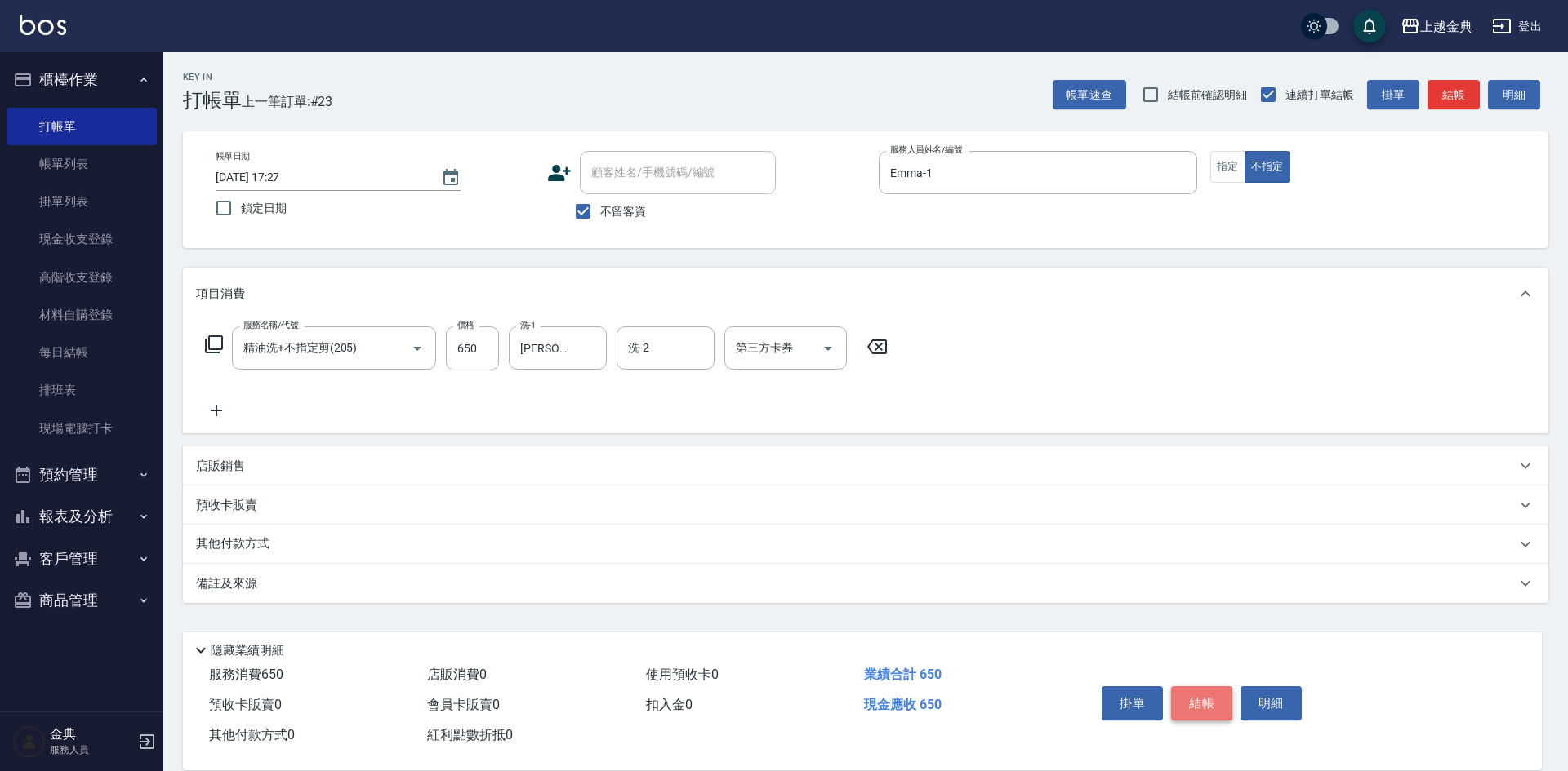
click at [1216, 703] on button "結帳" at bounding box center [1201, 703] width 61 height 34
type input "[DATE] 17:30"
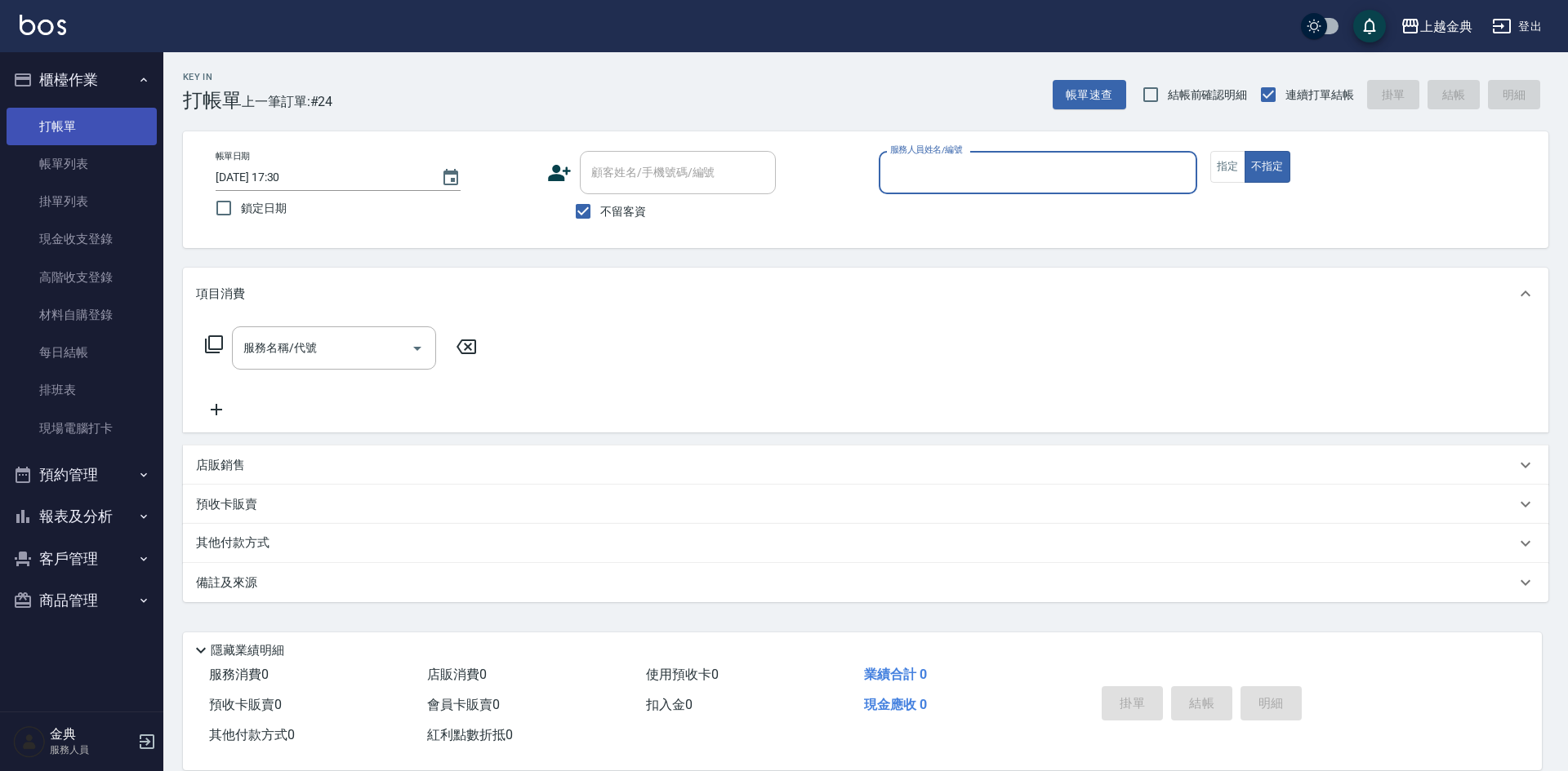
click at [89, 139] on link "打帳單" at bounding box center [82, 126] width 150 height 38
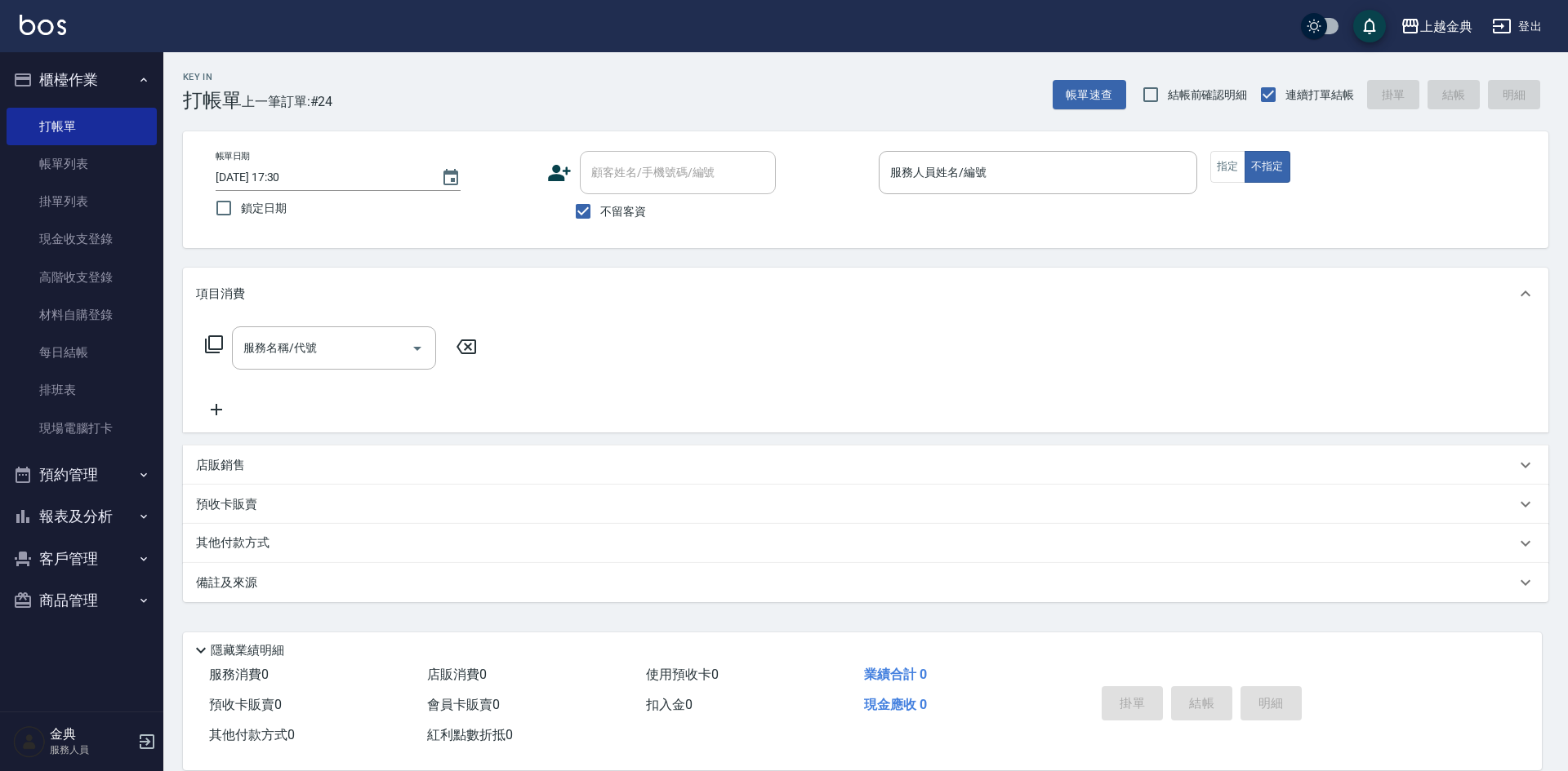
click at [84, 160] on link "帳單列表" at bounding box center [82, 164] width 150 height 38
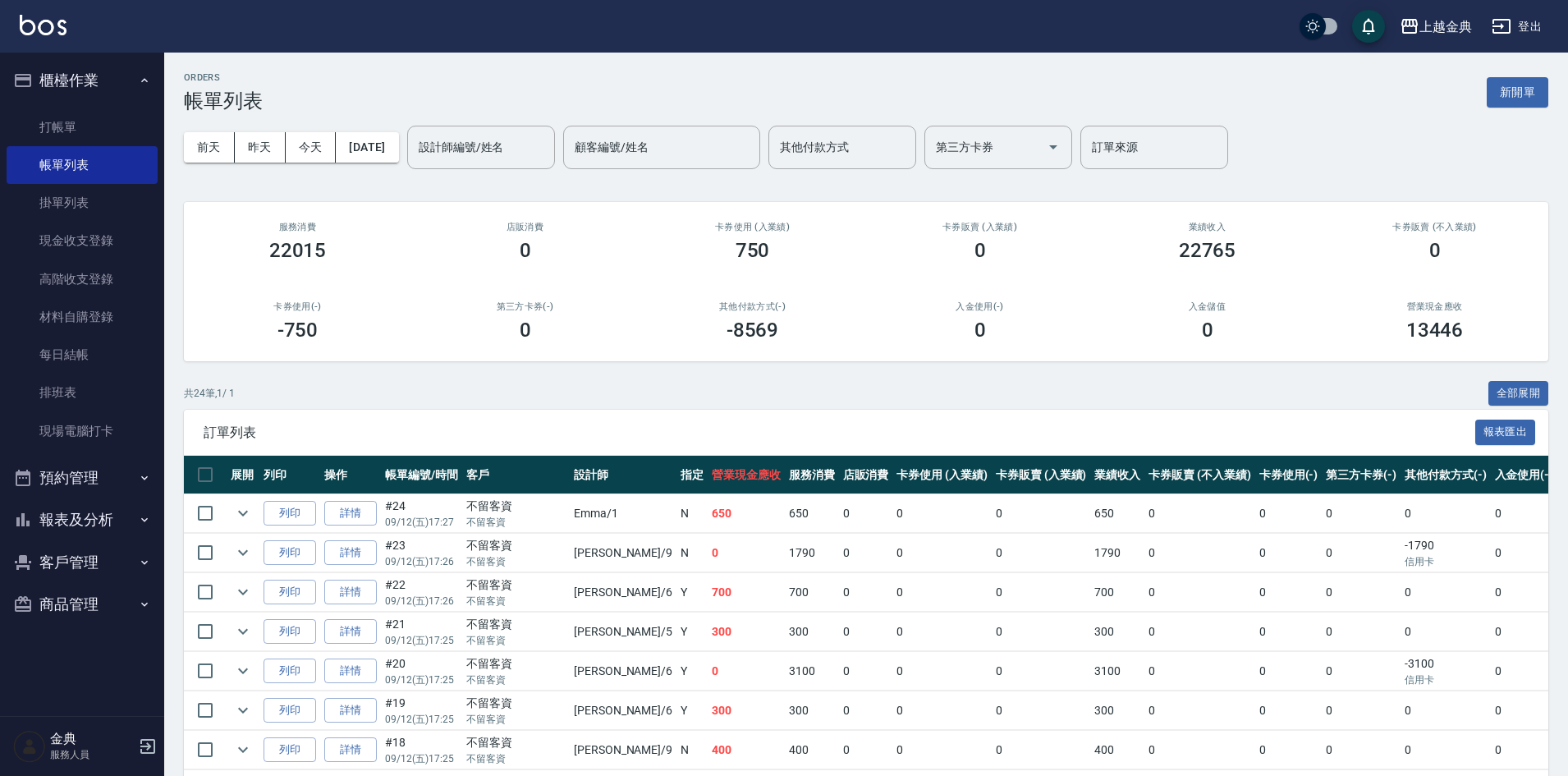
click at [118, 503] on button "報表及分析" at bounding box center [82, 520] width 151 height 43
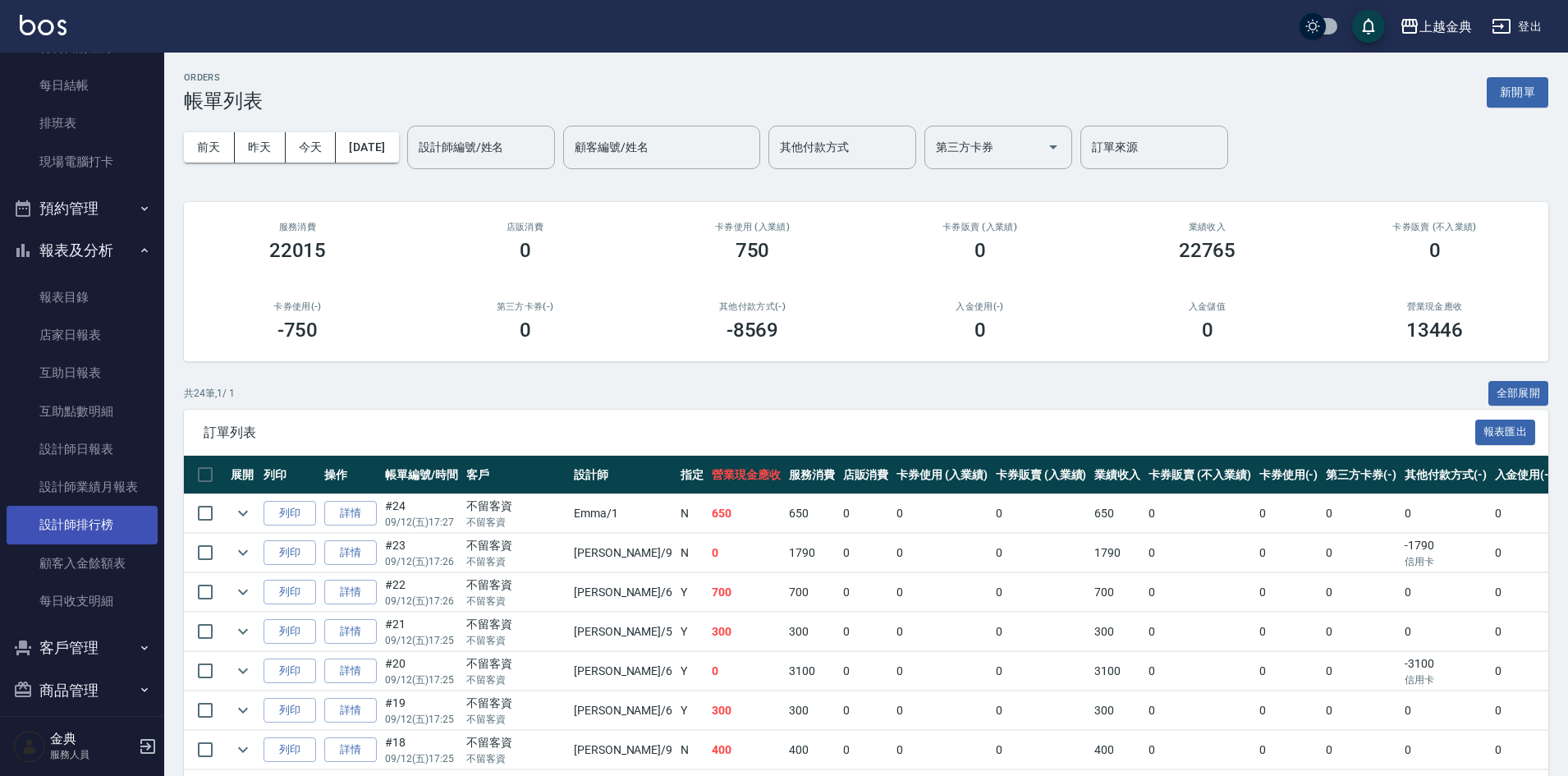
scroll to position [284, 0]
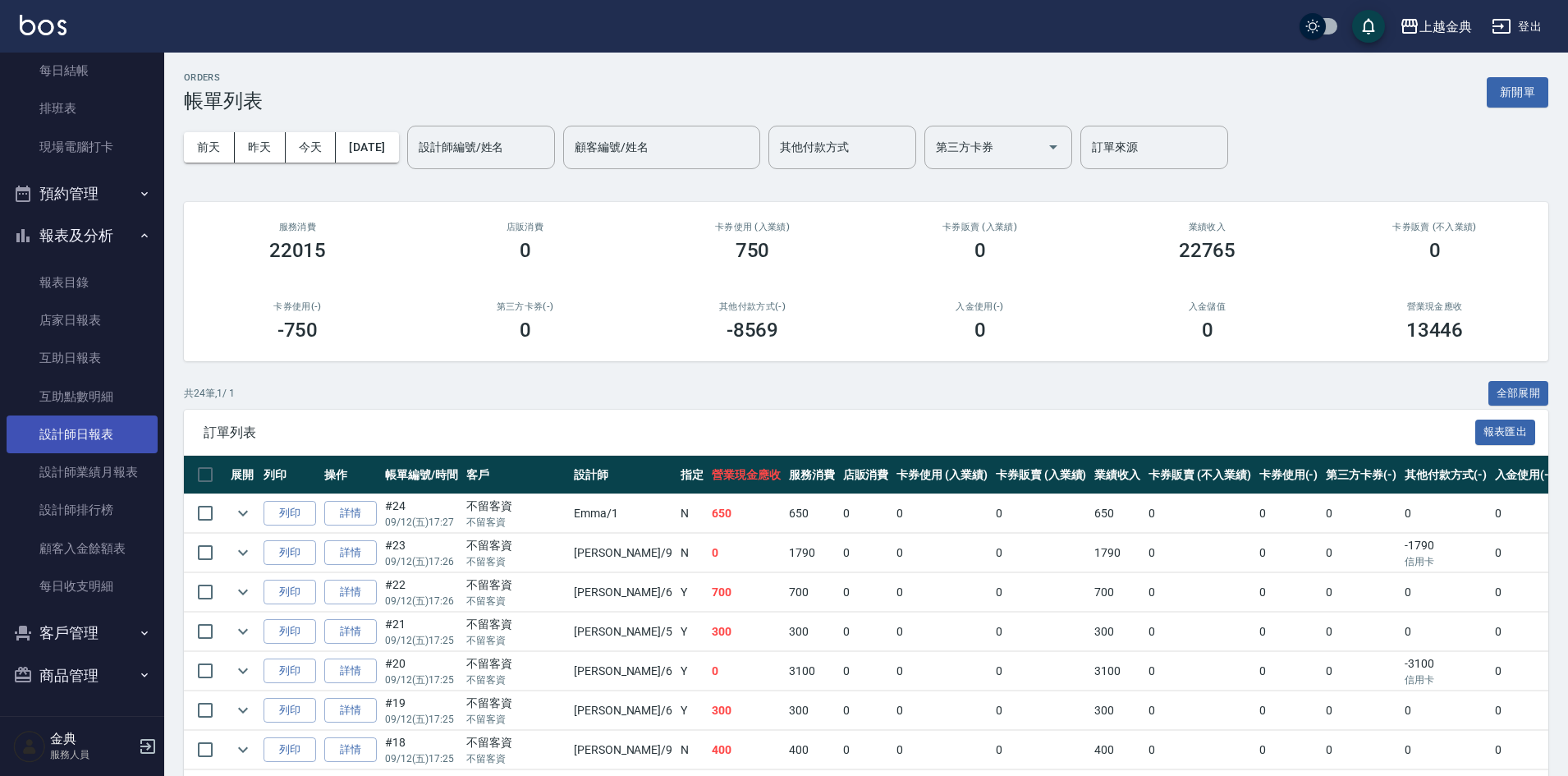
click at [107, 438] on link "設計師日報表" at bounding box center [82, 434] width 151 height 38
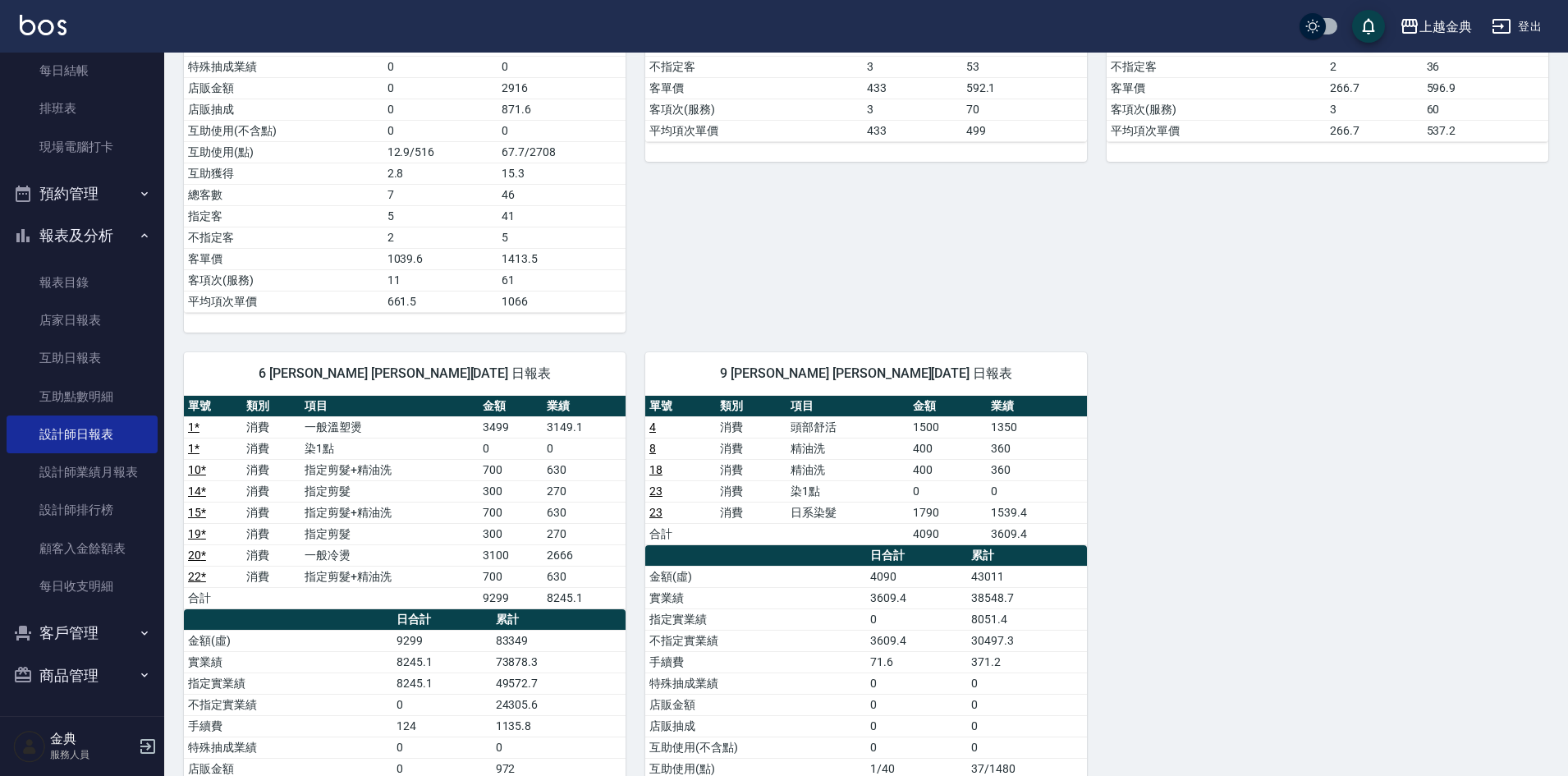
scroll to position [246, 0]
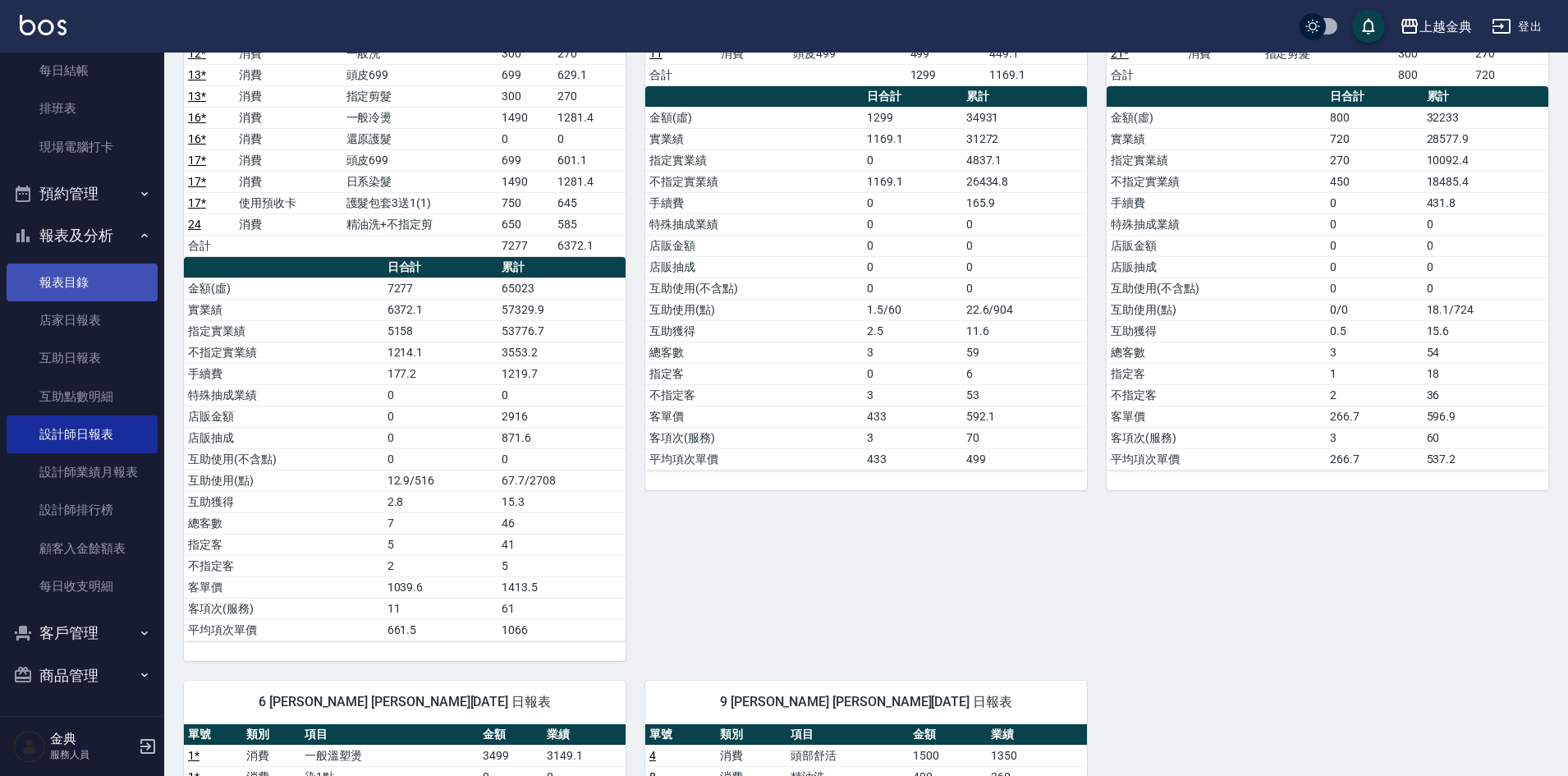
click at [98, 275] on link "報表目錄" at bounding box center [82, 282] width 151 height 38
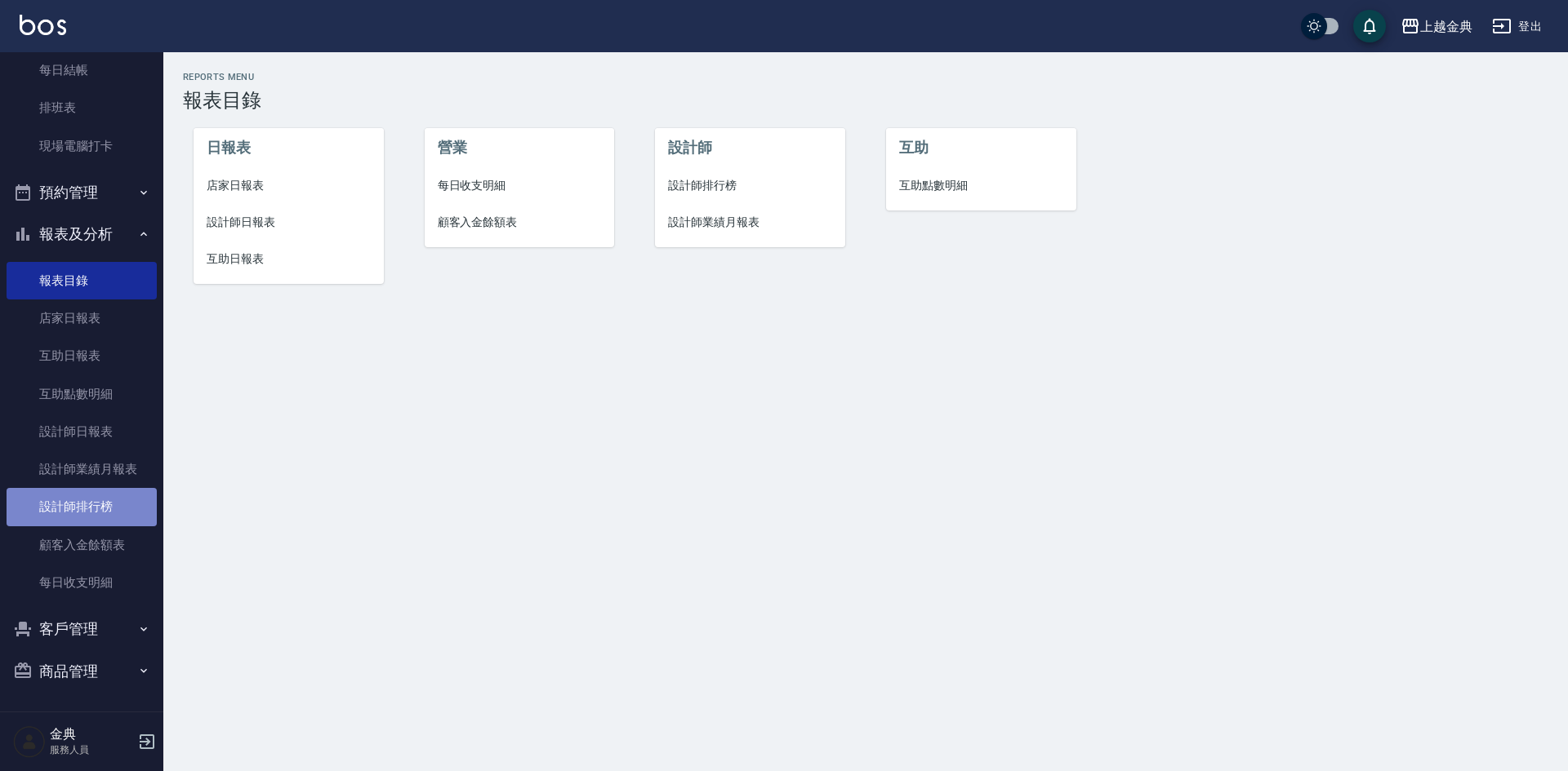
click at [114, 493] on link "設計師排行榜" at bounding box center [82, 506] width 150 height 38
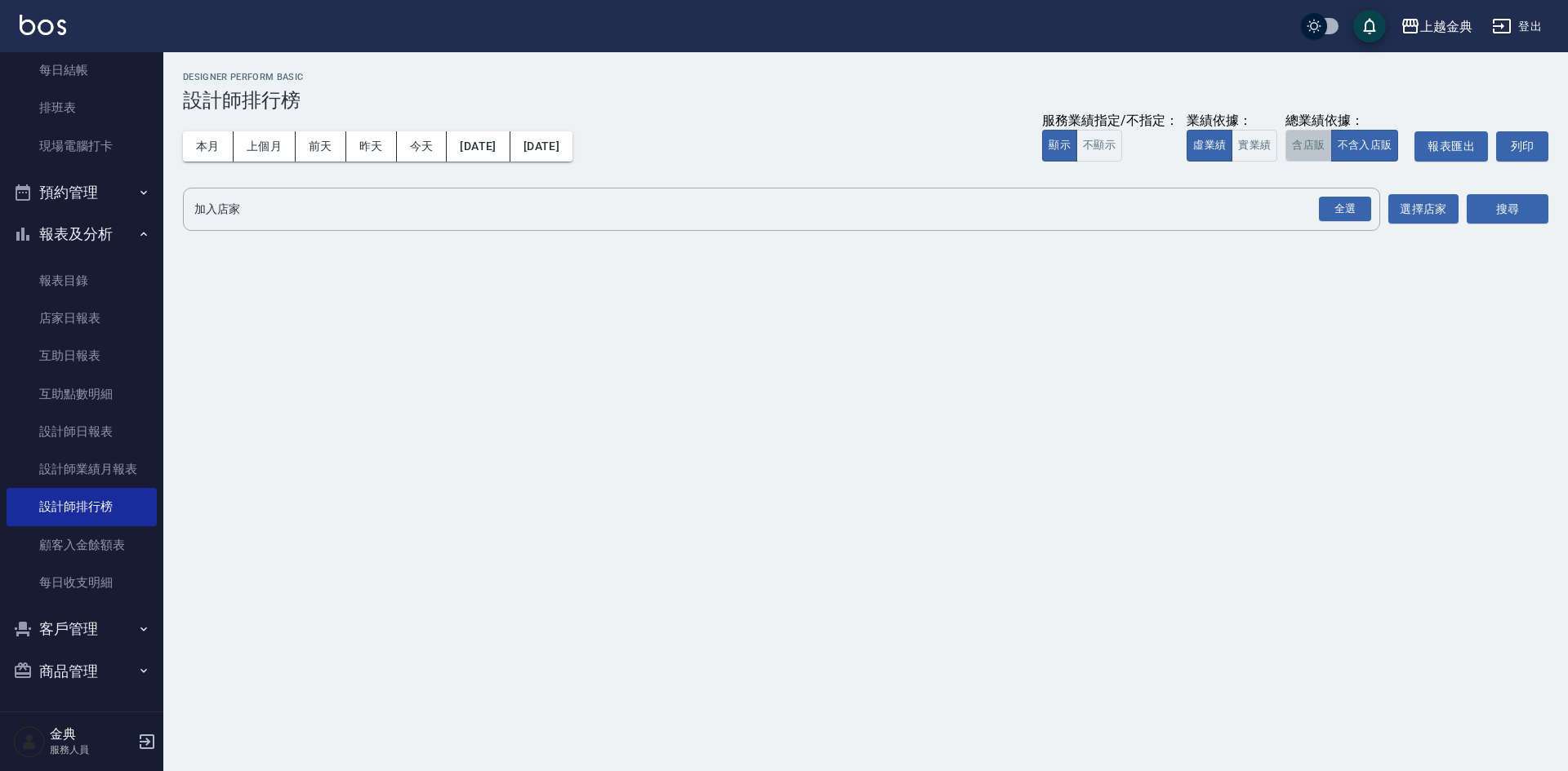
click at [1311, 142] on button "含店販" at bounding box center [1308, 146] width 46 height 32
click at [1337, 208] on div "全選" at bounding box center [1345, 209] width 53 height 25
click at [1484, 203] on button "搜尋" at bounding box center [1508, 210] width 82 height 30
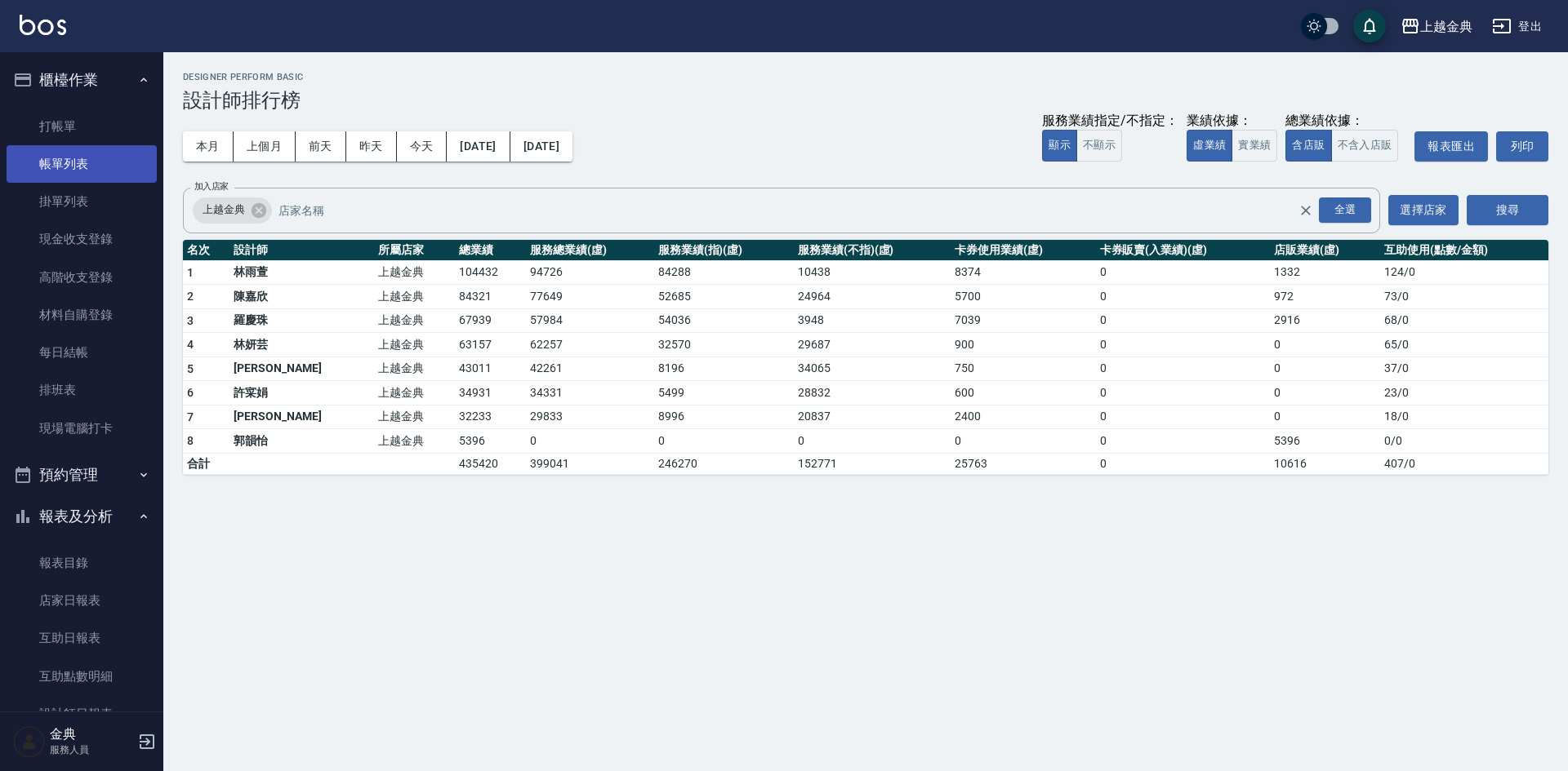
click at [56, 163] on link "帳單列表" at bounding box center [82, 164] width 150 height 38
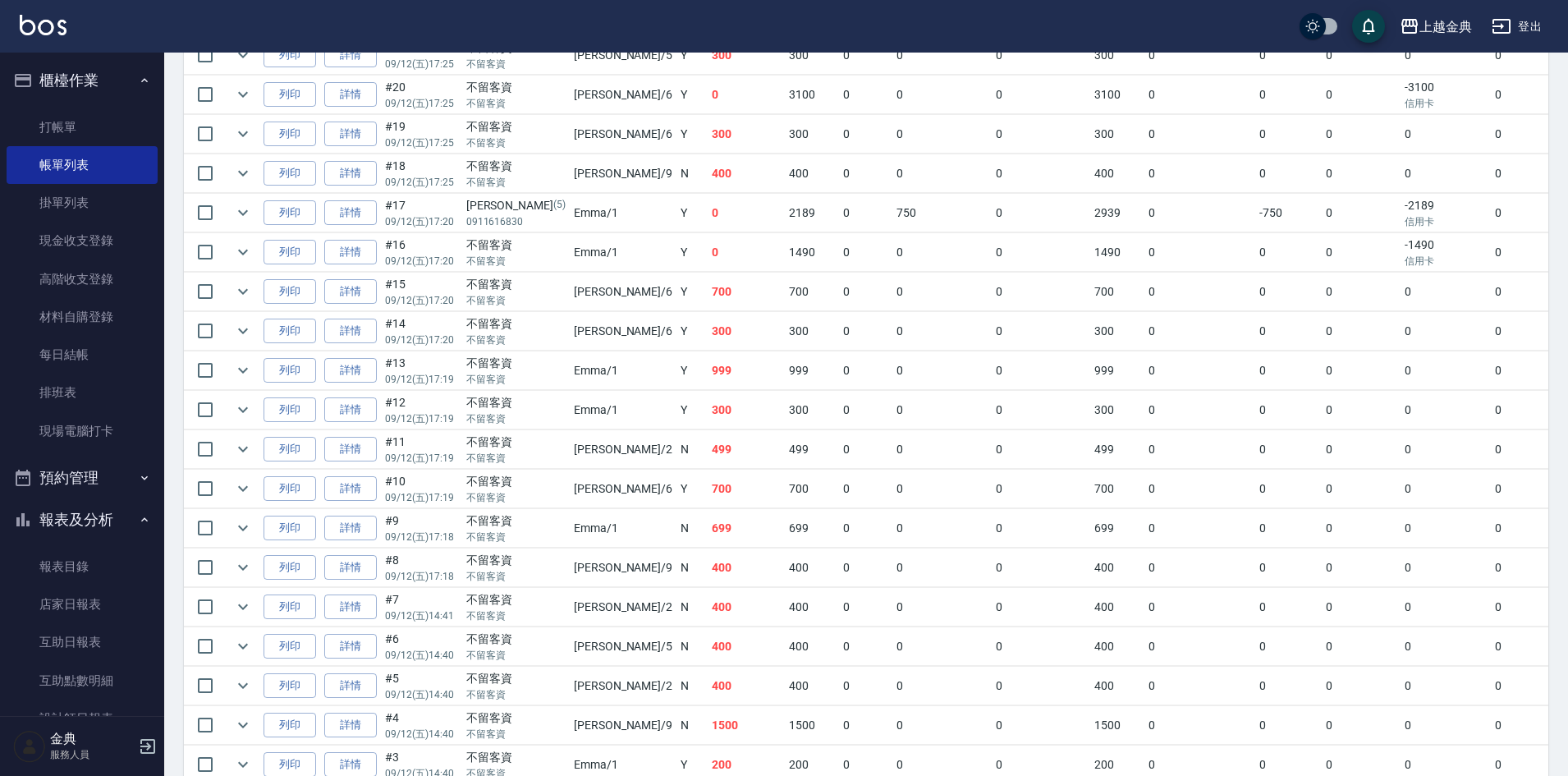
scroll to position [493, 0]
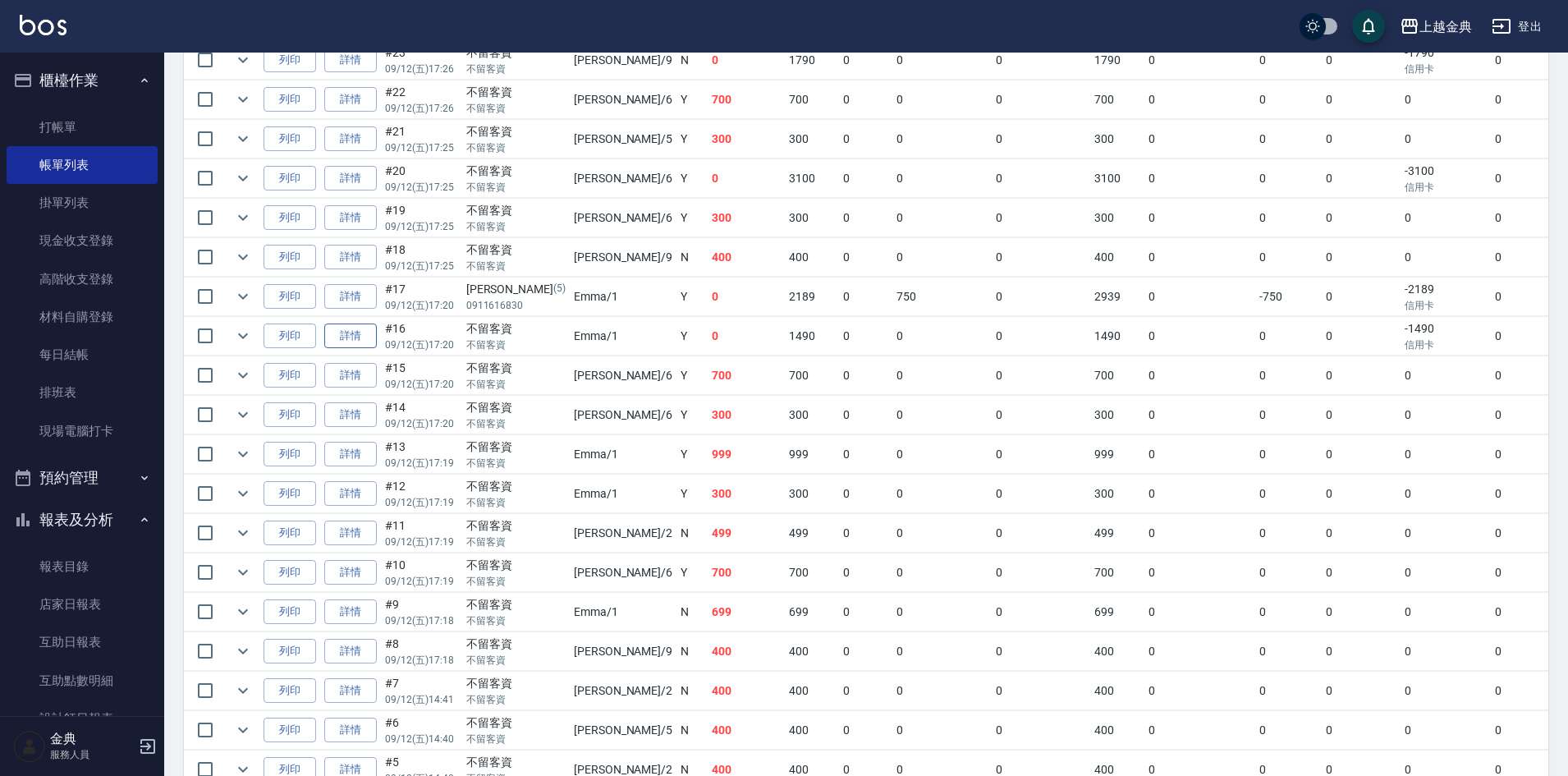
click at [363, 333] on link "詳情" at bounding box center [350, 336] width 53 height 25
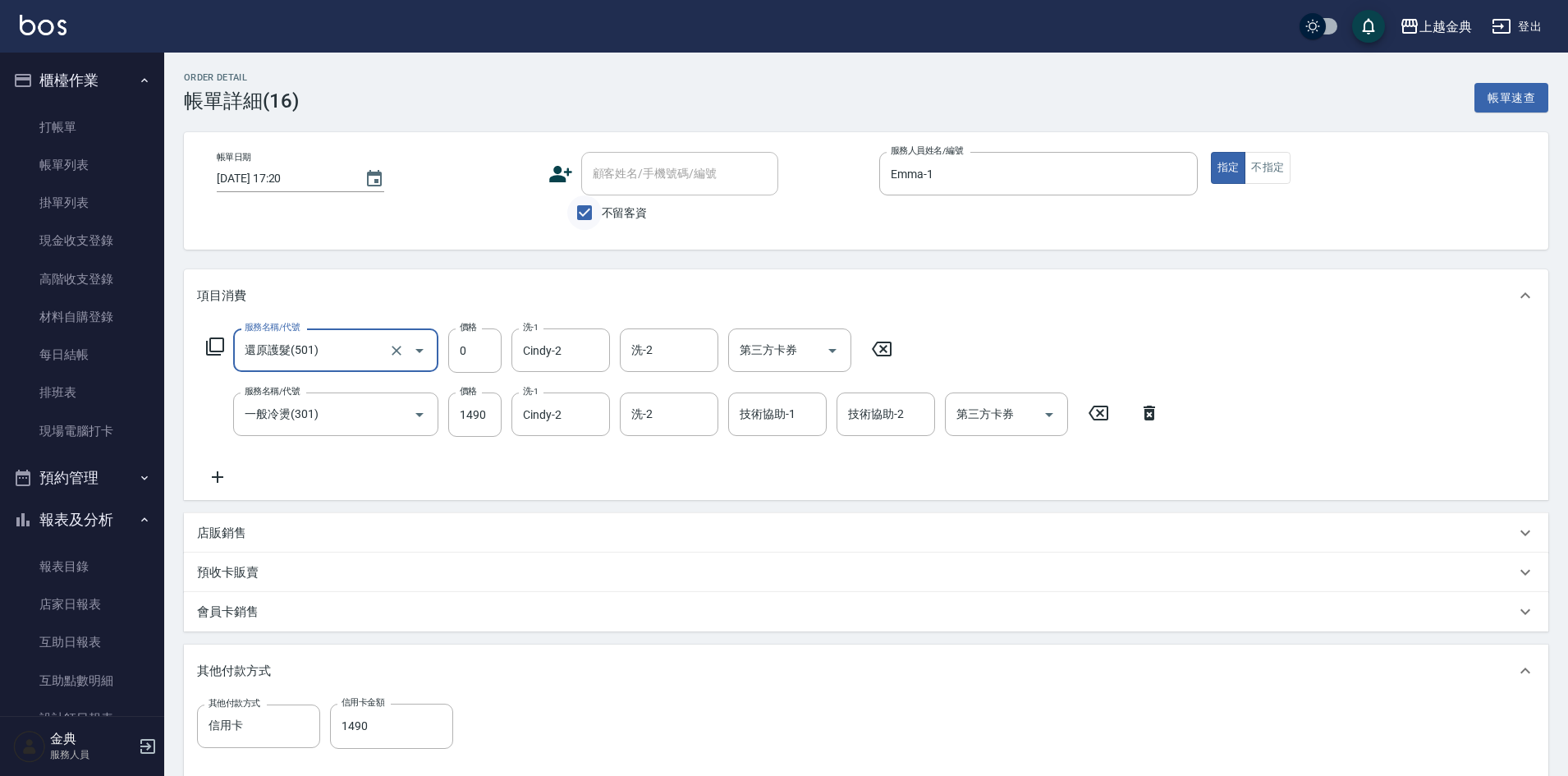
click at [588, 212] on input "不留客資" at bounding box center [584, 212] width 34 height 34
checkbox input "false"
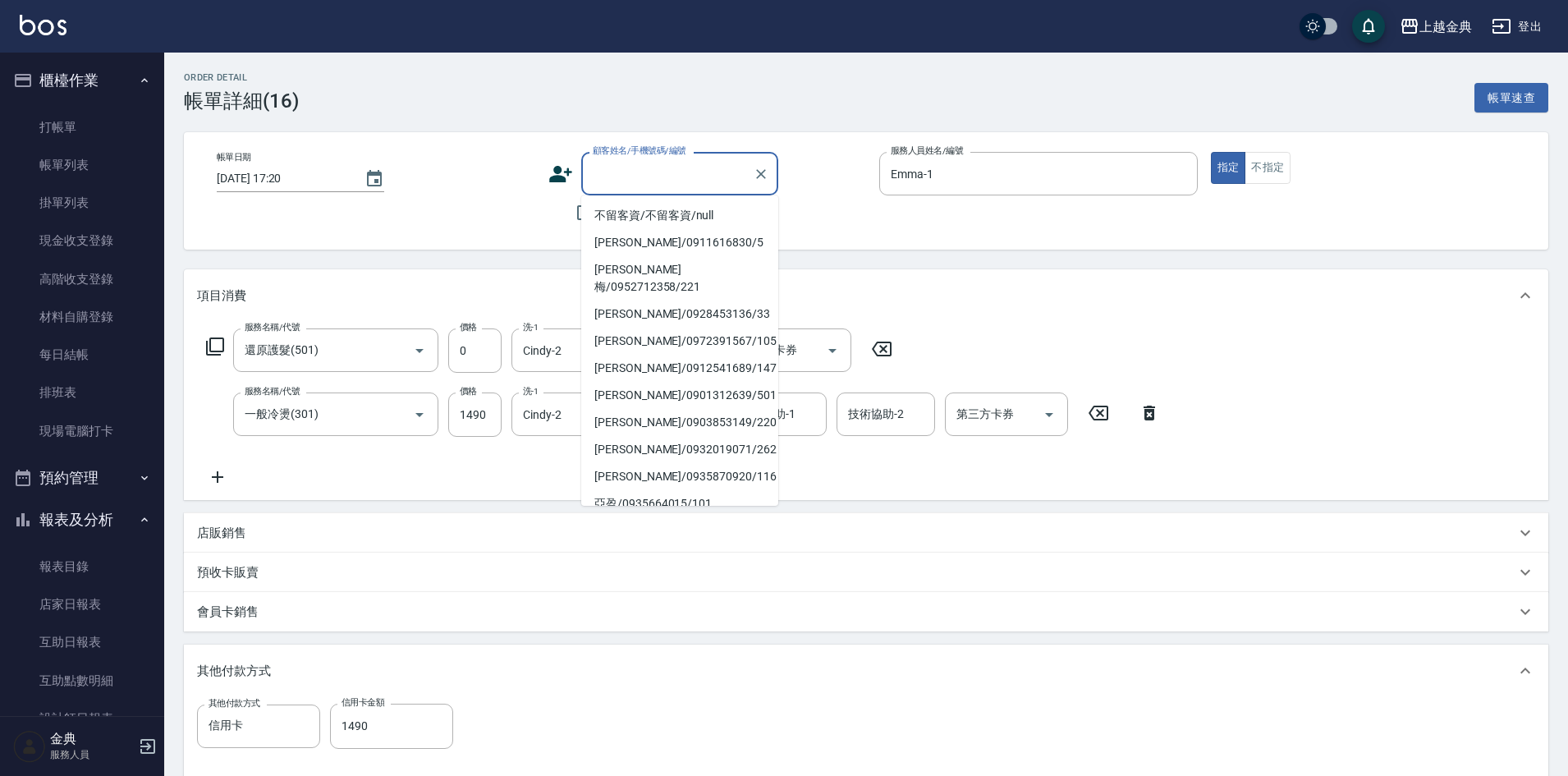
click at [638, 176] on input "顧客姓名/手機號碼/編號" at bounding box center [667, 174] width 158 height 29
click at [640, 240] on li "[PERSON_NAME]/0911616830/5" at bounding box center [680, 243] width 197 height 27
type input "[PERSON_NAME]/0911616830/5"
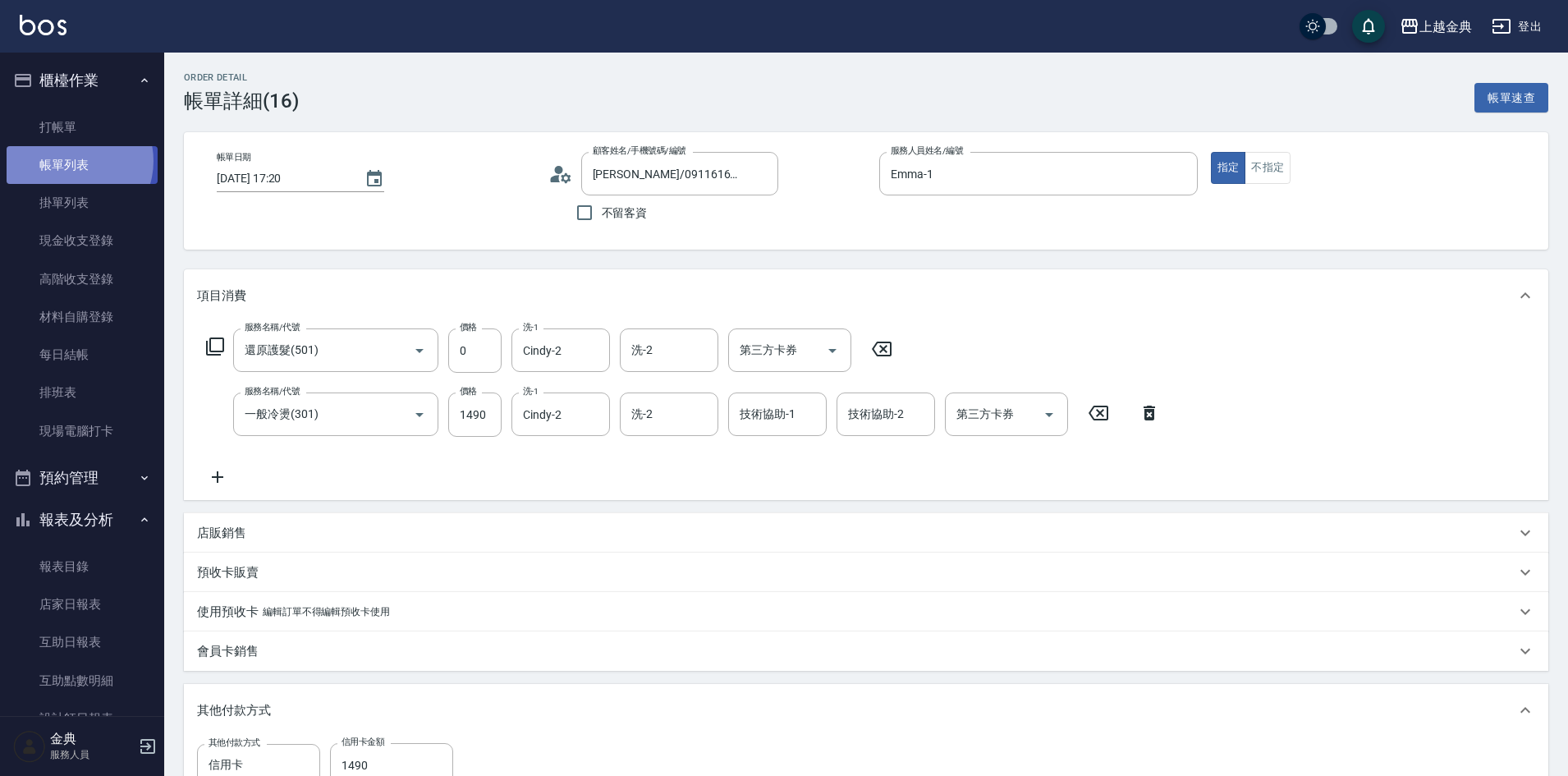
click at [71, 161] on link "帳單列表" at bounding box center [82, 165] width 151 height 38
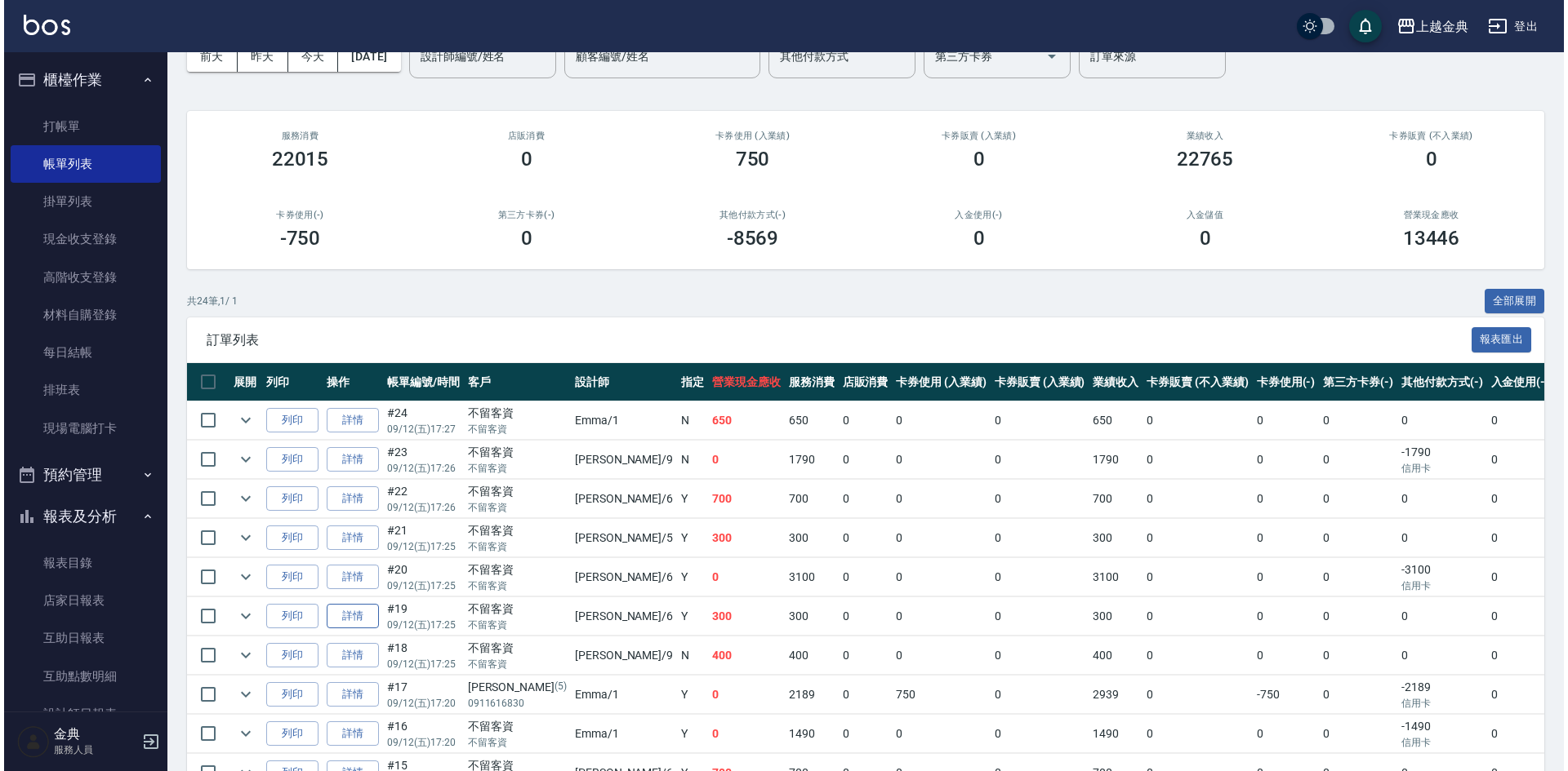
scroll to position [153, 0]
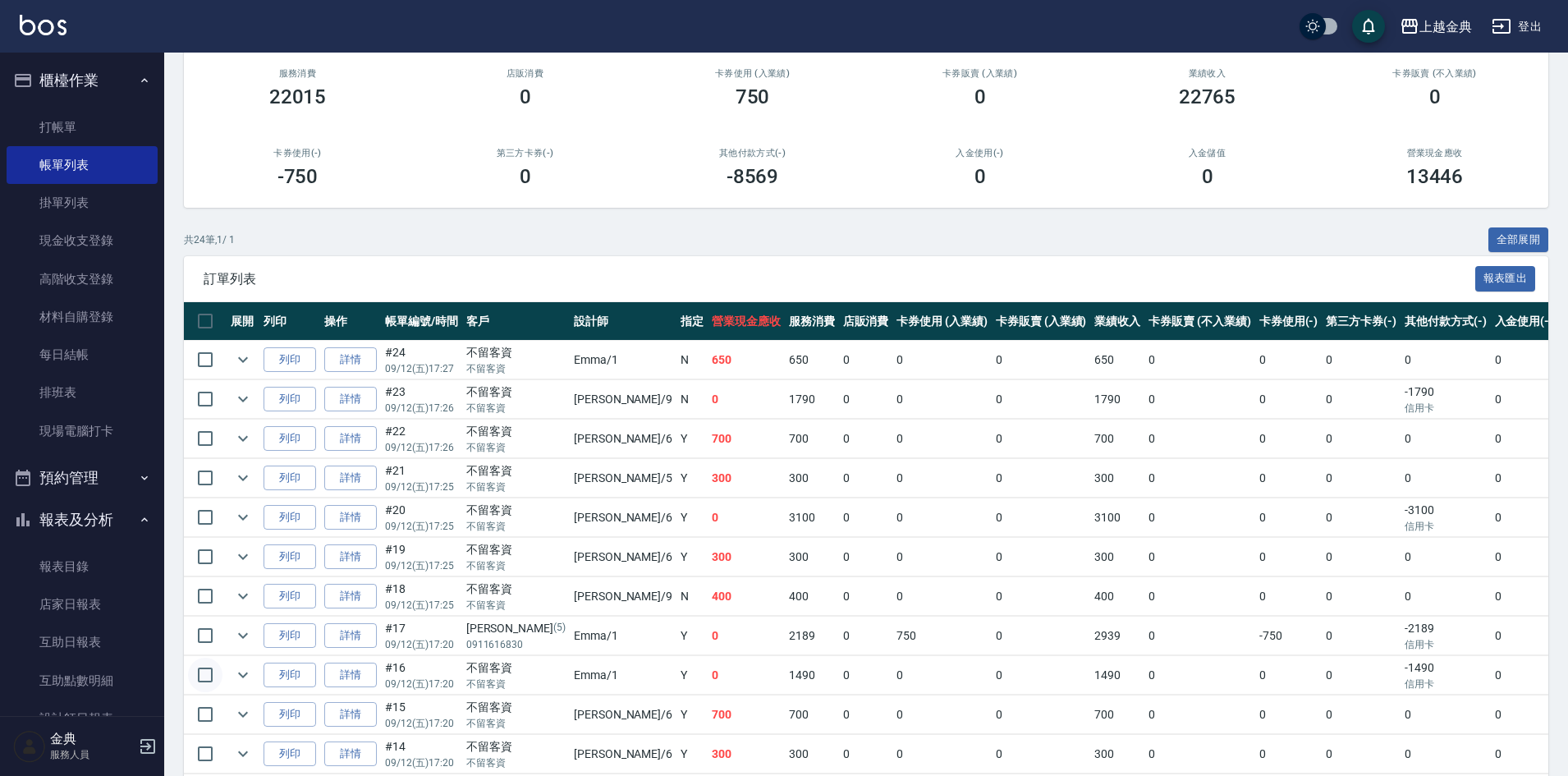
click at [202, 674] on input "checkbox" at bounding box center [205, 675] width 34 height 34
checkbox input "true"
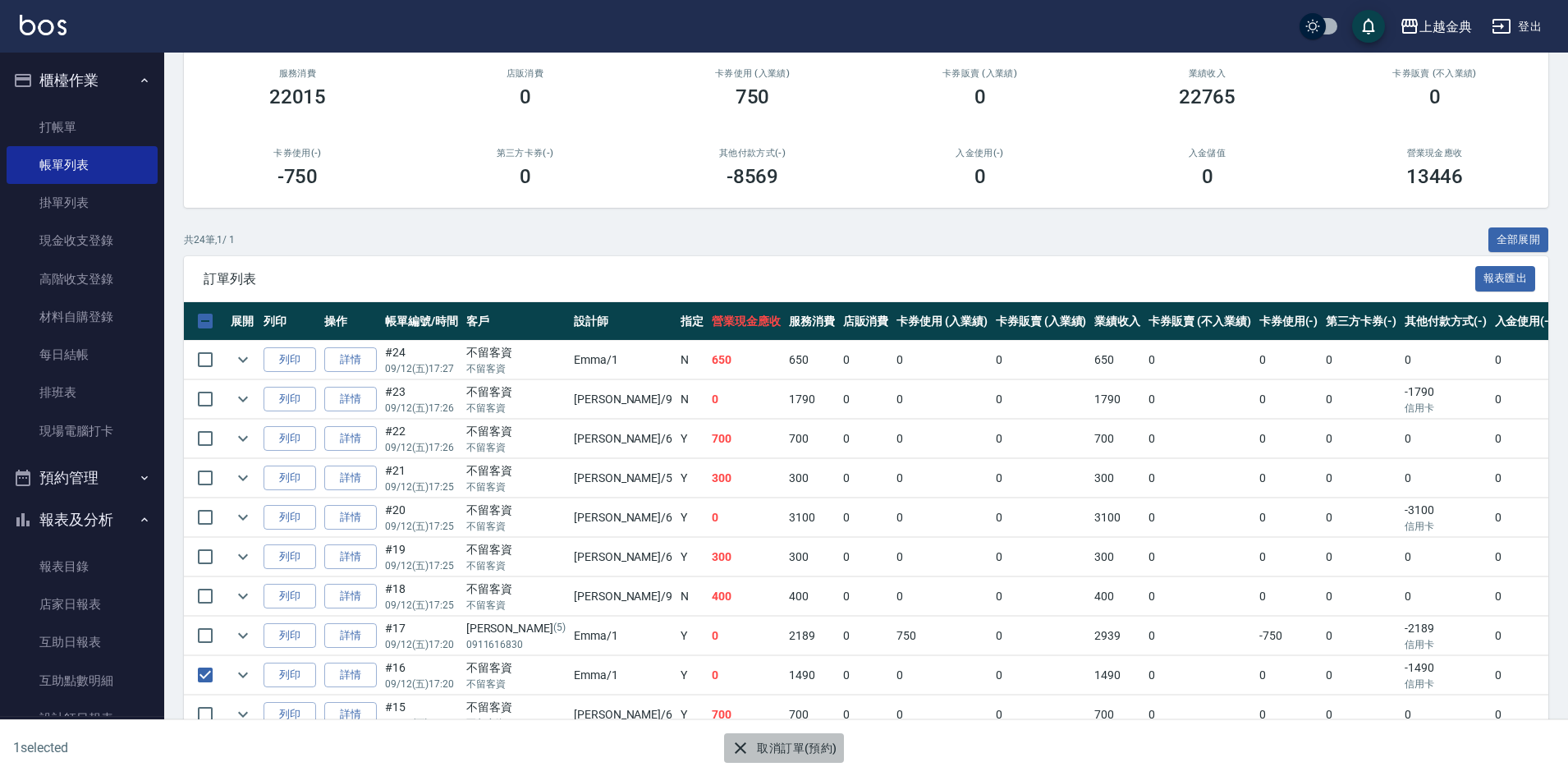
click at [783, 752] on button "取消訂單(預約)" at bounding box center [784, 748] width 119 height 30
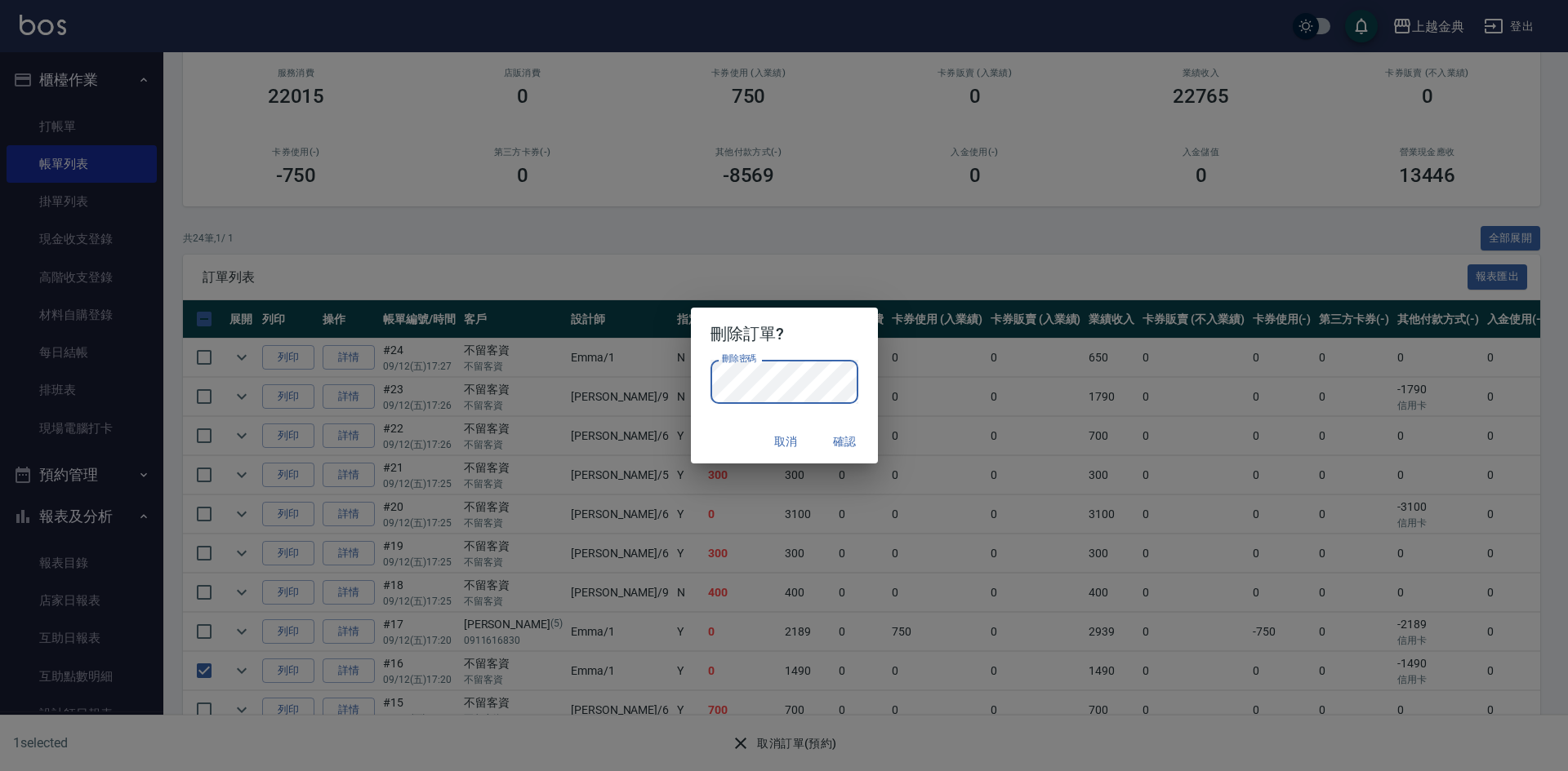
click at [849, 430] on button "確認" at bounding box center [845, 442] width 53 height 30
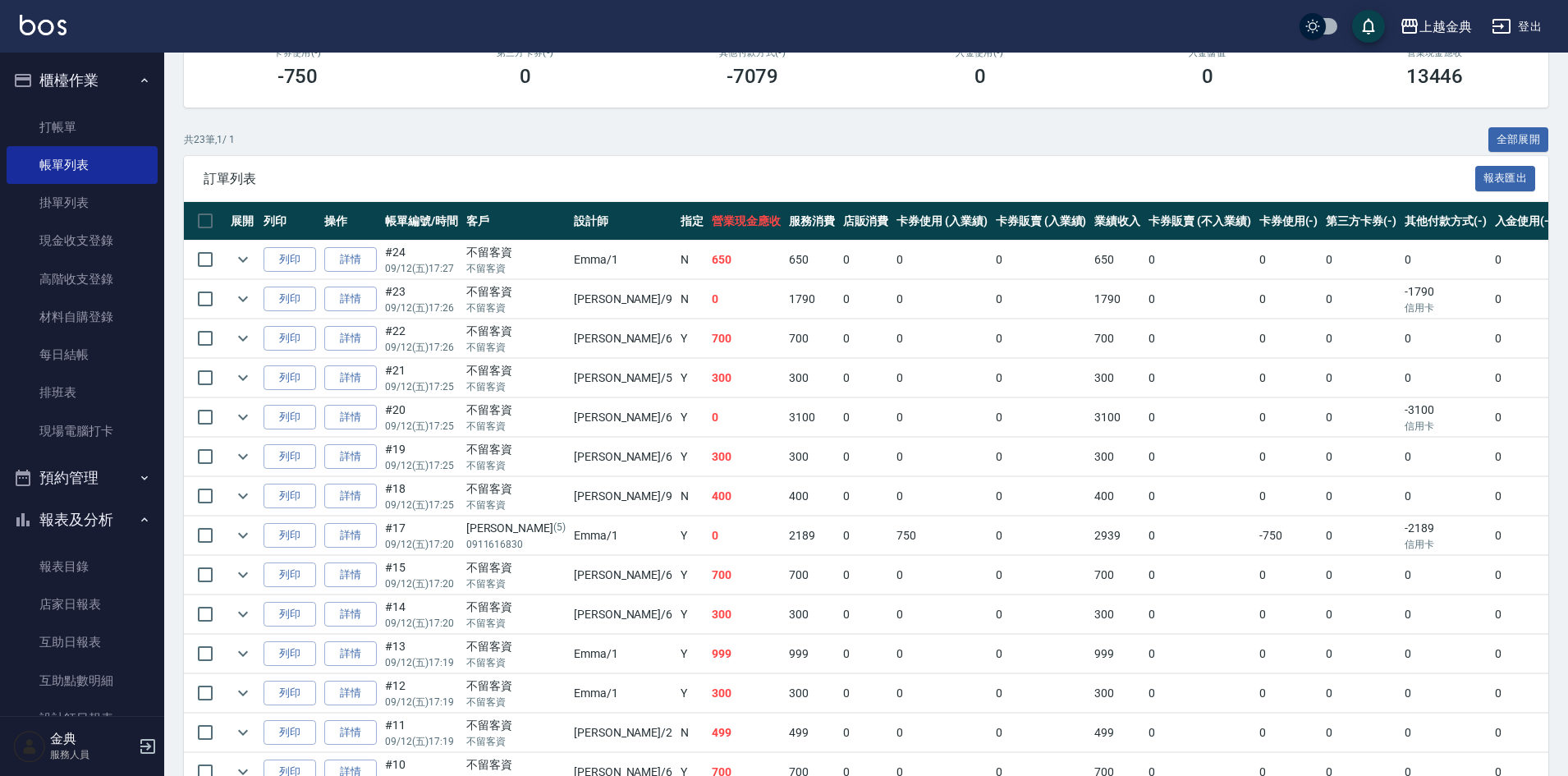
scroll to position [0, 0]
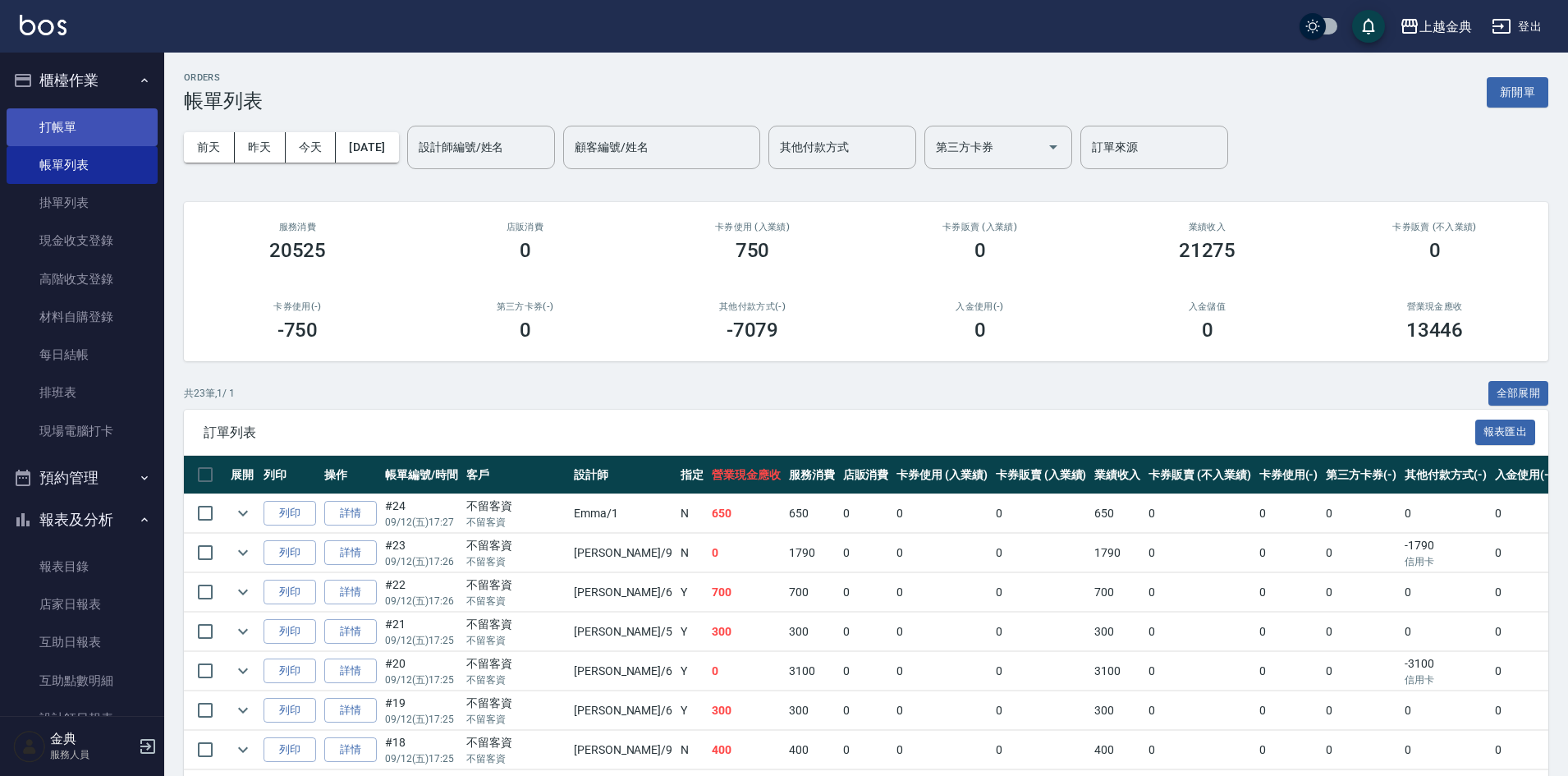
click at [73, 128] on link "打帳單" at bounding box center [82, 127] width 151 height 38
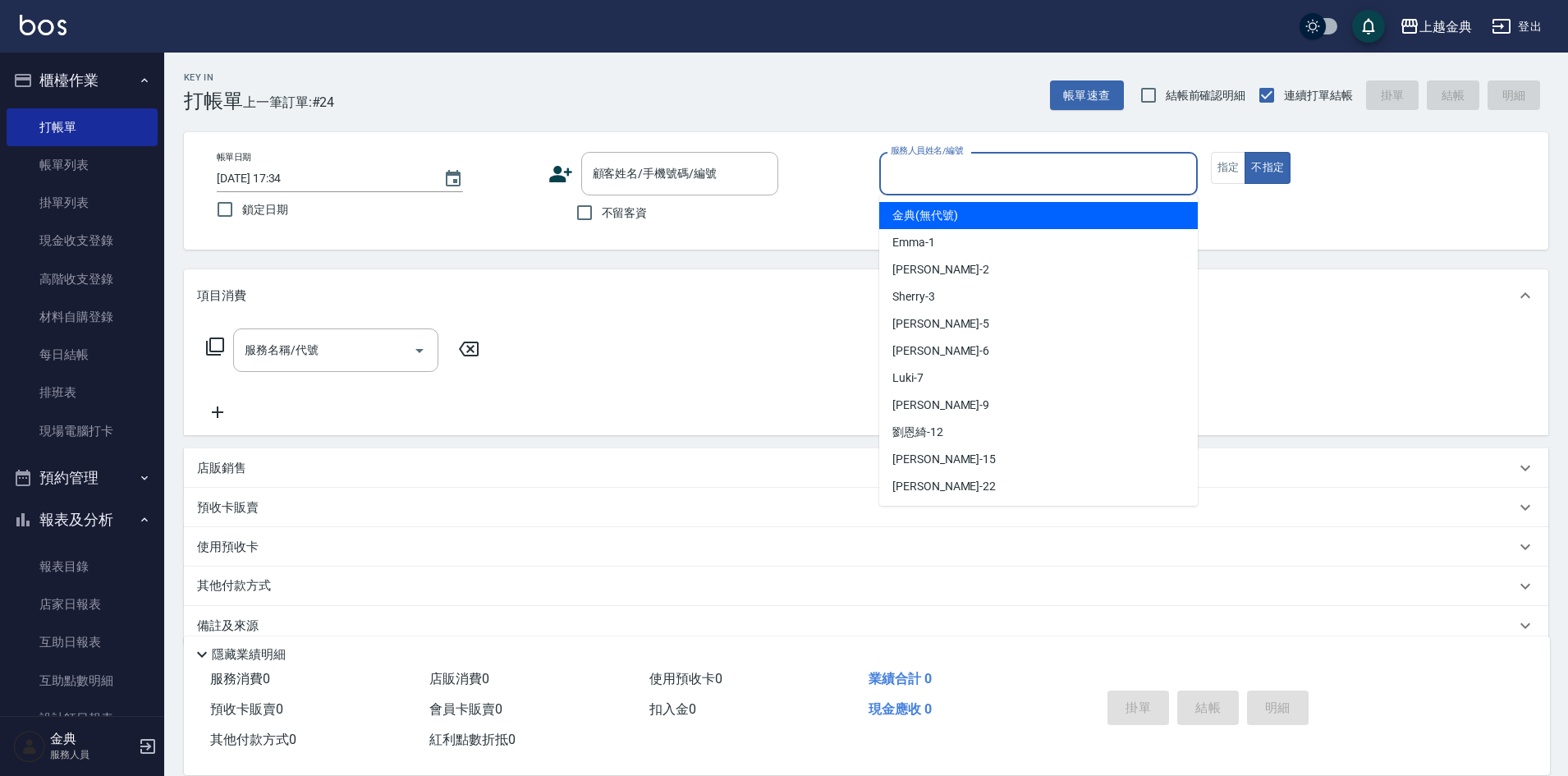
click at [1071, 170] on input "服務人員姓名/編號" at bounding box center [1038, 174] width 304 height 29
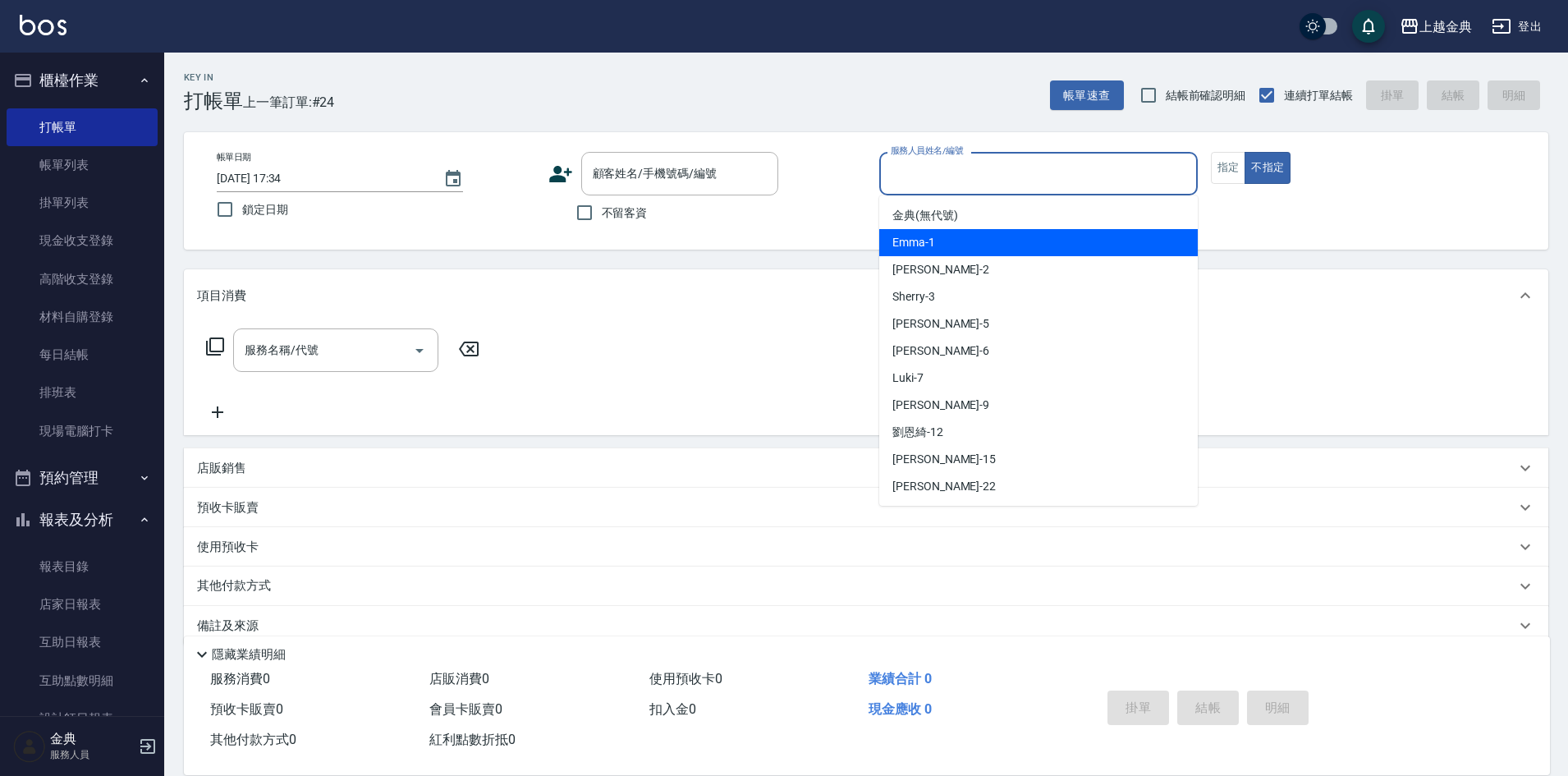
click at [1035, 246] on div "Emma -1" at bounding box center [1039, 243] width 319 height 27
type input "Emma-1"
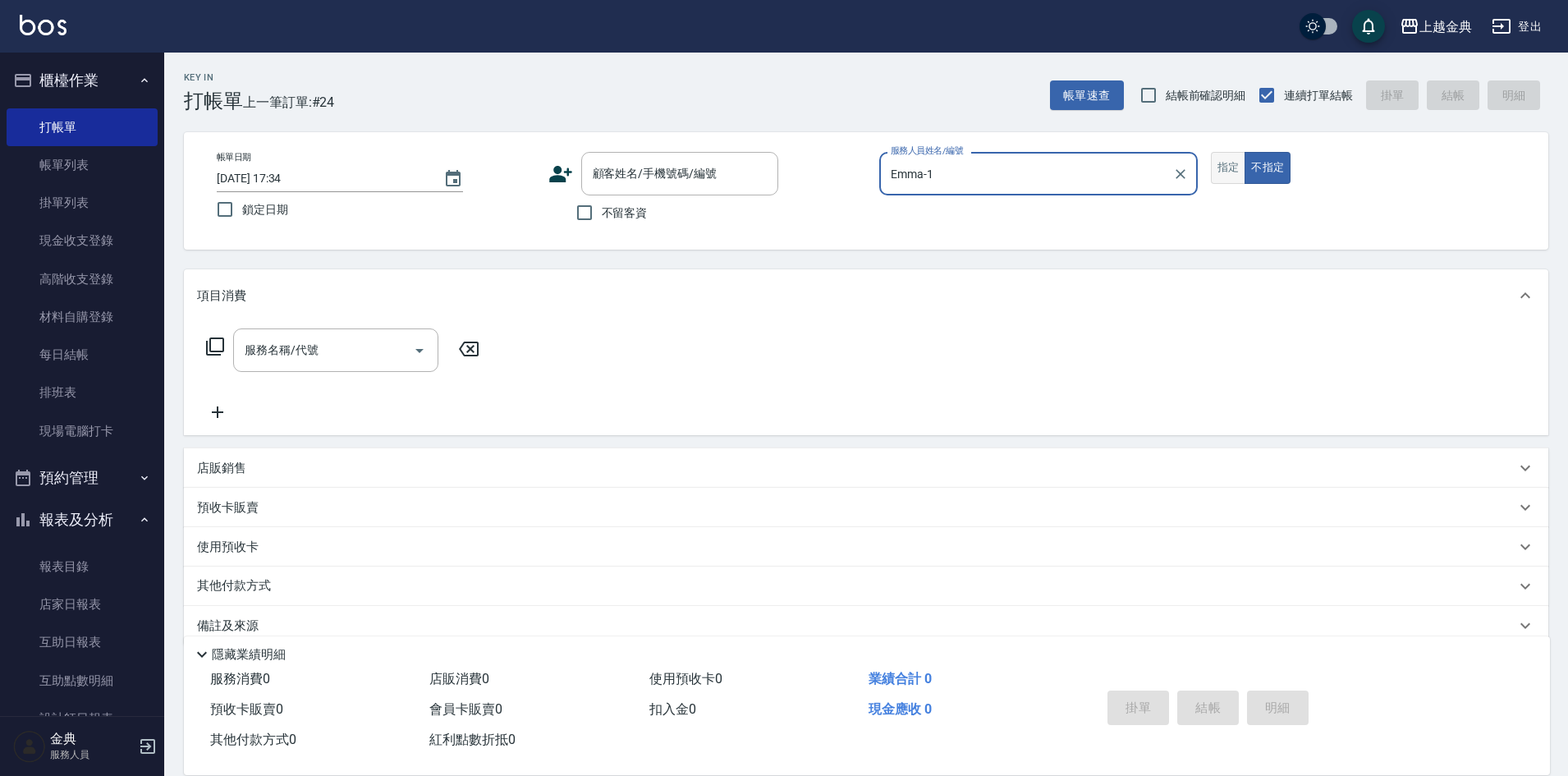
click at [1225, 169] on button "指定" at bounding box center [1229, 168] width 35 height 32
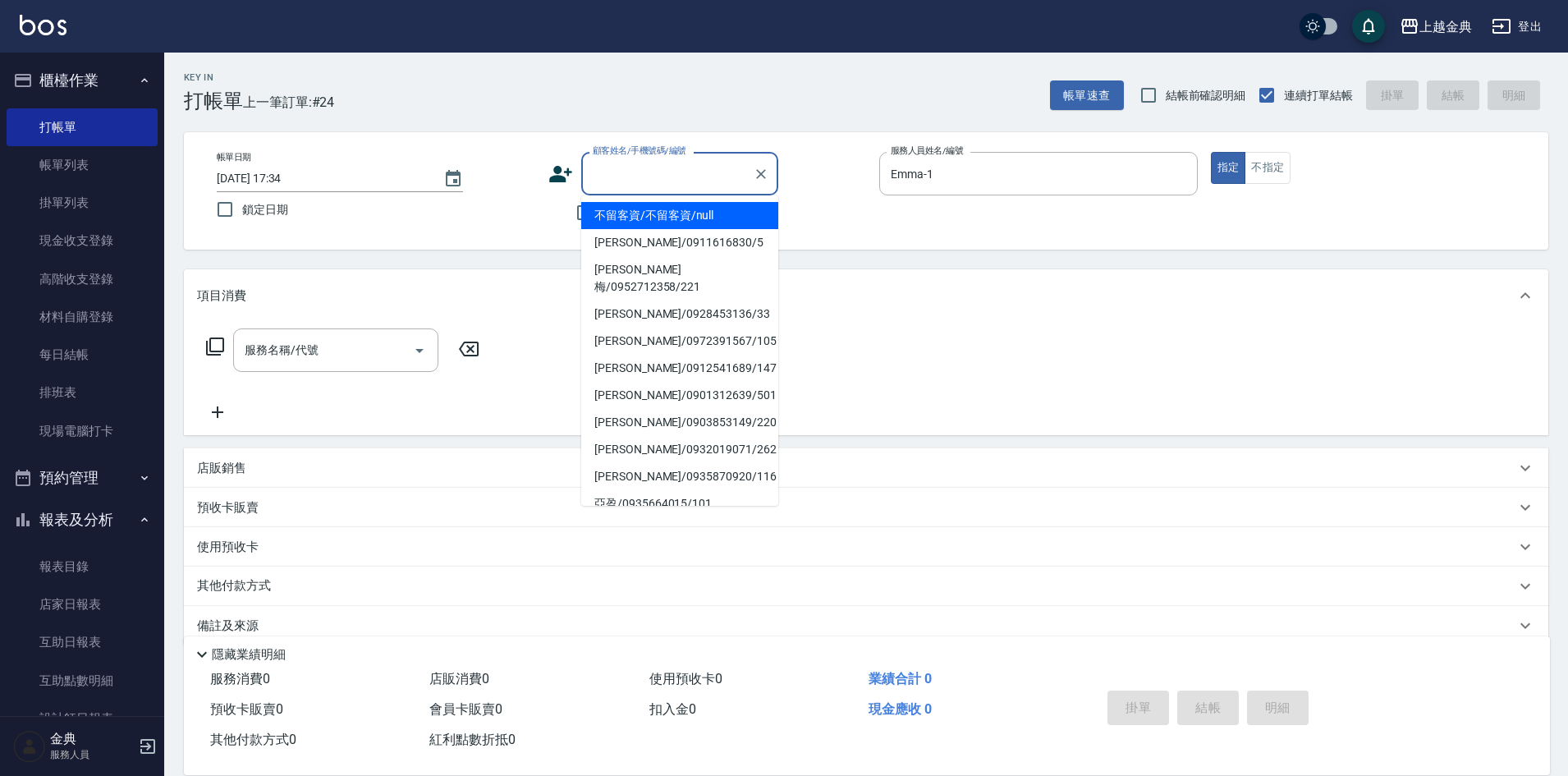
click at [740, 171] on input "顧客姓名/手機號碼/編號" at bounding box center [667, 174] width 158 height 29
click at [689, 244] on li "[PERSON_NAME]/0911616830/5" at bounding box center [680, 243] width 197 height 27
type input "[PERSON_NAME]/0911616830/5"
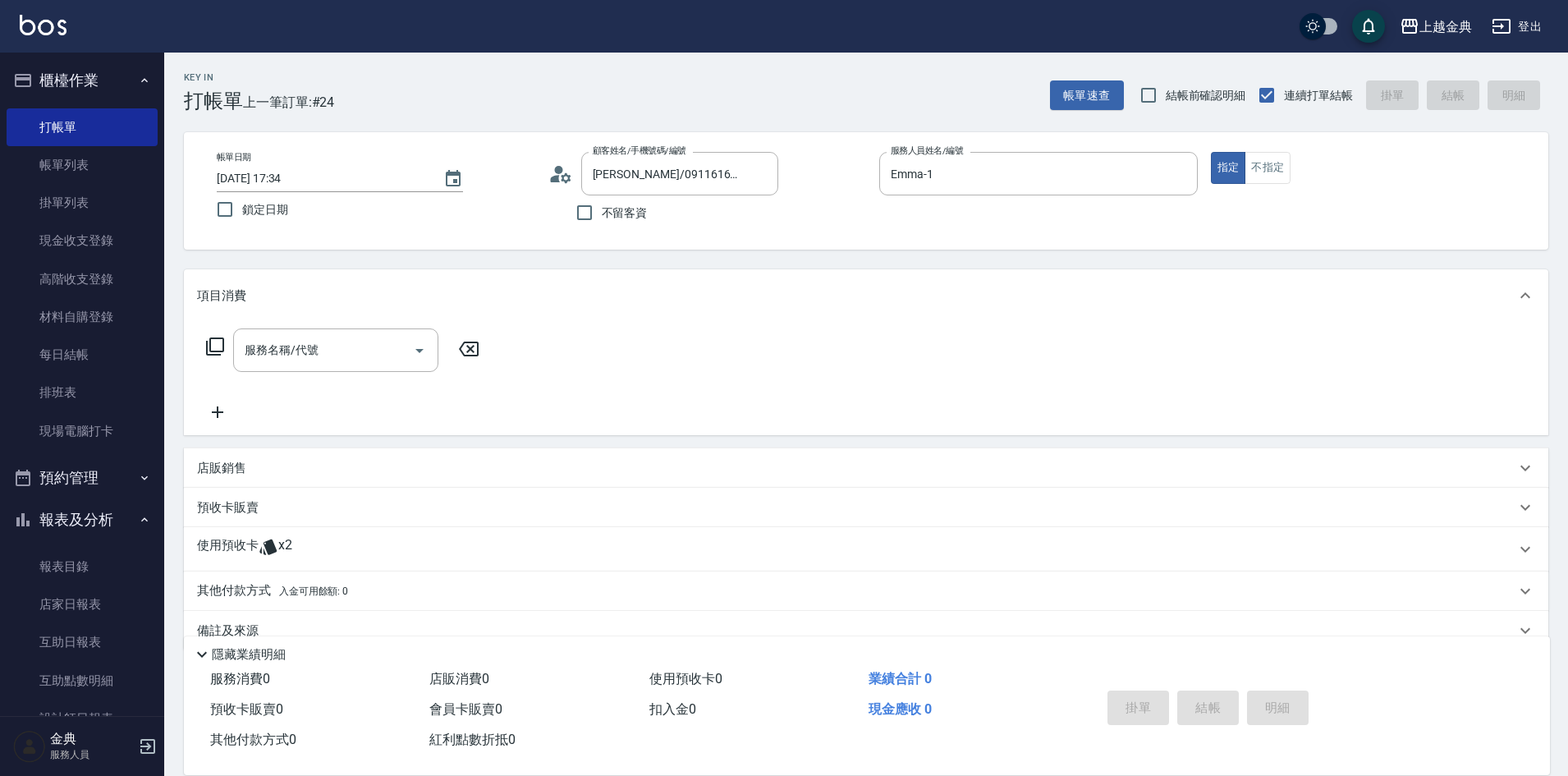
click at [214, 341] on icon at bounding box center [215, 346] width 19 height 19
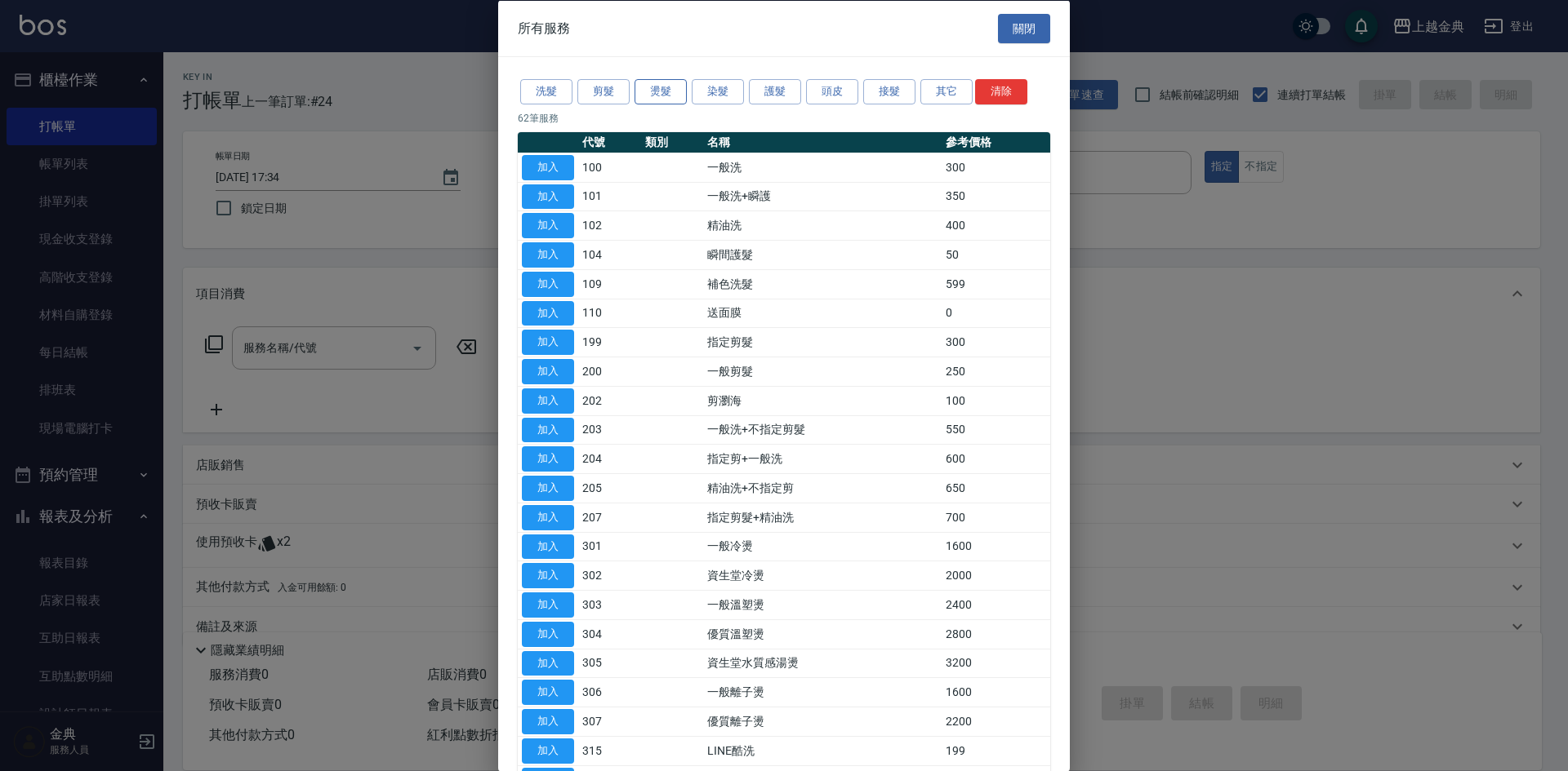
click at [665, 97] on button "燙髮" at bounding box center [660, 92] width 53 height 25
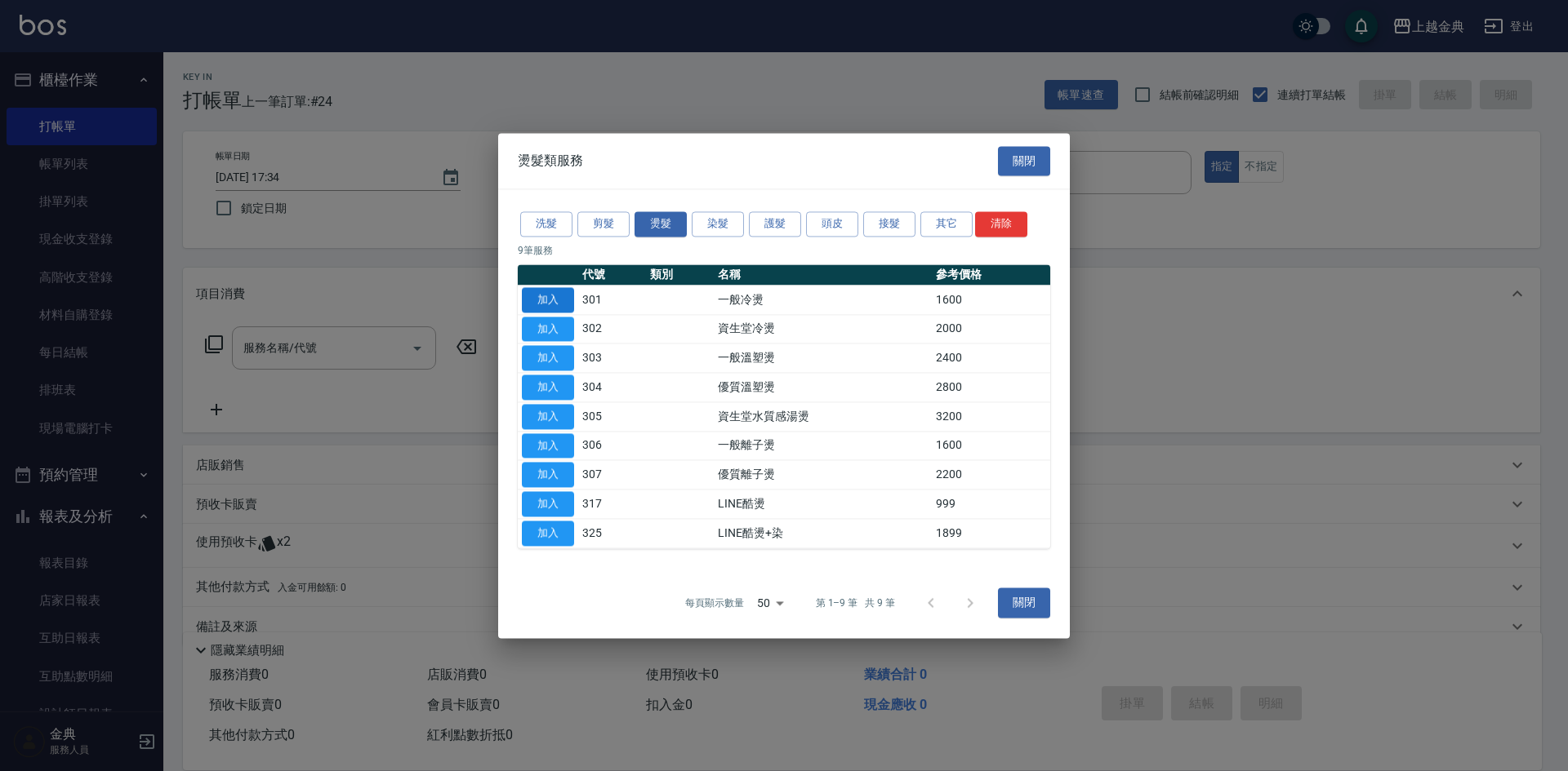
click at [552, 296] on button "加入" at bounding box center [548, 300] width 53 height 25
type input "一般冷燙(301)"
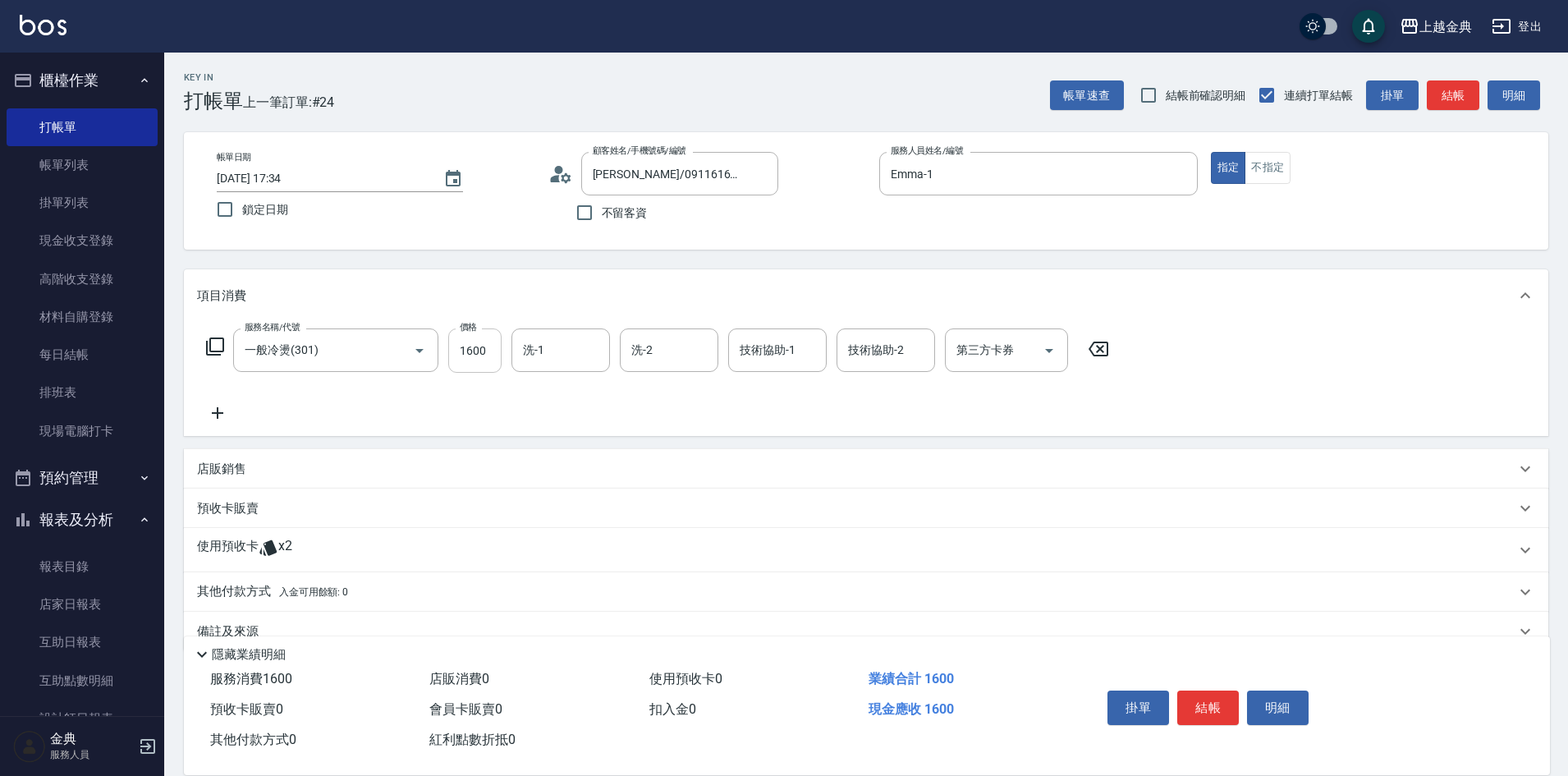
click at [494, 349] on input "1600" at bounding box center [475, 350] width 54 height 45
type input "1490"
click at [282, 544] on span "x2" at bounding box center [285, 550] width 14 height 24
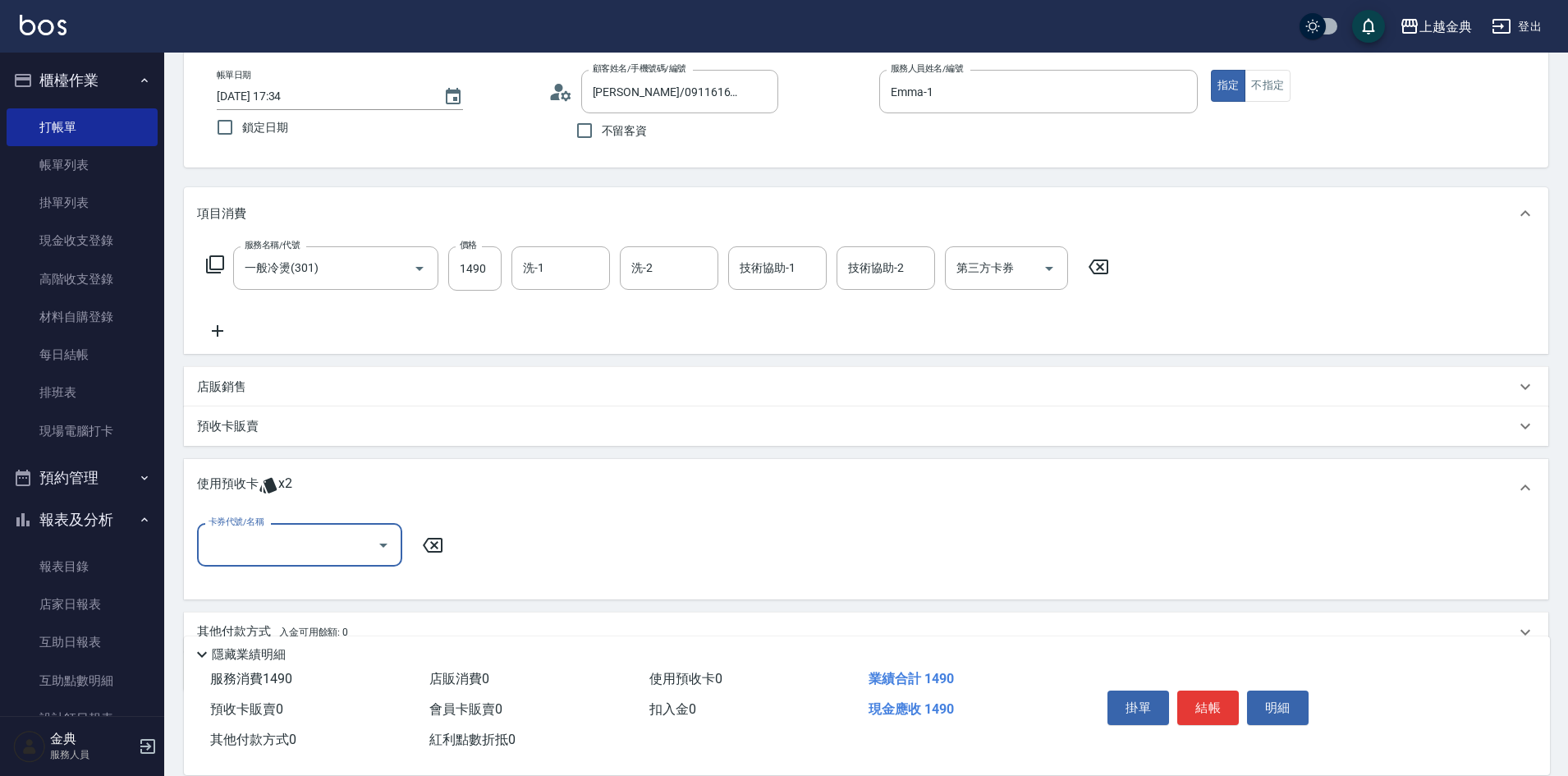
click at [335, 545] on input "卡券代號/名稱" at bounding box center [288, 545] width 166 height 29
click at [290, 590] on div "護髮包套3送1(1) 剩餘2張" at bounding box center [300, 587] width 206 height 27
type input "護髮包套3送1(1)"
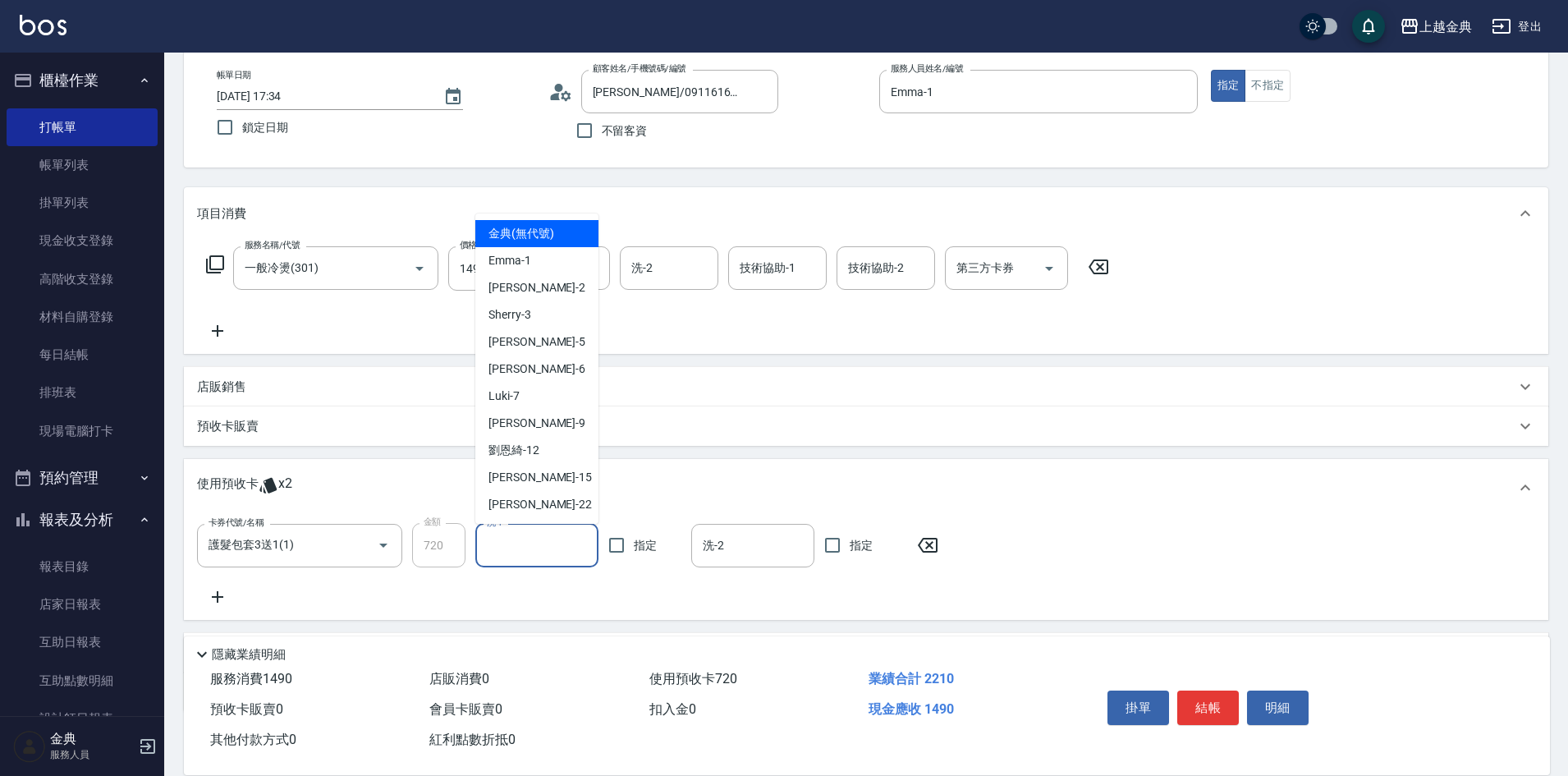
click at [509, 549] on input "洗-1" at bounding box center [536, 546] width 108 height 29
click at [543, 294] on div "Cindy -2" at bounding box center [536, 288] width 123 height 27
type input "Cindy-2"
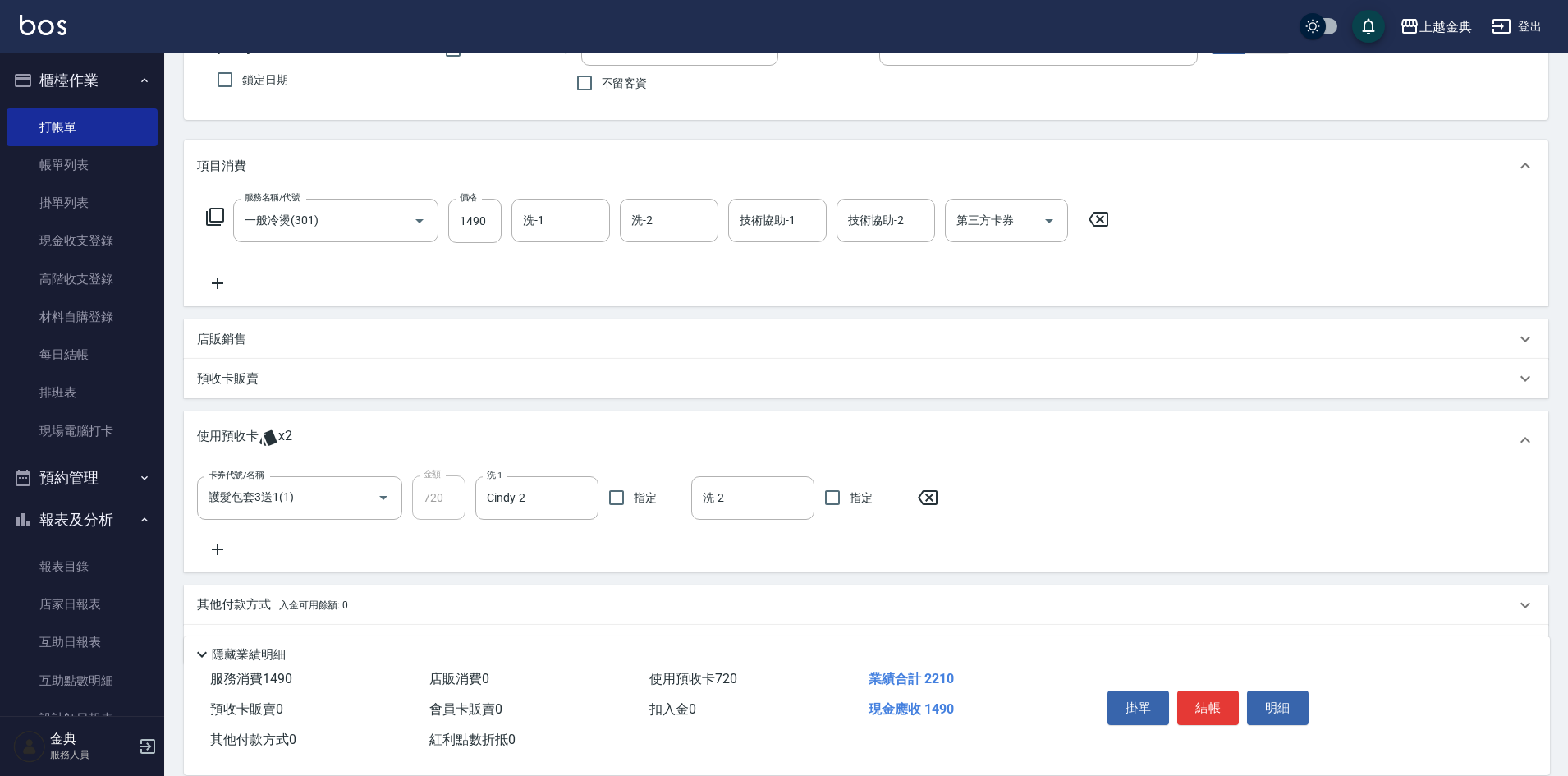
scroll to position [176, 0]
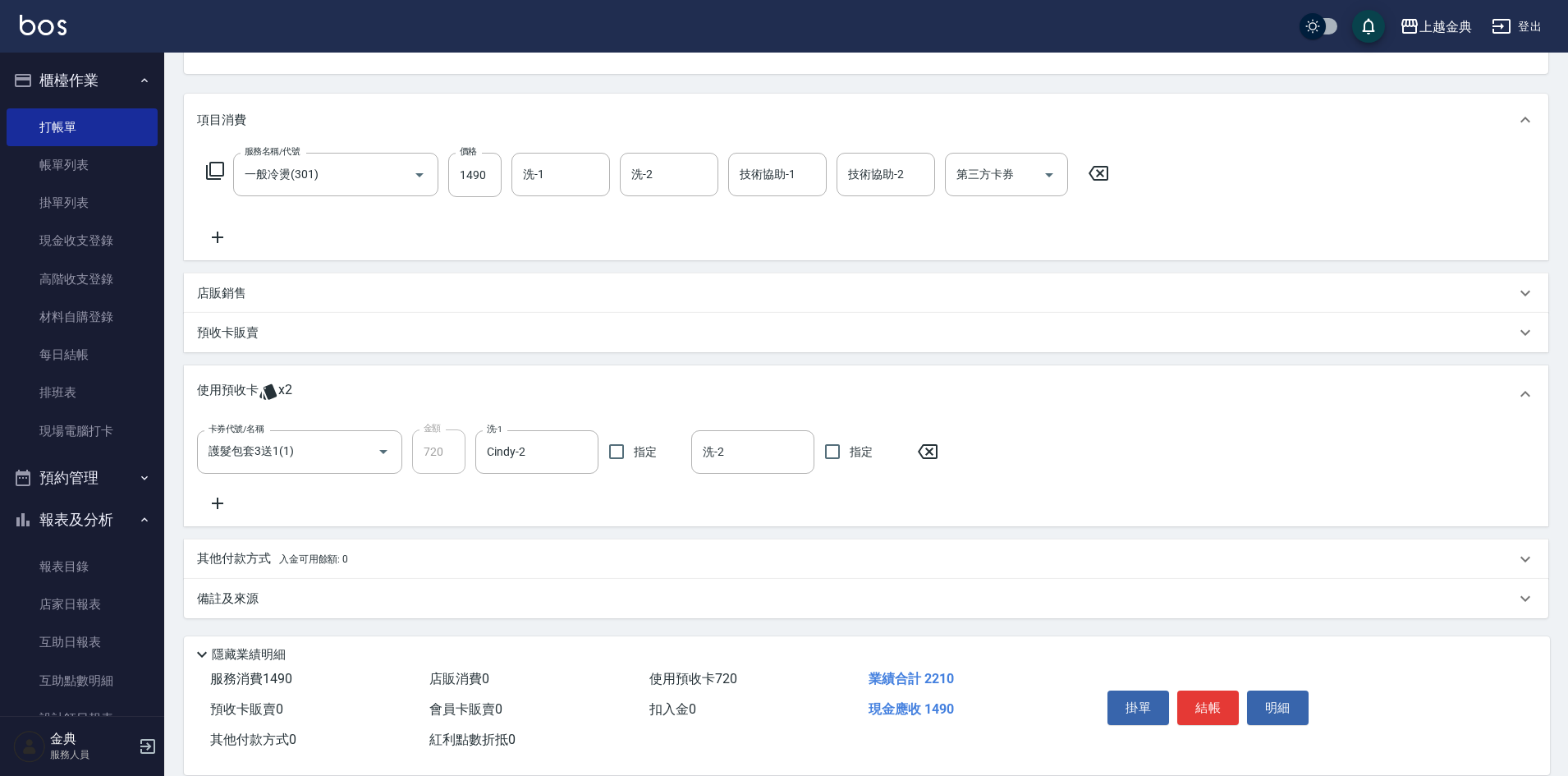
click at [400, 553] on div "其他付款方式 入金可用餘額: 0" at bounding box center [856, 559] width 1319 height 18
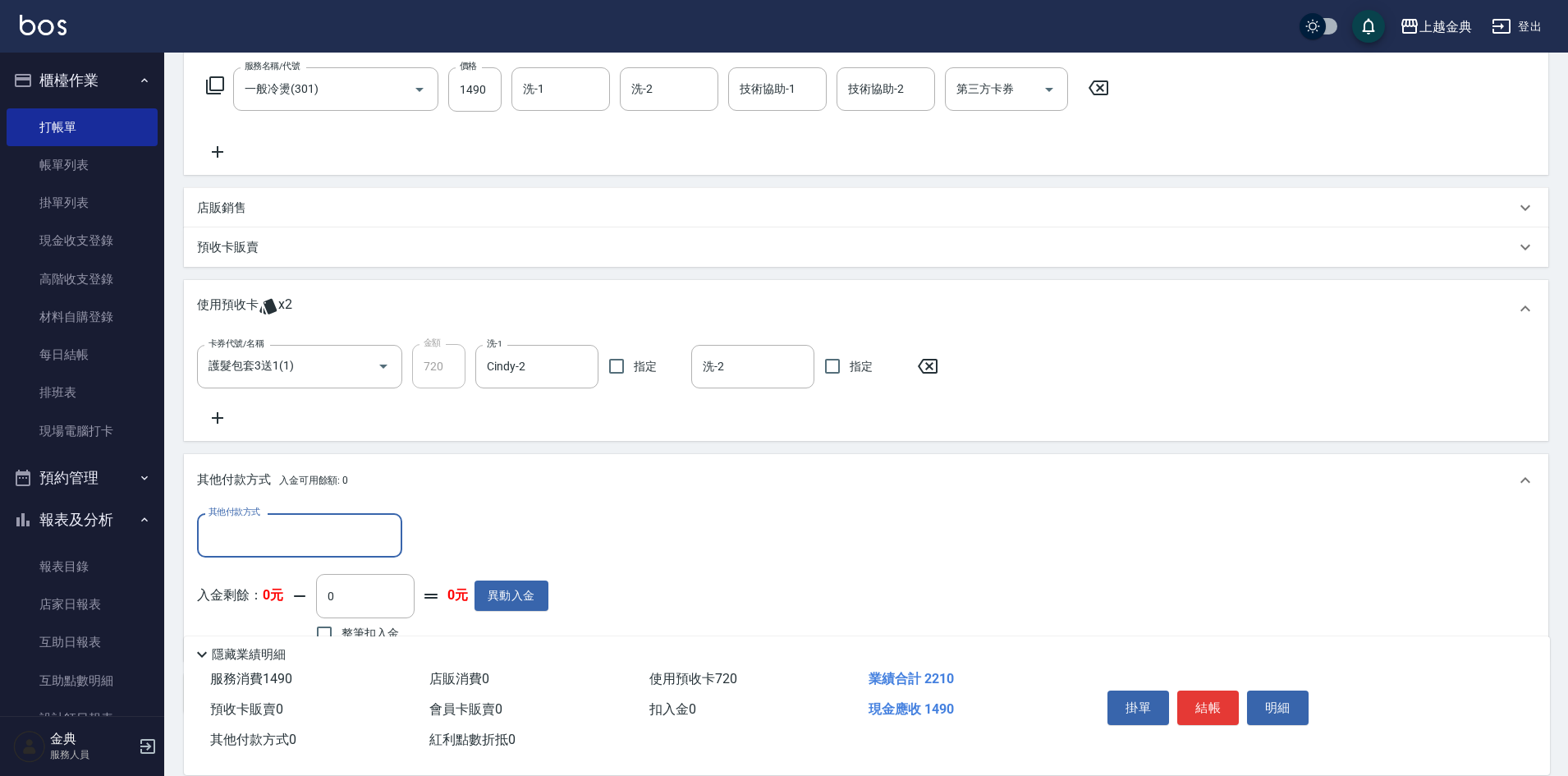
scroll to position [340, 0]
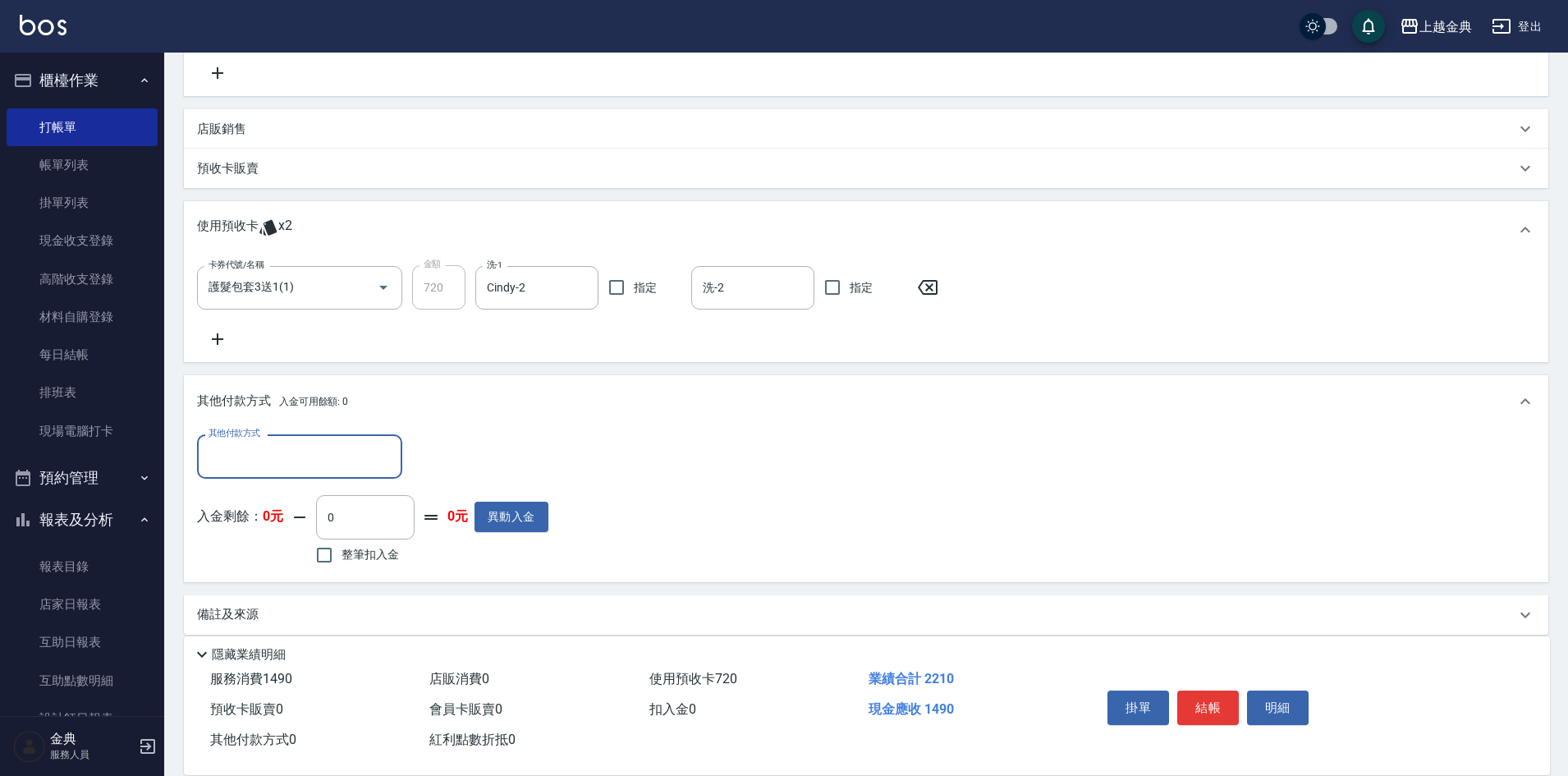
click at [285, 449] on input "其他付款方式" at bounding box center [300, 456] width 191 height 29
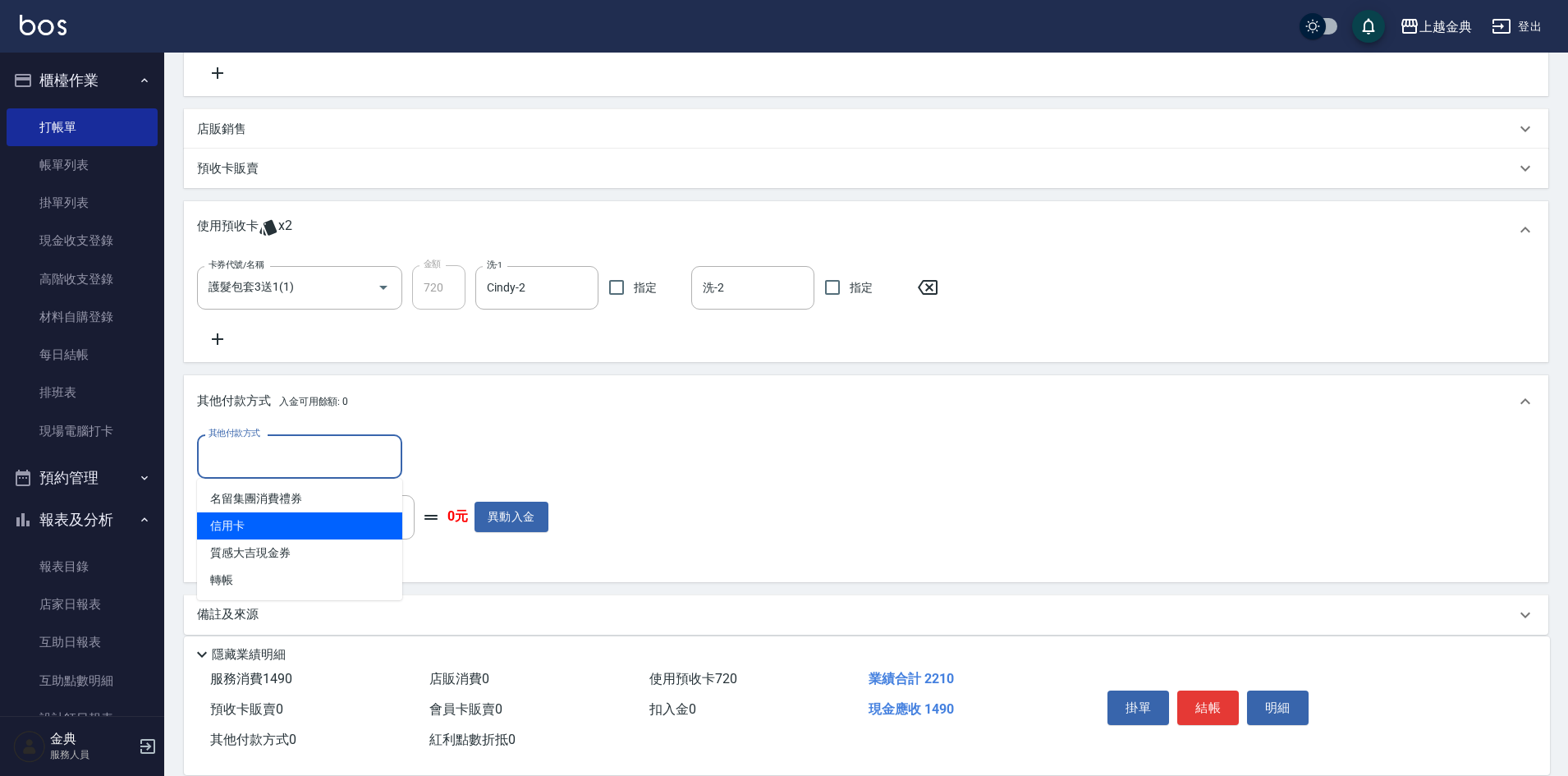
click at [255, 527] on span "信用卡" at bounding box center [300, 526] width 206 height 27
type input "信用卡"
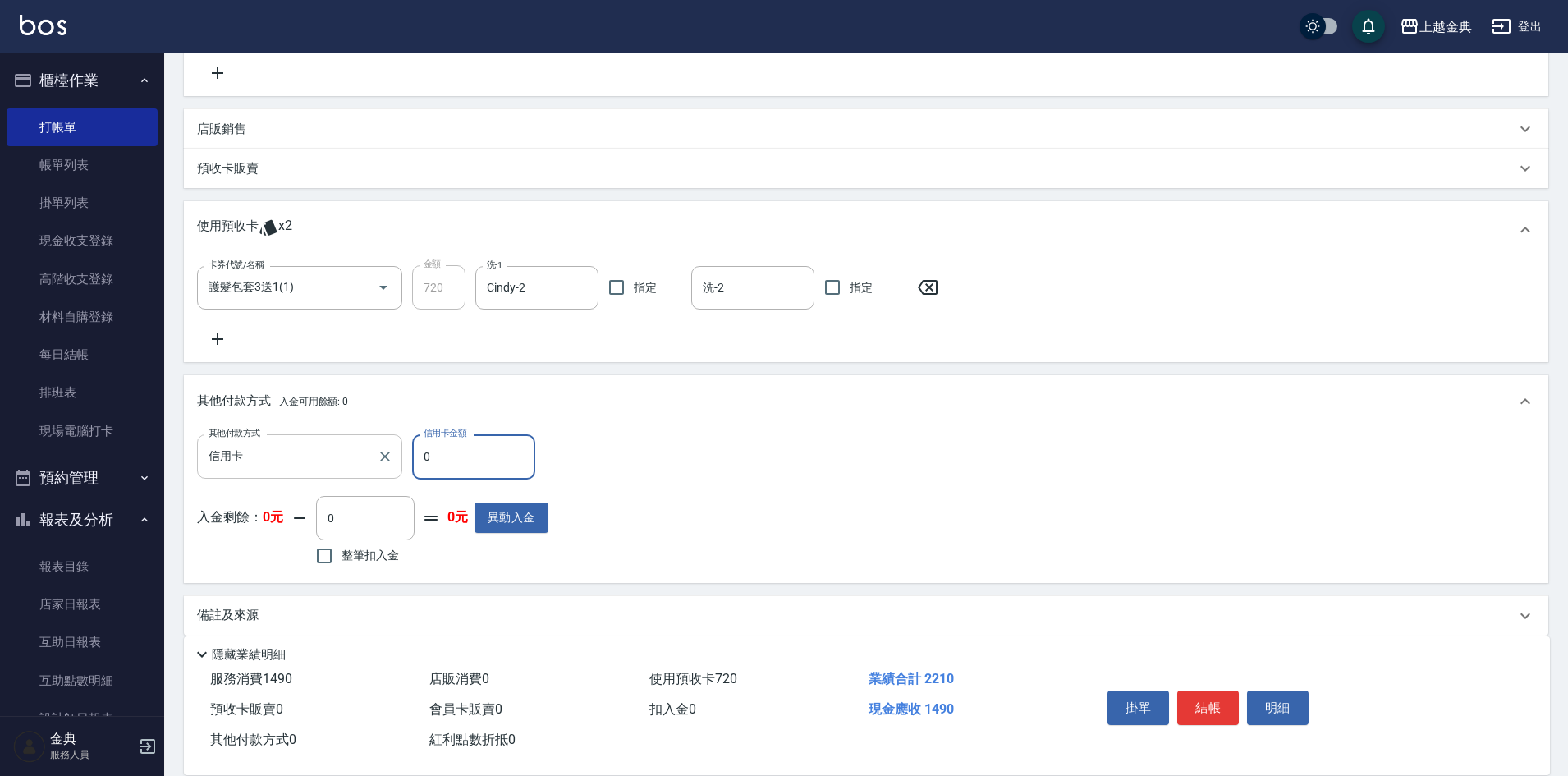
click at [211, 448] on input "信用卡" at bounding box center [288, 456] width 166 height 29
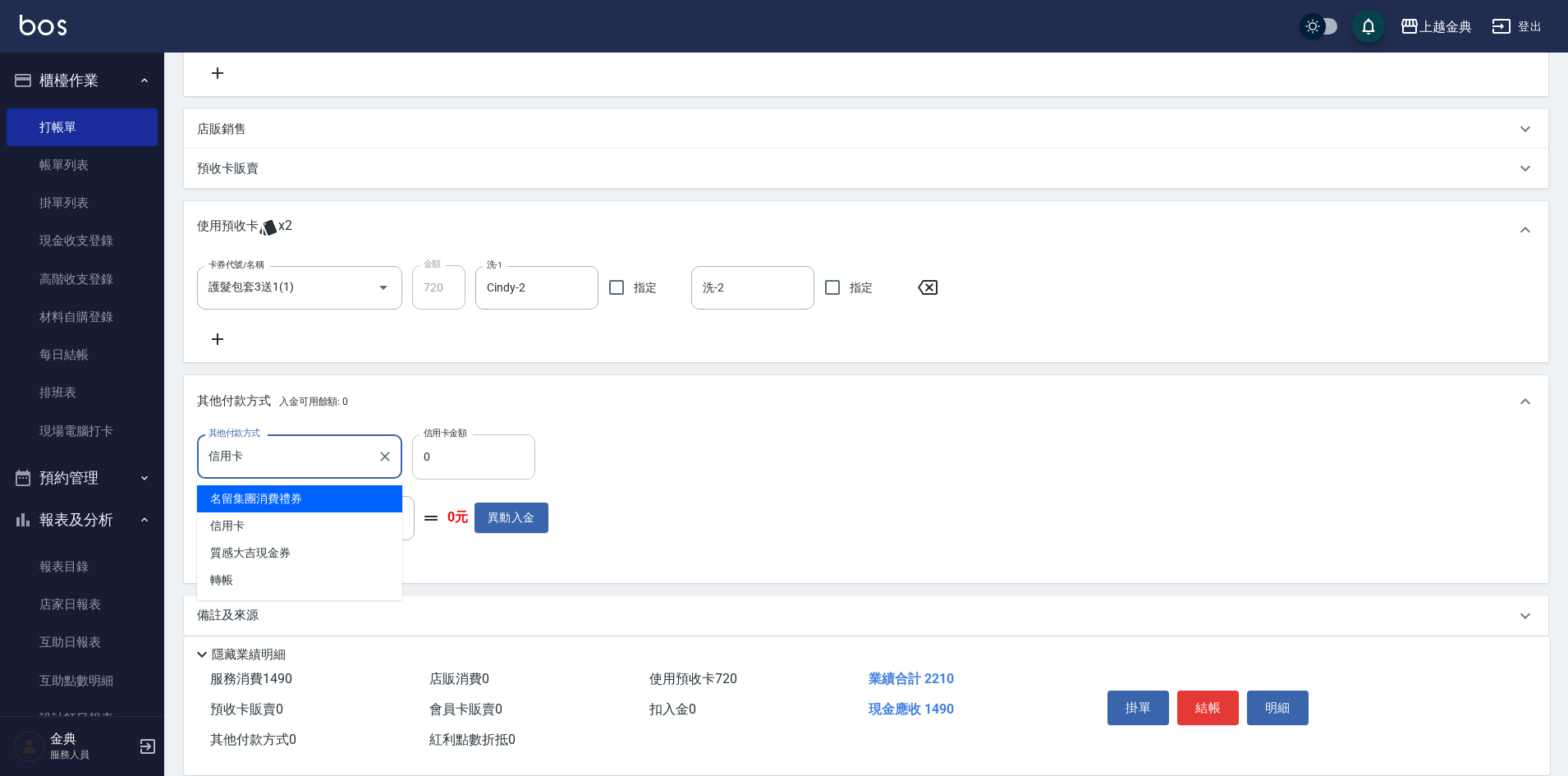
click at [415, 457] on input "0" at bounding box center [473, 456] width 123 height 45
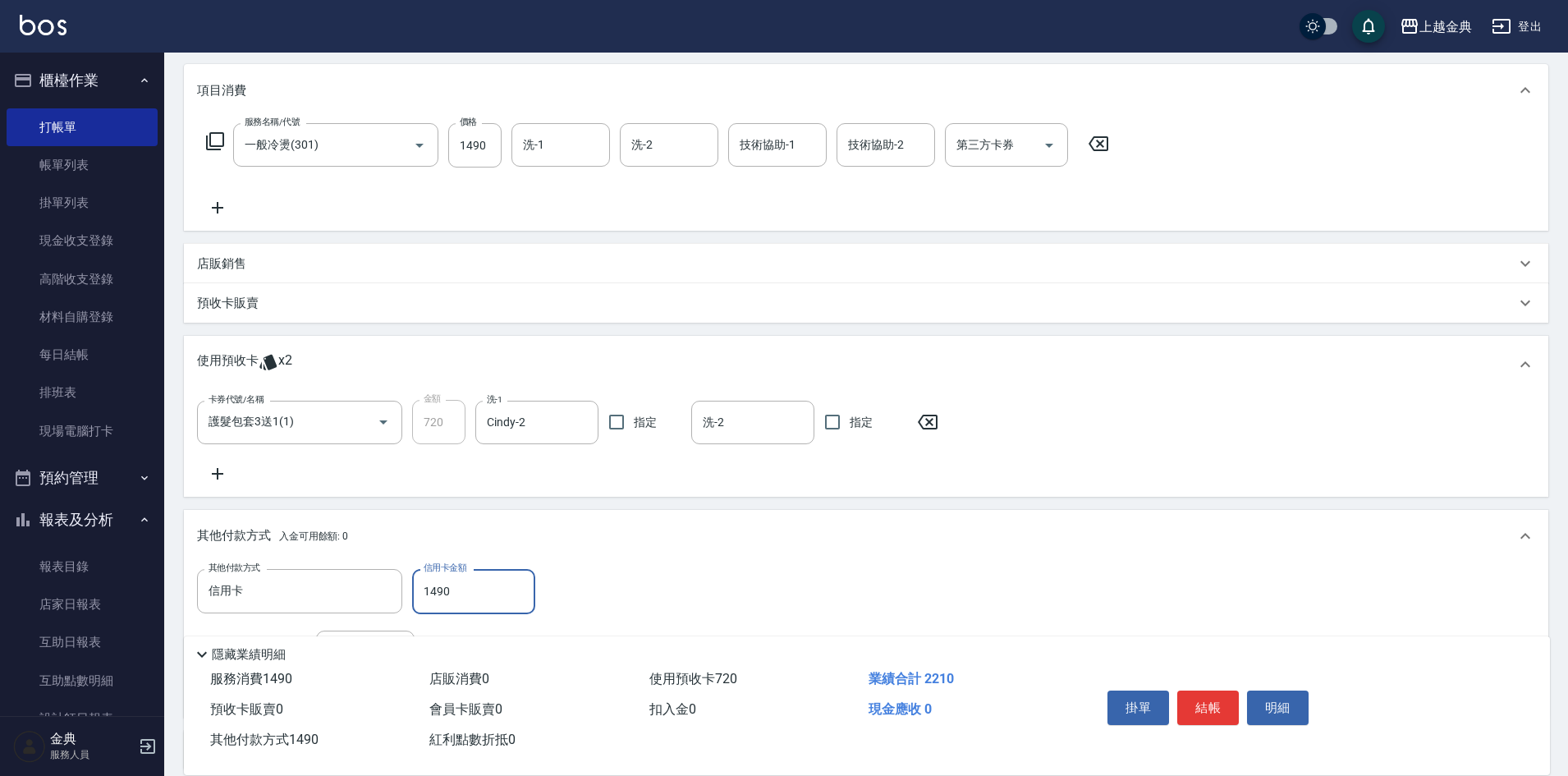
scroll to position [176, 0]
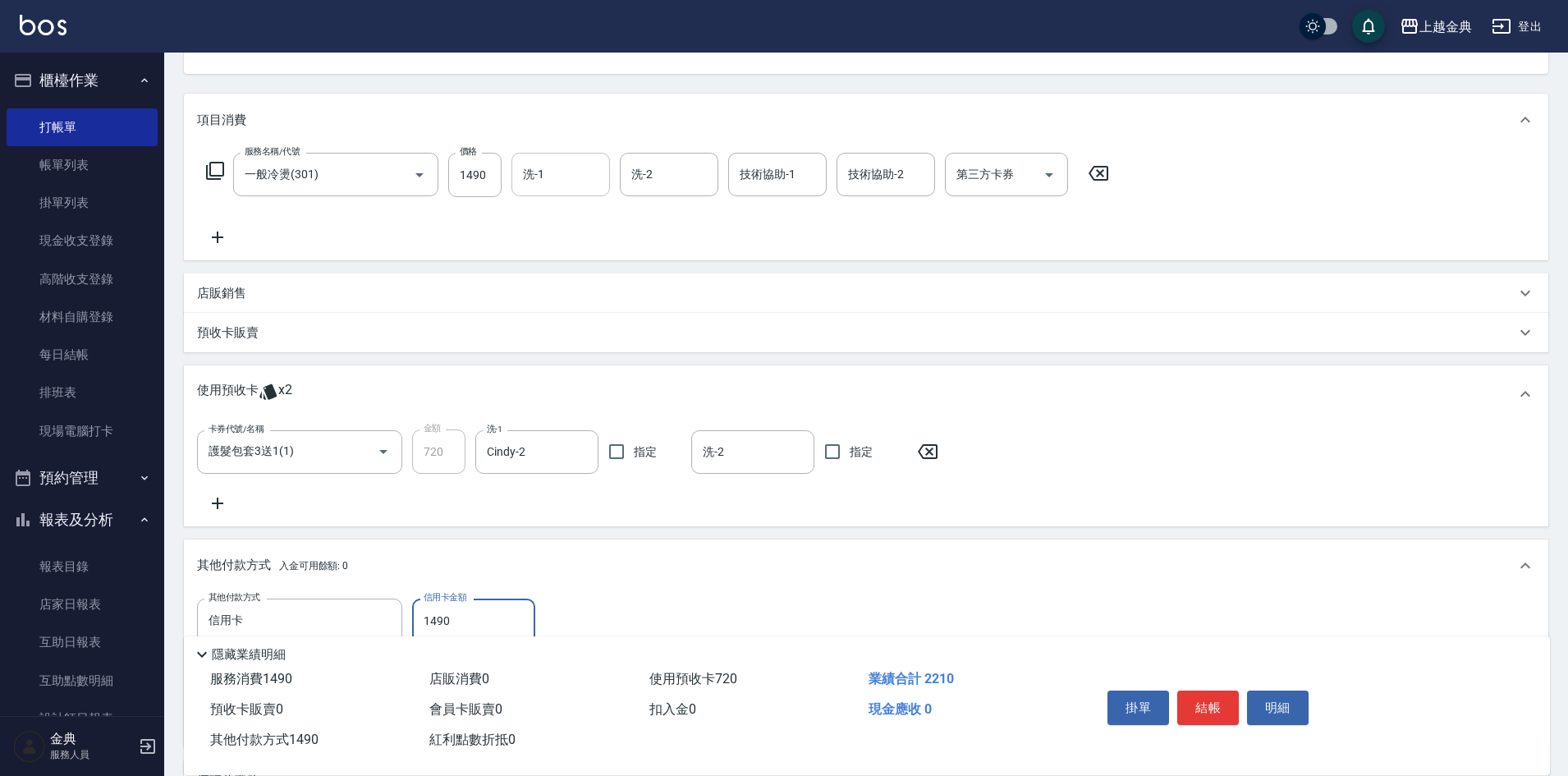
type input "1490"
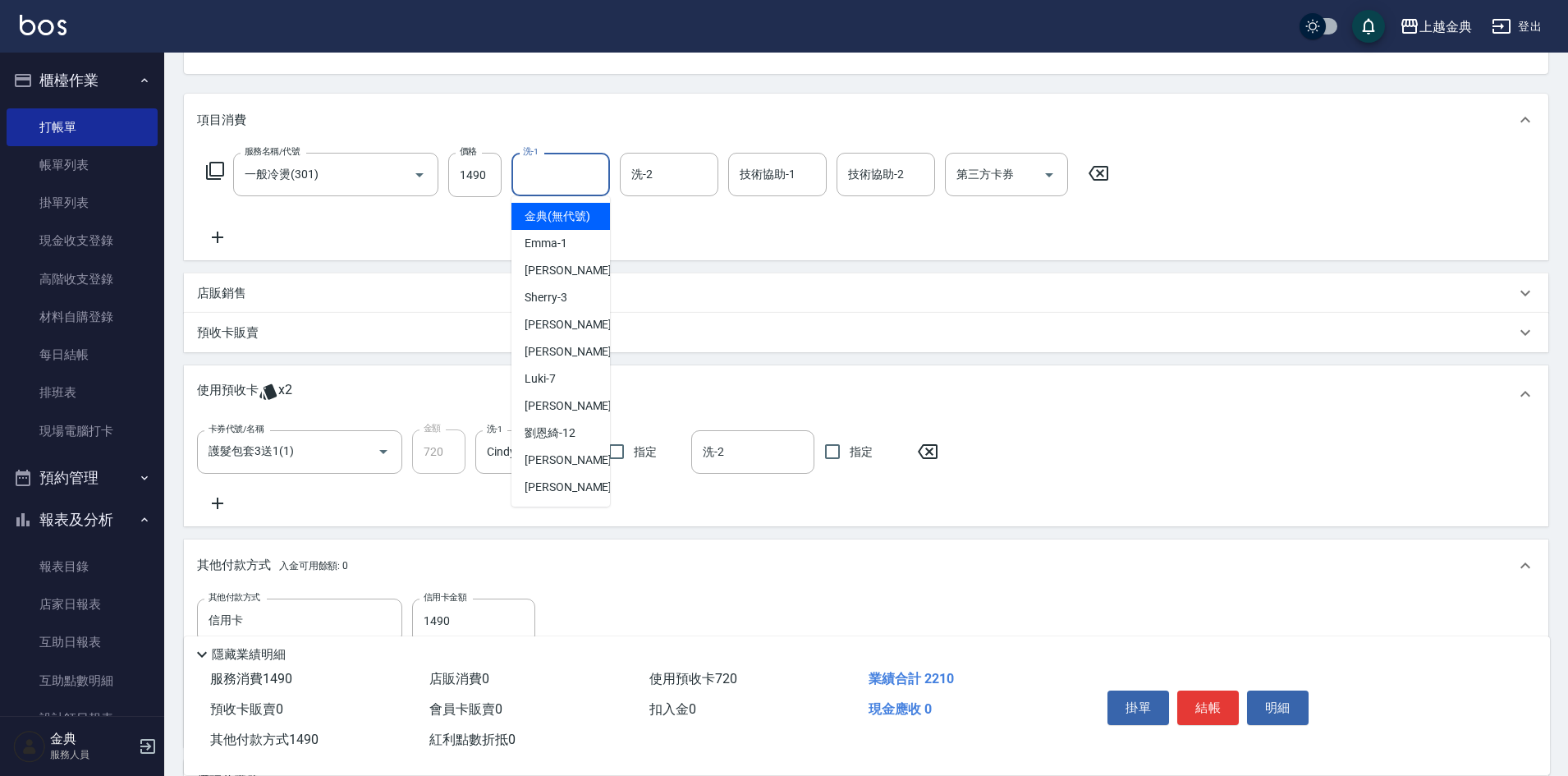
click at [546, 180] on input "洗-1" at bounding box center [561, 175] width 84 height 29
click at [559, 280] on span "Cindy -2" at bounding box center [572, 270] width 97 height 18
type input "Cindy-2"
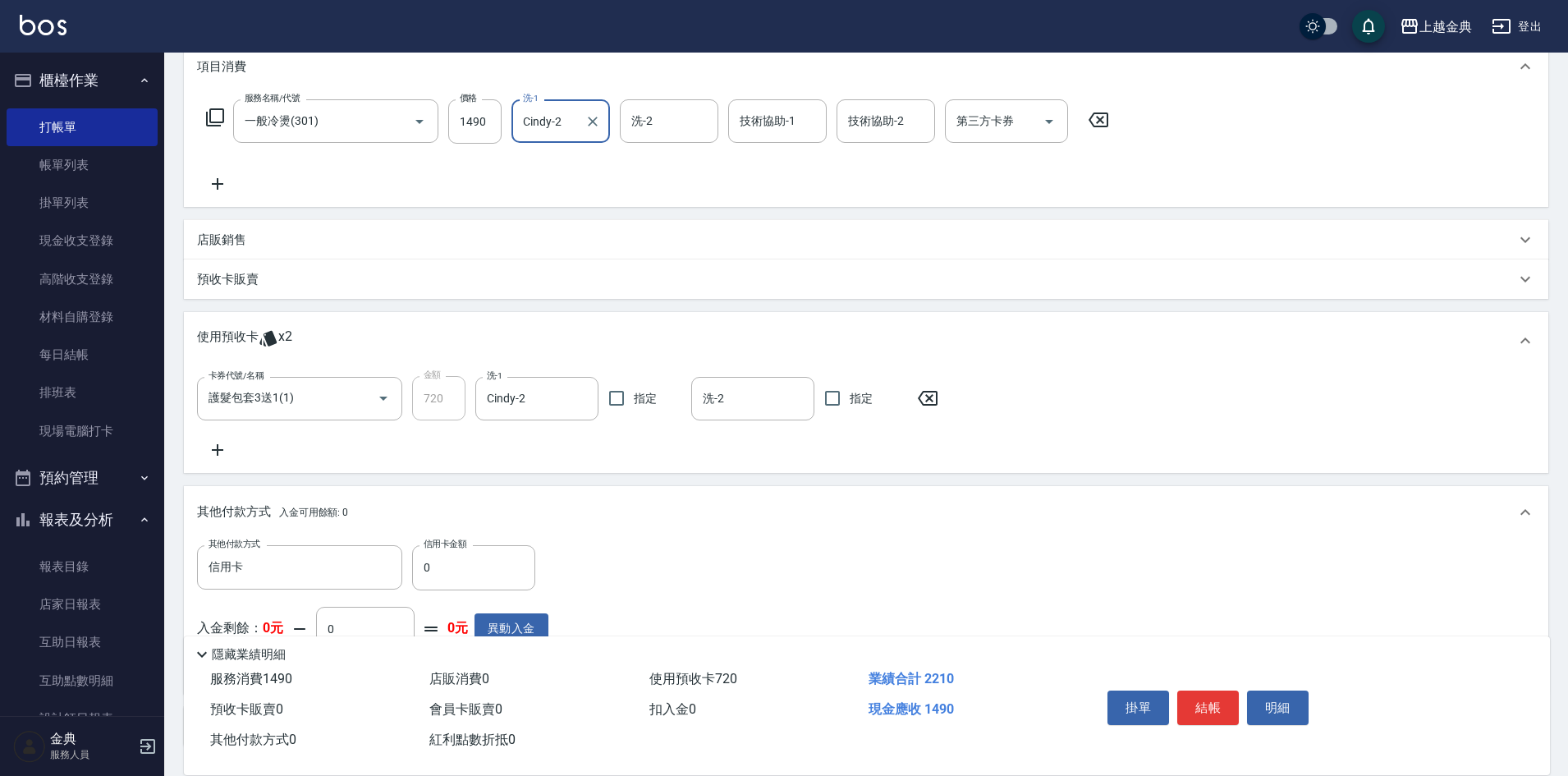
scroll to position [258, 0]
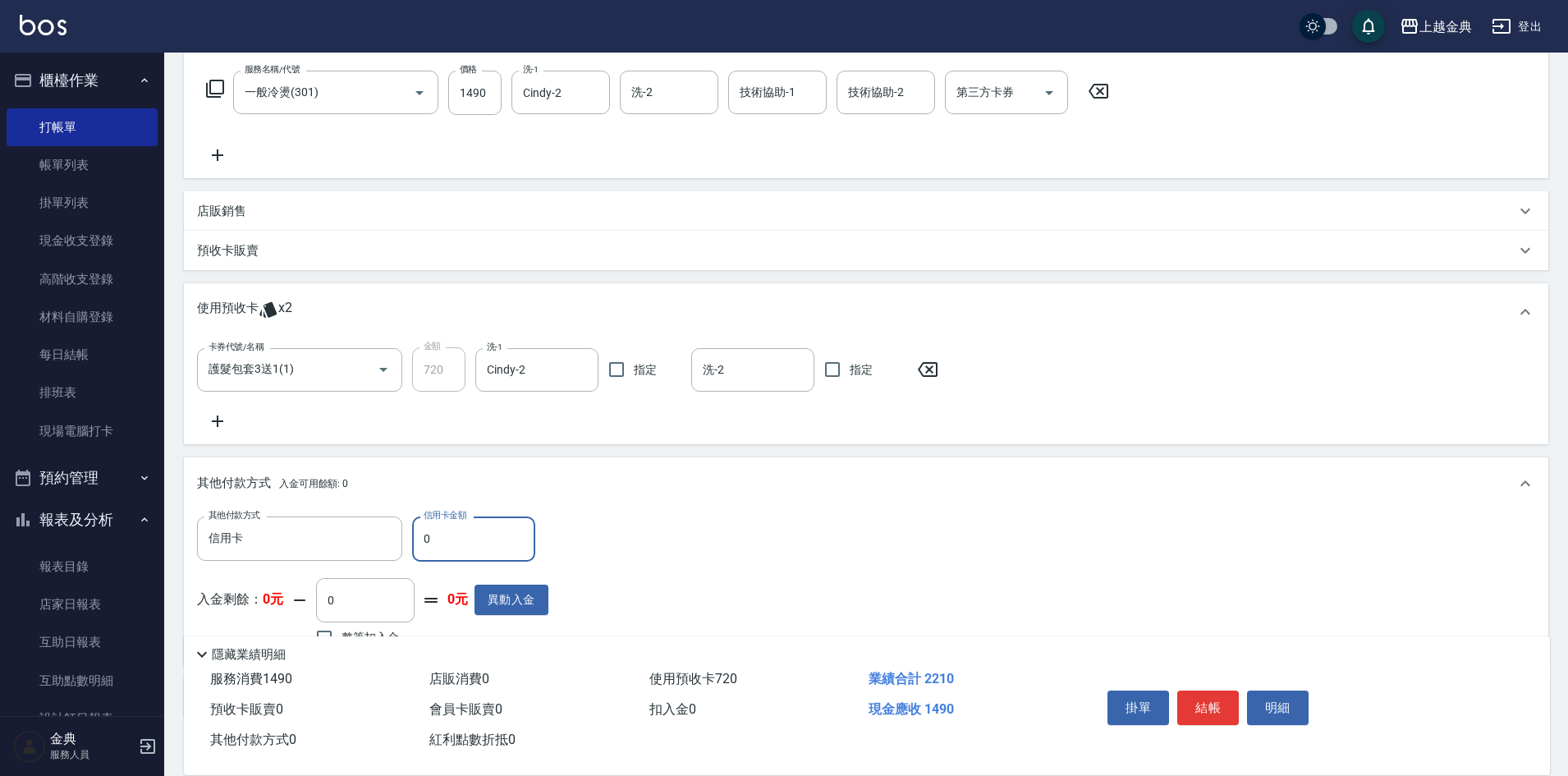
click at [422, 532] on input "0" at bounding box center [473, 538] width 123 height 45
type input "1490"
click at [1209, 700] on button "結帳" at bounding box center [1208, 708] width 61 height 34
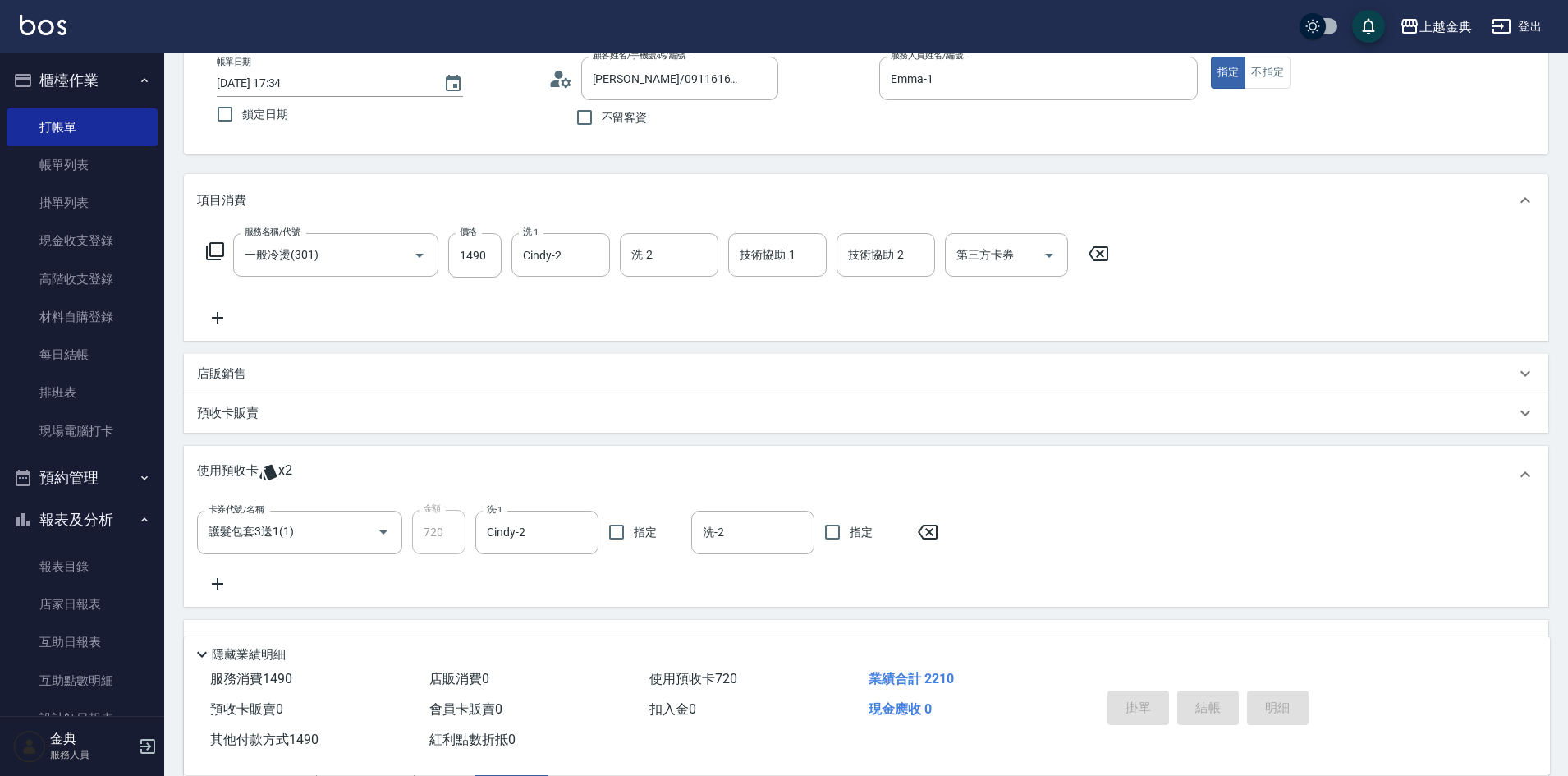
scroll to position [94, 0]
type input "[DATE] 17:36"
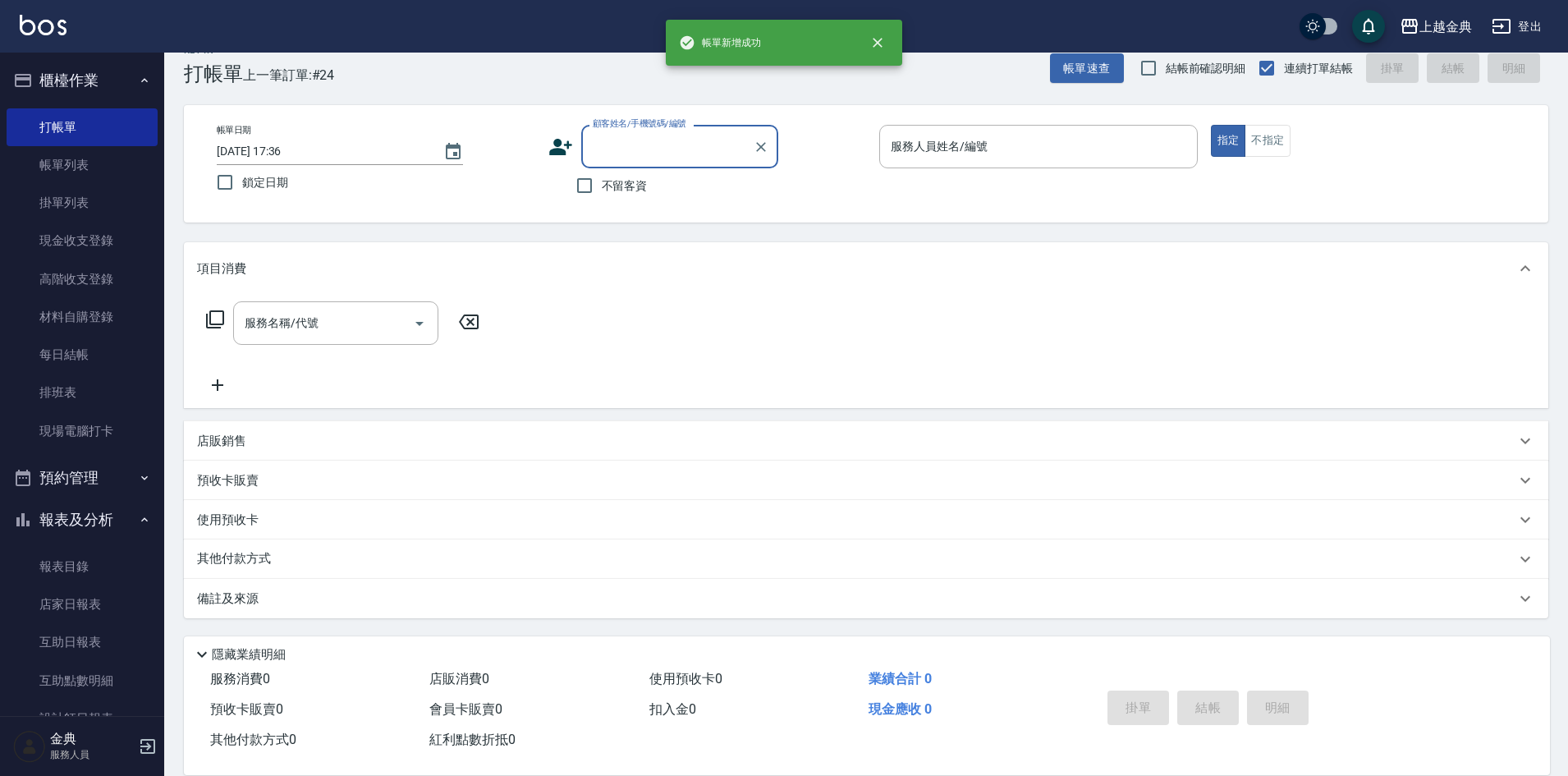
scroll to position [27, 0]
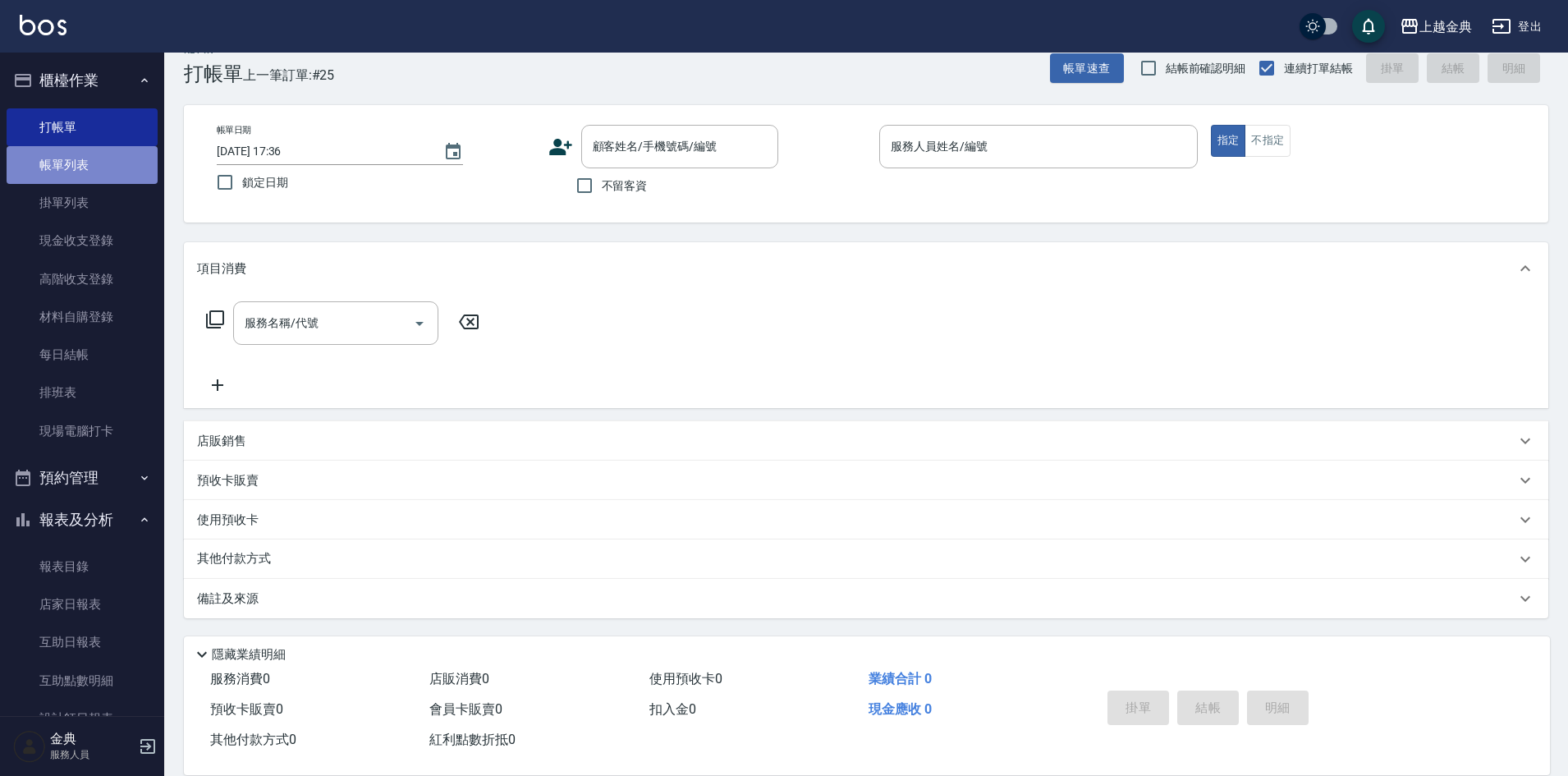
click at [86, 156] on link "帳單列表" at bounding box center [82, 165] width 151 height 38
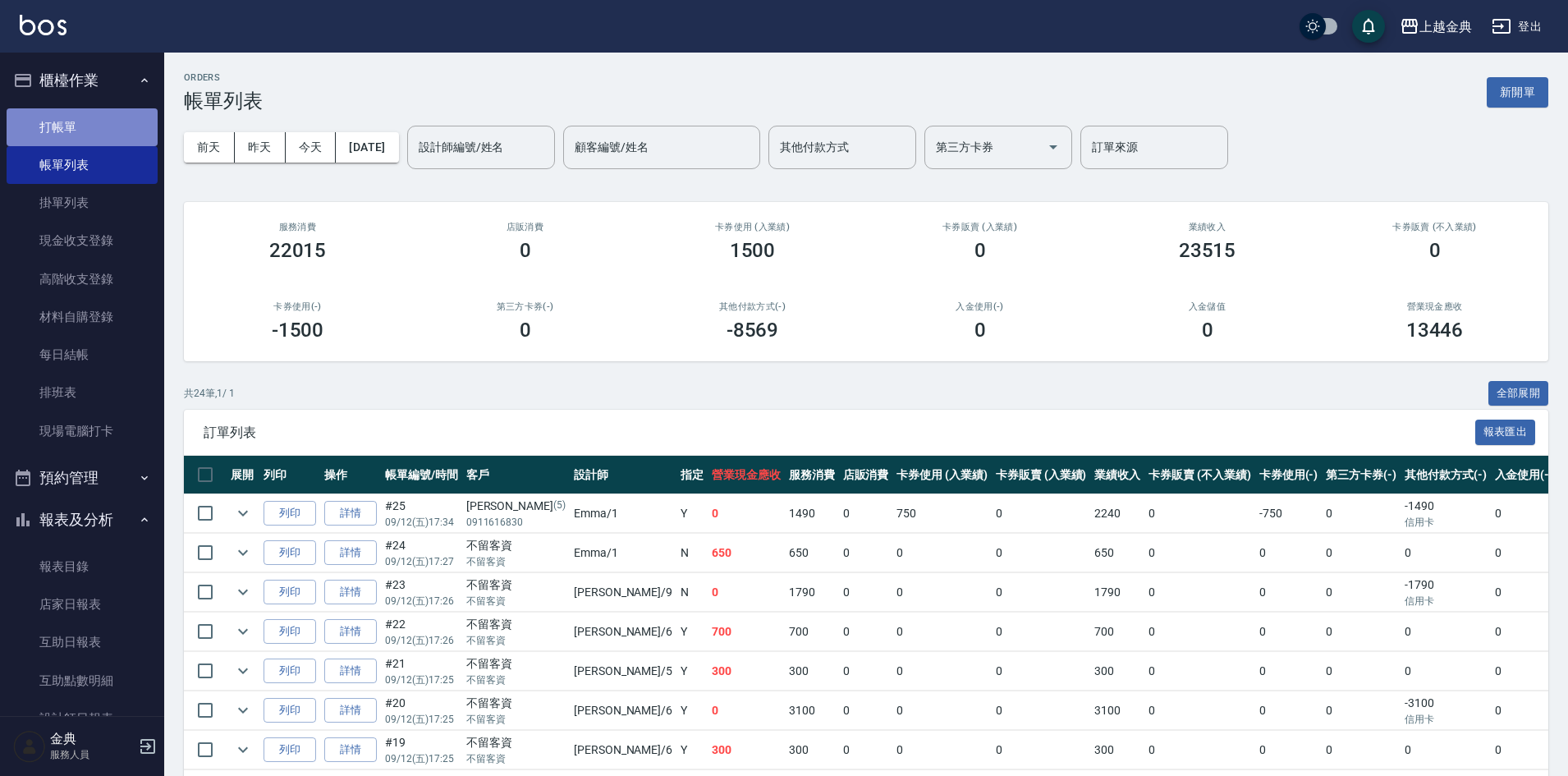
click at [91, 126] on link "打帳單" at bounding box center [82, 127] width 151 height 38
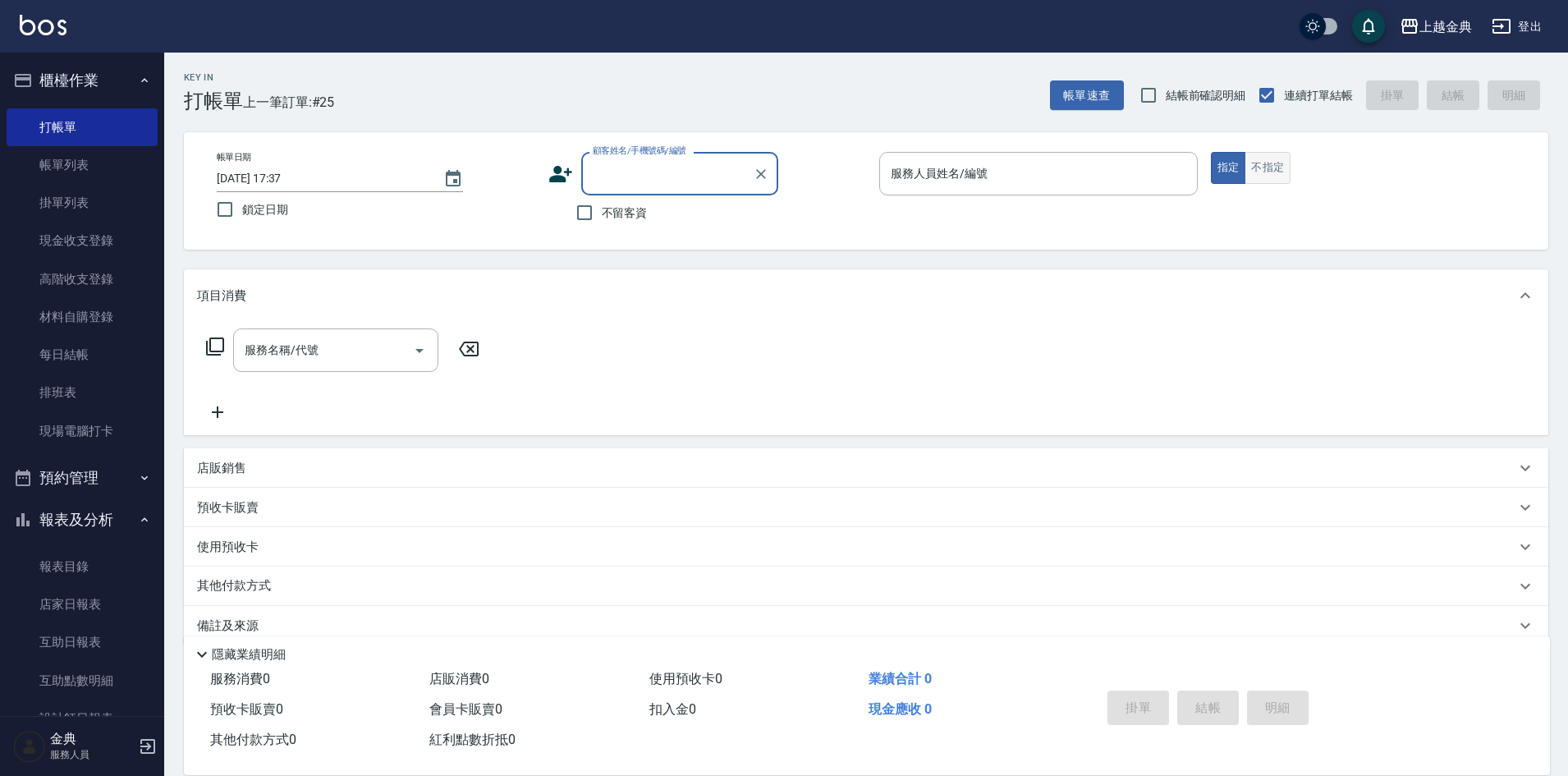
click at [1276, 173] on button "不指定" at bounding box center [1267, 168] width 46 height 32
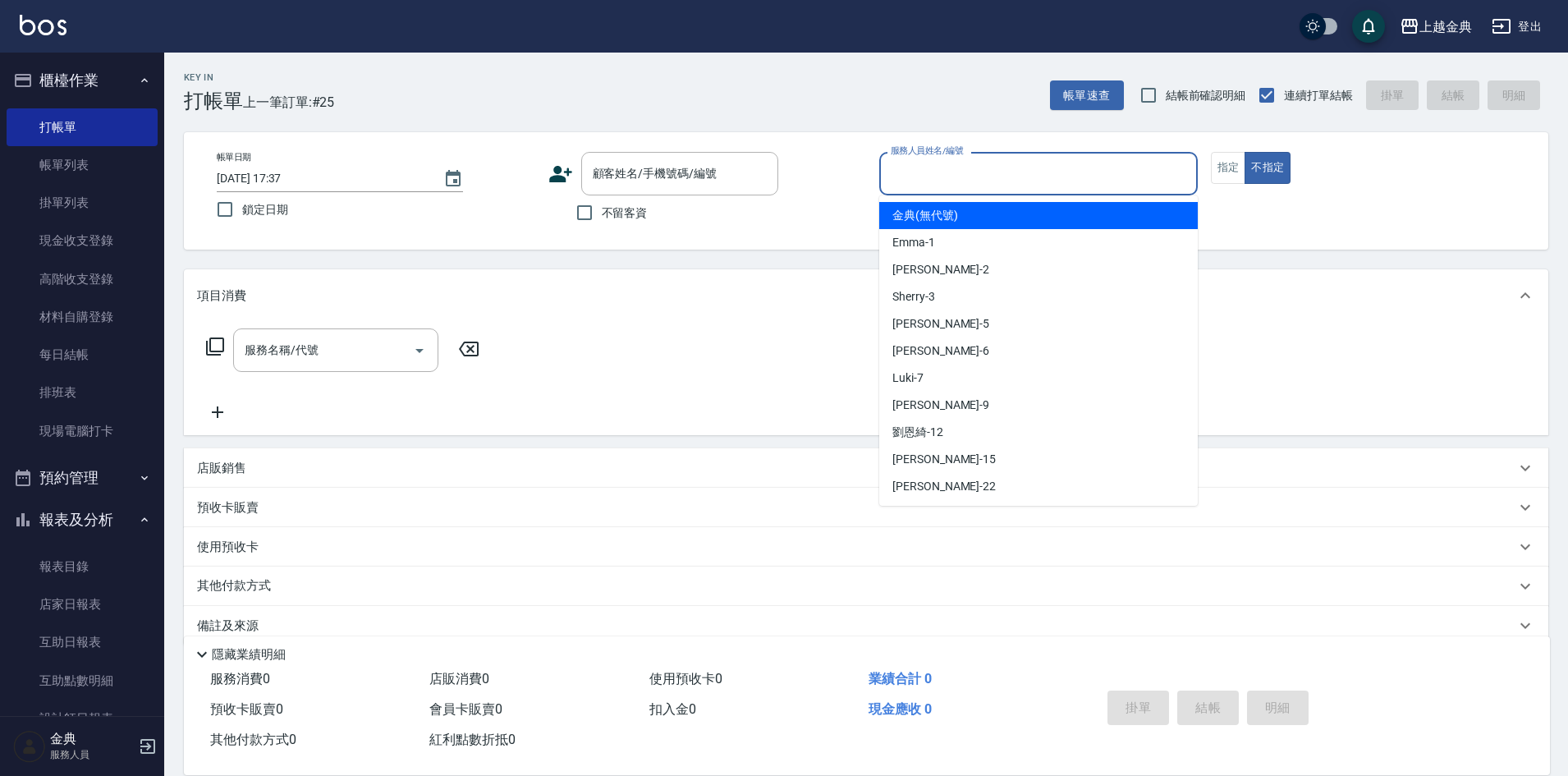
click at [1127, 170] on input "服務人員姓名/編號" at bounding box center [1038, 174] width 304 height 29
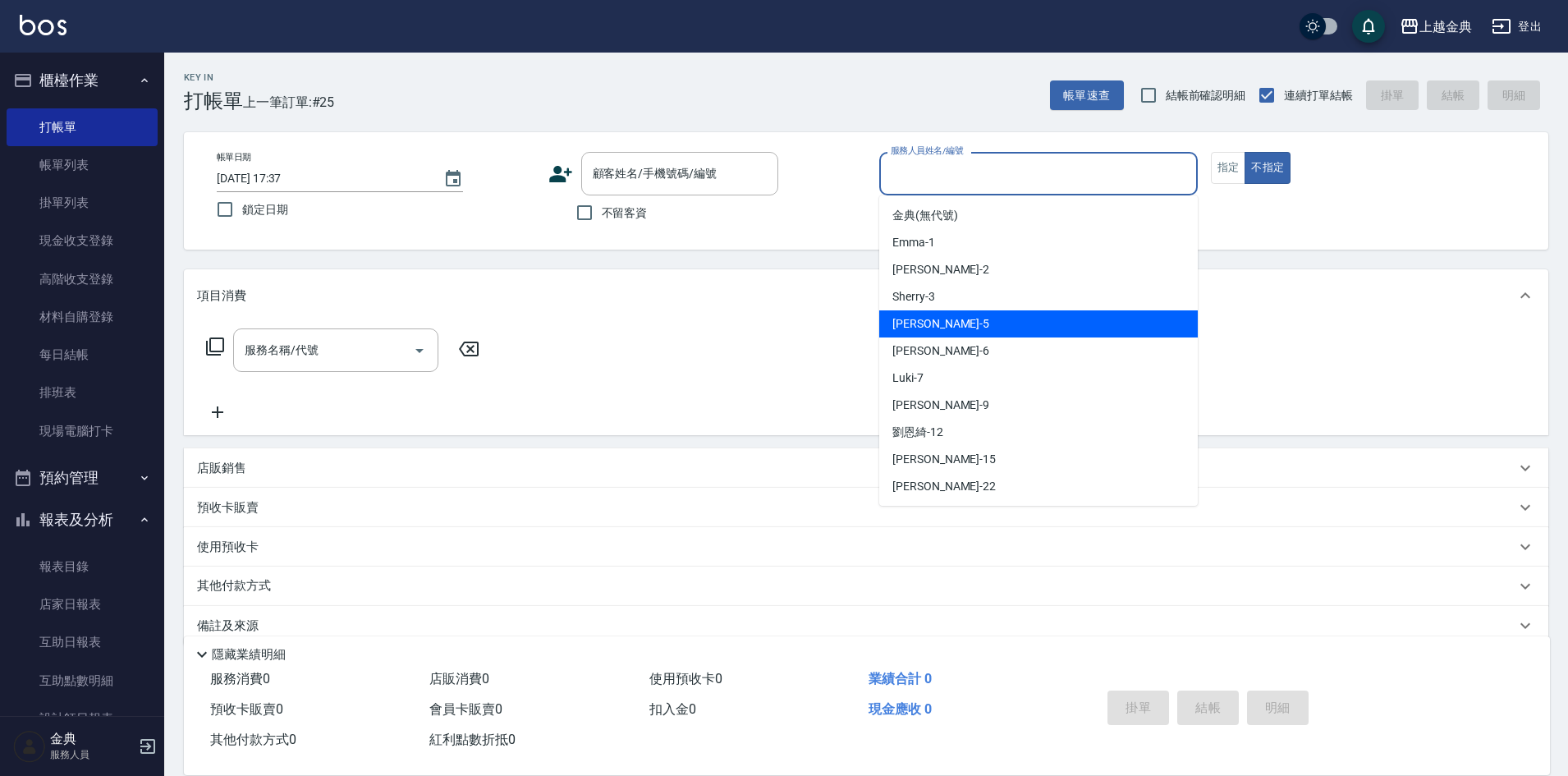
click at [1075, 320] on div "[PERSON_NAME] -5" at bounding box center [1039, 324] width 319 height 27
type input "[PERSON_NAME]-5"
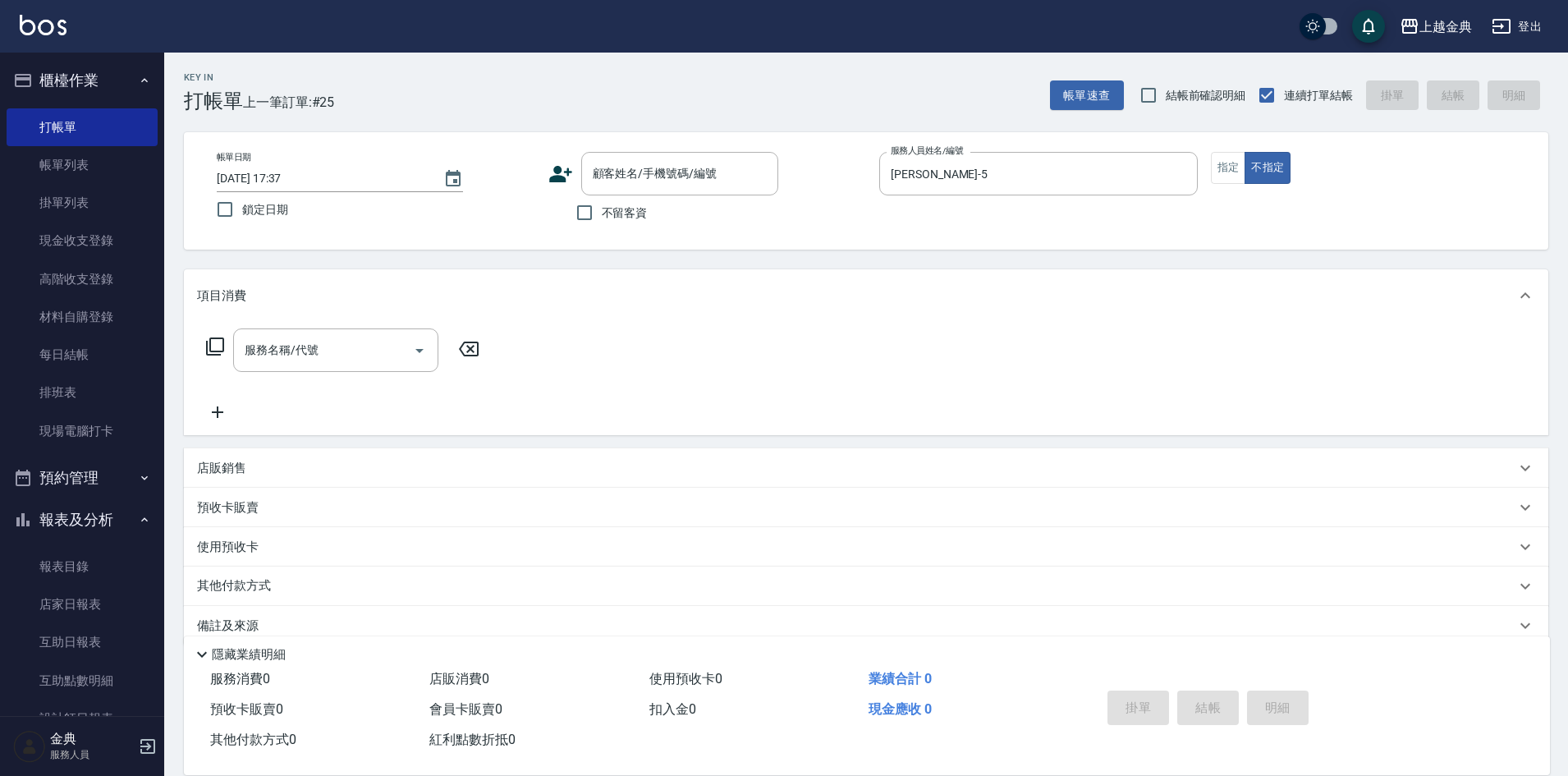
click at [215, 346] on icon at bounding box center [215, 346] width 19 height 19
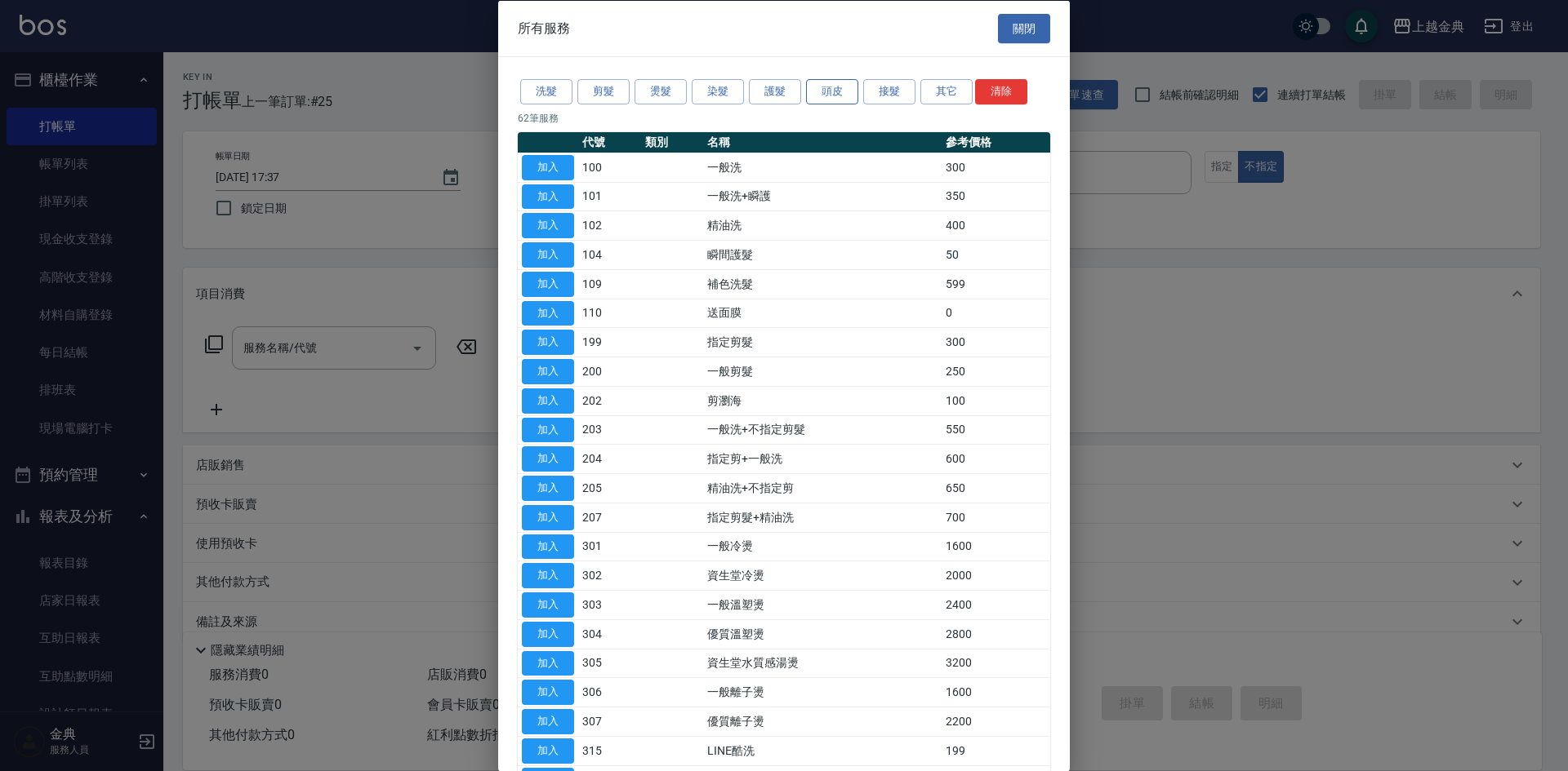
click at [840, 93] on button "頭皮" at bounding box center [832, 92] width 53 height 25
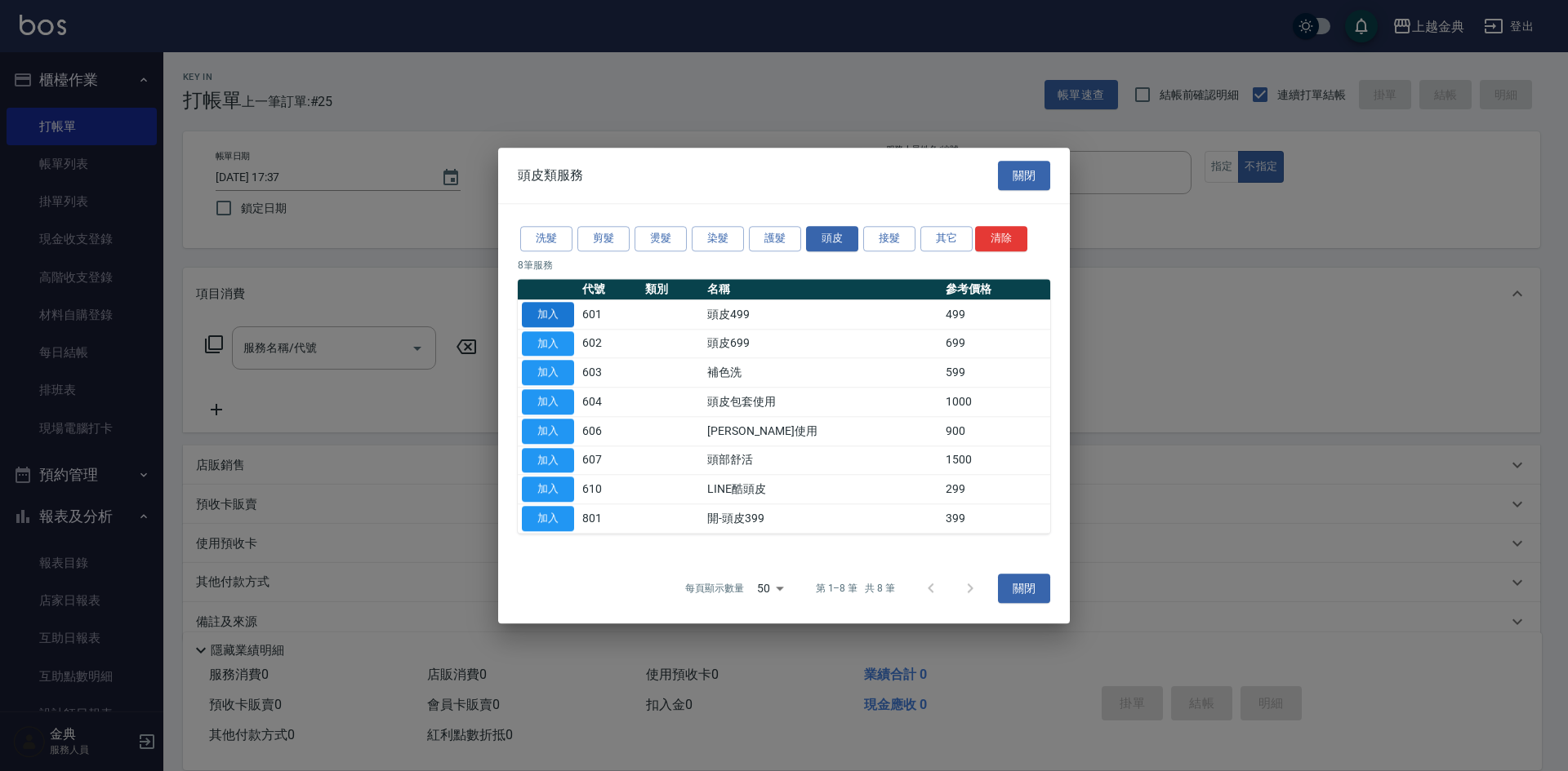
click at [558, 317] on button "加入" at bounding box center [548, 315] width 53 height 25
type input "頭皮499(601)"
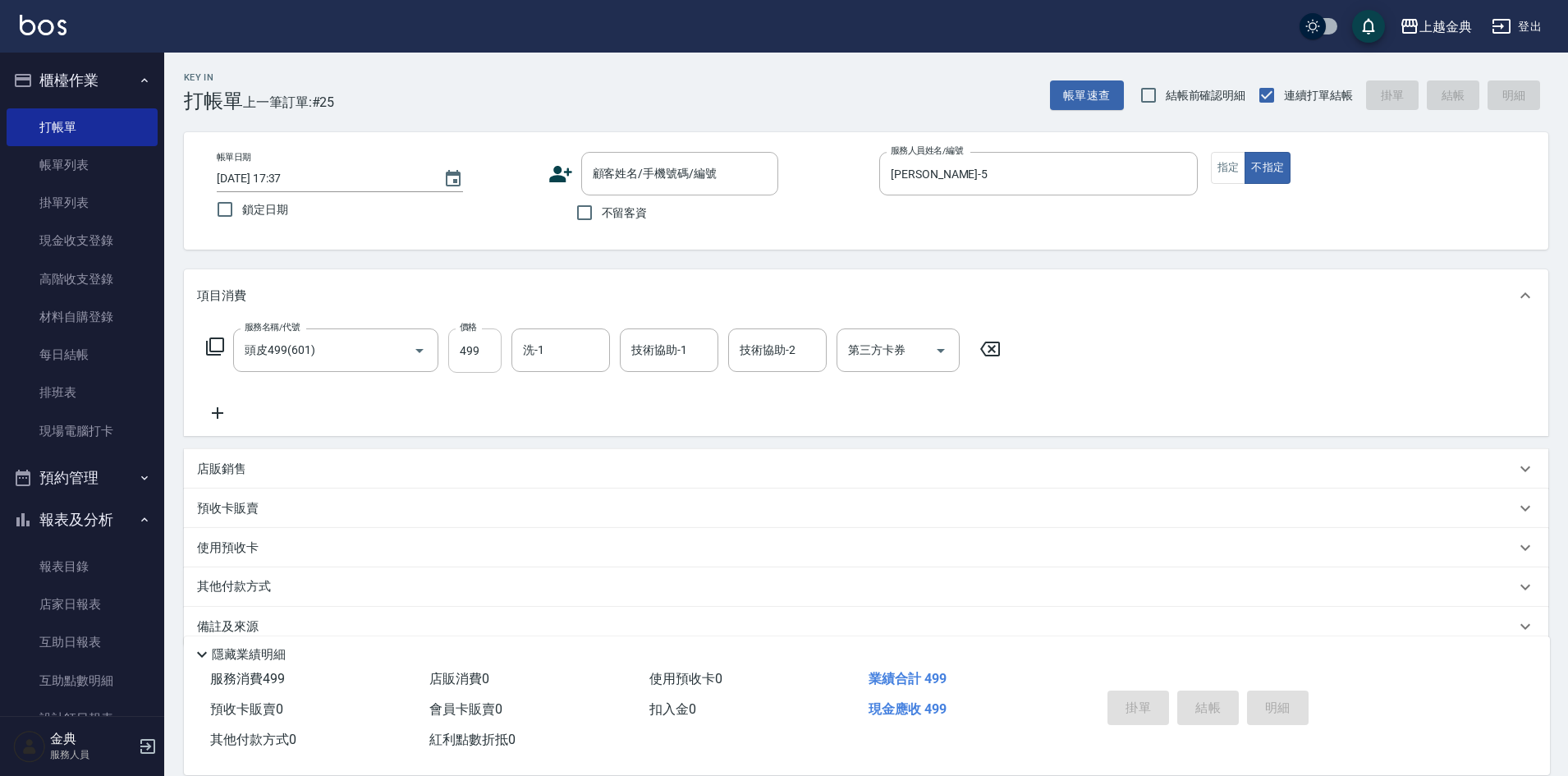
click at [481, 343] on input "499" at bounding box center [475, 350] width 54 height 45
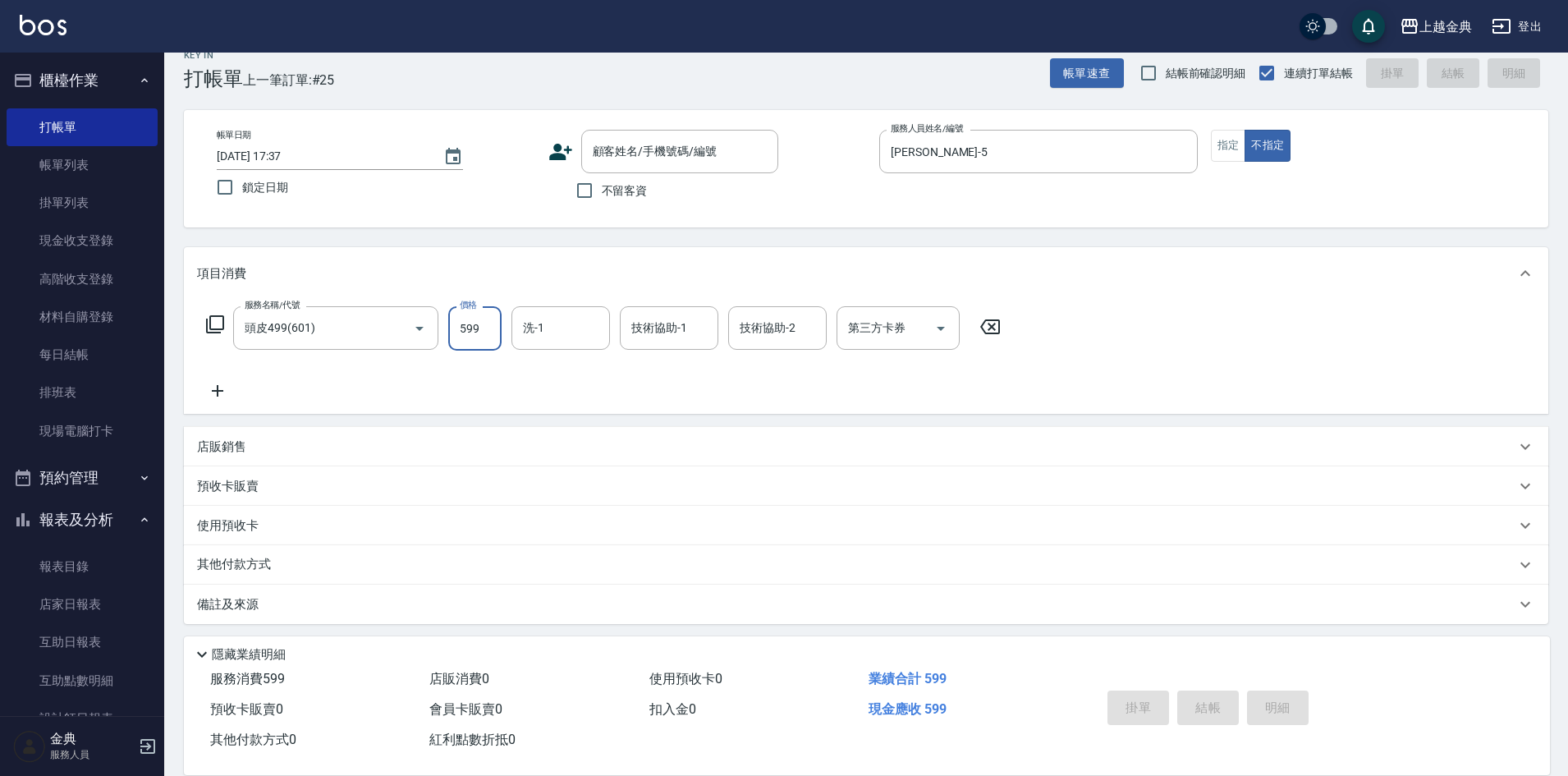
scroll to position [28, 0]
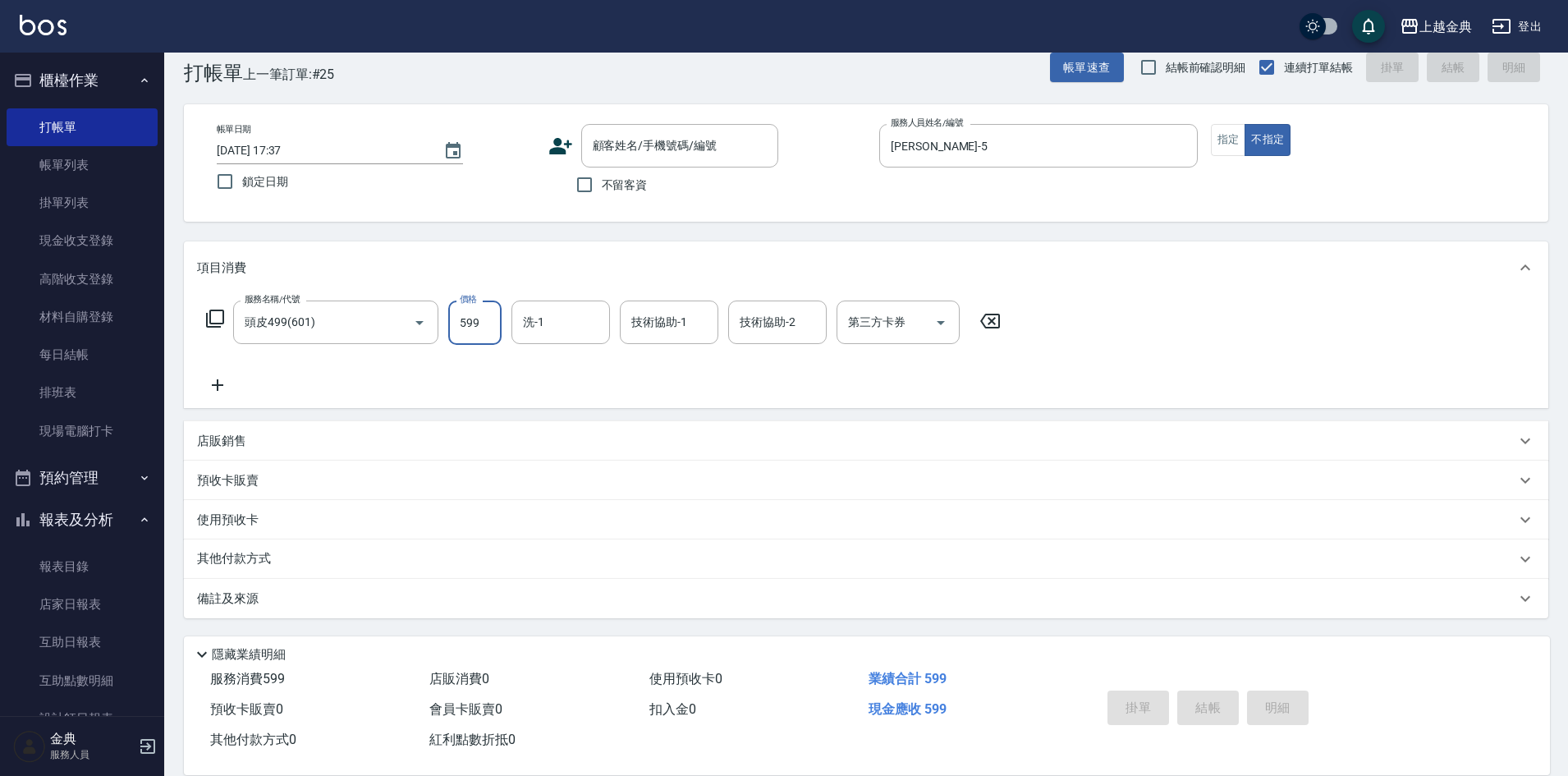
type input "599"
click at [284, 551] on div "其他付款方式" at bounding box center [856, 559] width 1319 height 18
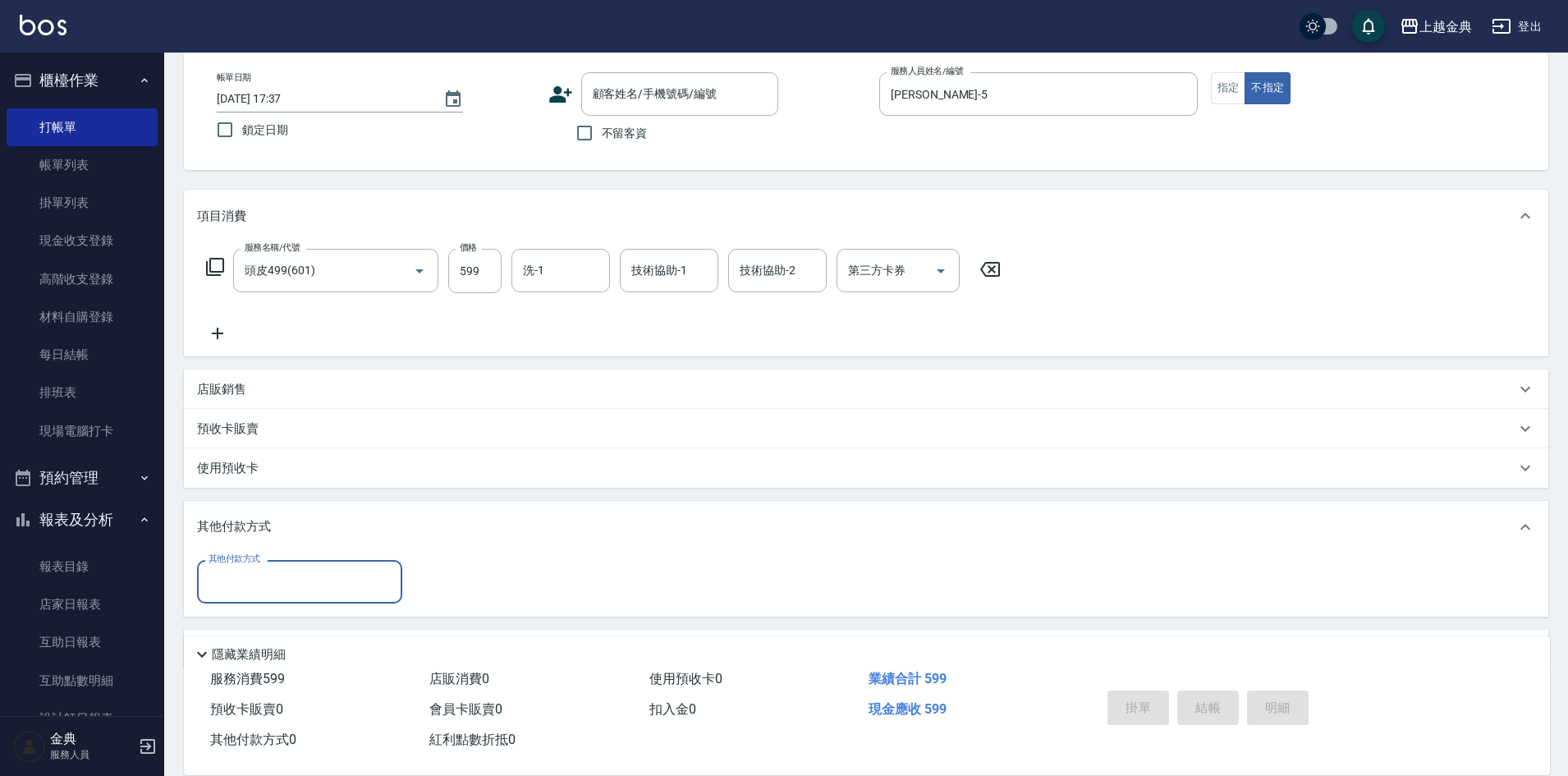
scroll to position [131, 0]
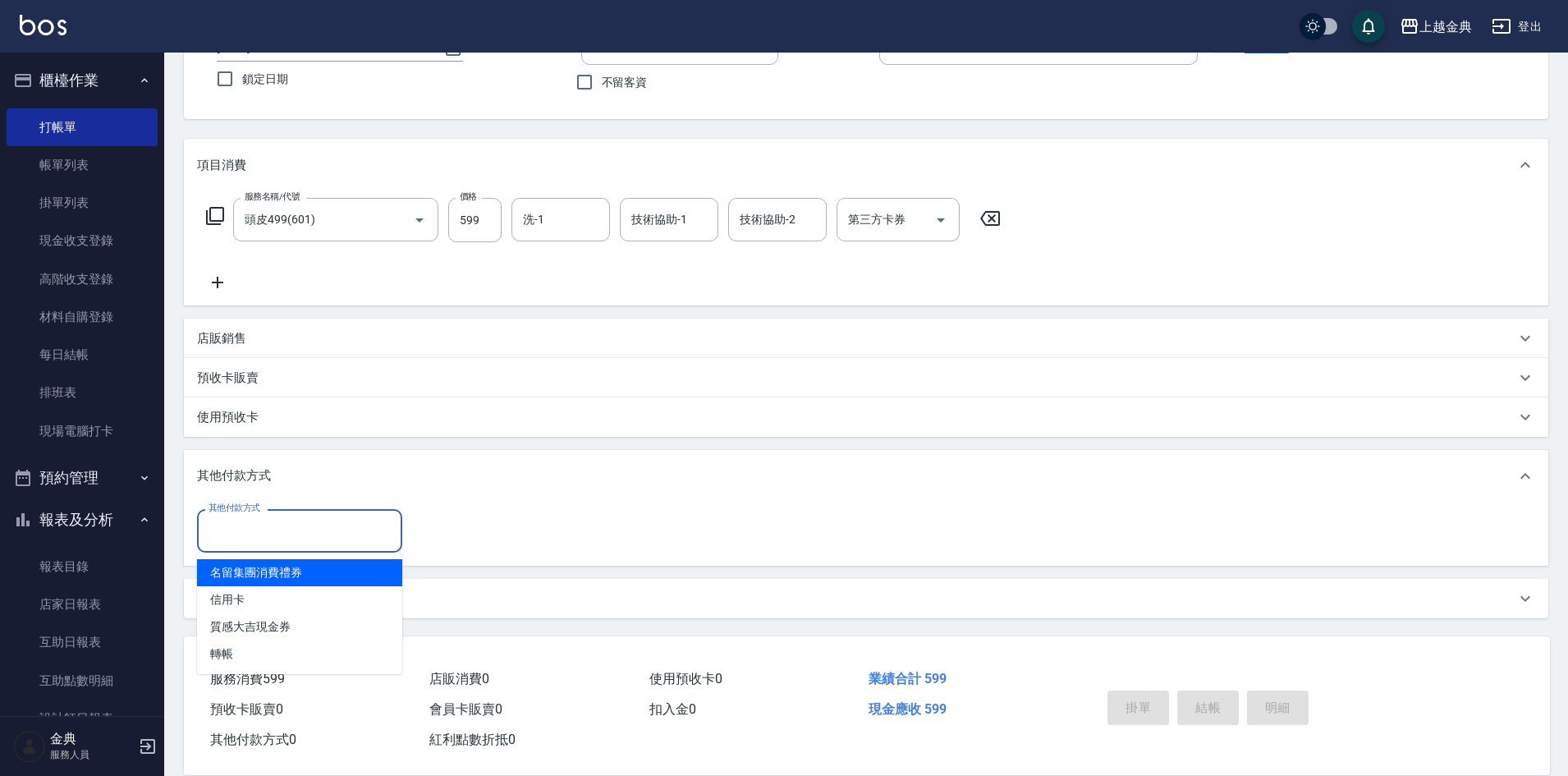
click at [278, 540] on input "其他付款方式" at bounding box center [300, 531] width 191 height 29
click at [300, 578] on span "名留集團消費禮券" at bounding box center [300, 573] width 206 height 27
type input "名留集團消費禮券"
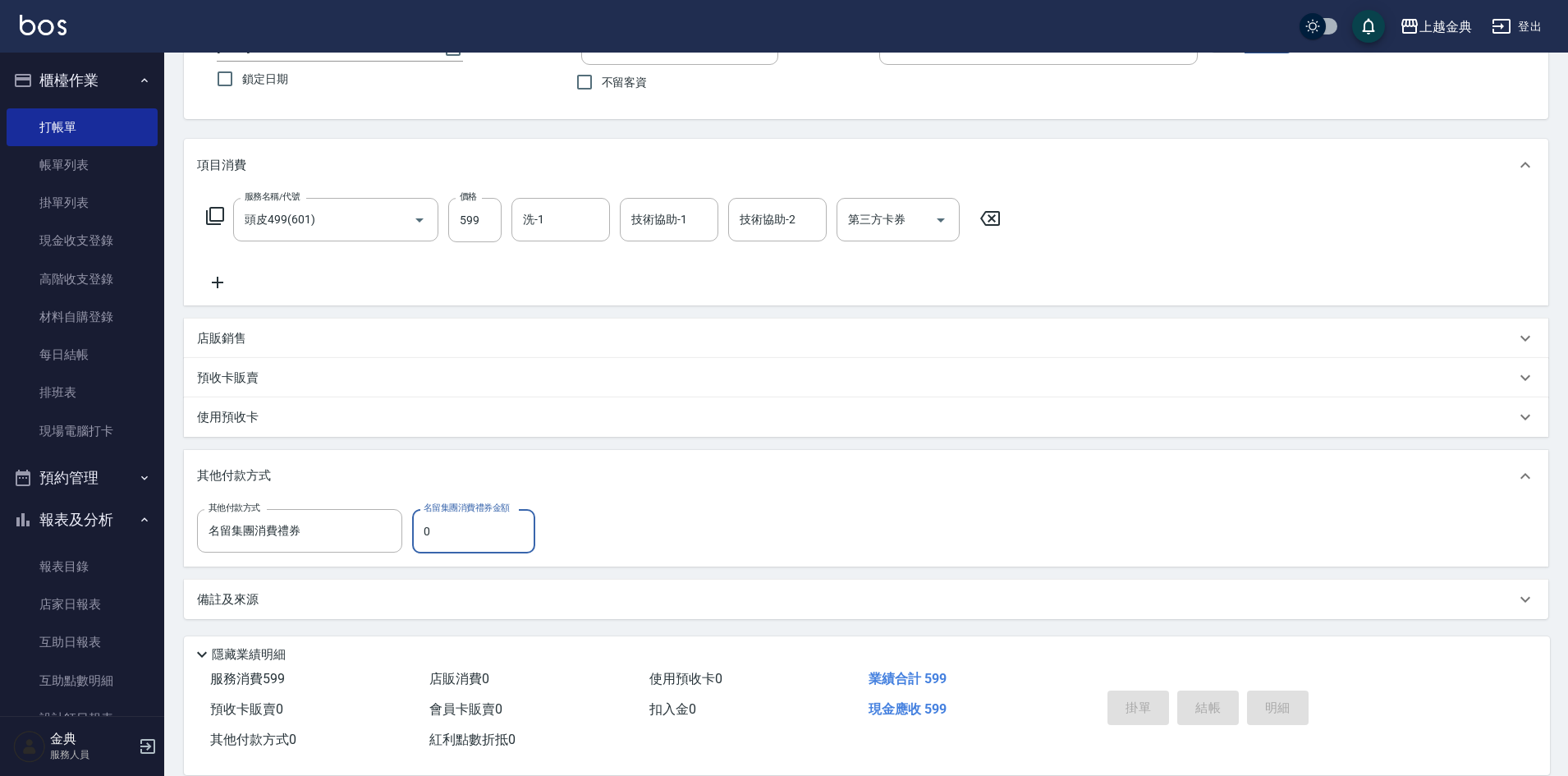
click at [422, 528] on input "0" at bounding box center [473, 531] width 123 height 45
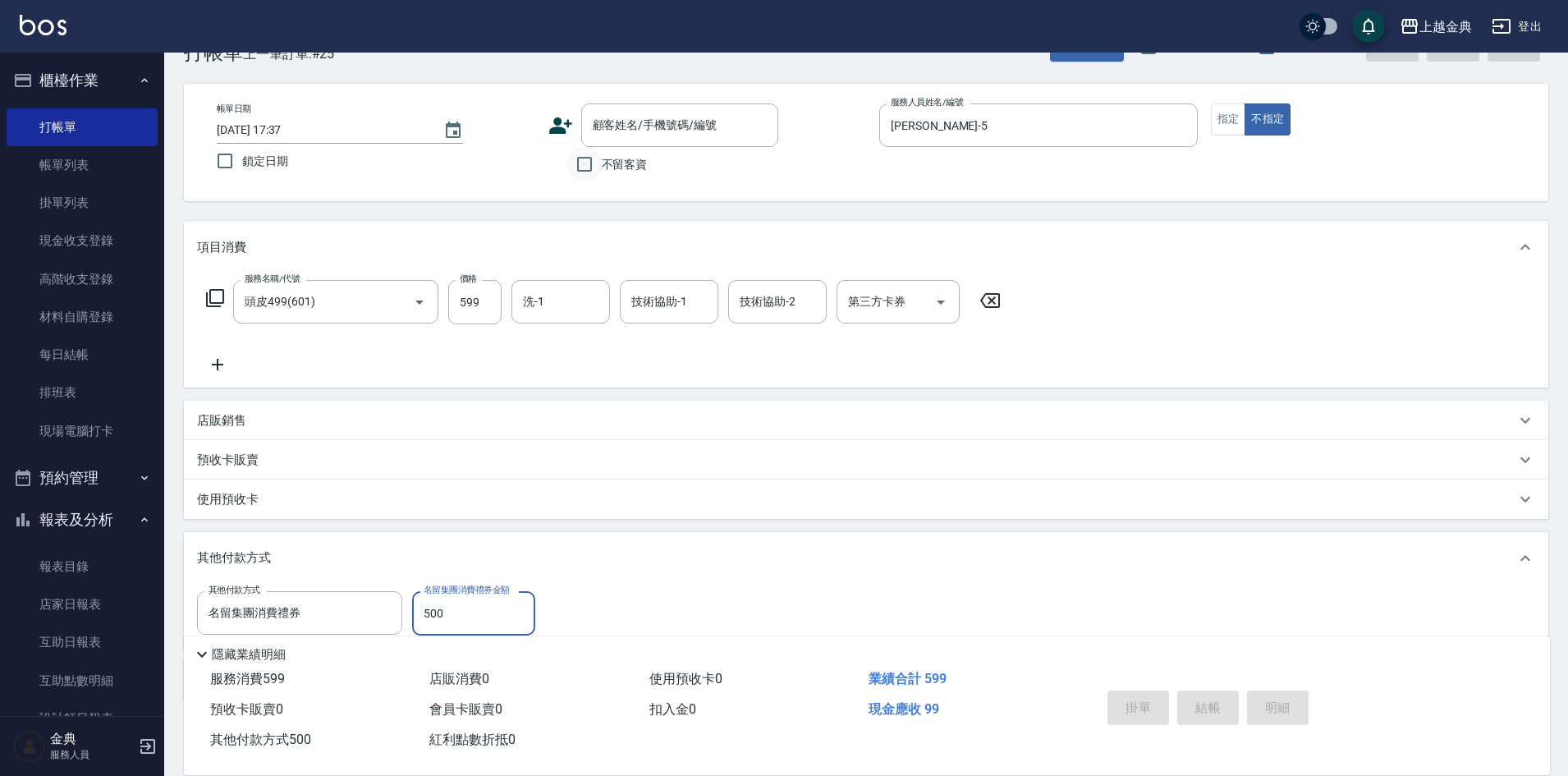
type input "500"
click at [588, 164] on input "不留客資" at bounding box center [584, 164] width 34 height 34
checkbox input "true"
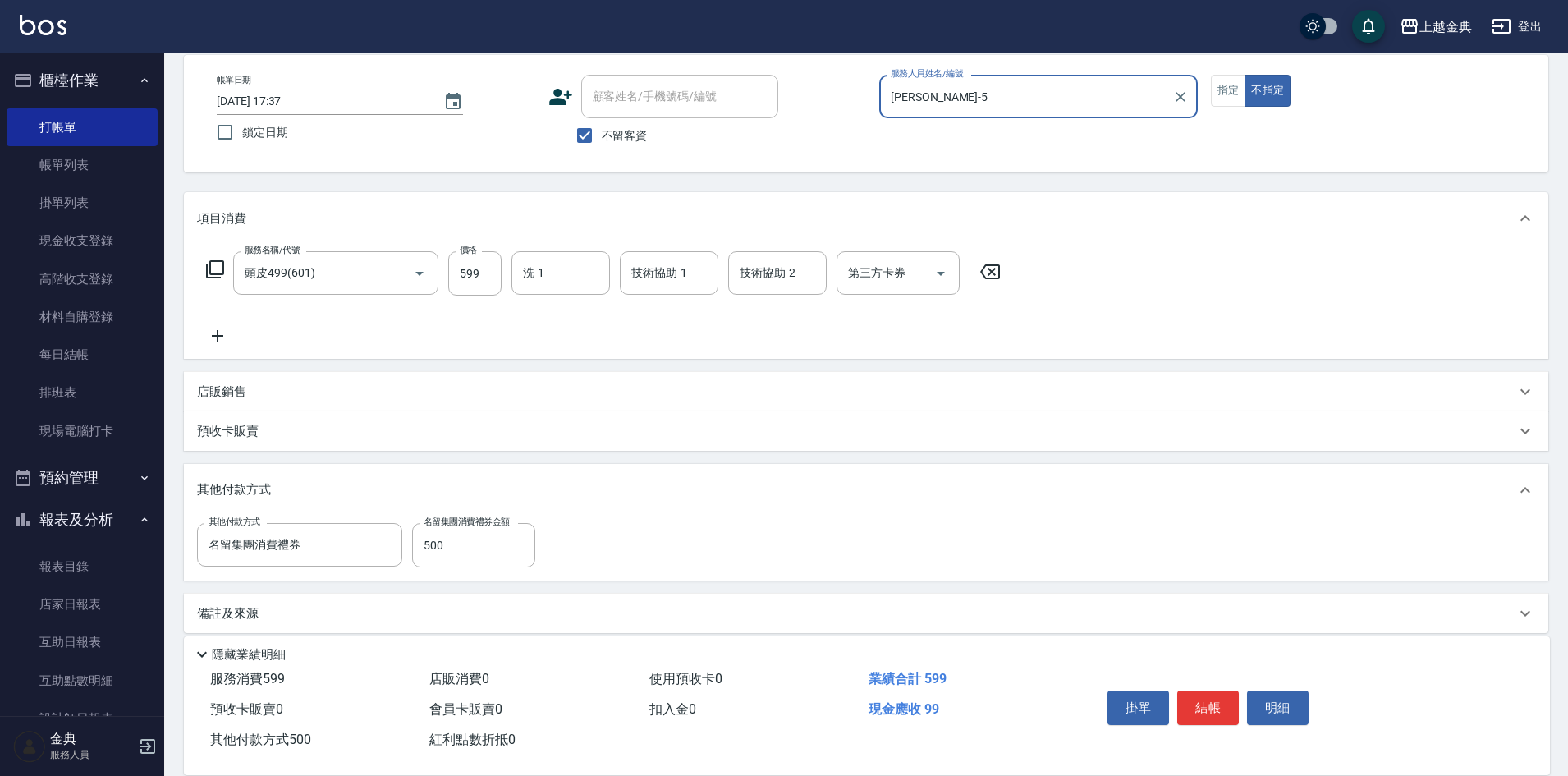
scroll to position [92, 0]
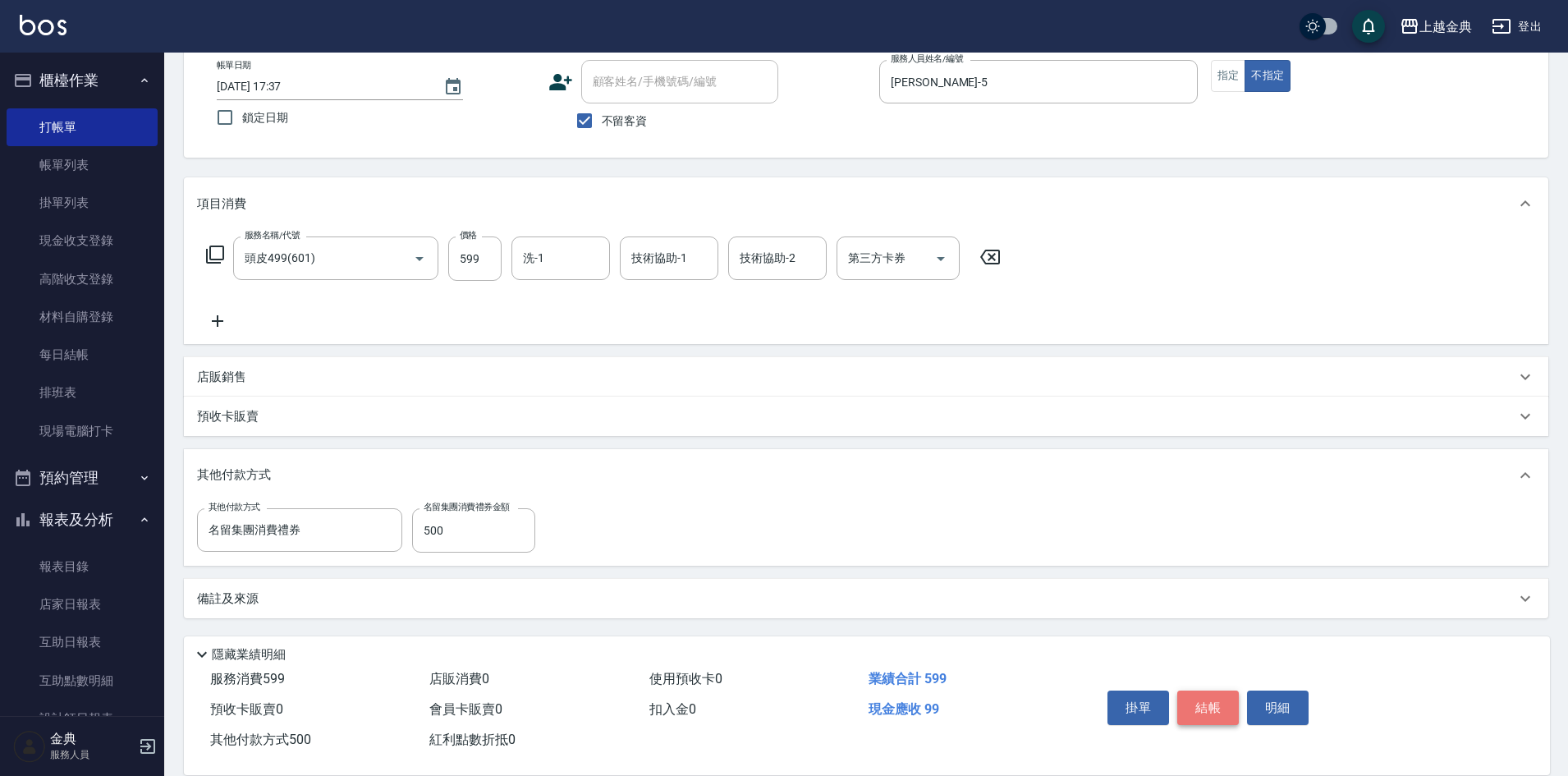
click at [1205, 703] on button "結帳" at bounding box center [1208, 708] width 61 height 34
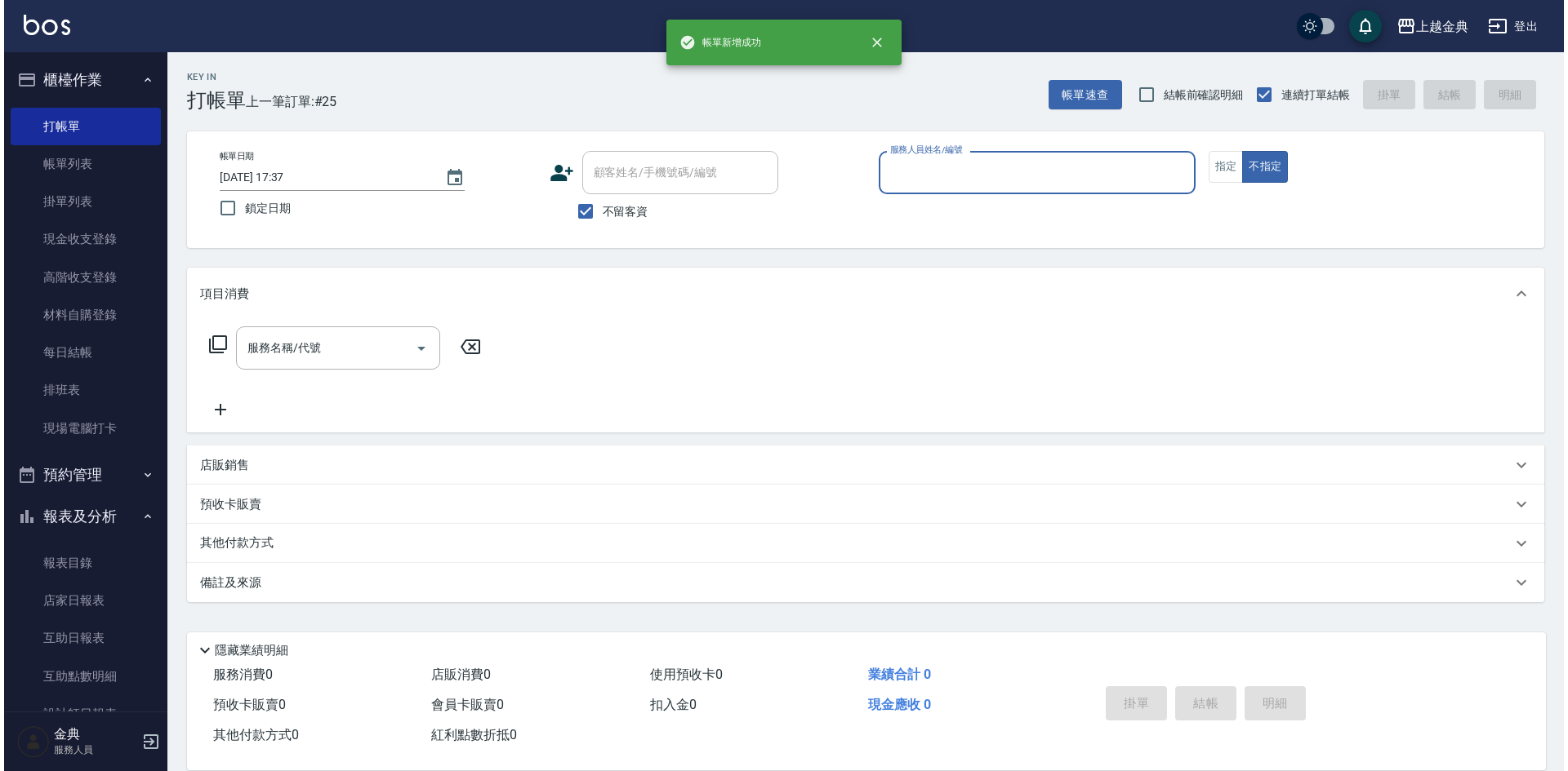
scroll to position [0, 0]
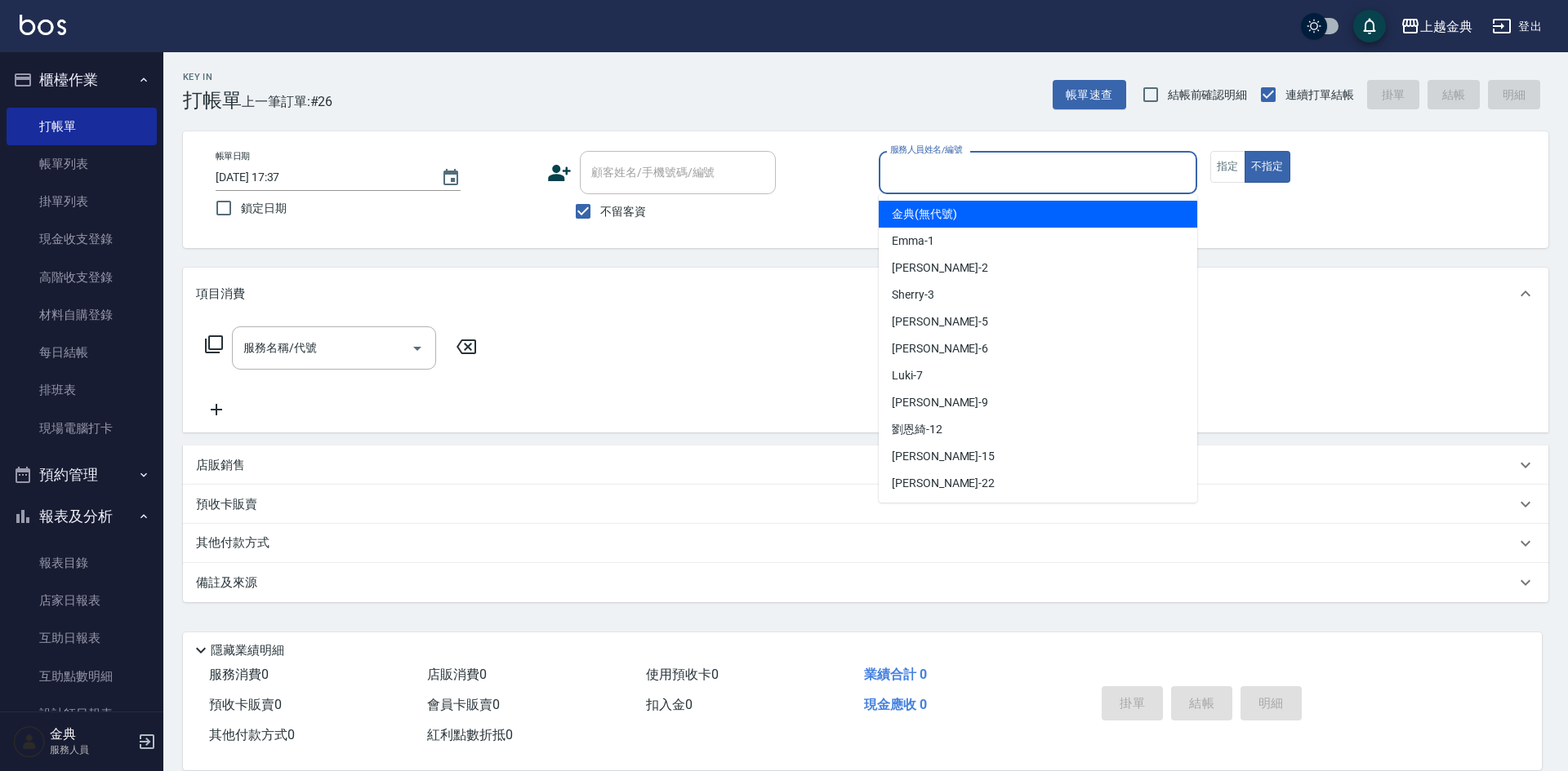
click at [977, 174] on input "服務人員姓名/編號" at bounding box center [1038, 173] width 304 height 28
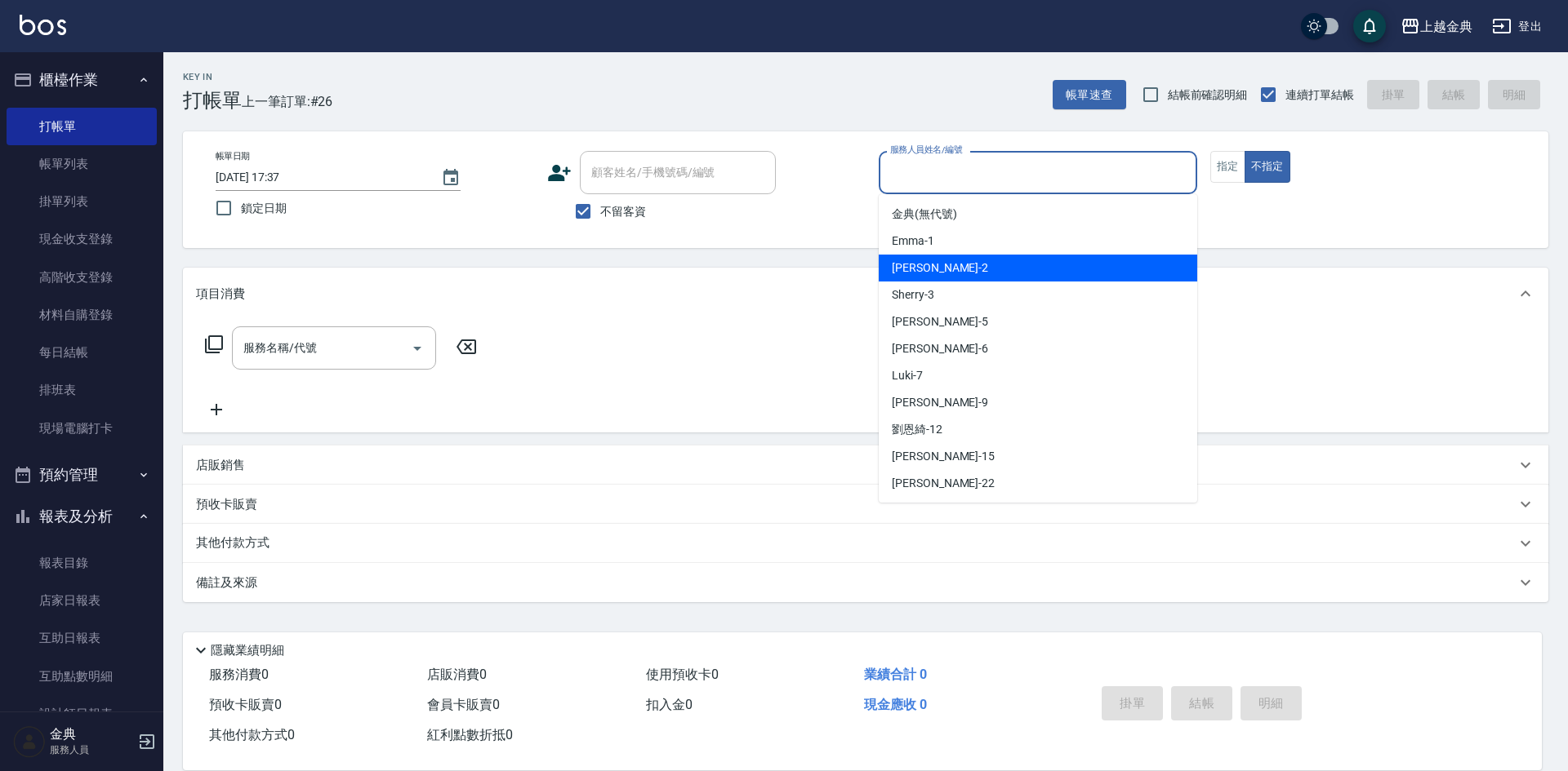
click at [940, 279] on div "Cindy -2" at bounding box center [1037, 268] width 318 height 27
type input "Cindy-2"
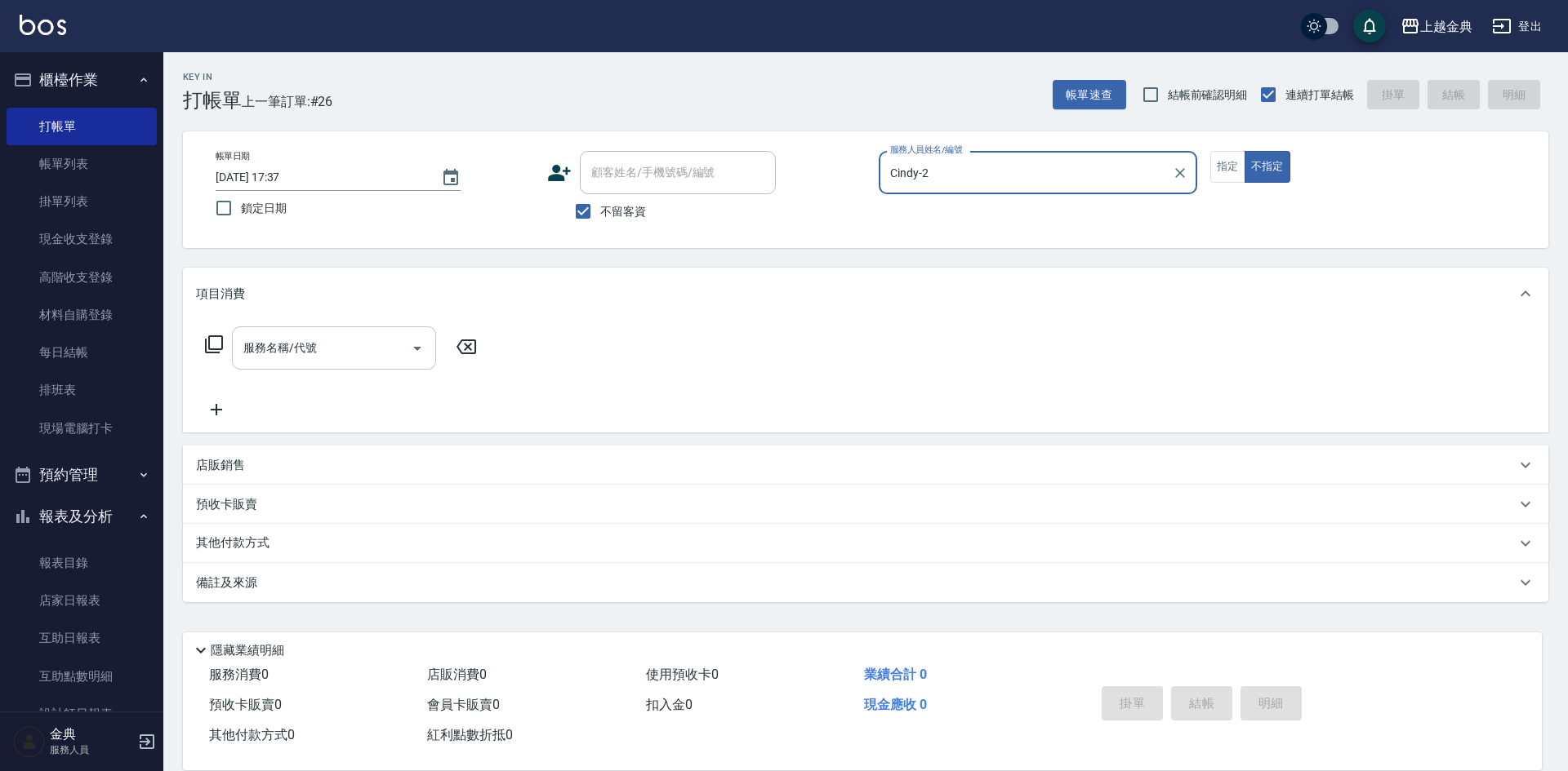
click at [418, 352] on icon "Open" at bounding box center [417, 348] width 19 height 19
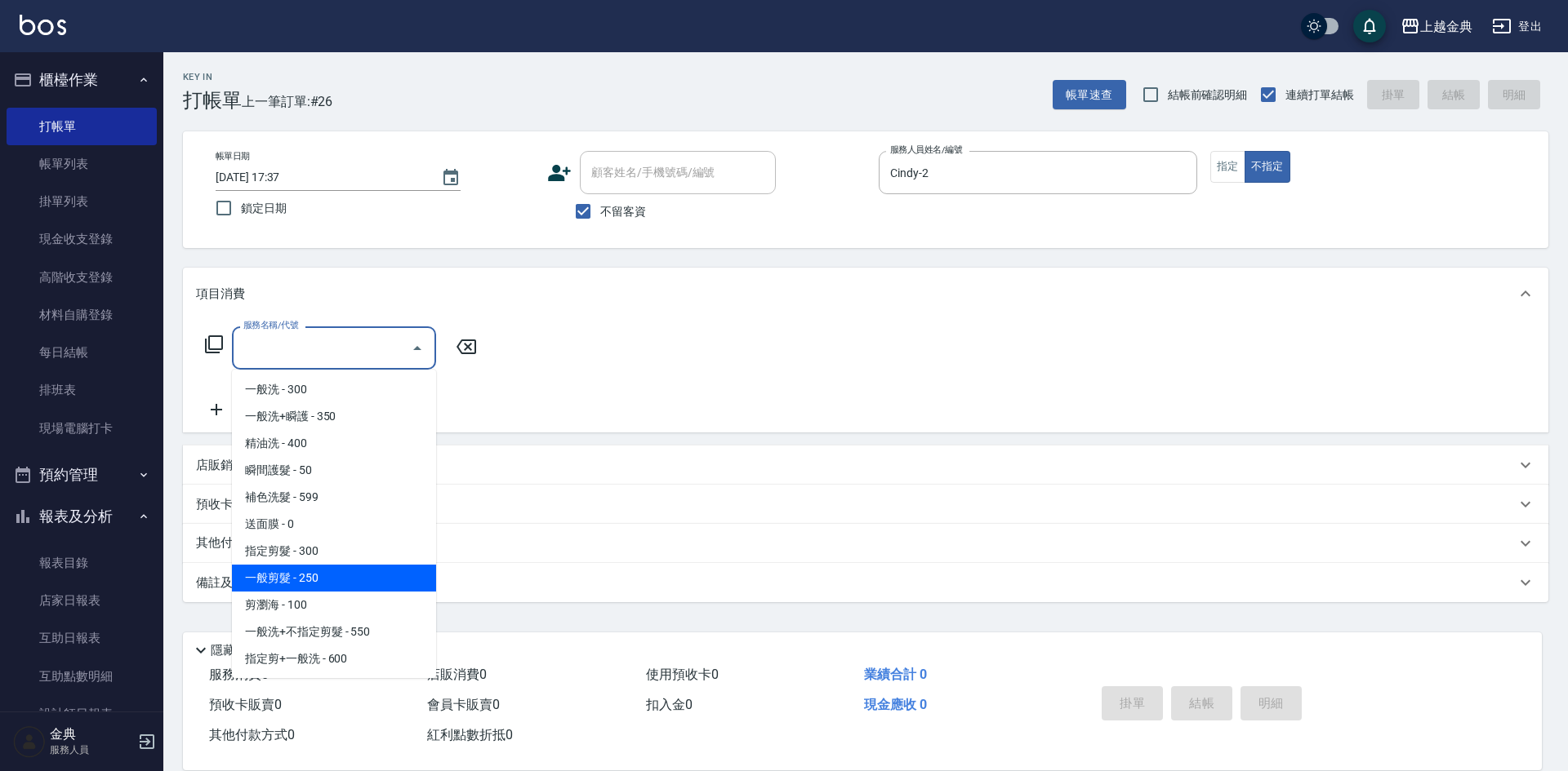
click at [352, 575] on span "一般剪髮 - 250" at bounding box center [334, 578] width 205 height 27
type input "一般剪髮(200)"
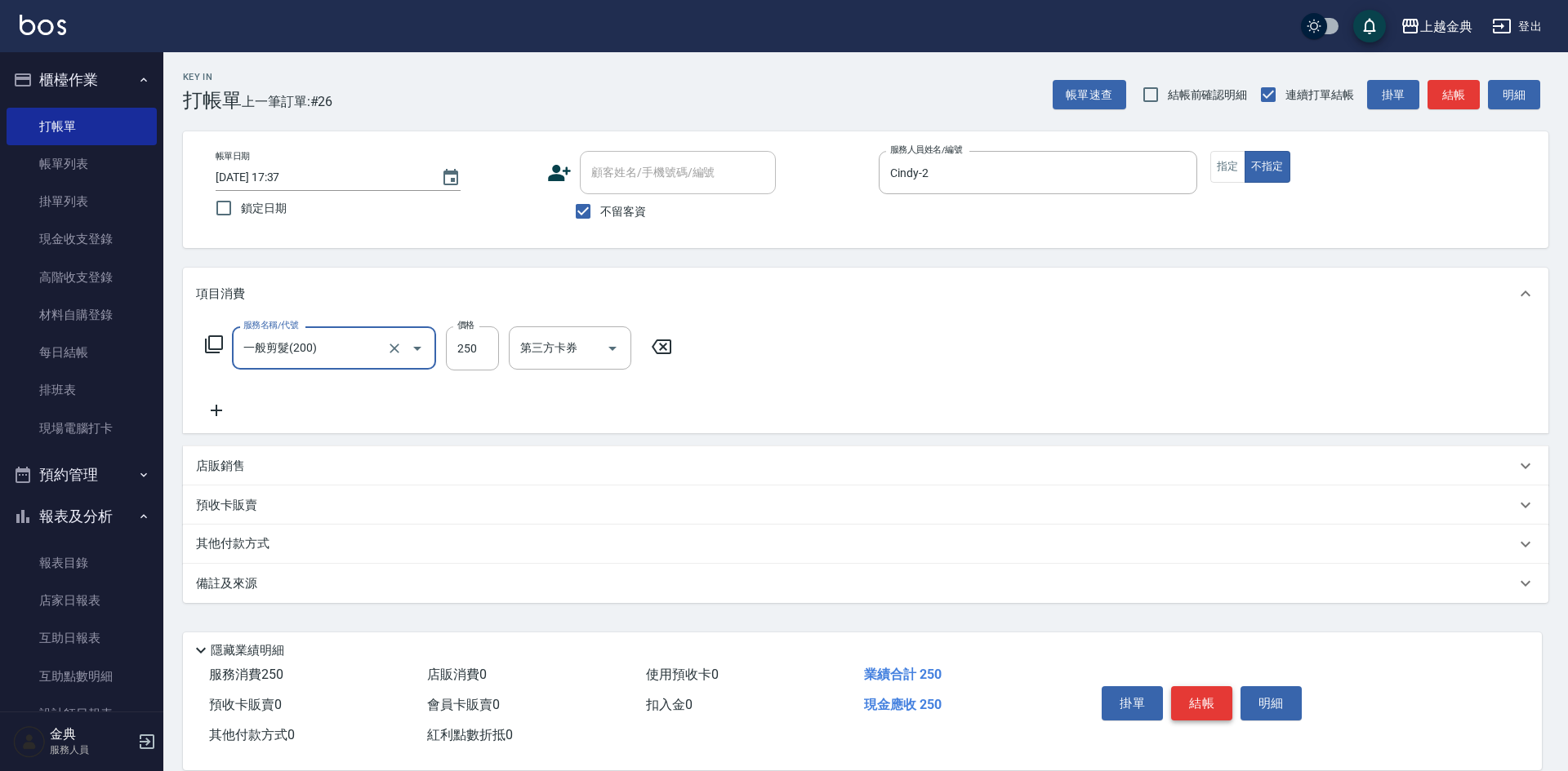
click at [1216, 687] on button "結帳" at bounding box center [1201, 703] width 61 height 34
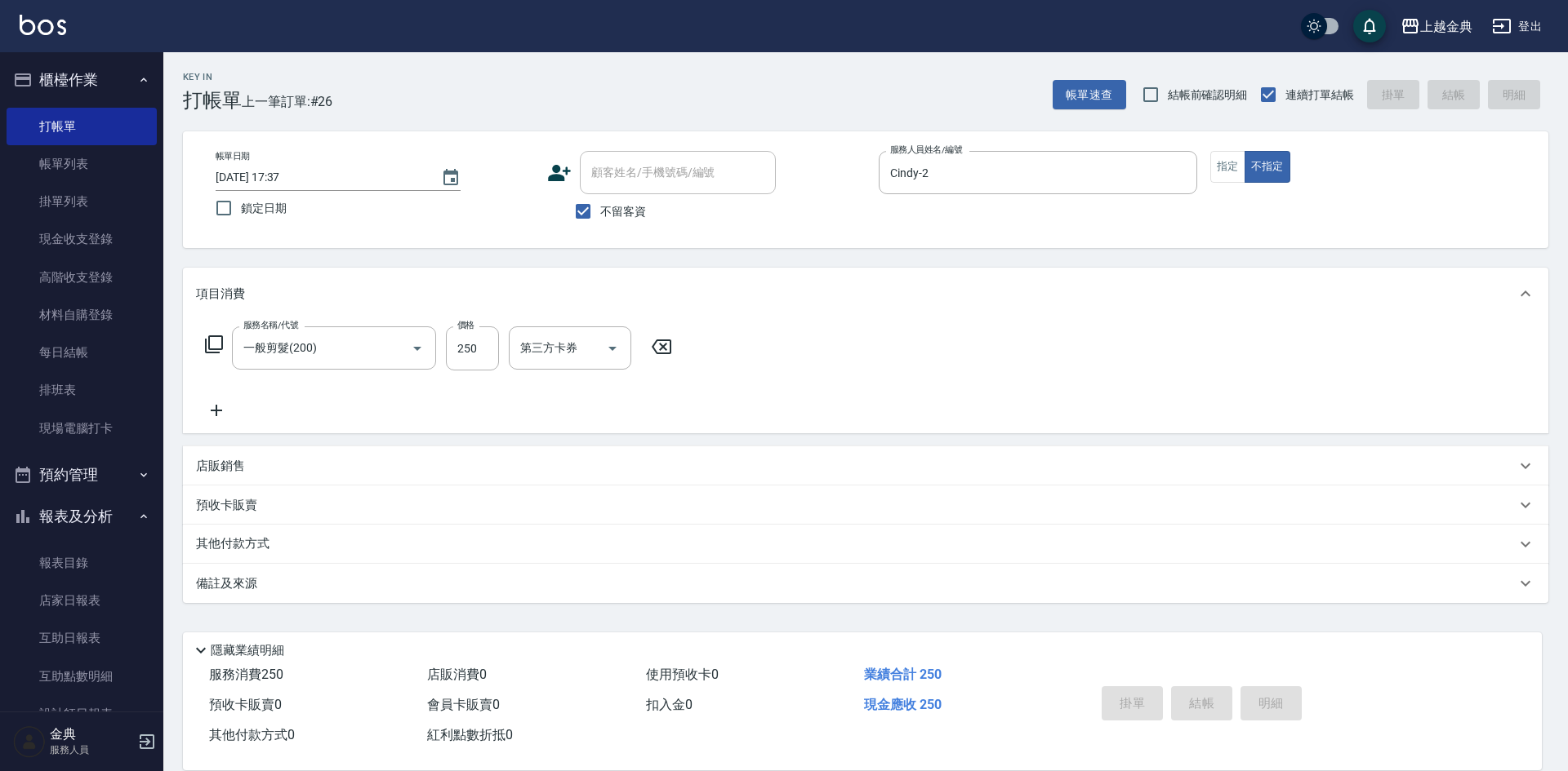
type input "[DATE] 17:45"
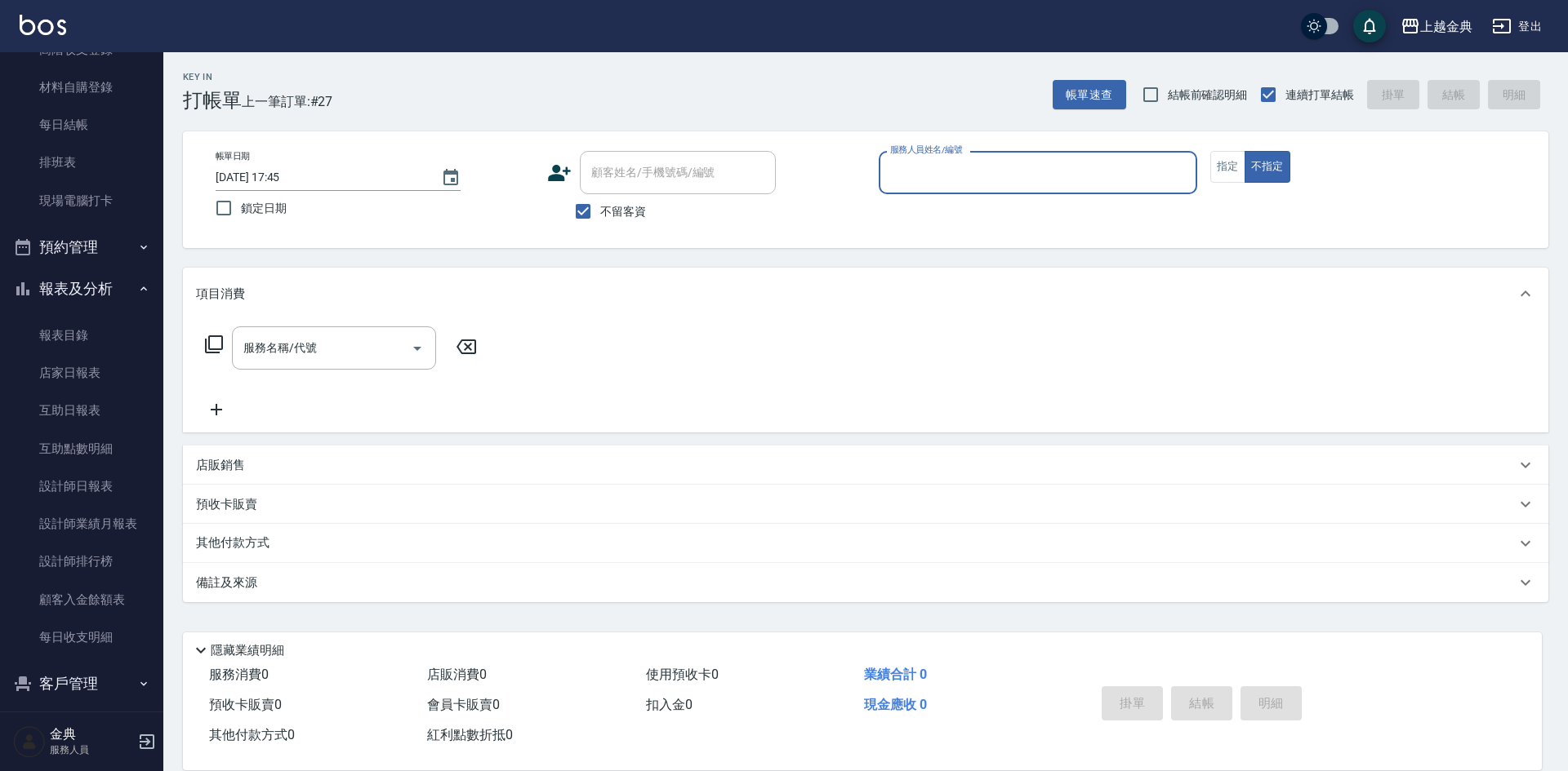
scroll to position [244, 0]
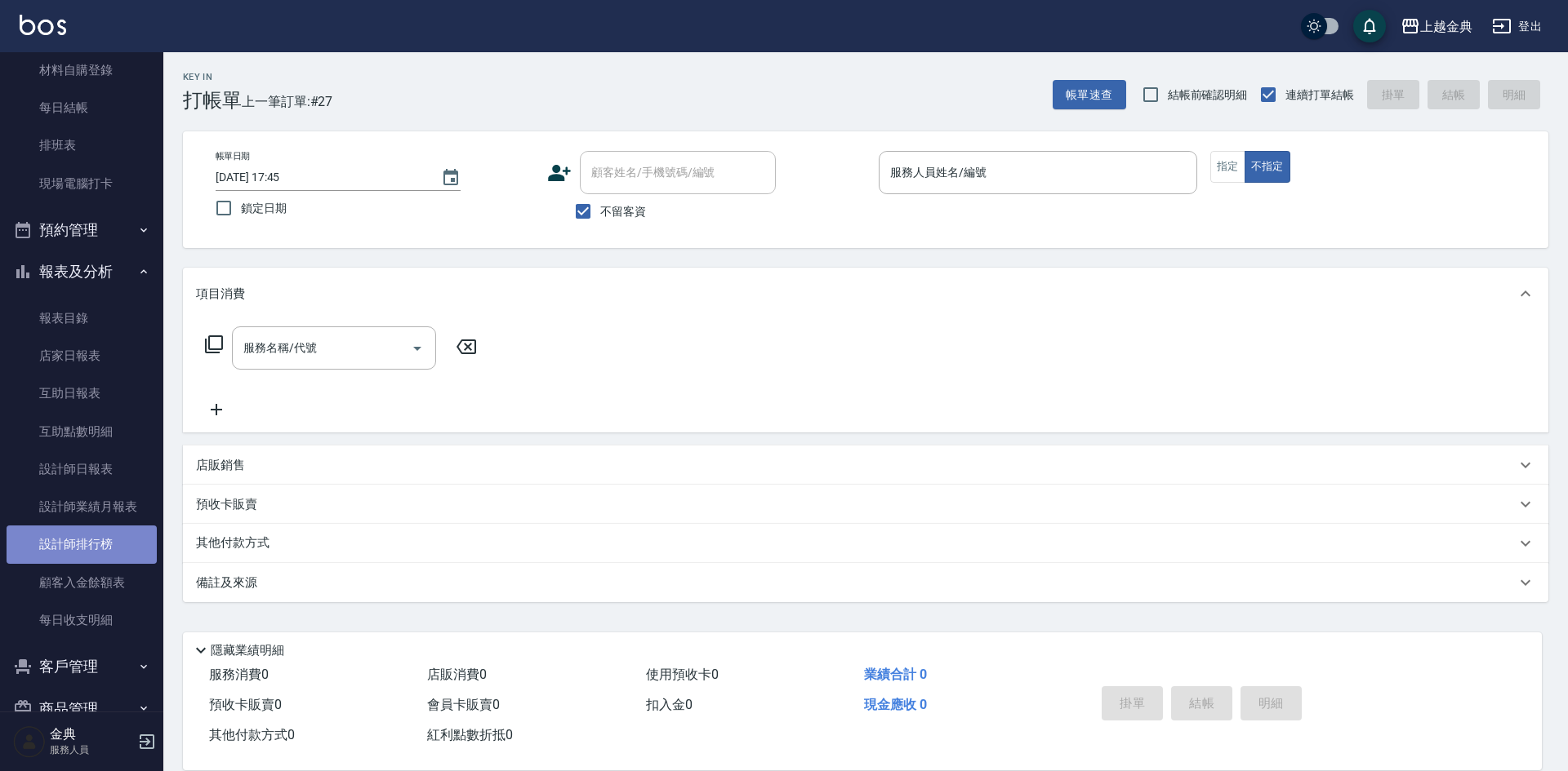
click at [104, 541] on link "設計師排行榜" at bounding box center [82, 544] width 150 height 38
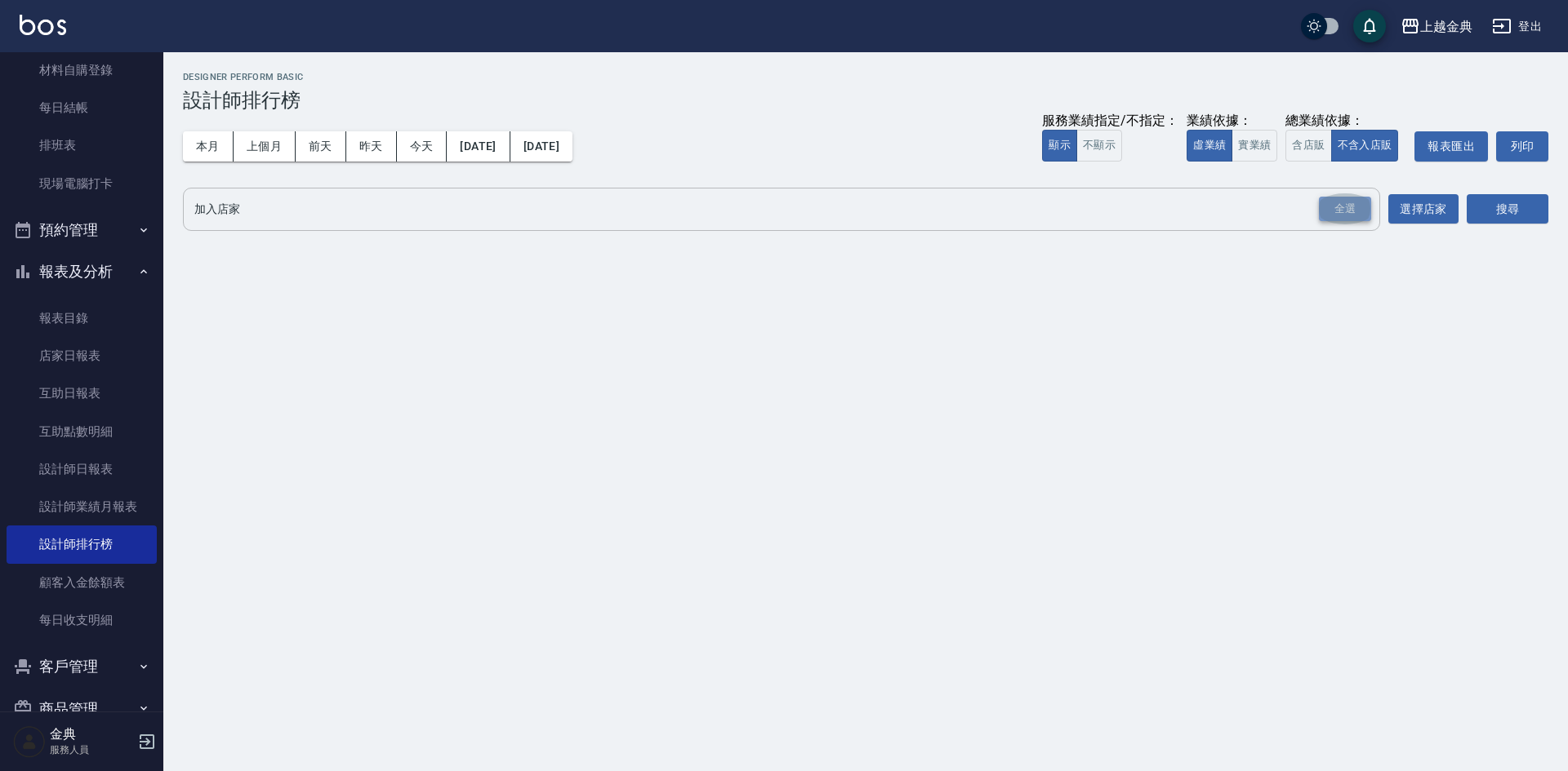
click at [1358, 204] on div "全選" at bounding box center [1345, 209] width 53 height 25
click at [1490, 207] on button "搜尋" at bounding box center [1508, 210] width 82 height 30
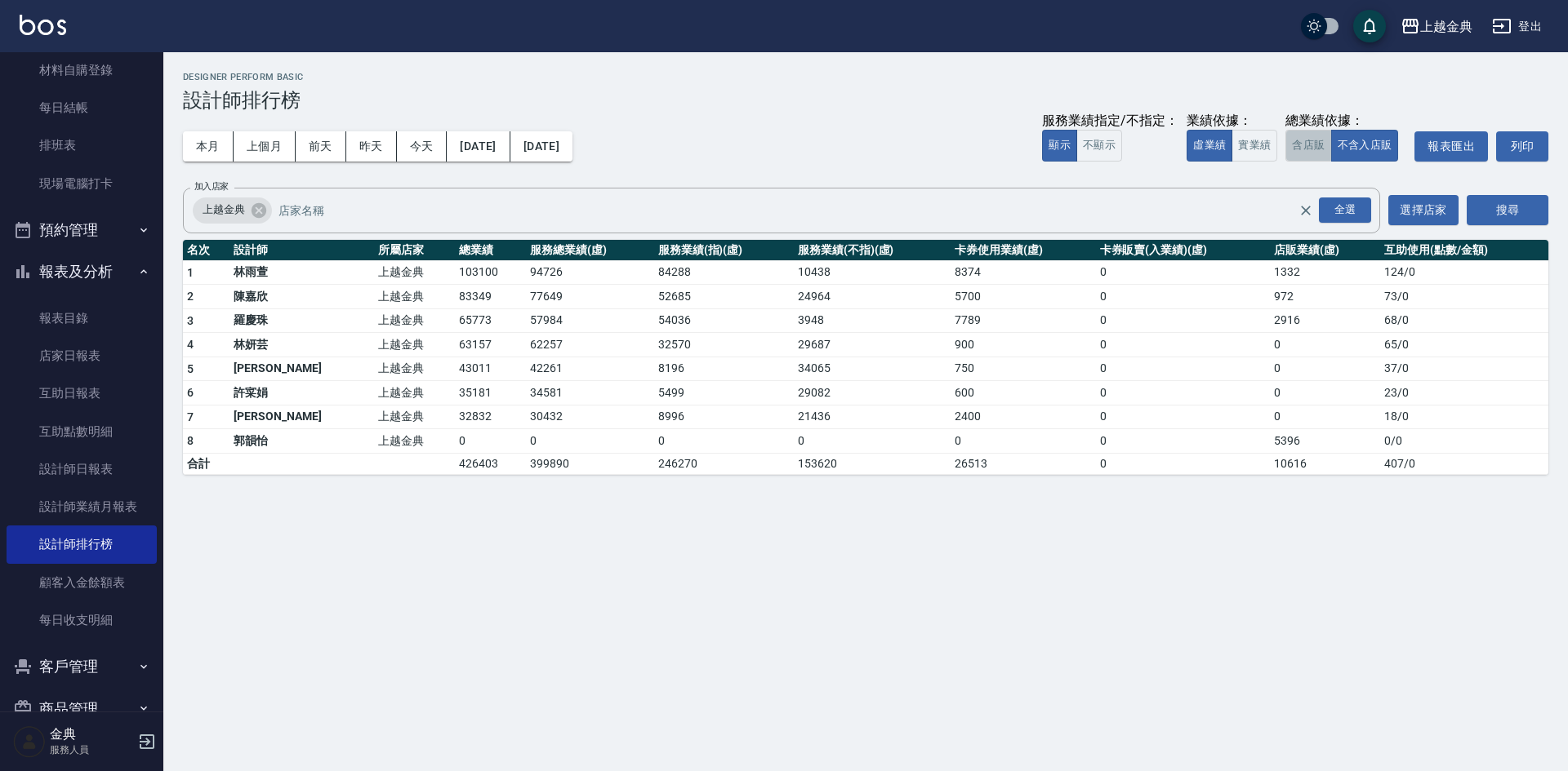
click at [1318, 142] on button "含店販" at bounding box center [1308, 146] width 46 height 32
click at [1524, 205] on button "搜尋" at bounding box center [1508, 210] width 82 height 30
click at [573, 146] on button "[DATE]" at bounding box center [541, 146] width 62 height 30
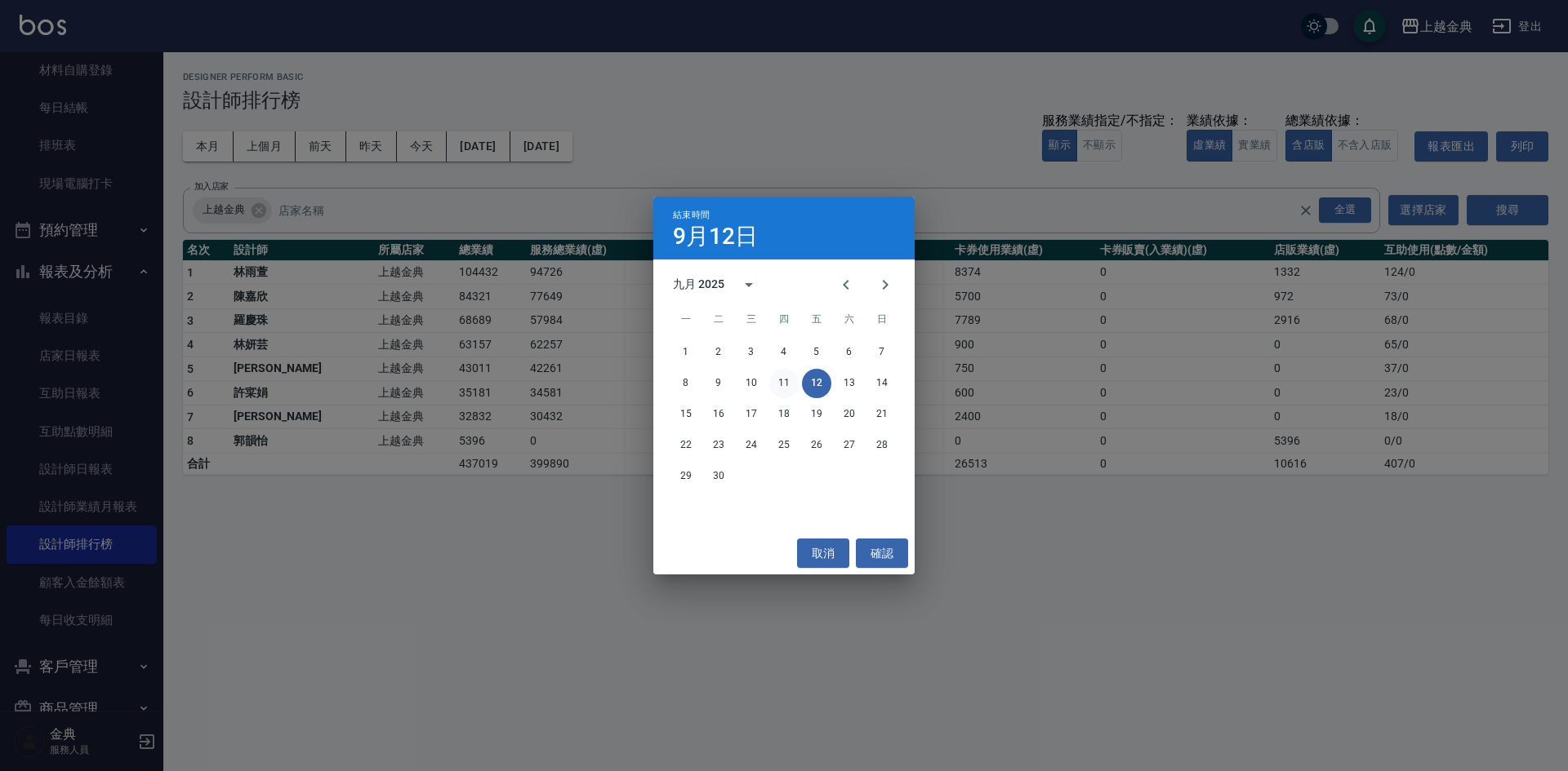
click at [785, 384] on button "11" at bounding box center [783, 383] width 29 height 29
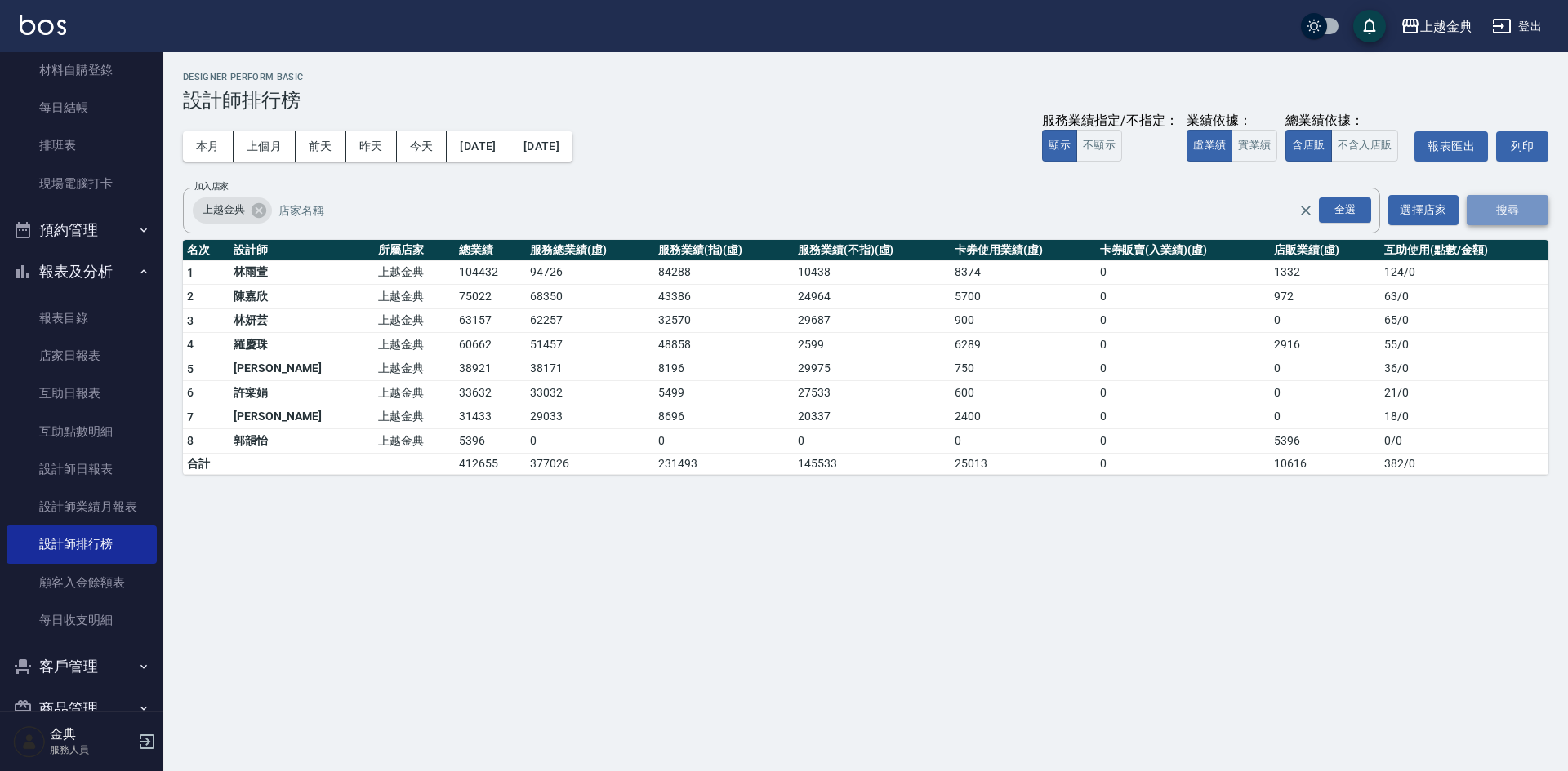
click at [1504, 205] on button "搜尋" at bounding box center [1508, 210] width 82 height 30
click at [1262, 147] on button "實業績" at bounding box center [1254, 146] width 46 height 32
click at [1206, 148] on button "虛業績" at bounding box center [1209, 146] width 46 height 32
click at [1492, 206] on button "搜尋" at bounding box center [1508, 210] width 82 height 30
click at [573, 140] on button "[DATE]" at bounding box center [541, 146] width 62 height 30
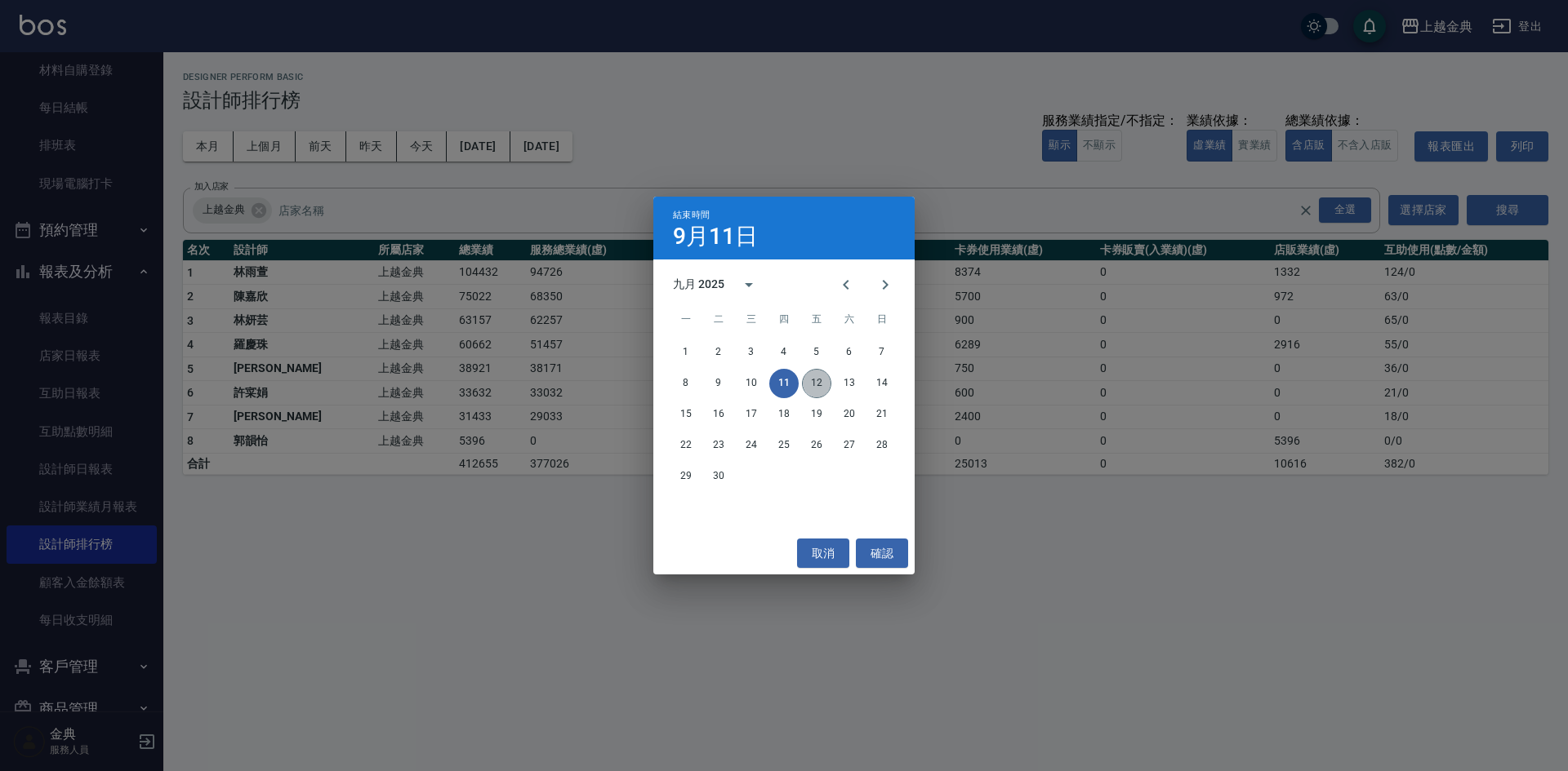
click at [818, 380] on button "12" at bounding box center [817, 383] width 29 height 29
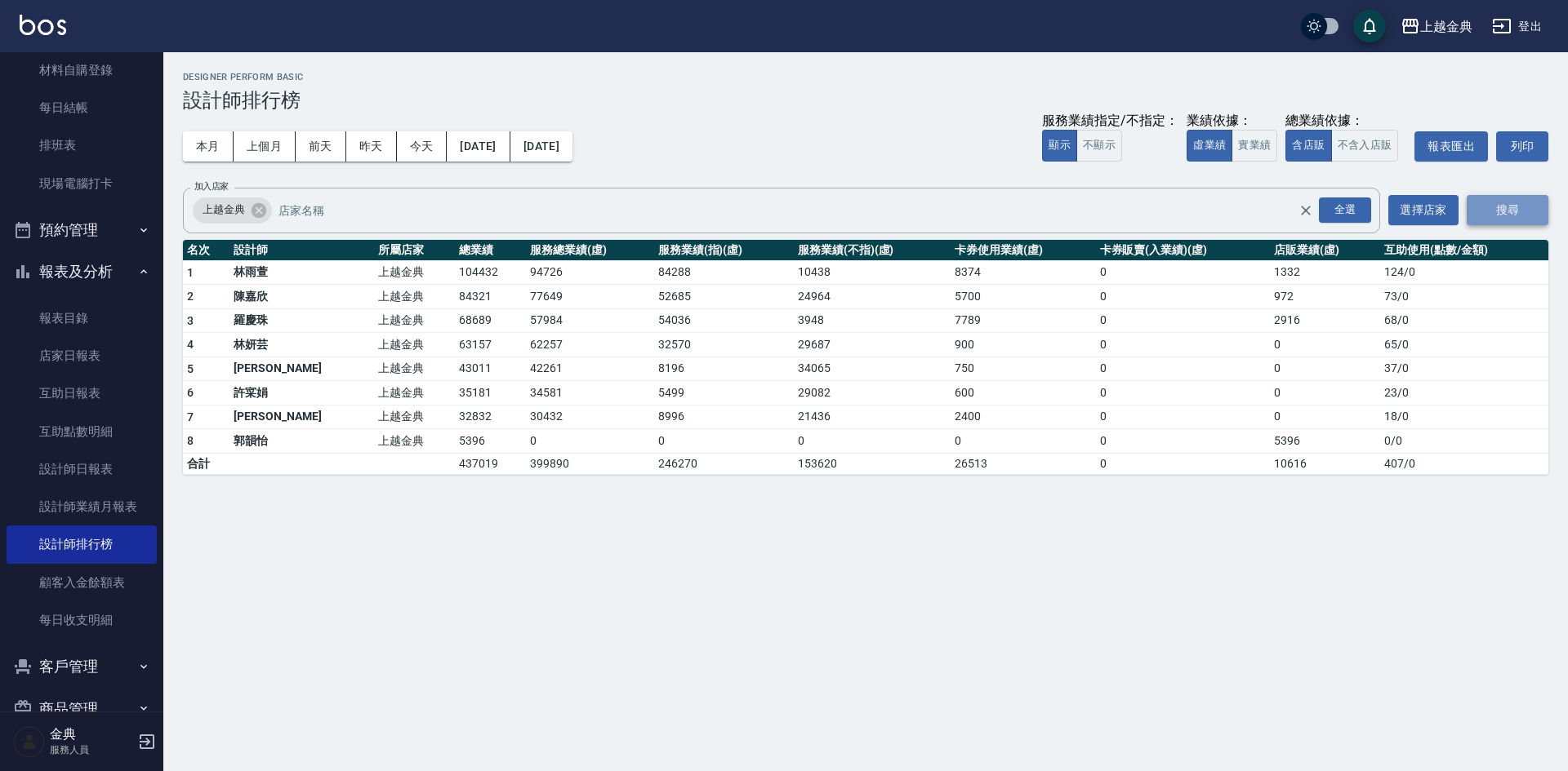
click at [1516, 204] on button "搜尋" at bounding box center [1508, 210] width 82 height 30
click at [1482, 214] on button "搜尋" at bounding box center [1508, 210] width 82 height 30
click at [573, 150] on button "[DATE]" at bounding box center [541, 146] width 62 height 30
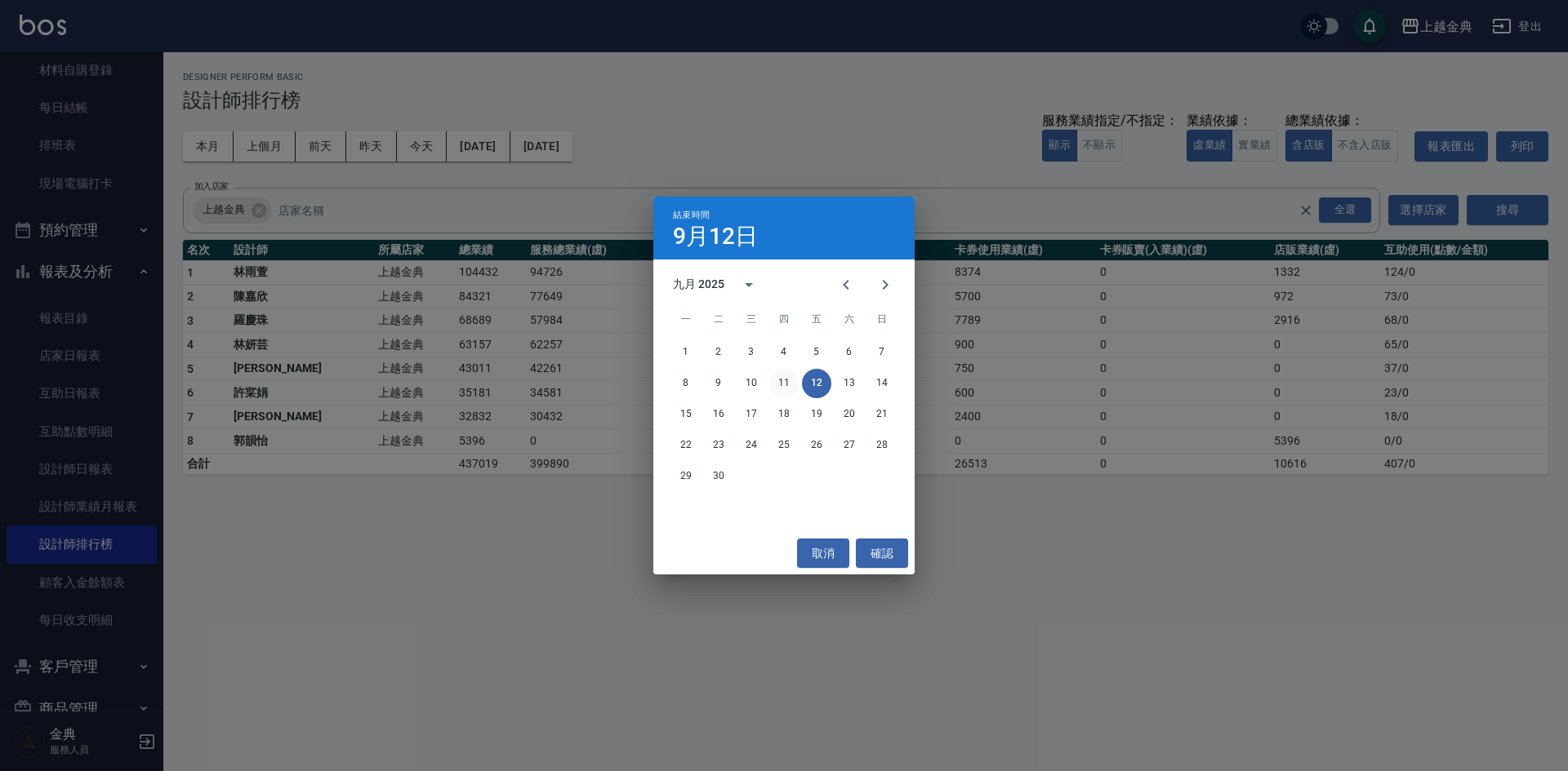
click at [781, 383] on button "11" at bounding box center [783, 383] width 29 height 29
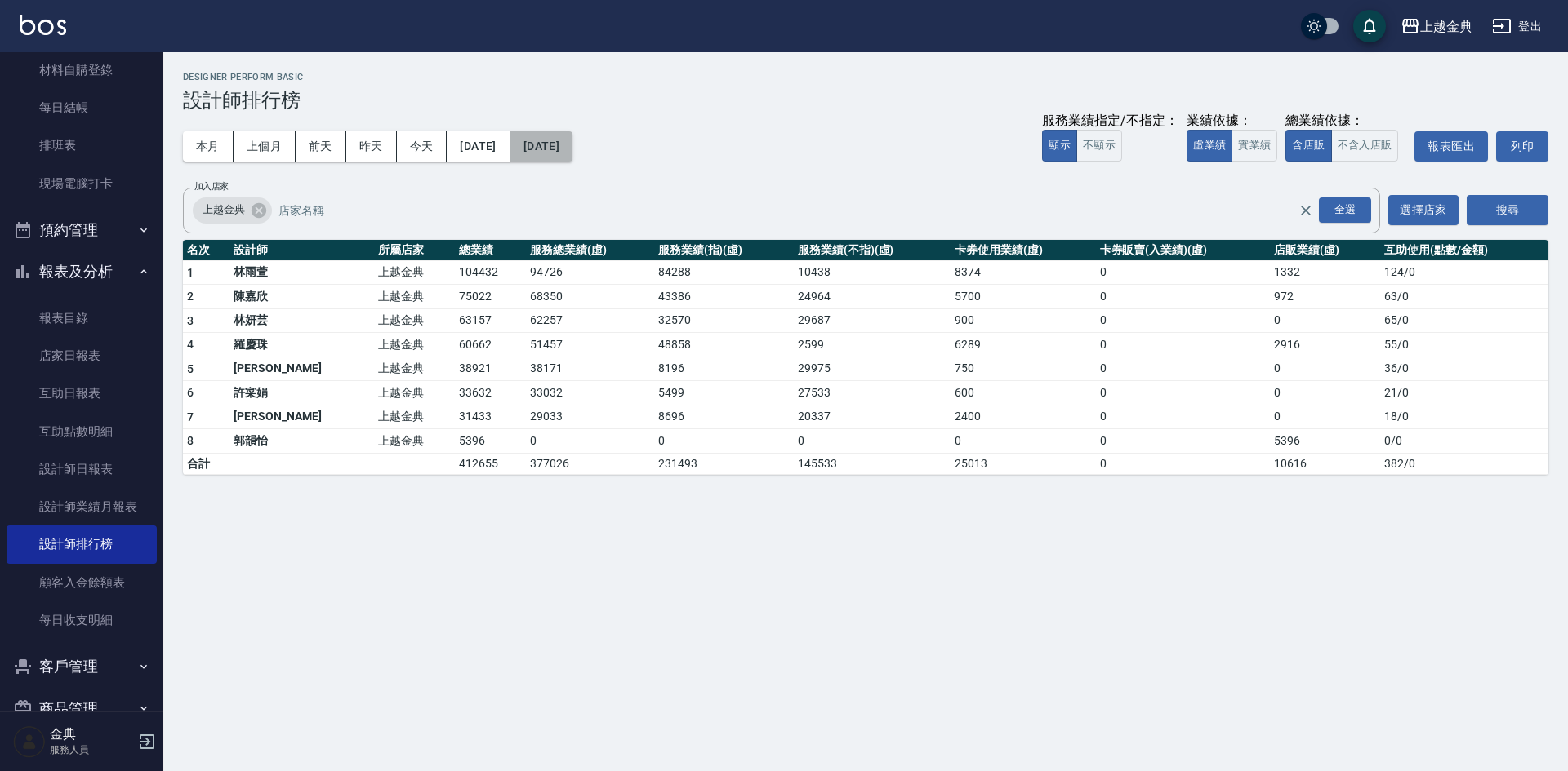
click at [573, 154] on button "[DATE]" at bounding box center [541, 146] width 62 height 30
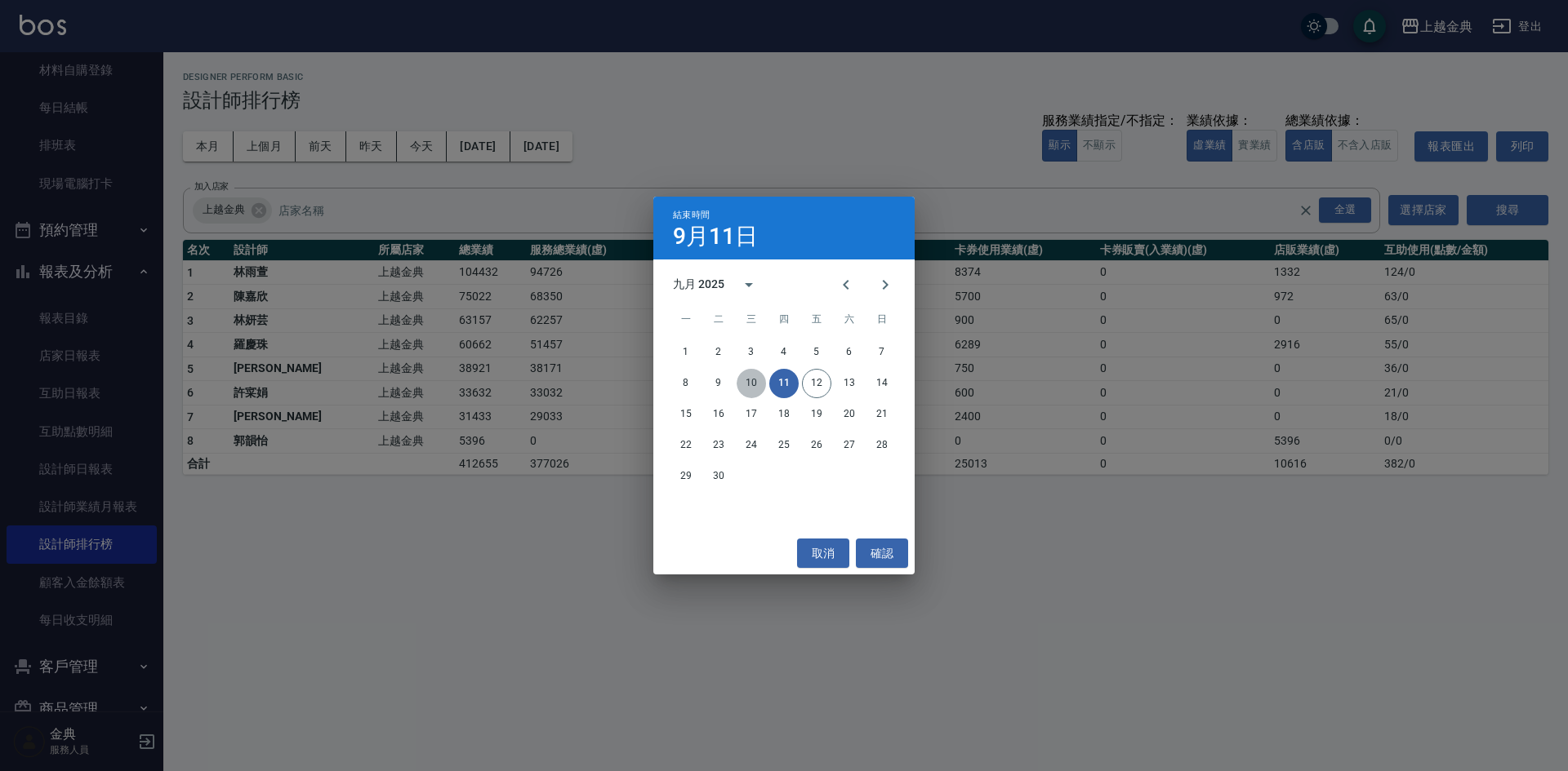
click at [749, 382] on button "10" at bounding box center [751, 383] width 29 height 29
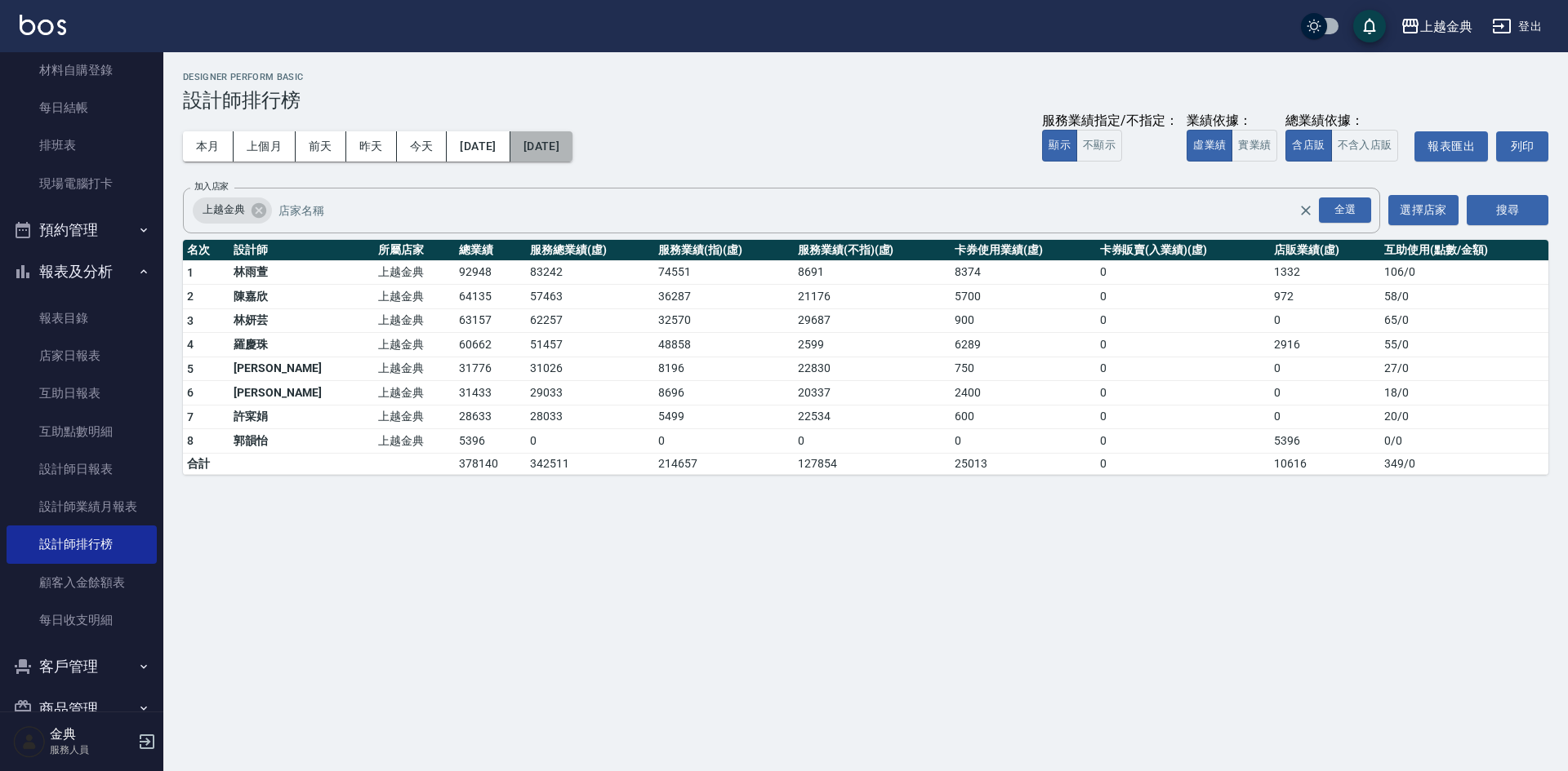
click at [573, 146] on button "[DATE]" at bounding box center [541, 146] width 62 height 30
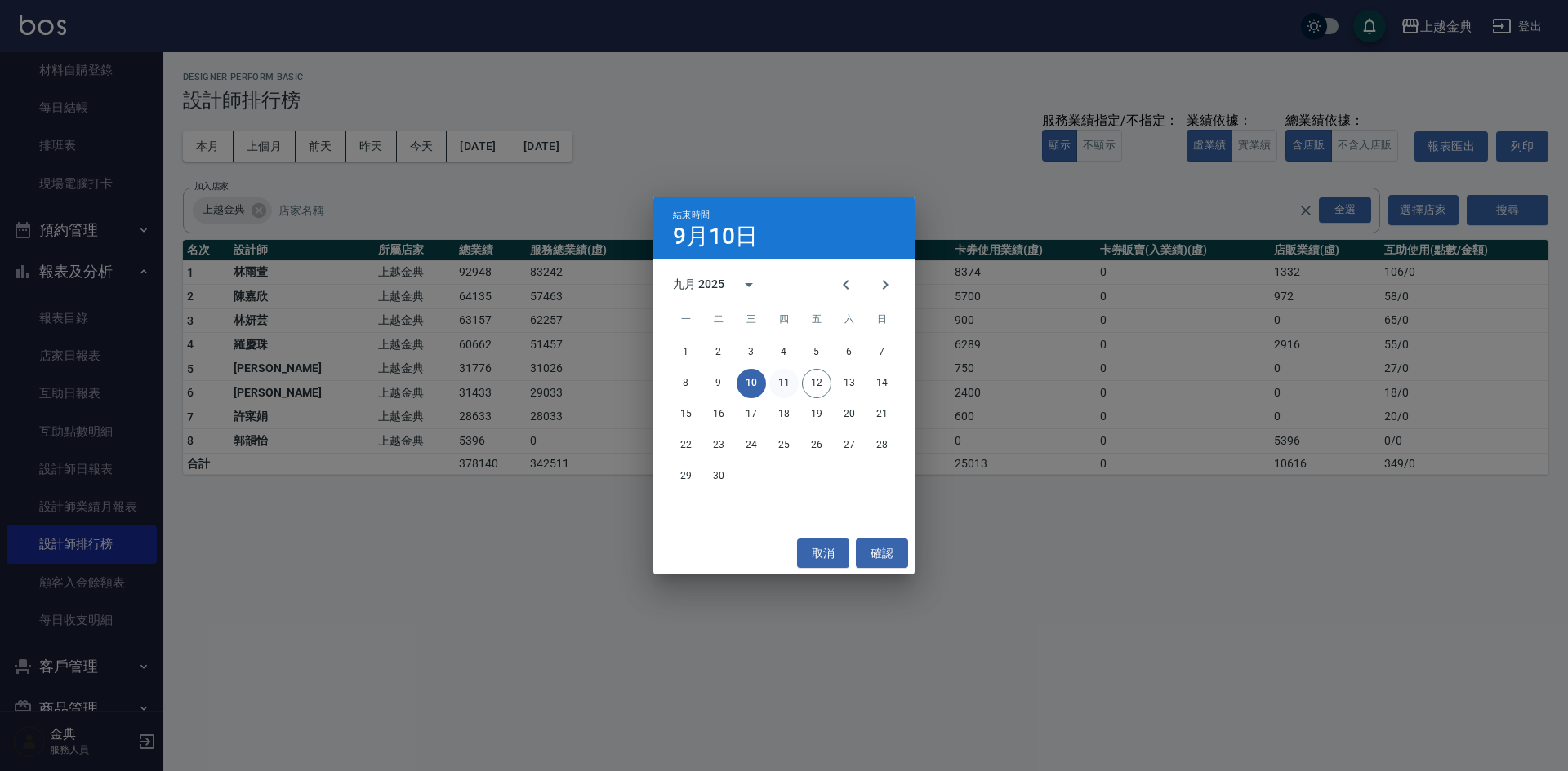
click at [781, 381] on button "11" at bounding box center [783, 383] width 29 height 29
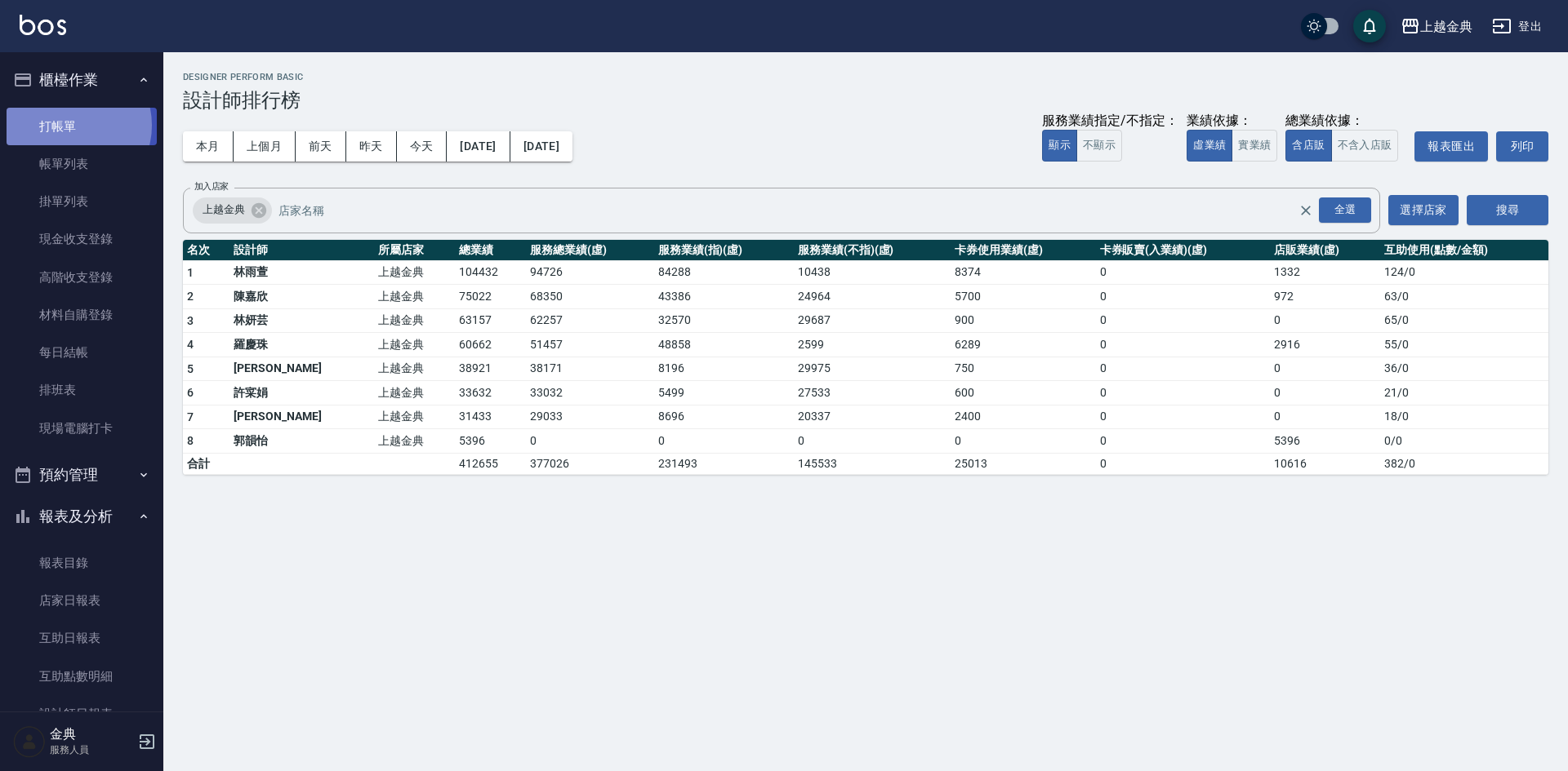
click at [73, 125] on link "打帳單" at bounding box center [82, 126] width 150 height 38
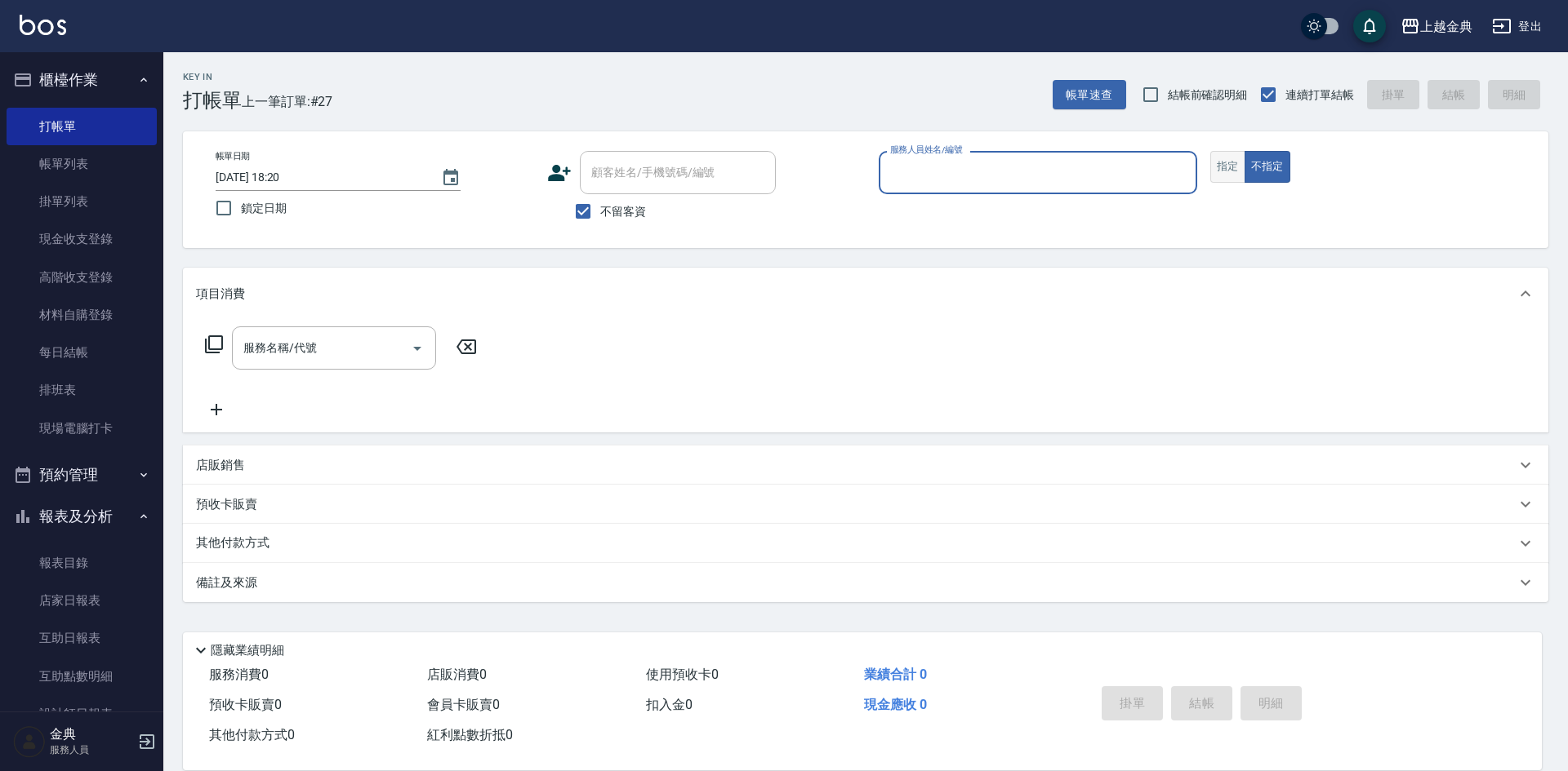
click at [1218, 169] on button "指定" at bounding box center [1228, 167] width 35 height 32
click at [1099, 179] on input "服務人員姓名/編號" at bounding box center [1038, 173] width 304 height 28
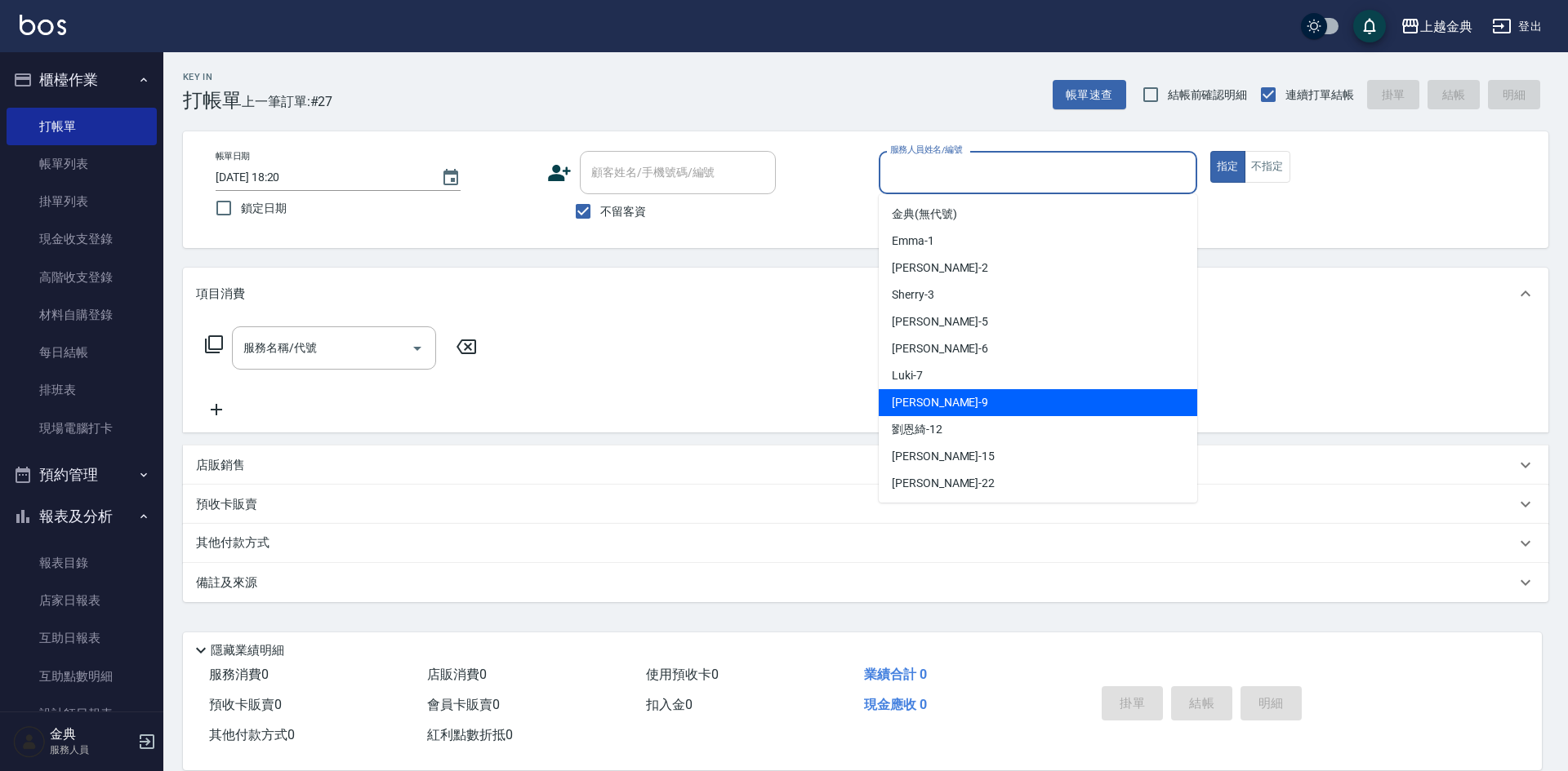
click at [980, 401] on div "[PERSON_NAME] -9" at bounding box center [1037, 403] width 318 height 27
type input "[PERSON_NAME]-9"
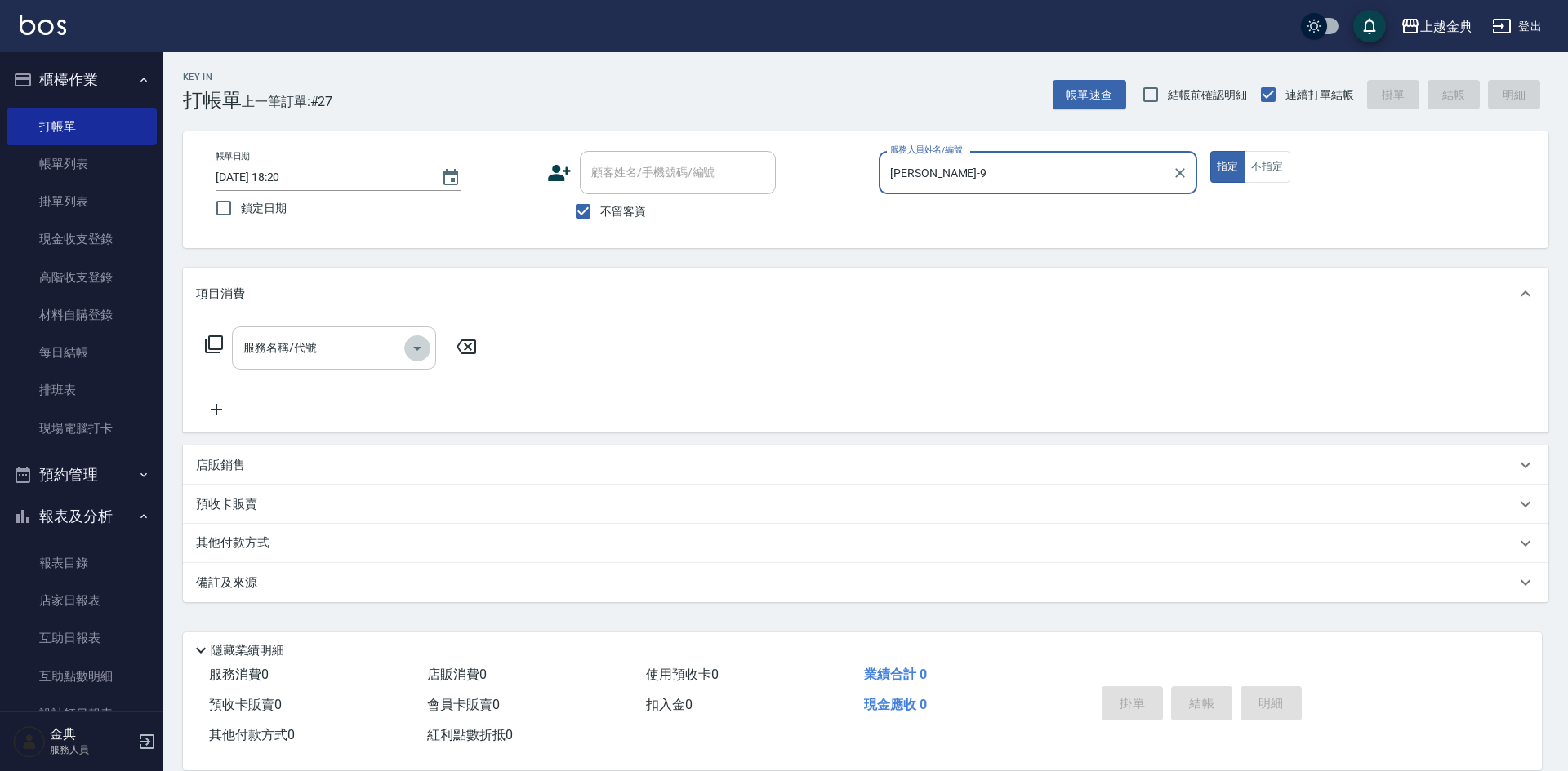
click at [419, 350] on icon "Open" at bounding box center [417, 348] width 19 height 19
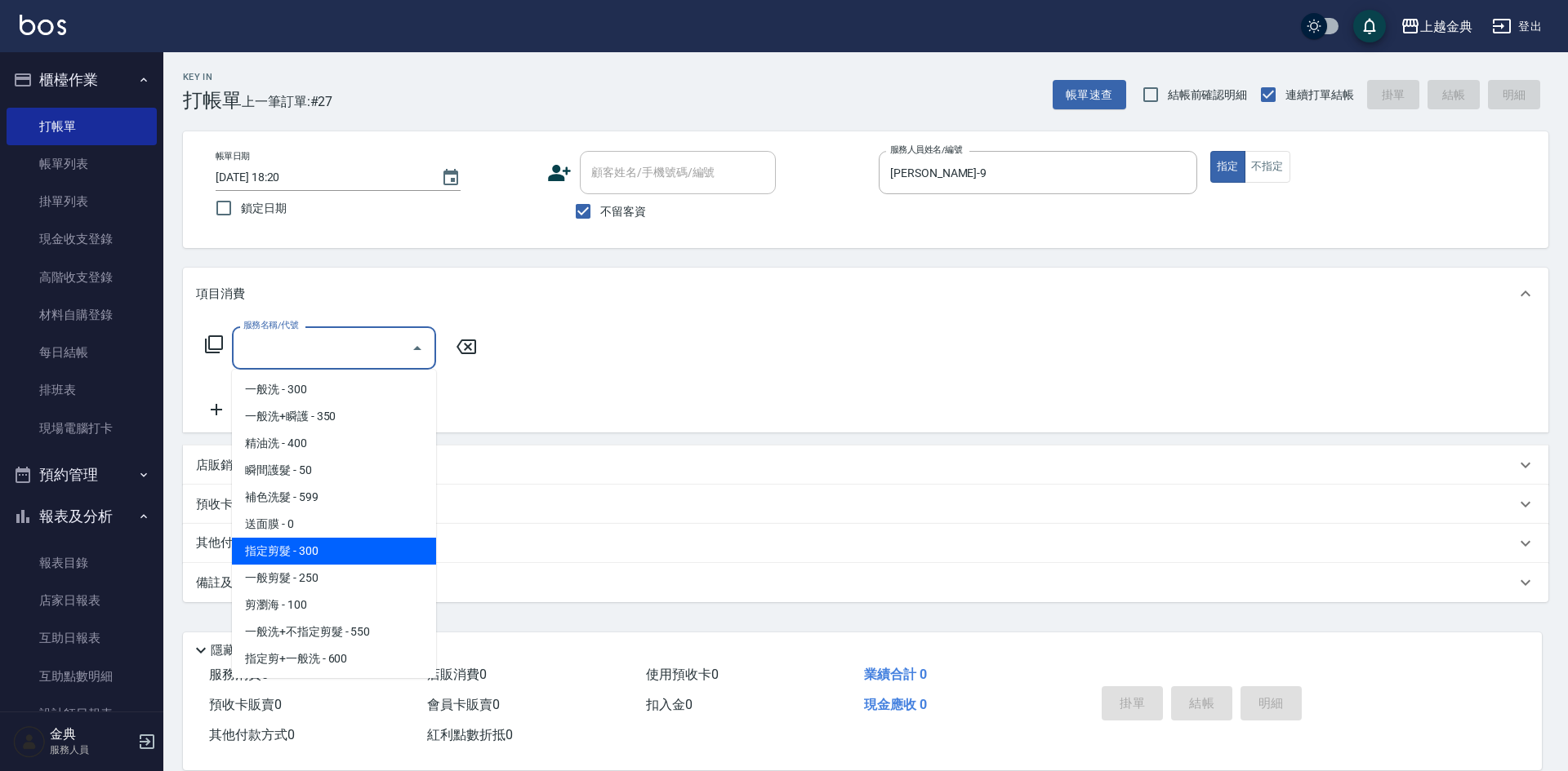
click at [336, 542] on span "指定剪髮 - 300" at bounding box center [334, 552] width 205 height 27
type input "指定剪髮(199)"
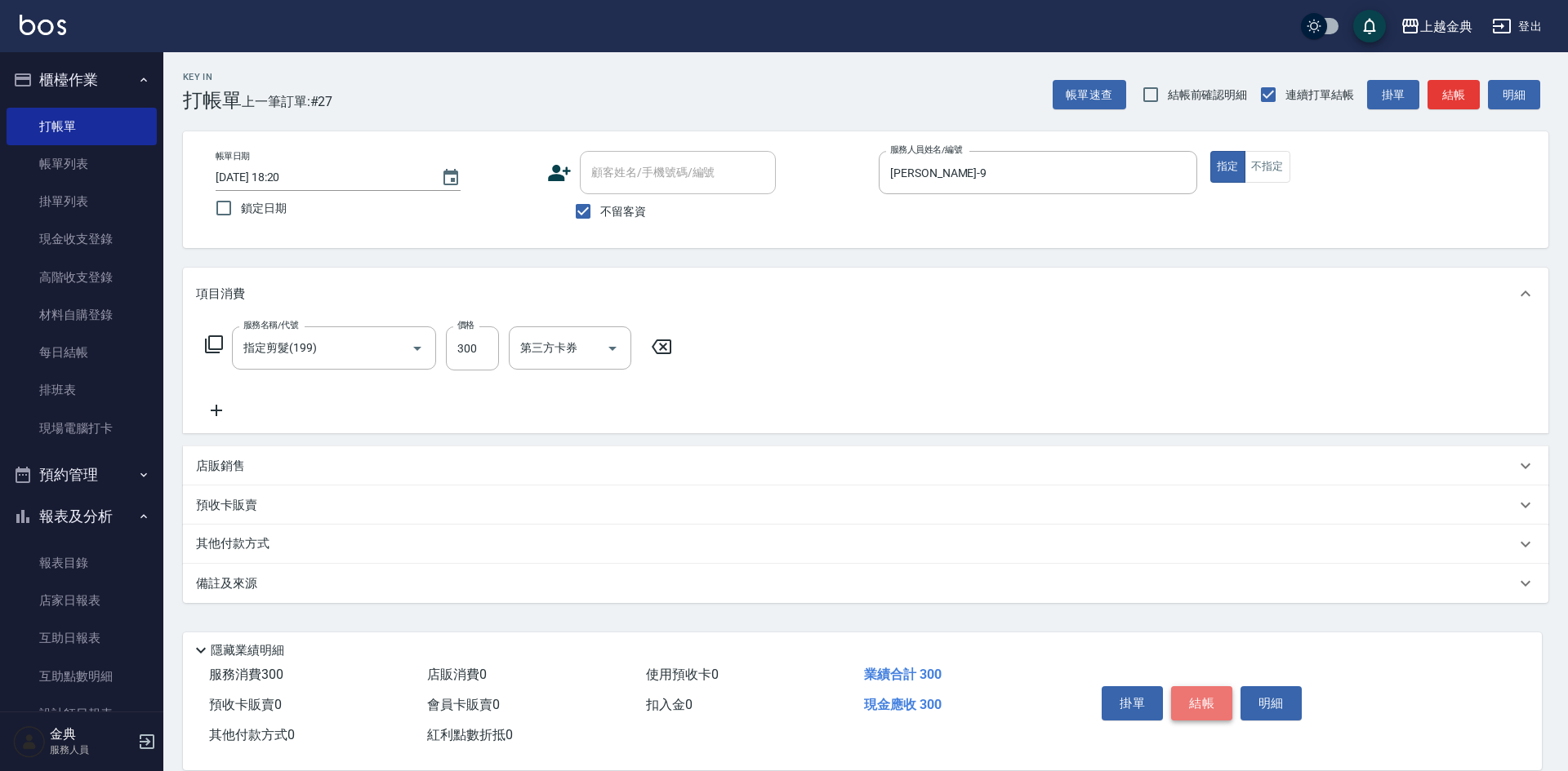
click at [1197, 703] on button "結帳" at bounding box center [1201, 703] width 61 height 34
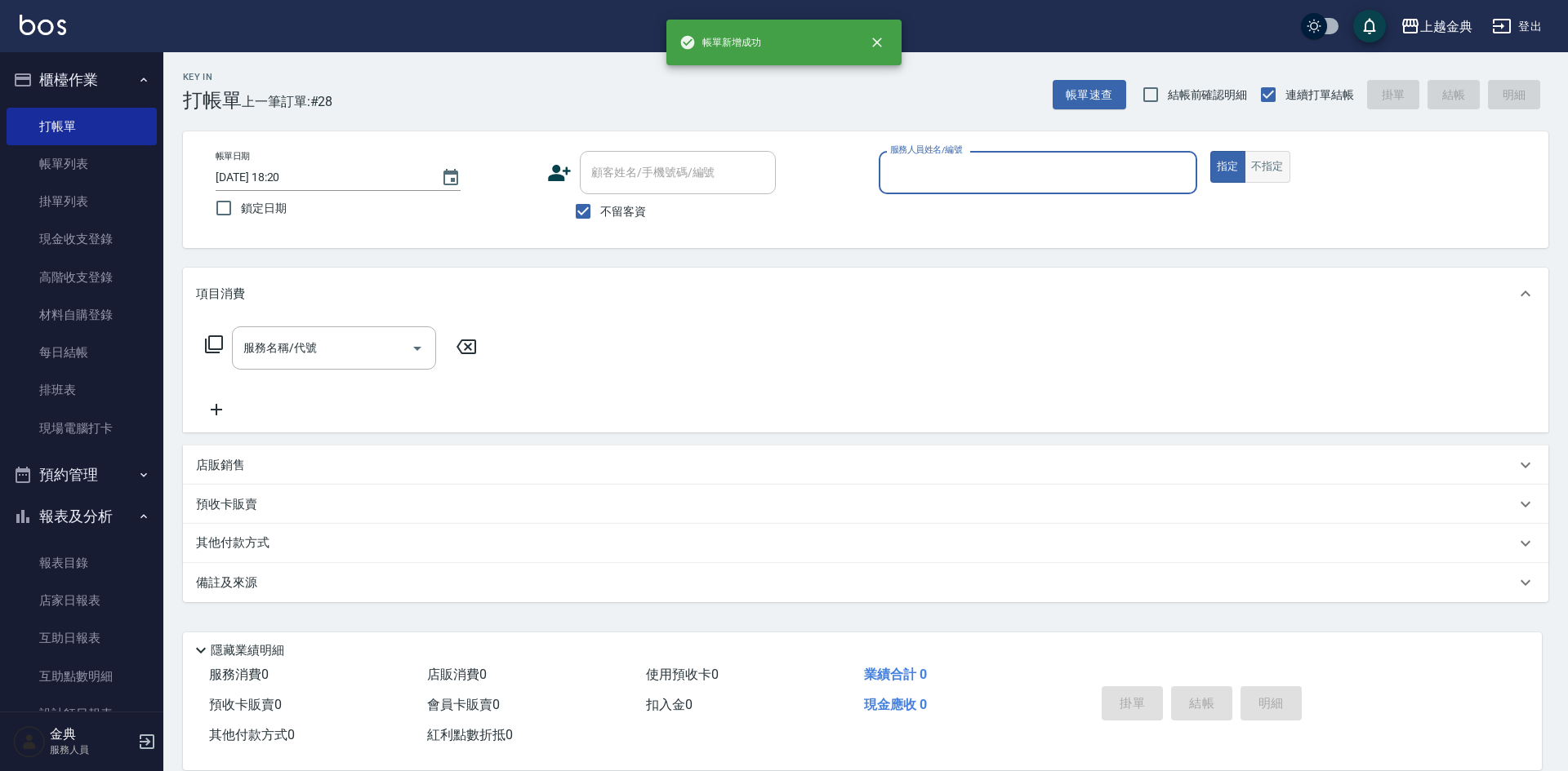
click at [1267, 163] on button "不指定" at bounding box center [1267, 167] width 46 height 32
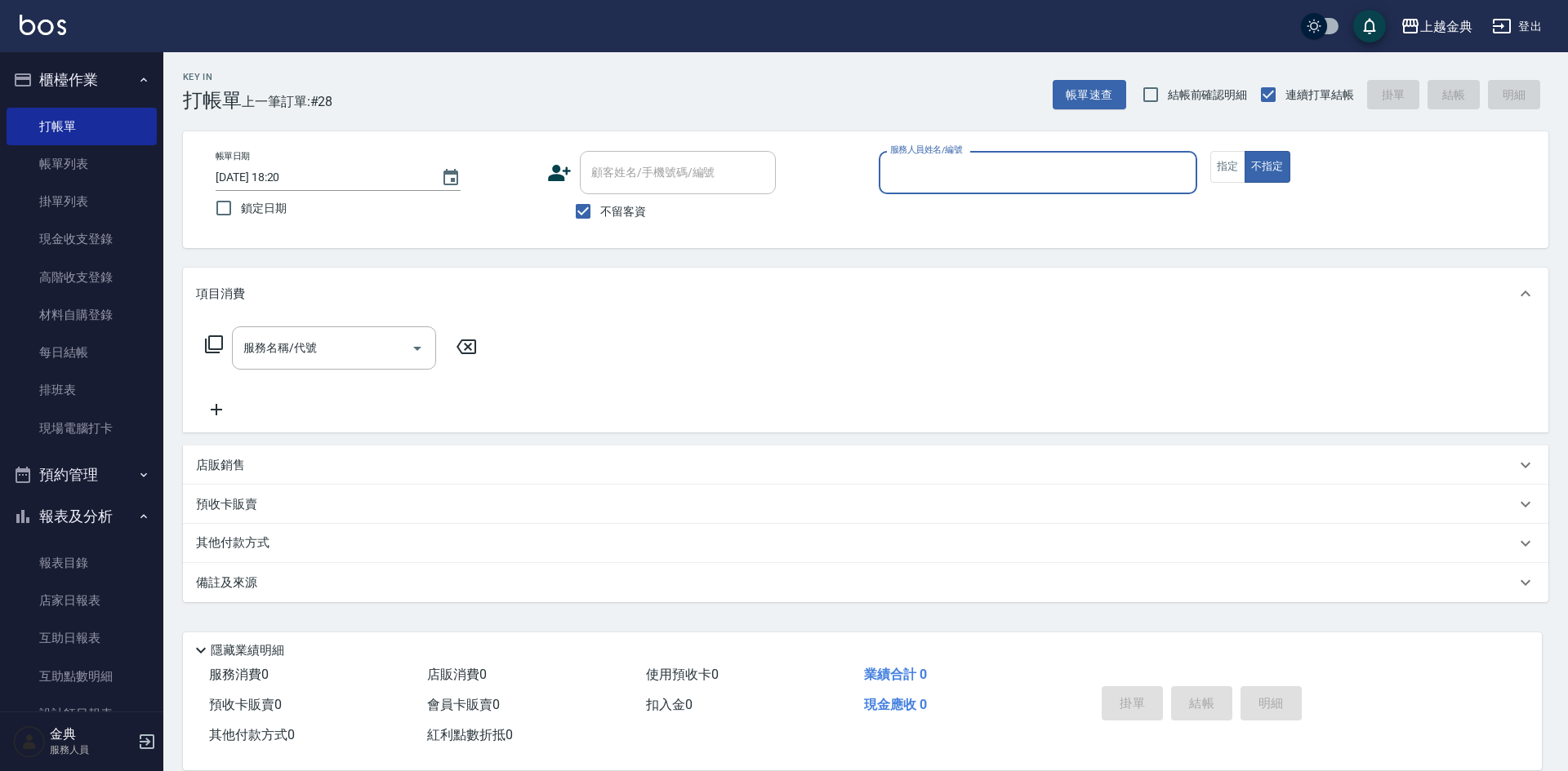
click at [1085, 159] on input "服務人員姓名/編號" at bounding box center [1038, 173] width 304 height 28
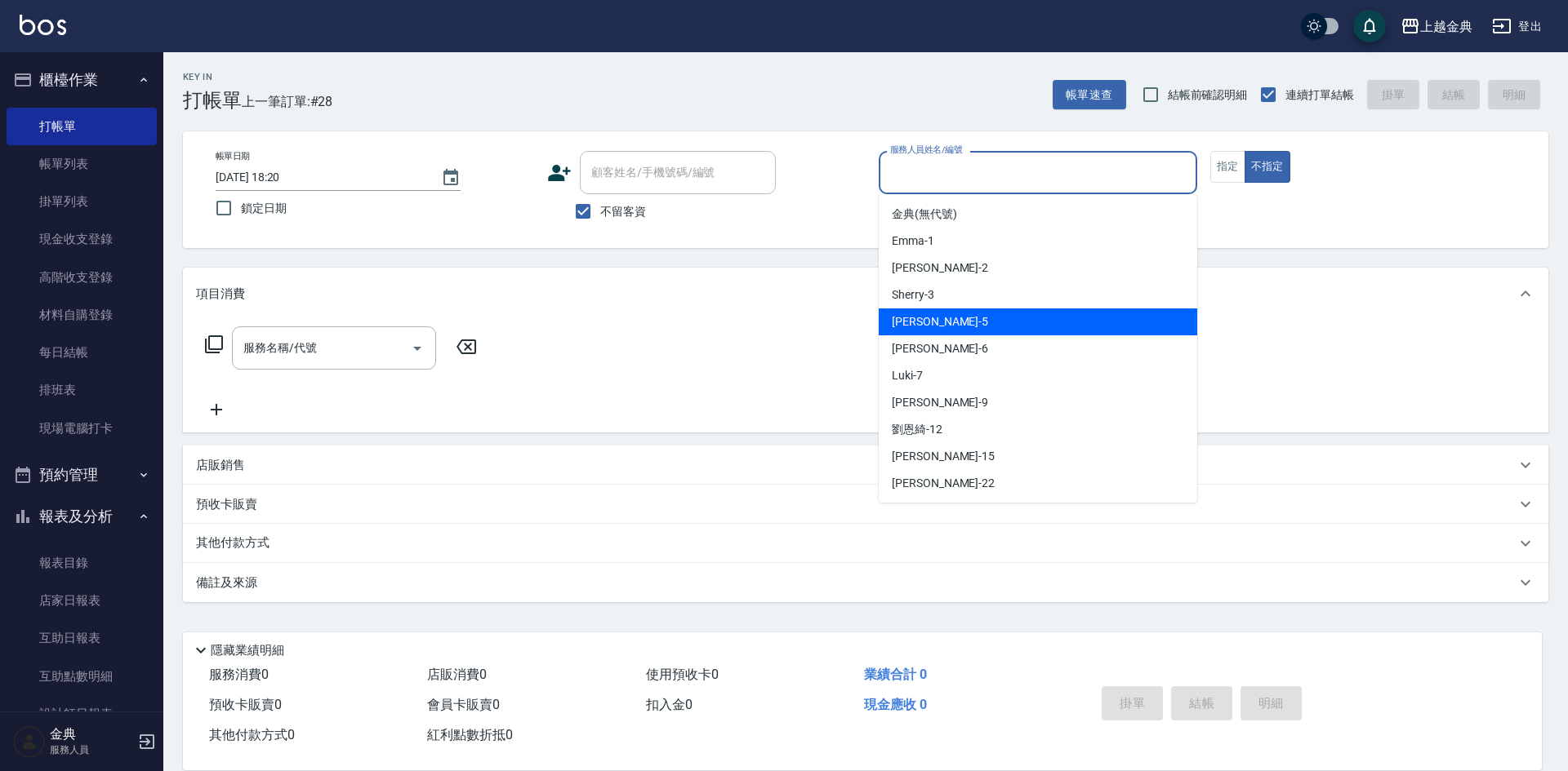
click at [1054, 315] on div "[PERSON_NAME] -5" at bounding box center [1037, 322] width 318 height 27
type input "[PERSON_NAME]-5"
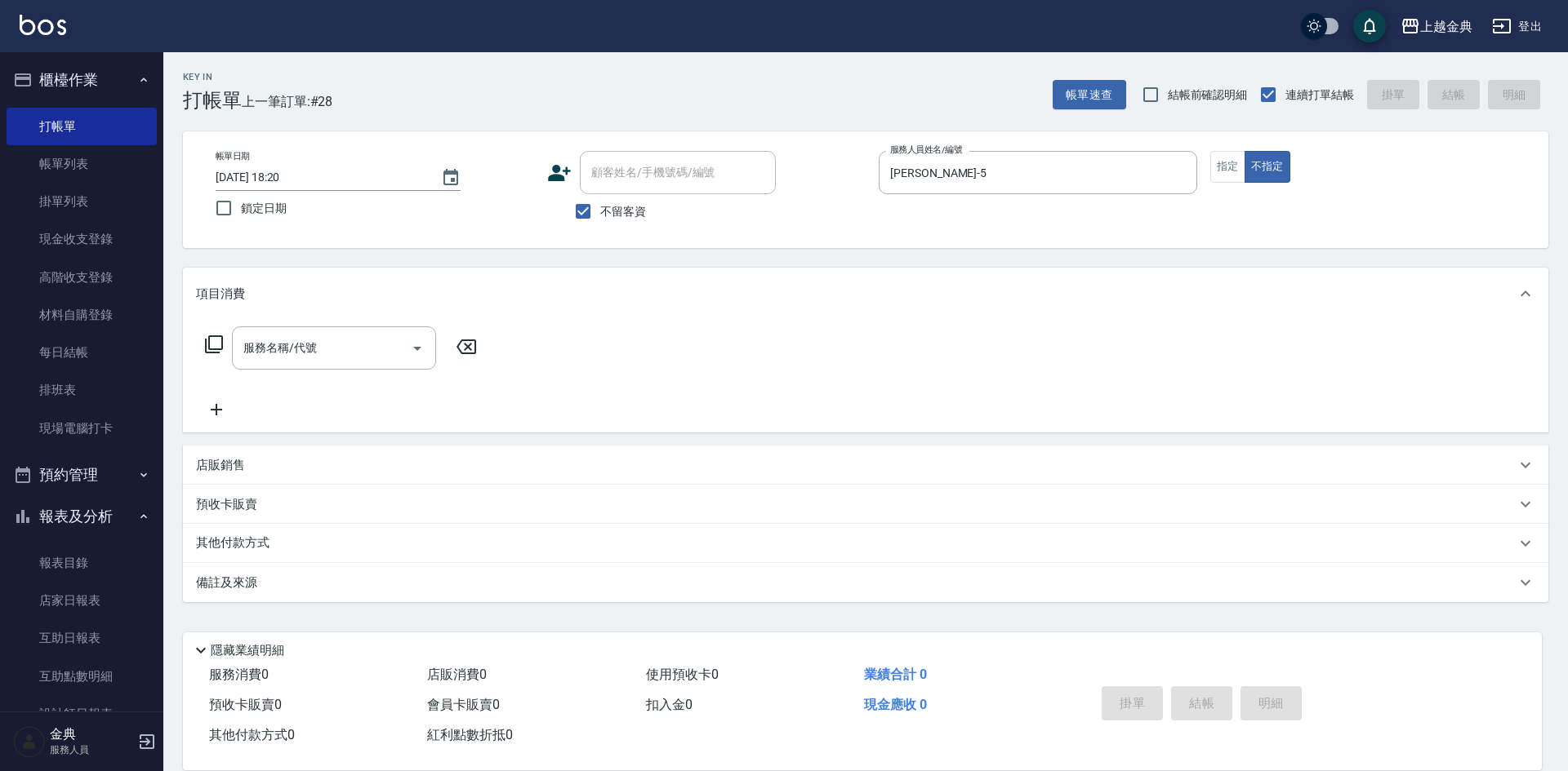
click at [210, 339] on icon at bounding box center [215, 345] width 18 height 18
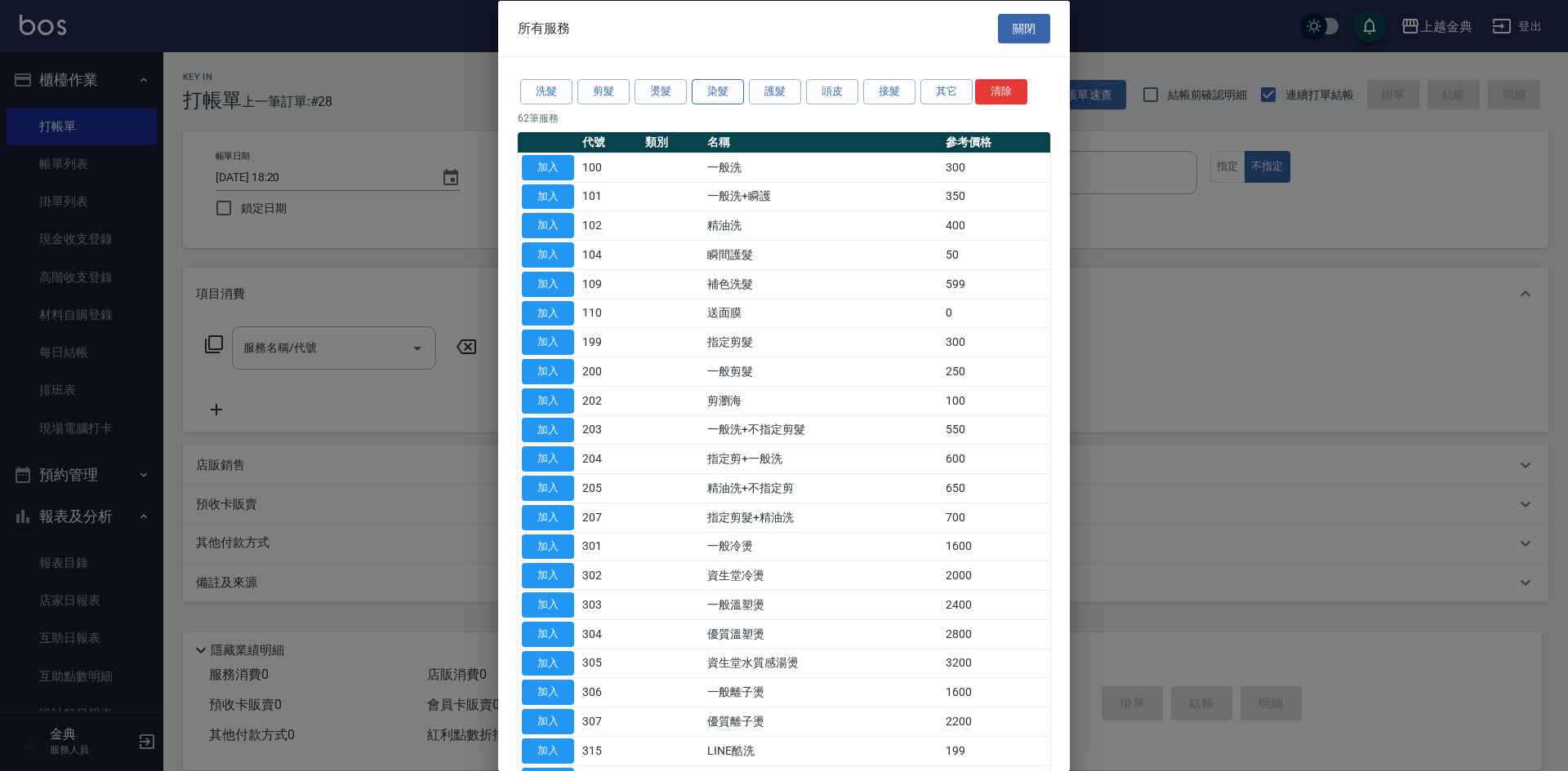
click at [713, 92] on button "染髮" at bounding box center [718, 92] width 53 height 25
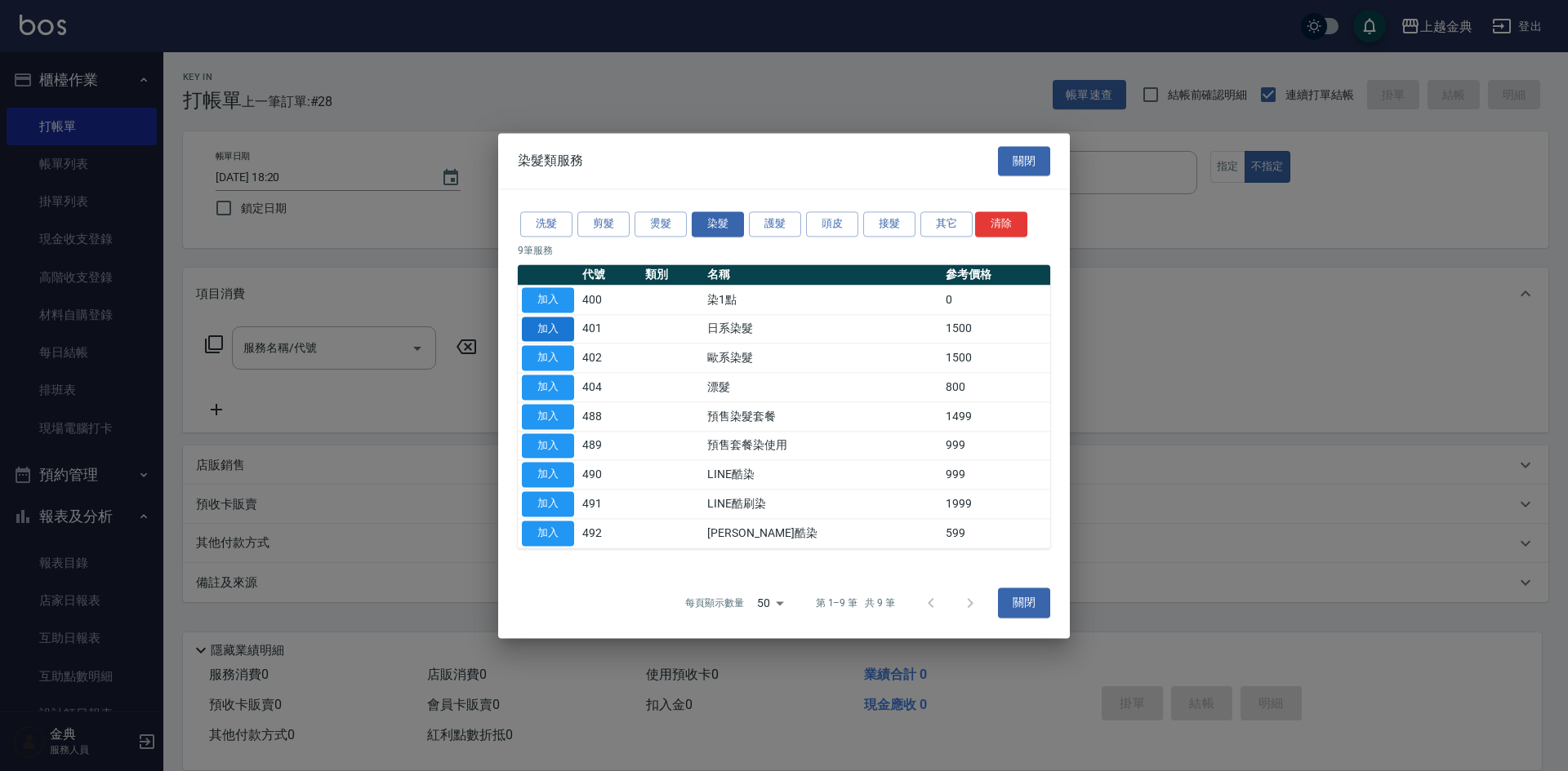
click at [540, 323] on button "加入" at bounding box center [548, 330] width 53 height 25
type input "日系染髮(401)"
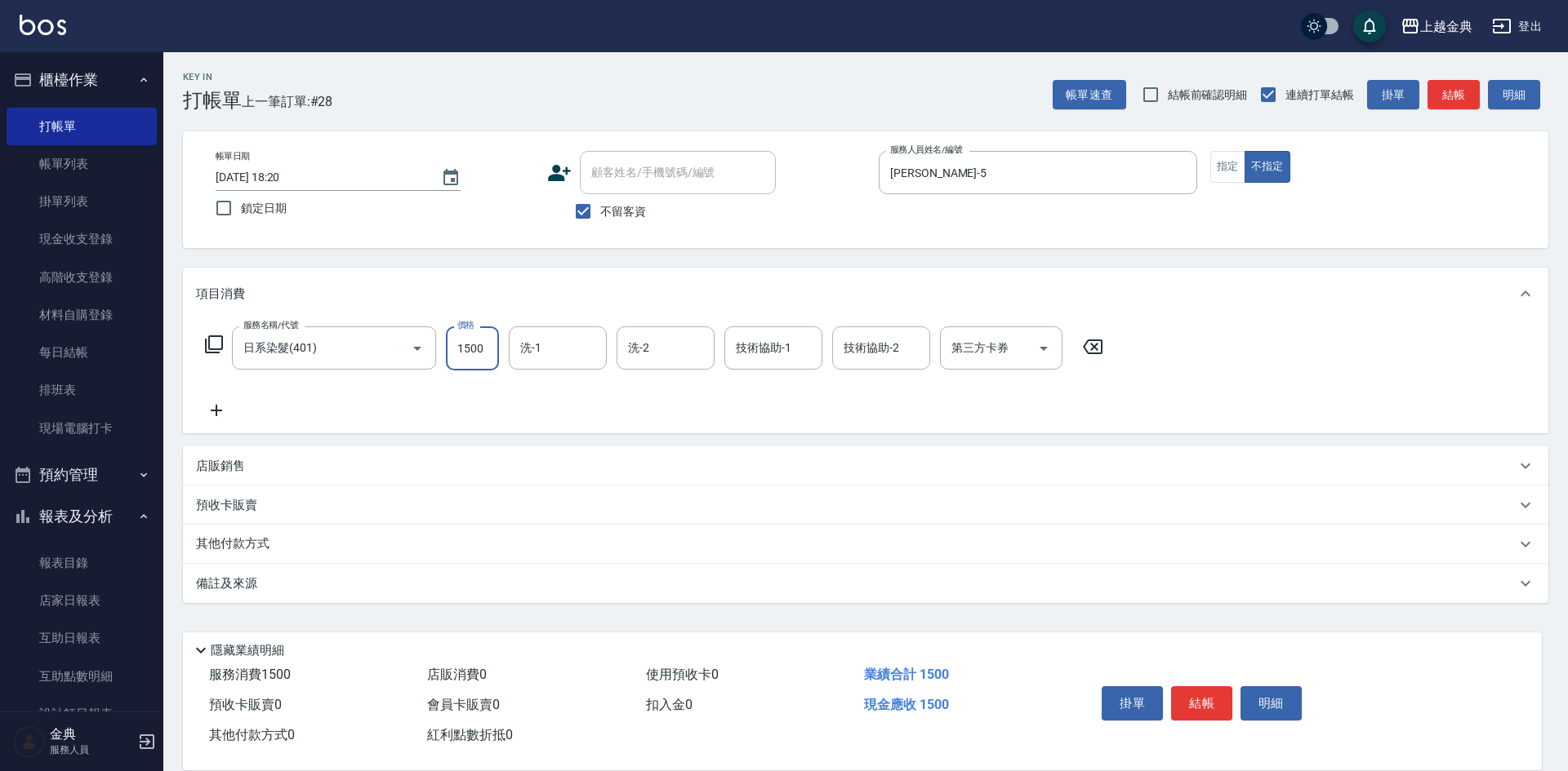
click at [486, 339] on input "1500" at bounding box center [473, 348] width 53 height 44
type input "3199"
click at [1199, 698] on button "結帳" at bounding box center [1201, 703] width 61 height 34
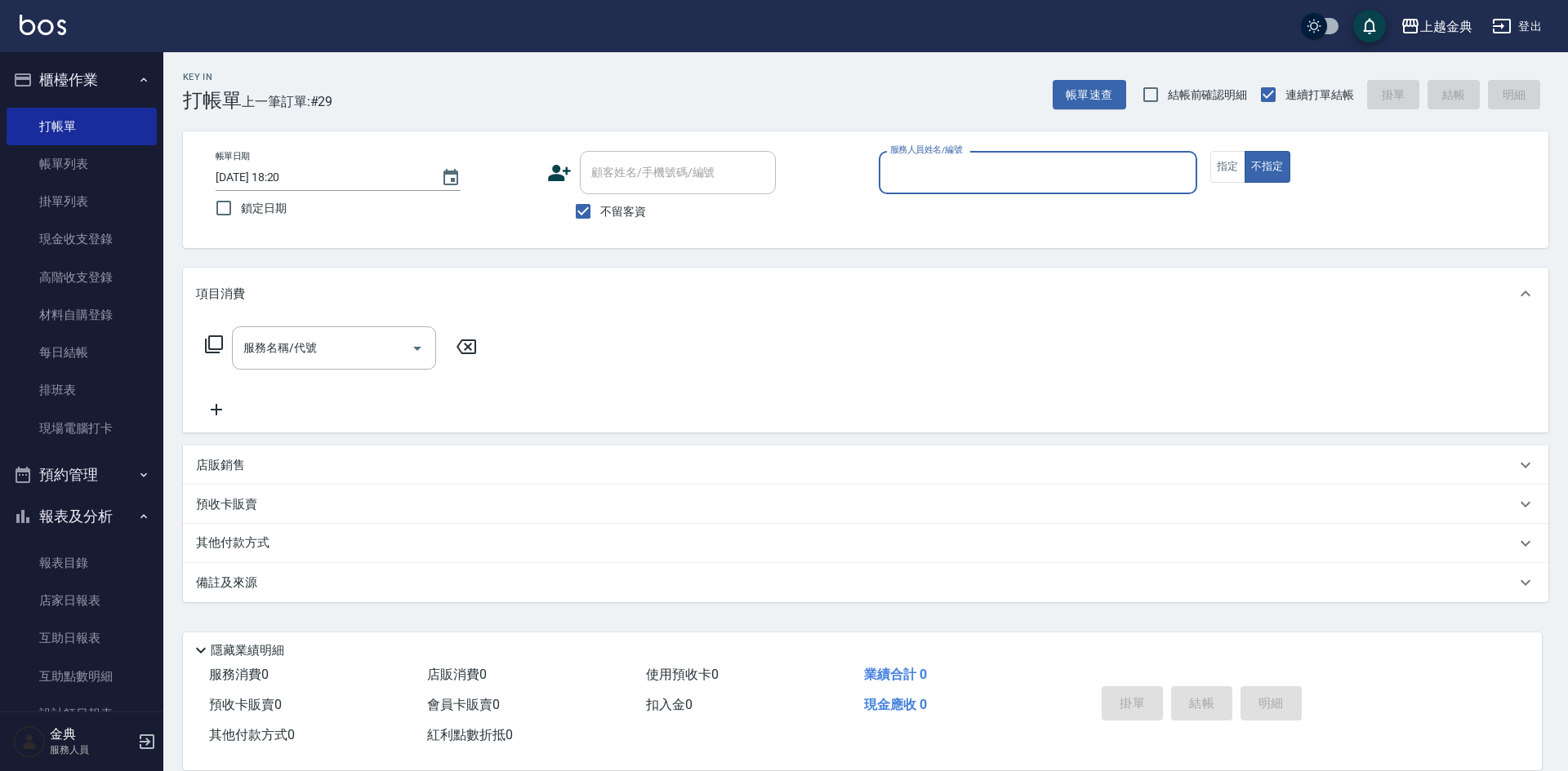
click at [1102, 181] on input "服務人員姓名/編號" at bounding box center [1038, 173] width 304 height 28
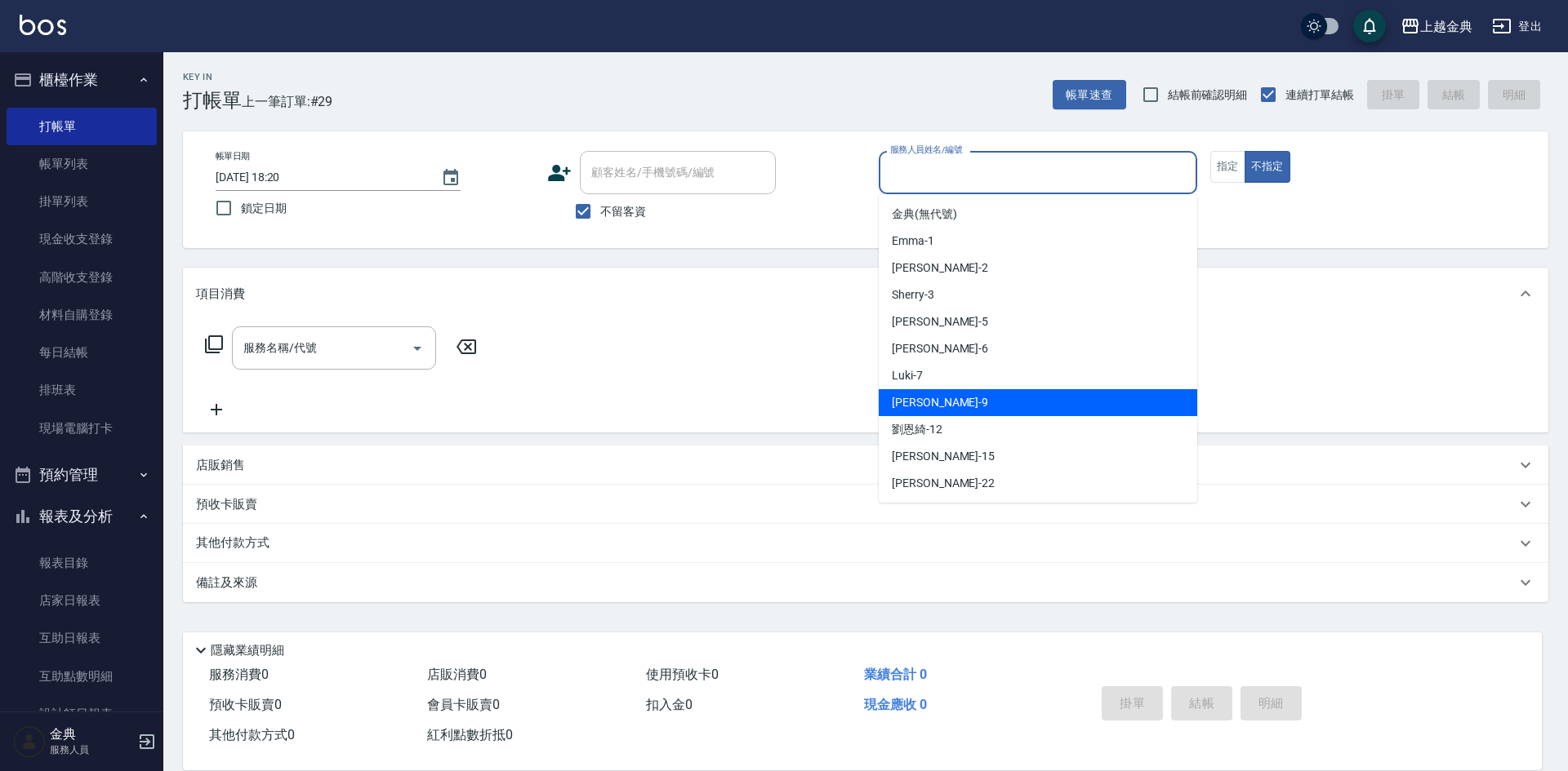
click at [1038, 397] on div "[PERSON_NAME] -9" at bounding box center [1037, 403] width 318 height 27
type input "[PERSON_NAME]-9"
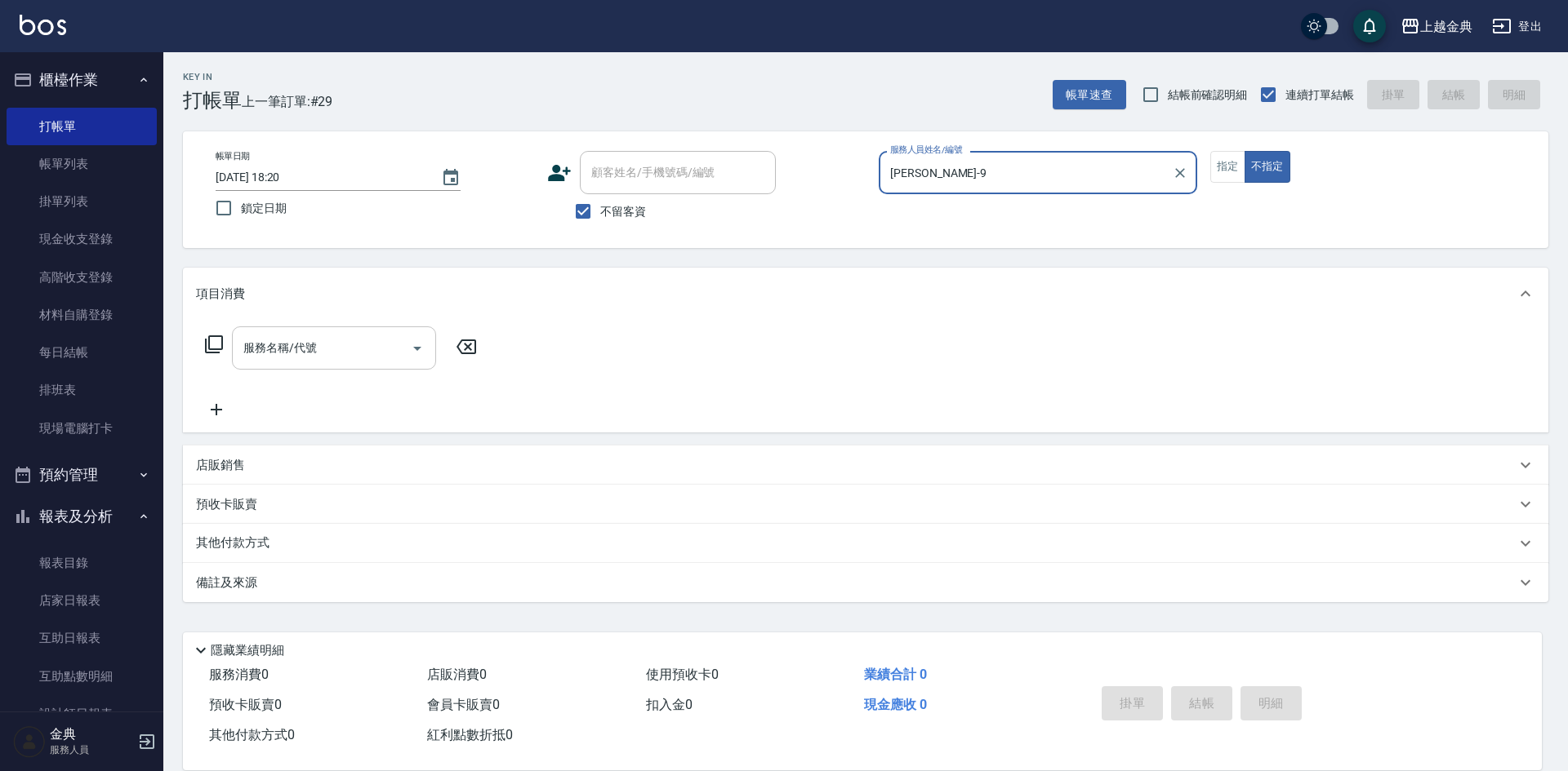
click at [424, 351] on icon "Open" at bounding box center [417, 348] width 19 height 19
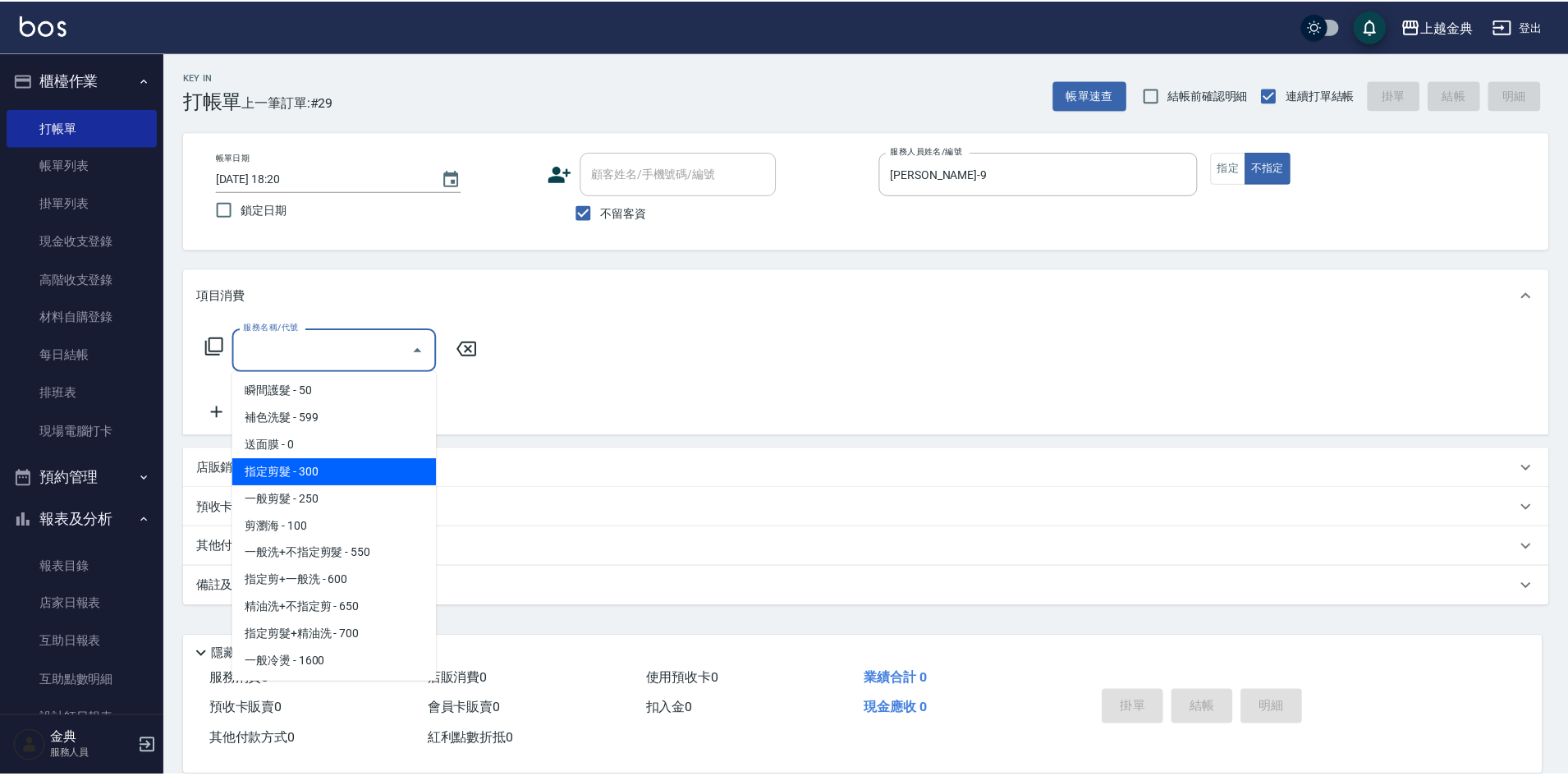
scroll to position [165, 0]
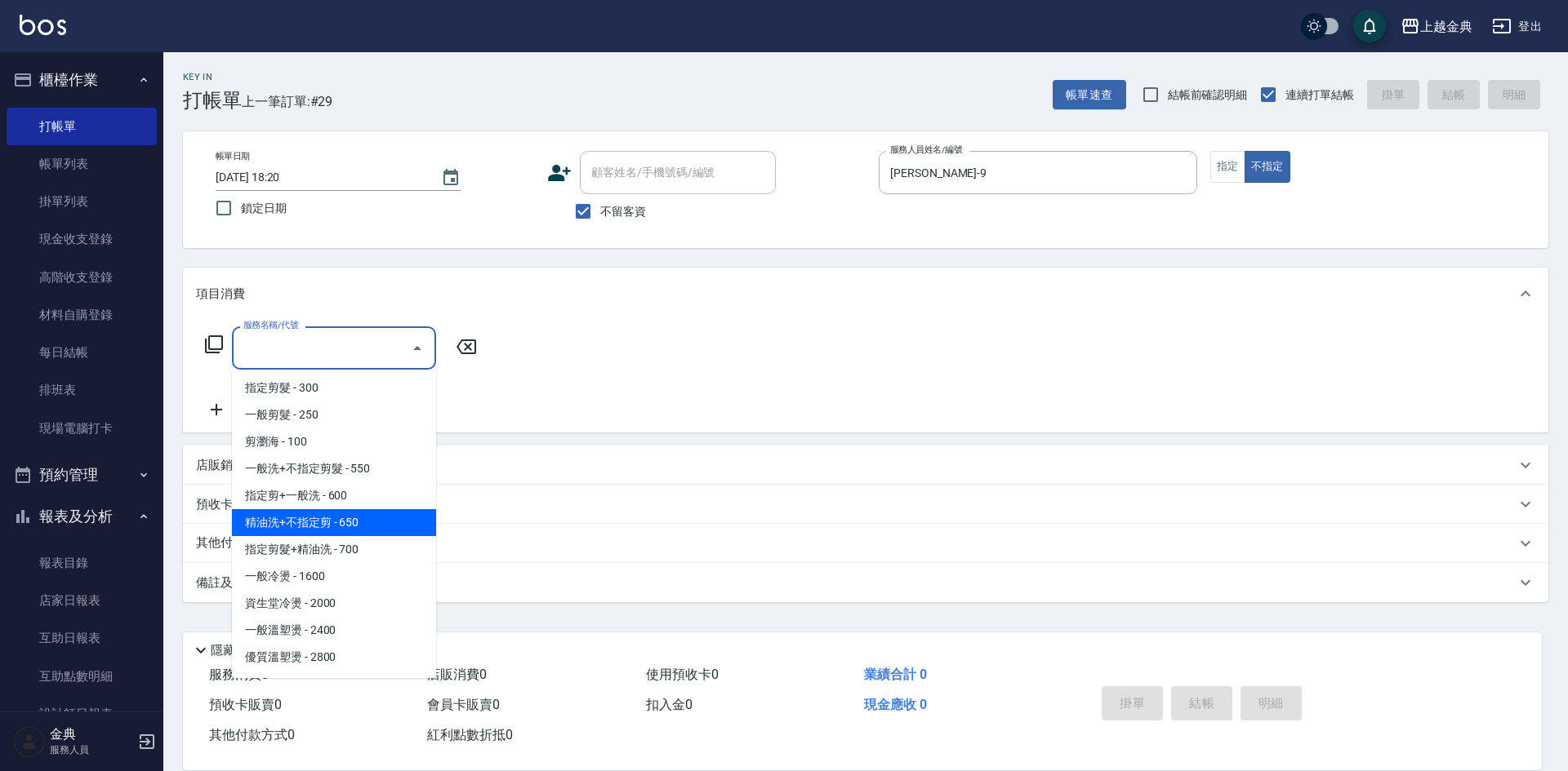
click at [404, 520] on span "精油洗+不指定剪 - 650" at bounding box center [334, 522] width 205 height 27
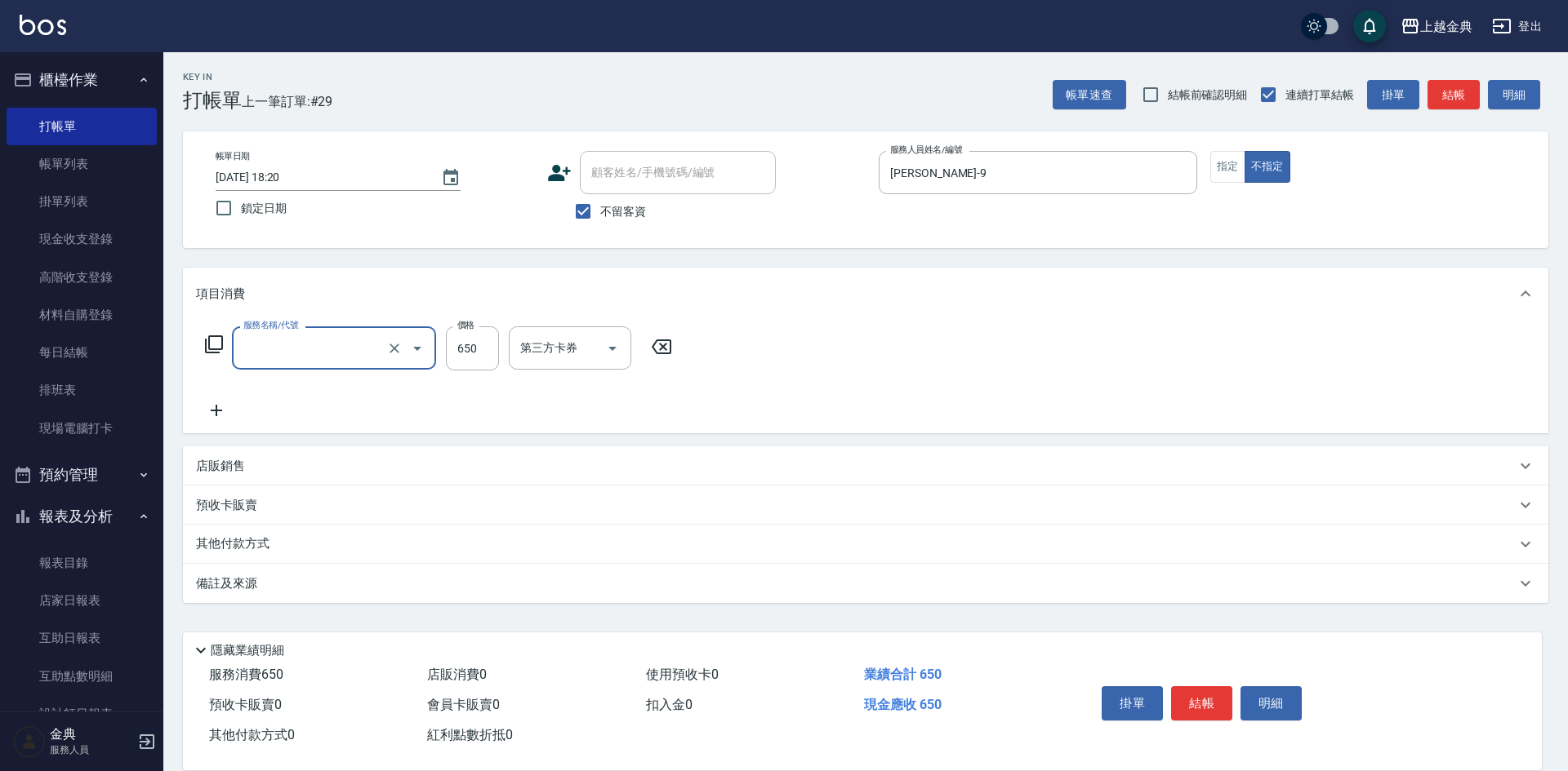
type input "精油洗+不指定剪(205)"
click at [1206, 696] on button "結帳" at bounding box center [1201, 703] width 61 height 34
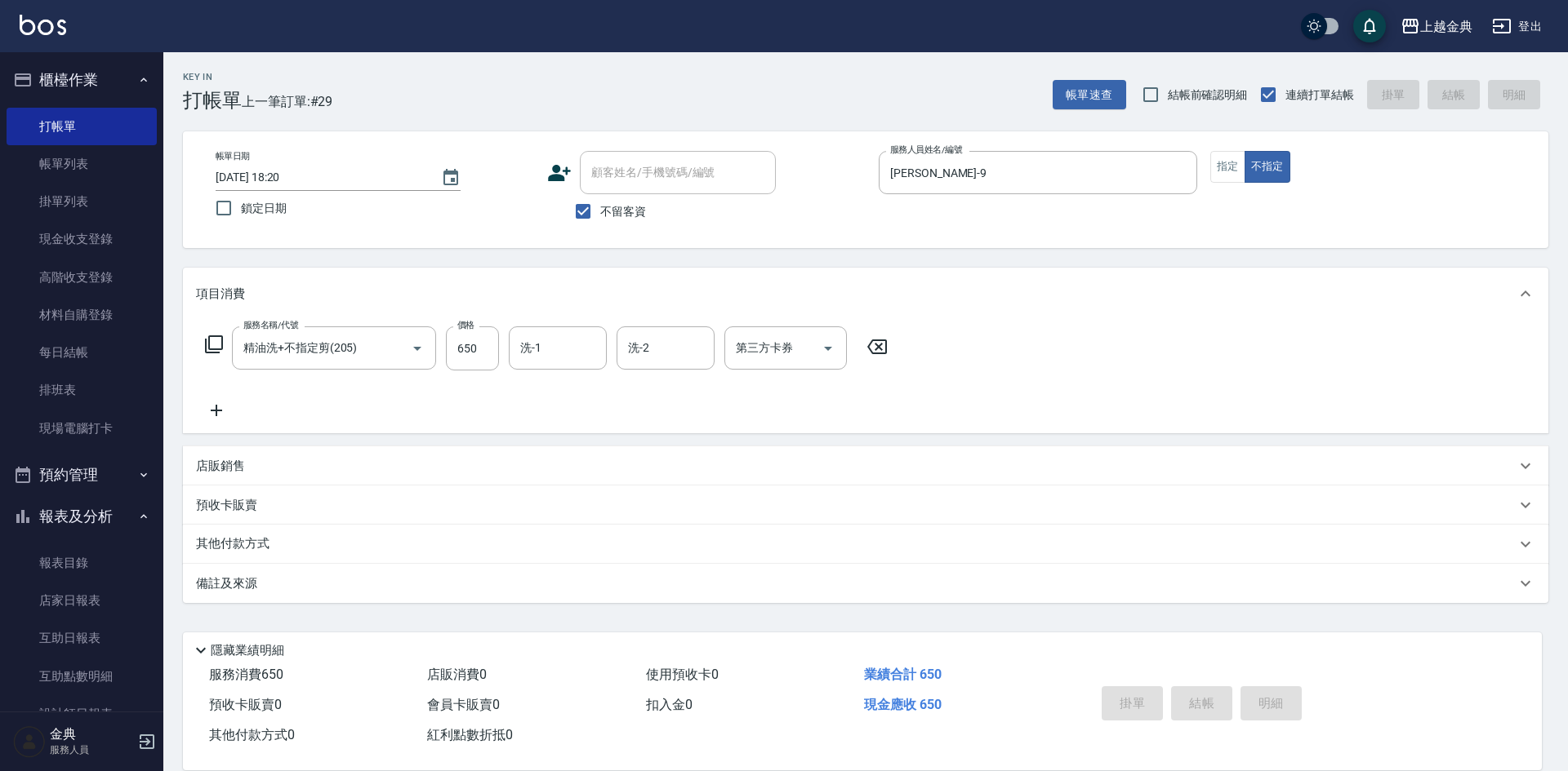
type input "[DATE] 18:21"
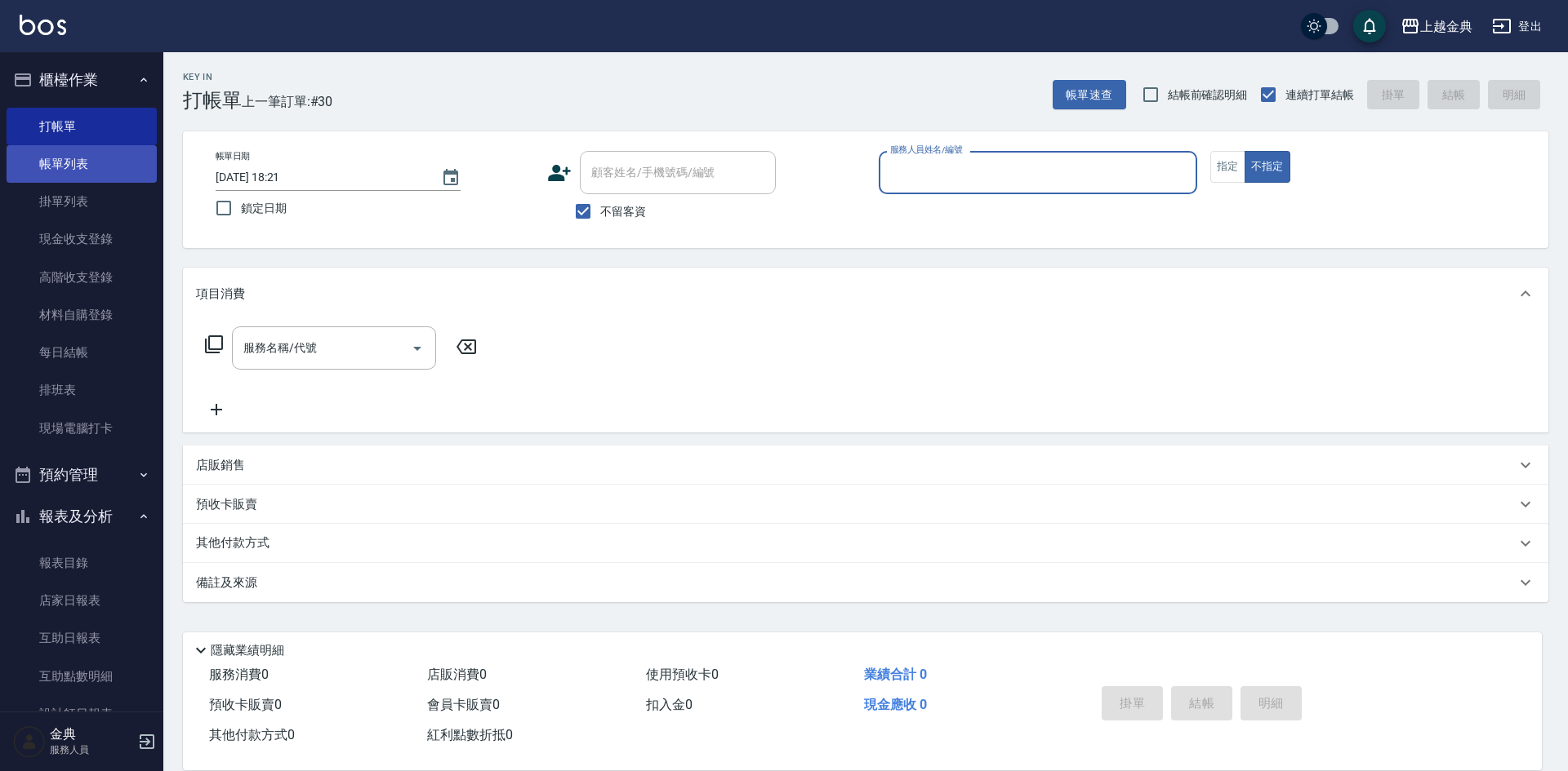
click at [62, 166] on link "帳單列表" at bounding box center [82, 164] width 150 height 38
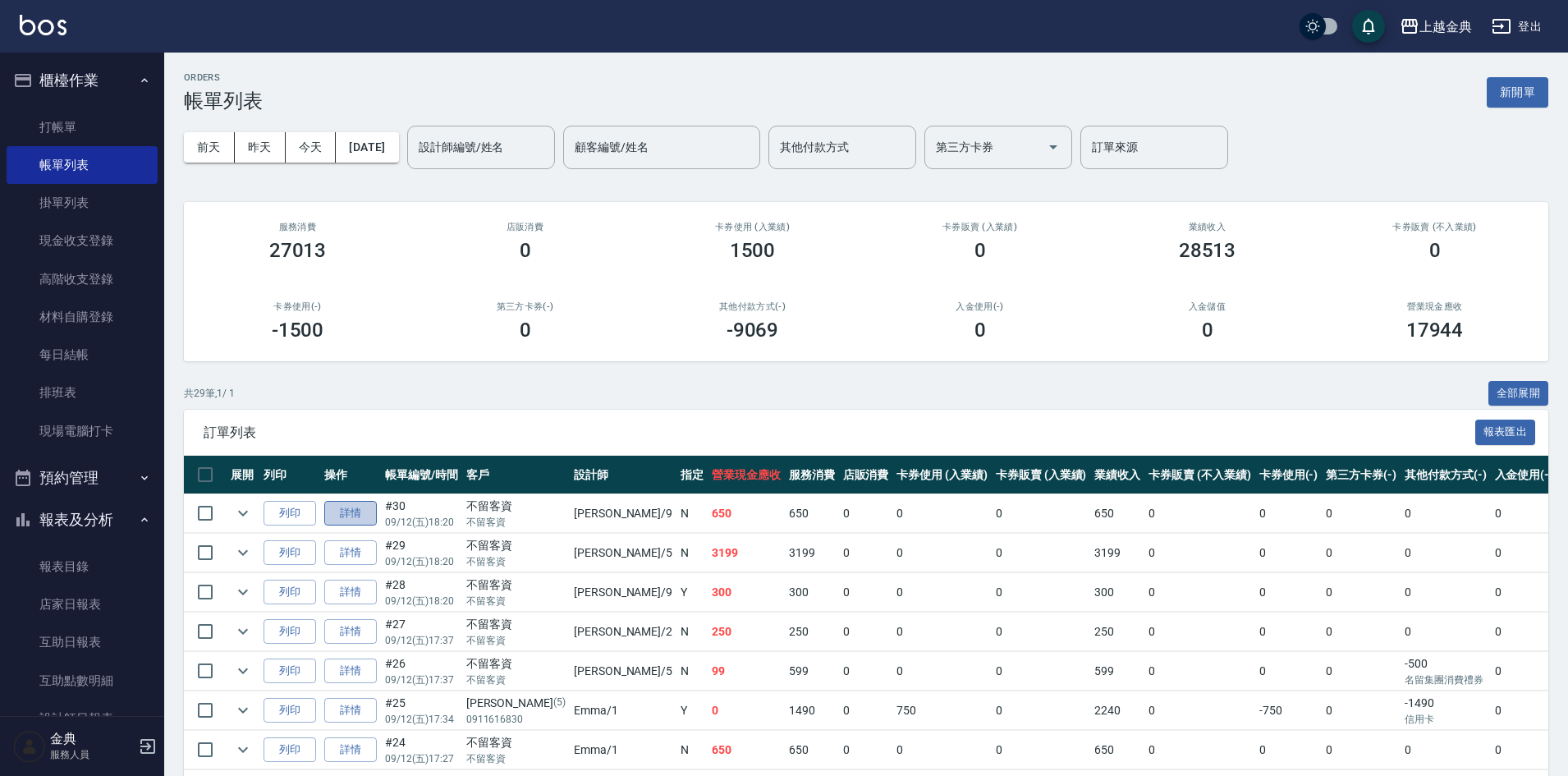
click at [357, 508] on link "詳情" at bounding box center [350, 514] width 53 height 25
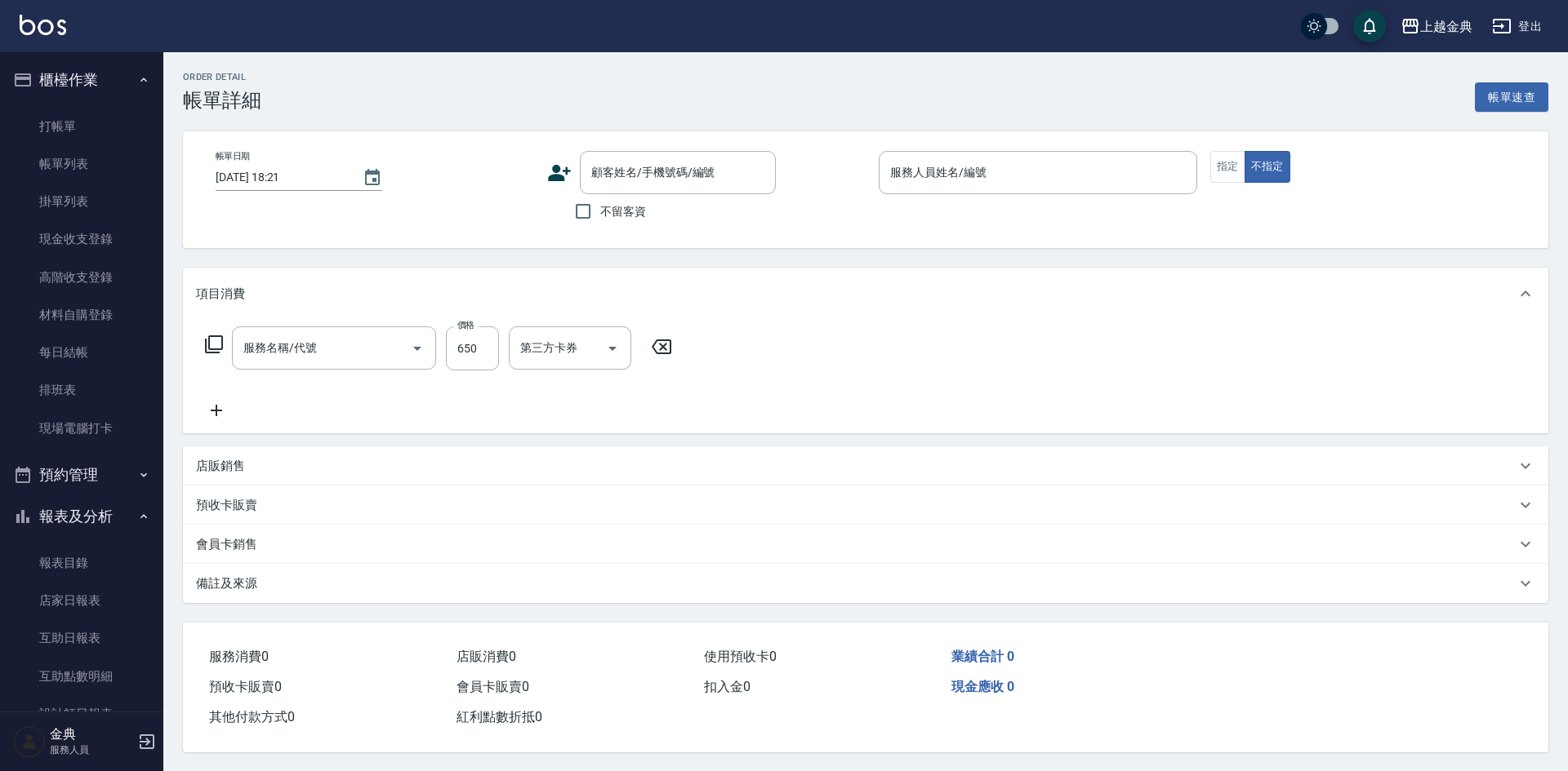
type input "[DATE] 18:20"
checkbox input "true"
type input "[PERSON_NAME]-9"
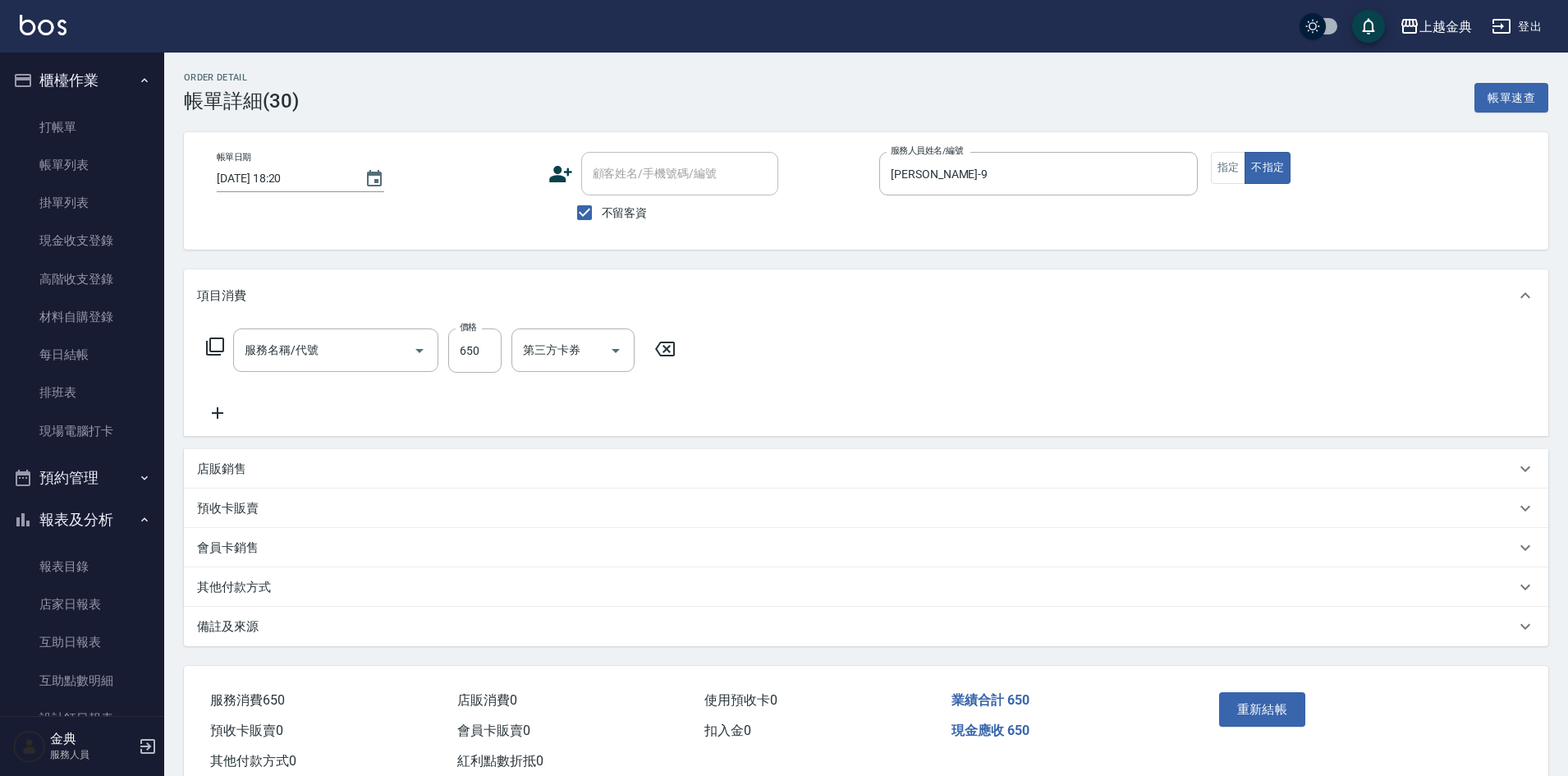
type input "精油洗+不指定剪(205)"
click at [532, 342] on input "洗-1" at bounding box center [561, 350] width 84 height 29
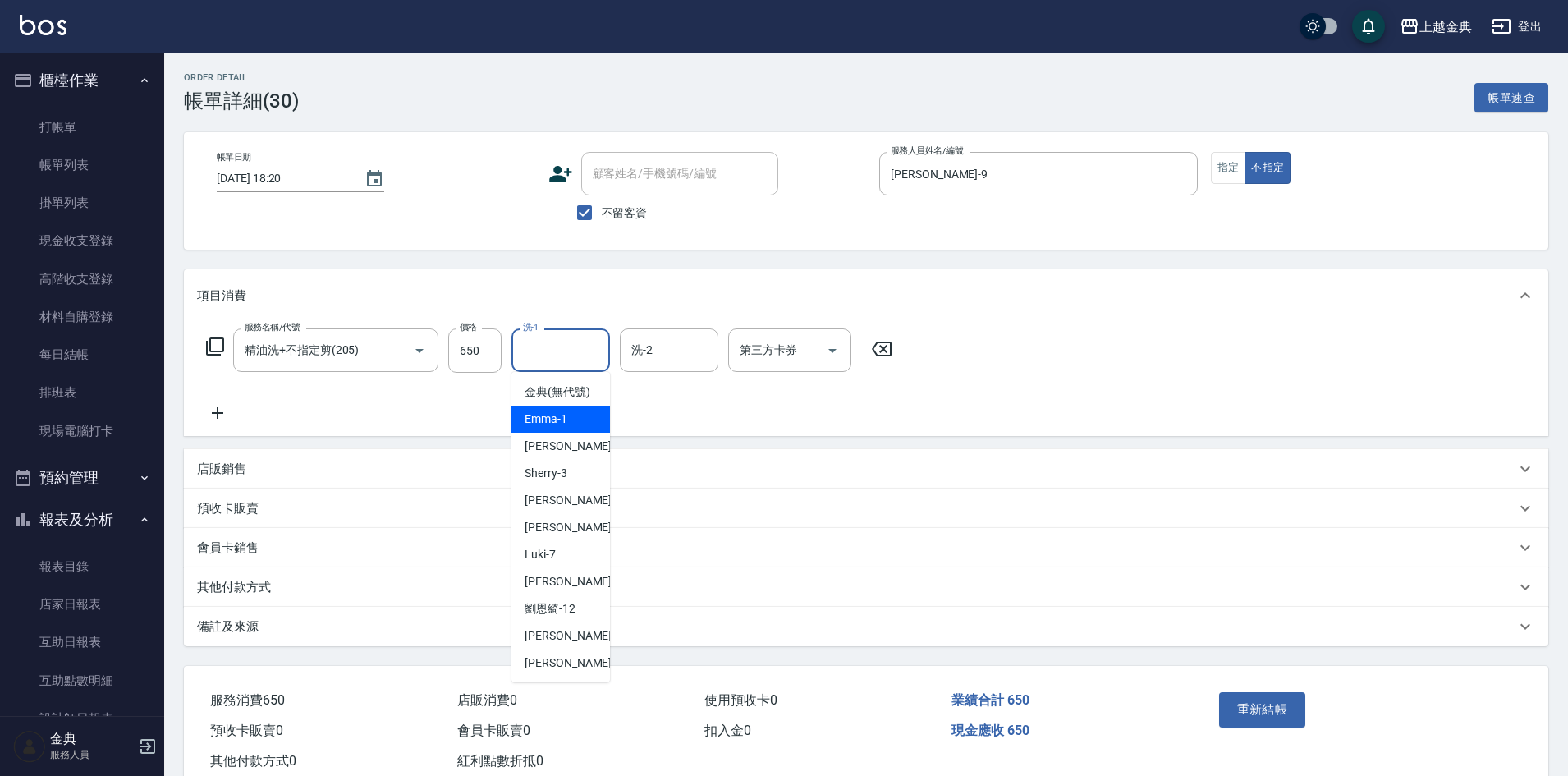
click at [557, 428] on span "Emma -1" at bounding box center [546, 419] width 43 height 18
type input "Emma-1"
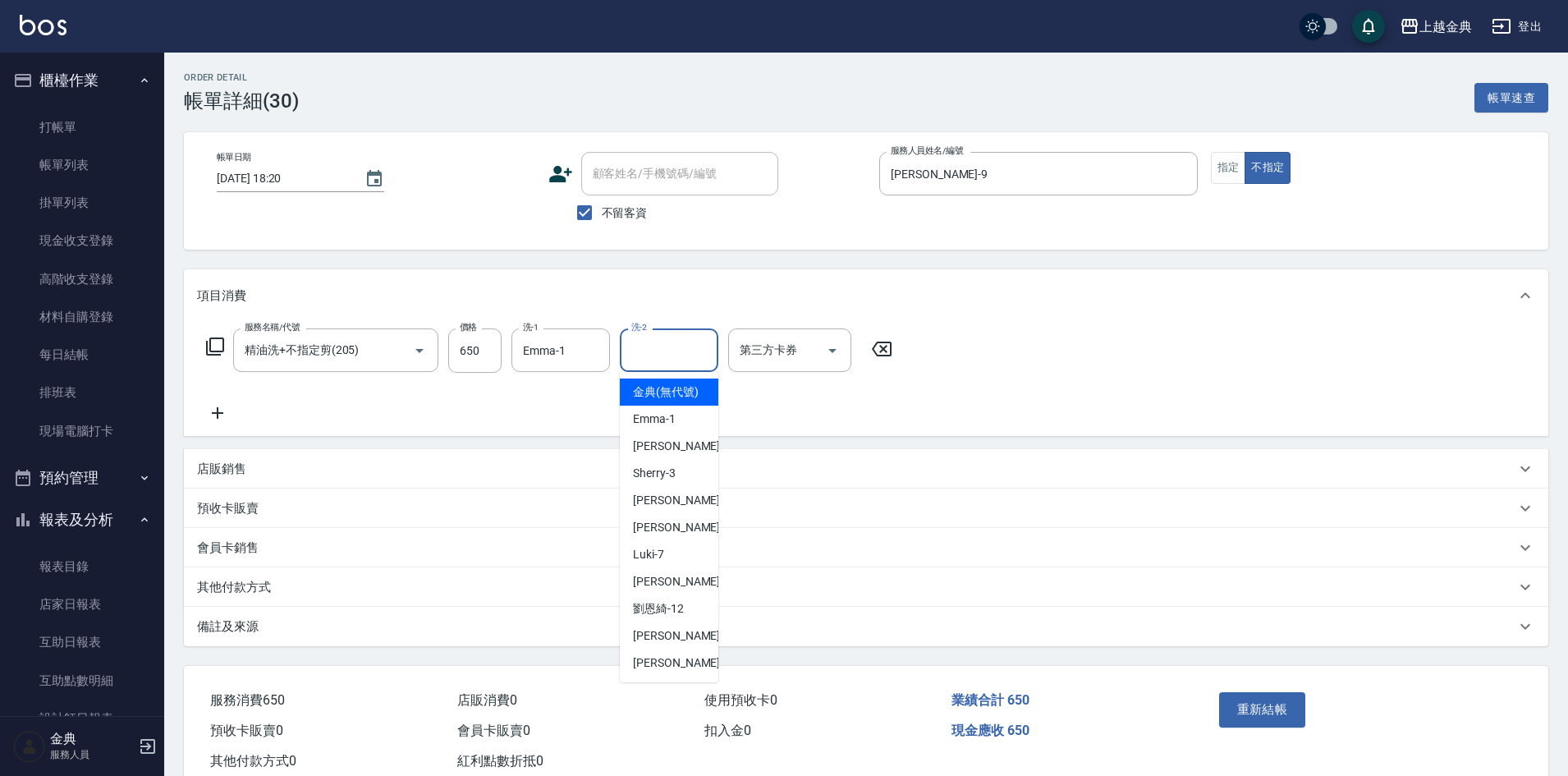
click at [646, 352] on input "洗-2" at bounding box center [669, 350] width 84 height 29
click at [658, 618] on span "[PERSON_NAME]-12" at bounding box center [658, 609] width 51 height 18
type input "[PERSON_NAME]-12"
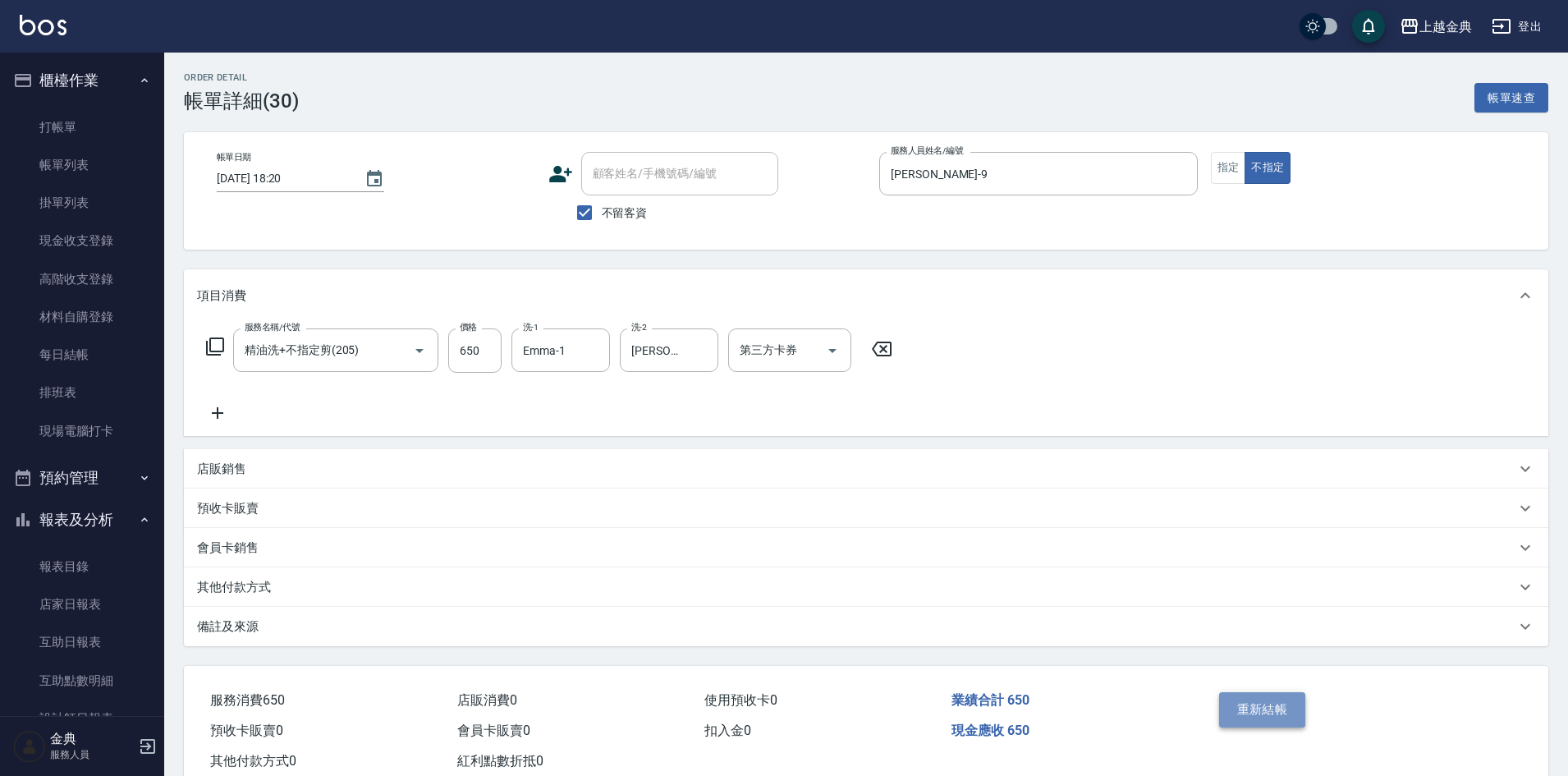
click at [1274, 706] on button "重新結帳" at bounding box center [1263, 710] width 87 height 34
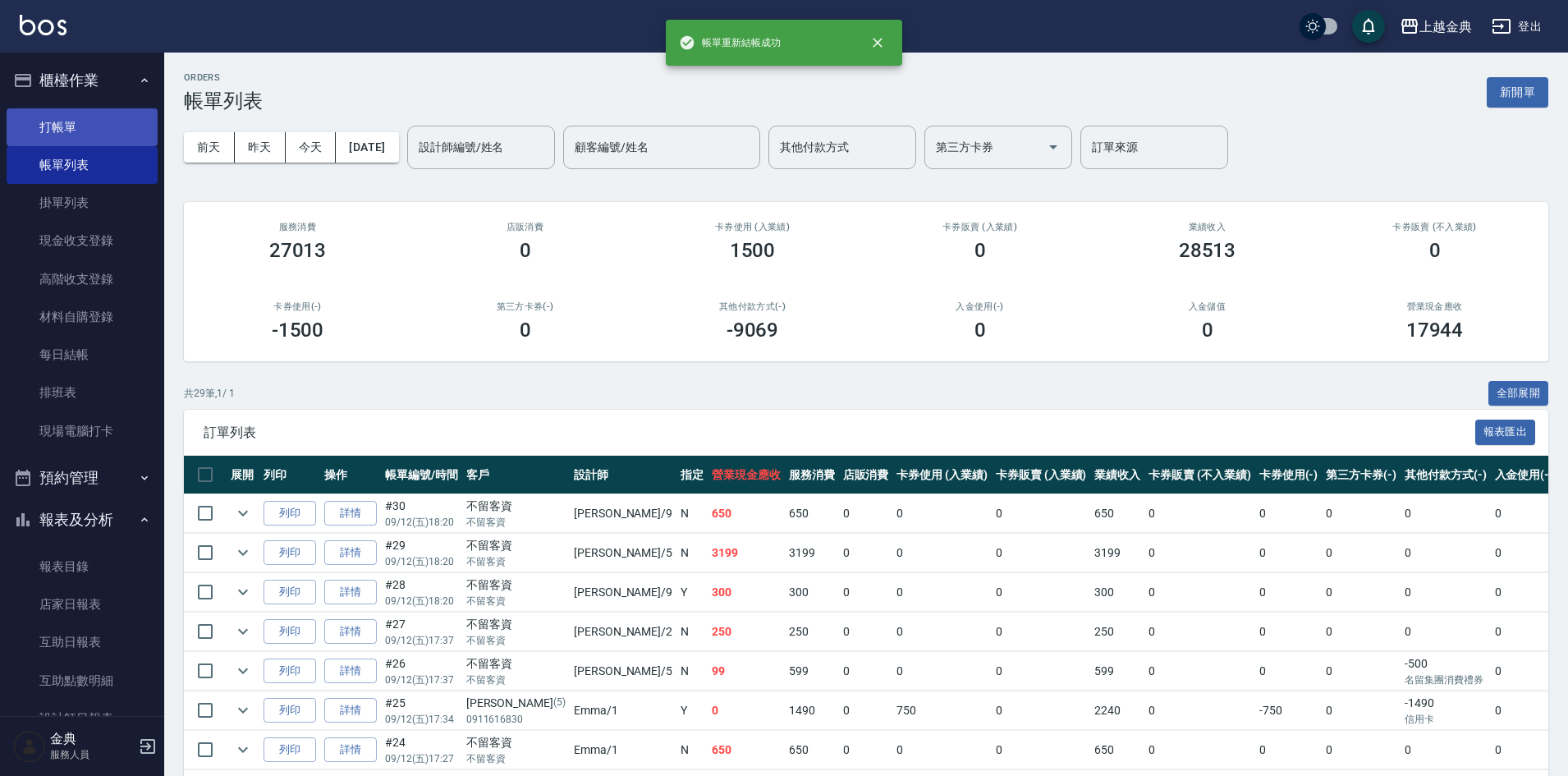
click at [69, 134] on link "打帳單" at bounding box center [82, 127] width 151 height 38
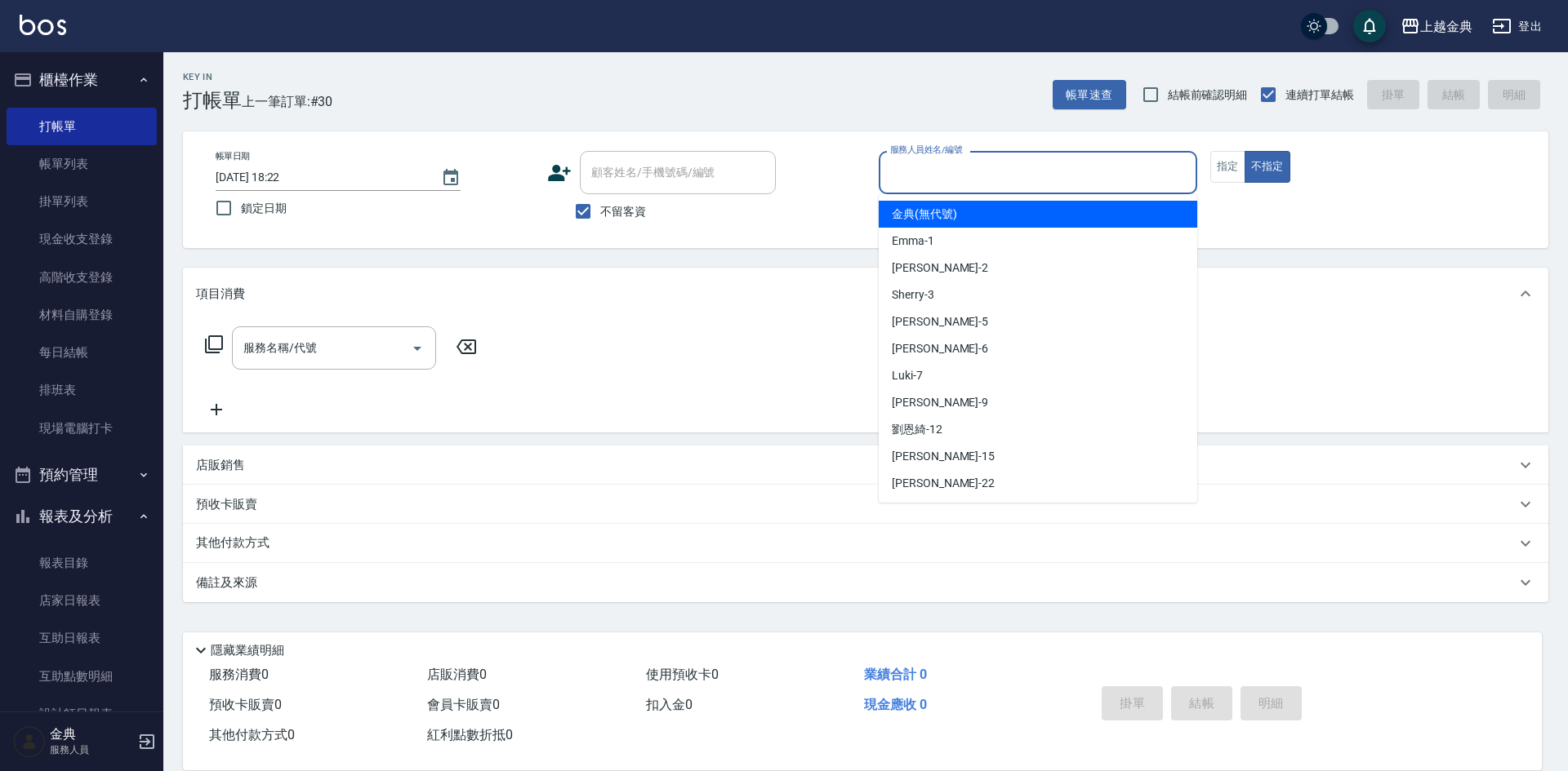
click at [1137, 165] on input "服務人員姓名/編號" at bounding box center [1038, 173] width 304 height 28
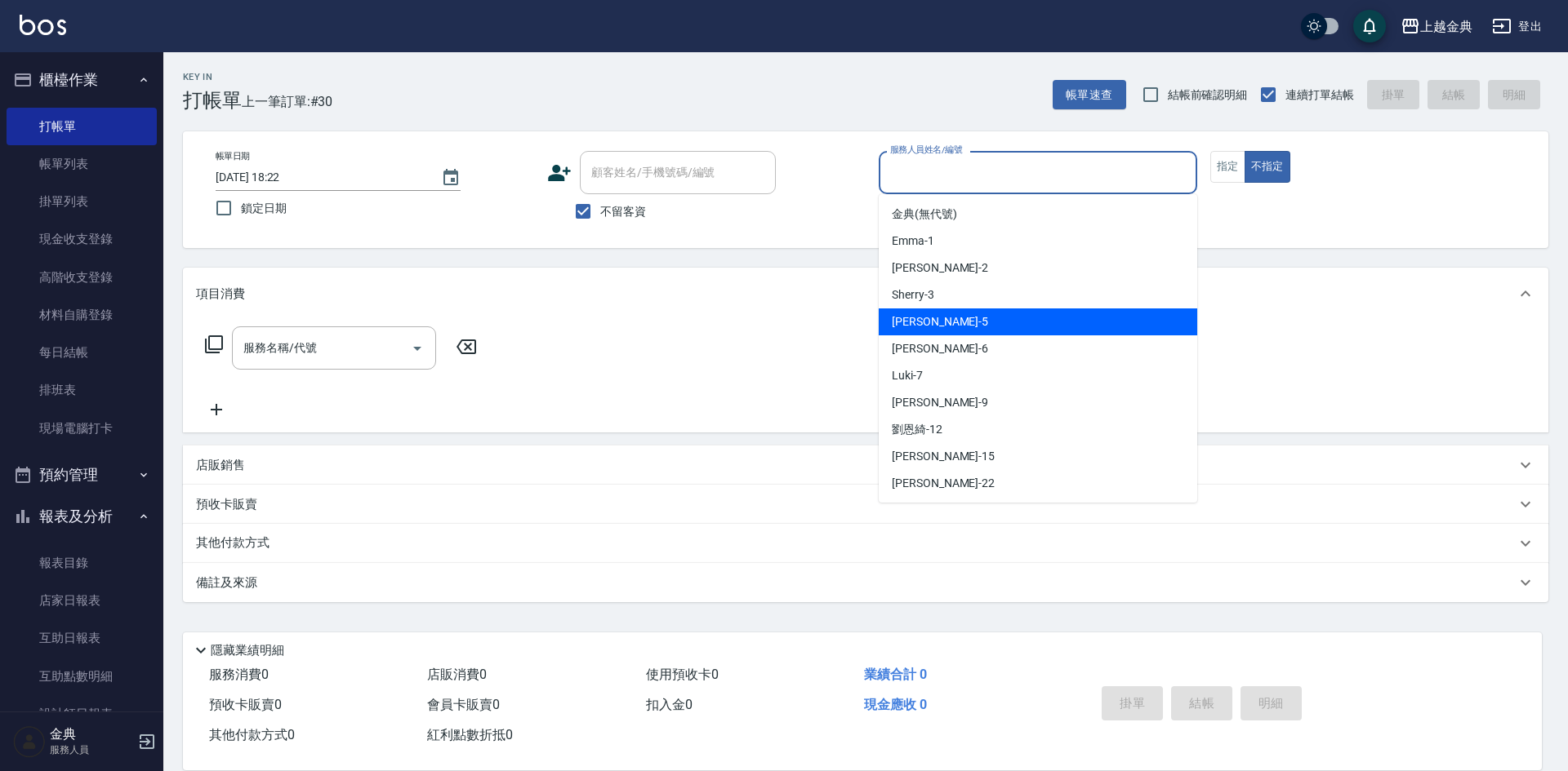
click at [991, 325] on div "[PERSON_NAME] -5" at bounding box center [1037, 322] width 318 height 27
type input "[PERSON_NAME]-5"
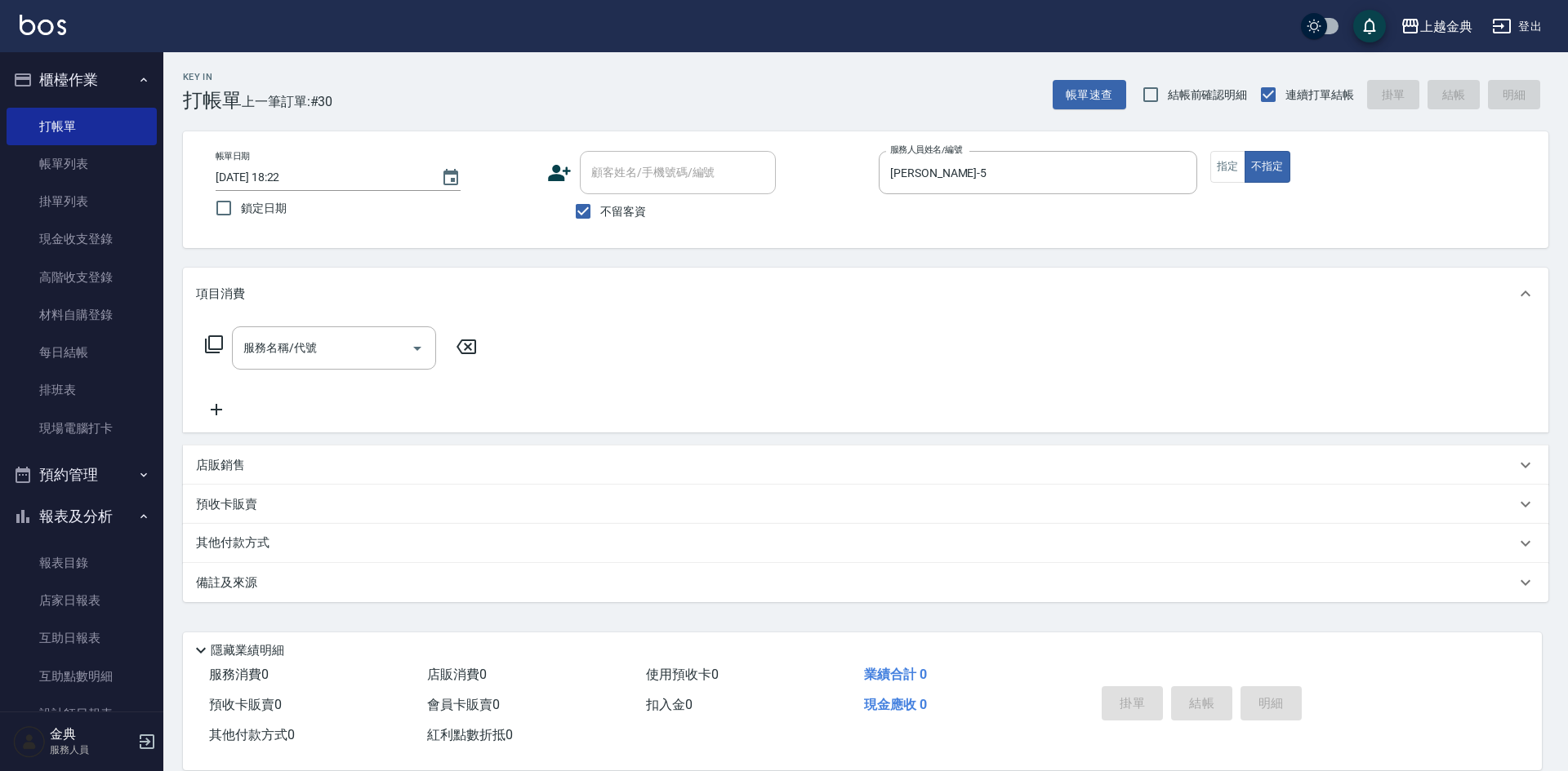
click at [212, 347] on icon at bounding box center [214, 344] width 19 height 19
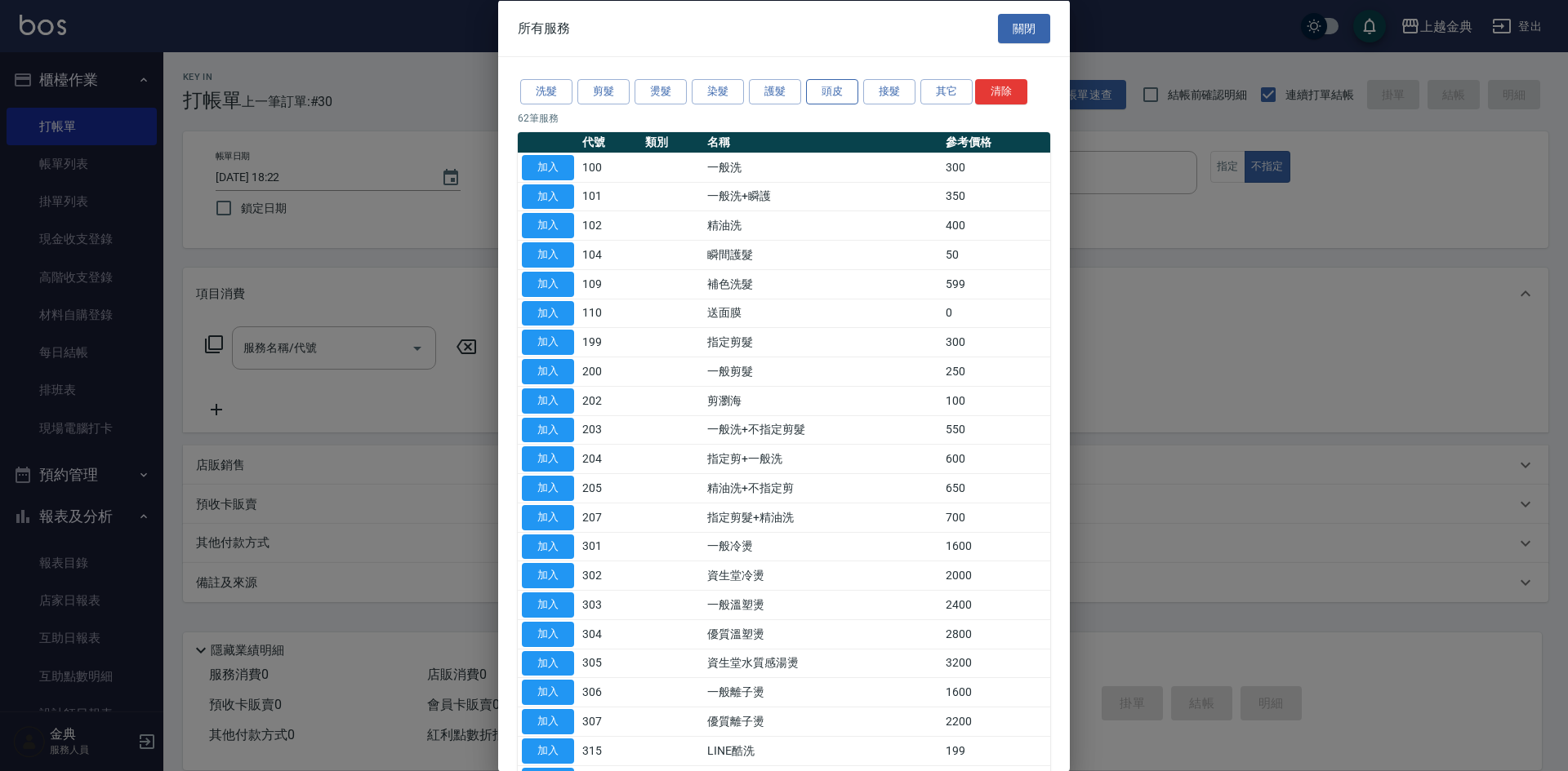
click at [833, 93] on button "頭皮" at bounding box center [832, 92] width 53 height 25
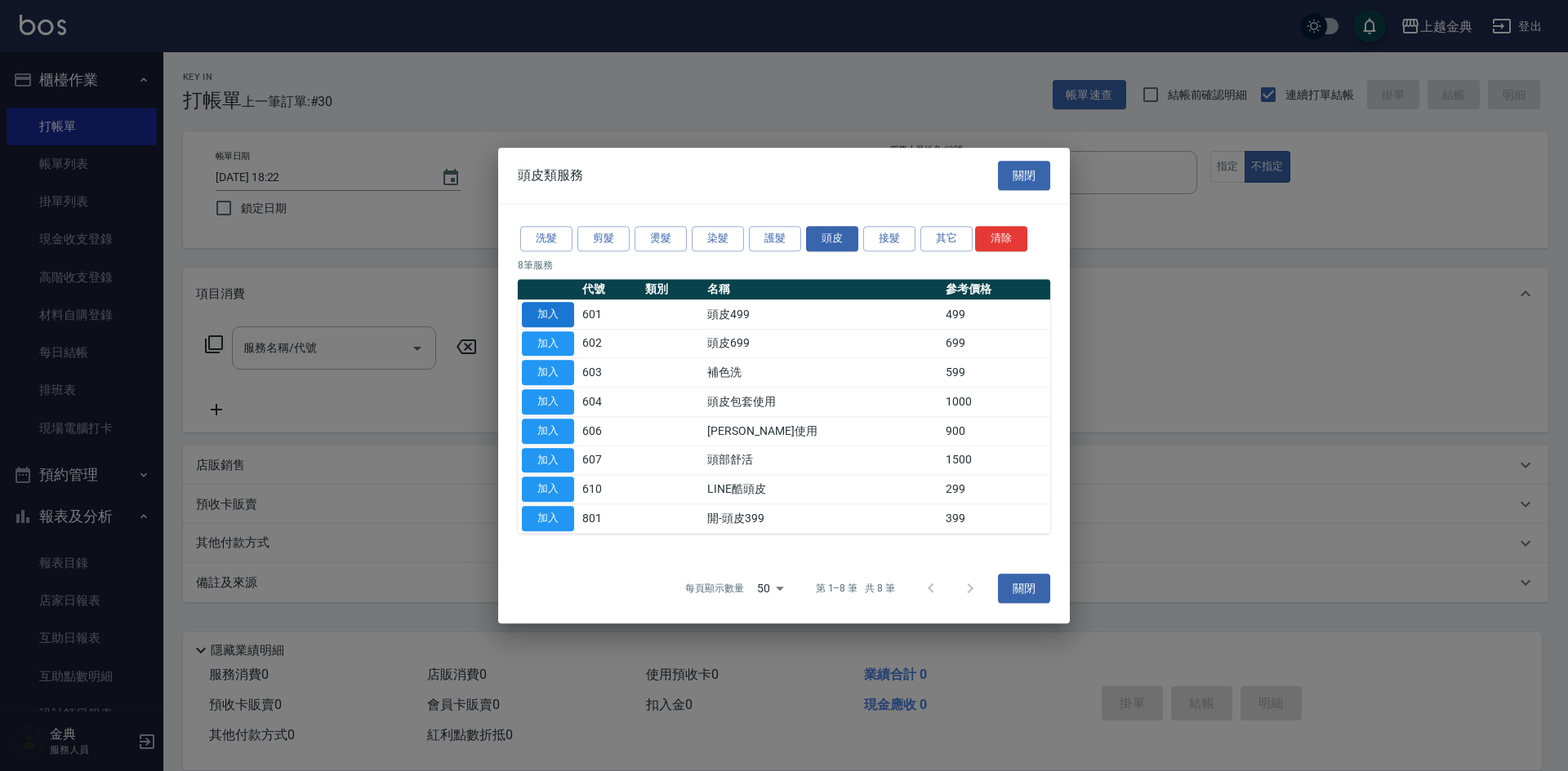
click at [561, 313] on button "加入" at bounding box center [548, 315] width 53 height 25
type input "頭皮499(601)"
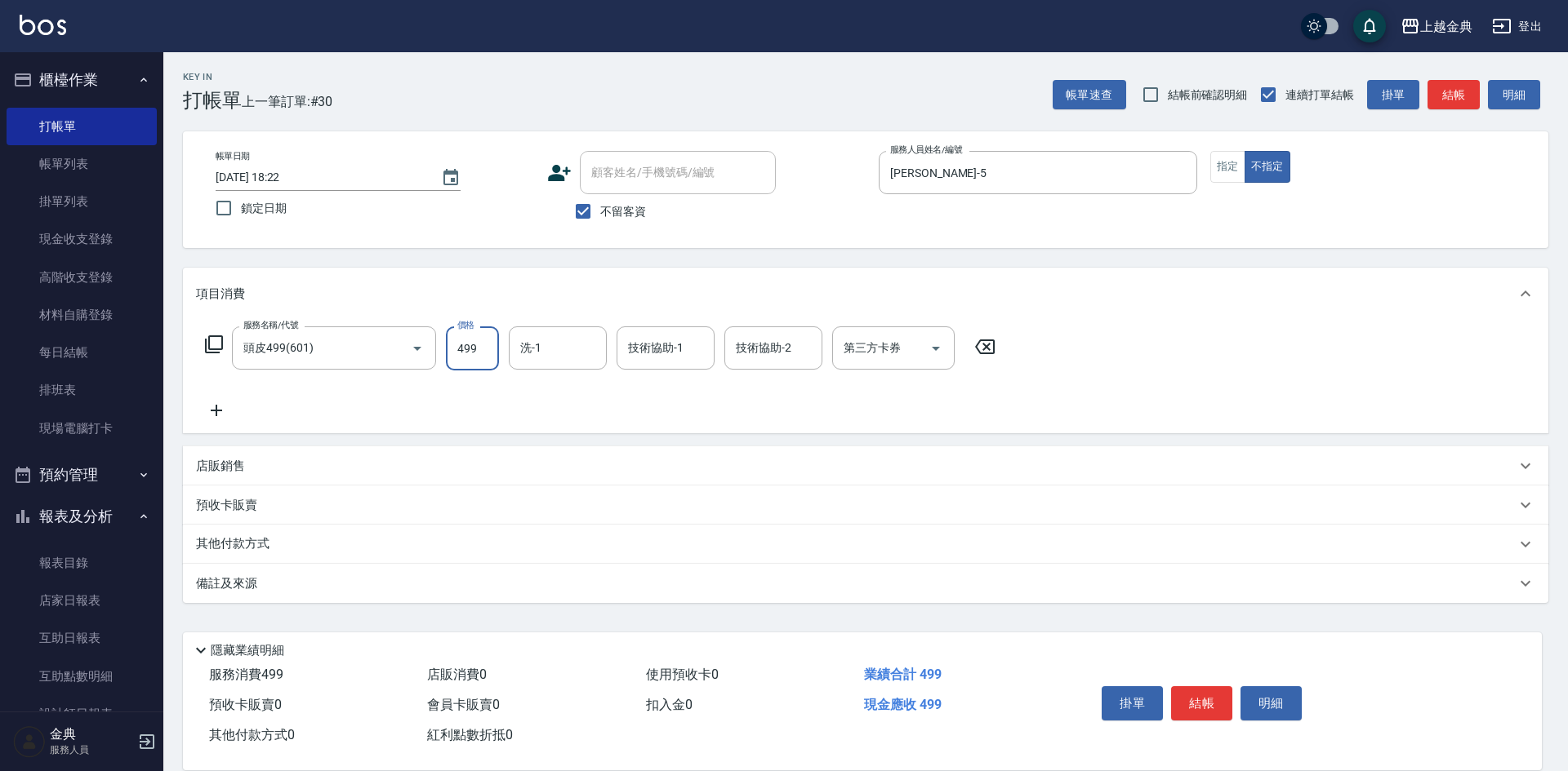
click at [475, 347] on input "499" at bounding box center [473, 348] width 53 height 44
type input "599"
click at [569, 344] on input "洗-1" at bounding box center [558, 348] width 83 height 28
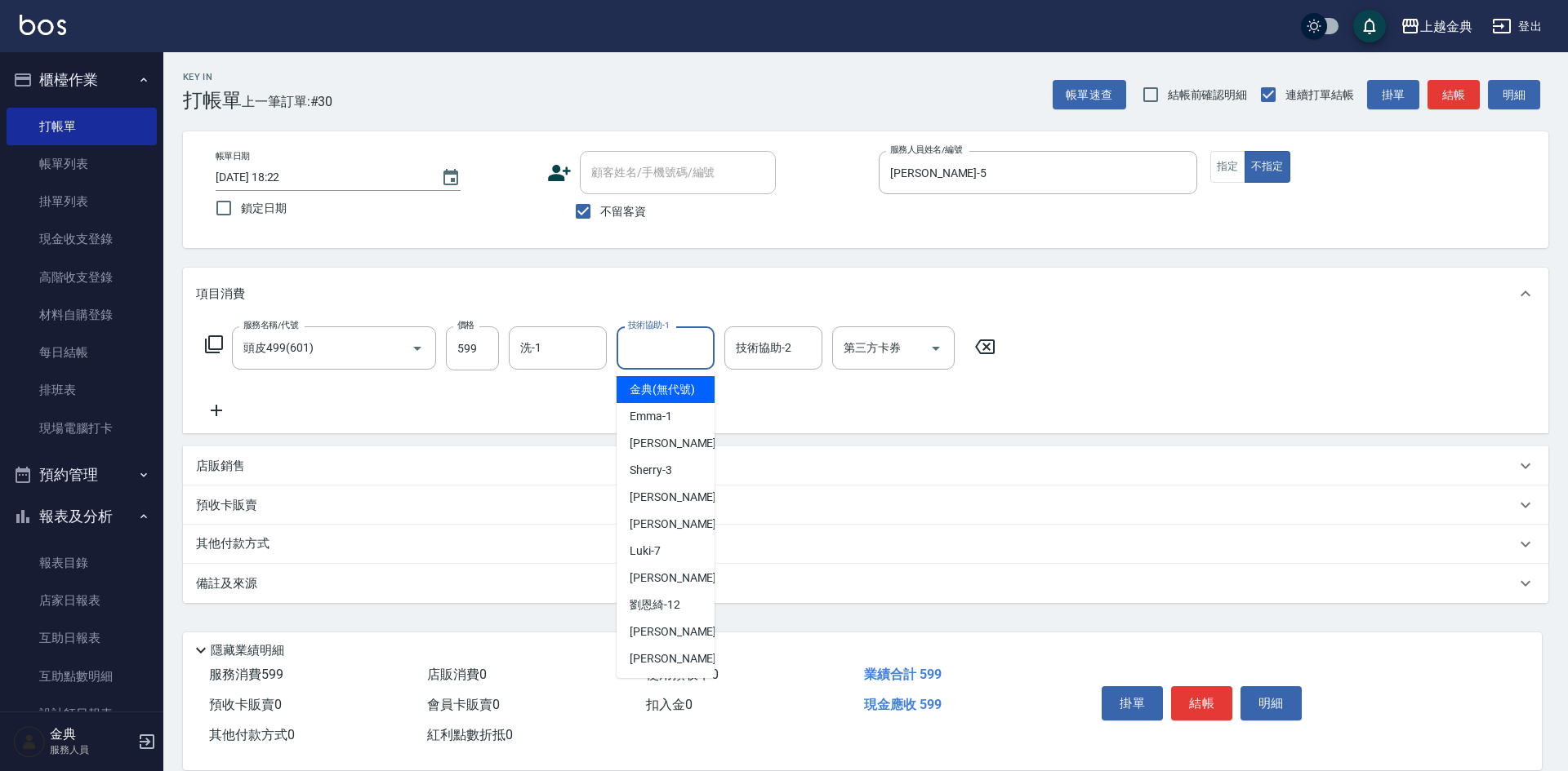
click at [651, 349] on input "技術協助-1" at bounding box center [665, 348] width 83 height 28
click at [665, 614] on span "[PERSON_NAME]-12" at bounding box center [655, 605] width 51 height 18
type input "[PERSON_NAME]-12"
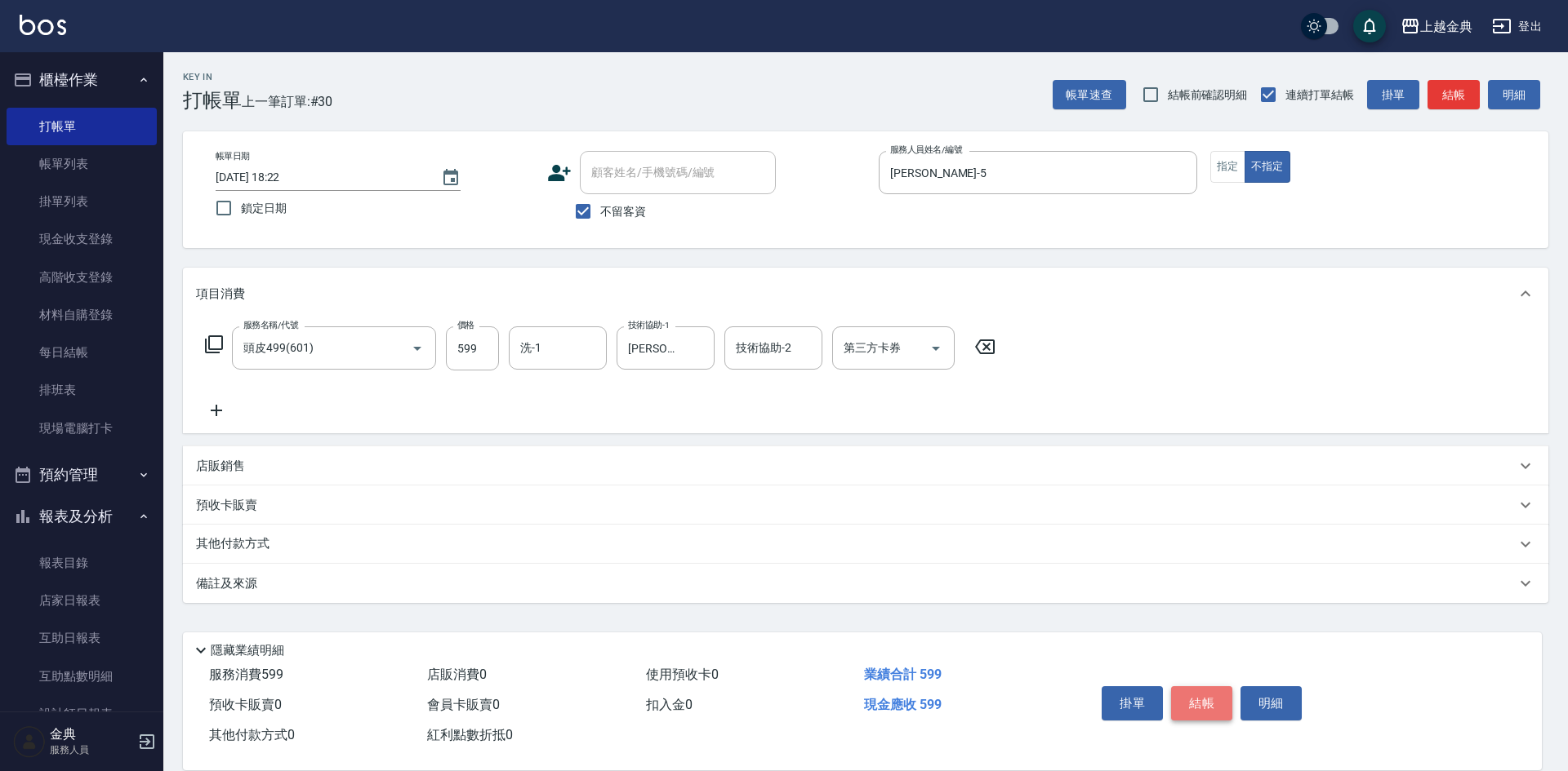
click at [1212, 692] on button "結帳" at bounding box center [1201, 703] width 61 height 34
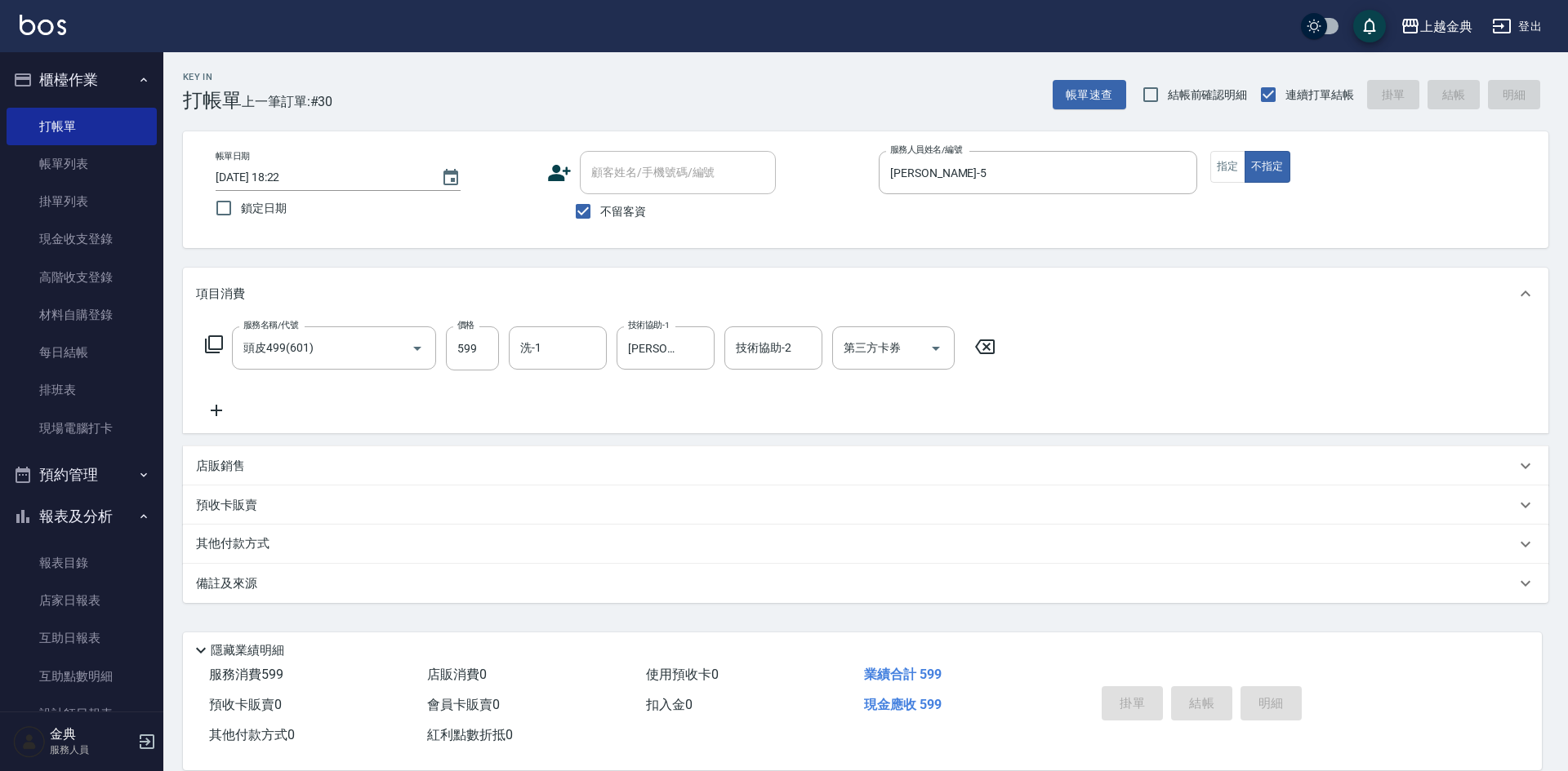
type input "[DATE] 18:23"
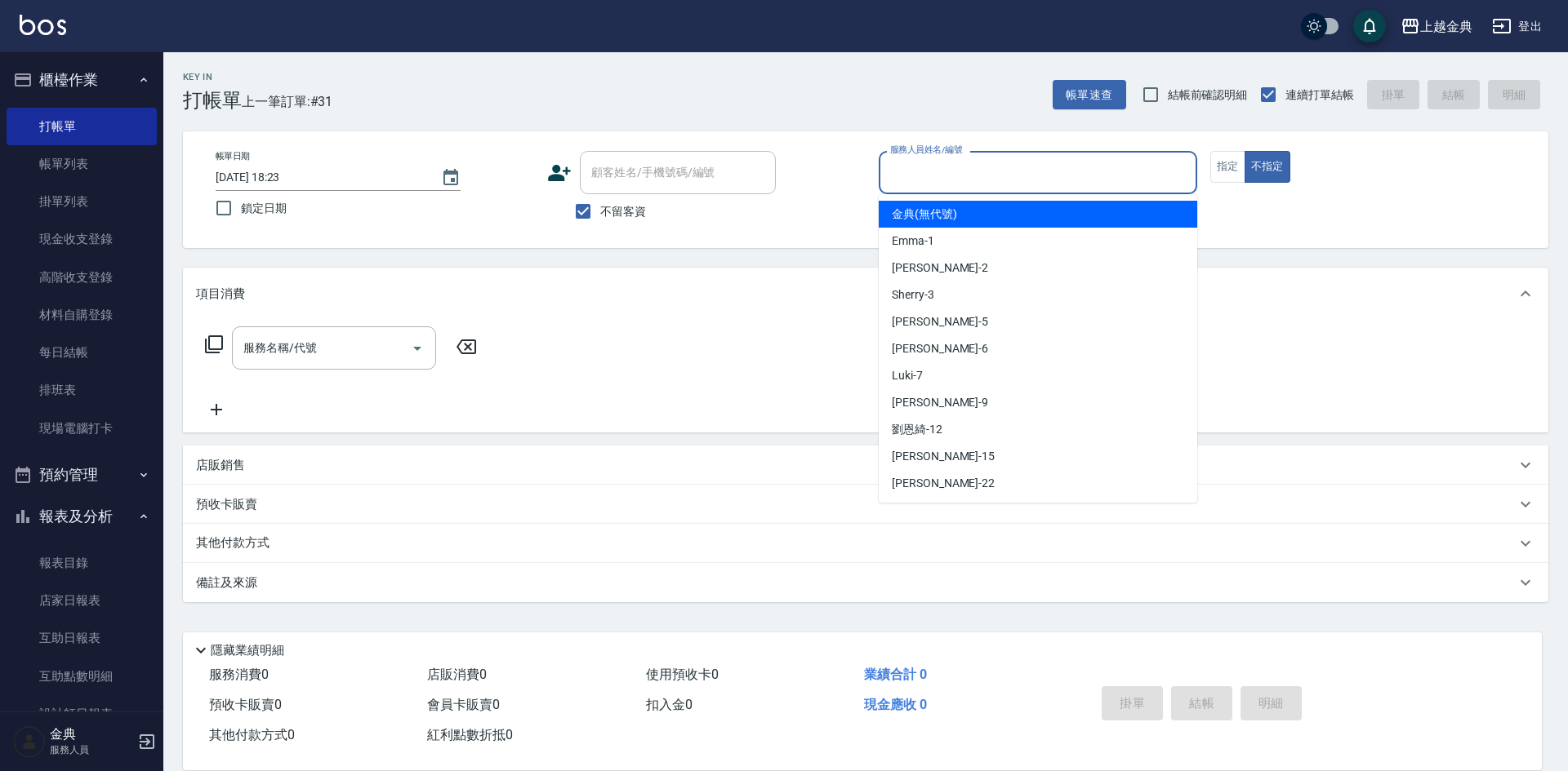
click at [1102, 177] on input "服務人員姓名/編號" at bounding box center [1038, 173] width 304 height 28
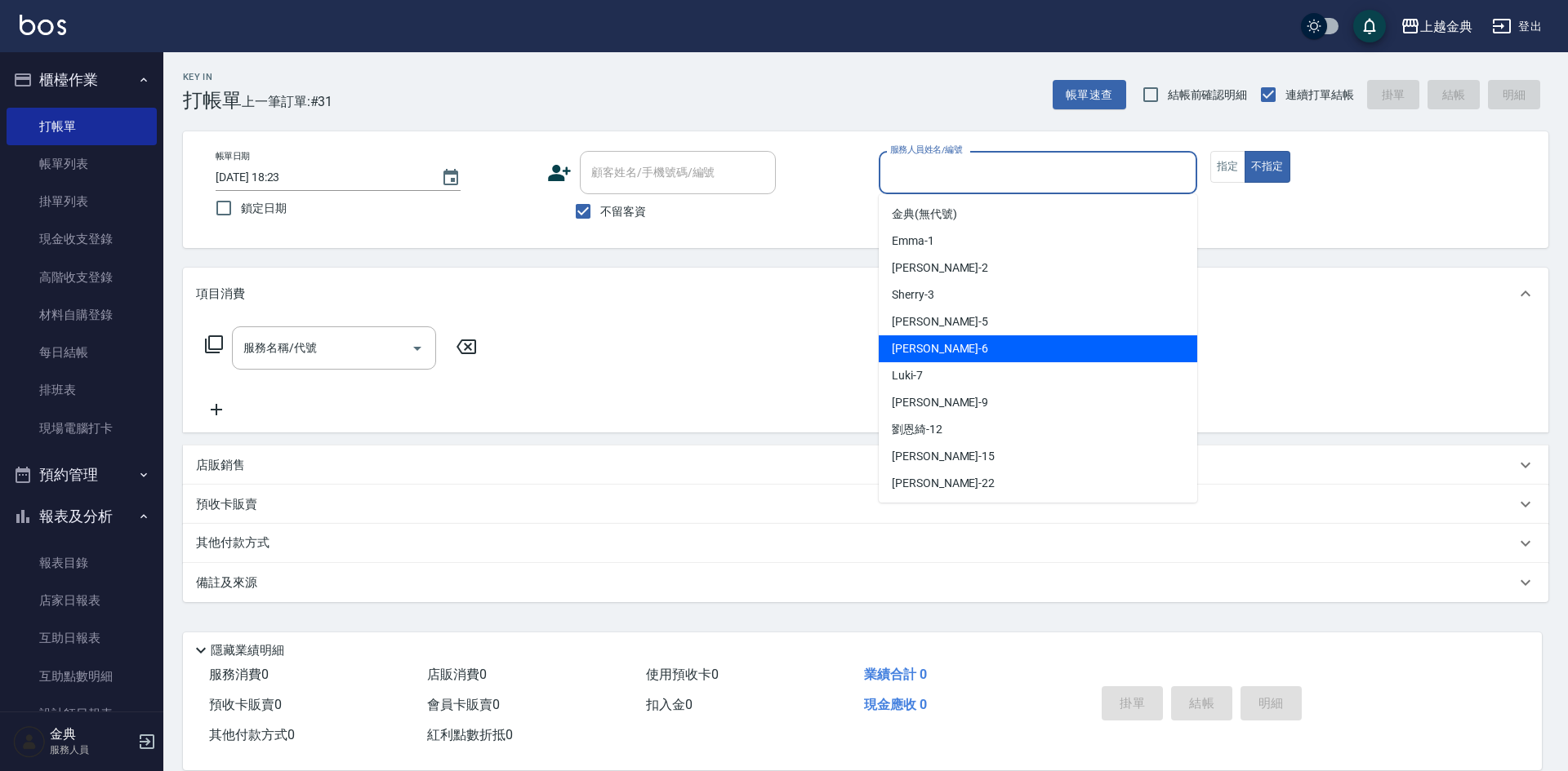
click at [991, 351] on div "[PERSON_NAME] -6" at bounding box center [1037, 349] width 318 height 27
type input "[PERSON_NAME]-6"
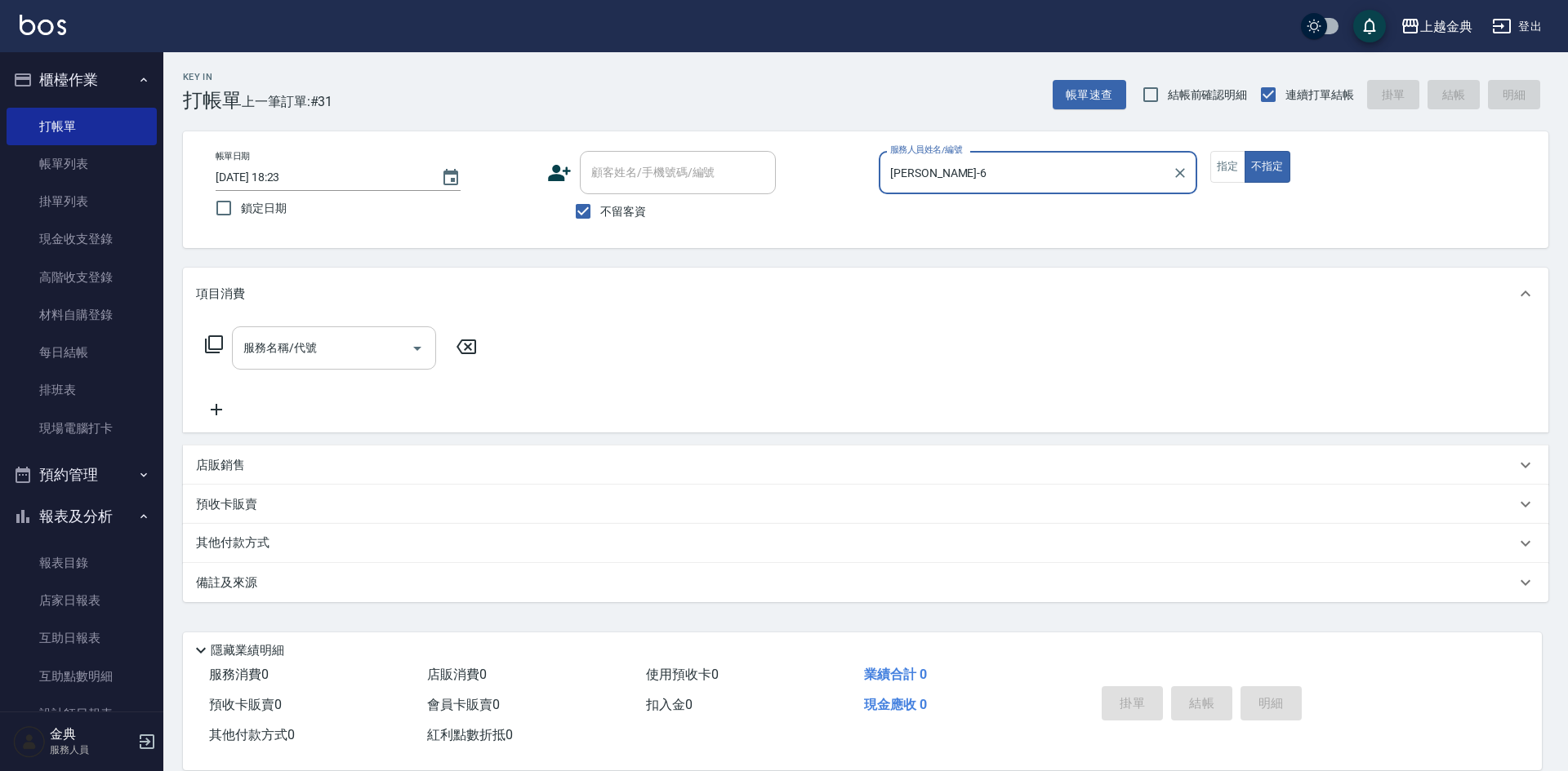
click at [414, 349] on icon "Open" at bounding box center [417, 348] width 19 height 19
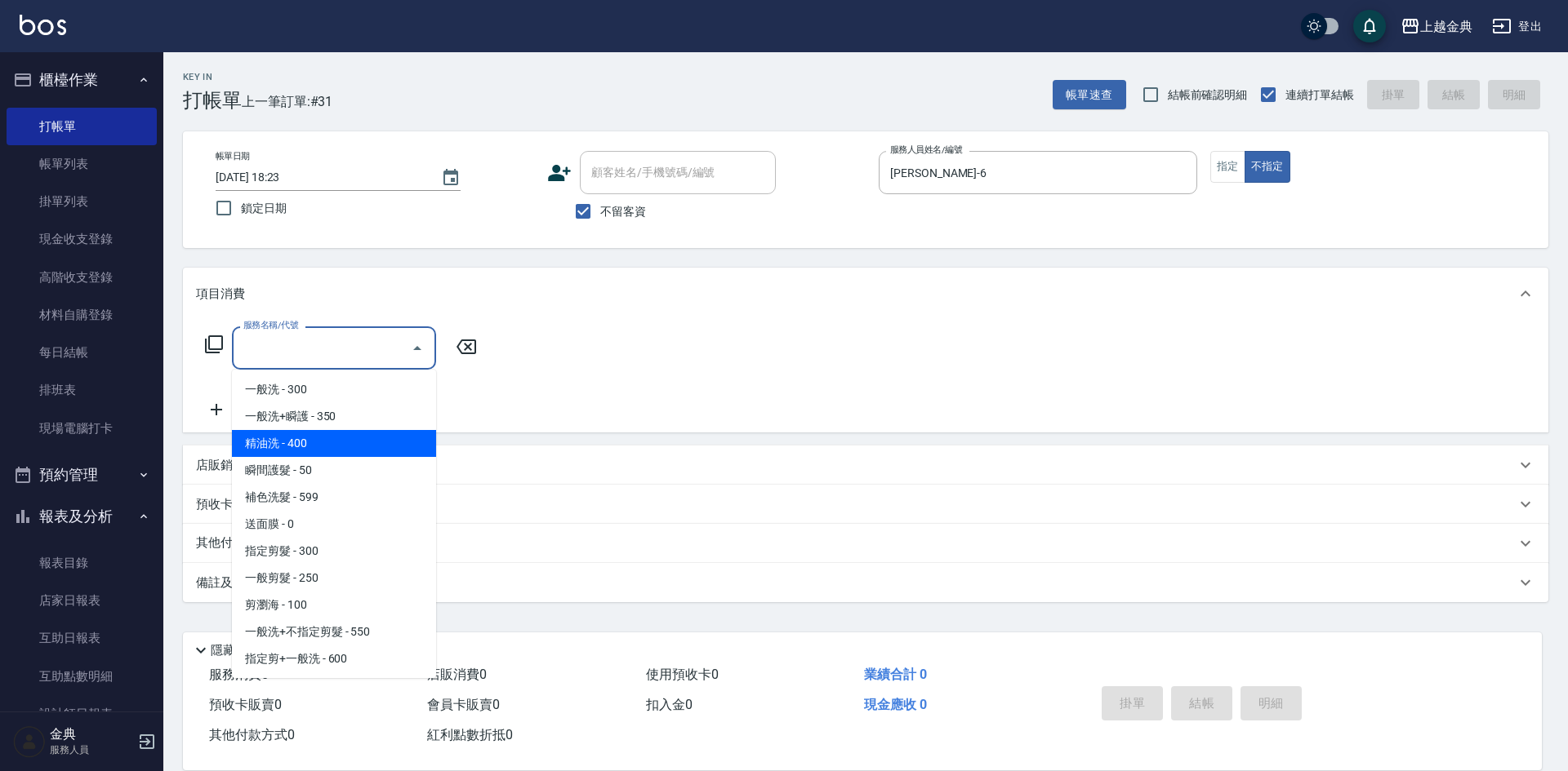
click at [373, 437] on span "精油洗 - 400" at bounding box center [334, 443] width 205 height 27
type input "精油洗(102)"
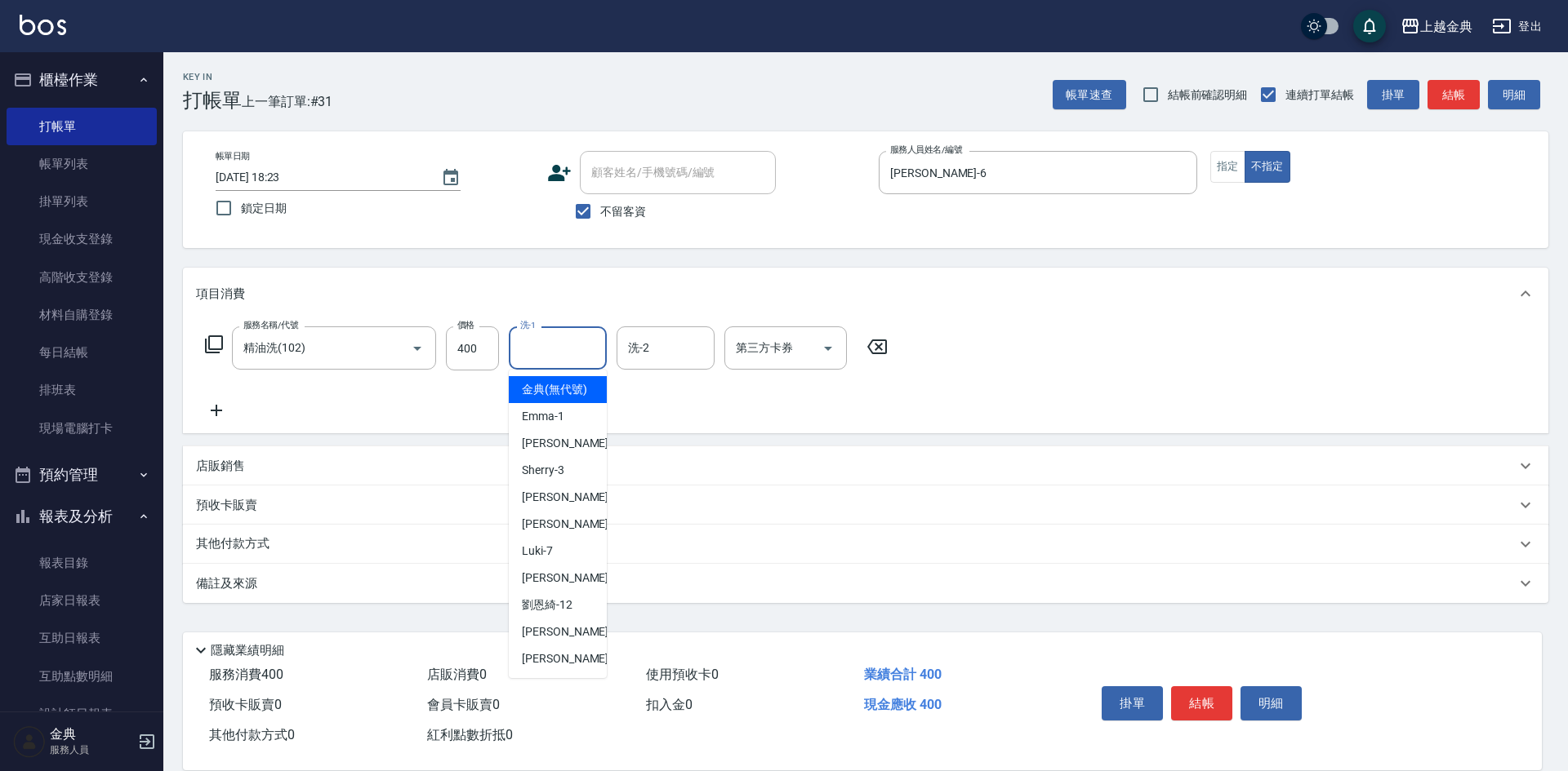
click at [548, 356] on input "洗-1" at bounding box center [558, 348] width 83 height 28
click at [562, 614] on span "[PERSON_NAME]-12" at bounding box center [547, 605] width 51 height 18
type input "[PERSON_NAME]-12"
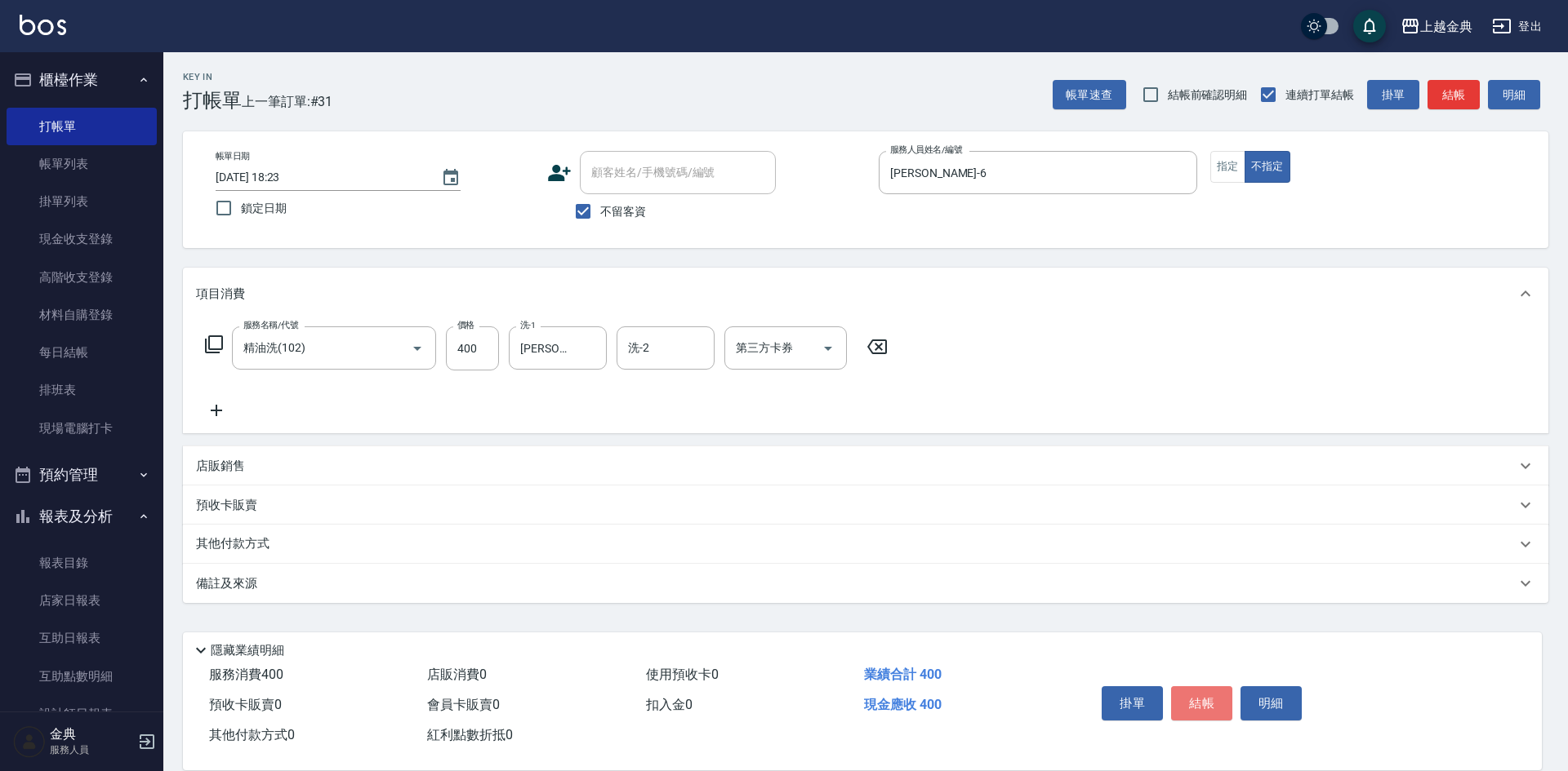
click at [1190, 688] on button "結帳" at bounding box center [1201, 703] width 61 height 34
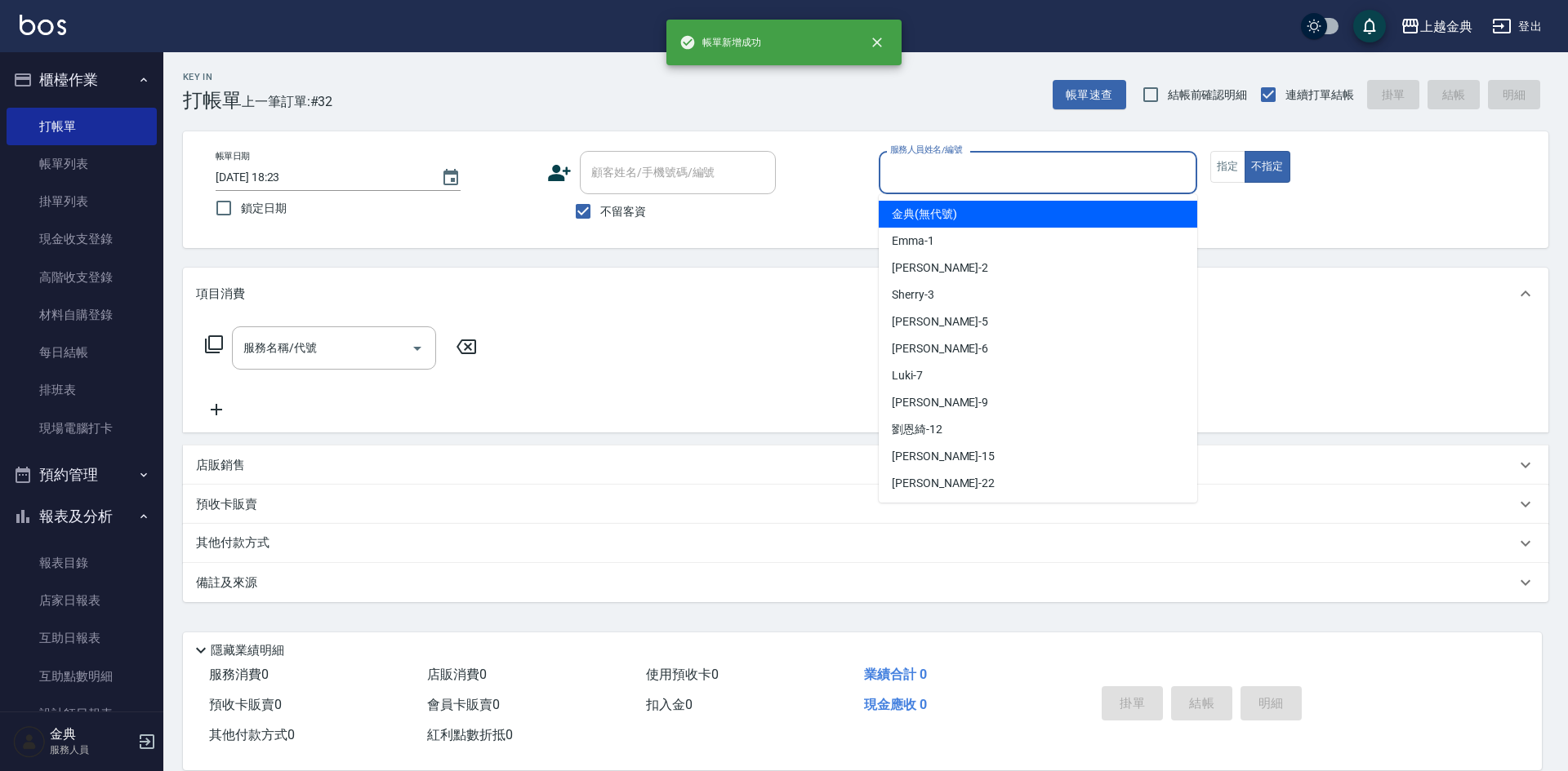
click at [1094, 176] on input "服務人員姓名/編號" at bounding box center [1038, 173] width 304 height 28
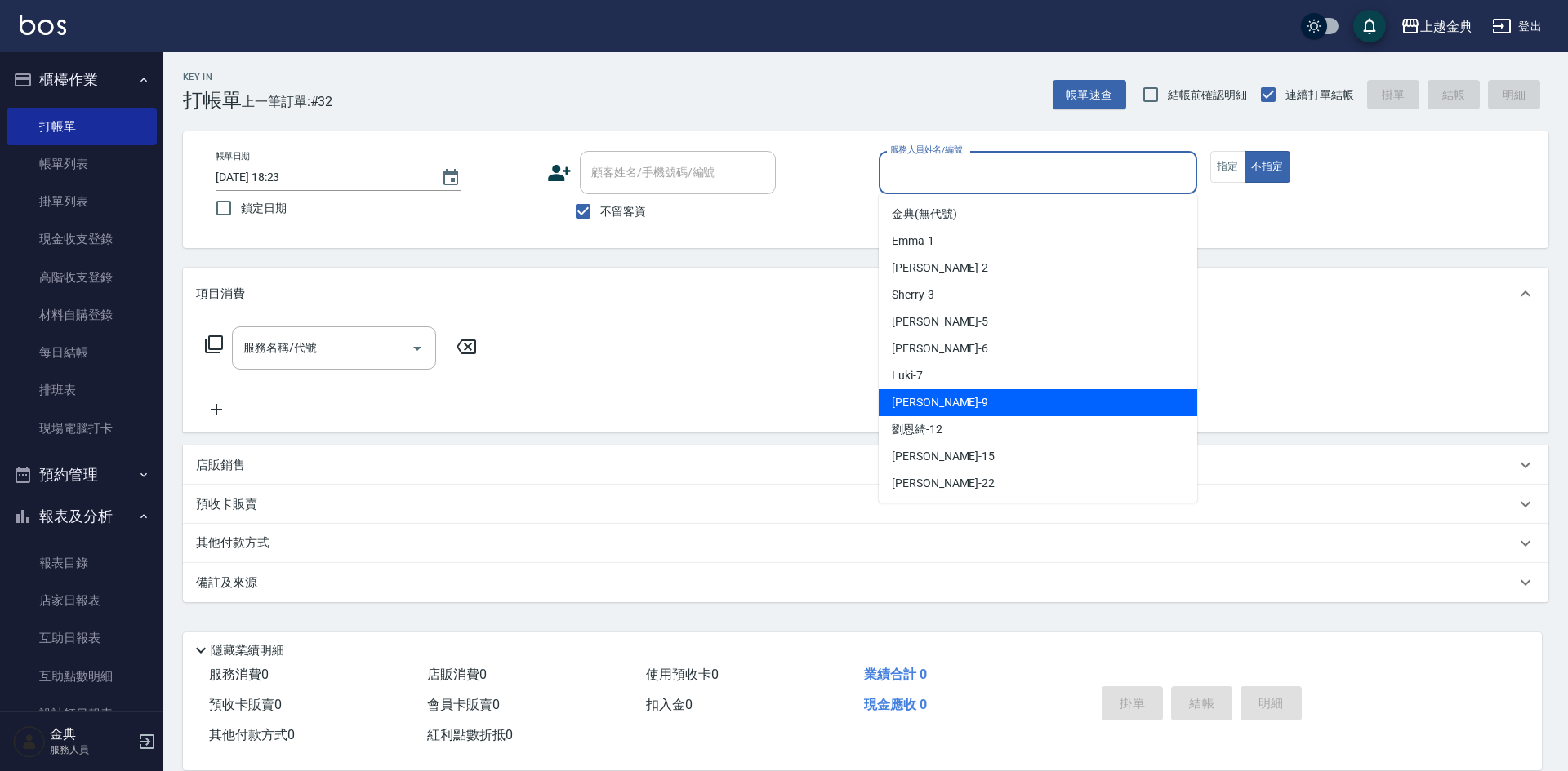
click at [985, 399] on div "[PERSON_NAME] -9" at bounding box center [1037, 403] width 318 height 27
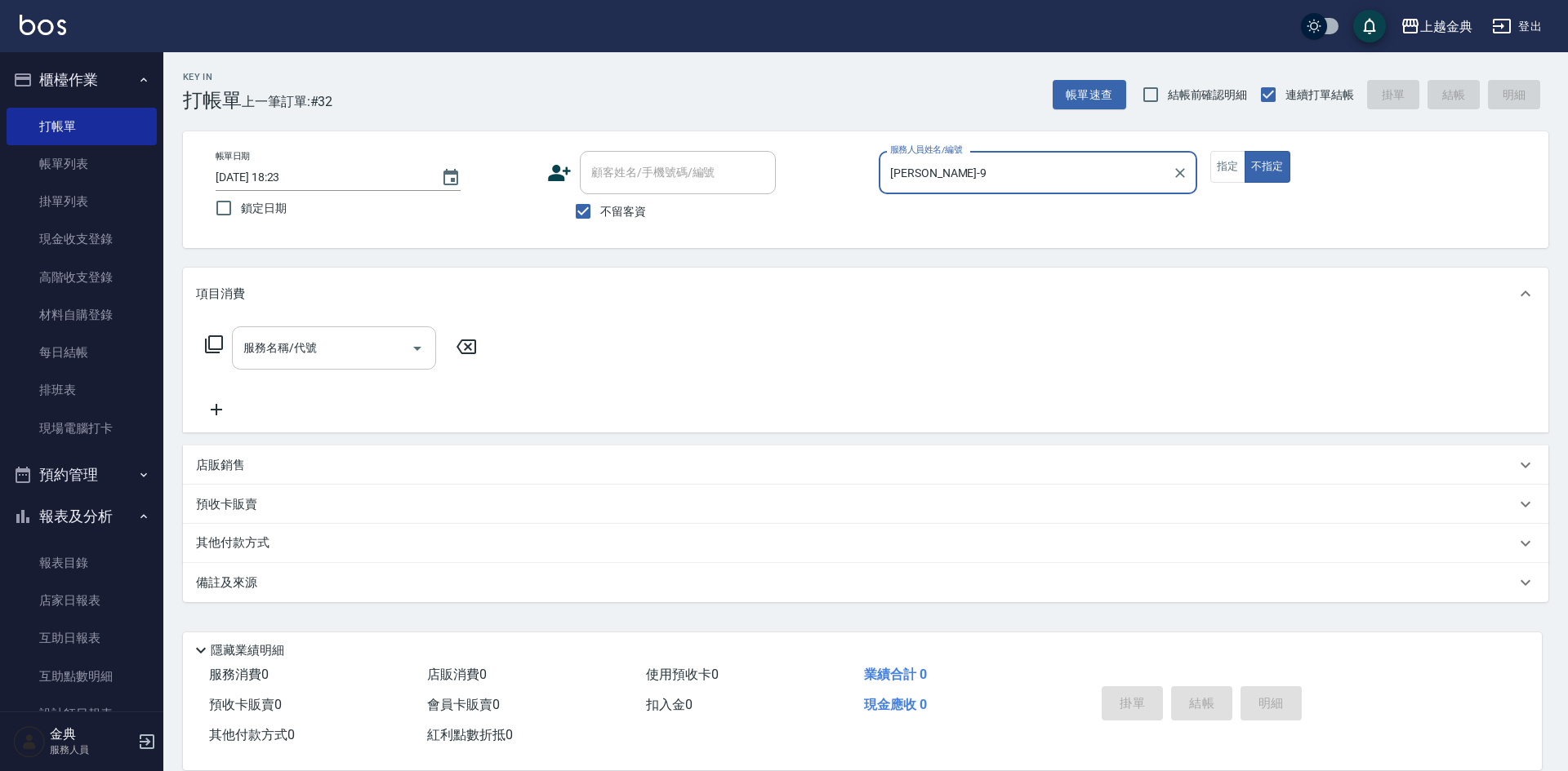
click at [416, 346] on icon "Open" at bounding box center [417, 348] width 19 height 19
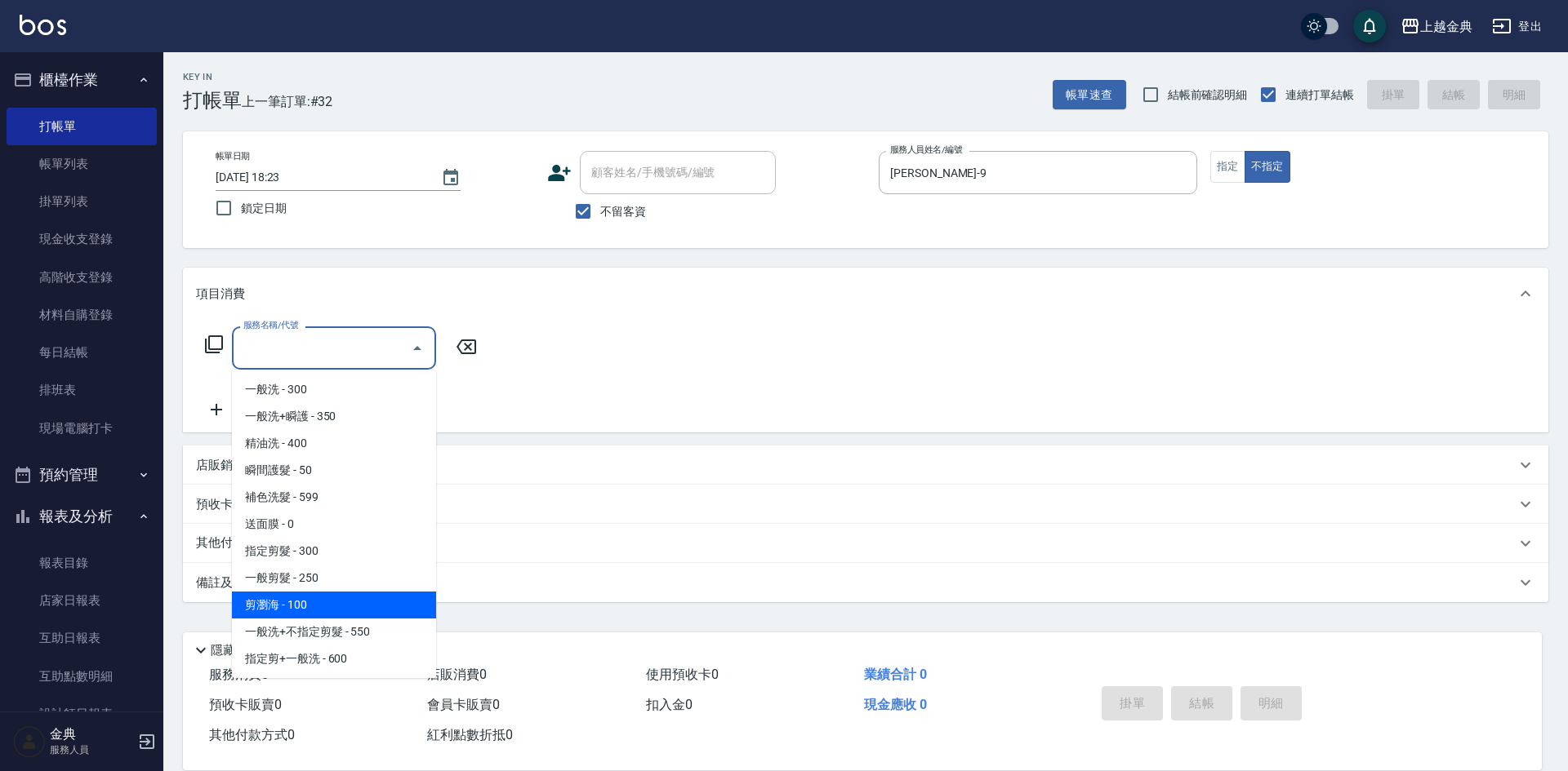
click at [313, 607] on span "剪瀏海 - 100" at bounding box center [334, 605] width 205 height 27
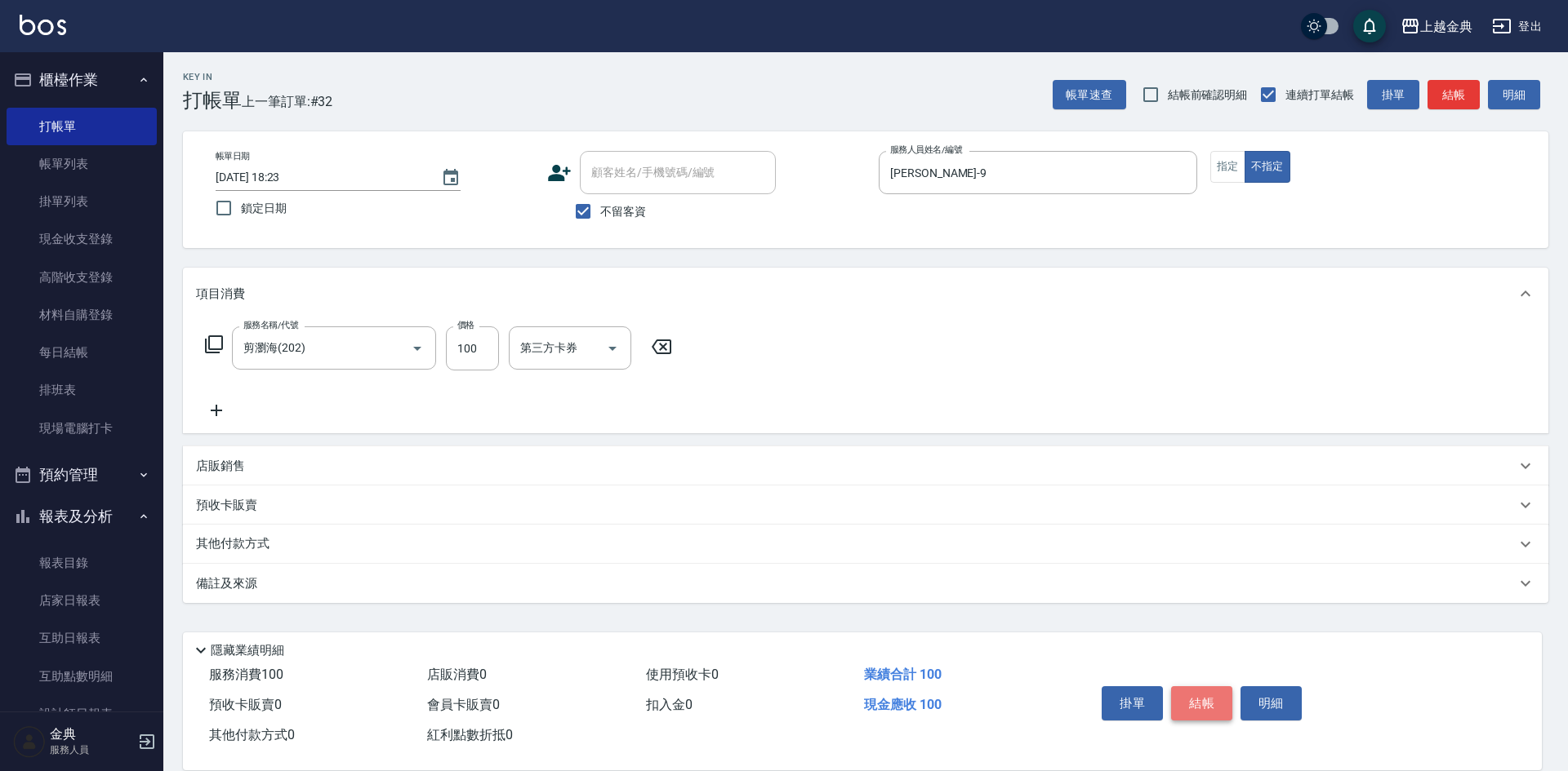
click at [1206, 697] on button "結帳" at bounding box center [1201, 703] width 61 height 34
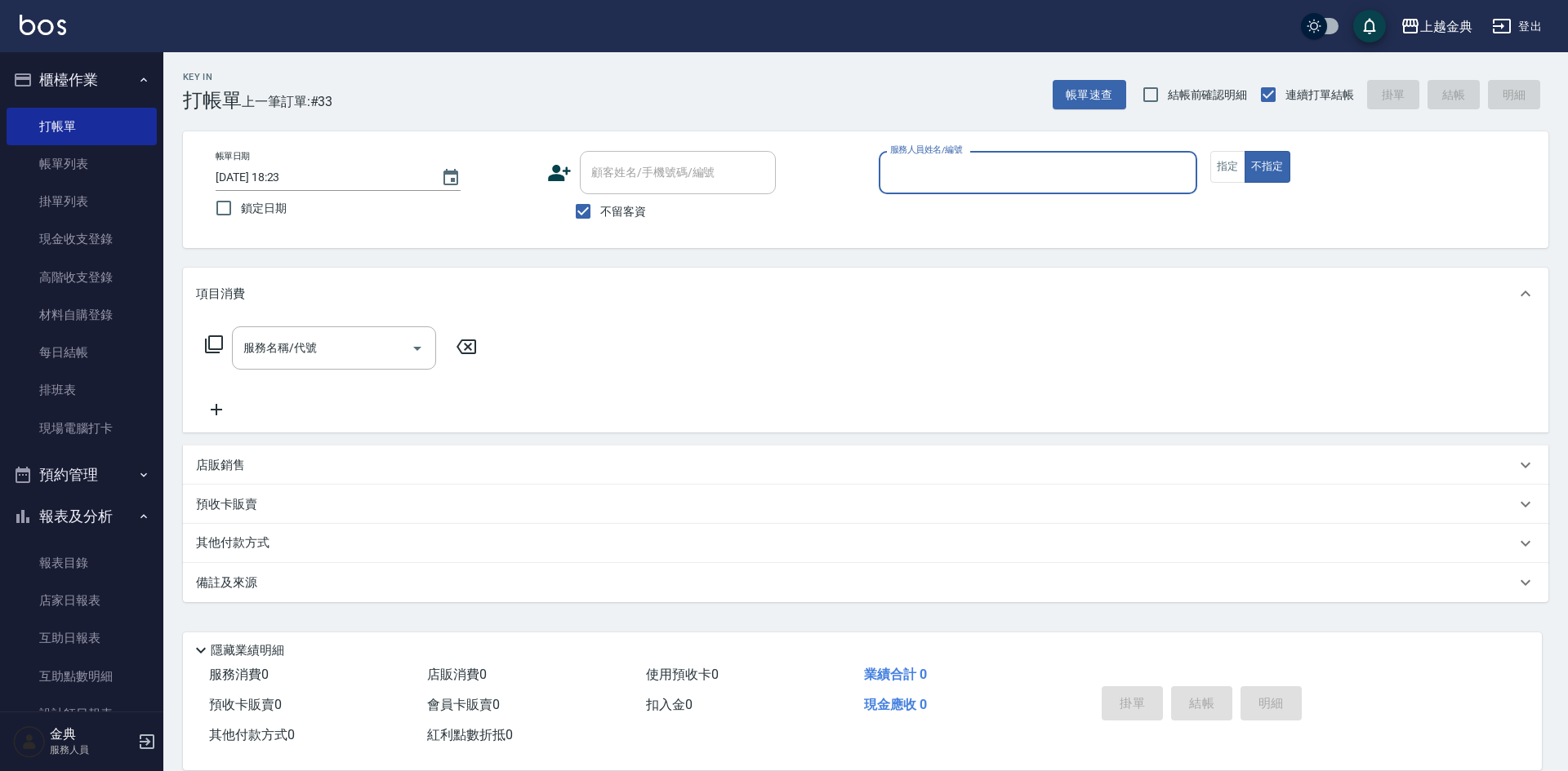
click at [1080, 175] on input "服務人員姓名/編號" at bounding box center [1038, 173] width 304 height 28
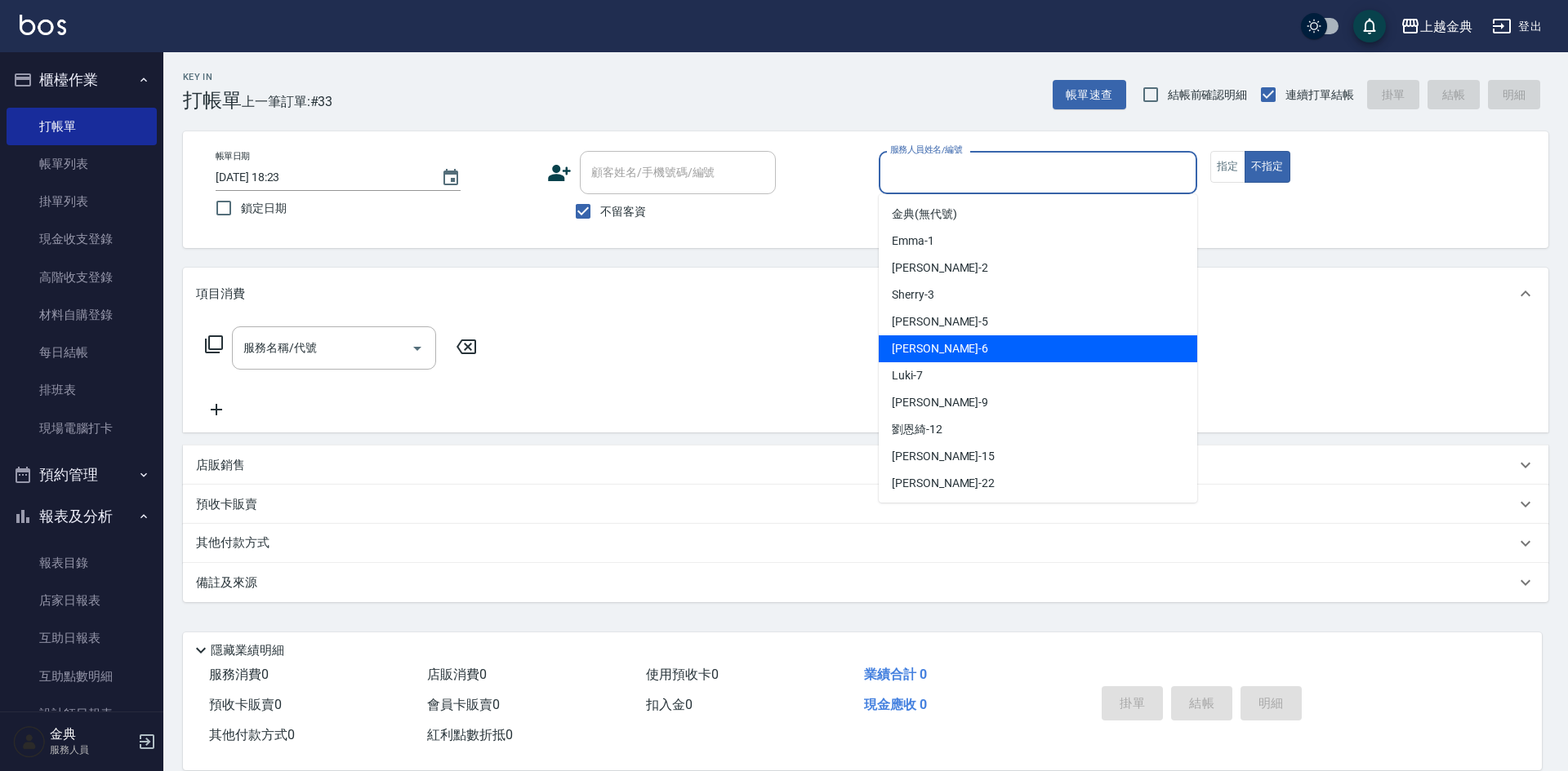
click at [1055, 345] on div "[PERSON_NAME] -6" at bounding box center [1037, 349] width 318 height 27
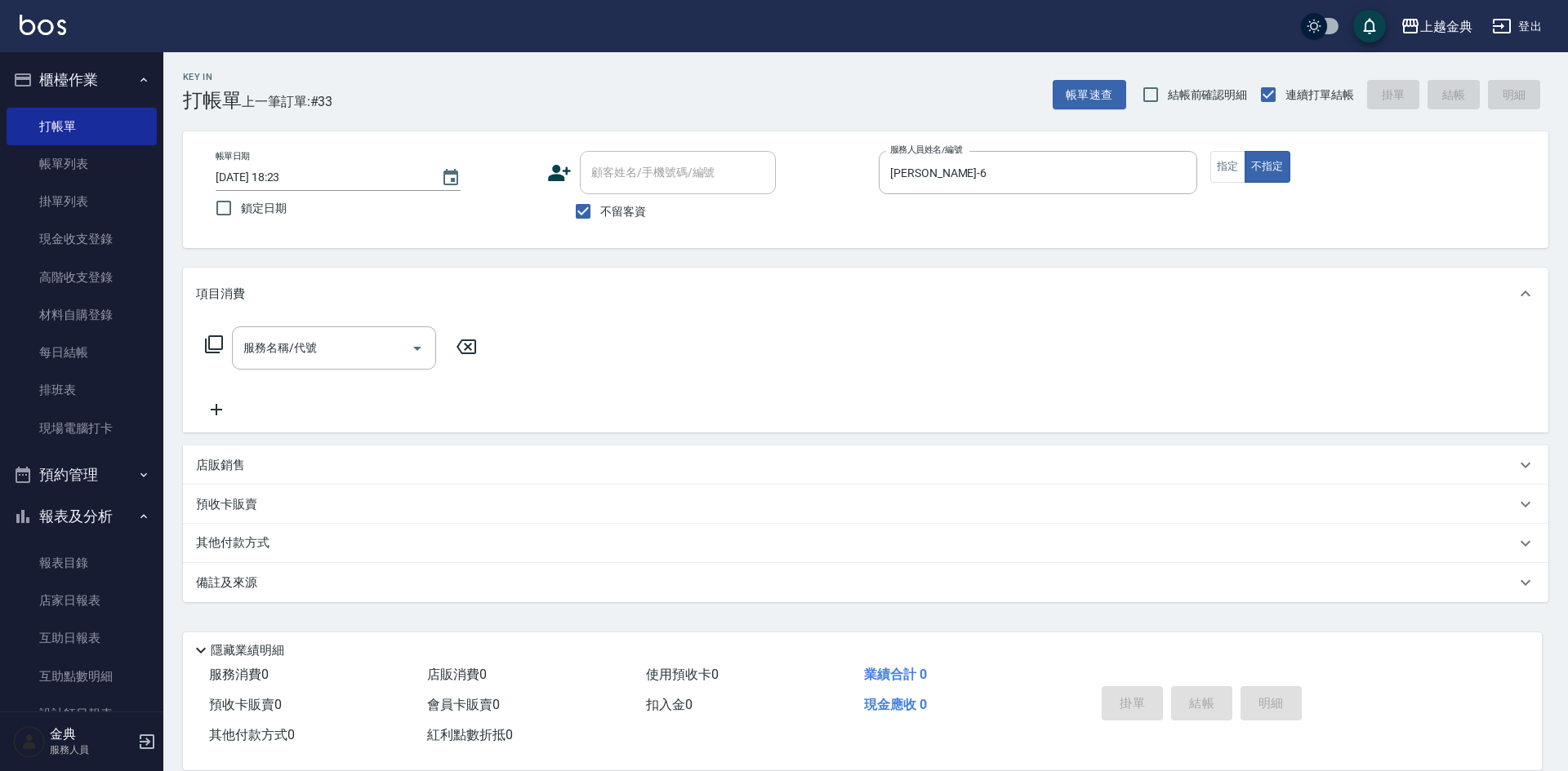
click at [209, 345] on icon at bounding box center [215, 345] width 18 height 18
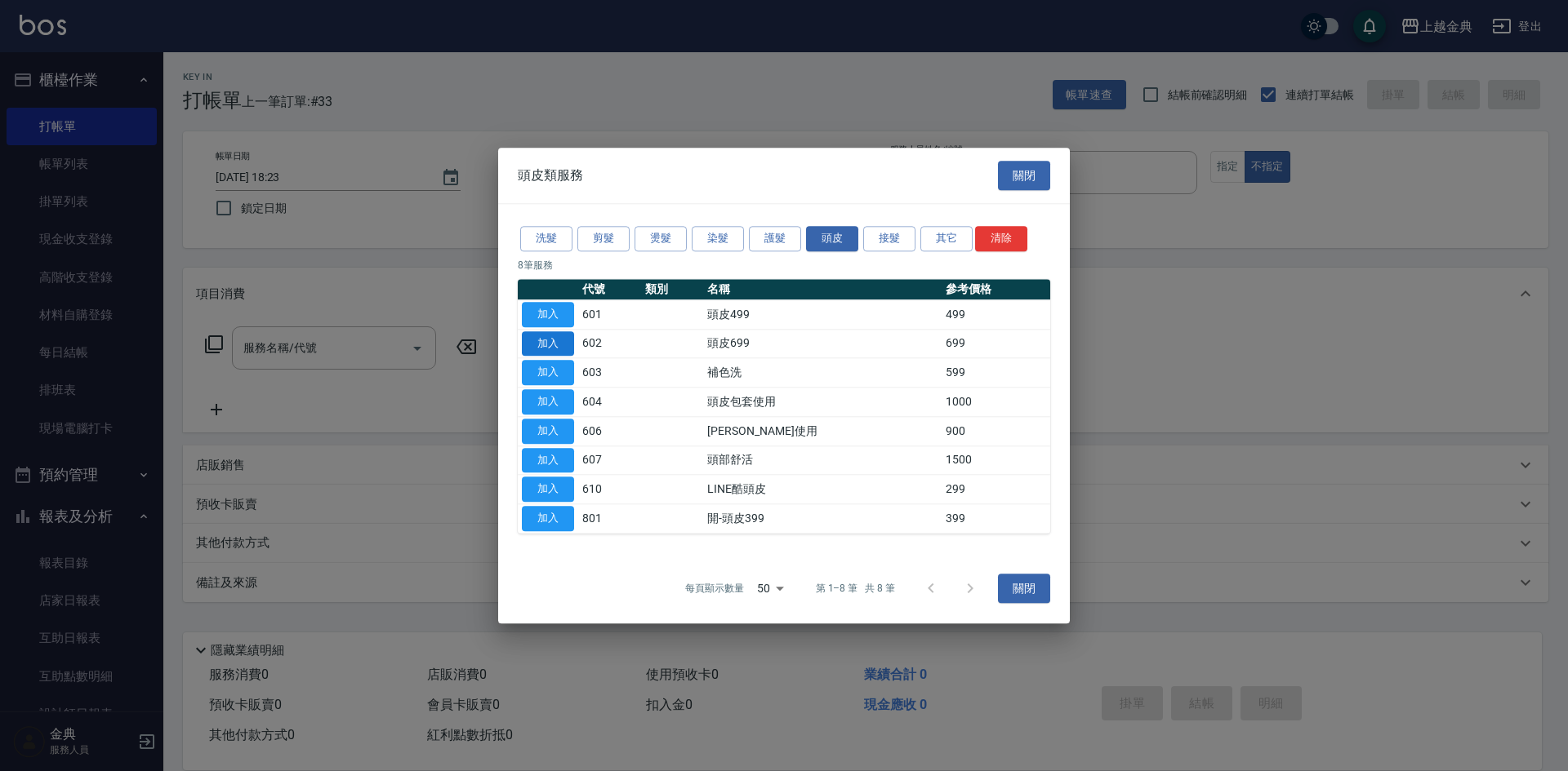
click at [544, 335] on button "加入" at bounding box center [548, 344] width 53 height 25
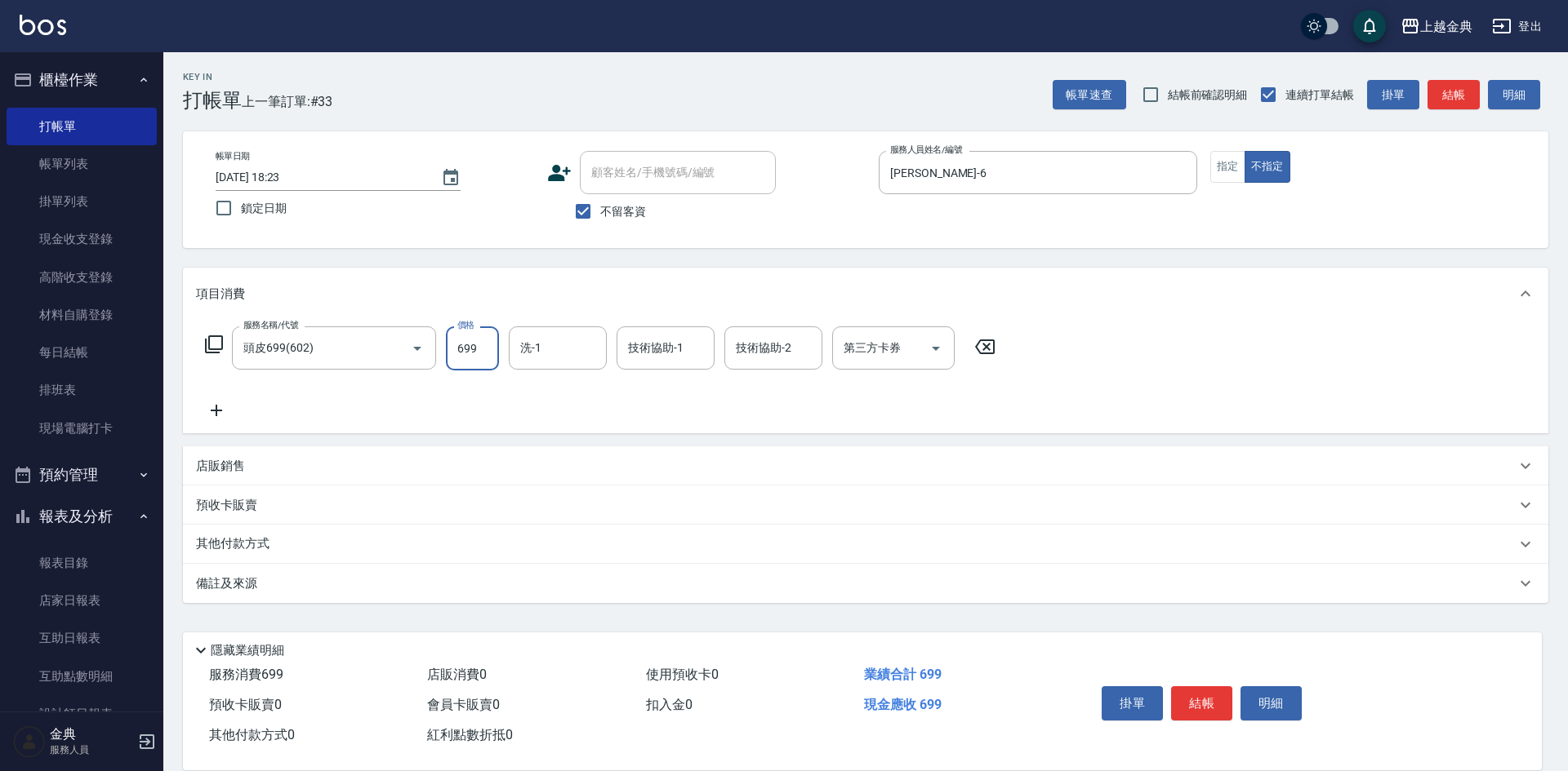
click at [483, 345] on input "699" at bounding box center [473, 348] width 53 height 44
click at [1199, 695] on button "結帳" at bounding box center [1201, 703] width 61 height 34
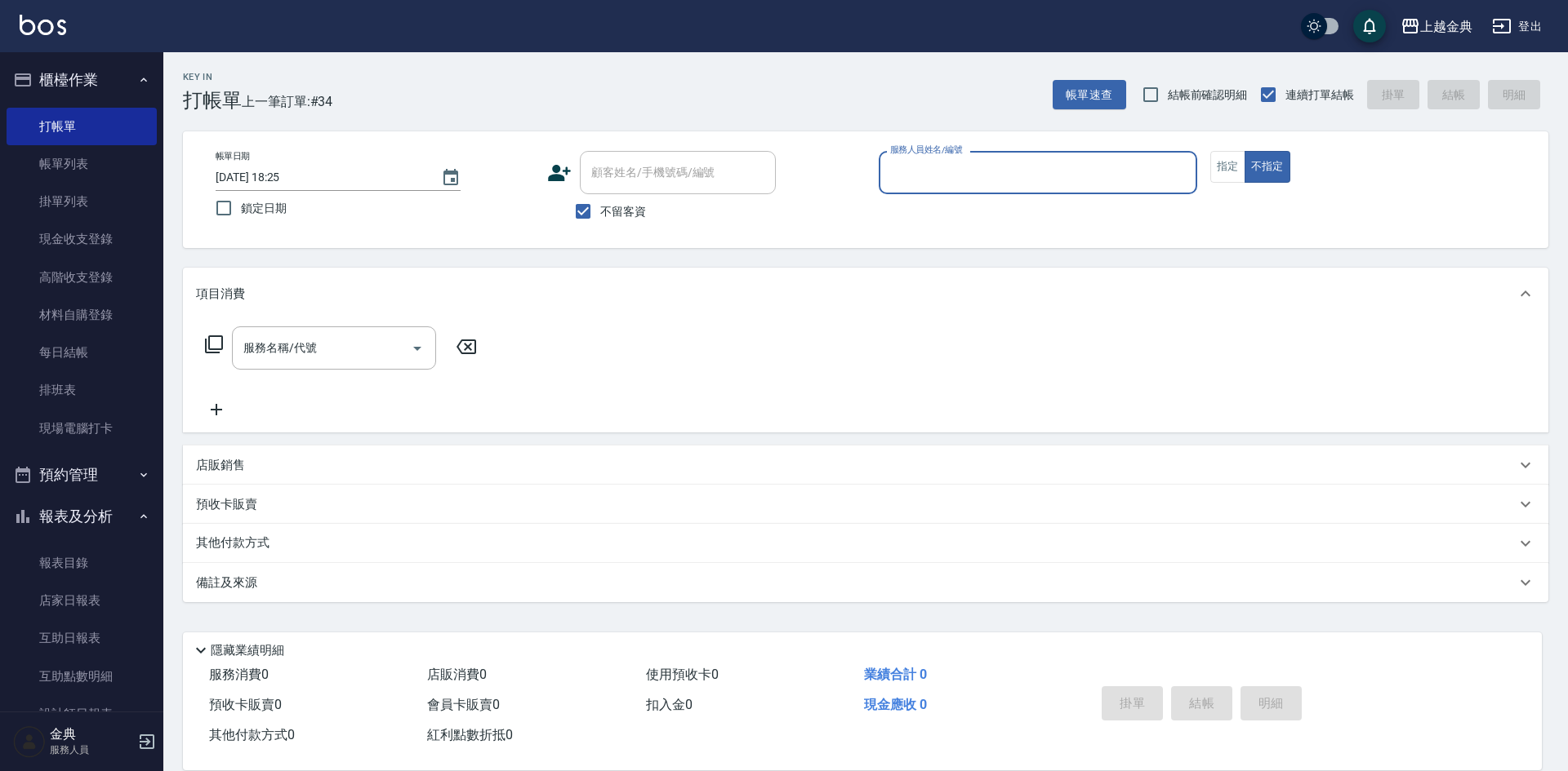
click at [979, 167] on input "服務人員姓名/編號" at bounding box center [1038, 173] width 304 height 28
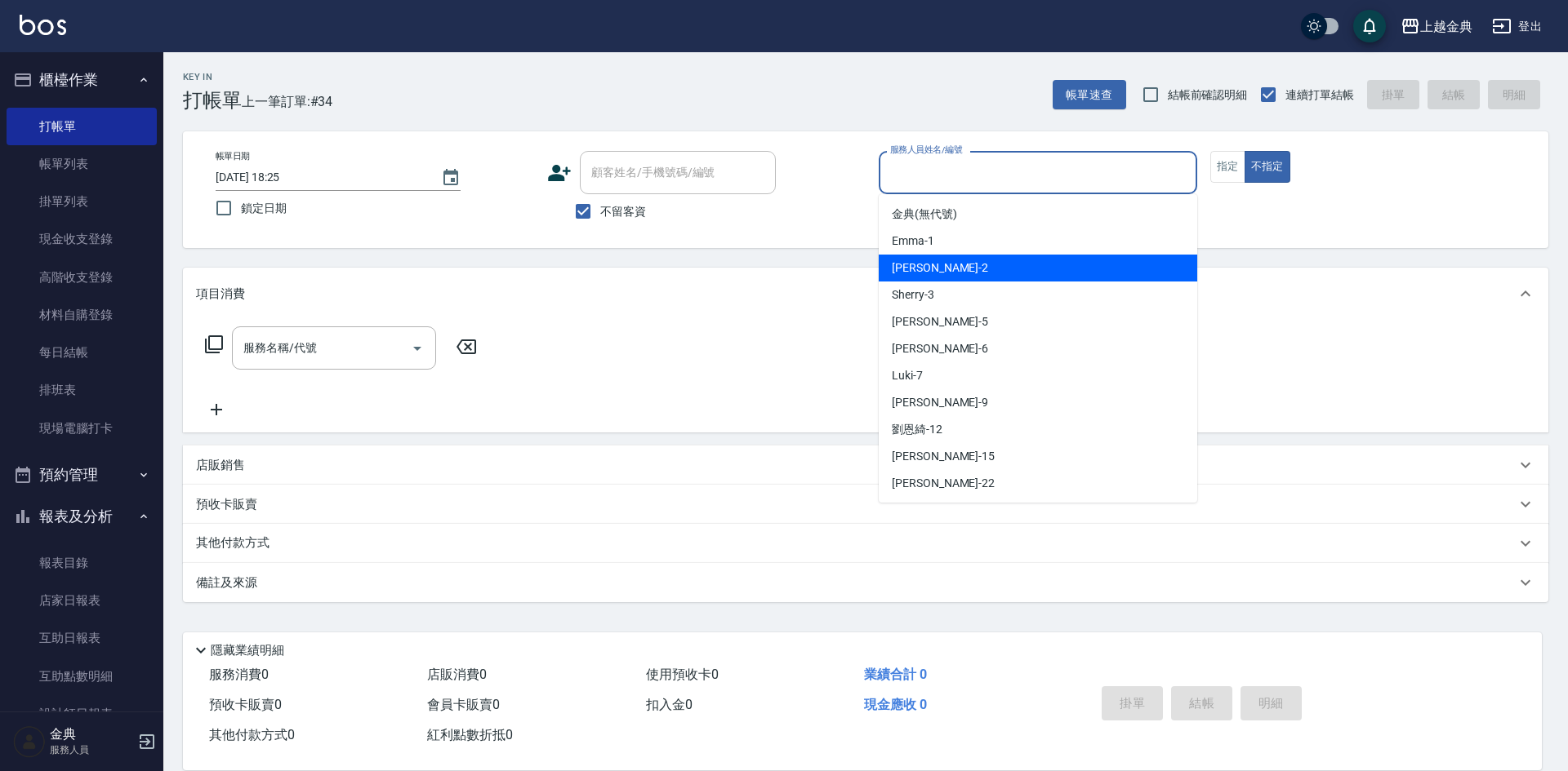
click at [974, 260] on div "Cindy -2" at bounding box center [1037, 268] width 318 height 27
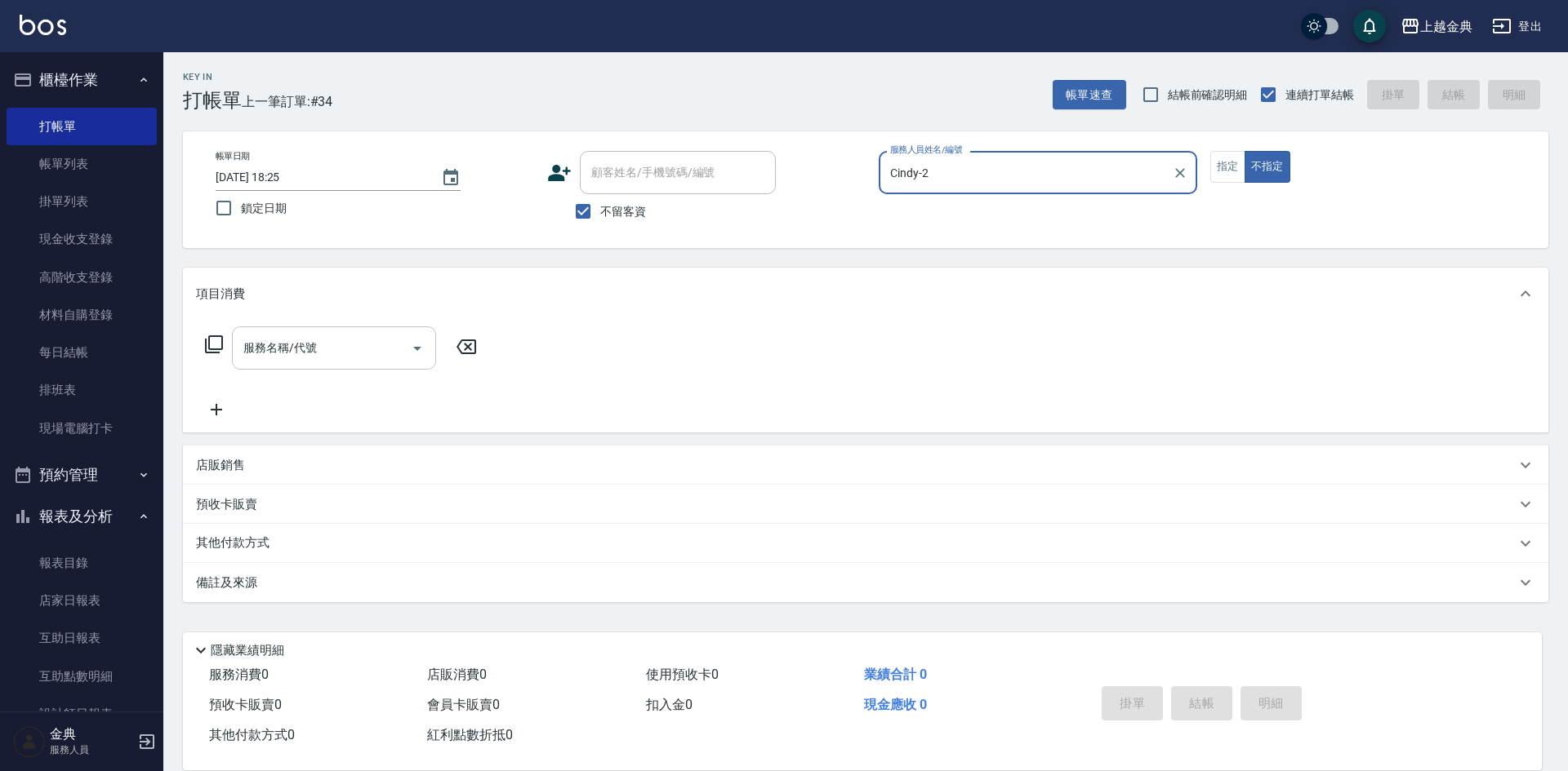
click at [419, 352] on icon "Open" at bounding box center [417, 348] width 19 height 19
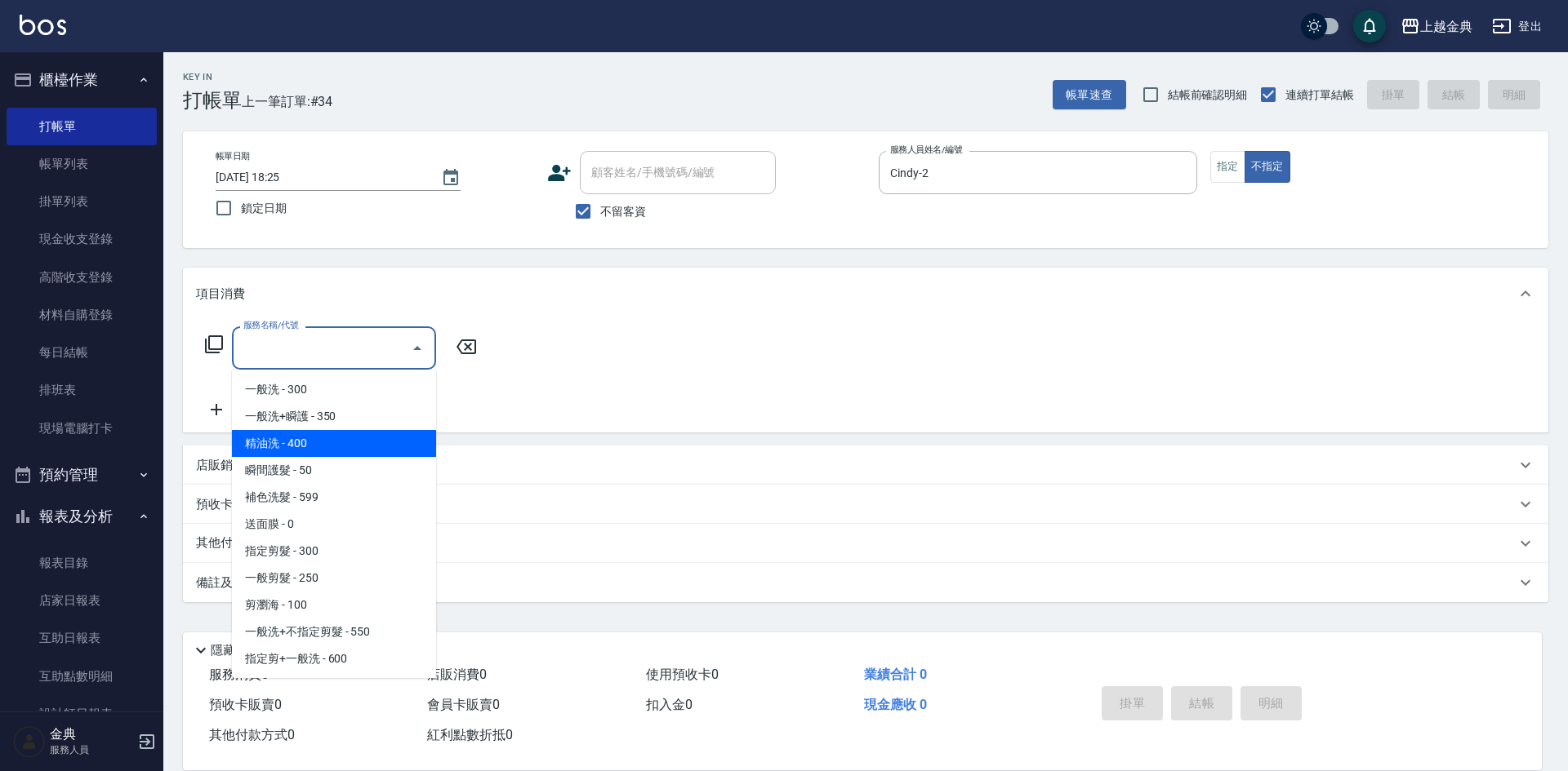
click at [337, 441] on span "精油洗 - 400" at bounding box center [334, 443] width 205 height 27
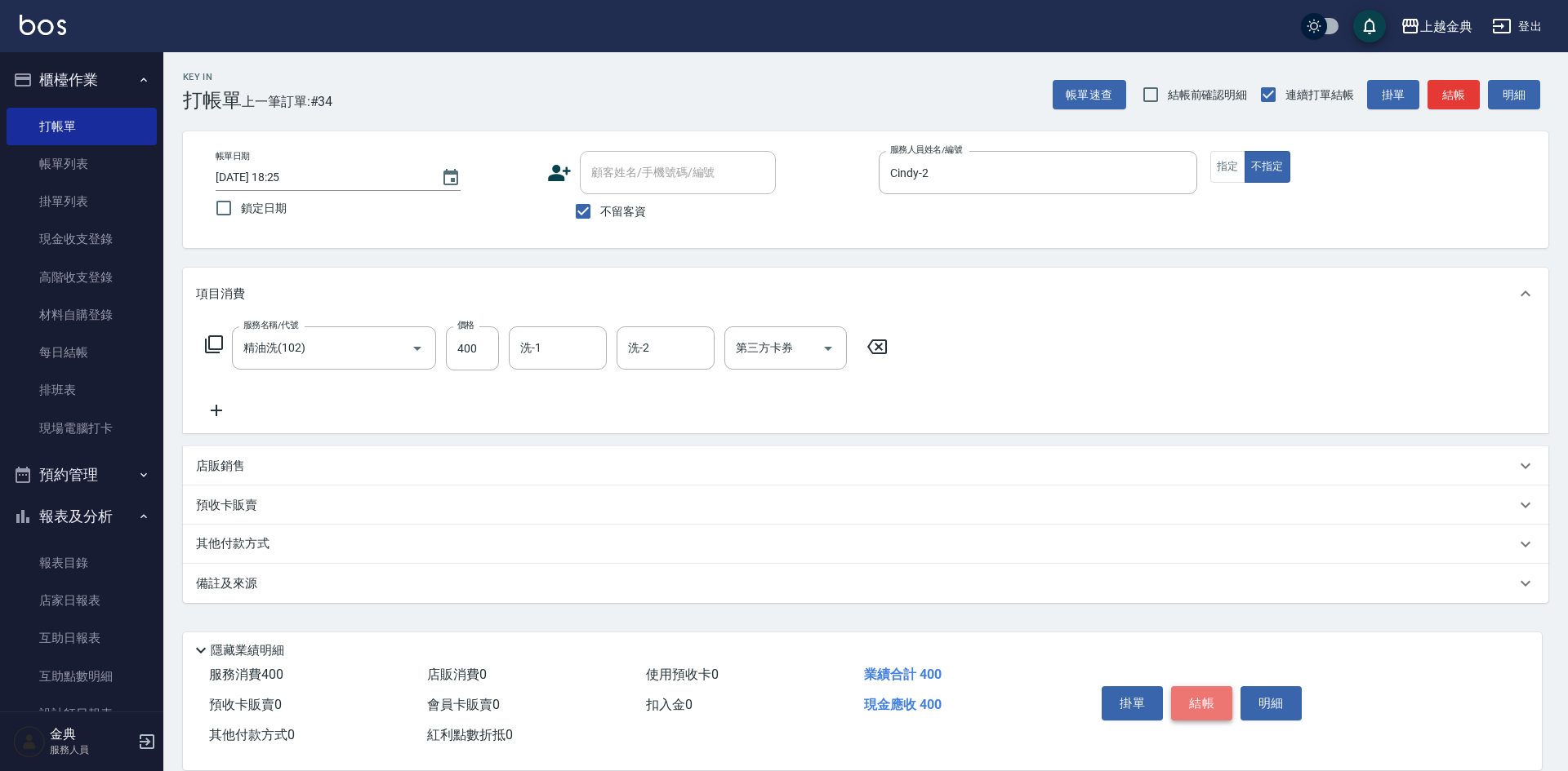
click at [1199, 693] on button "結帳" at bounding box center [1201, 703] width 61 height 34
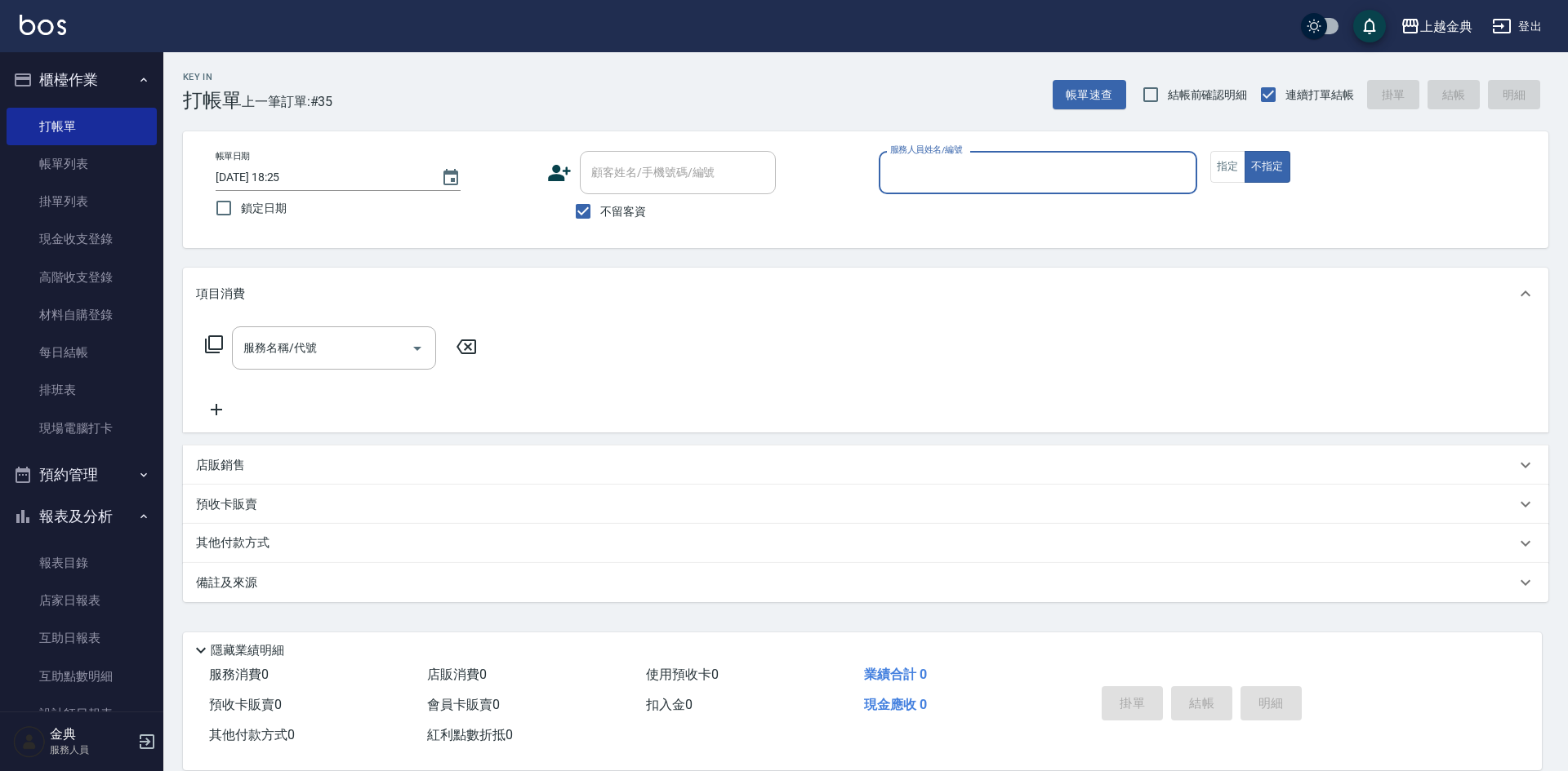
drag, startPoint x: 98, startPoint y: 164, endPoint x: 975, endPoint y: 442, distance: 920.0
click at [98, 164] on link "帳單列表" at bounding box center [82, 164] width 150 height 38
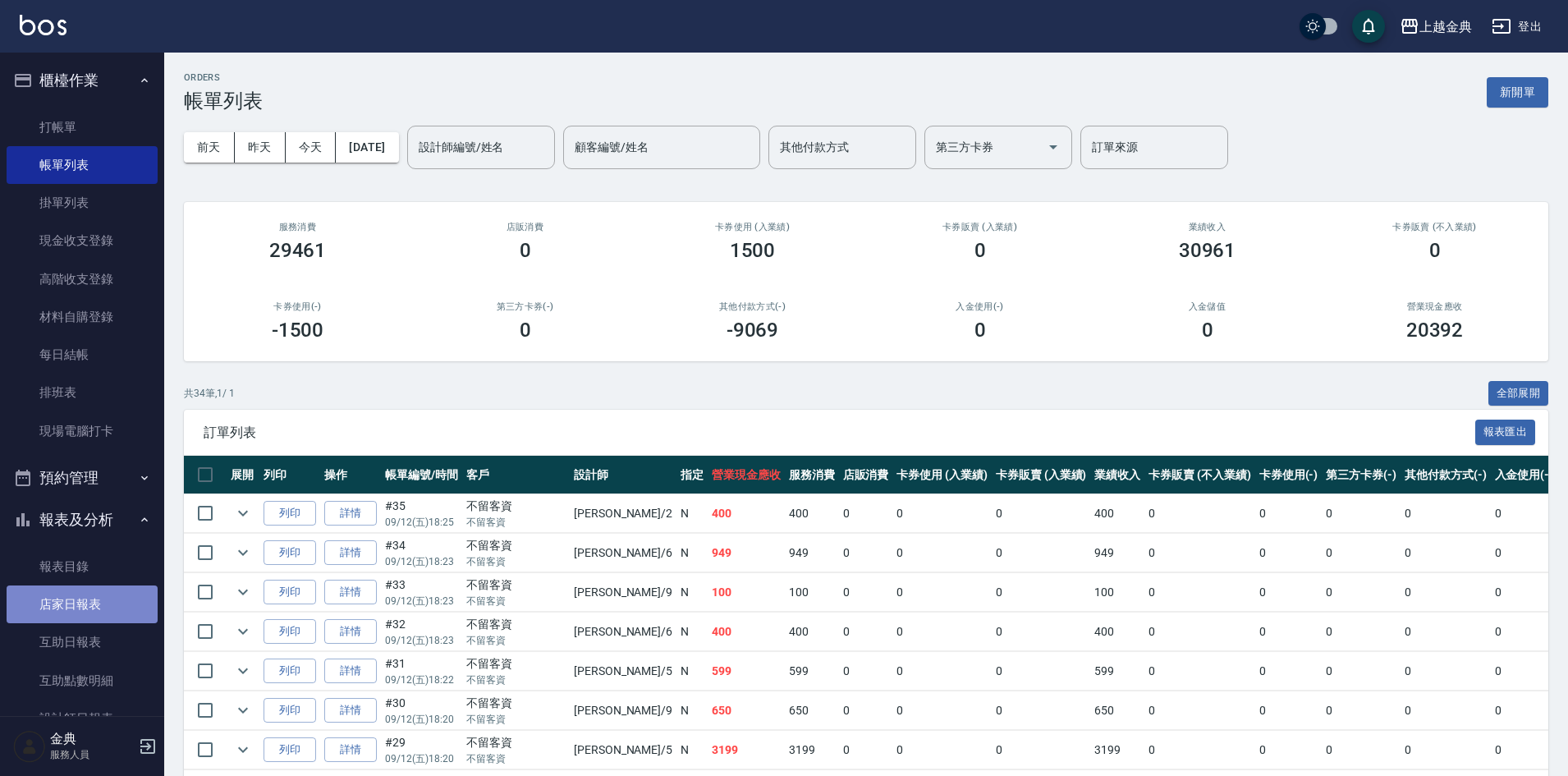
click at [101, 597] on link "店家日報表" at bounding box center [82, 604] width 151 height 38
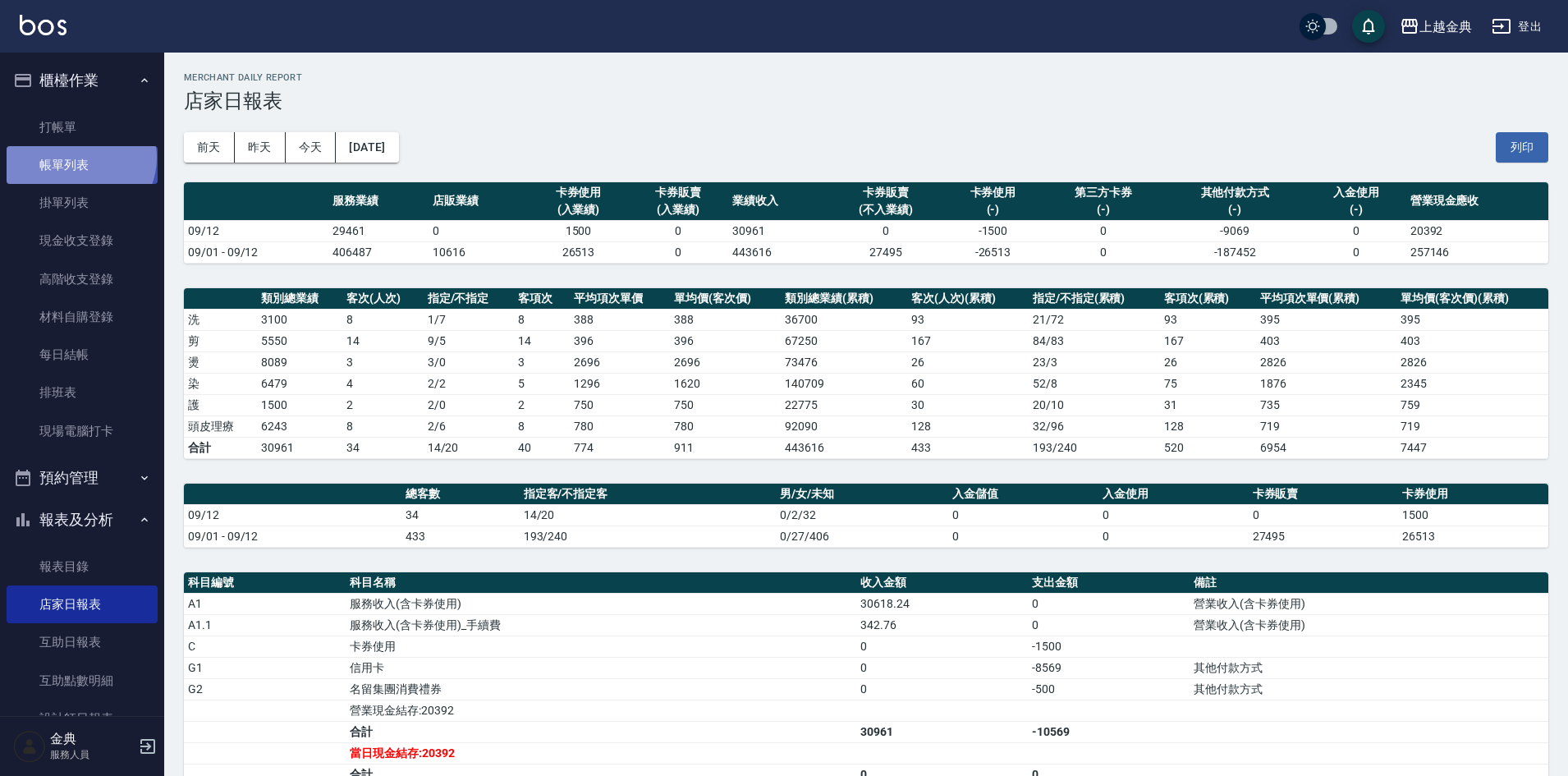
click at [79, 158] on link "帳單列表" at bounding box center [82, 165] width 151 height 38
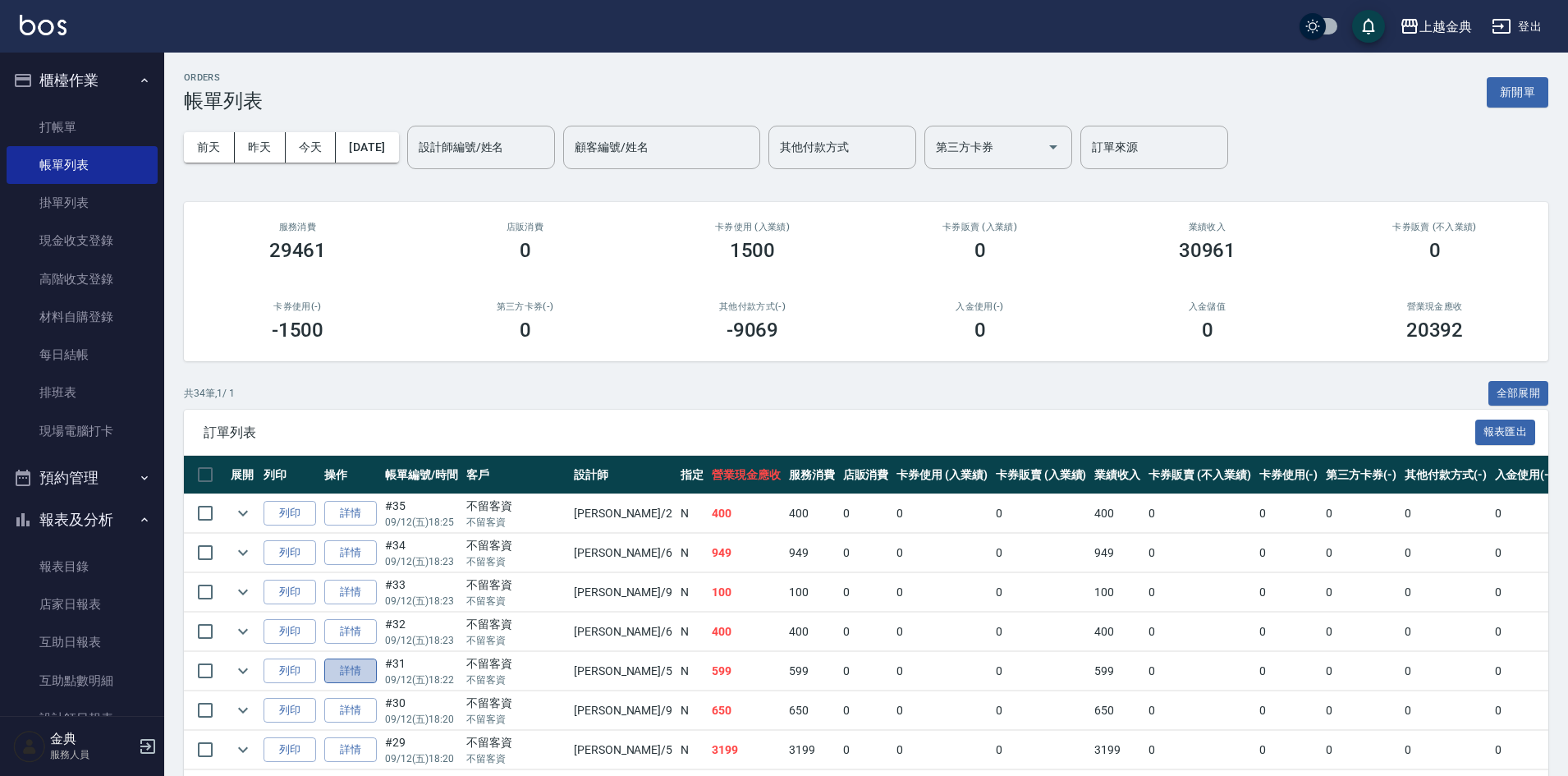
click at [361, 673] on link "詳情" at bounding box center [350, 671] width 53 height 25
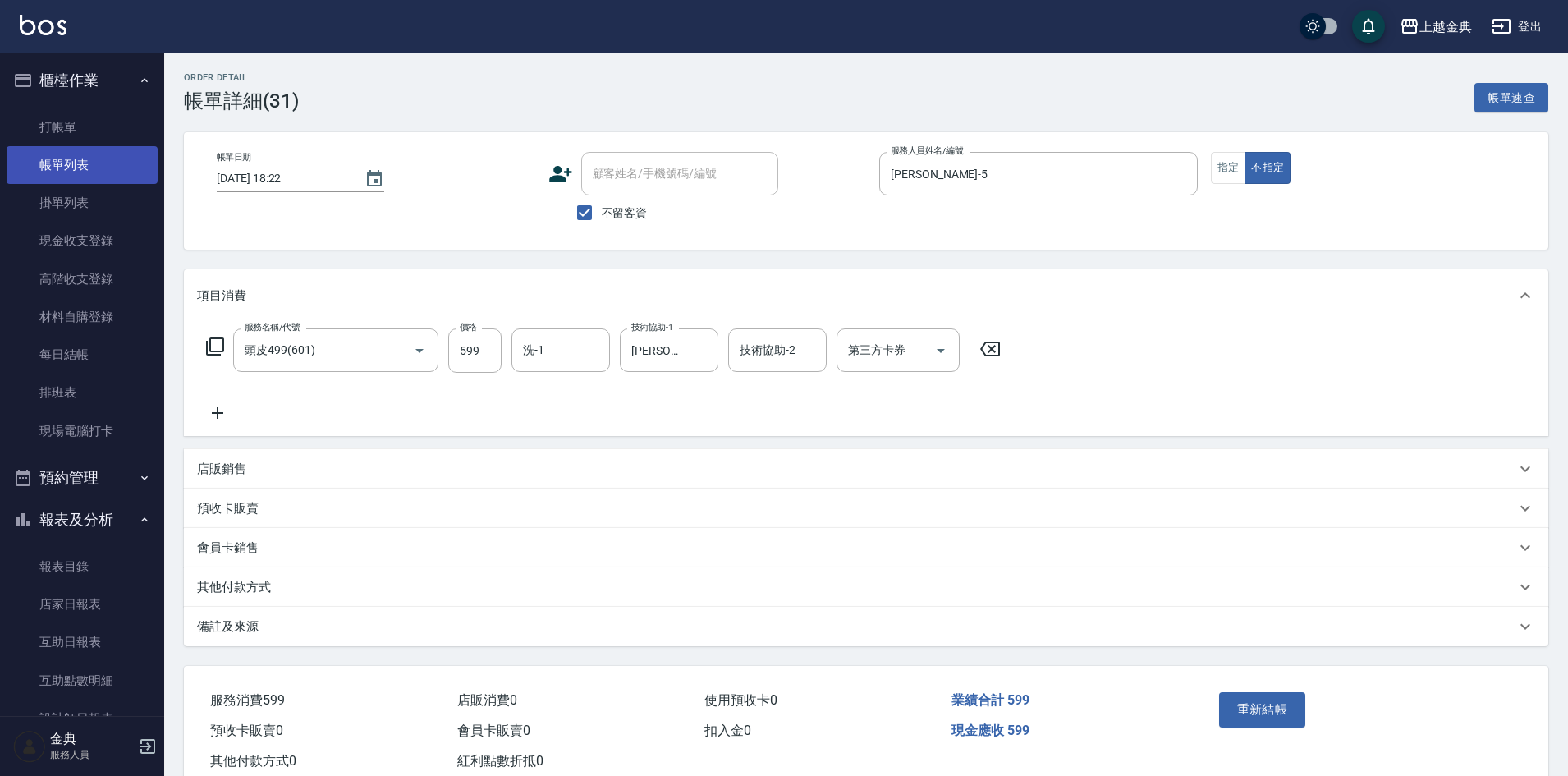
click at [79, 160] on link "帳單列表" at bounding box center [82, 165] width 151 height 38
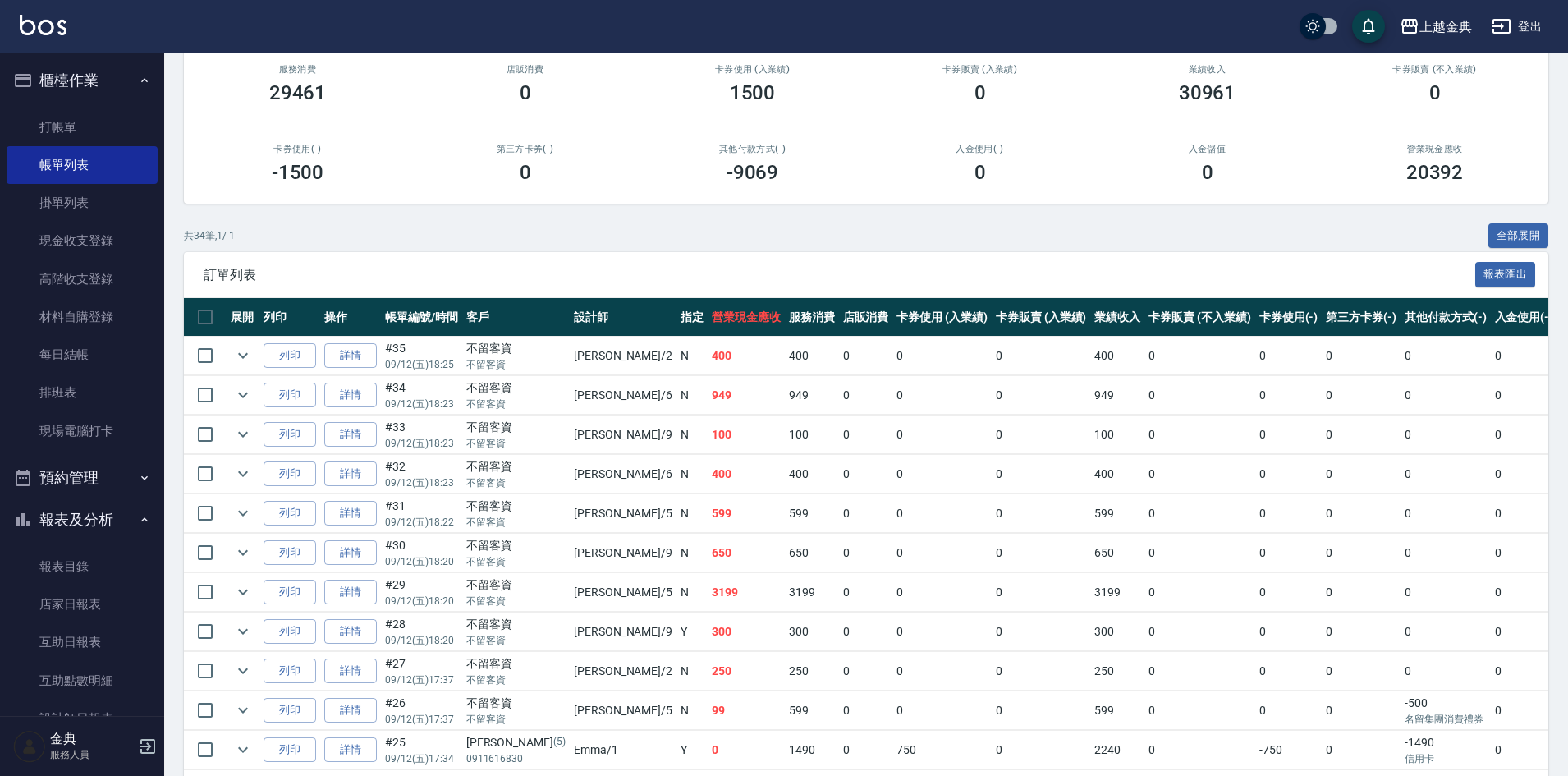
scroll to position [165, 0]
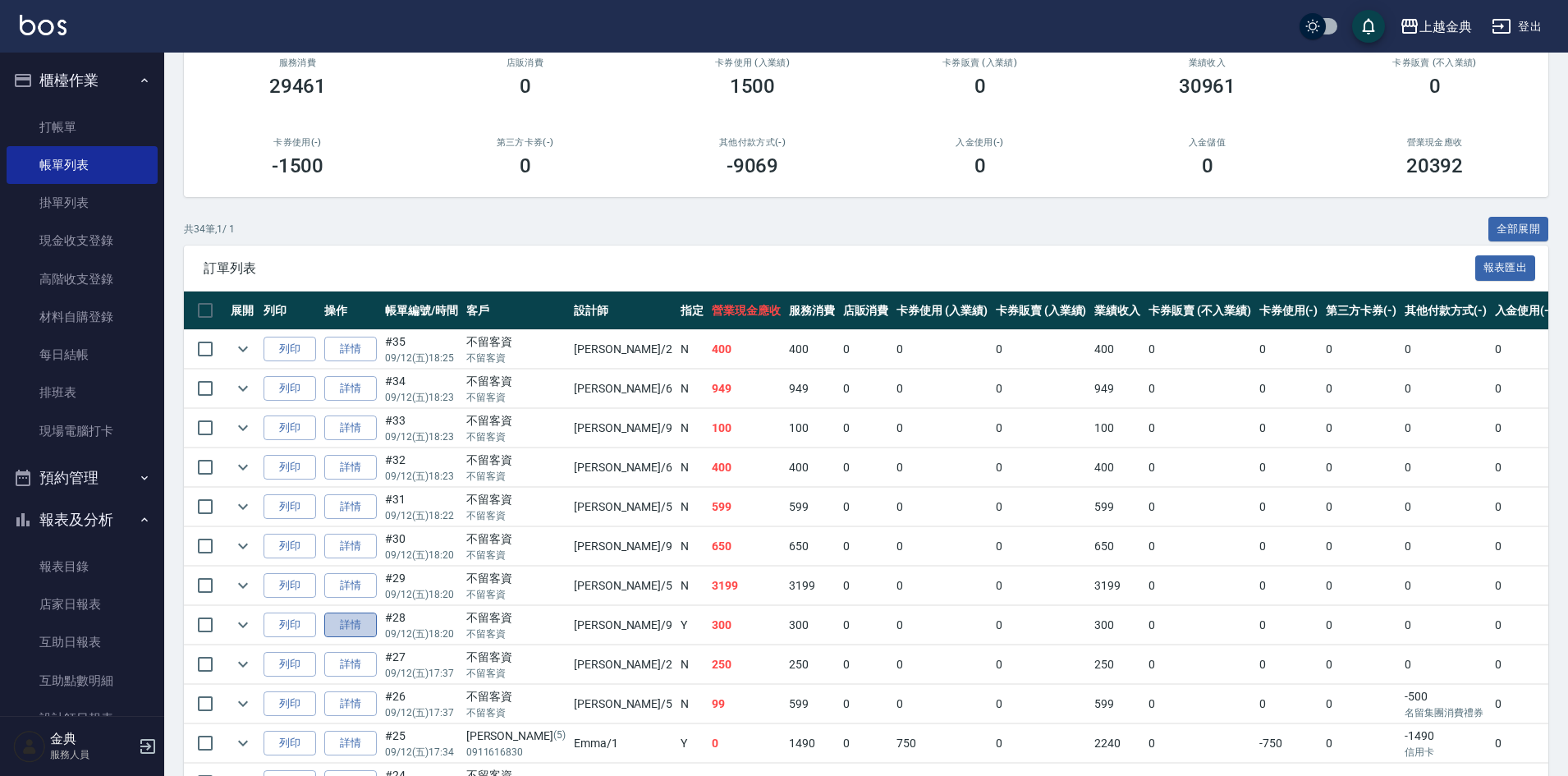
click at [357, 621] on link "詳情" at bounding box center [350, 626] width 53 height 25
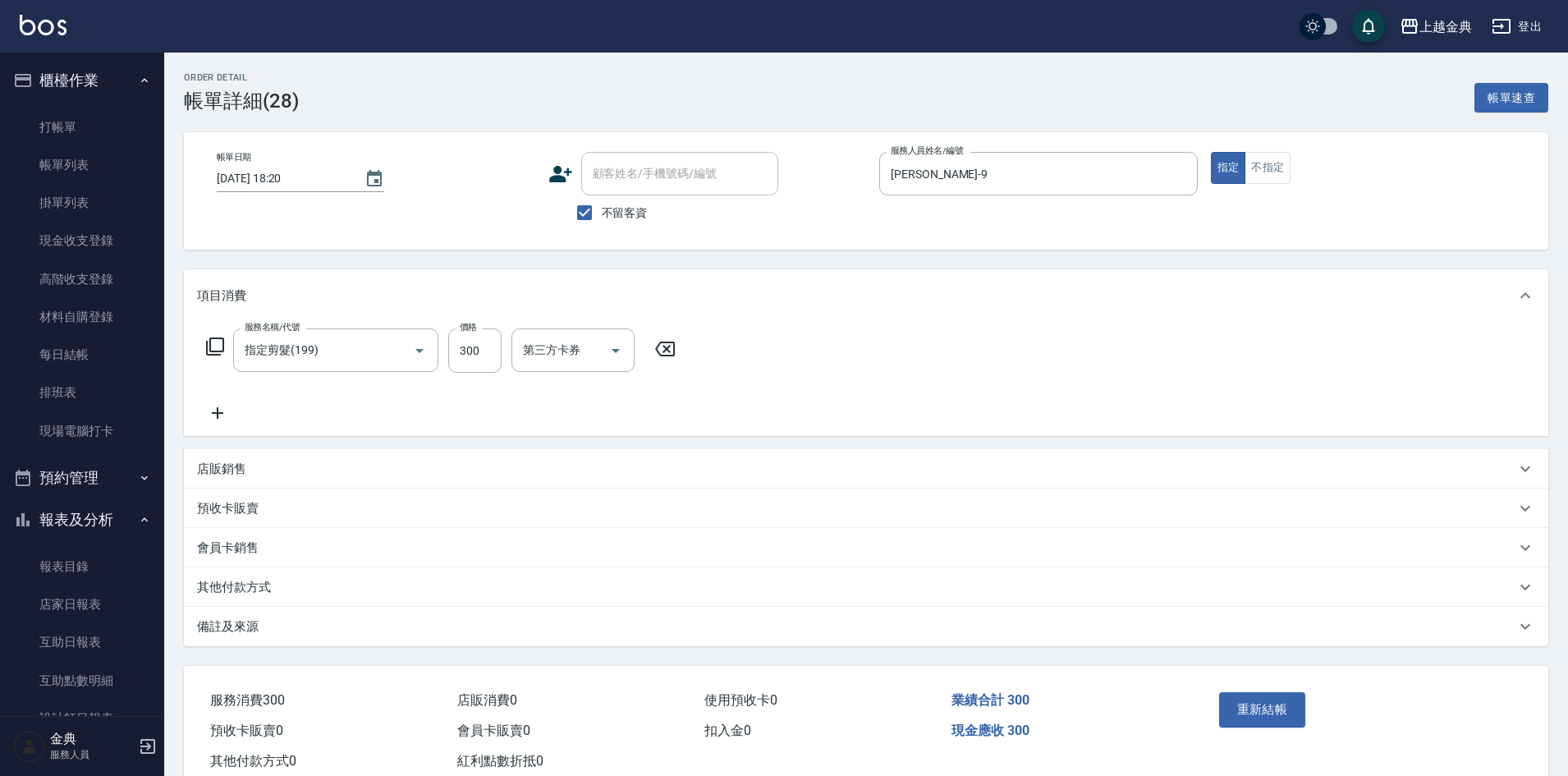
click at [296, 584] on div "其他付款方式" at bounding box center [856, 588] width 1319 height 18
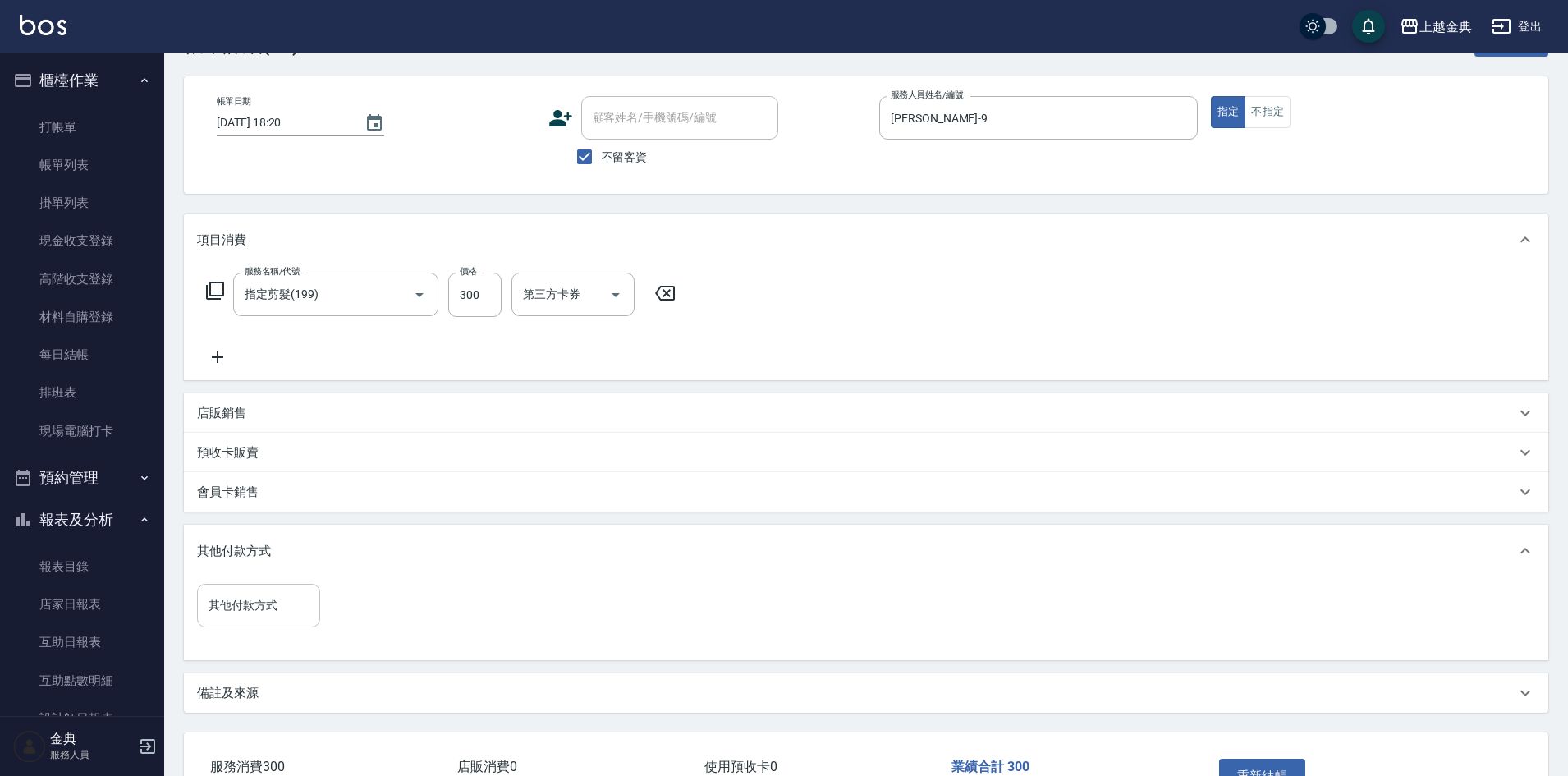
scroll to position [82, 0]
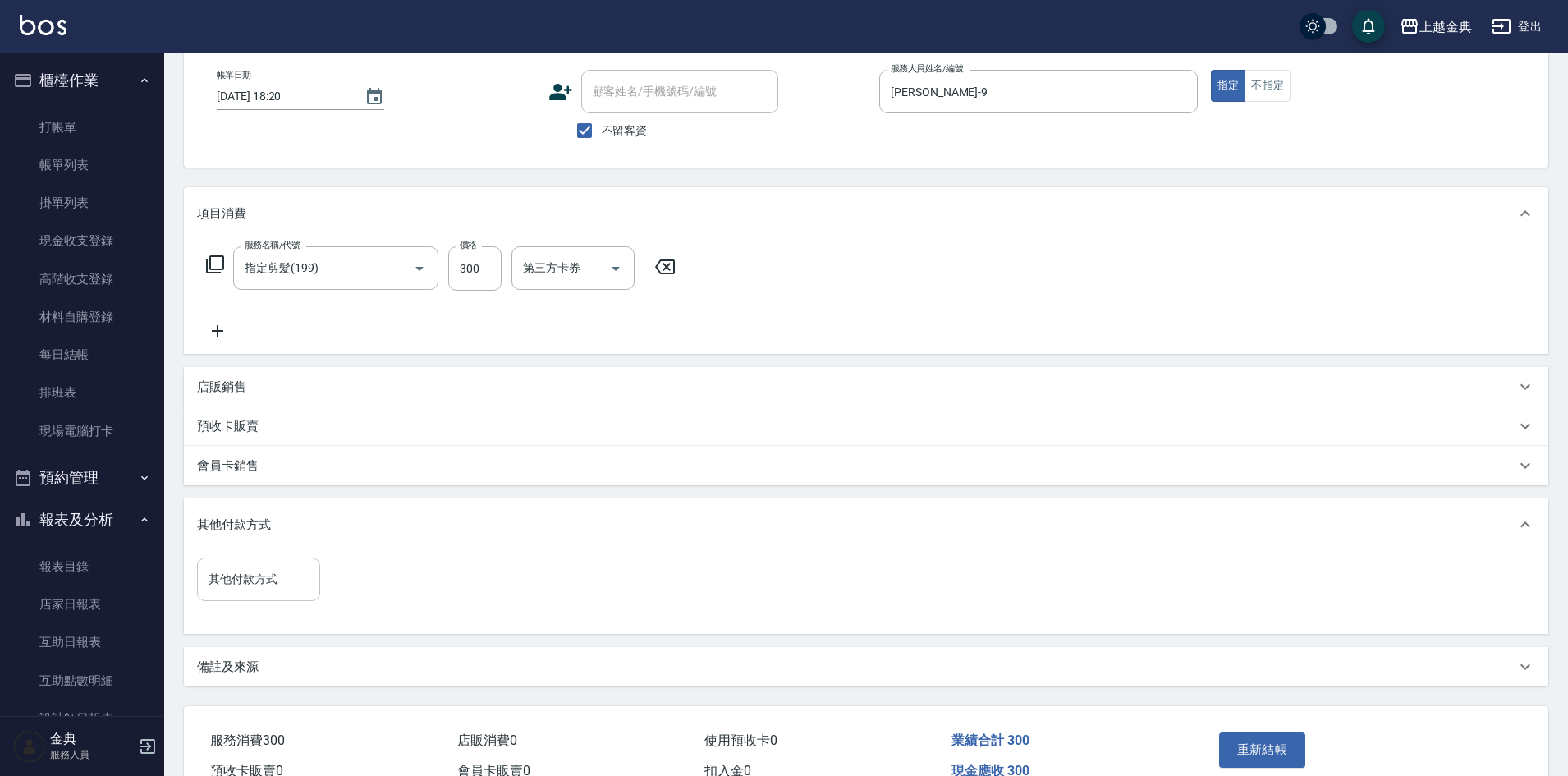
click at [294, 585] on input "其他付款方式" at bounding box center [259, 579] width 108 height 29
click at [259, 698] on span "轉帳" at bounding box center [259, 703] width 123 height 27
click at [337, 576] on input "0" at bounding box center [391, 579] width 123 height 45
click at [1251, 752] on button "重新結帳" at bounding box center [1263, 750] width 87 height 34
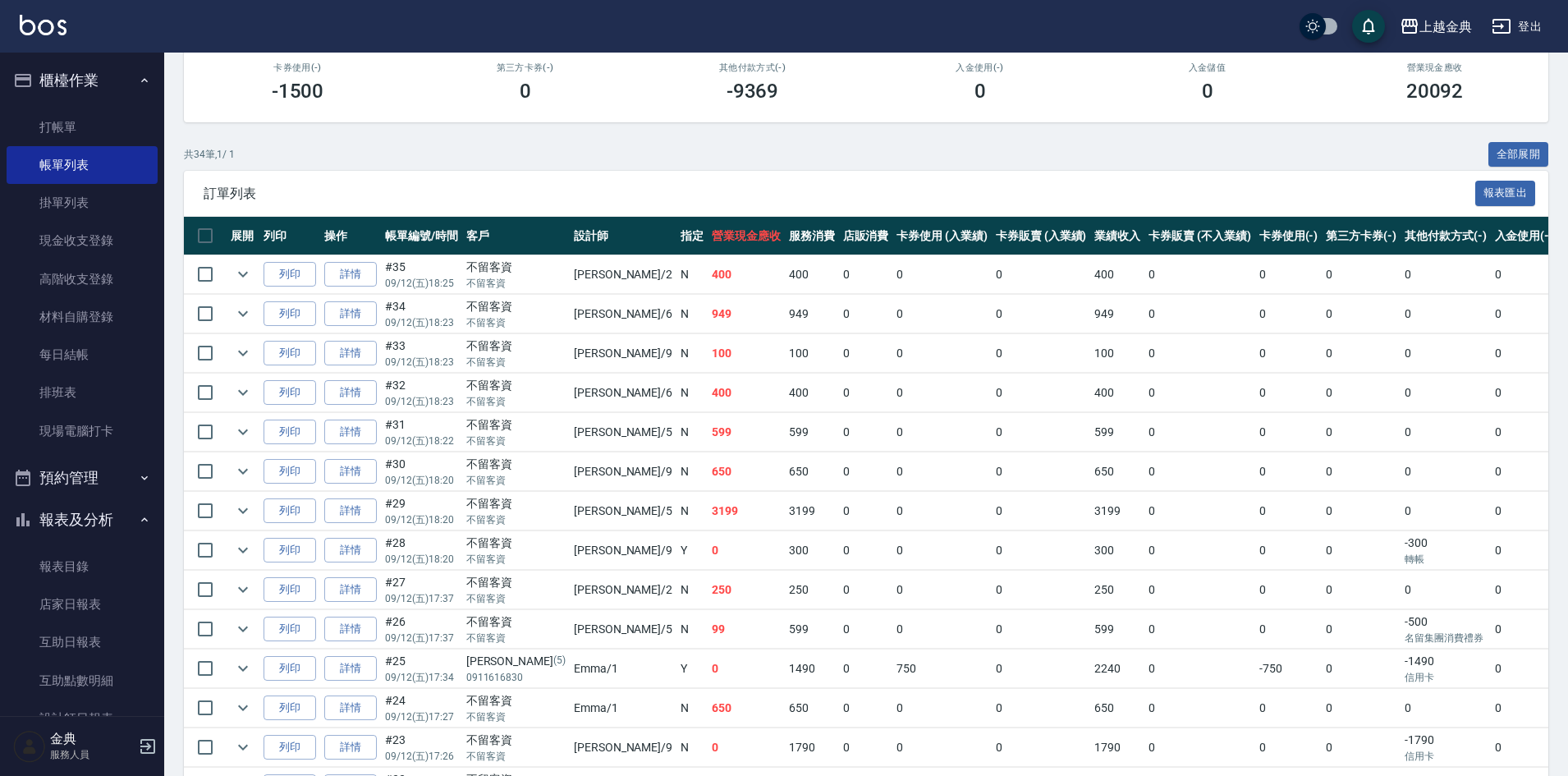
scroll to position [246, 0]
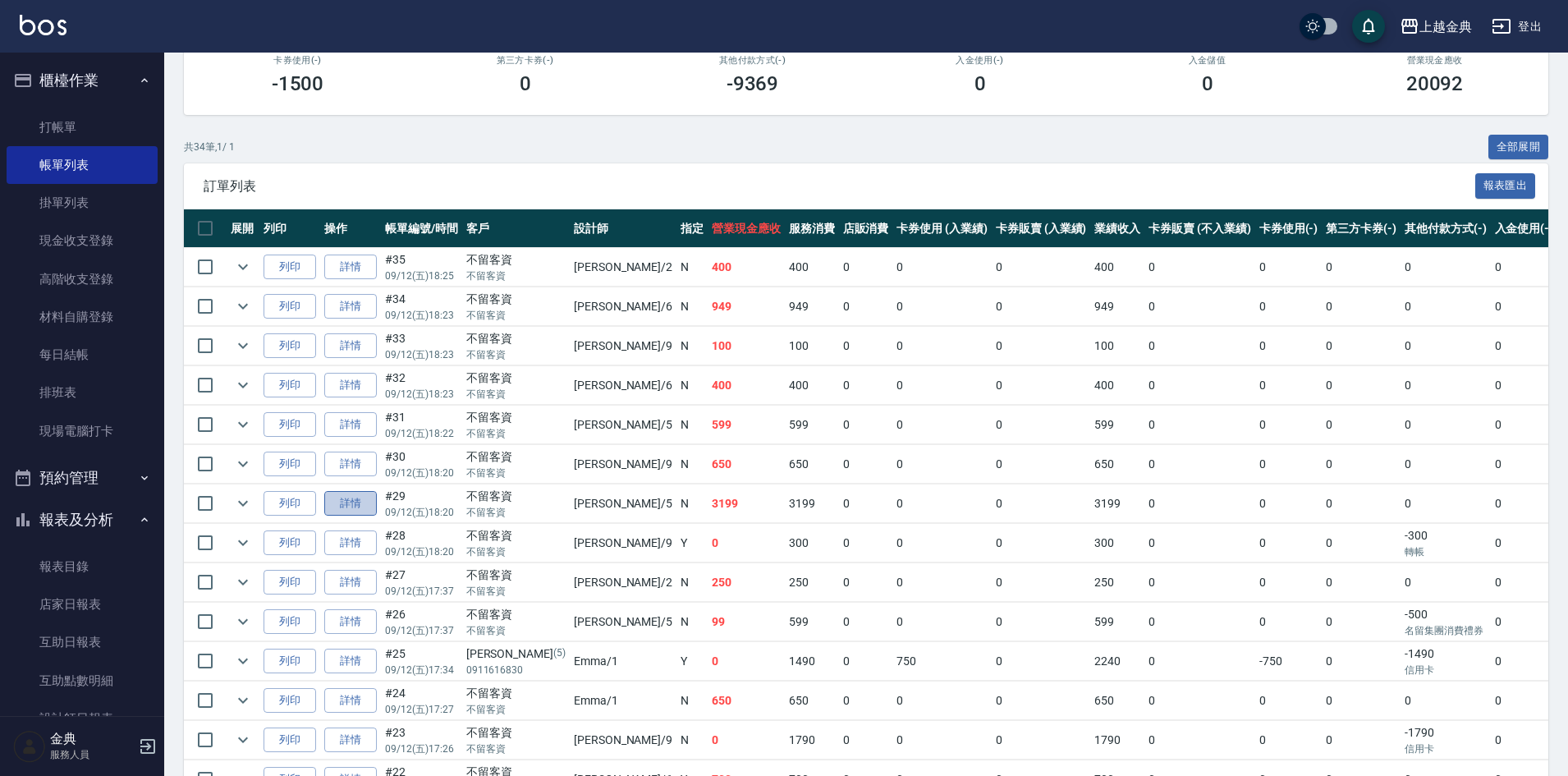
click at [348, 506] on link "詳情" at bounding box center [350, 504] width 53 height 25
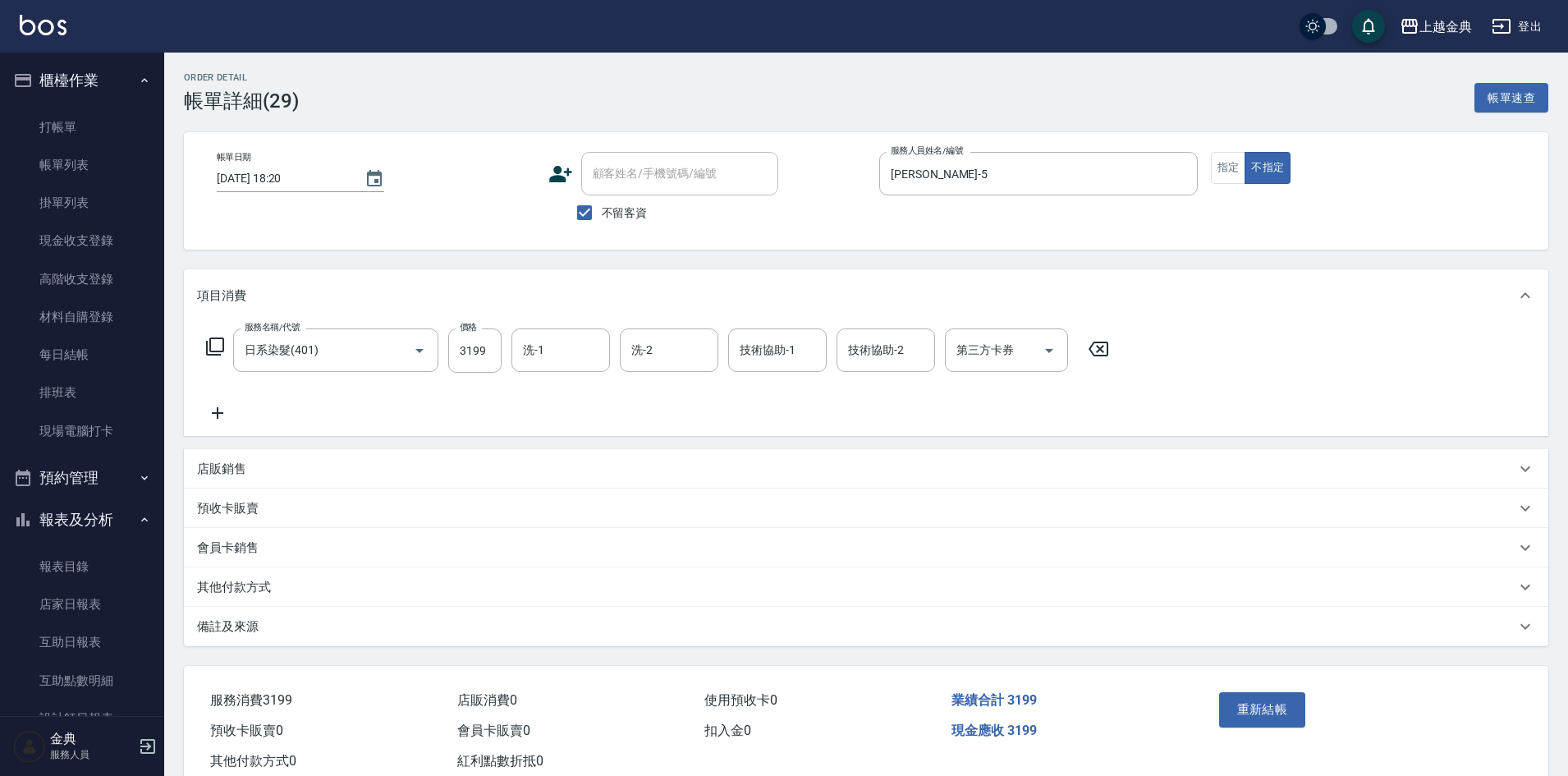
click at [292, 589] on div "其他付款方式" at bounding box center [856, 588] width 1319 height 18
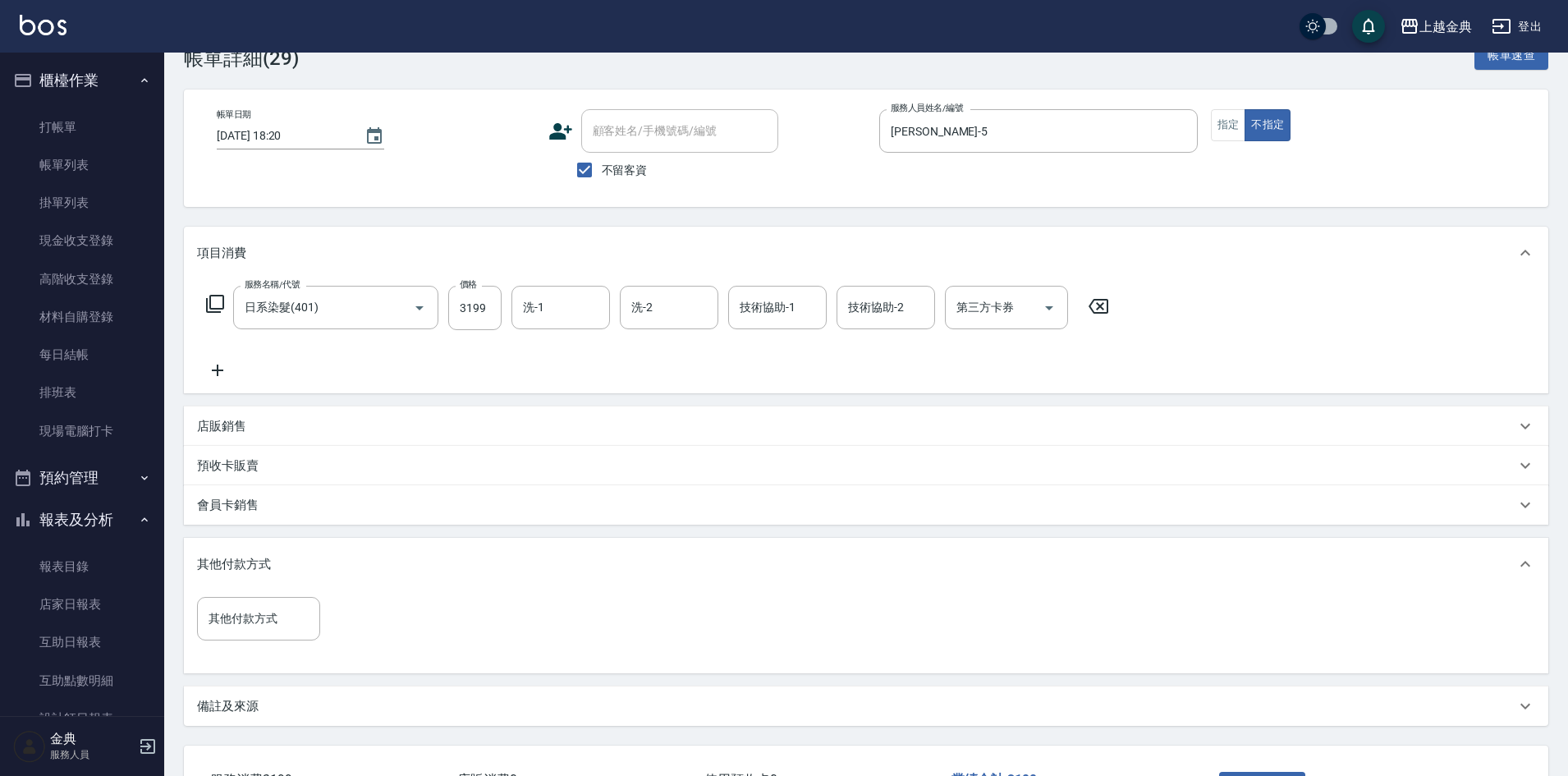
scroll to position [82, 0]
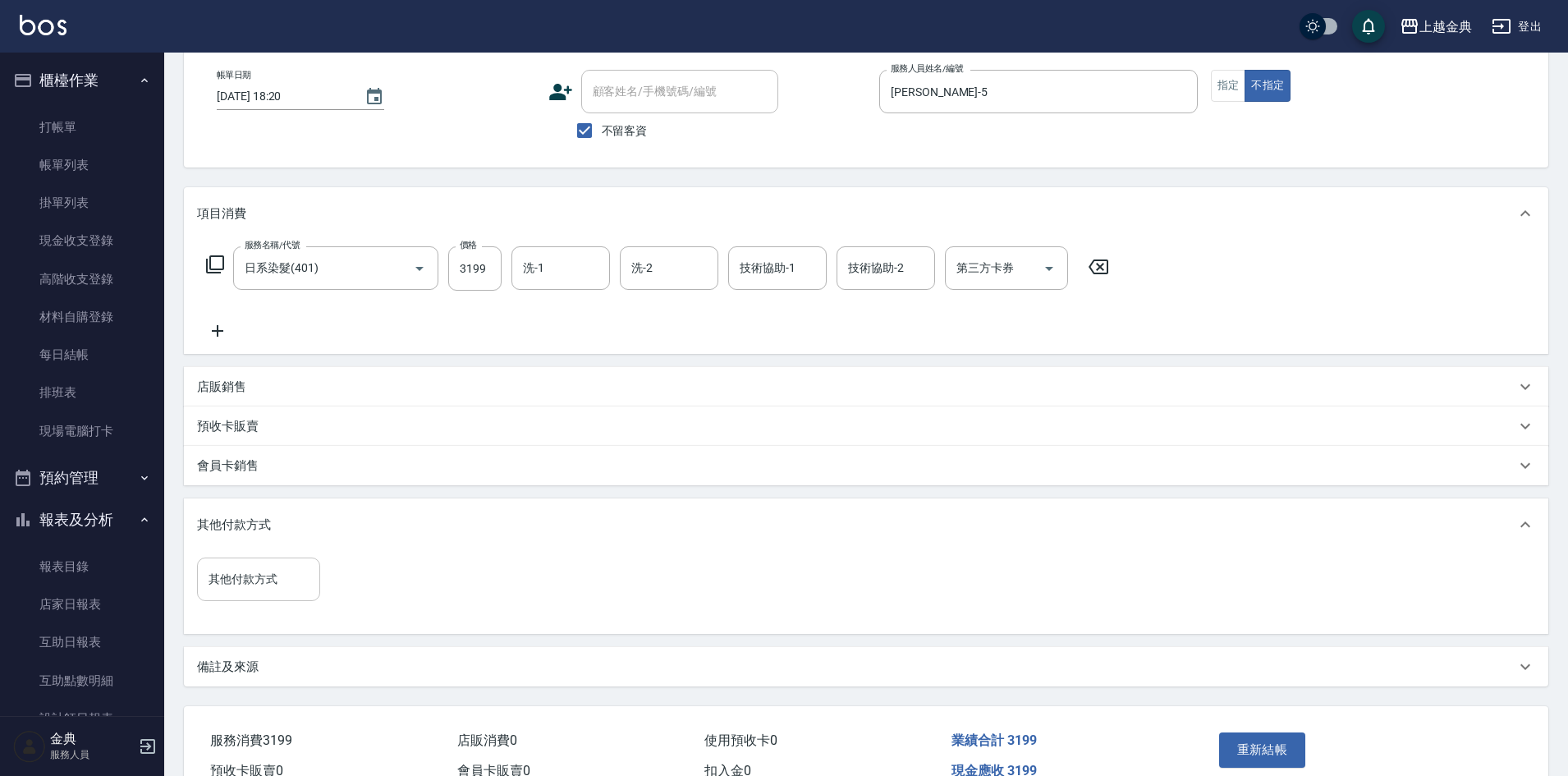
click at [258, 573] on input "其他付款方式" at bounding box center [259, 579] width 108 height 29
click at [227, 646] on span "信用卡" at bounding box center [259, 648] width 123 height 27
click at [330, 574] on input "0" at bounding box center [391, 579] width 123 height 45
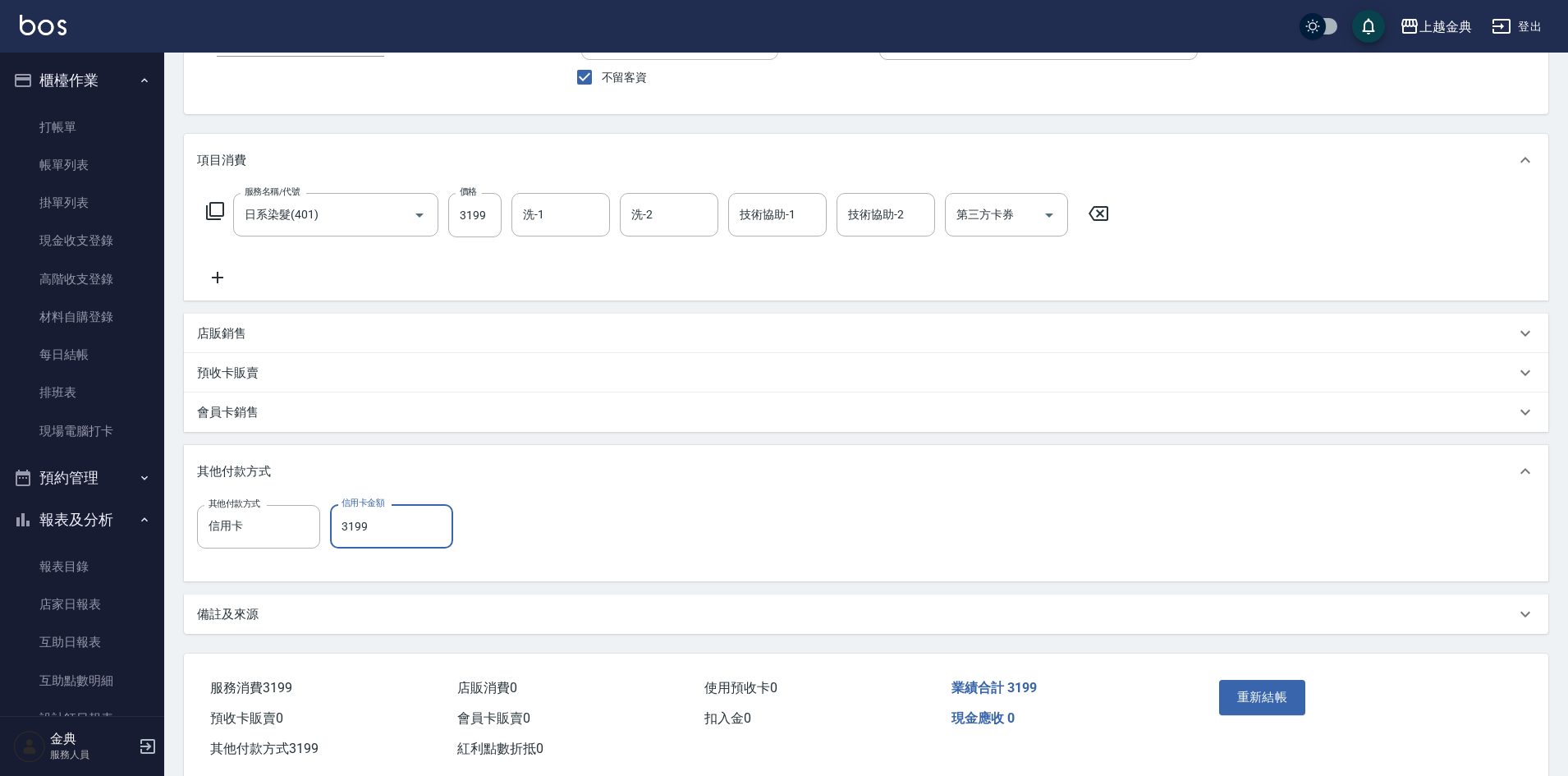
scroll to position [165, 0]
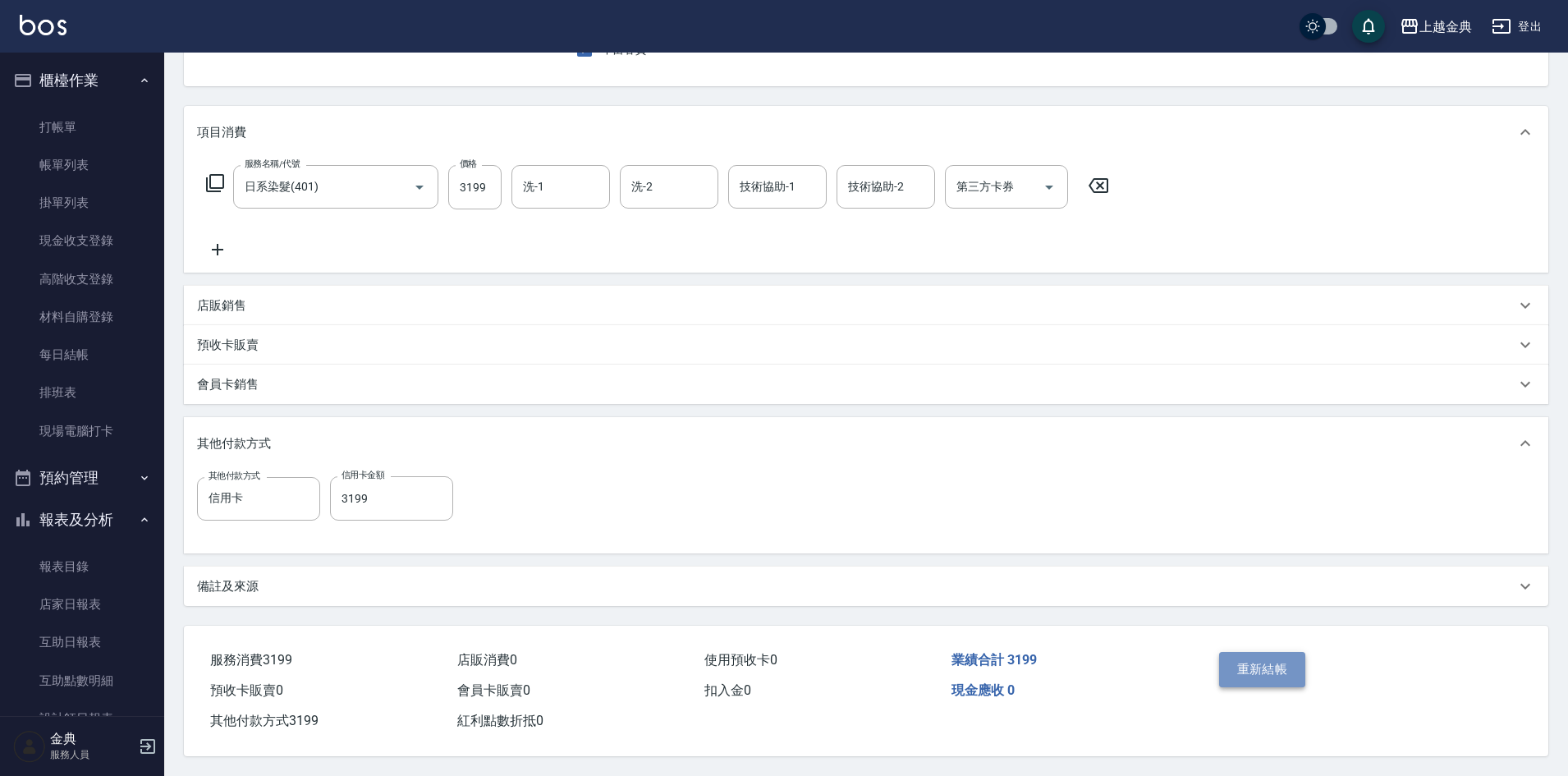
click at [1265, 671] on button "重新結帳" at bounding box center [1263, 669] width 87 height 34
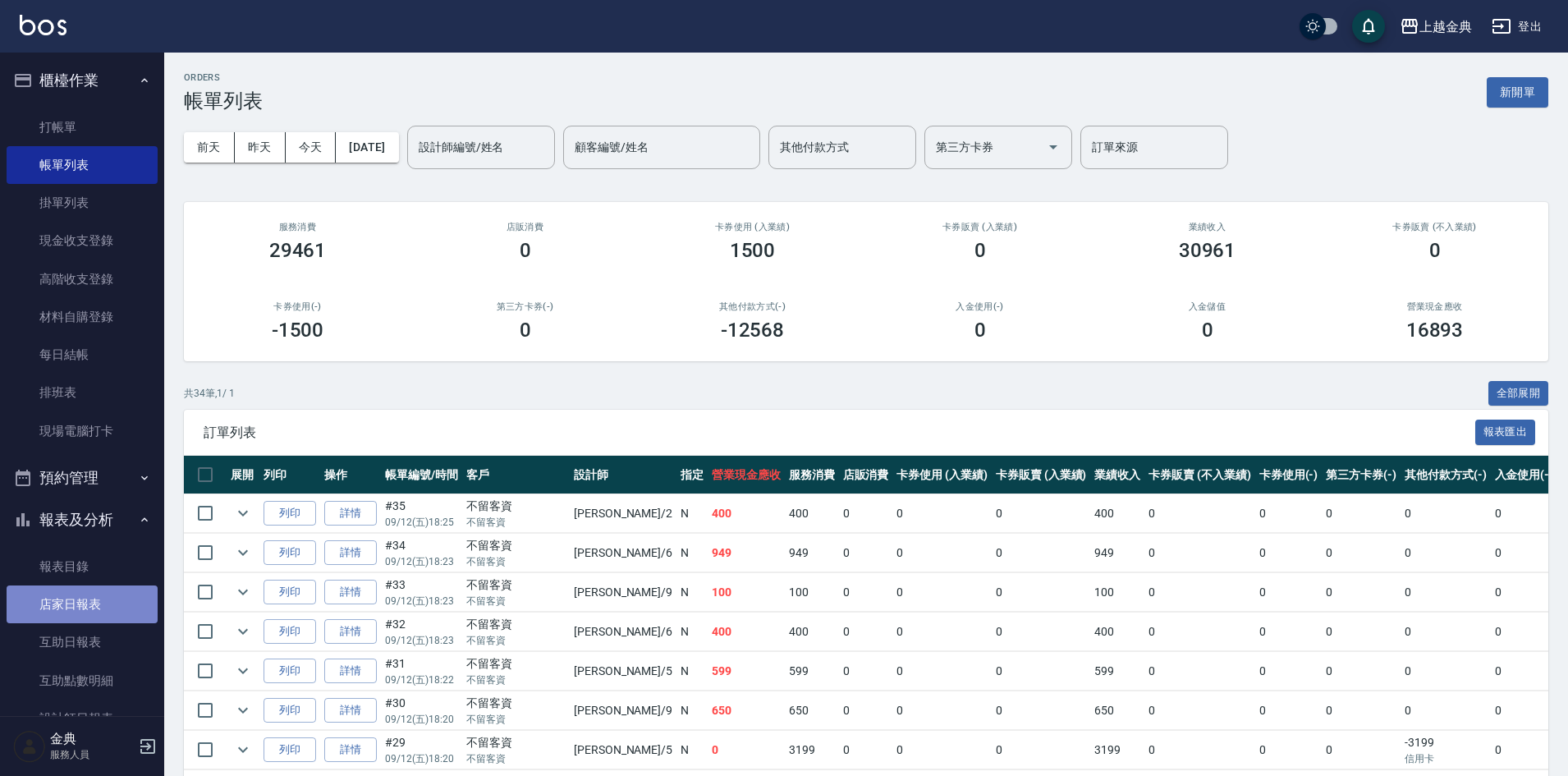
click at [97, 602] on link "店家日報表" at bounding box center [82, 604] width 151 height 38
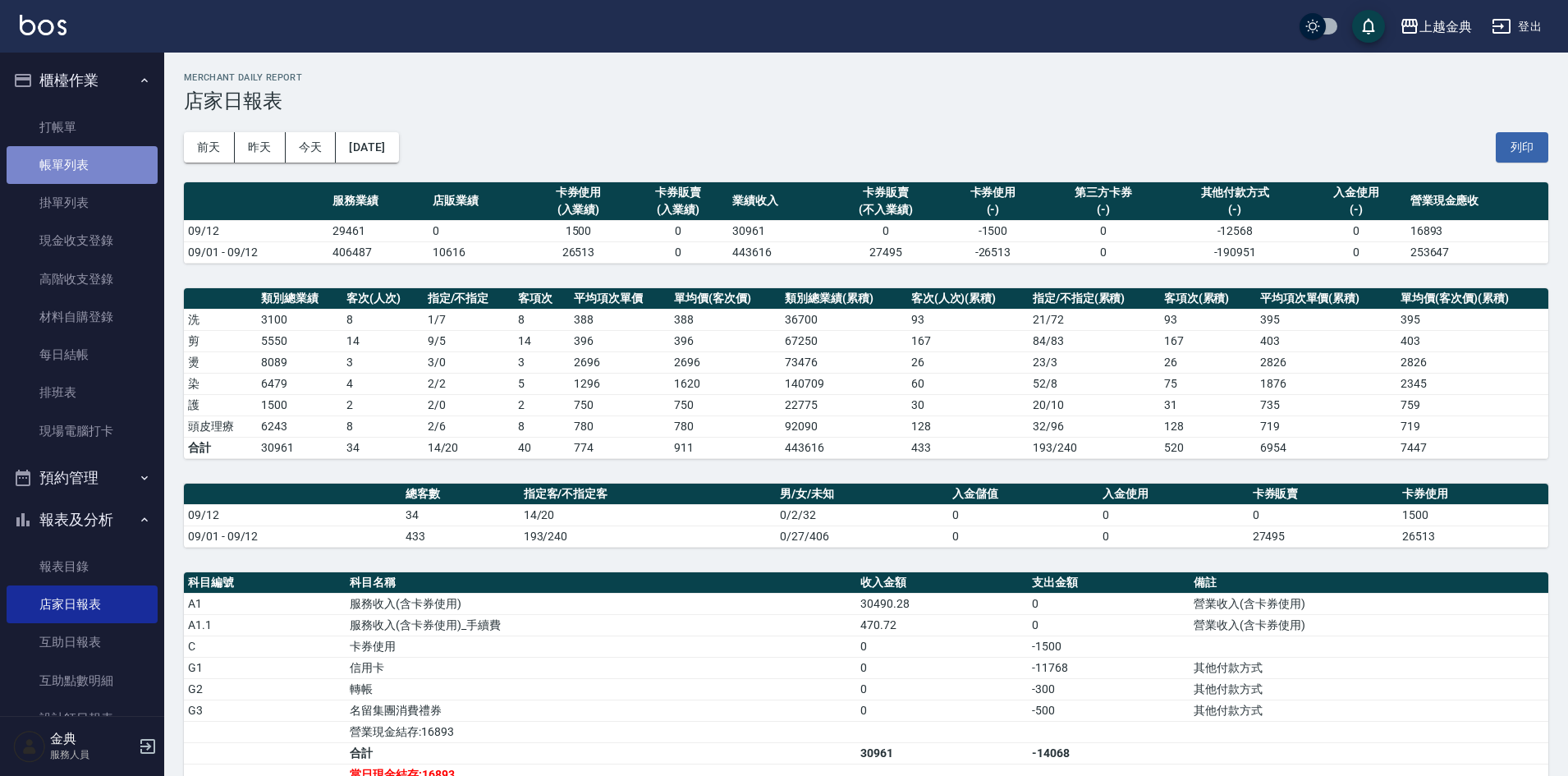
click at [86, 176] on link "帳單列表" at bounding box center [82, 165] width 151 height 38
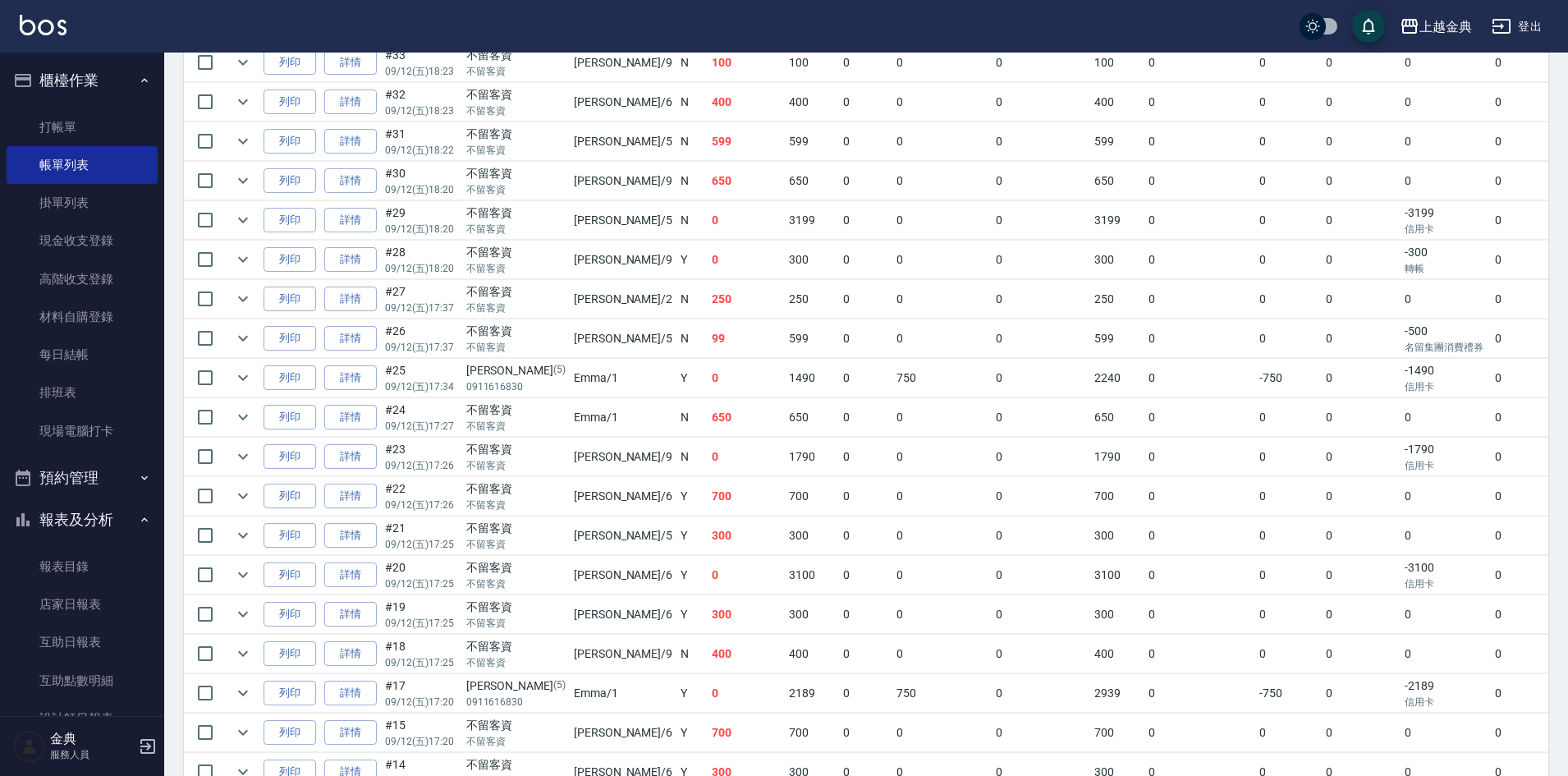
scroll to position [493, 0]
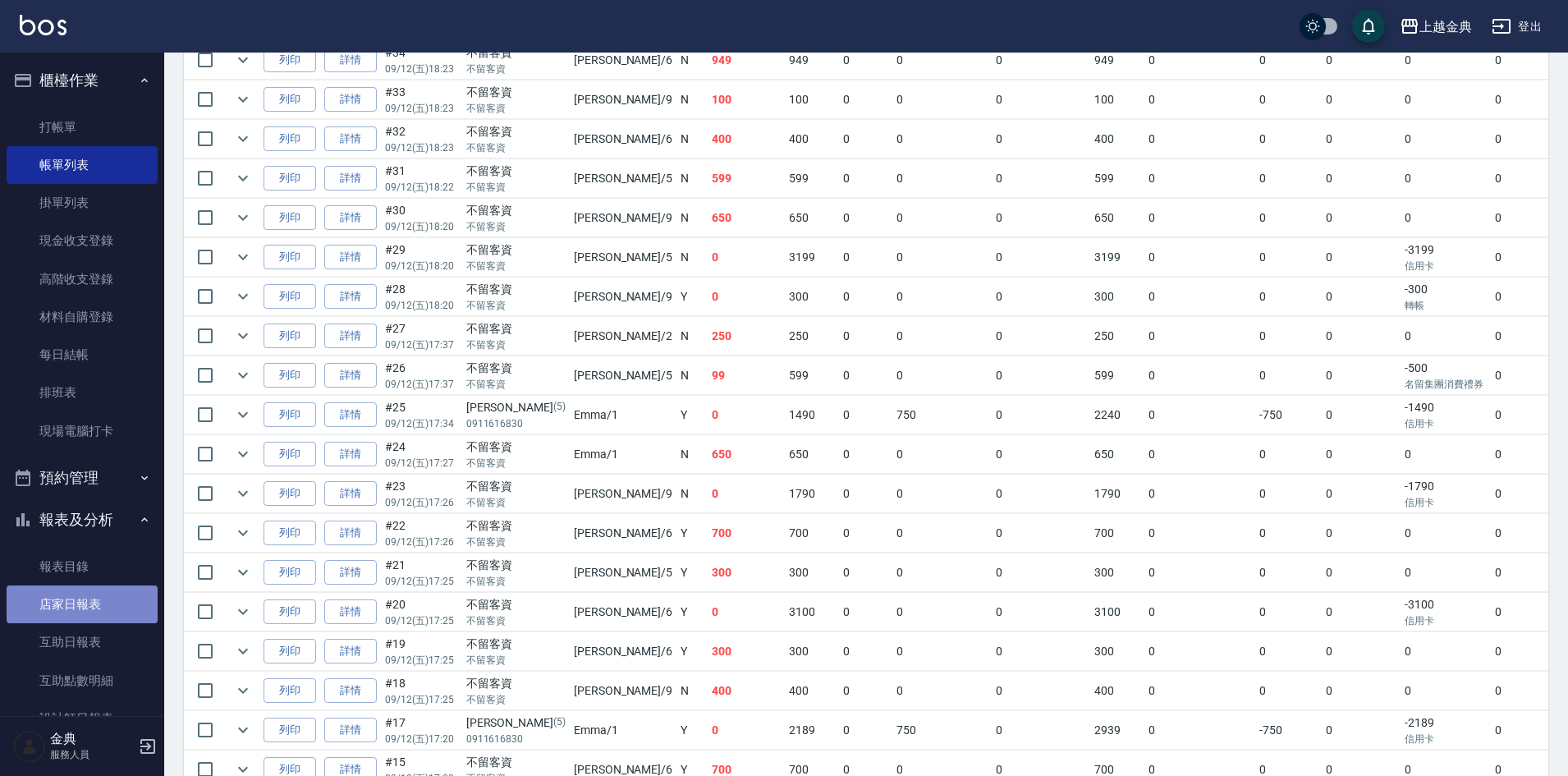
click at [97, 614] on link "店家日報表" at bounding box center [82, 604] width 151 height 38
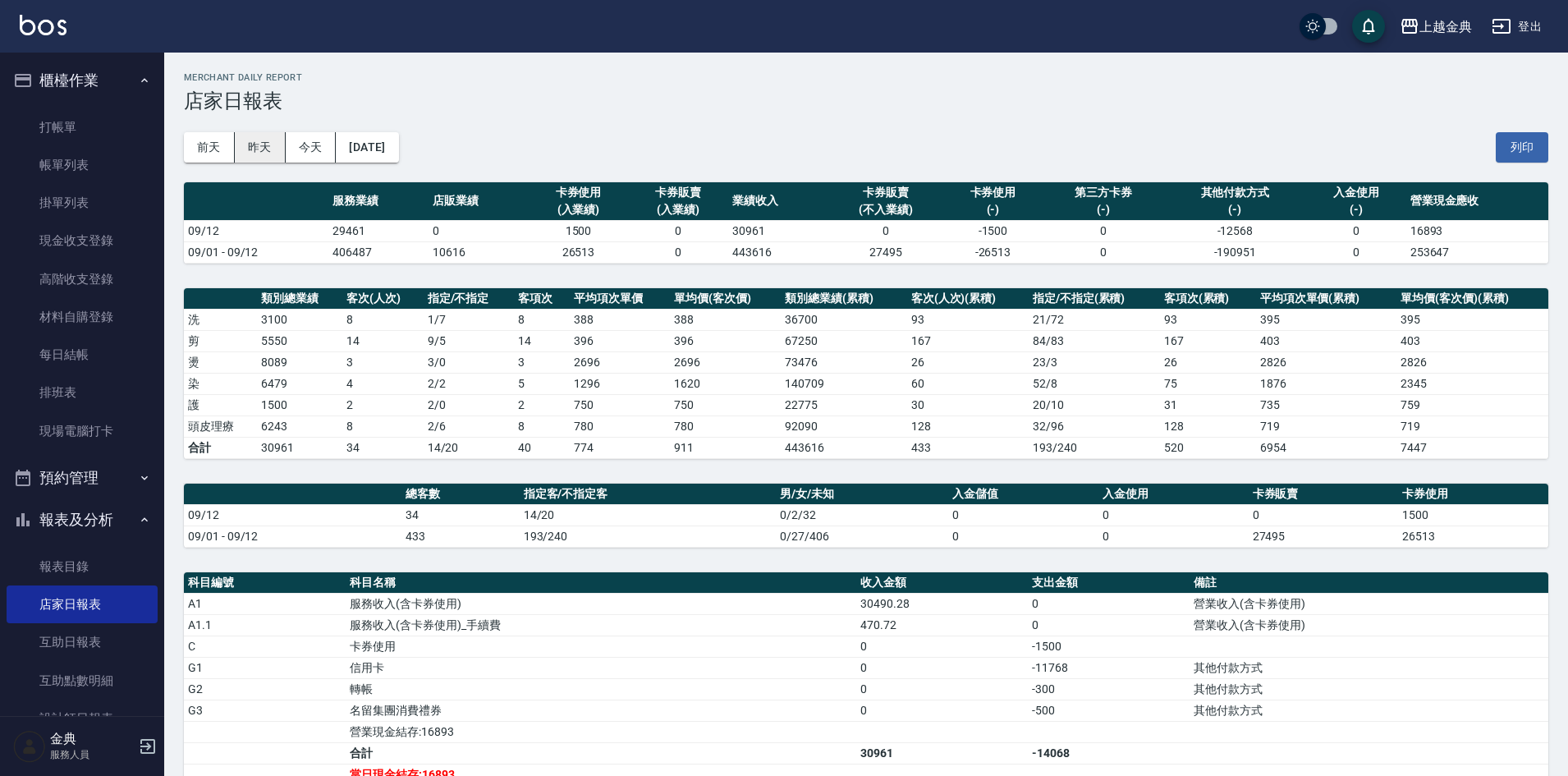
click at [243, 154] on button "昨天" at bounding box center [260, 147] width 51 height 30
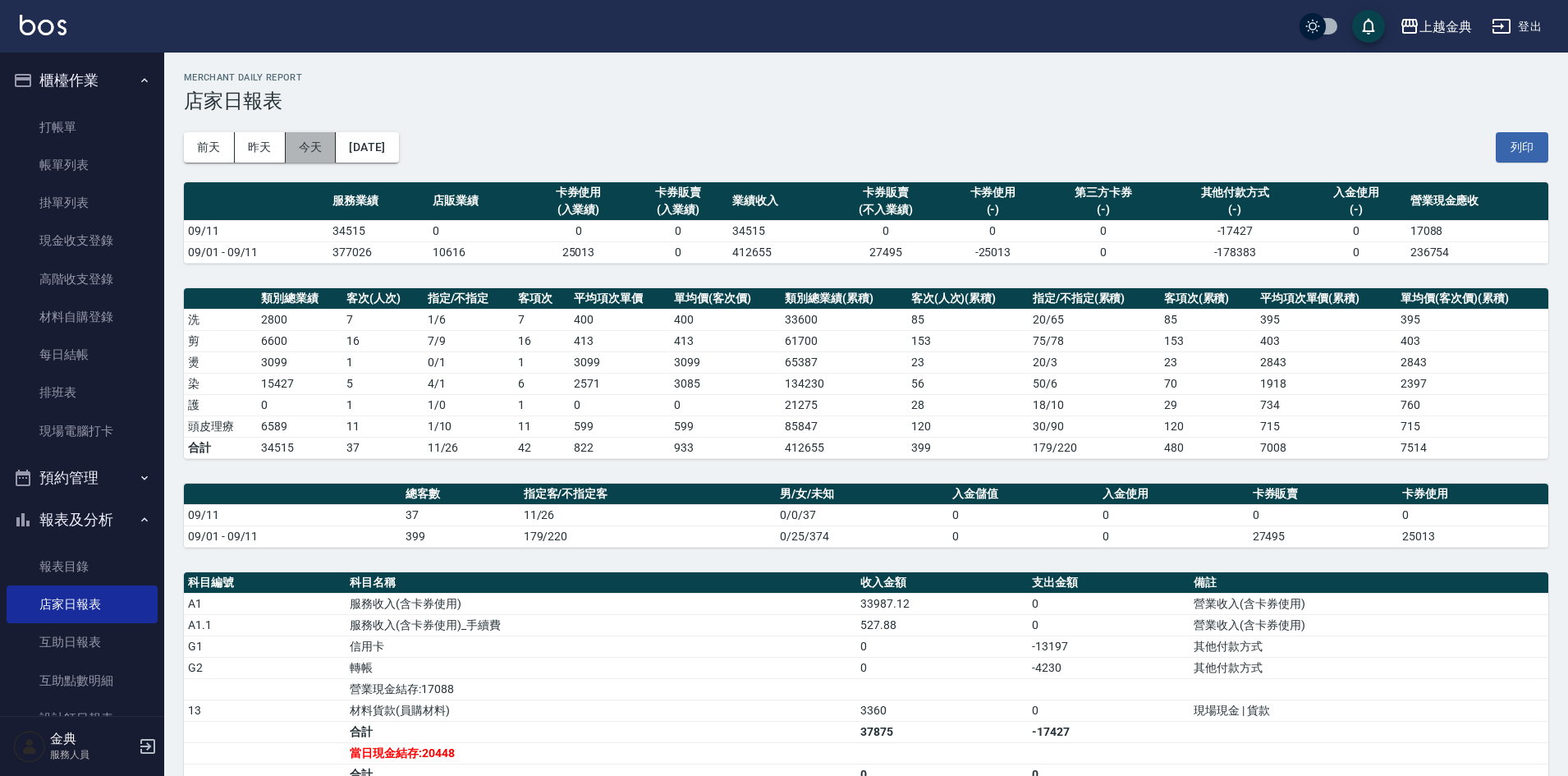
click at [320, 143] on button "今天" at bounding box center [311, 147] width 51 height 30
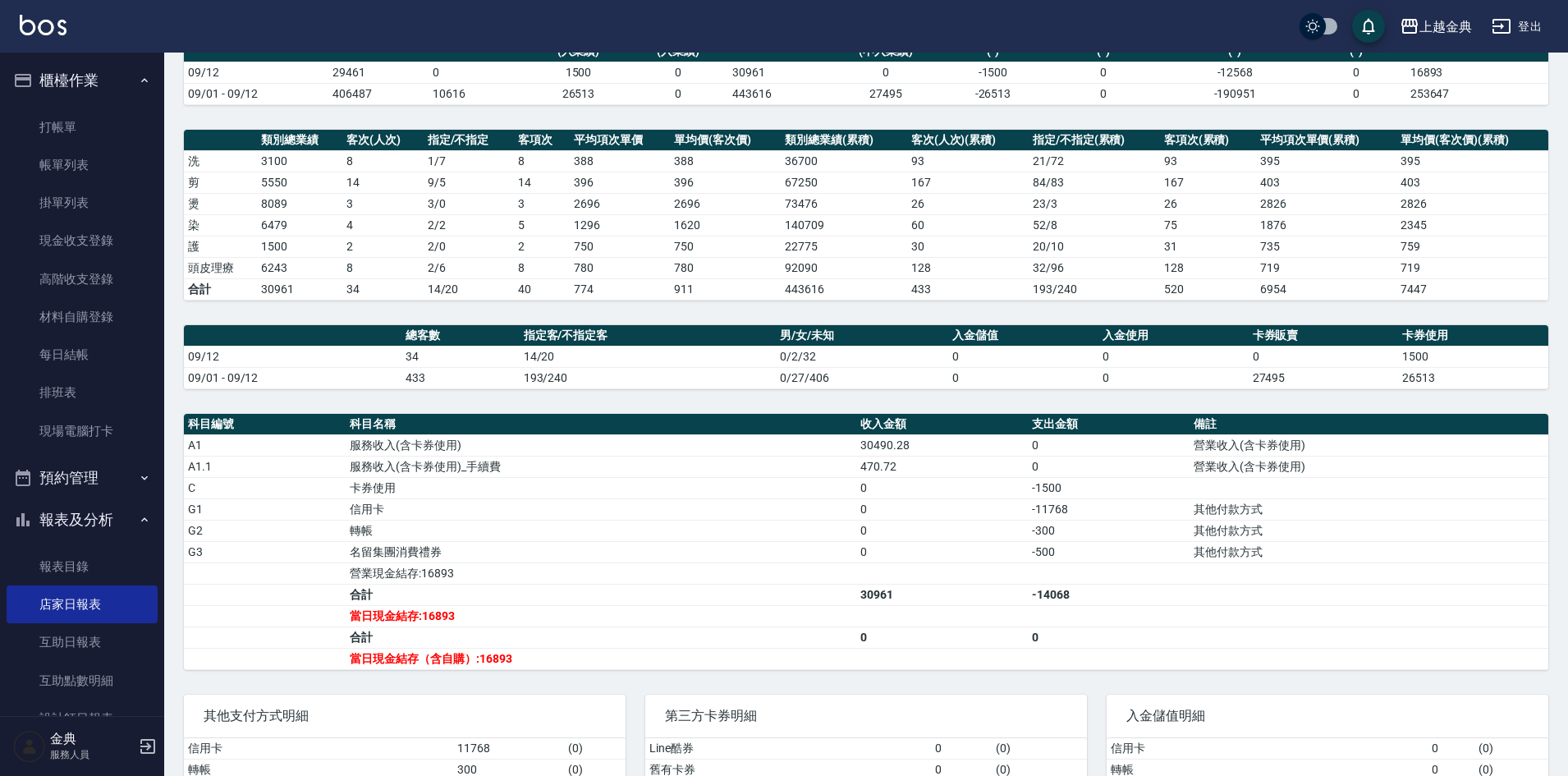
scroll to position [165, 0]
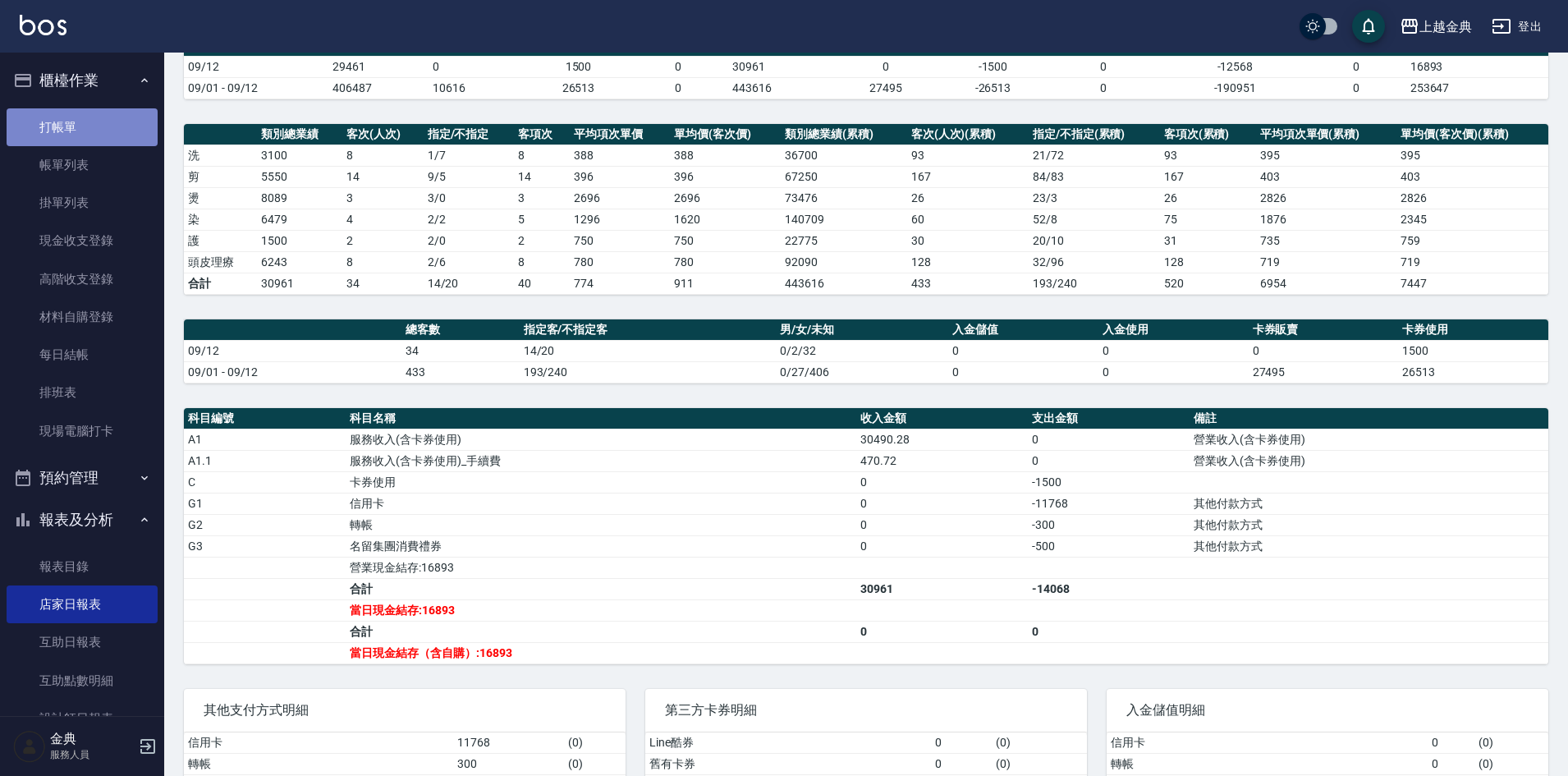
click at [91, 124] on link "打帳單" at bounding box center [82, 127] width 151 height 38
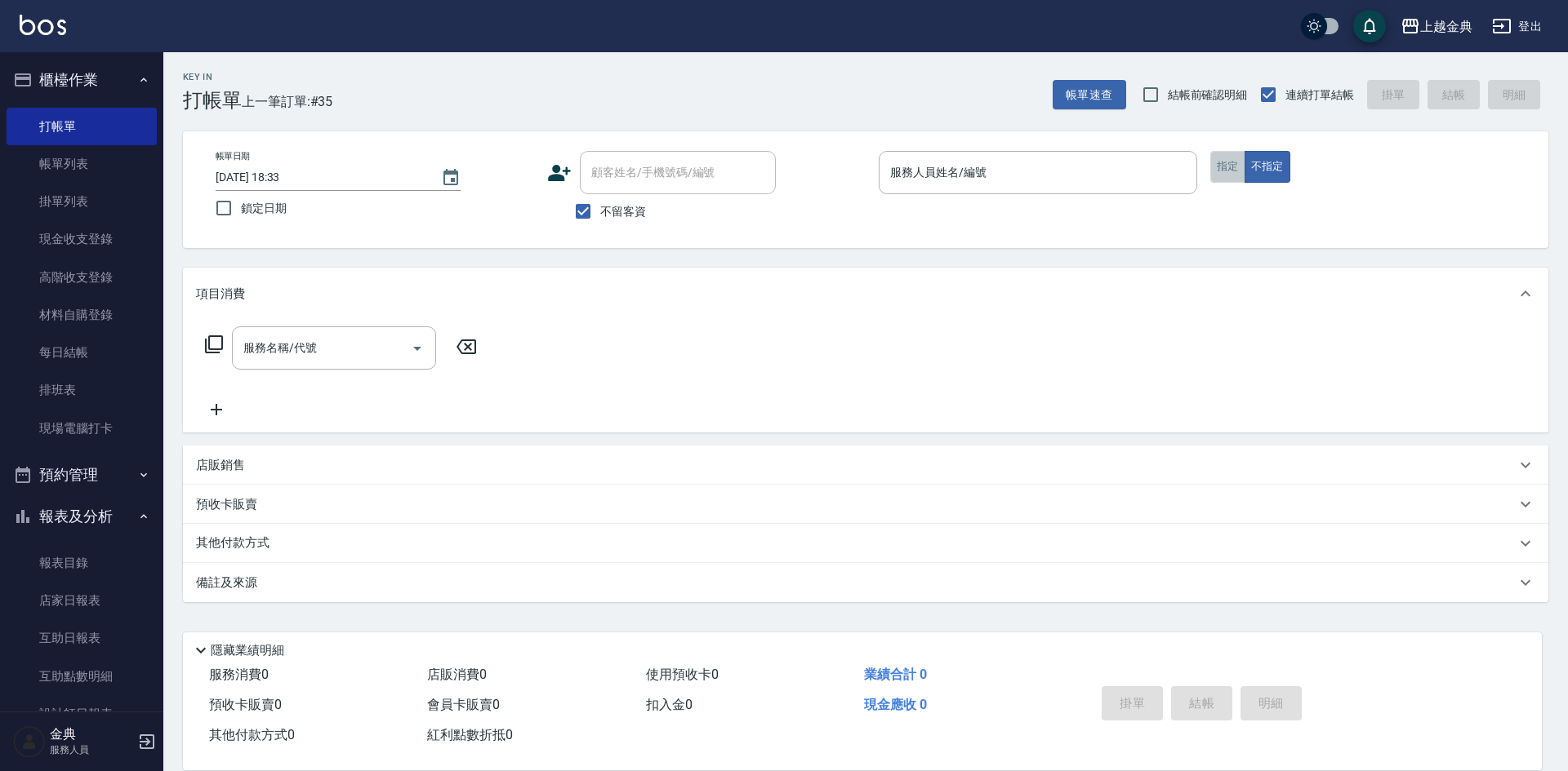
click at [1235, 169] on button "指定" at bounding box center [1228, 167] width 35 height 32
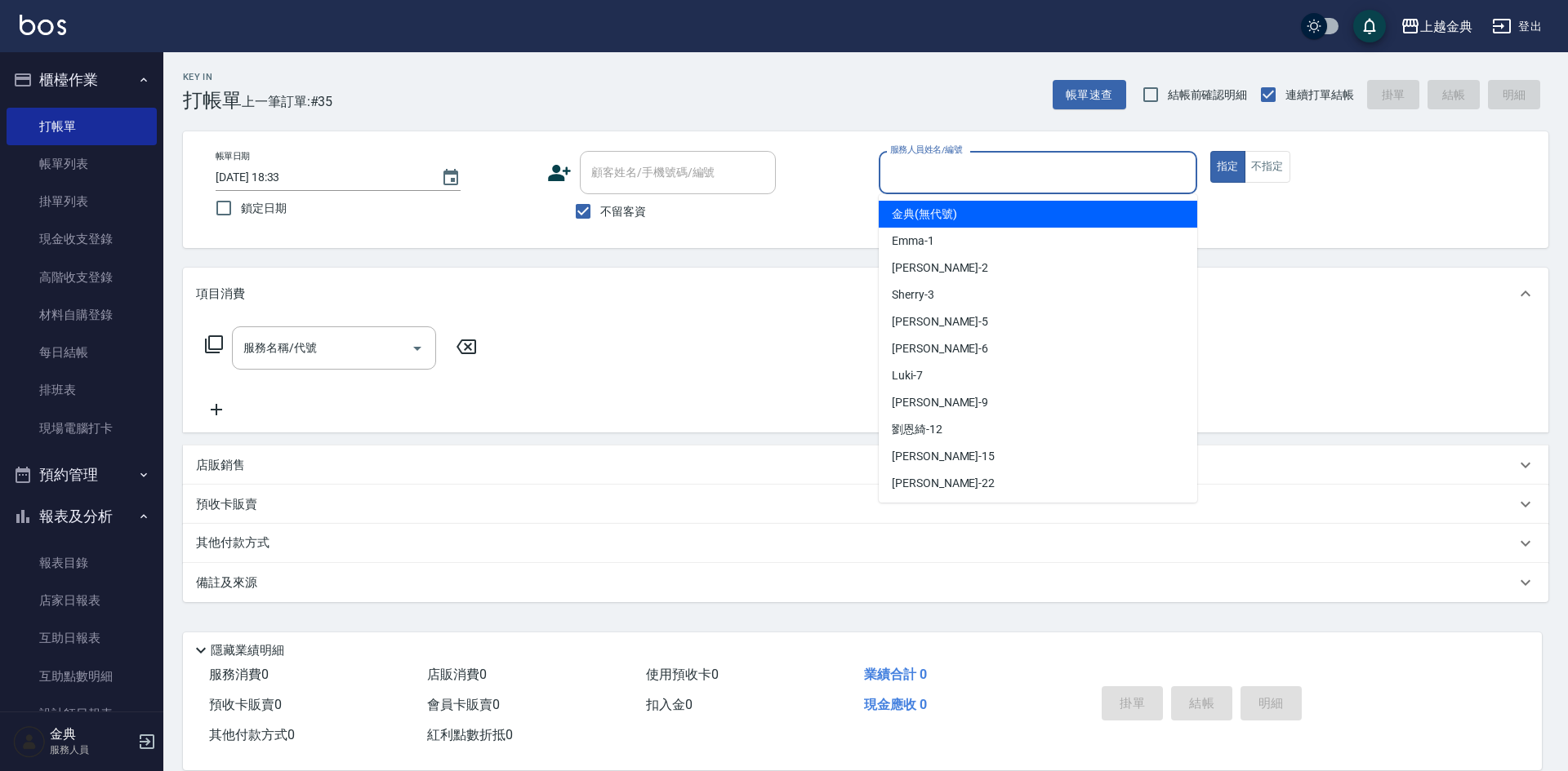
click at [1074, 170] on input "服務人員姓名/編號" at bounding box center [1038, 173] width 304 height 28
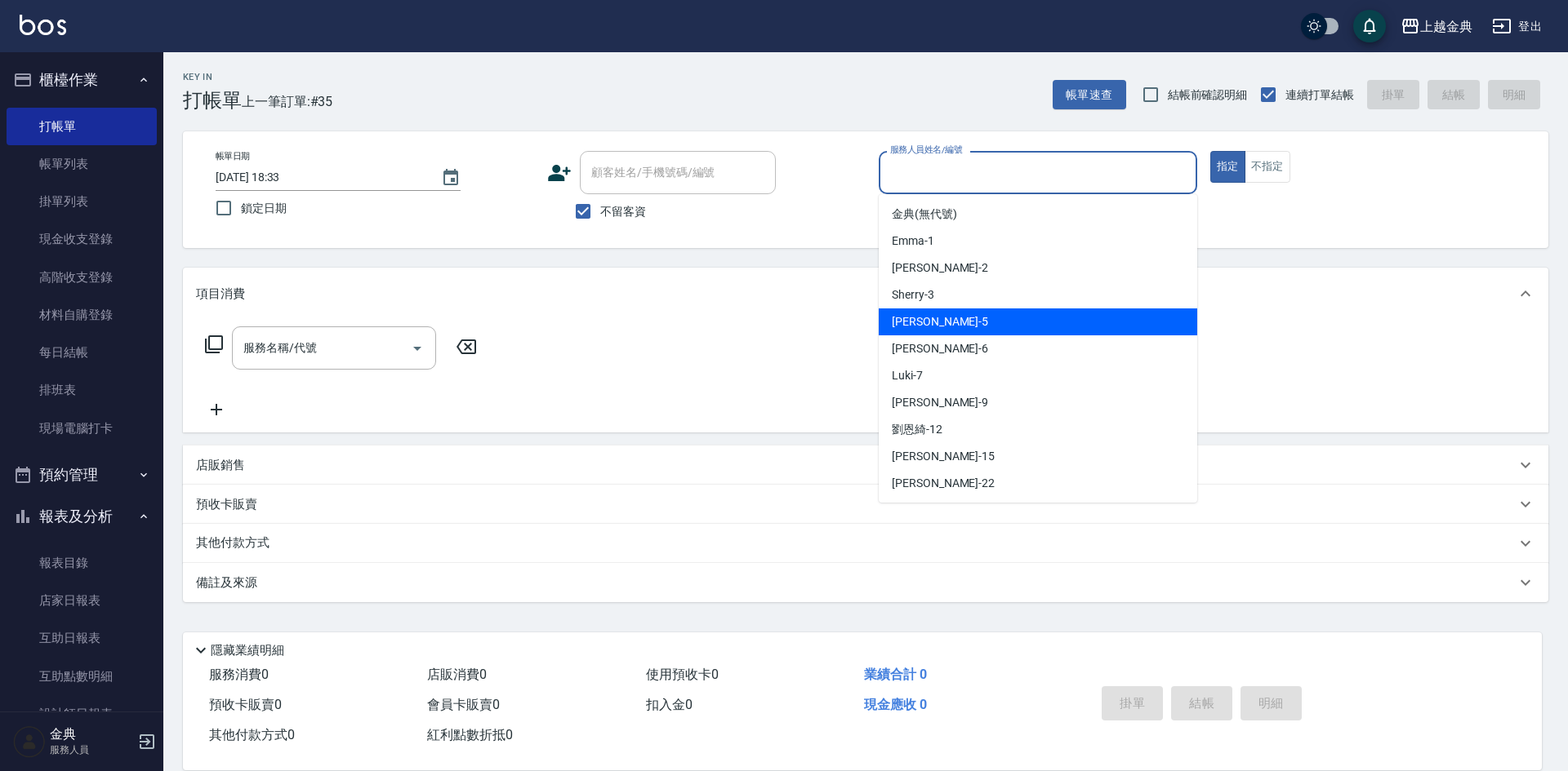
click at [991, 319] on div "[PERSON_NAME] -5" at bounding box center [1037, 322] width 318 height 27
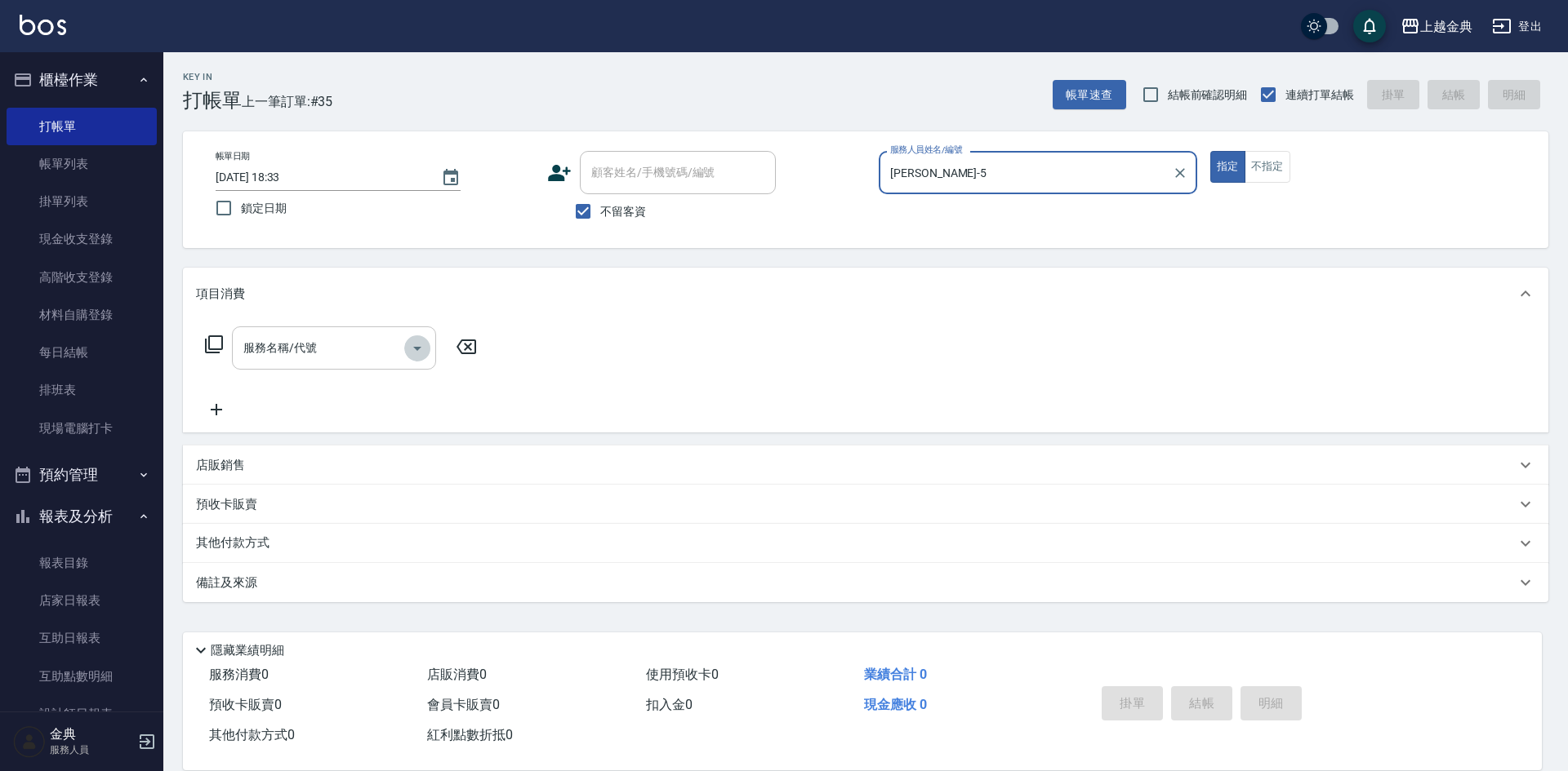
click at [417, 350] on icon "Open" at bounding box center [417, 349] width 8 height 4
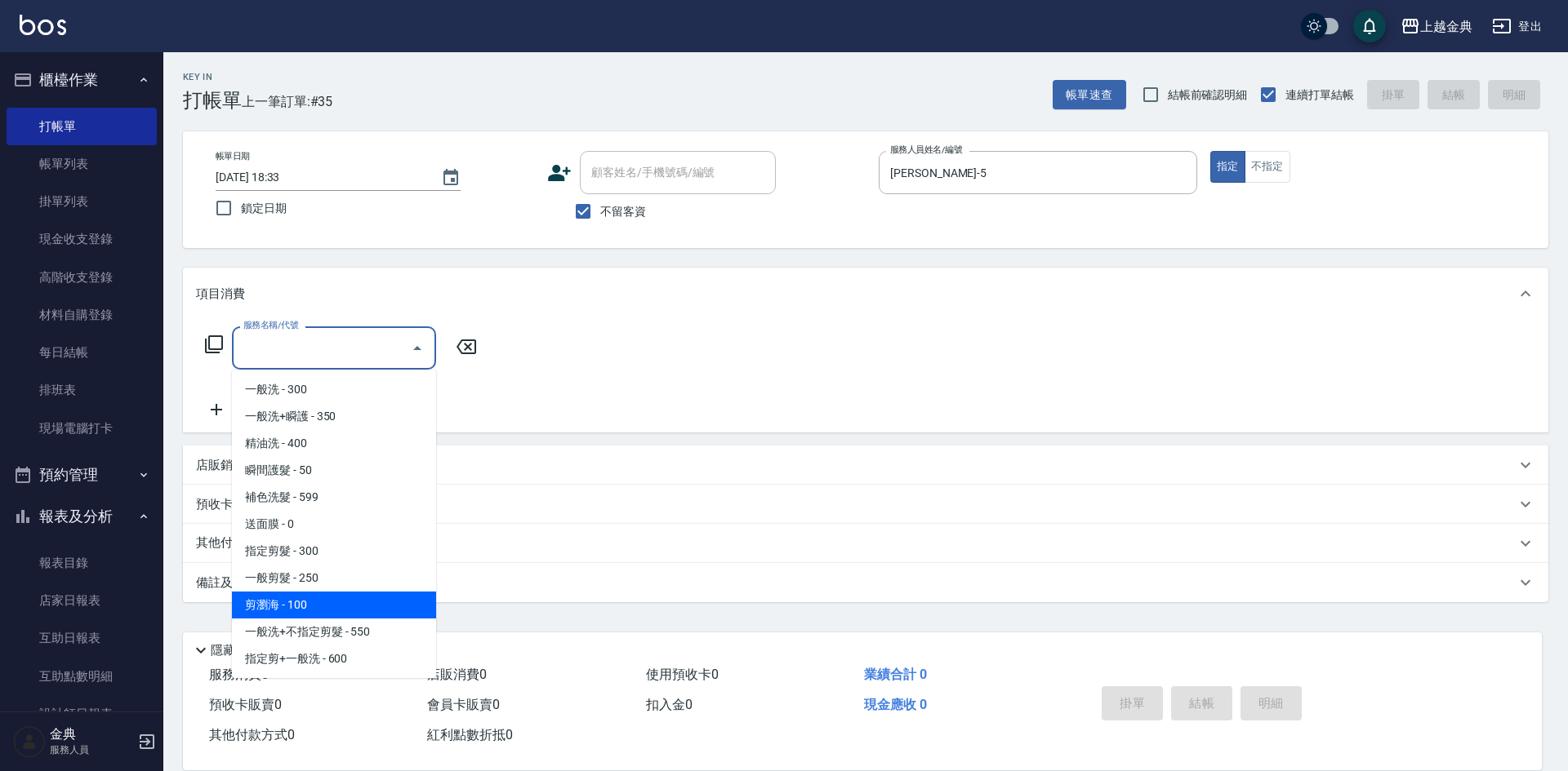
click at [336, 605] on span "剪瀏海 - 100" at bounding box center [334, 605] width 205 height 27
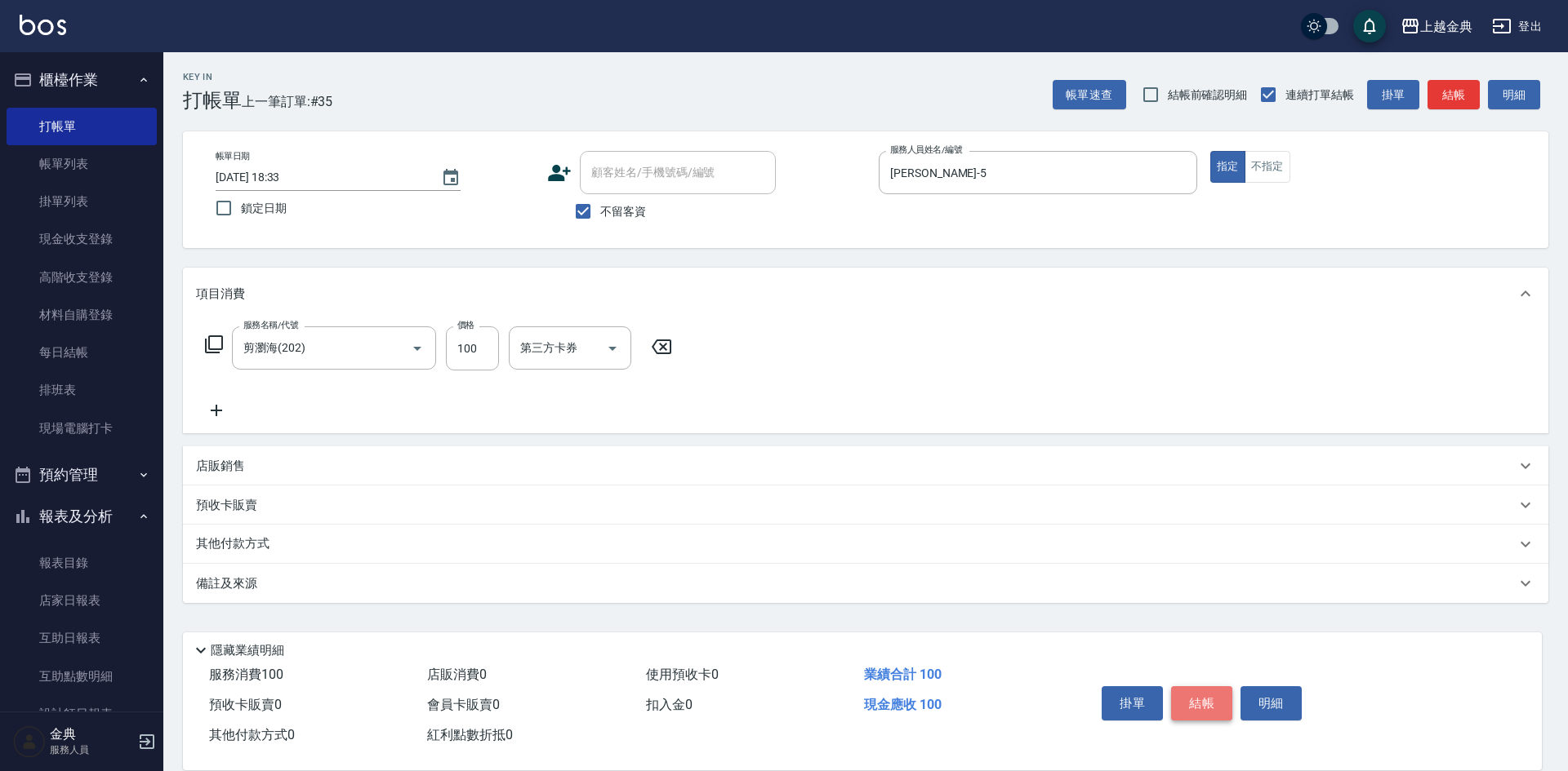
click at [1205, 693] on button "結帳" at bounding box center [1201, 703] width 61 height 34
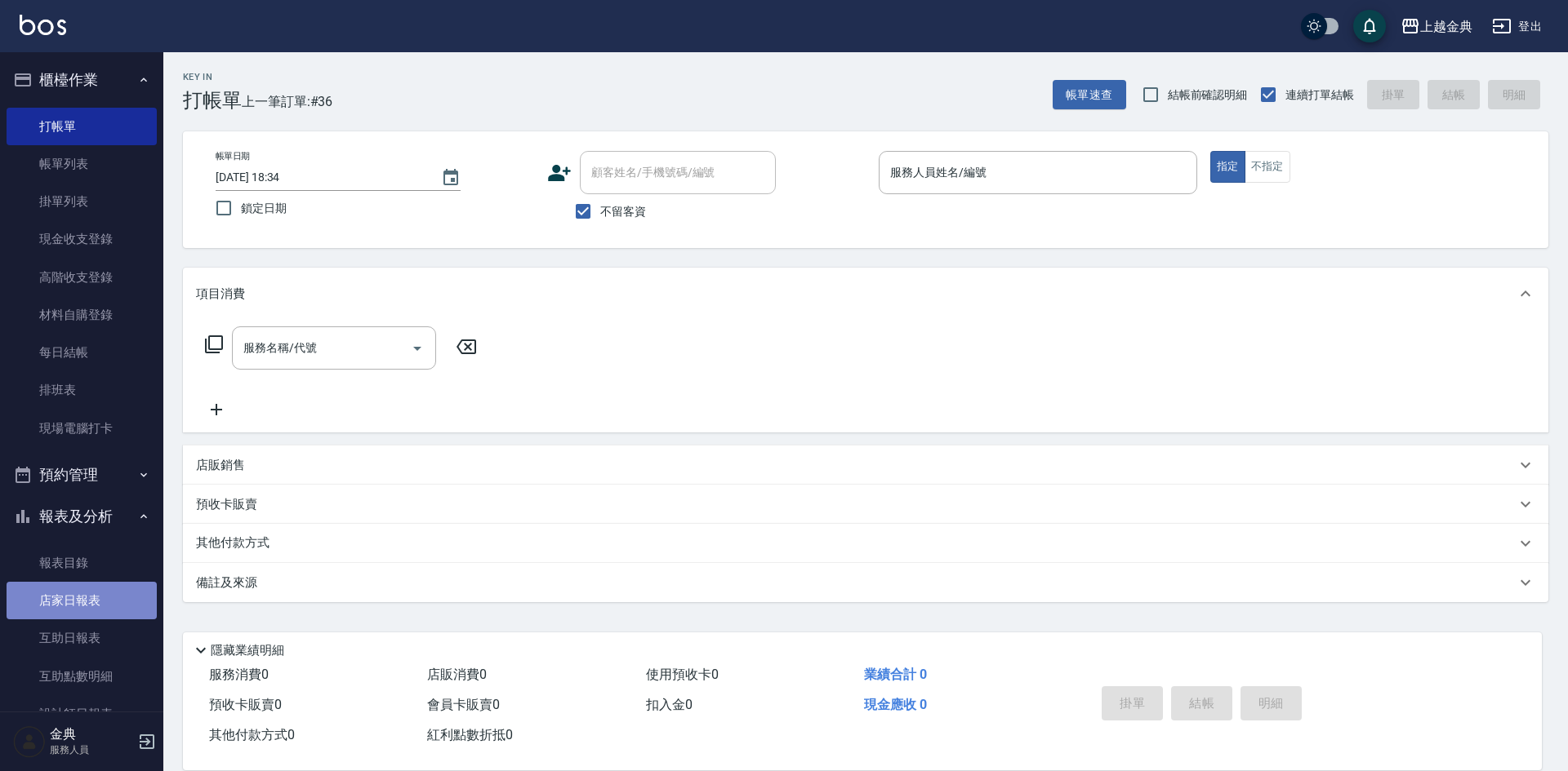
click at [91, 595] on link "店家日報表" at bounding box center [82, 600] width 150 height 38
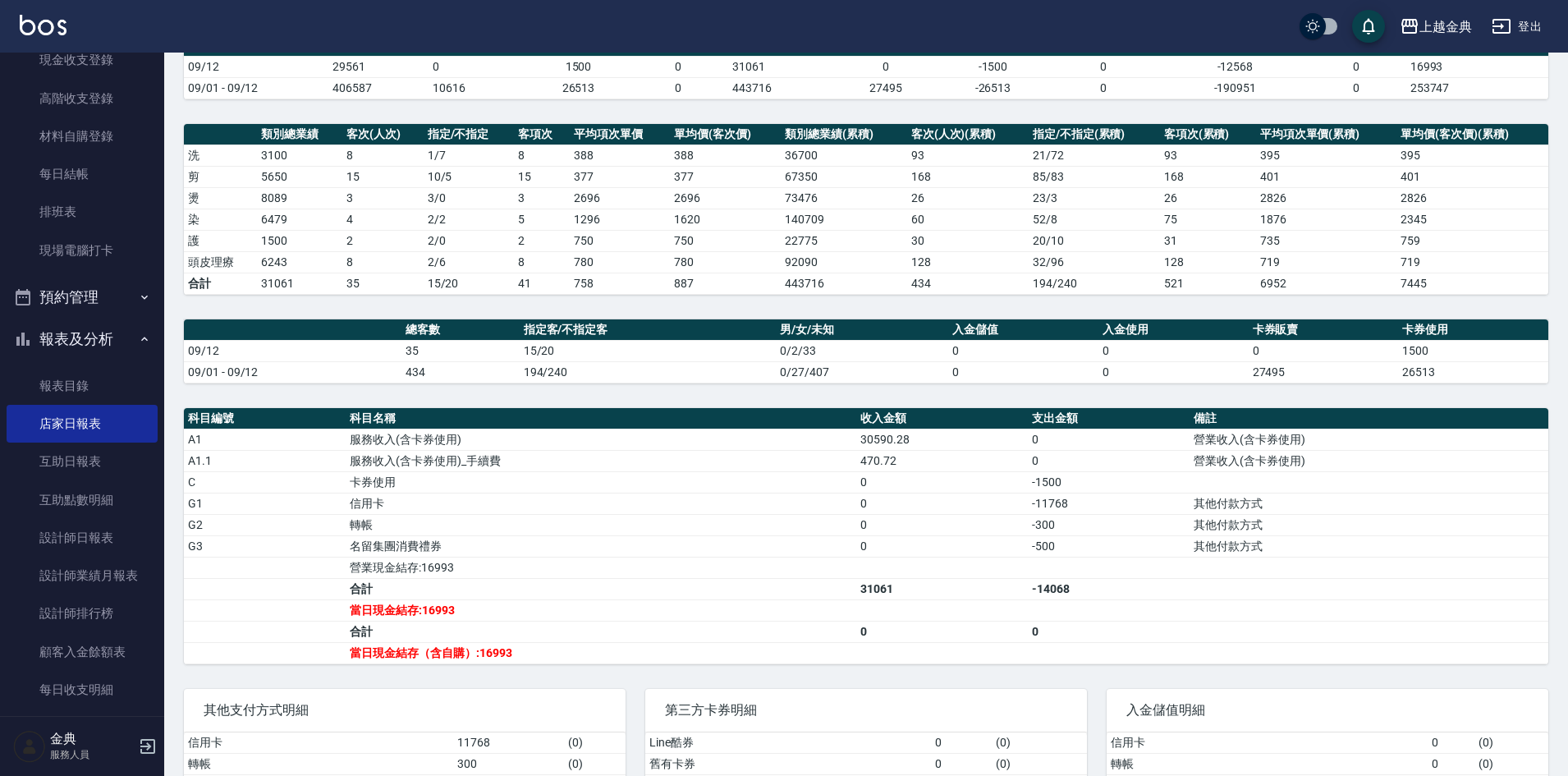
scroll to position [246, 0]
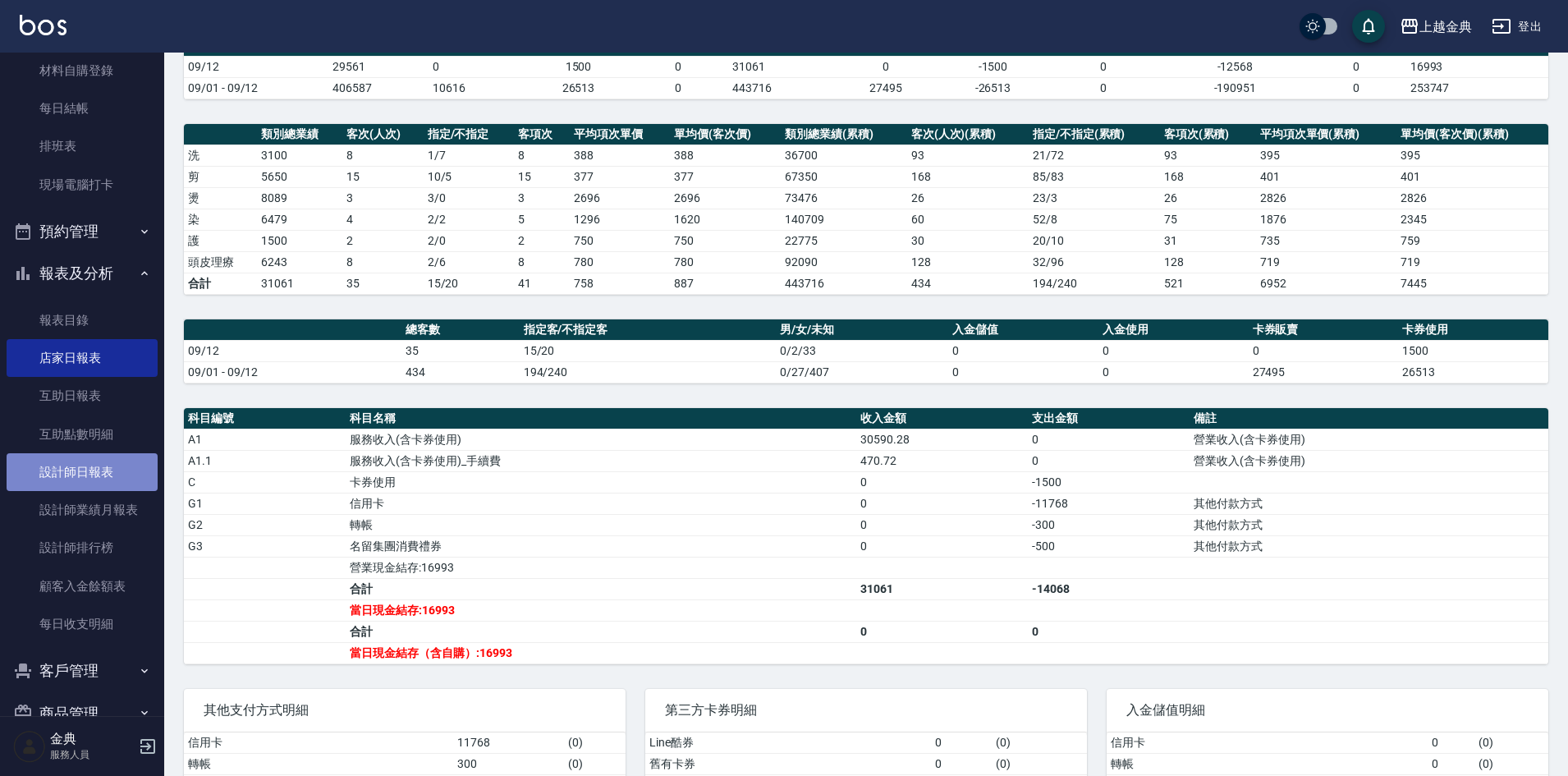
click at [92, 471] on link "設計師日報表" at bounding box center [82, 472] width 151 height 38
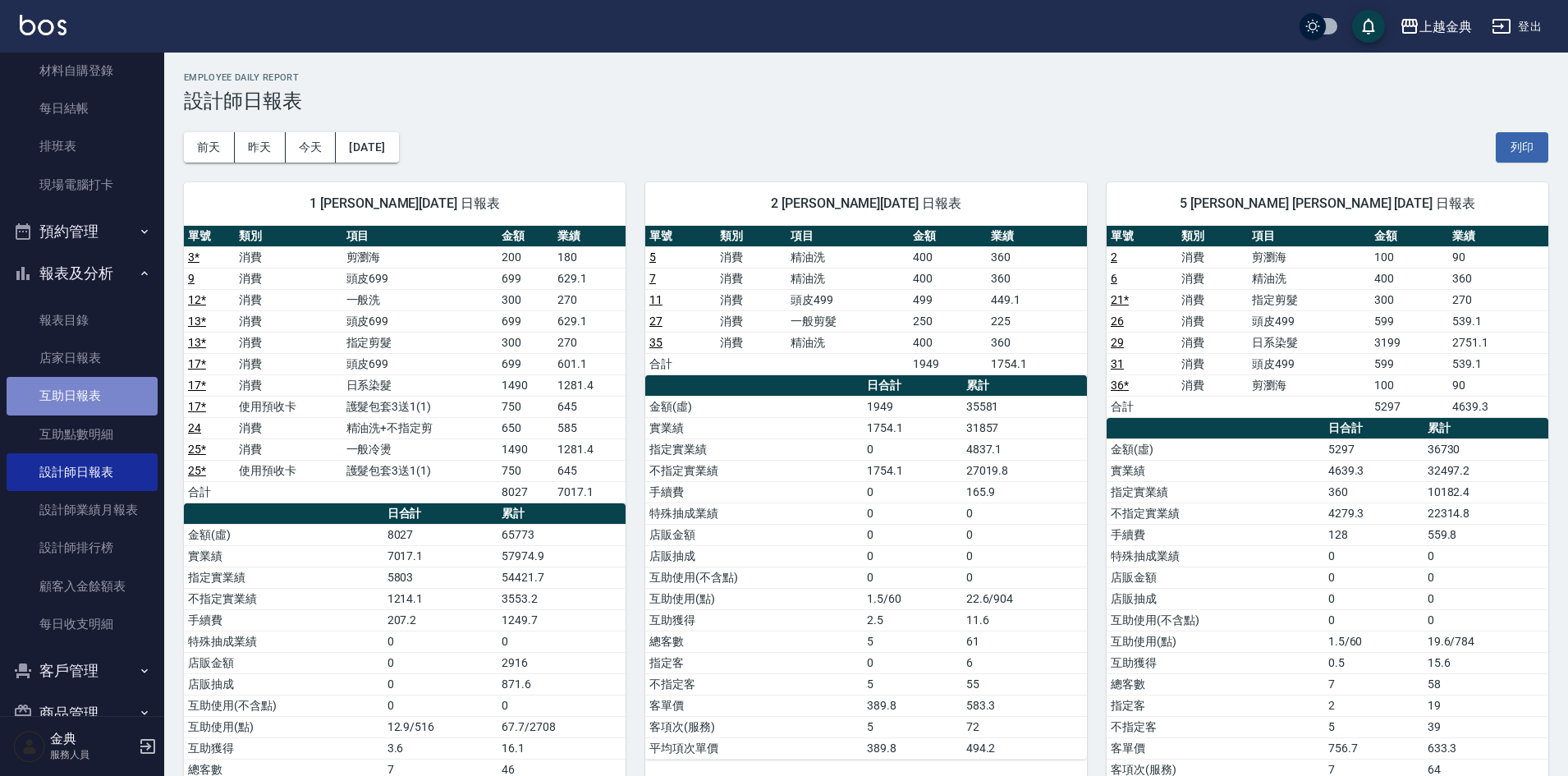
click at [99, 390] on link "互助日報表" at bounding box center [82, 396] width 151 height 38
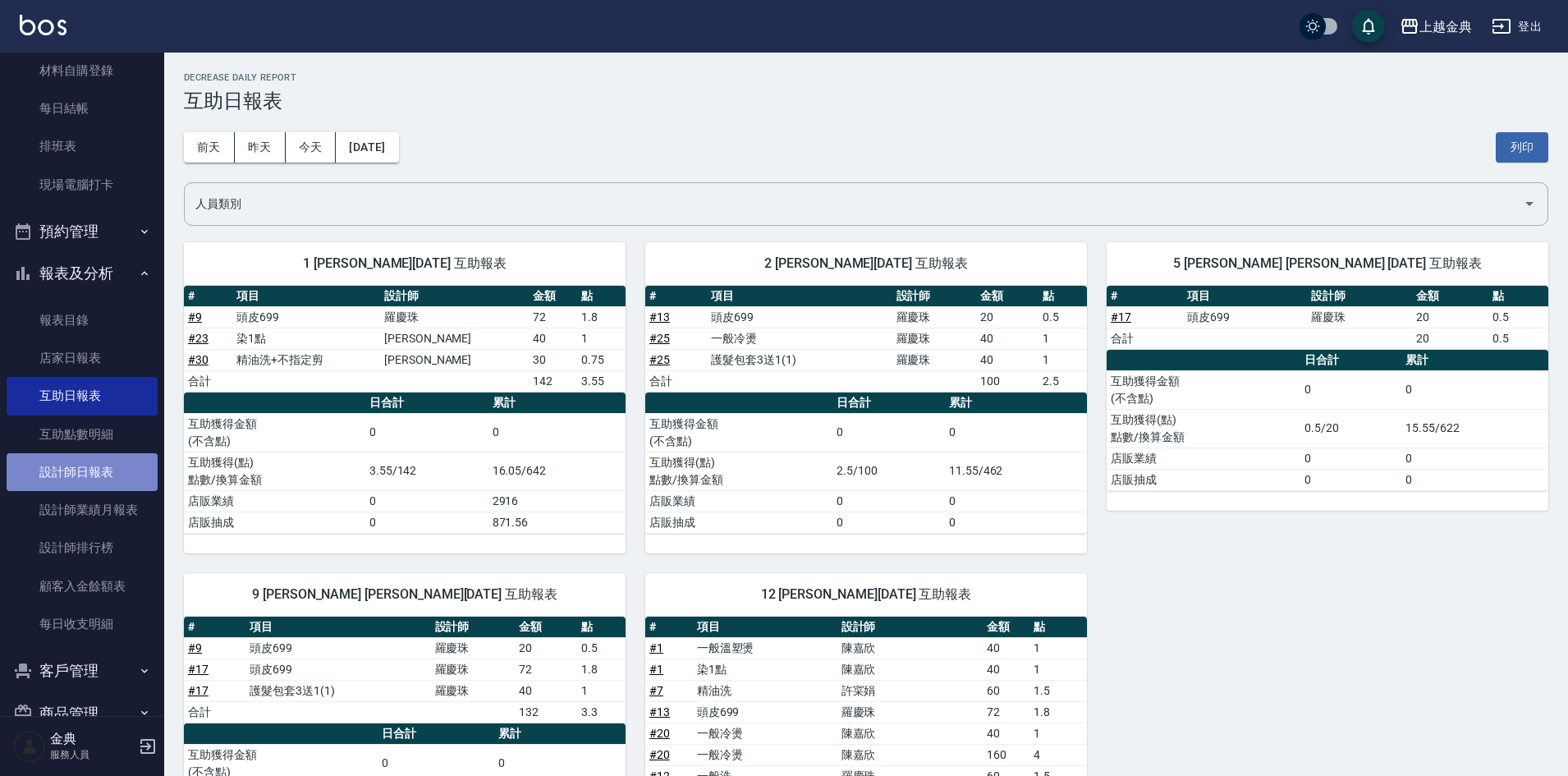
click at [94, 465] on link "設計師日報表" at bounding box center [82, 472] width 151 height 38
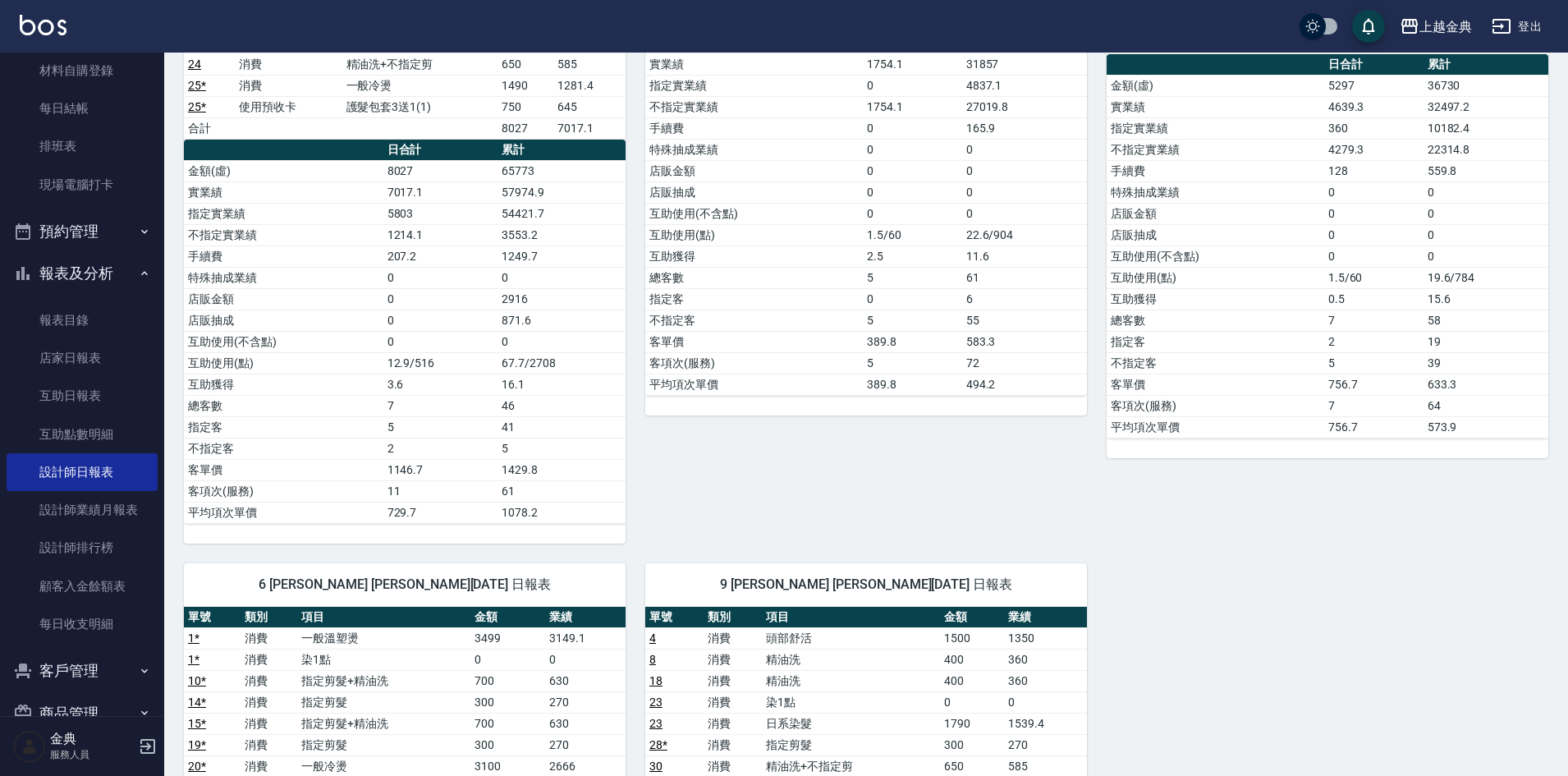
scroll to position [328, 0]
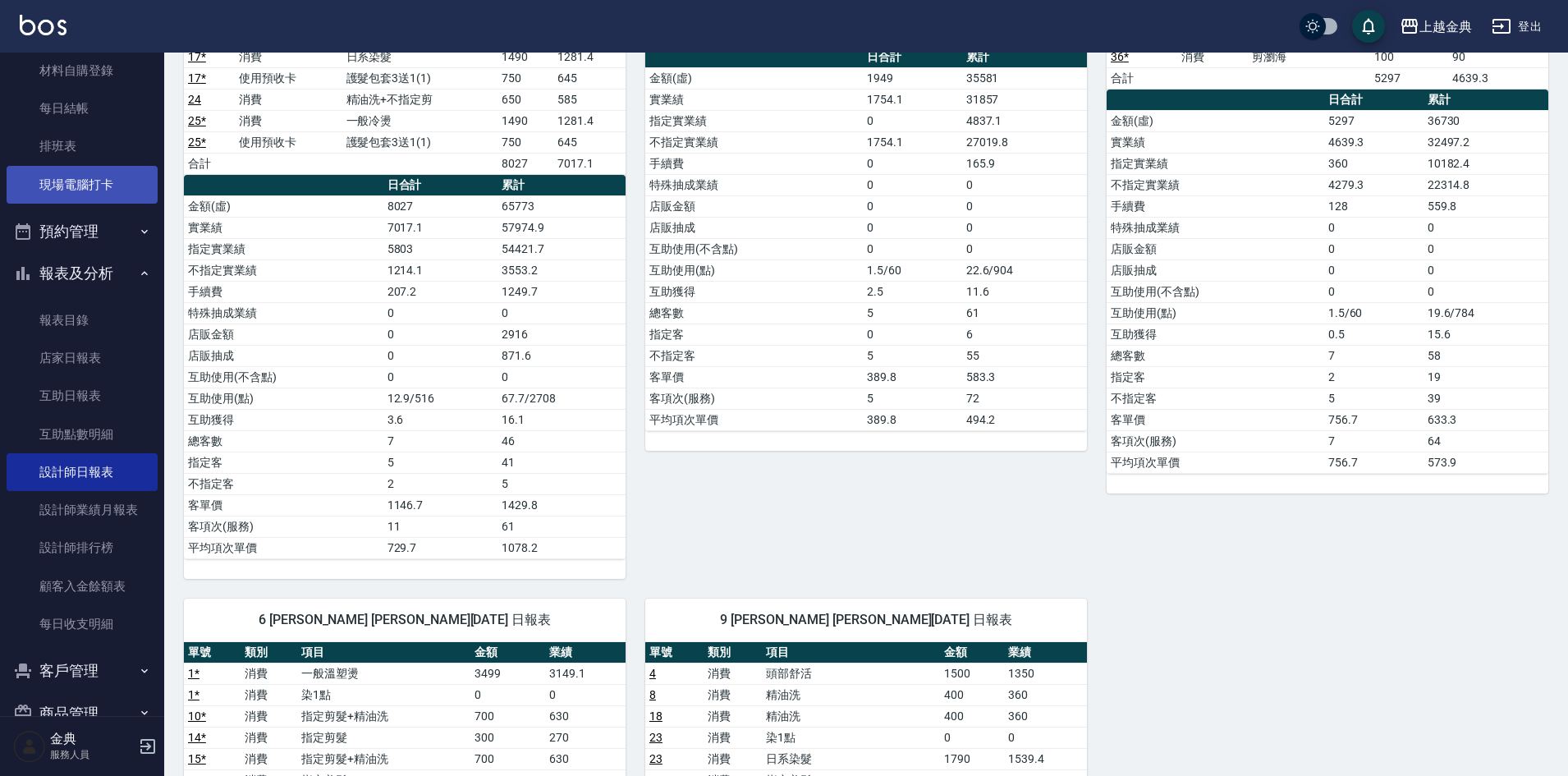
click at [102, 174] on link "現場電腦打卡" at bounding box center [82, 185] width 151 height 38
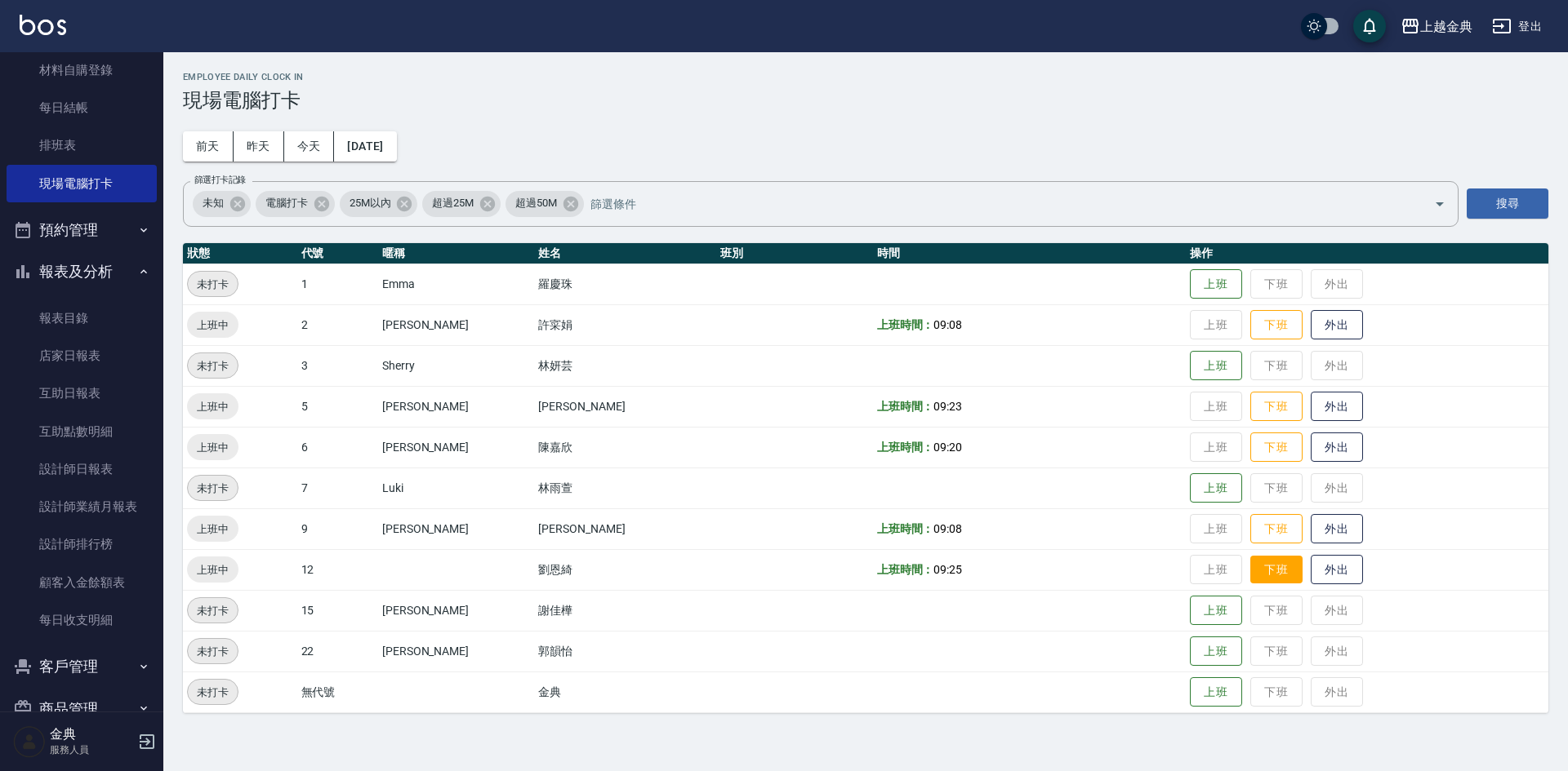
click at [1251, 577] on button "下班" at bounding box center [1277, 570] width 53 height 28
click at [1251, 519] on button "下班" at bounding box center [1277, 529] width 53 height 28
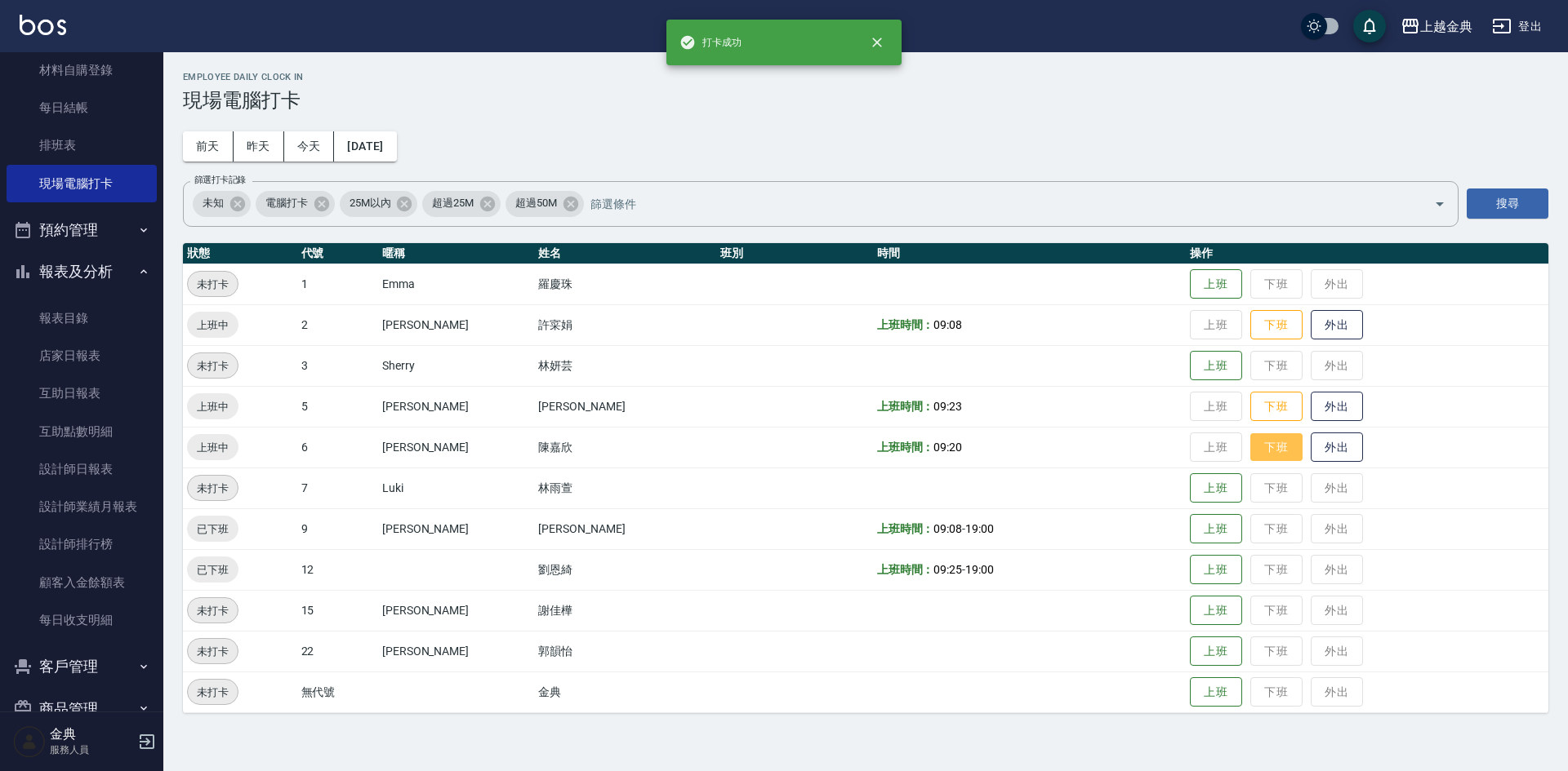
click at [1251, 455] on button "下班" at bounding box center [1277, 447] width 53 height 28
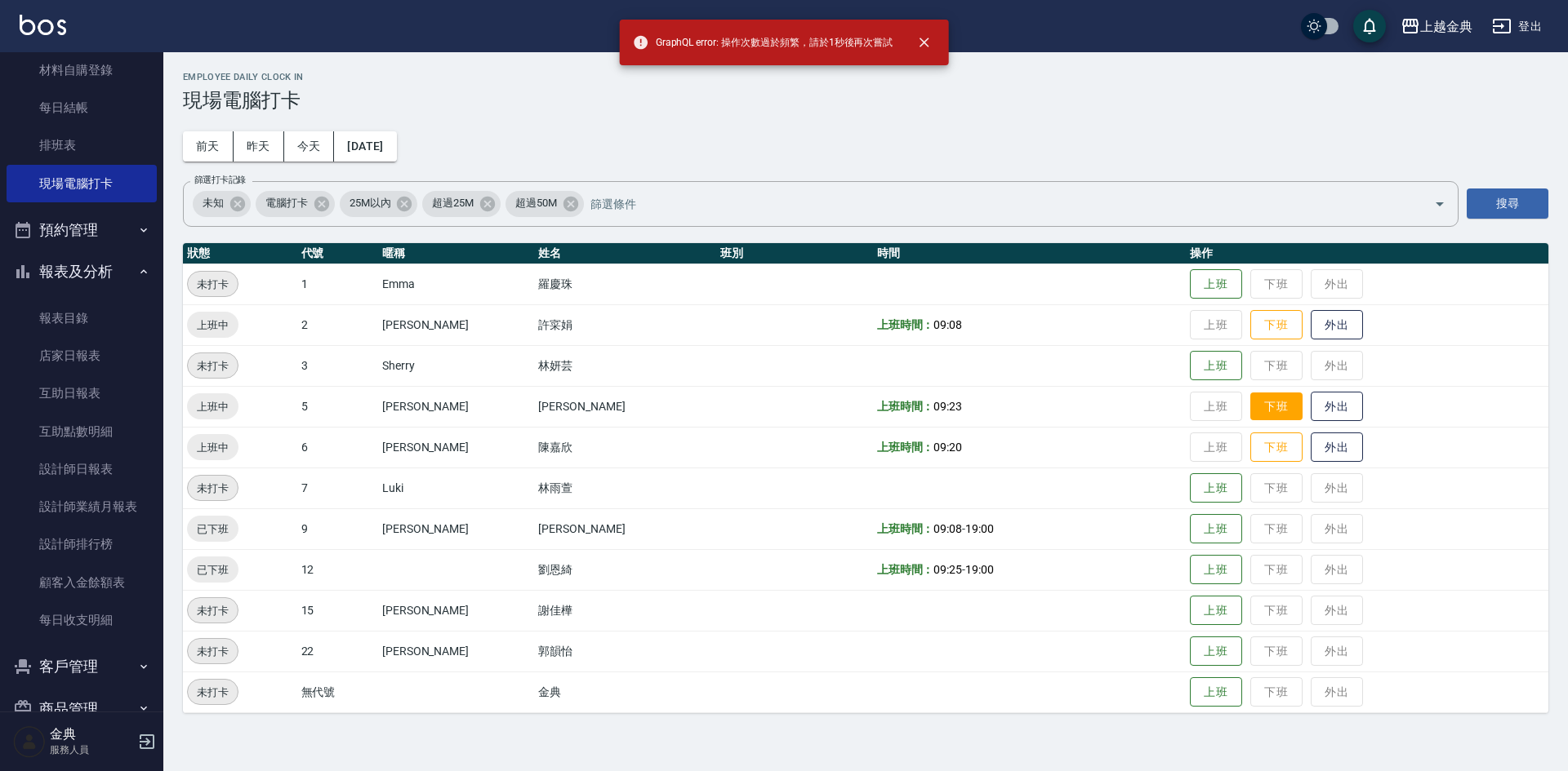
click at [1252, 396] on button "下班" at bounding box center [1277, 406] width 53 height 28
click at [1251, 330] on button "下班" at bounding box center [1277, 325] width 53 height 28
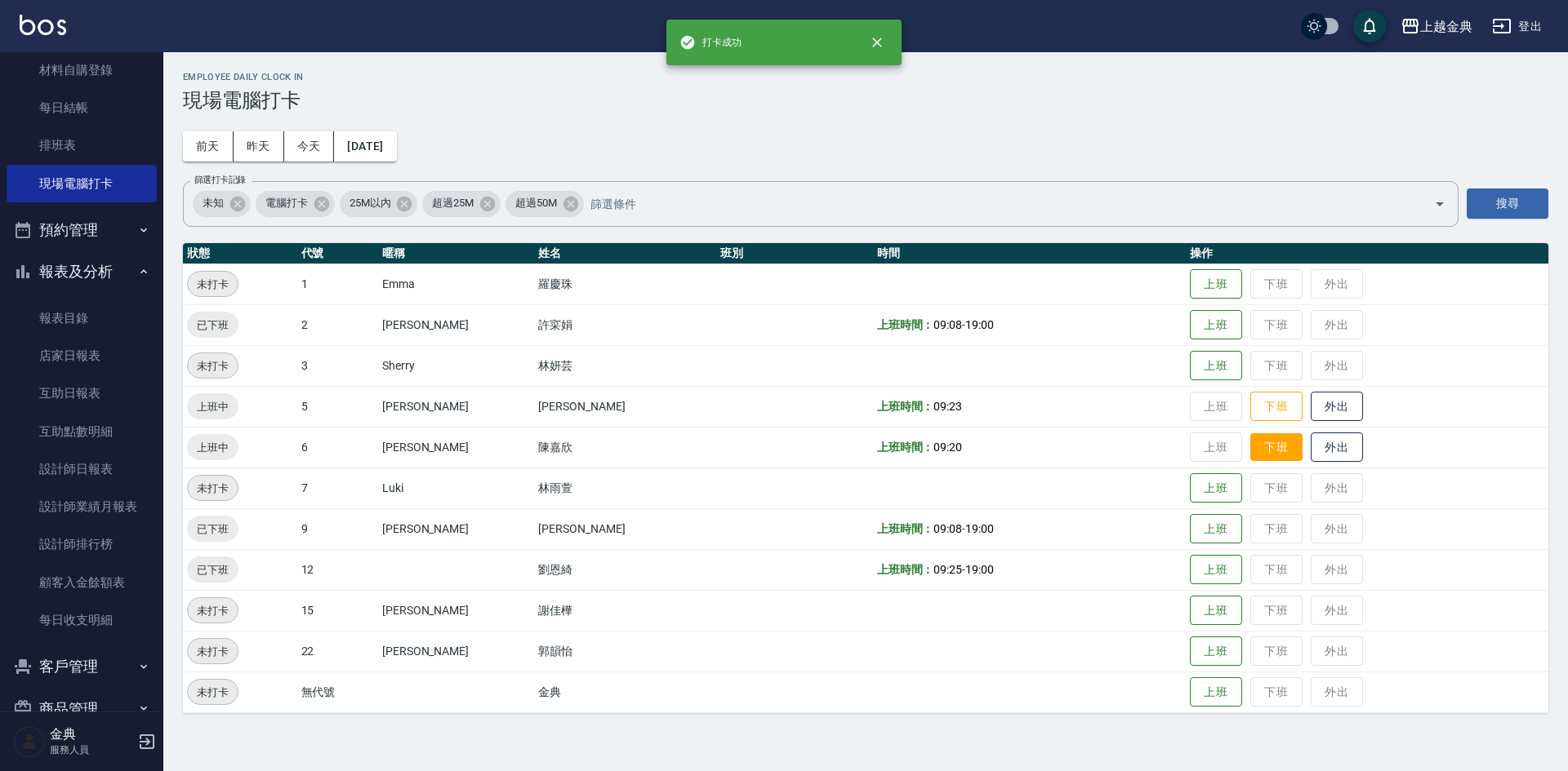
click at [1261, 446] on button "下班" at bounding box center [1277, 447] width 53 height 28
click at [1251, 409] on button "下班" at bounding box center [1277, 406] width 53 height 28
